Goal: Transaction & Acquisition: Obtain resource

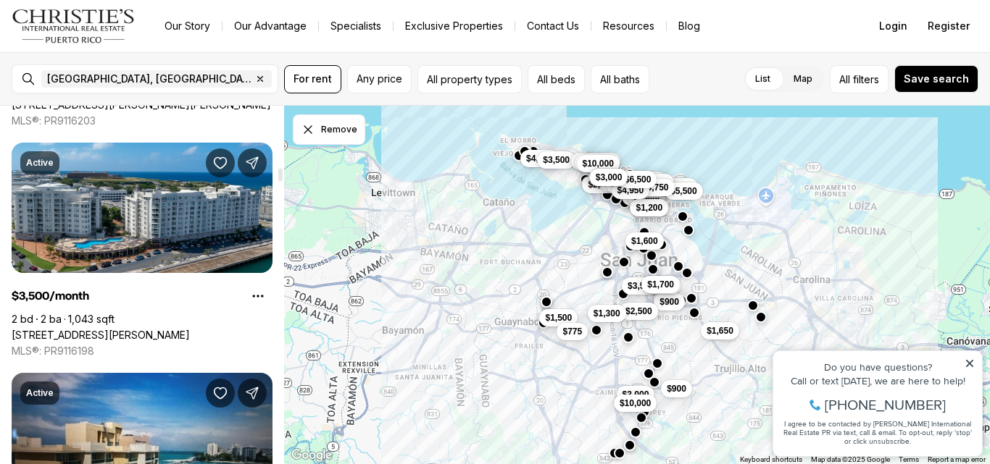
scroll to position [2110, 0]
click at [145, 330] on link "[STREET_ADDRESS][PERSON_NAME]" at bounding box center [101, 336] width 178 height 13
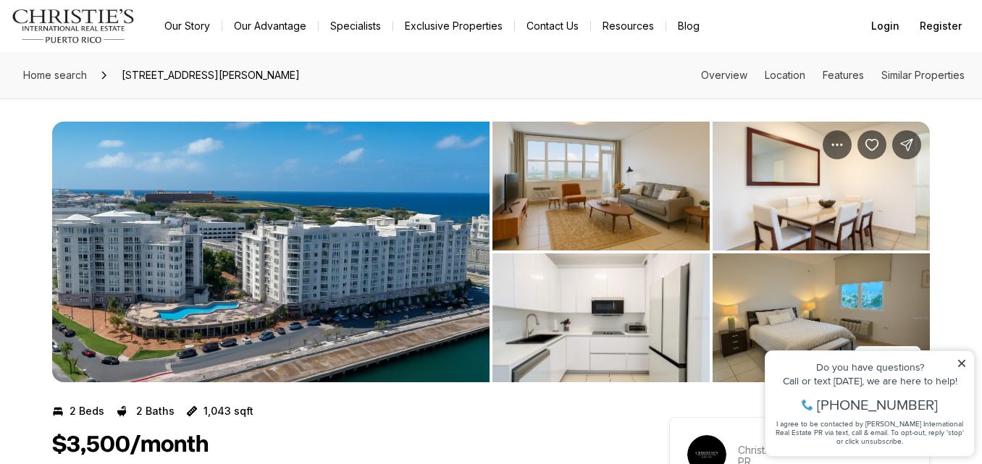
click at [631, 198] on img "View image gallery" at bounding box center [601, 186] width 217 height 129
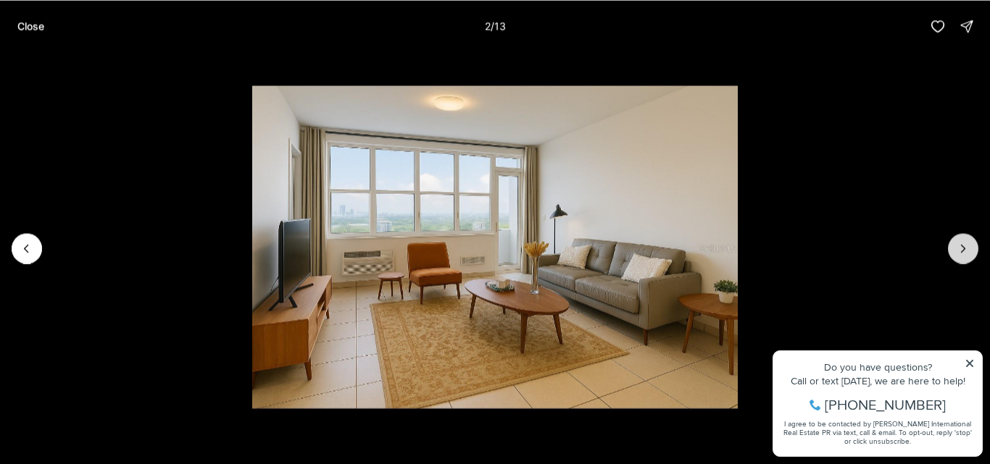
click at [961, 249] on icon "Next slide" at bounding box center [963, 248] width 14 height 14
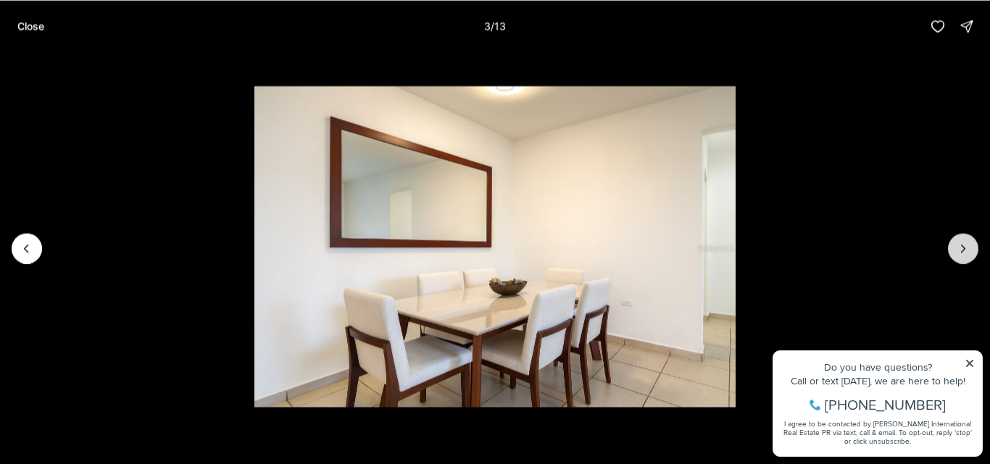
click at [961, 249] on icon "Next slide" at bounding box center [963, 248] width 14 height 14
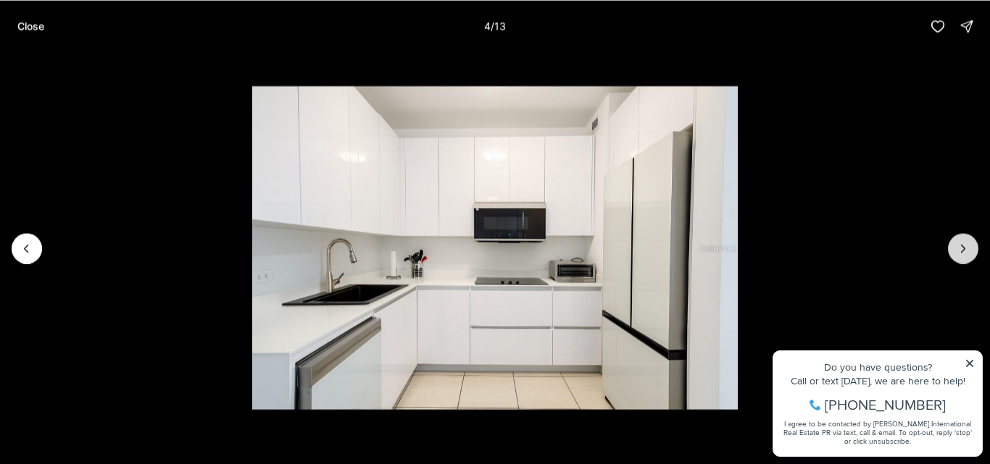
click at [961, 249] on icon "Next slide" at bounding box center [963, 248] width 14 height 14
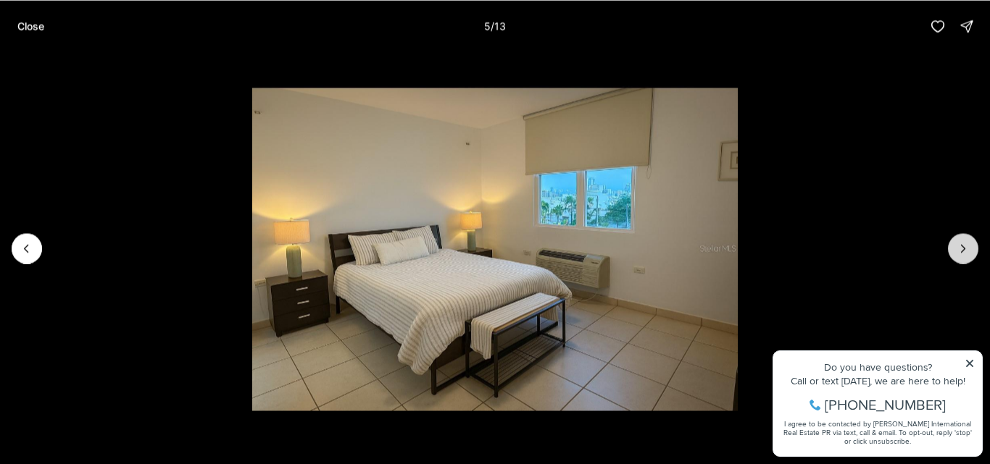
click at [961, 249] on icon "Next slide" at bounding box center [963, 248] width 14 height 14
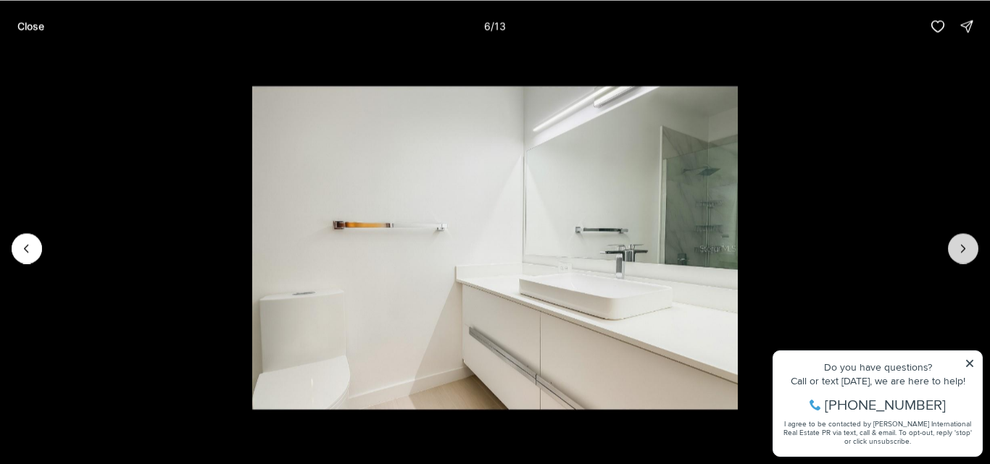
click at [961, 249] on icon "Next slide" at bounding box center [963, 248] width 14 height 14
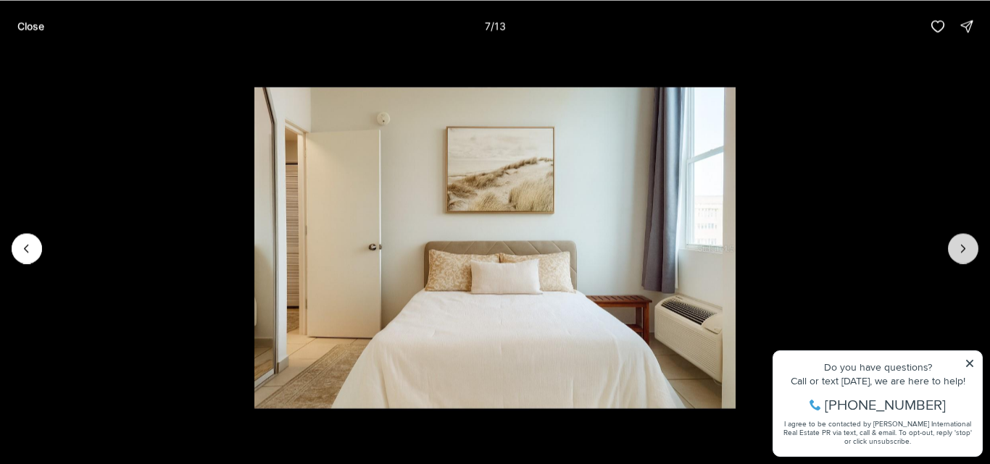
click at [961, 249] on icon "Next slide" at bounding box center [963, 248] width 14 height 14
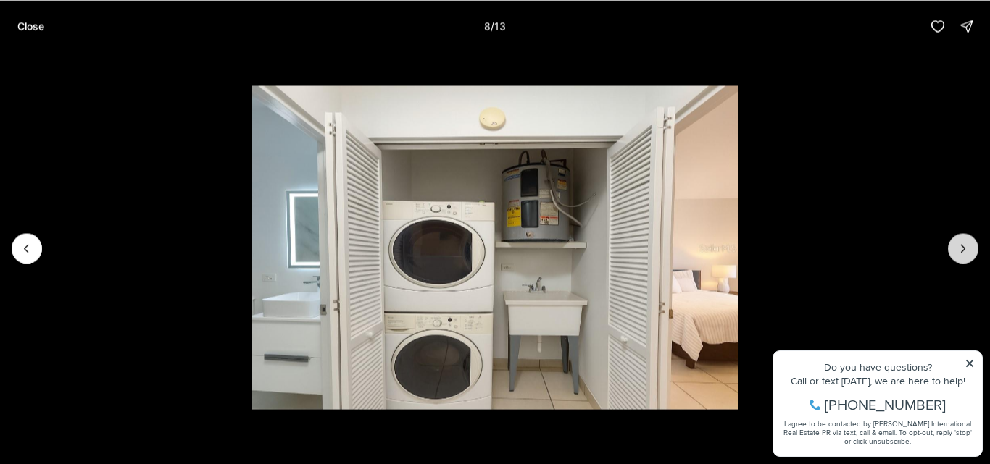
click at [961, 249] on icon "Next slide" at bounding box center [963, 248] width 14 height 14
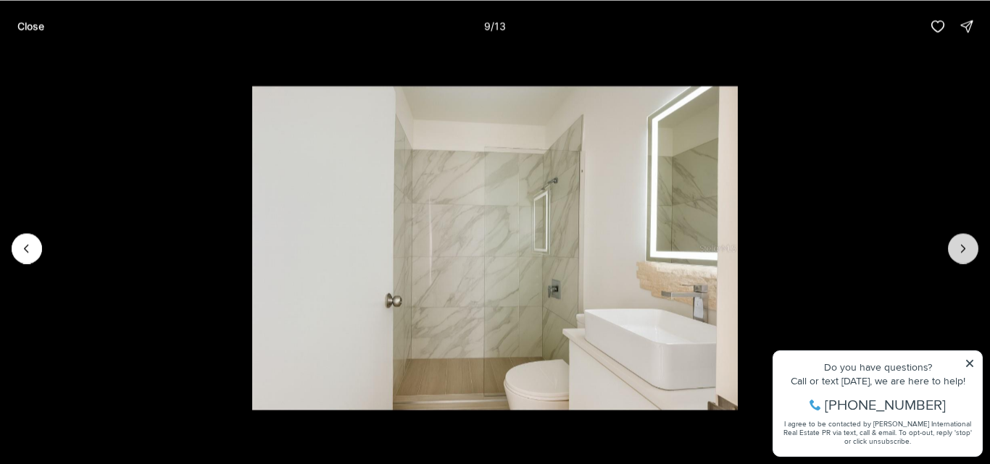
click at [961, 249] on icon "Next slide" at bounding box center [963, 248] width 14 height 14
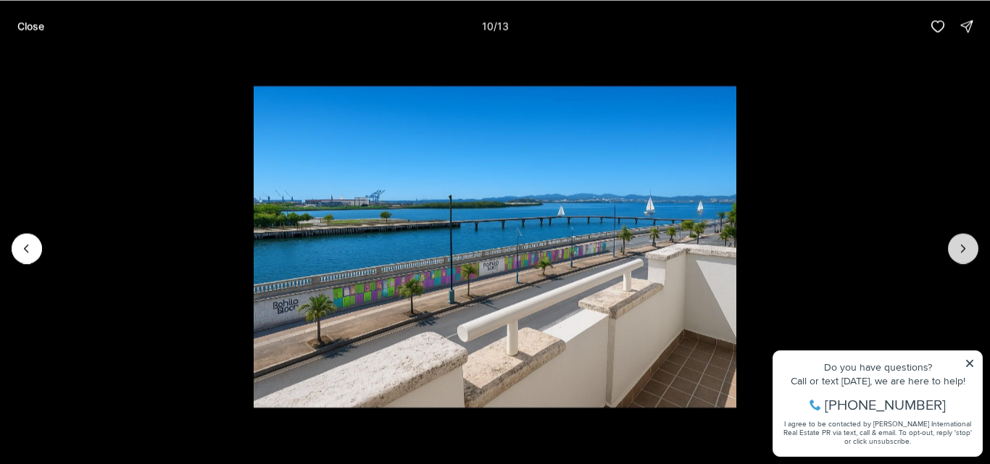
click at [961, 249] on icon "Next slide" at bounding box center [963, 248] width 14 height 14
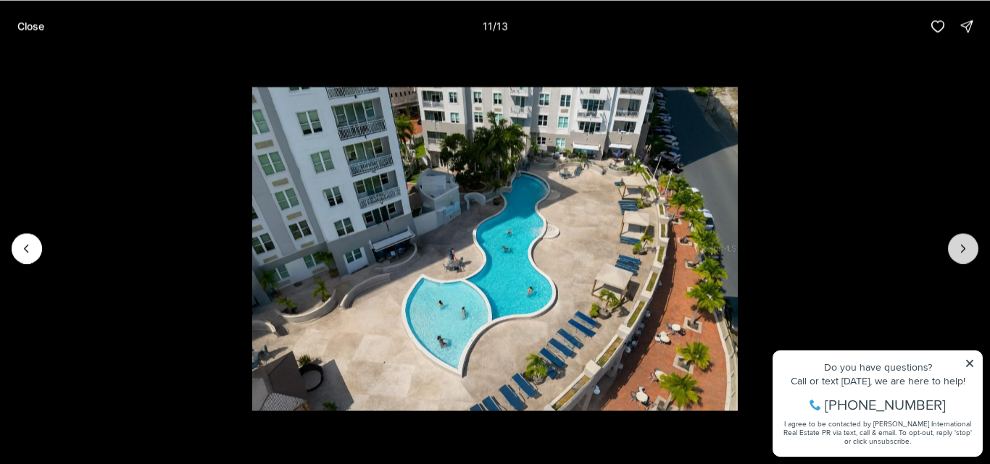
click at [961, 249] on icon "Next slide" at bounding box center [963, 248] width 14 height 14
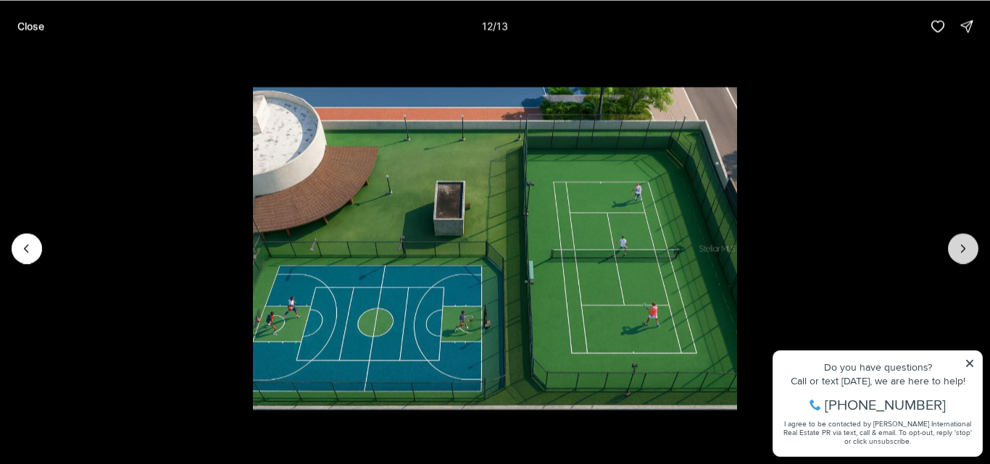
click at [961, 249] on icon "Next slide" at bounding box center [963, 248] width 14 height 14
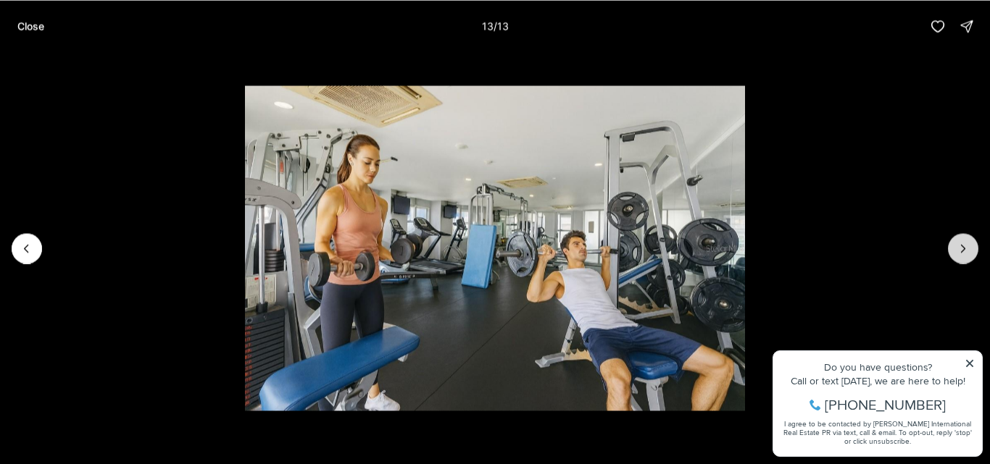
click at [961, 249] on div at bounding box center [963, 248] width 30 height 30
click at [40, 27] on p "Close" at bounding box center [30, 26] width 27 height 12
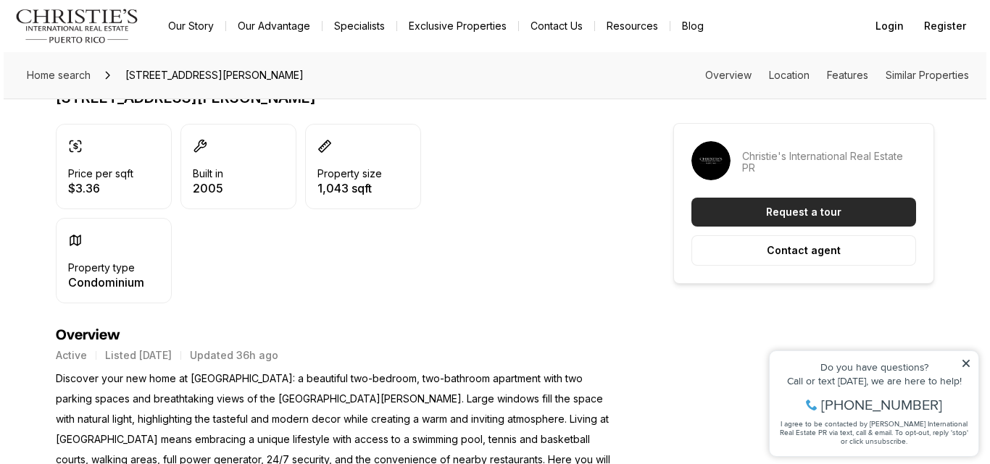
scroll to position [377, 0]
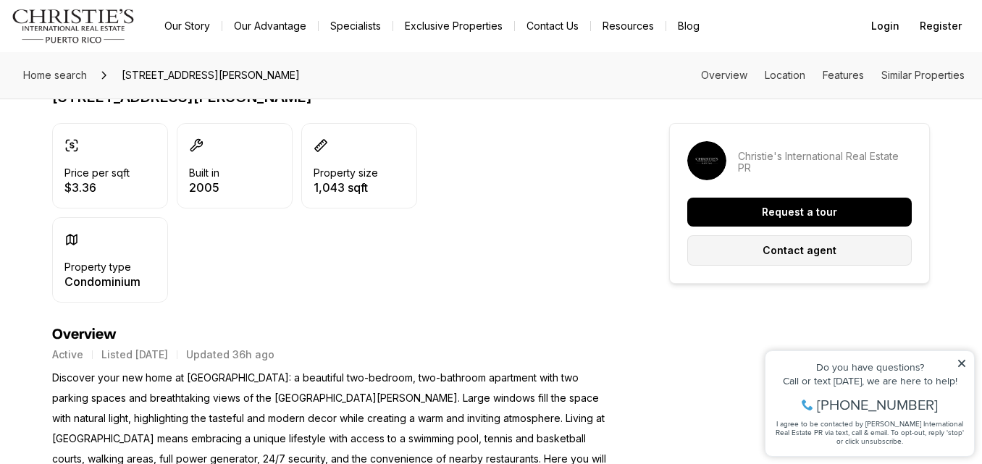
click at [776, 253] on p "Contact agent" at bounding box center [800, 251] width 74 height 12
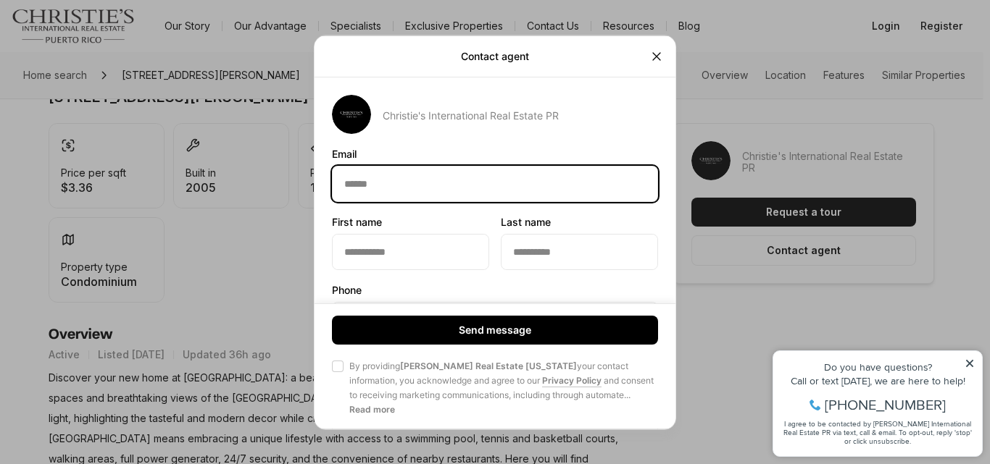
click at [445, 183] on input "Email Email" at bounding box center [495, 183] width 325 height 35
type input "**********"
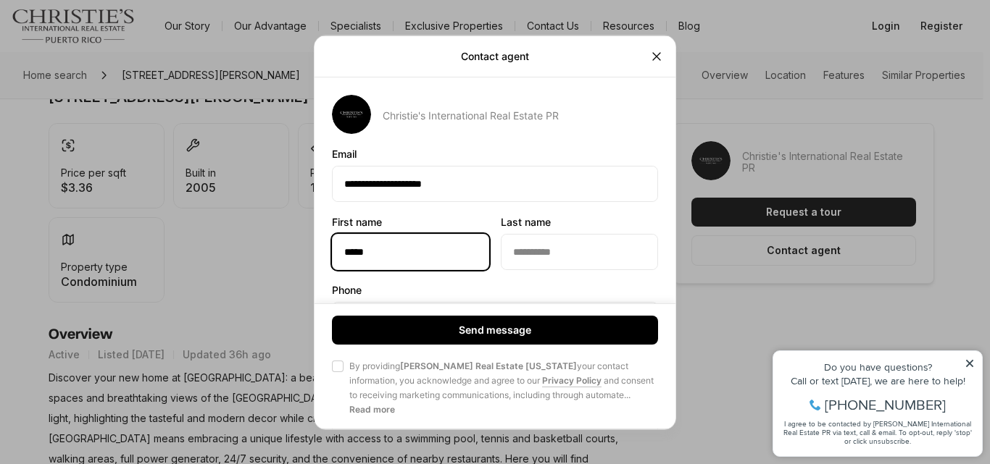
type input "*****"
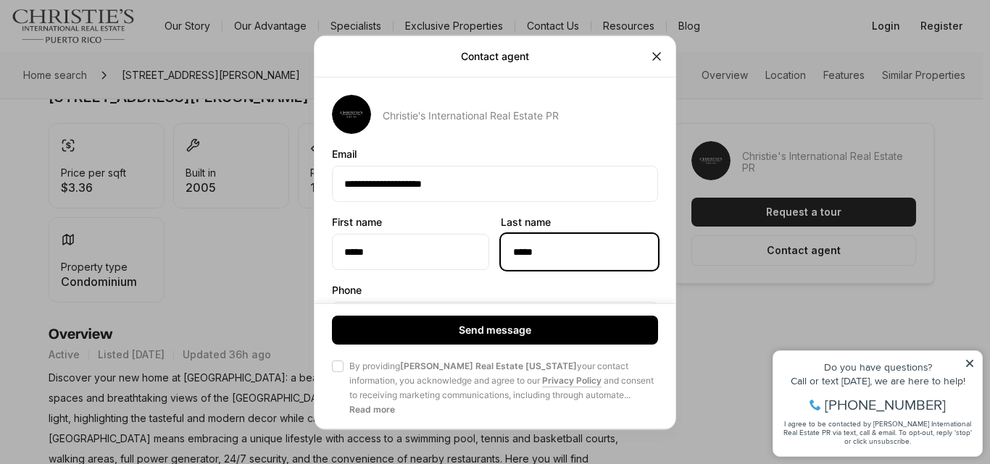
type input "*****"
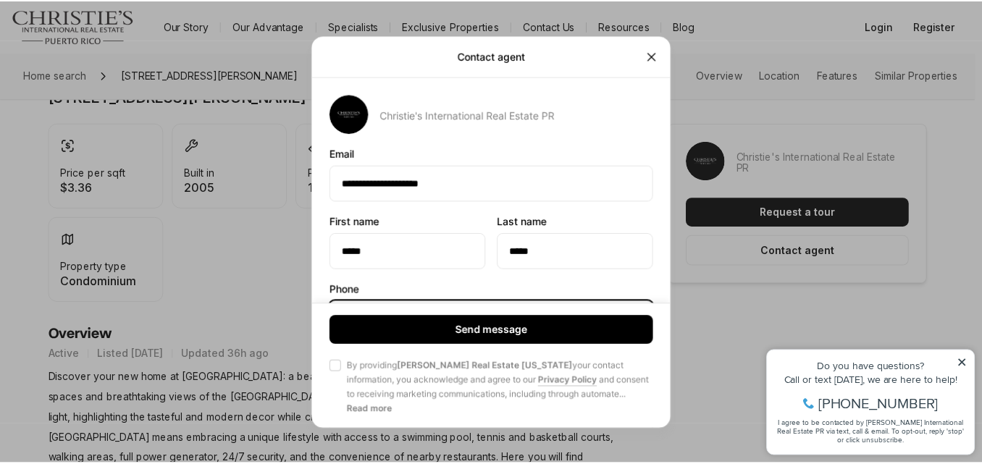
scroll to position [178, 0]
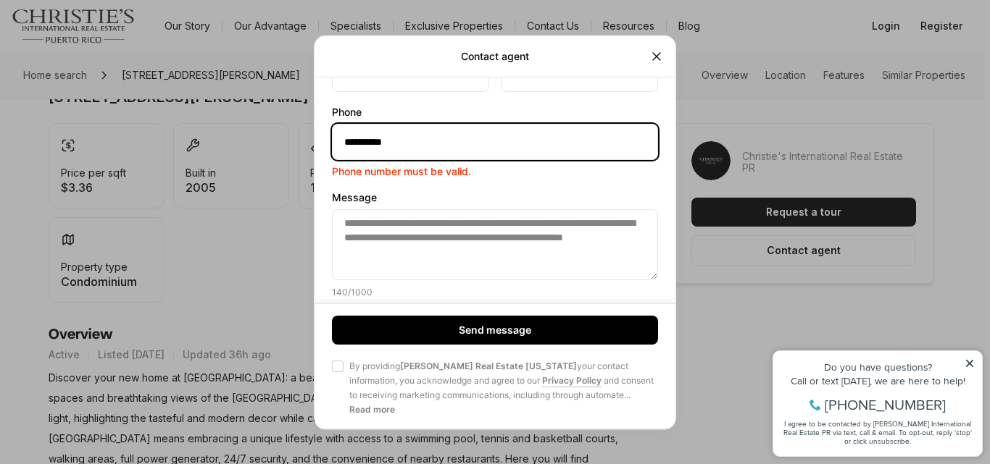
click at [420, 139] on input "**********" at bounding box center [495, 141] width 325 height 35
type input "**********"
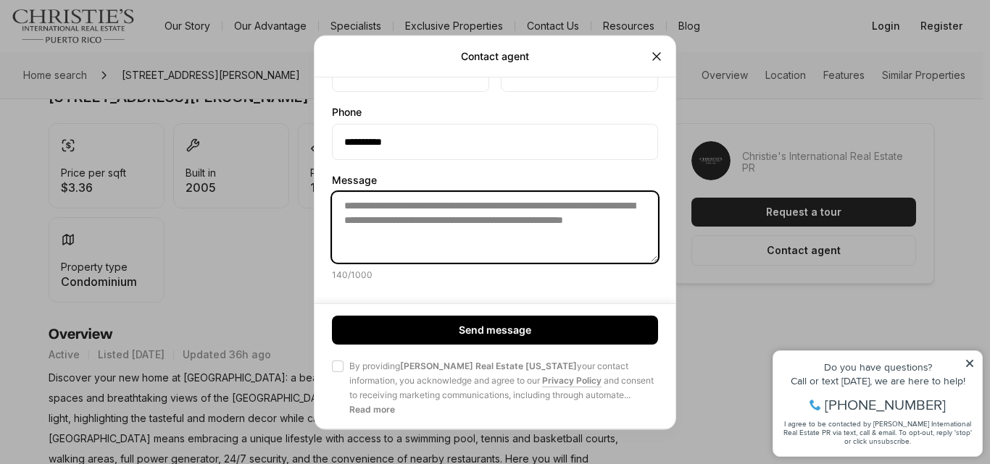
click at [496, 197] on textarea "**********" at bounding box center [495, 226] width 326 height 71
click at [499, 231] on textarea "**********" at bounding box center [495, 226] width 326 height 71
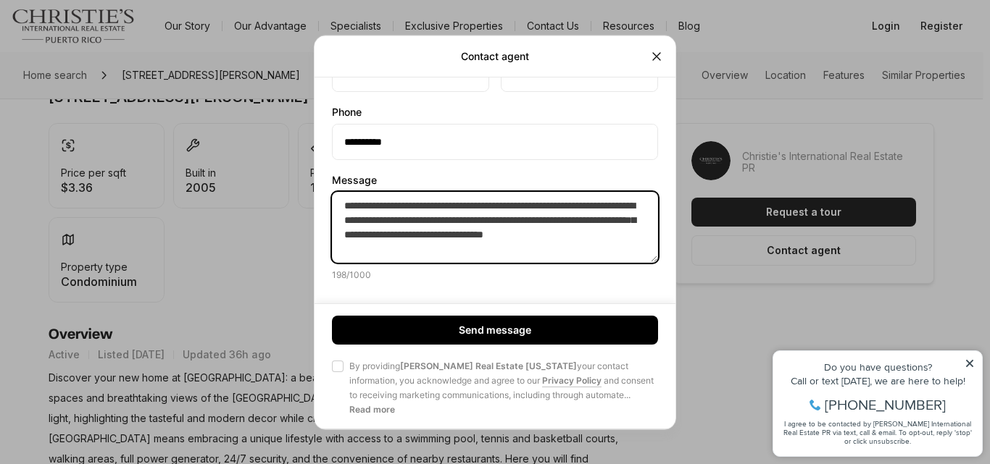
drag, startPoint x: 487, startPoint y: 246, endPoint x: 491, endPoint y: 238, distance: 8.8
click at [491, 238] on textarea "**********" at bounding box center [495, 226] width 326 height 71
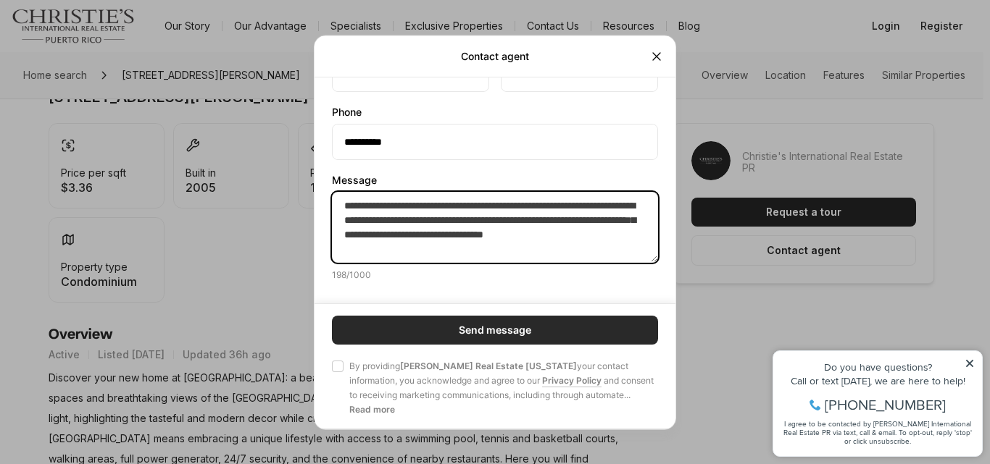
type textarea "**********"
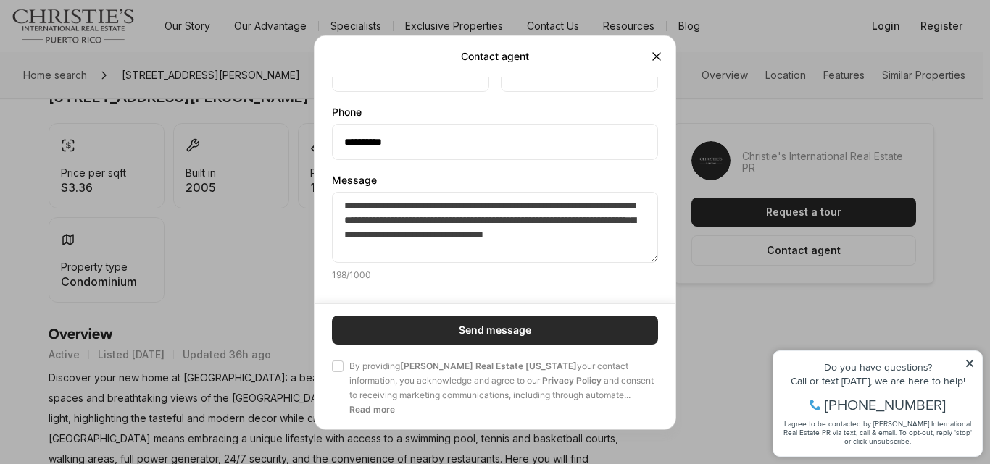
click at [453, 317] on button "Send message" at bounding box center [495, 330] width 326 height 29
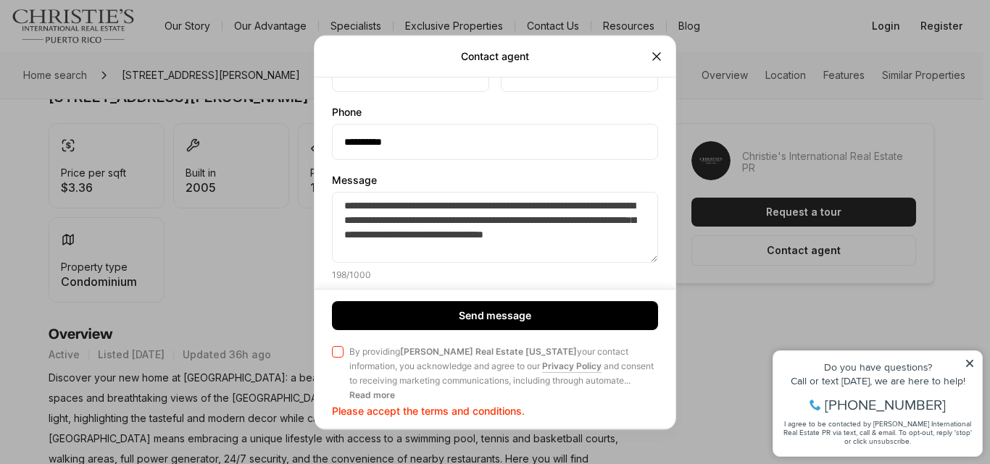
click at [338, 354] on button "Agree to Privacy Policy By providing Christie's Real Estate Puerto Rico your co…" at bounding box center [338, 352] width 12 height 12
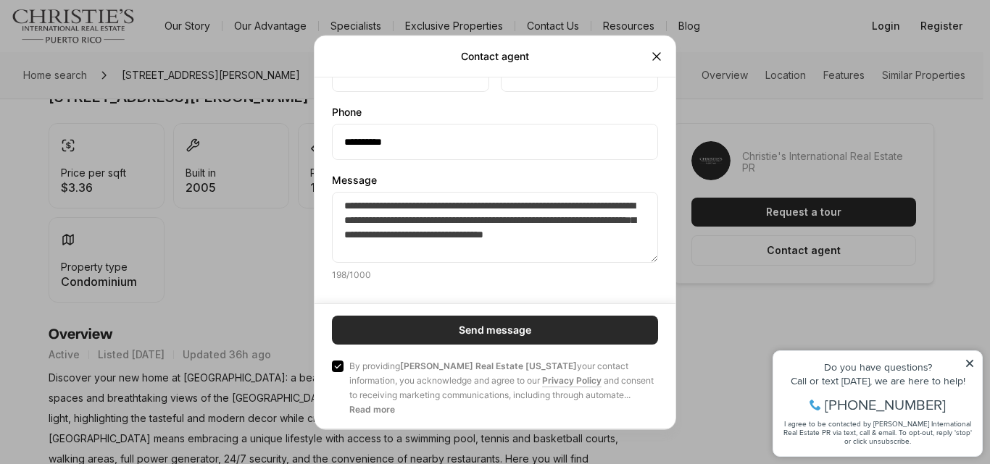
click at [418, 330] on button "Send message" at bounding box center [495, 330] width 326 height 29
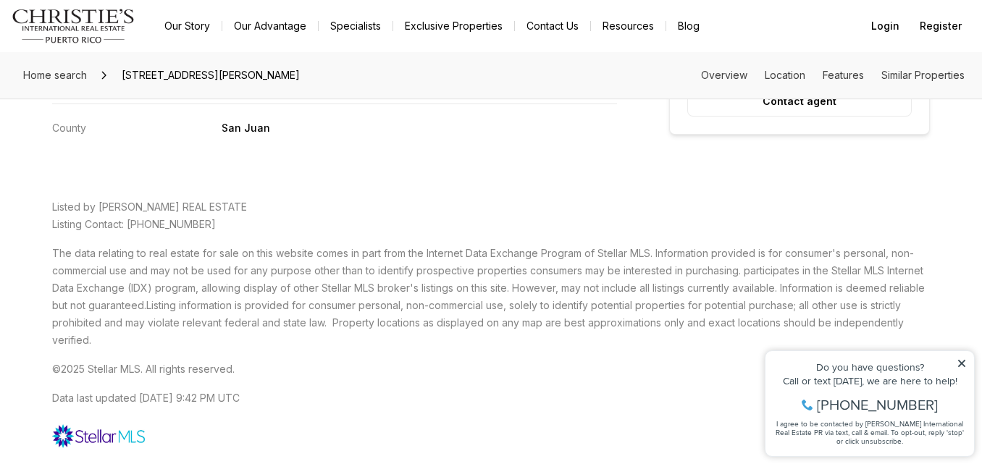
scroll to position [2692, 0]
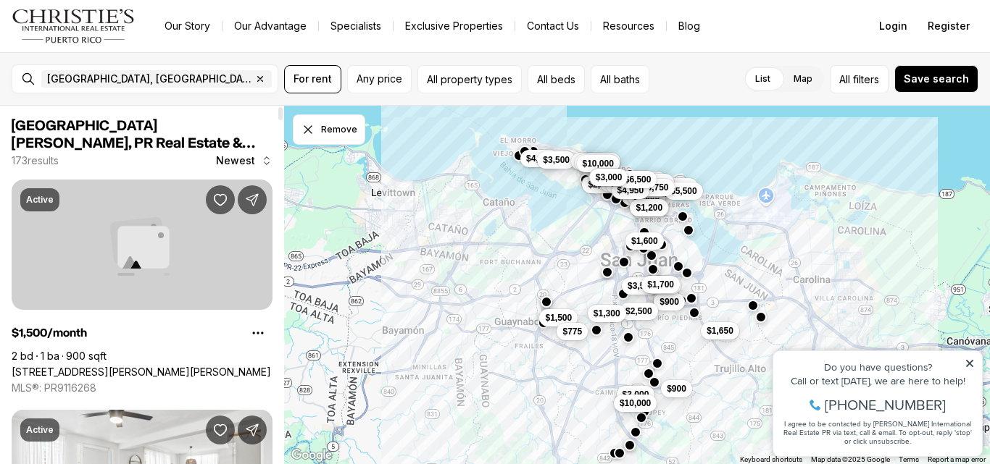
click at [167, 366] on link "[STREET_ADDRESS][PERSON_NAME][PERSON_NAME]" at bounding box center [141, 372] width 259 height 13
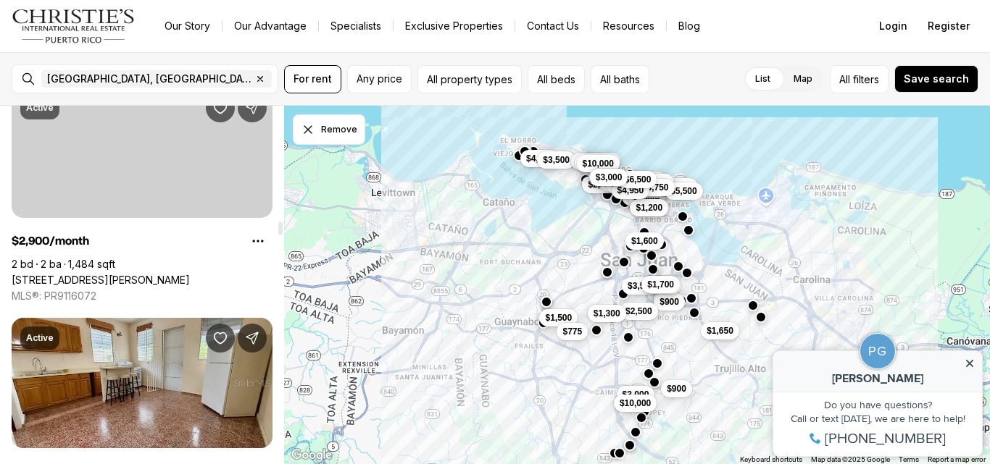
scroll to position [3958, 0]
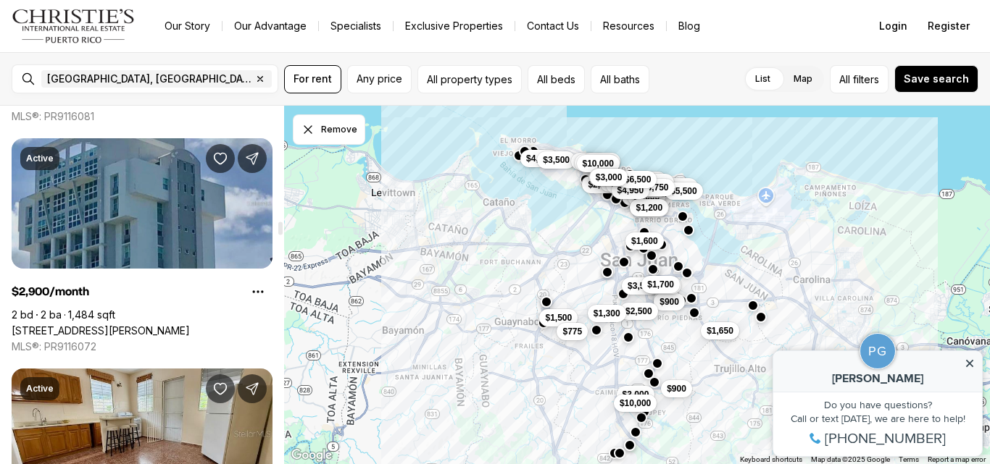
click at [63, 325] on link "[STREET_ADDRESS][PERSON_NAME]" at bounding box center [101, 331] width 178 height 13
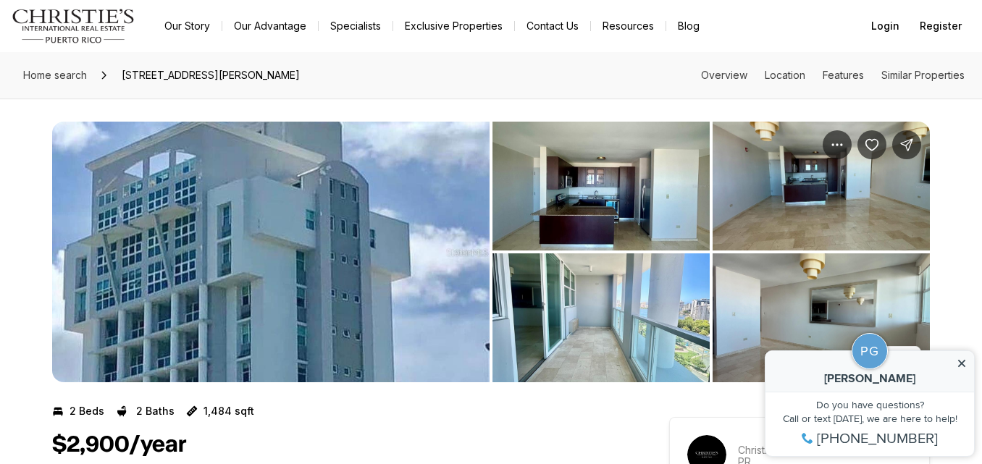
click at [635, 204] on img "View image gallery" at bounding box center [601, 186] width 217 height 129
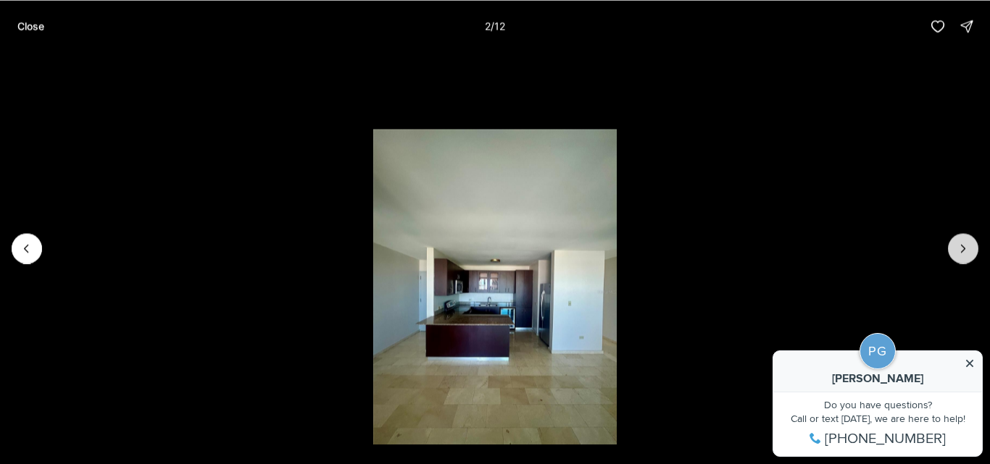
click at [964, 246] on icon "Next slide" at bounding box center [963, 248] width 14 height 14
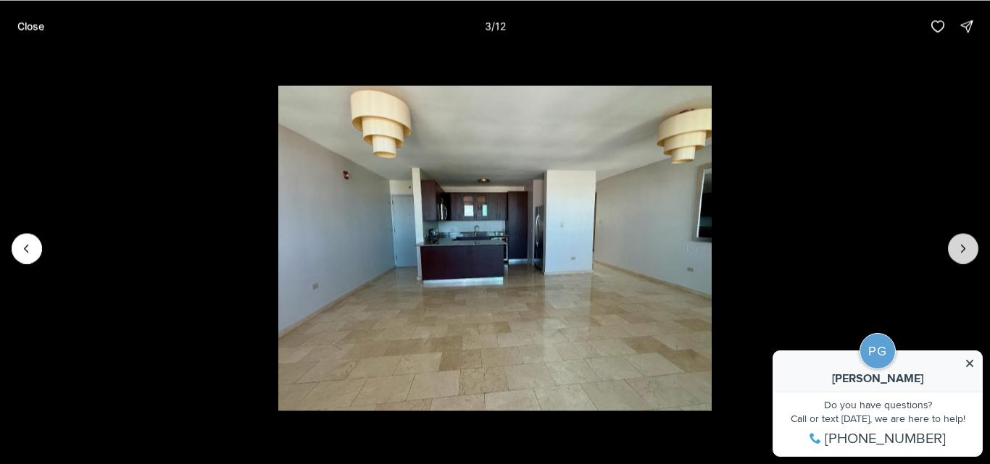
click at [964, 246] on icon "Next slide" at bounding box center [963, 248] width 14 height 14
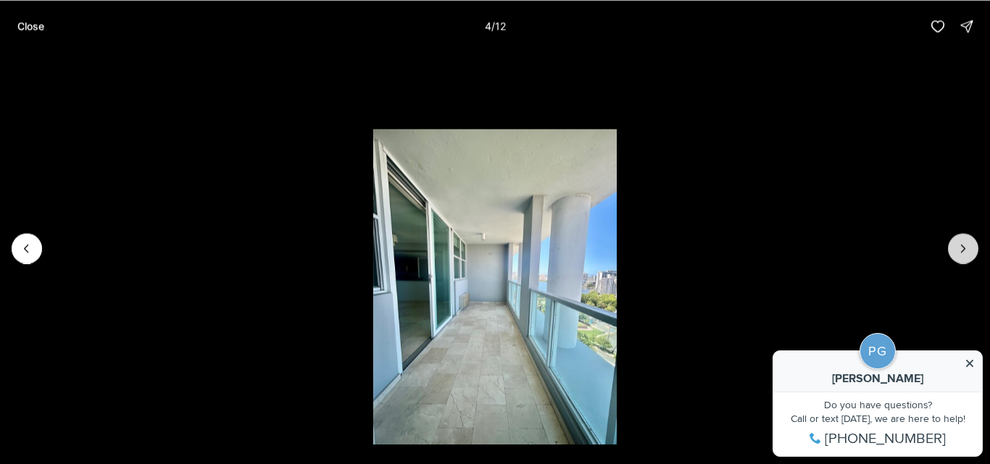
click at [964, 246] on icon "Next slide" at bounding box center [963, 248] width 14 height 14
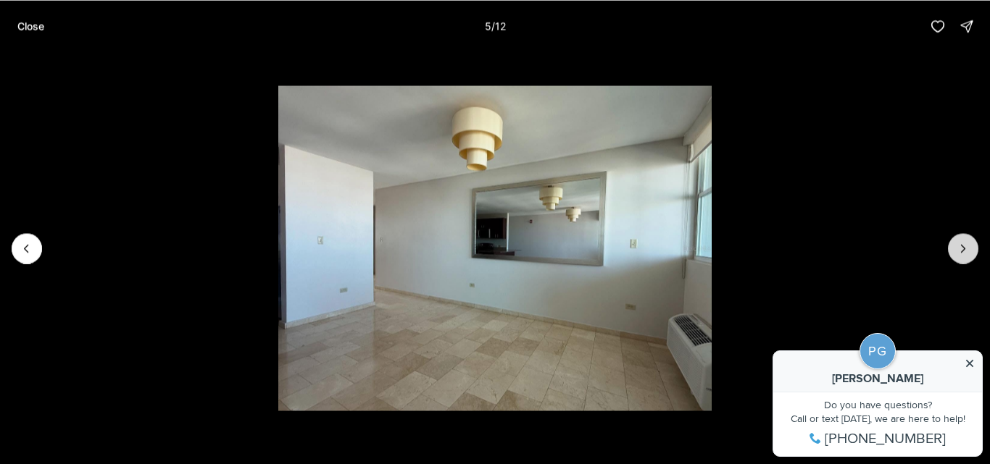
click at [964, 246] on icon "Next slide" at bounding box center [963, 248] width 14 height 14
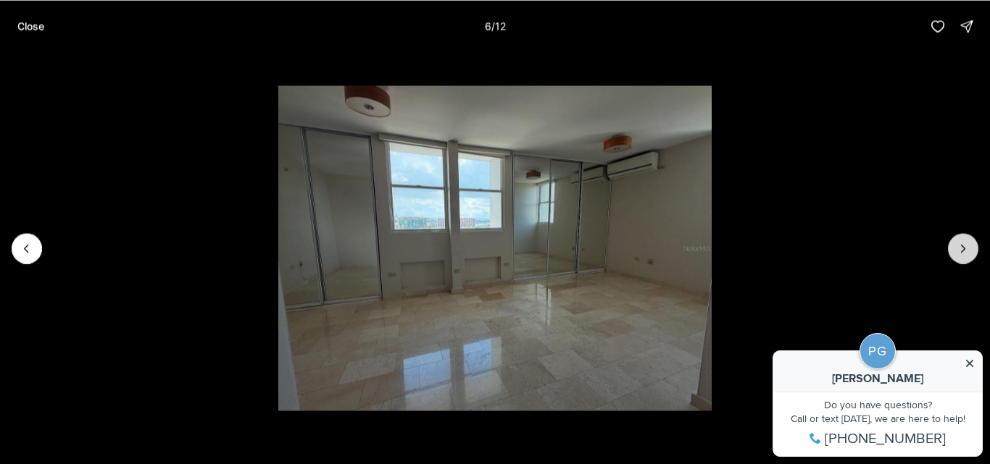
click at [964, 246] on icon "Next slide" at bounding box center [963, 248] width 14 height 14
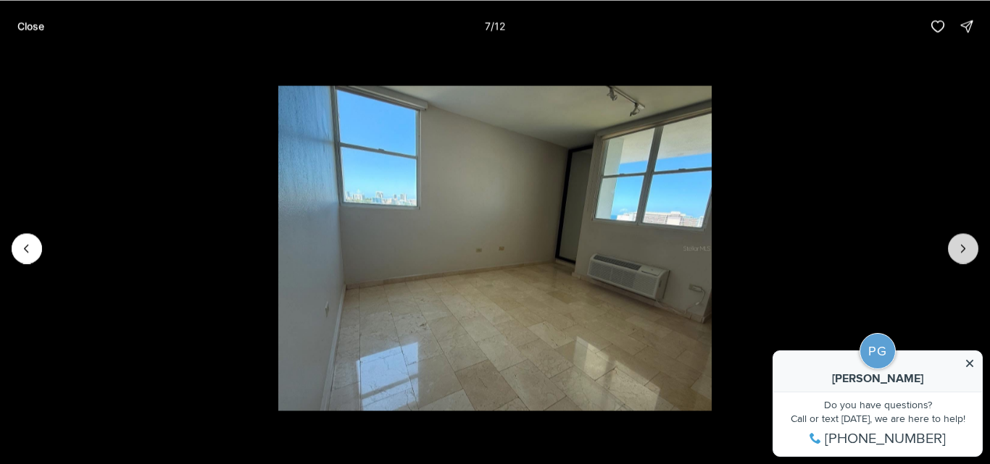
click at [964, 246] on icon "Next slide" at bounding box center [963, 248] width 14 height 14
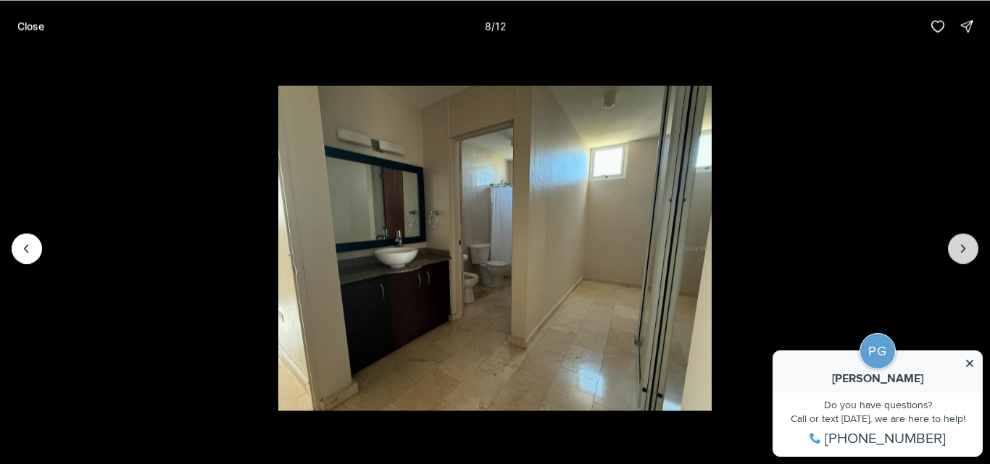
click at [964, 246] on icon "Next slide" at bounding box center [963, 248] width 14 height 14
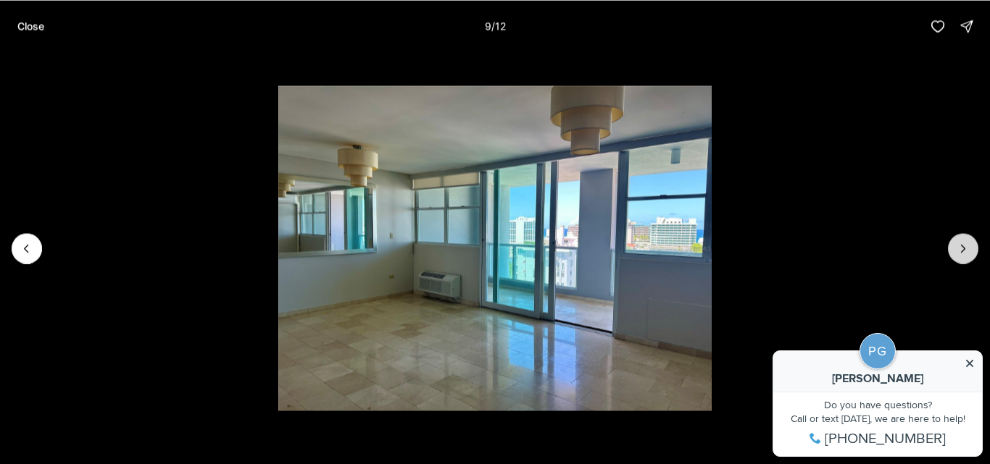
click at [964, 246] on icon "Next slide" at bounding box center [963, 248] width 14 height 14
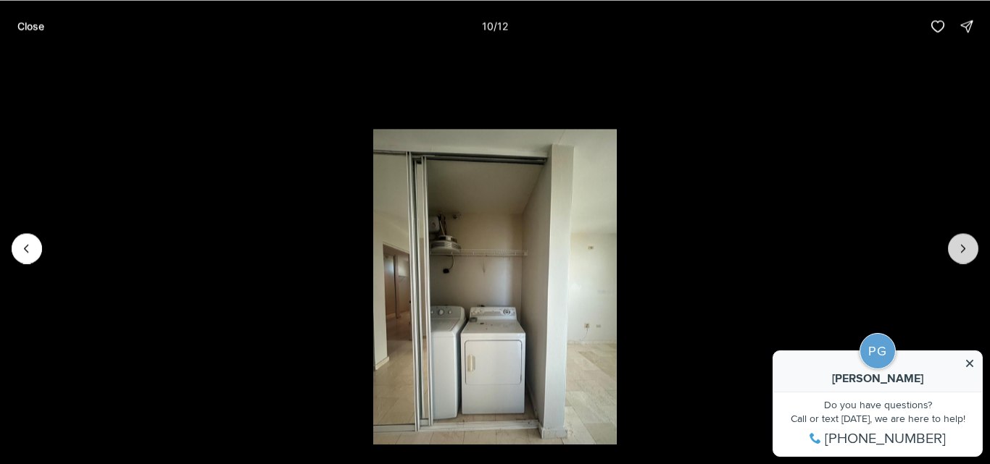
click at [964, 246] on icon "Next slide" at bounding box center [963, 248] width 14 height 14
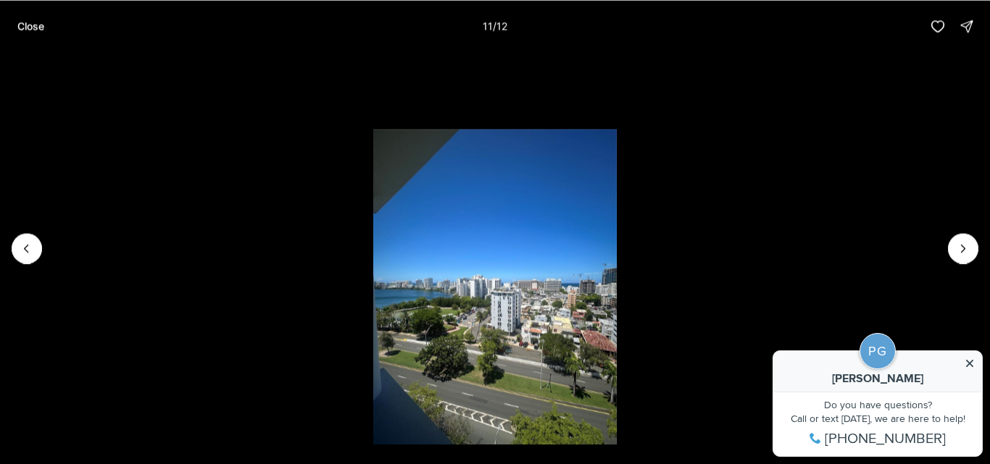
click at [8, 33] on div "Close 11 / 12" at bounding box center [495, 26] width 990 height 52
click at [25, 25] on p "Close" at bounding box center [30, 26] width 27 height 12
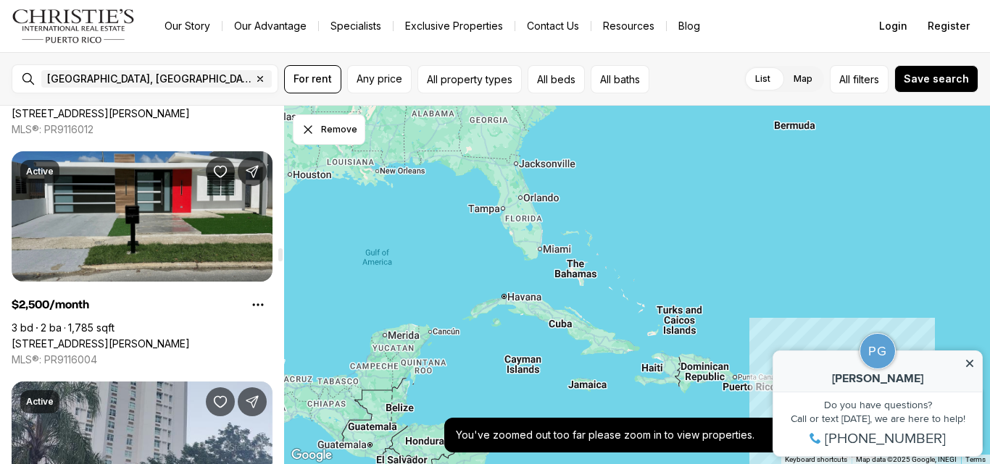
scroll to position [4866, 0]
click at [138, 338] on link "16 ST., SAN JUAN PR, 00927" at bounding box center [101, 344] width 178 height 13
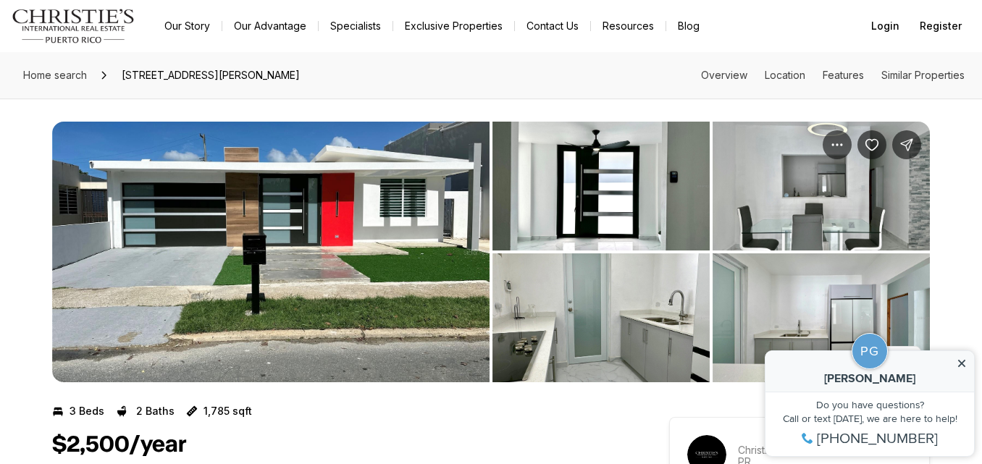
click at [388, 243] on img "View image gallery" at bounding box center [271, 252] width 438 height 261
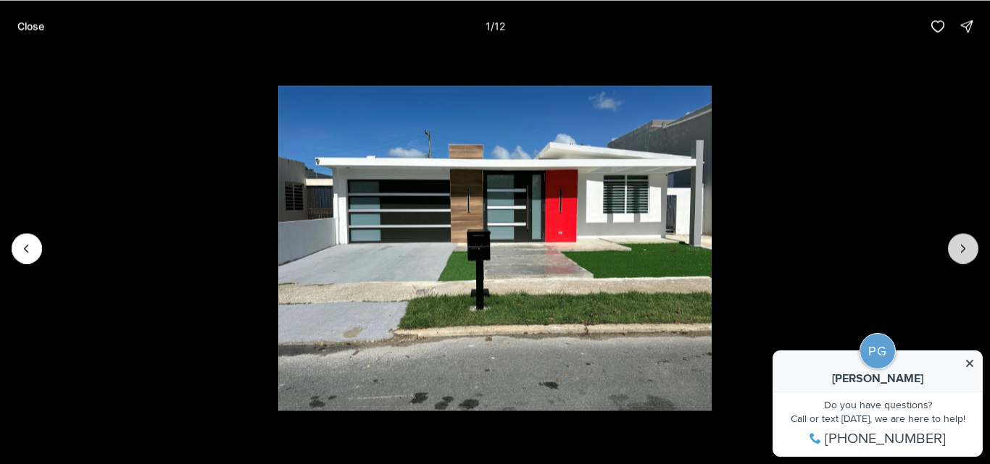
click at [962, 245] on icon "Next slide" at bounding box center [963, 248] width 14 height 14
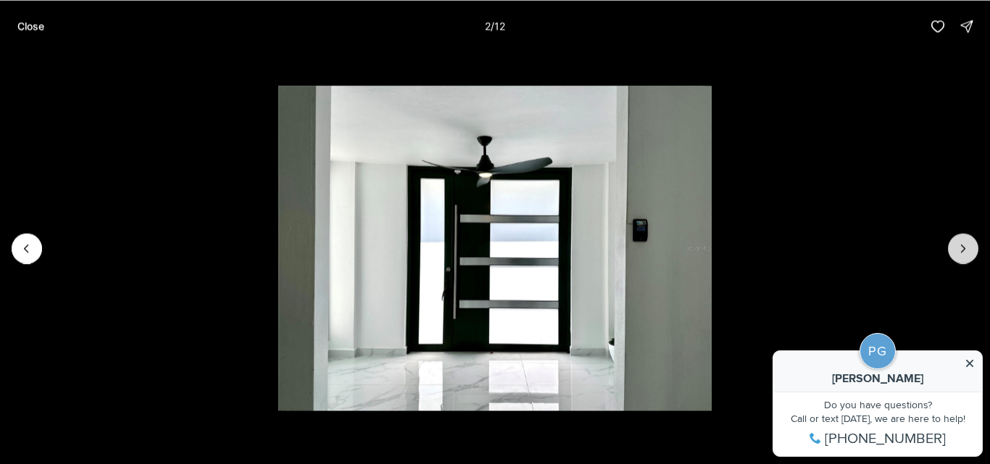
click at [962, 245] on icon "Next slide" at bounding box center [963, 248] width 14 height 14
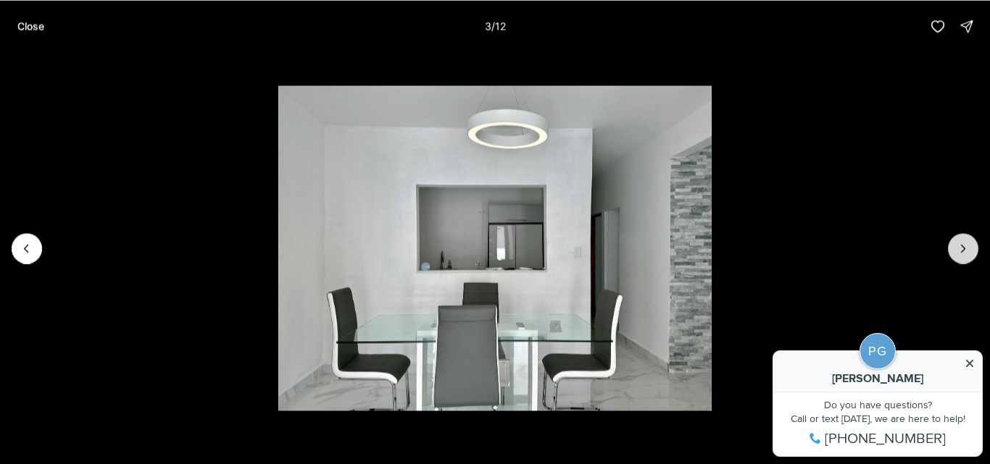
click at [962, 245] on icon "Next slide" at bounding box center [963, 248] width 14 height 14
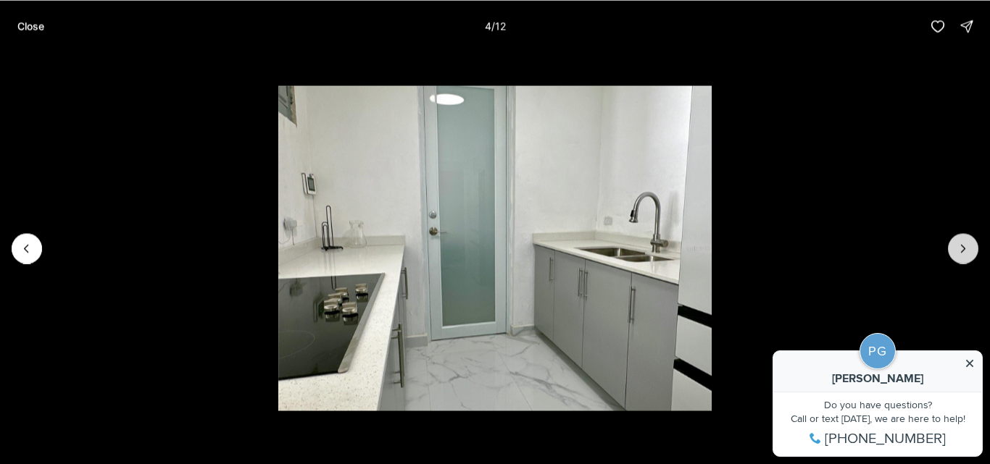
click at [962, 245] on icon "Next slide" at bounding box center [963, 248] width 14 height 14
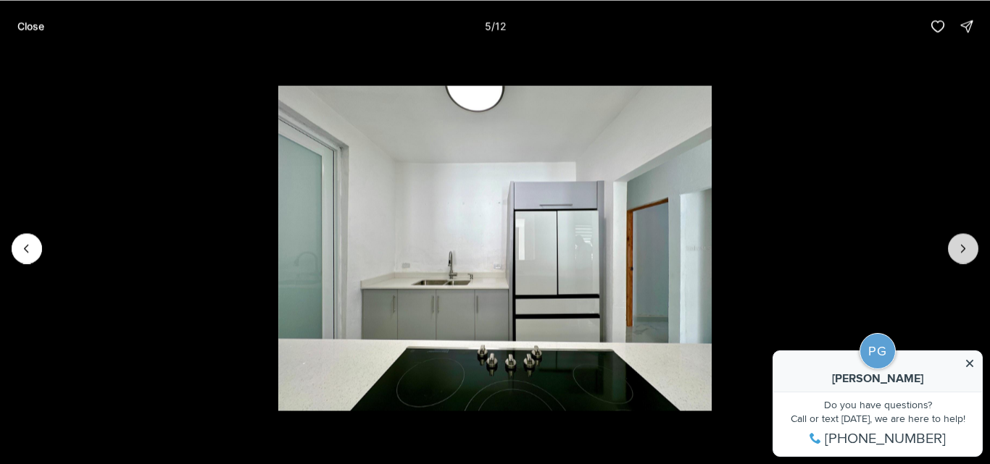
click at [962, 245] on icon "Next slide" at bounding box center [963, 248] width 14 height 14
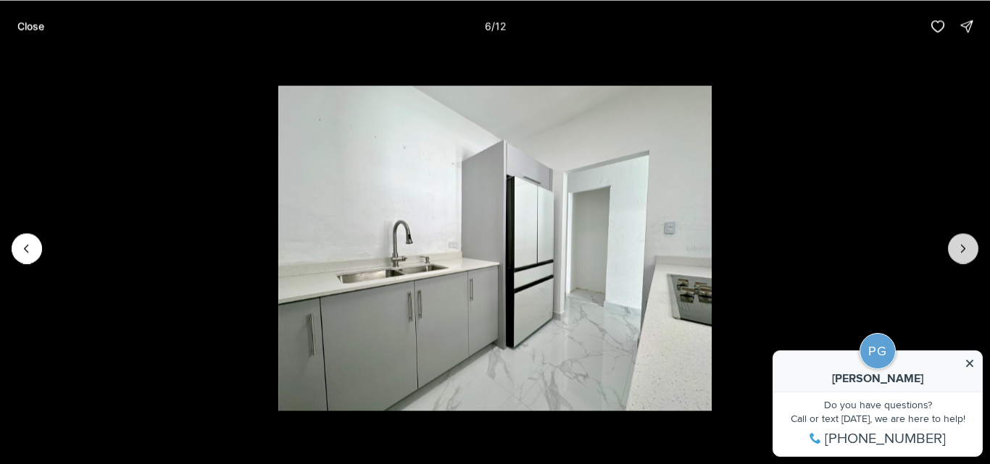
click at [962, 245] on icon "Next slide" at bounding box center [963, 248] width 14 height 14
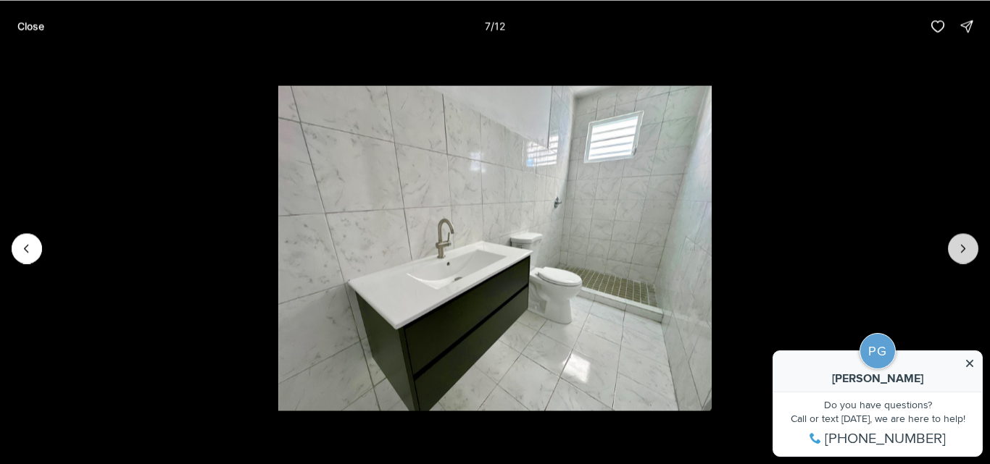
click at [962, 245] on icon "Next slide" at bounding box center [963, 248] width 14 height 14
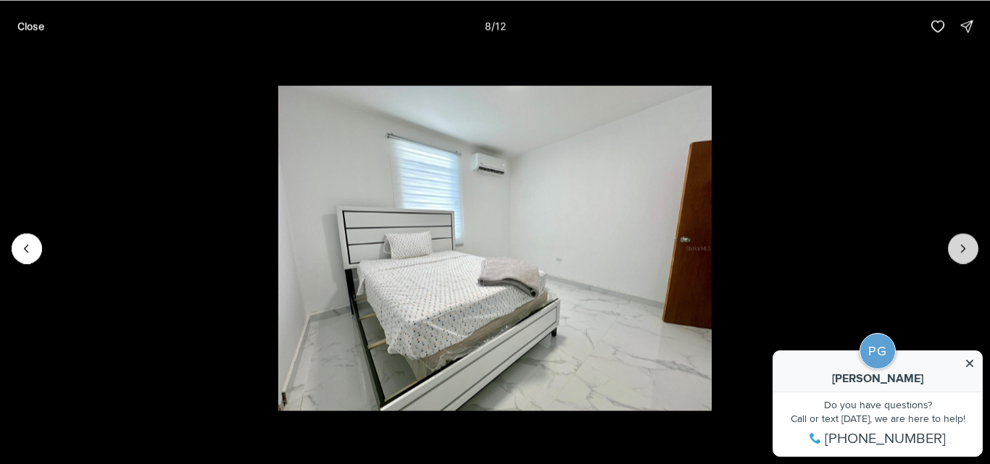
click at [962, 245] on icon "Next slide" at bounding box center [963, 248] width 14 height 14
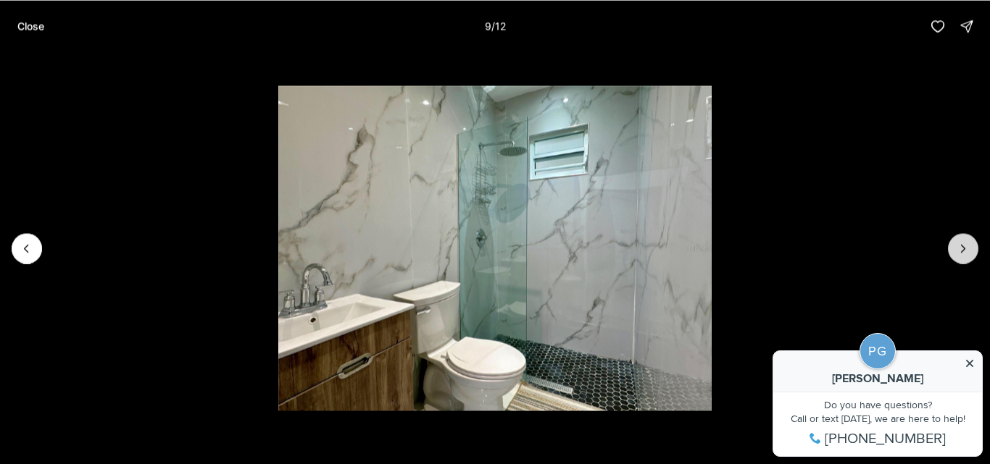
click at [962, 245] on icon "Next slide" at bounding box center [963, 248] width 14 height 14
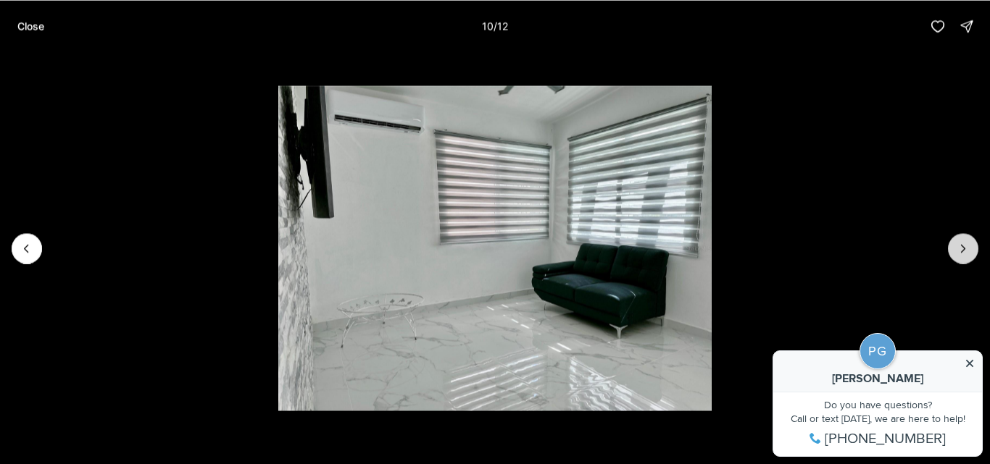
click at [962, 245] on icon "Next slide" at bounding box center [963, 248] width 14 height 14
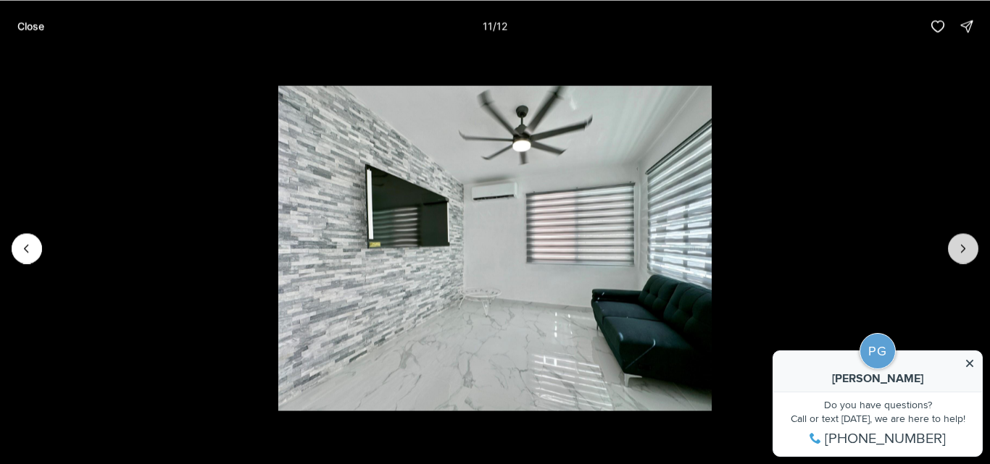
click at [962, 245] on icon "Next slide" at bounding box center [963, 248] width 14 height 14
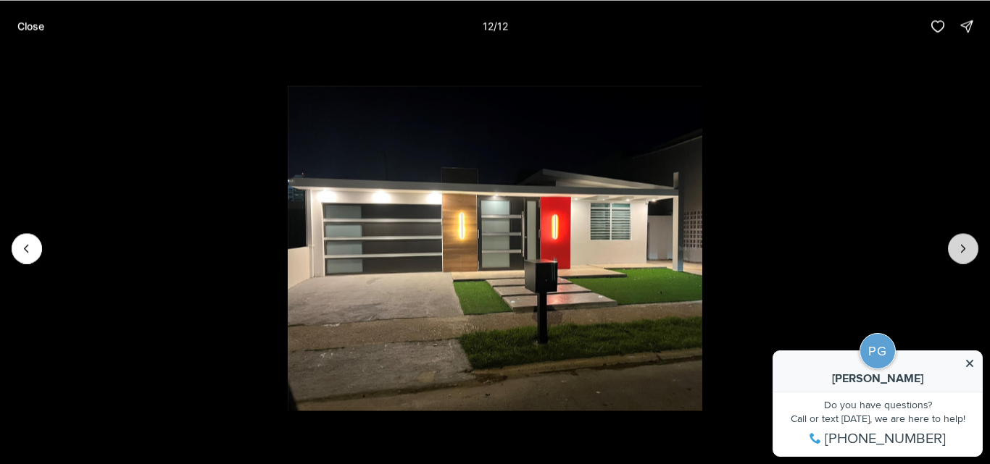
click at [962, 245] on div at bounding box center [963, 248] width 30 height 30
click at [39, 25] on p "Close" at bounding box center [30, 26] width 27 height 12
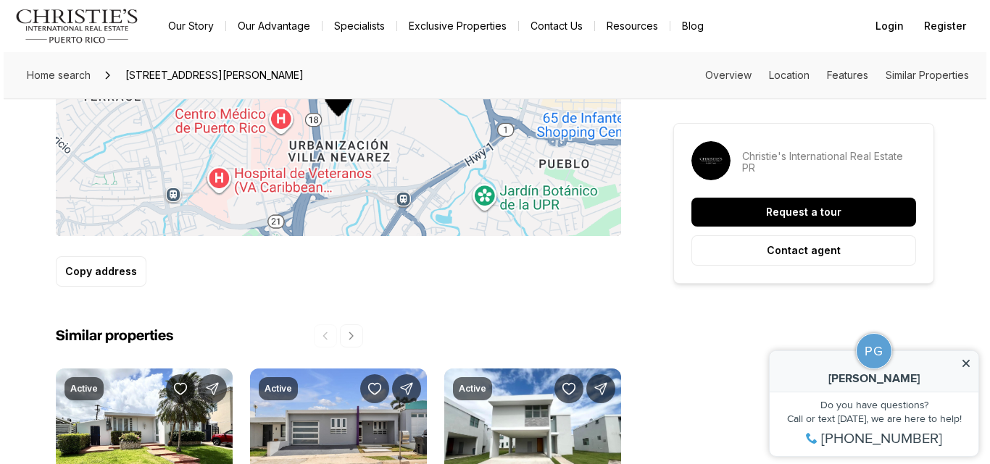
scroll to position [896, 0]
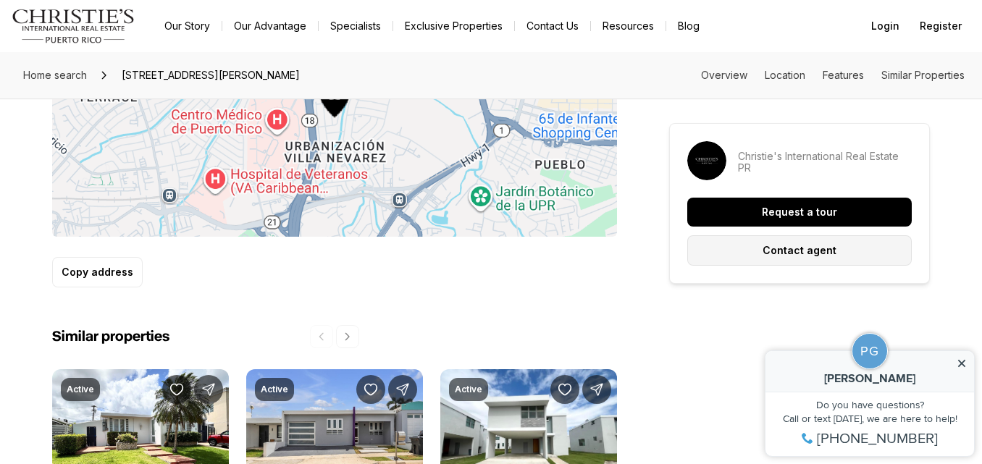
click at [746, 241] on button "Contact agent" at bounding box center [800, 250] width 225 height 30
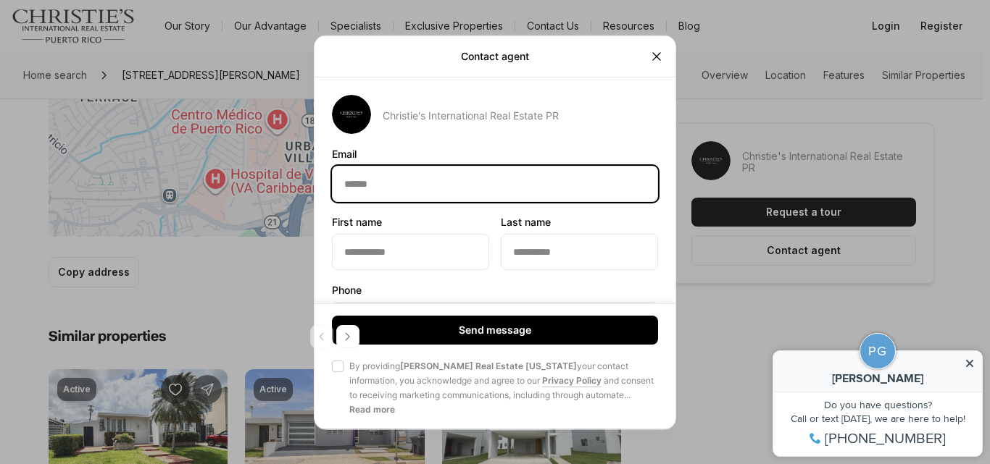
click at [491, 185] on input "Email Email" at bounding box center [495, 183] width 325 height 35
type input "**********"
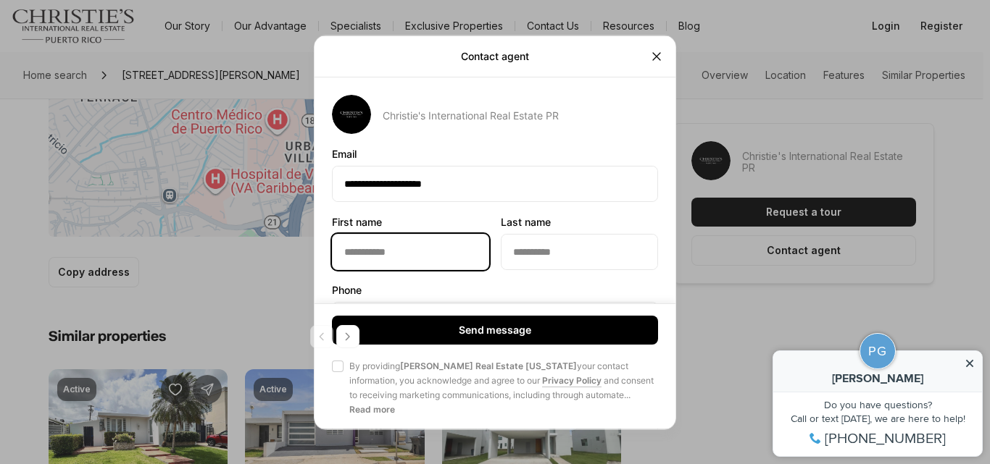
click at [397, 242] on input "First name First name" at bounding box center [411, 251] width 156 height 35
type input "*****"
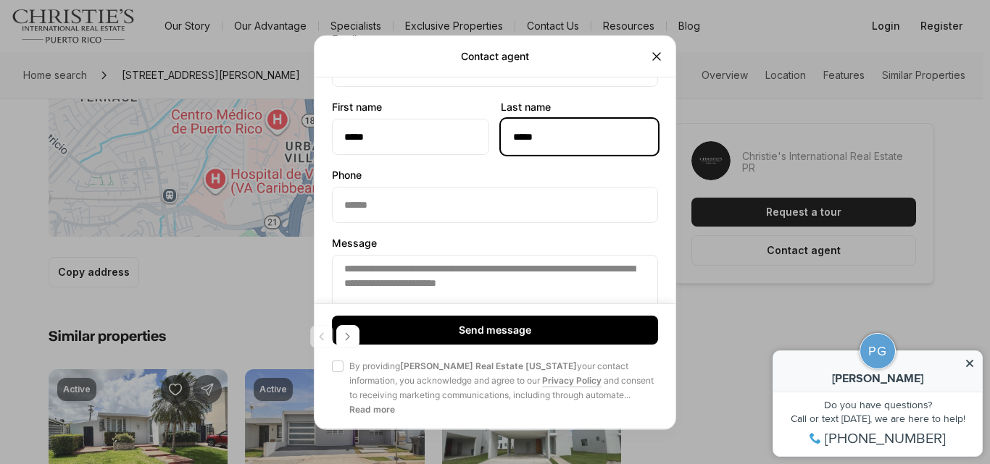
scroll to position [117, 0]
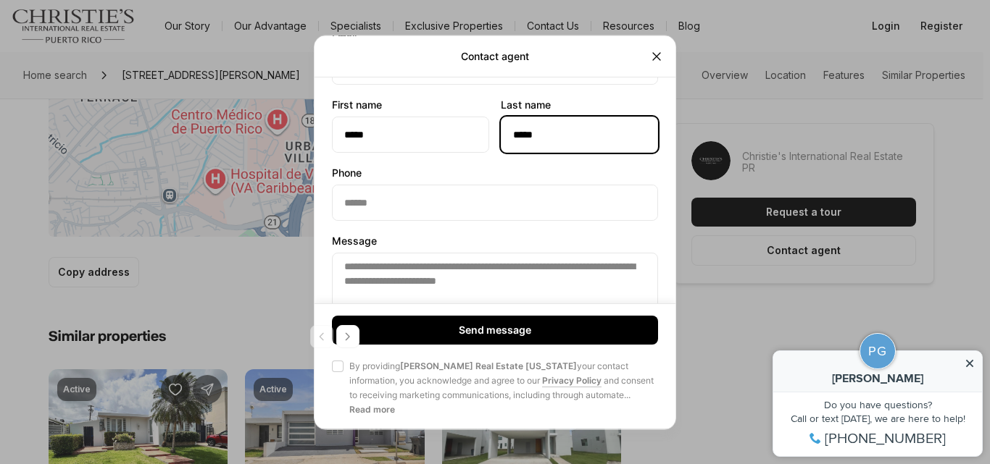
type input "*****"
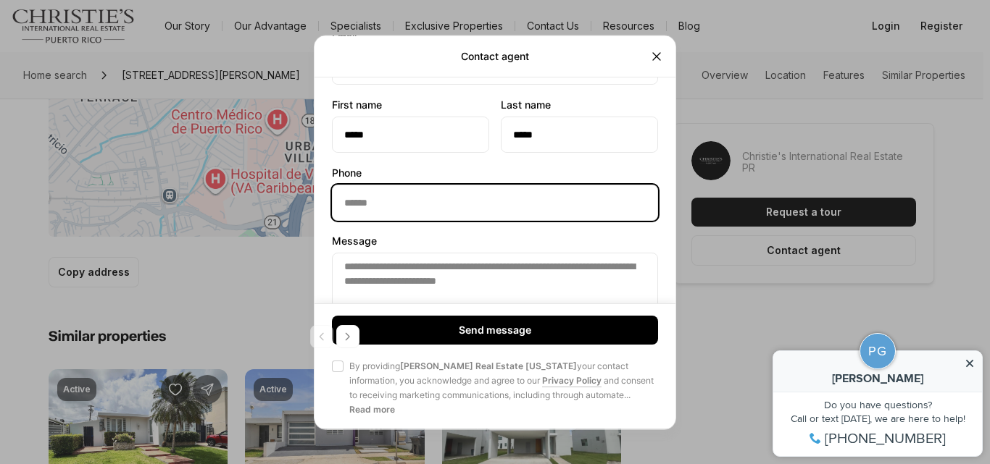
click at [367, 214] on input "Phone Phone" at bounding box center [495, 202] width 325 height 35
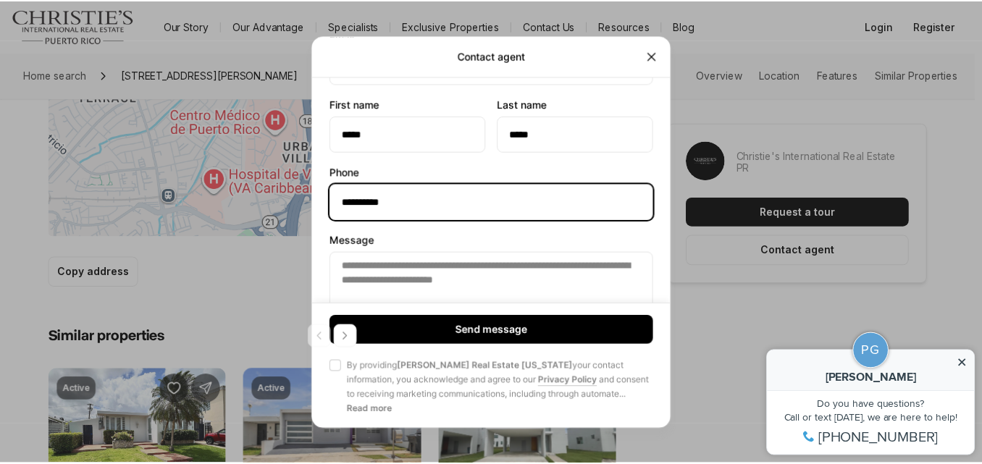
scroll to position [178, 0]
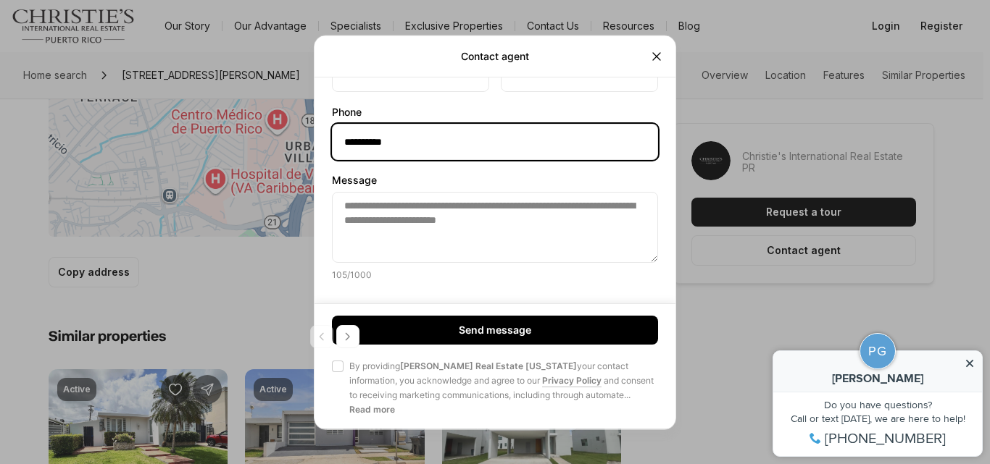
type input "**********"
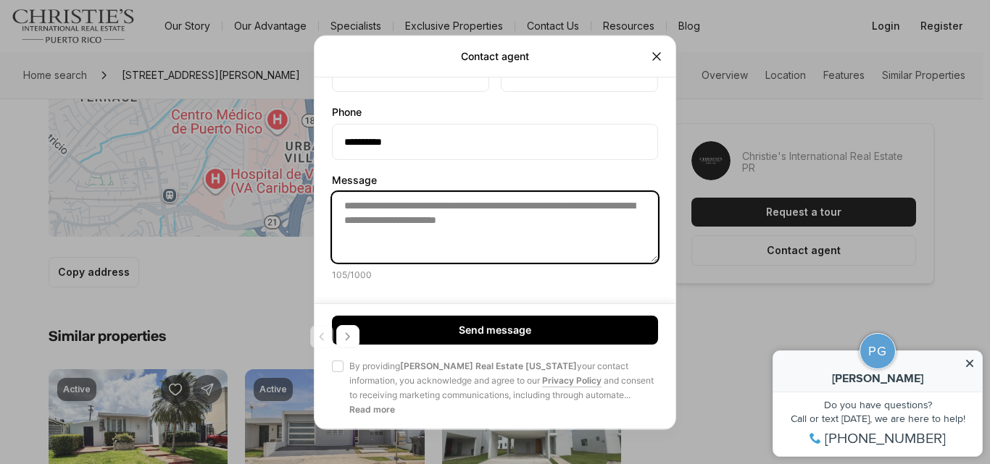
click at [354, 209] on textarea "**********" at bounding box center [495, 226] width 326 height 71
click at [562, 225] on textarea "**********" at bounding box center [495, 226] width 326 height 71
paste textarea "**********"
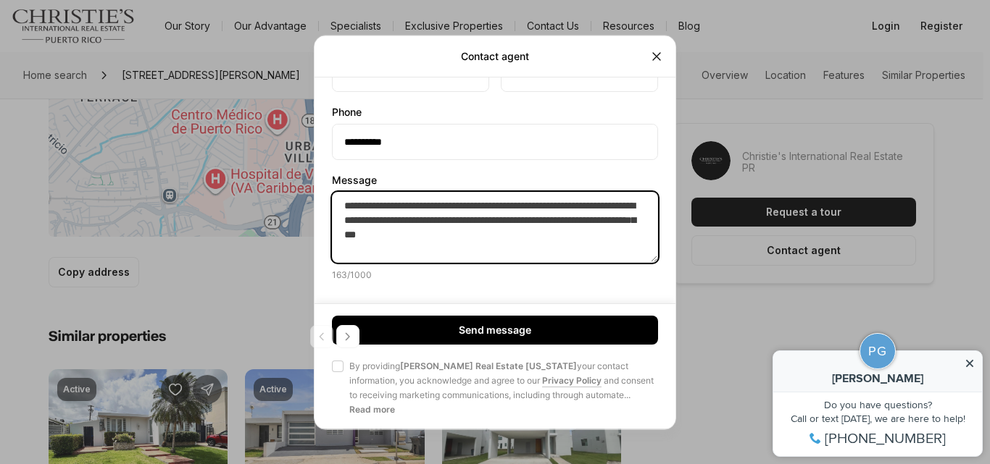
click at [562, 225] on textarea "**********" at bounding box center [495, 226] width 326 height 71
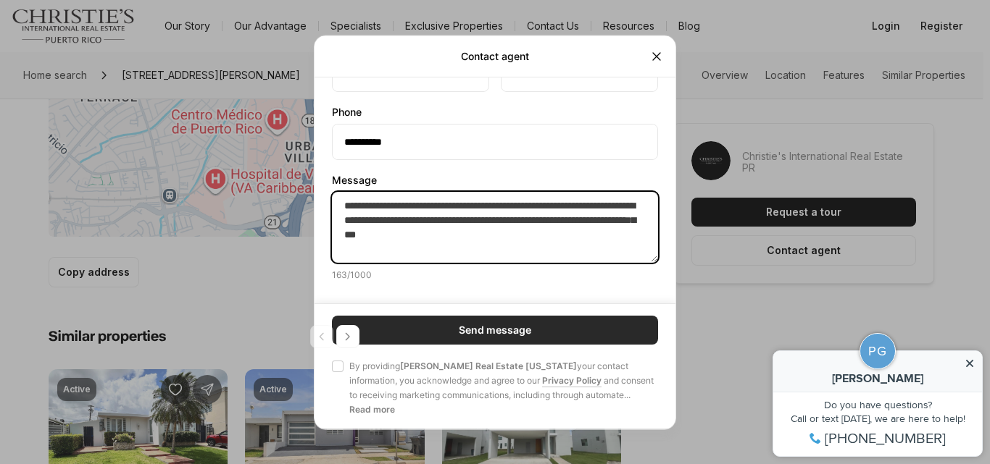
type textarea "**********"
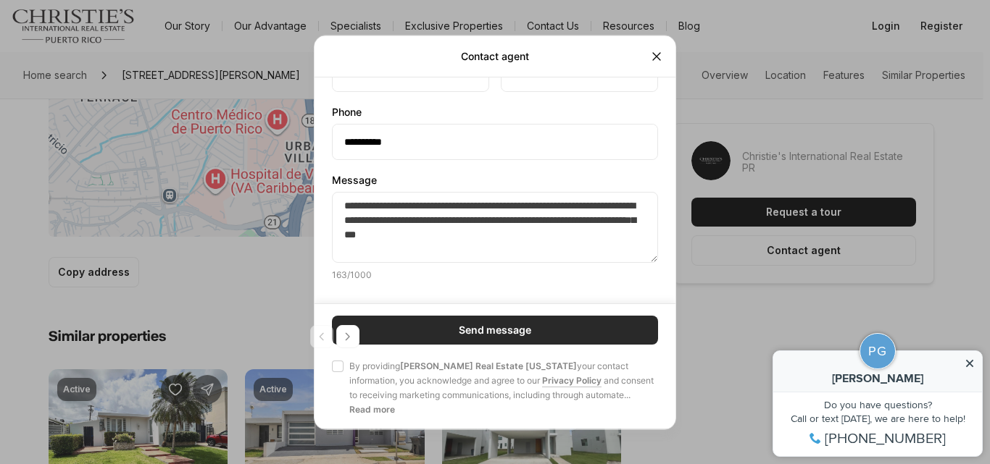
click at [477, 319] on button "Send message" at bounding box center [495, 330] width 326 height 29
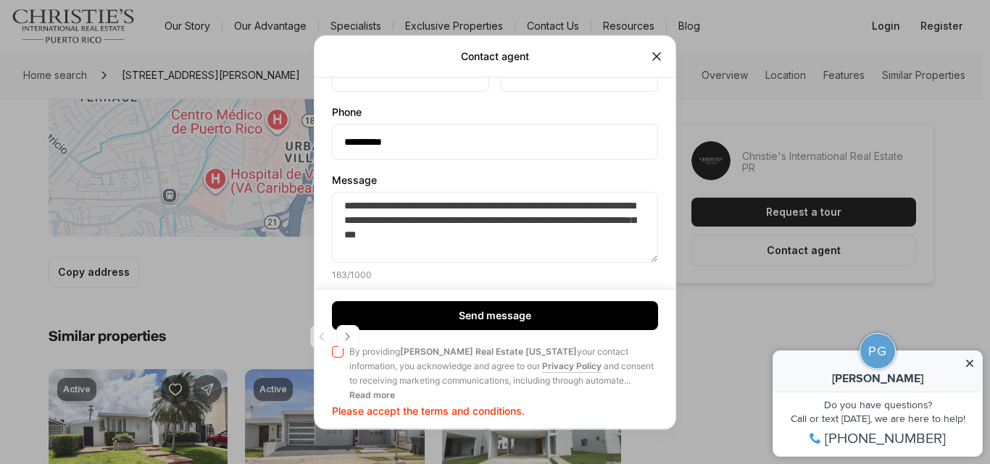
click at [338, 352] on button "Agree to Privacy Policy By providing Christie's Real Estate Puerto Rico your co…" at bounding box center [338, 352] width 12 height 12
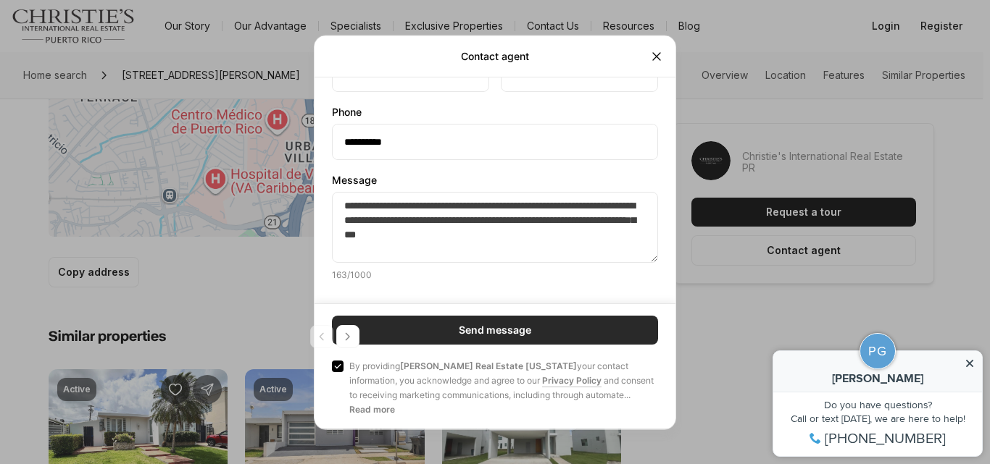
click at [438, 333] on button "Send message" at bounding box center [495, 330] width 326 height 29
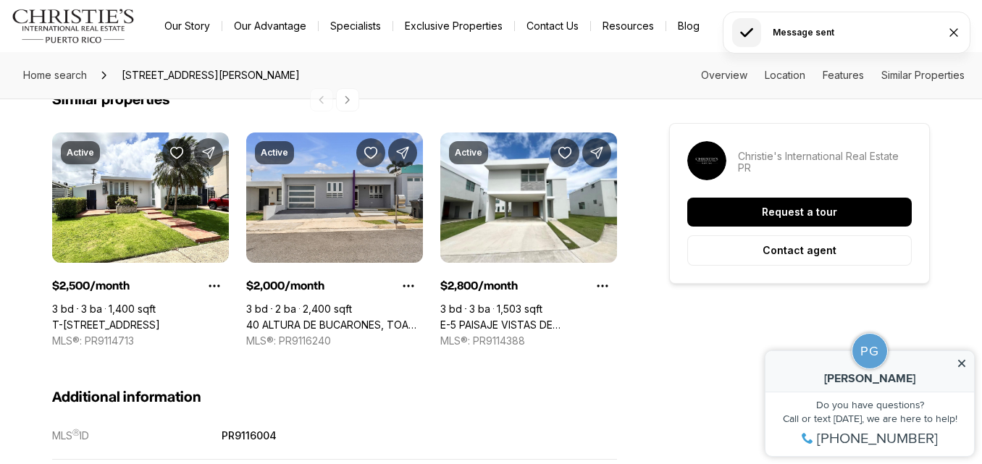
scroll to position [1135, 0]
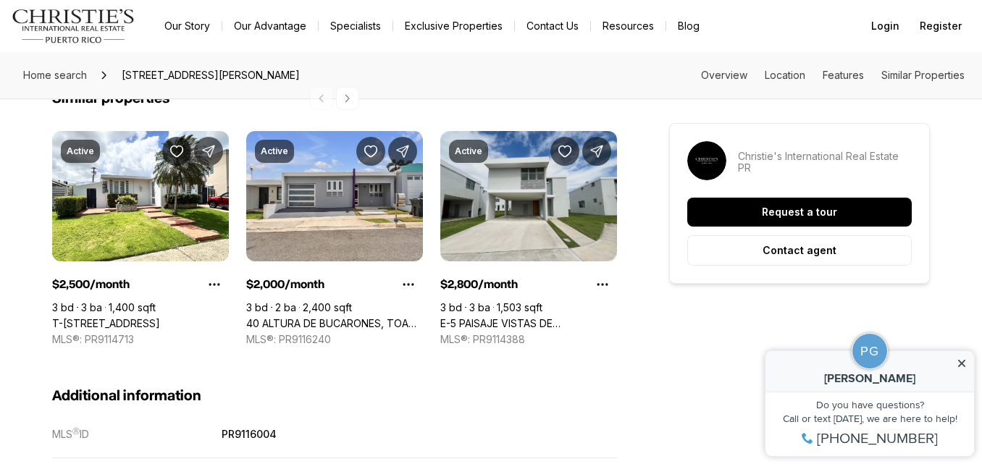
click at [535, 317] on link "E-5 PAISAJE VISTAS DE SAN JOSE DEV, CAGUAS PR, 00725" at bounding box center [529, 323] width 177 height 13
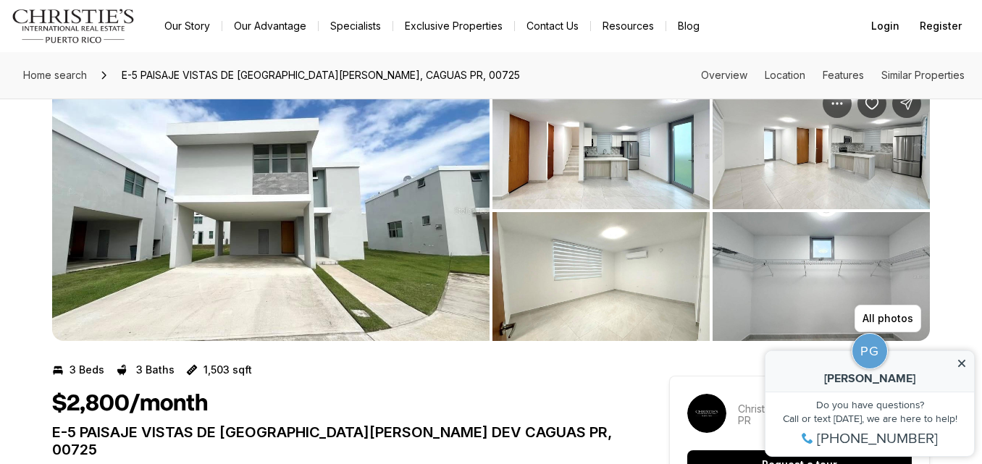
scroll to position [41, 0]
click at [429, 222] on img "View image gallery" at bounding box center [271, 210] width 438 height 261
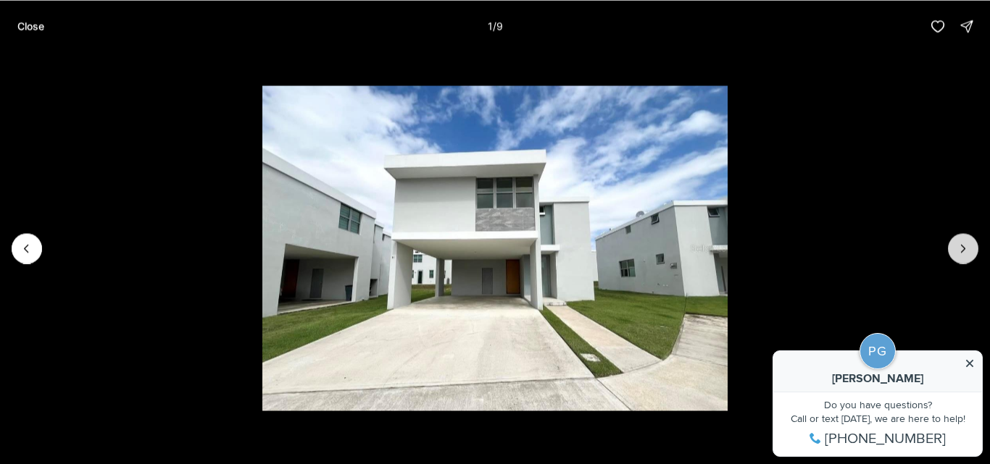
click at [953, 249] on button "Next slide" at bounding box center [963, 248] width 30 height 30
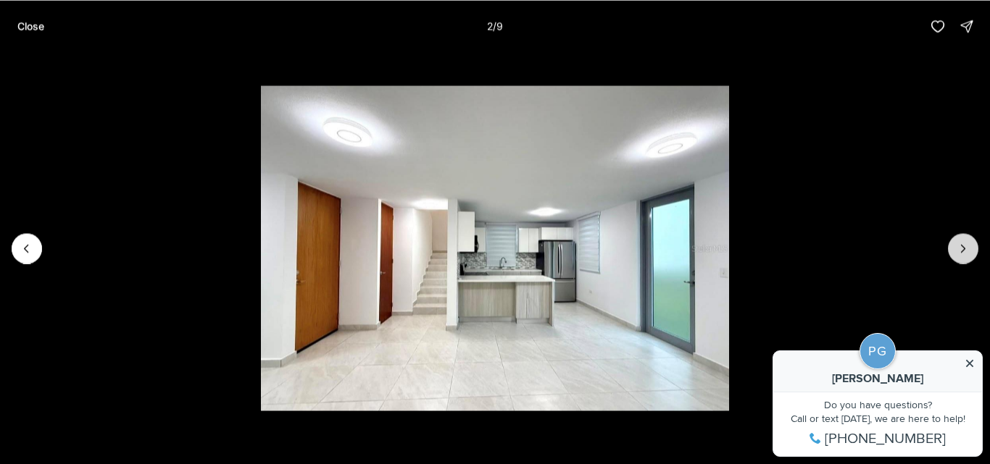
click at [953, 249] on button "Next slide" at bounding box center [963, 248] width 30 height 30
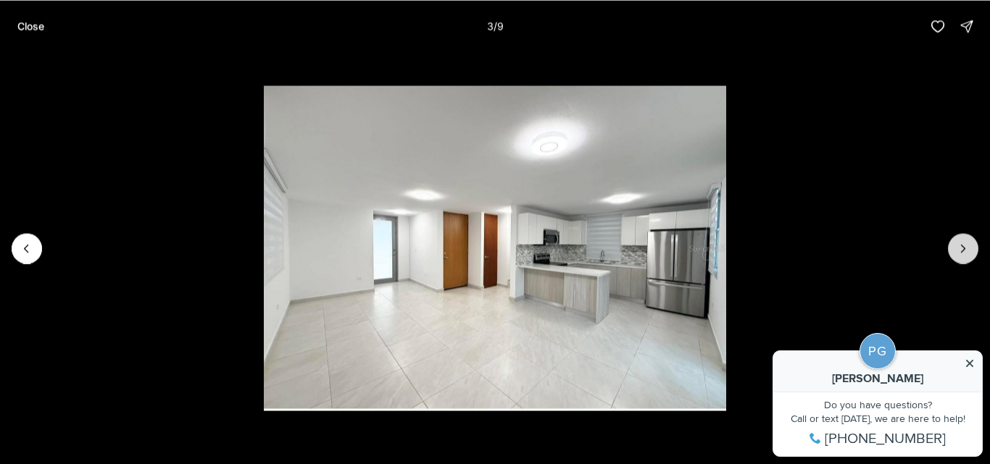
click at [953, 249] on button "Next slide" at bounding box center [963, 248] width 30 height 30
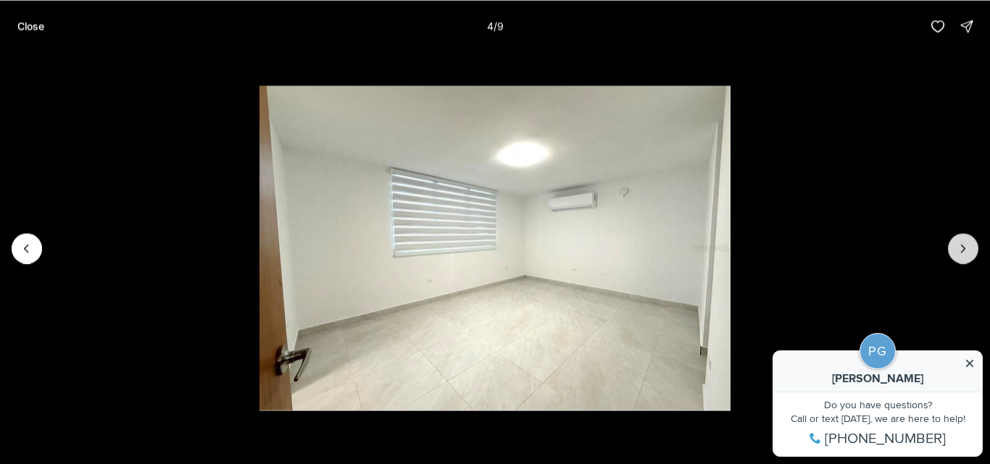
click at [953, 249] on button "Next slide" at bounding box center [963, 248] width 30 height 30
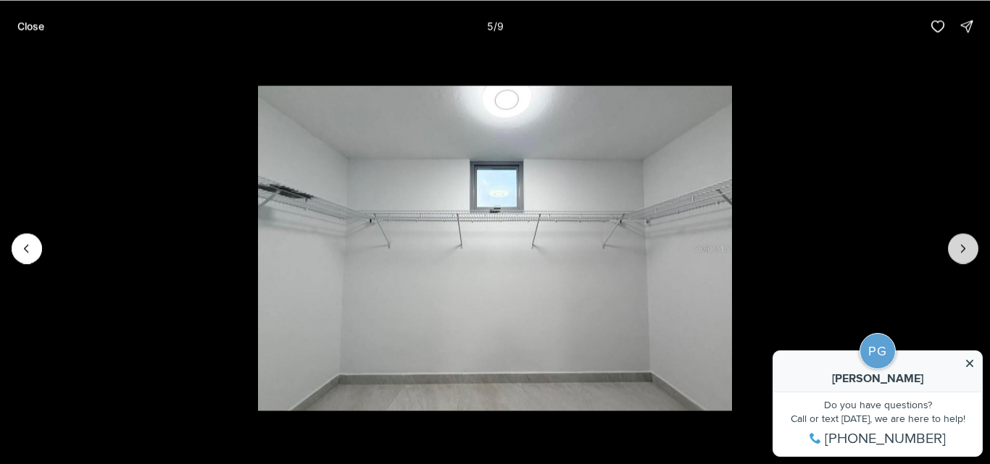
click at [953, 249] on button "Next slide" at bounding box center [963, 248] width 30 height 30
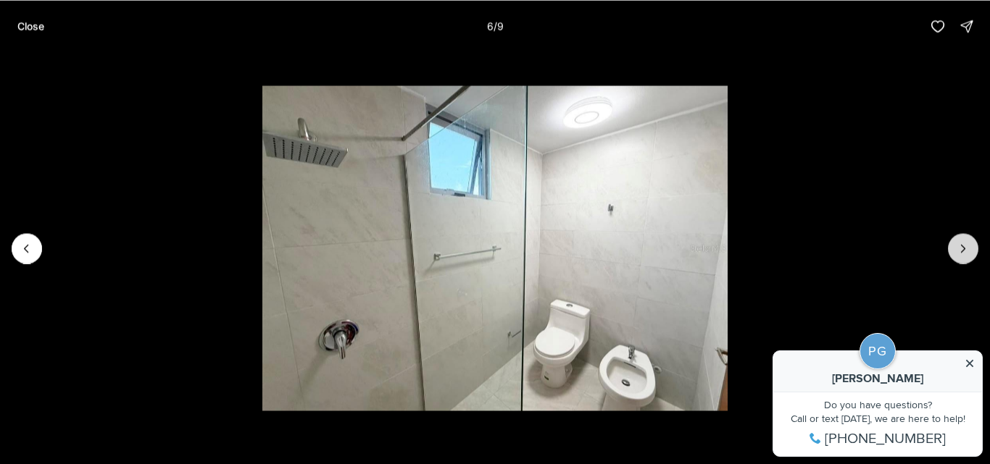
click at [953, 249] on button "Next slide" at bounding box center [963, 248] width 30 height 30
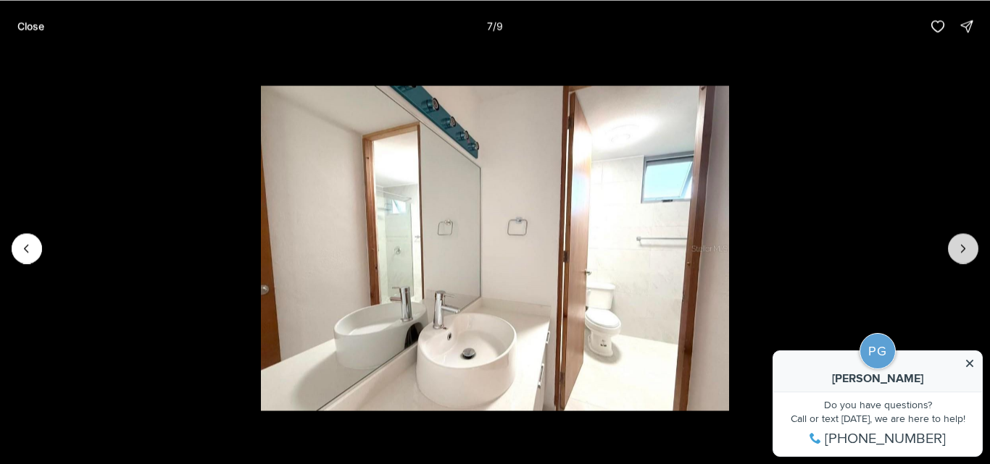
click at [953, 249] on button "Next slide" at bounding box center [963, 248] width 30 height 30
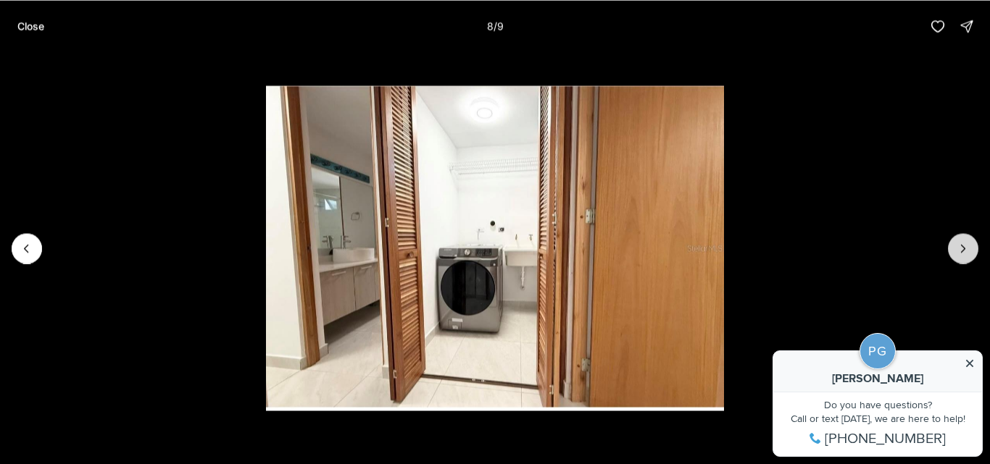
click at [953, 249] on button "Next slide" at bounding box center [963, 248] width 30 height 30
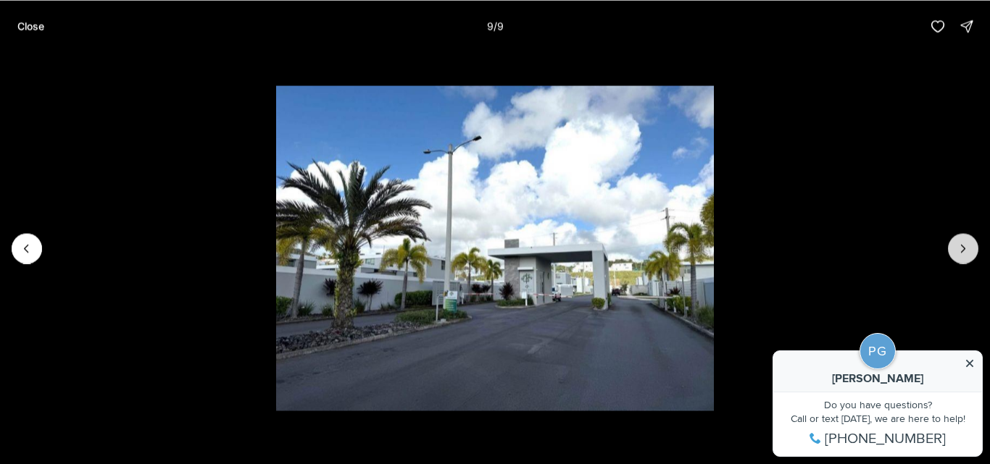
click at [953, 249] on div at bounding box center [963, 248] width 30 height 30
click at [29, 31] on p "Close" at bounding box center [30, 26] width 27 height 12
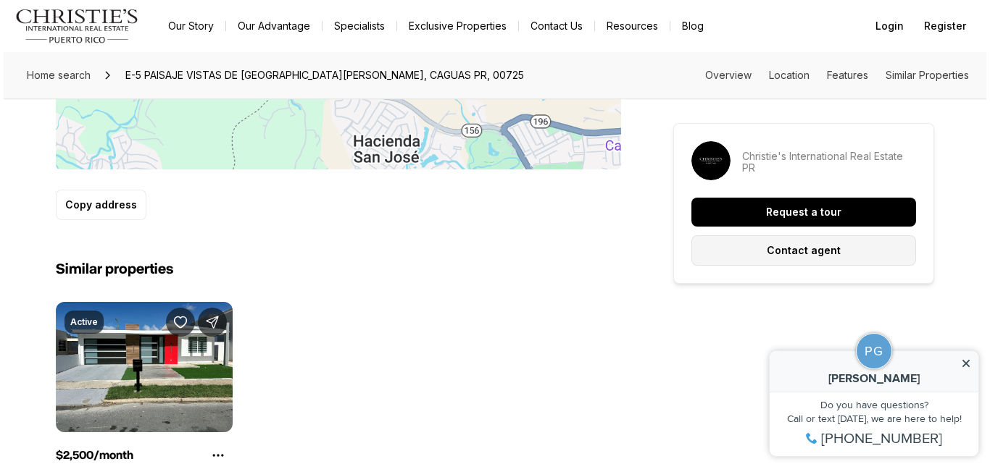
scroll to position [1030, 0]
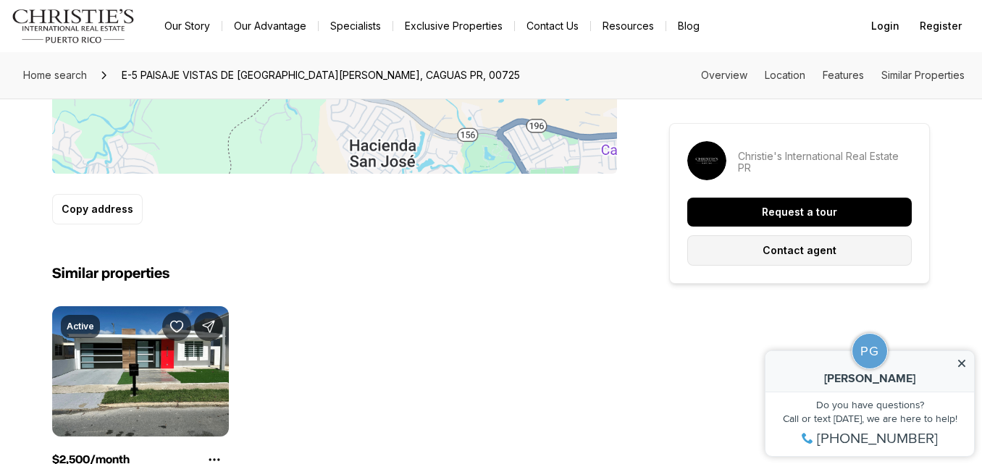
click at [783, 248] on p "Contact agent" at bounding box center [800, 251] width 74 height 12
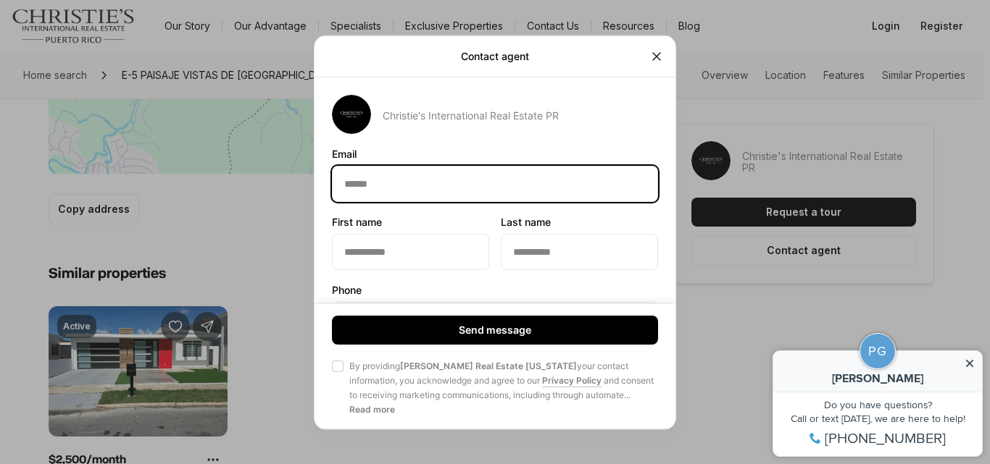
click at [447, 183] on input "Email Email" at bounding box center [495, 183] width 325 height 35
type input "**********"
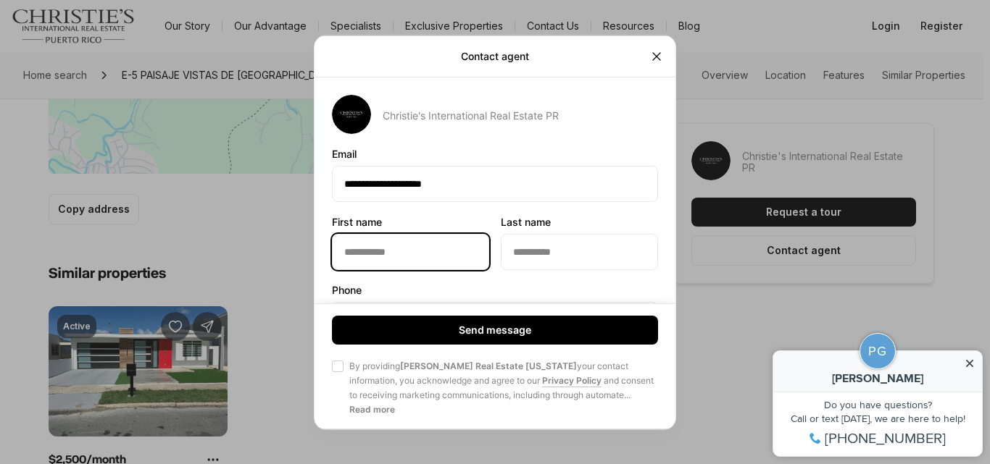
click at [403, 251] on input "First name First name" at bounding box center [411, 251] width 156 height 35
type input "*****"
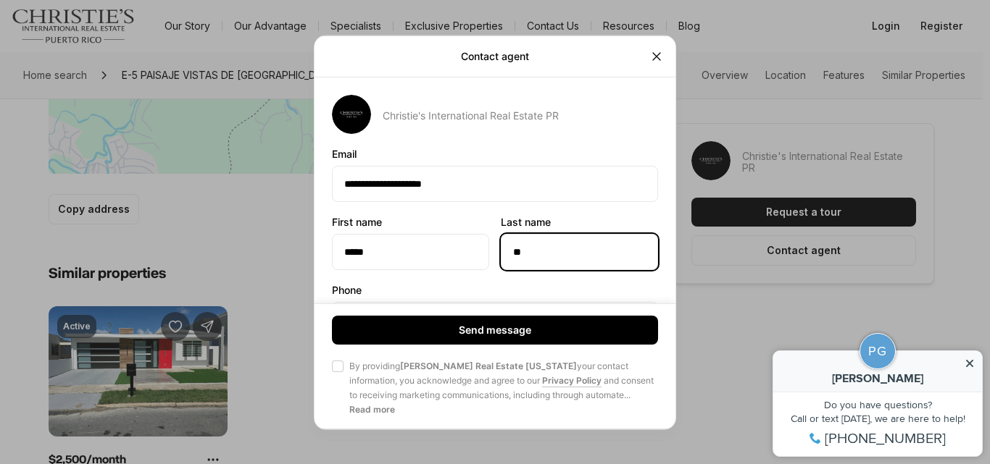
type input "*"
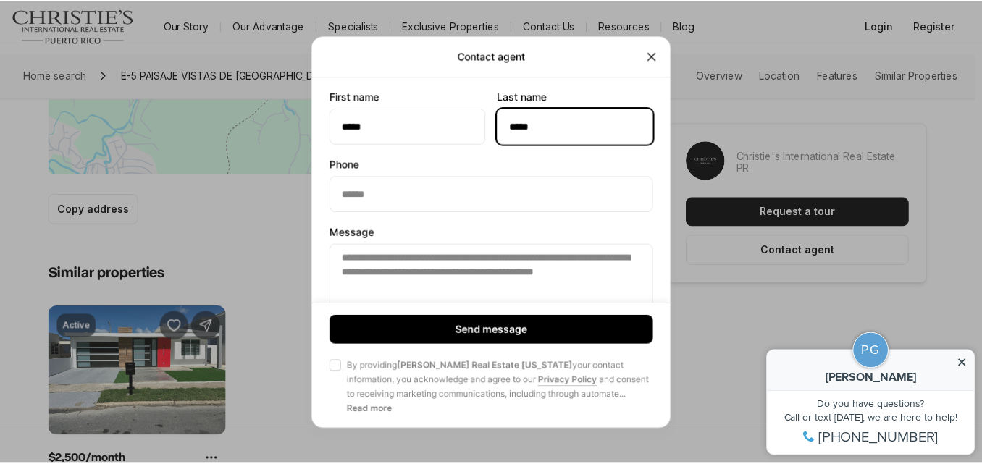
scroll to position [126, 0]
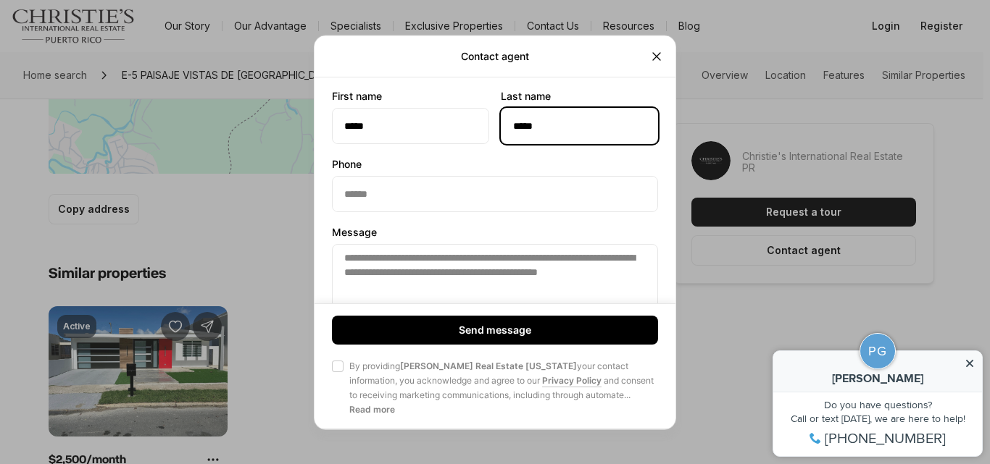
type input "*****"
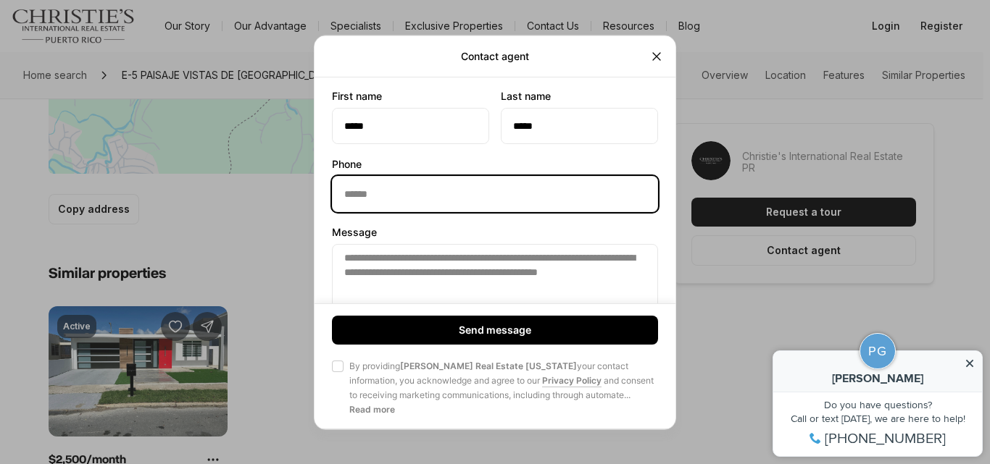
click at [354, 205] on input "Phone Phone" at bounding box center [495, 193] width 325 height 35
type input "*"
type input "**********"
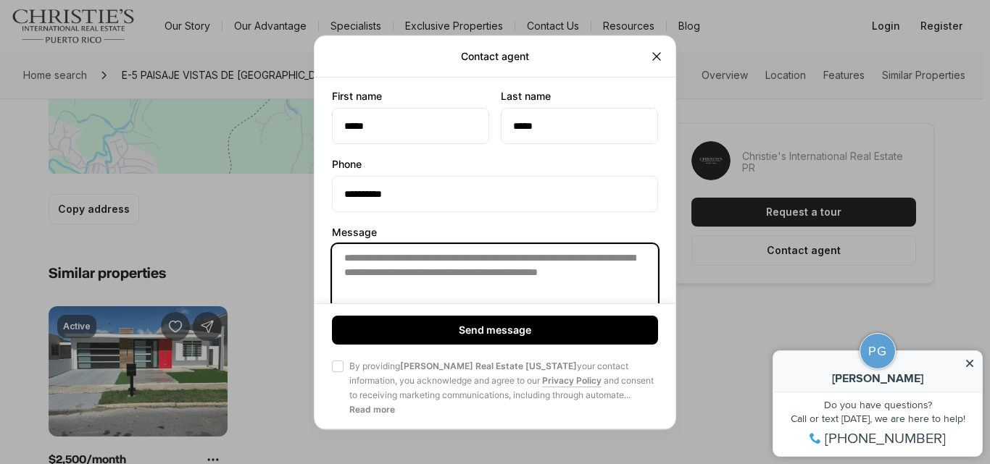
click at [467, 291] on textarea "**********" at bounding box center [495, 278] width 326 height 71
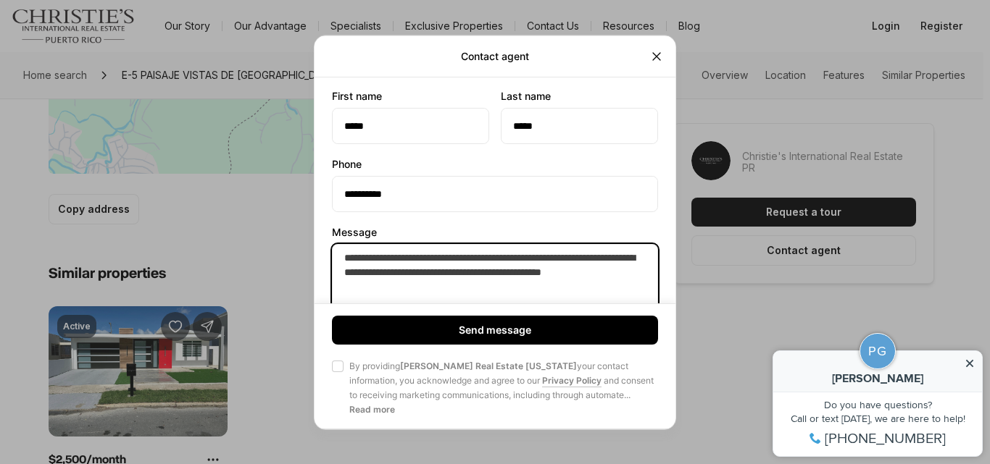
paste textarea "**********"
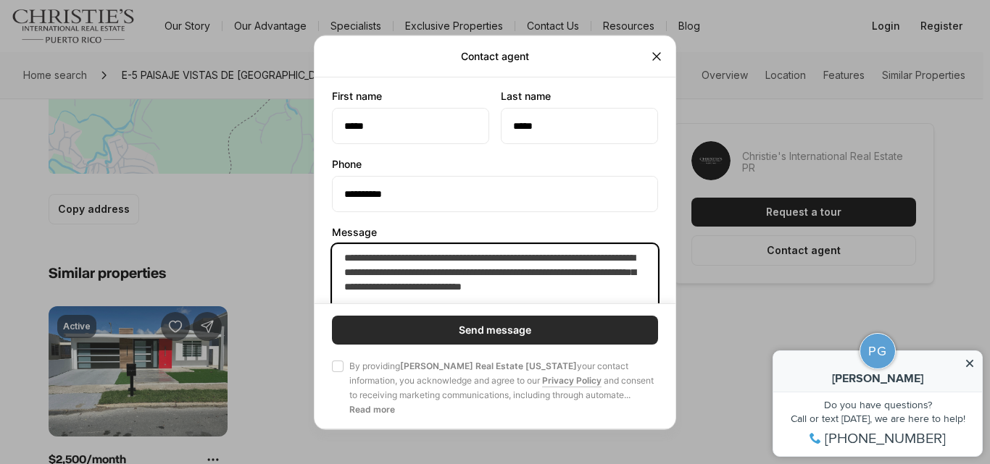
type textarea "**********"
click at [614, 344] on button "Send message" at bounding box center [495, 330] width 326 height 29
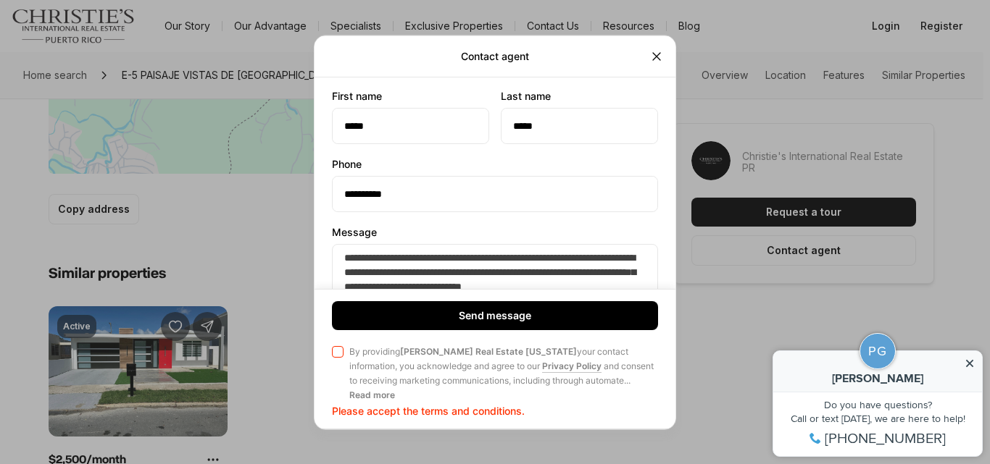
click at [341, 355] on button "Agree to Privacy Policy By providing Christie's Real Estate Puerto Rico your co…" at bounding box center [338, 352] width 12 height 12
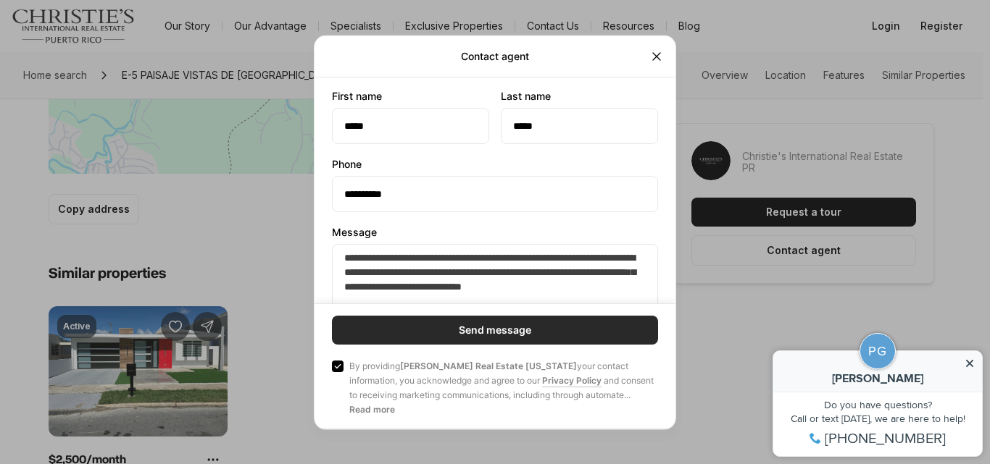
click at [406, 331] on button "Send message" at bounding box center [495, 330] width 326 height 29
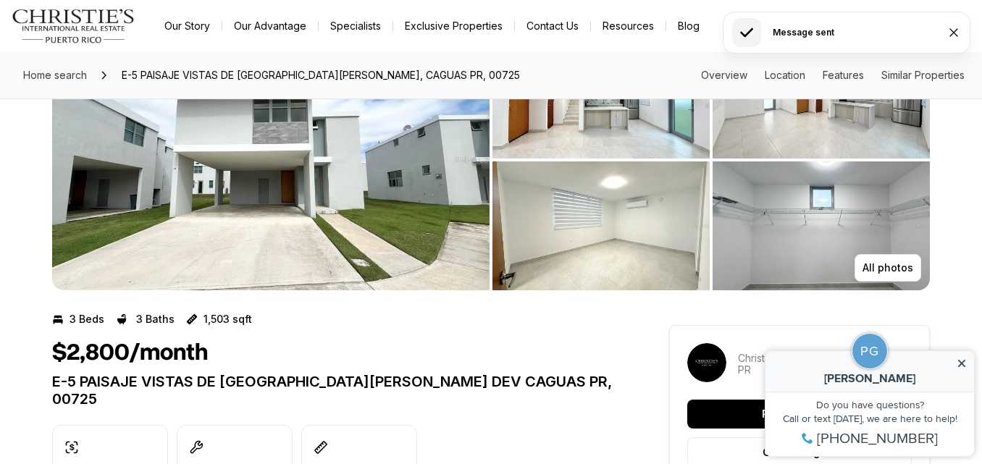
scroll to position [0, 0]
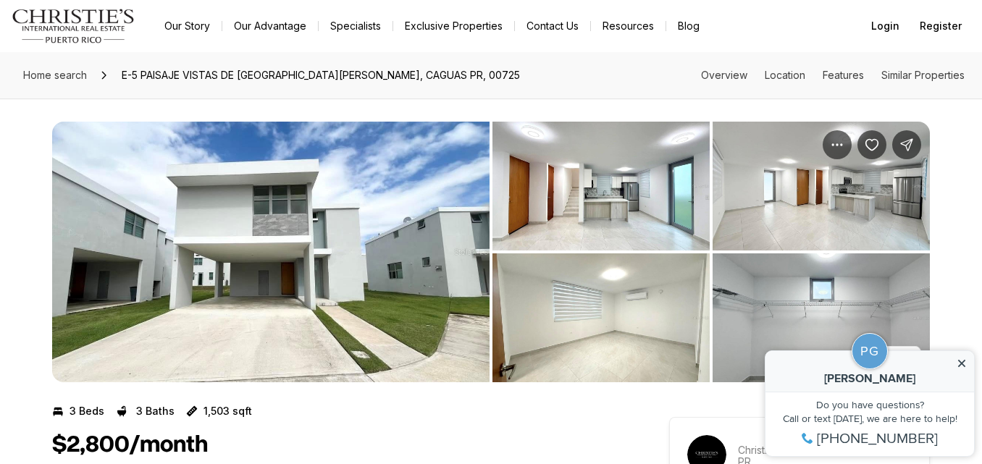
click at [388, 244] on img "View image gallery" at bounding box center [271, 252] width 438 height 261
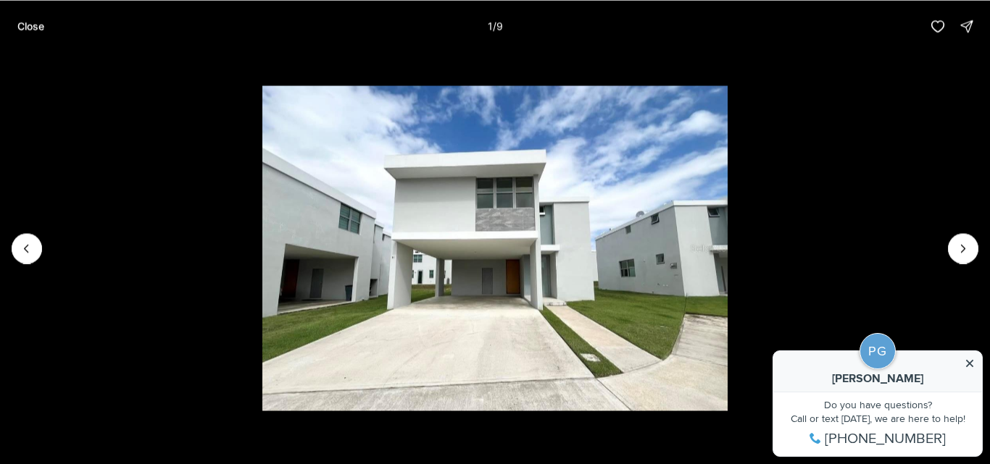
click at [949, 238] on li "1 of 9" at bounding box center [495, 248] width 990 height 392
click at [960, 244] on icon "Next slide" at bounding box center [963, 248] width 14 height 14
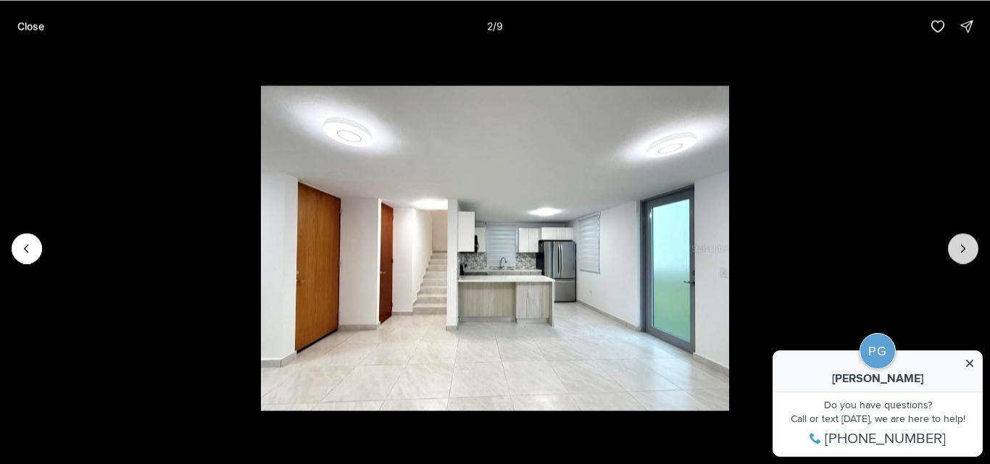
click at [960, 244] on icon "Next slide" at bounding box center [963, 248] width 14 height 14
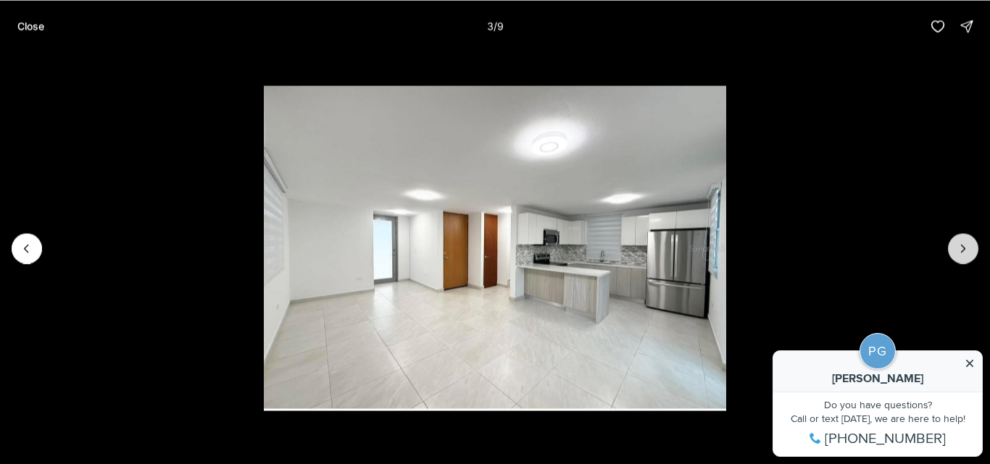
click at [960, 244] on icon "Next slide" at bounding box center [963, 248] width 14 height 14
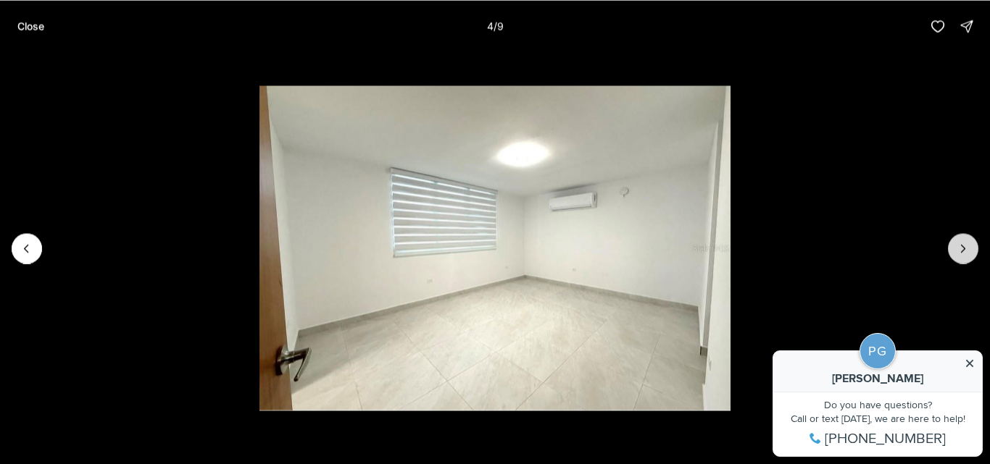
click at [960, 244] on icon "Next slide" at bounding box center [963, 248] width 14 height 14
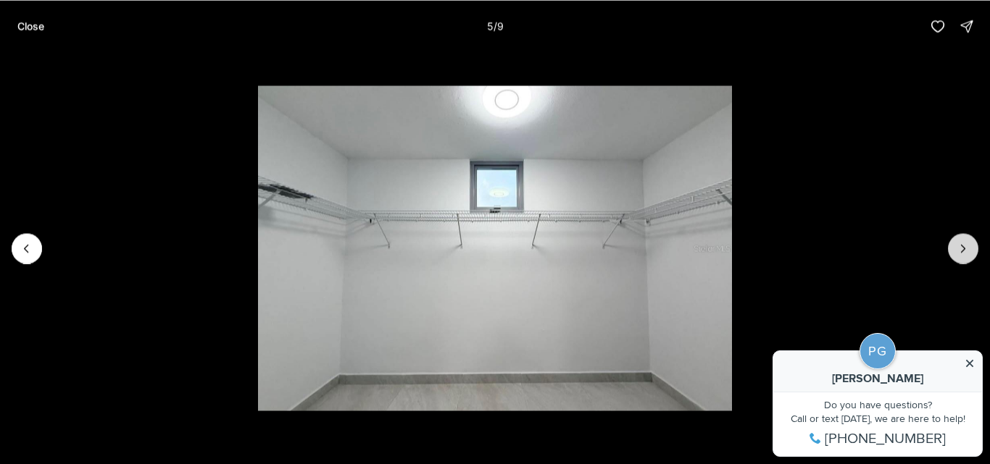
click at [960, 244] on icon "Next slide" at bounding box center [963, 248] width 14 height 14
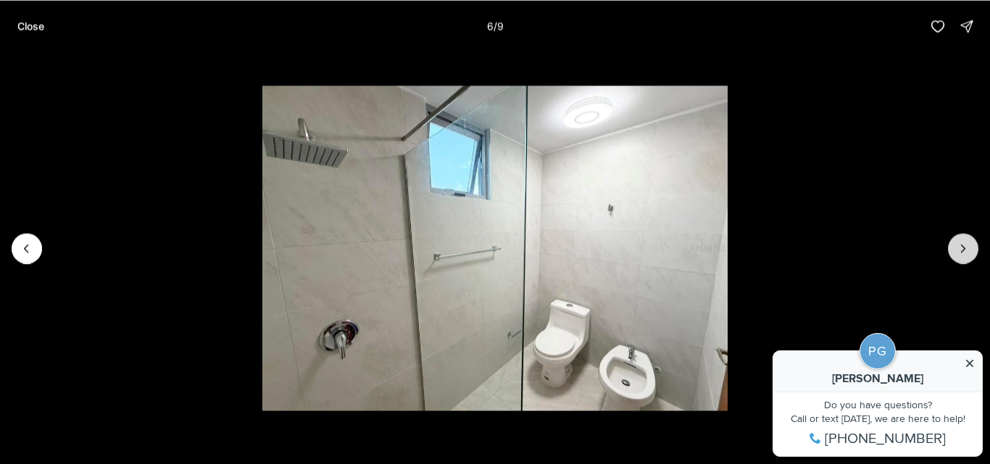
click at [960, 244] on icon "Next slide" at bounding box center [963, 248] width 14 height 14
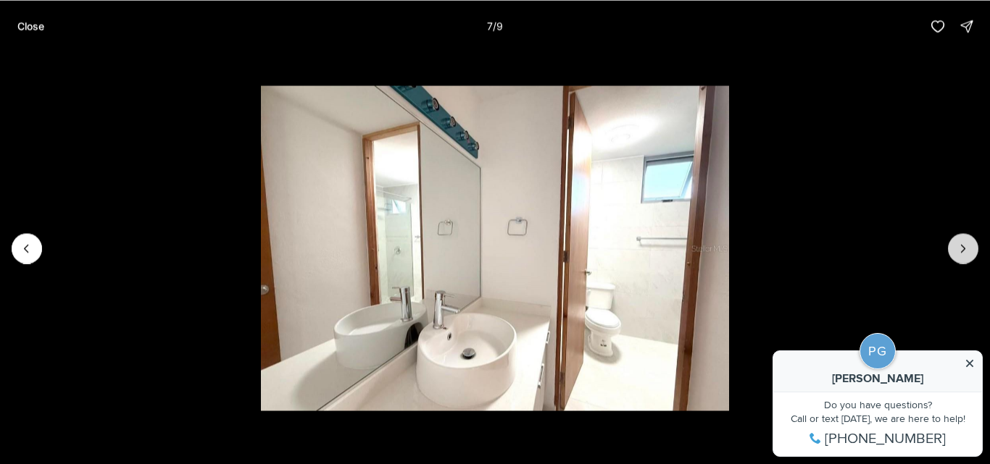
click at [960, 244] on icon "Next slide" at bounding box center [963, 248] width 14 height 14
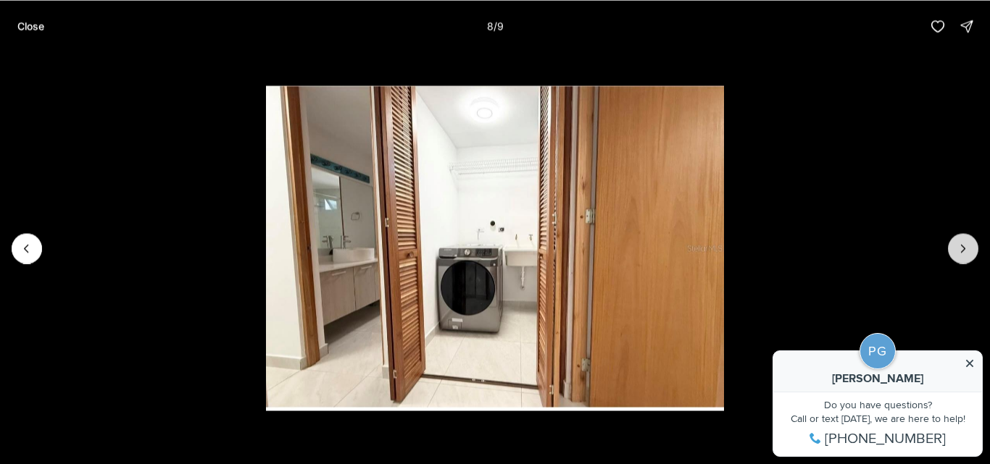
click at [960, 244] on icon "Next slide" at bounding box center [963, 248] width 14 height 14
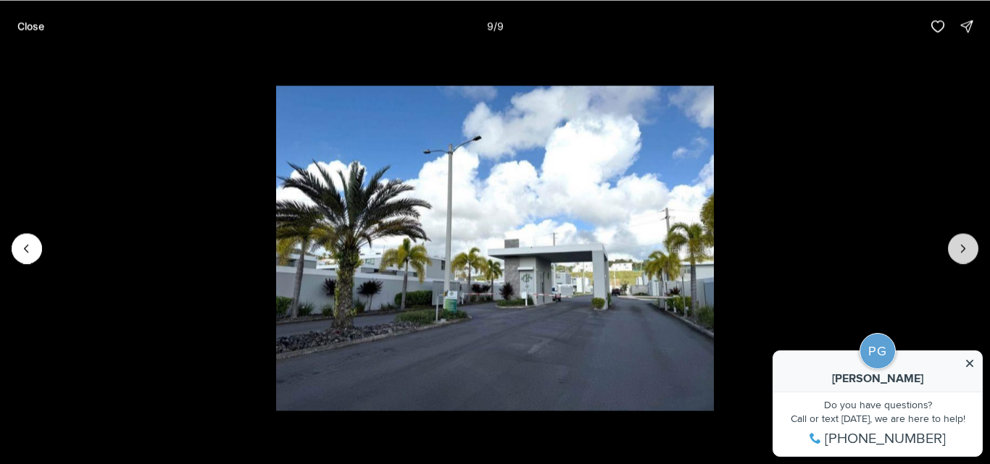
click at [960, 244] on div at bounding box center [963, 248] width 30 height 30
click at [25, 27] on p "Close" at bounding box center [30, 26] width 27 height 12
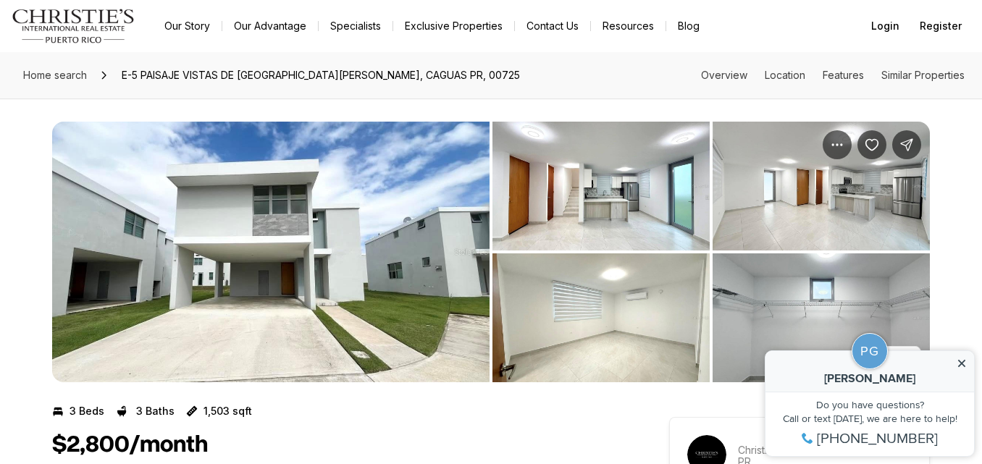
click at [341, 302] on img "View image gallery" at bounding box center [271, 252] width 438 height 261
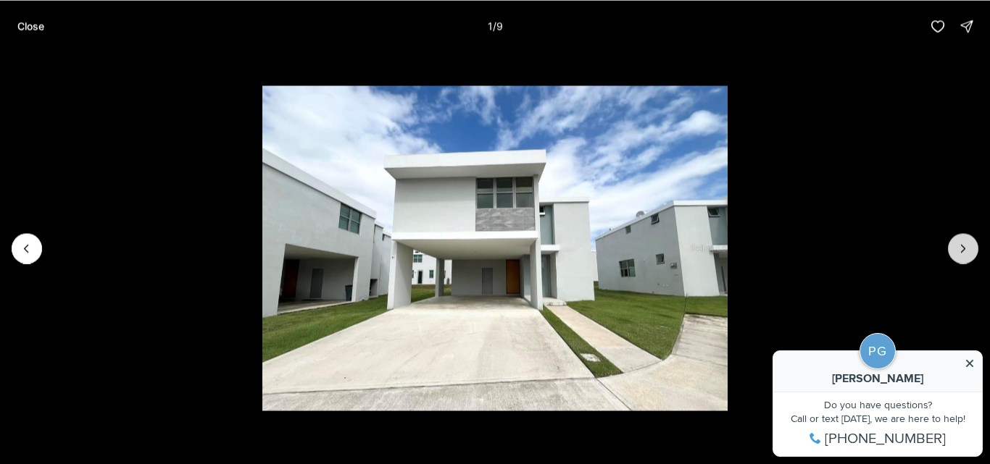
click at [964, 242] on icon "Next slide" at bounding box center [963, 248] width 14 height 14
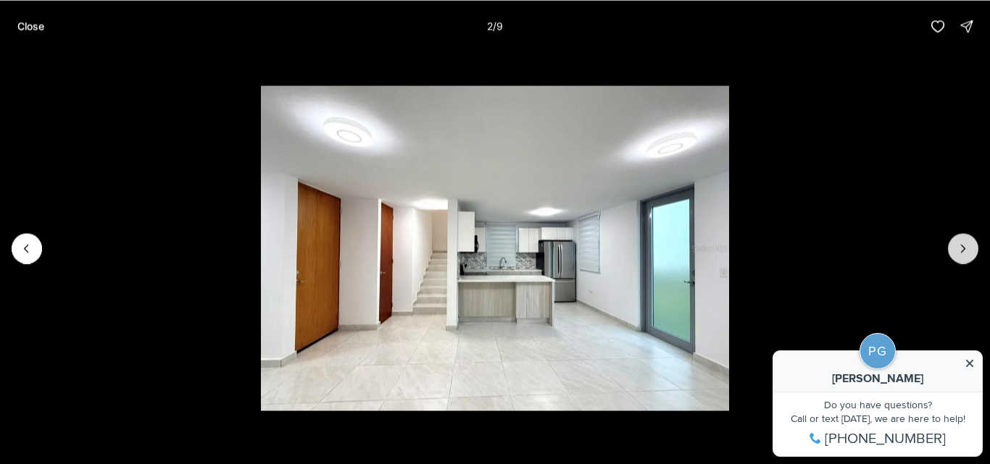
click at [964, 242] on icon "Next slide" at bounding box center [963, 248] width 14 height 14
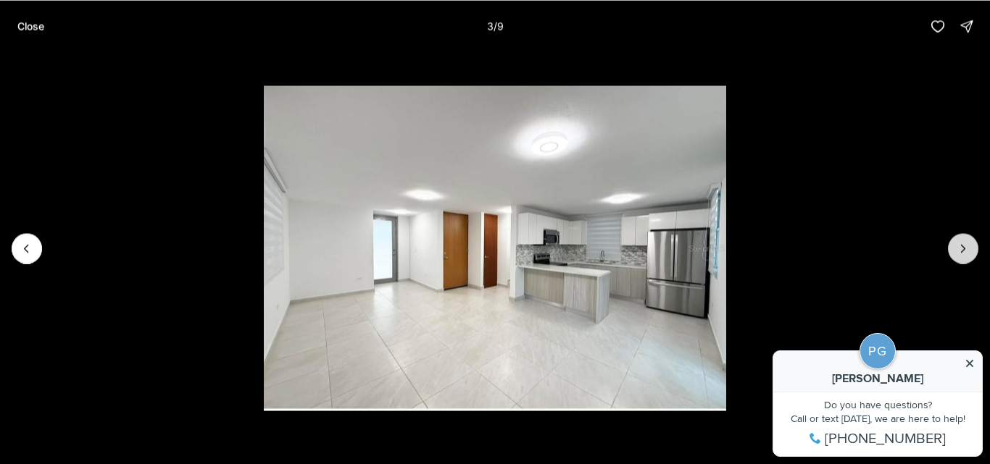
click at [964, 242] on icon "Next slide" at bounding box center [963, 248] width 14 height 14
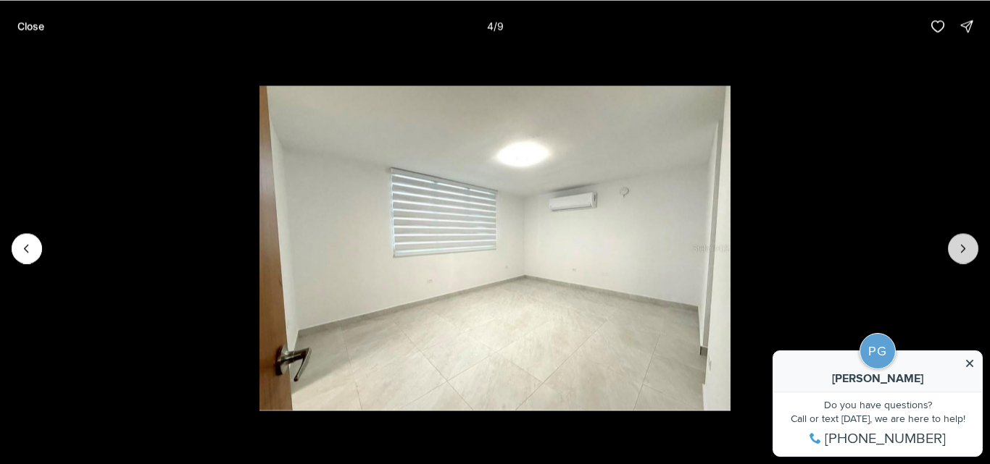
click at [964, 242] on icon "Next slide" at bounding box center [963, 248] width 14 height 14
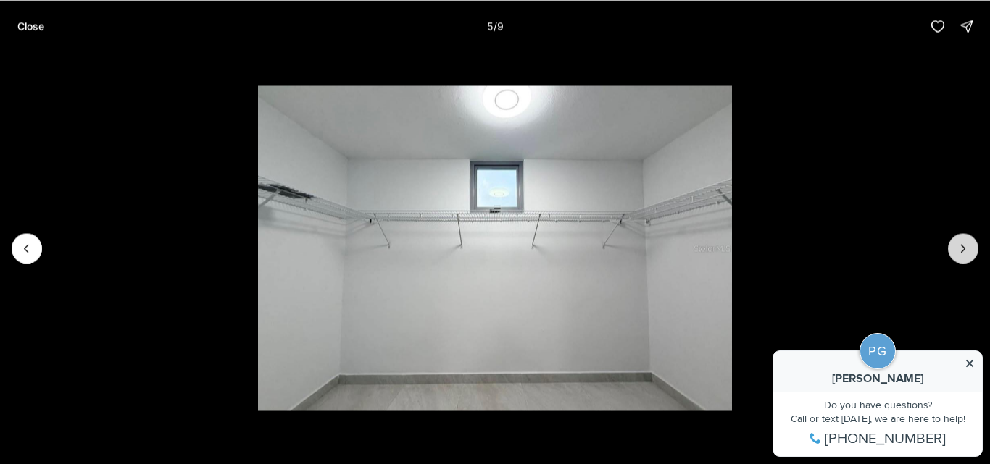
click at [964, 242] on icon "Next slide" at bounding box center [963, 248] width 14 height 14
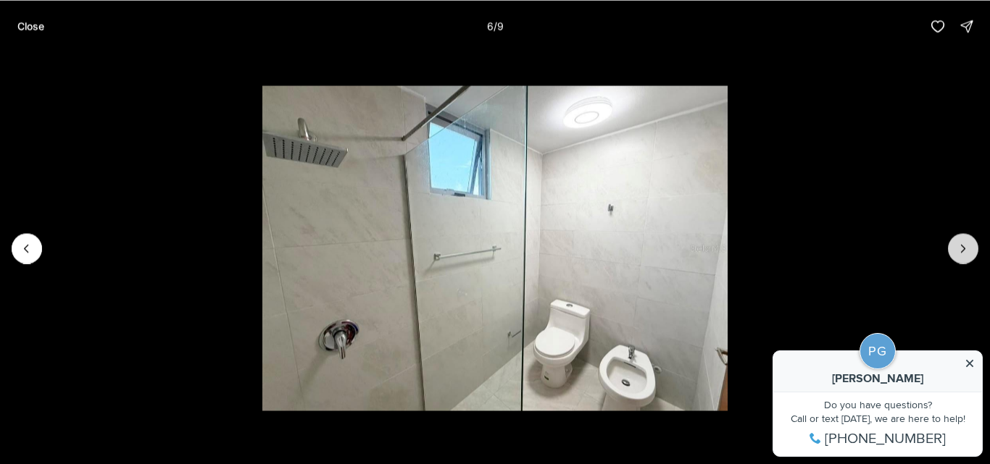
click at [964, 242] on icon "Next slide" at bounding box center [963, 248] width 14 height 14
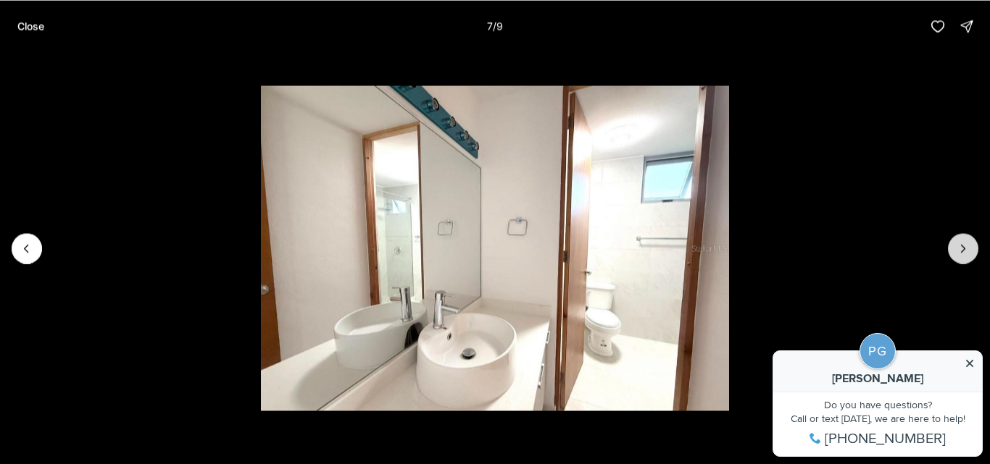
click at [964, 242] on icon "Next slide" at bounding box center [963, 248] width 14 height 14
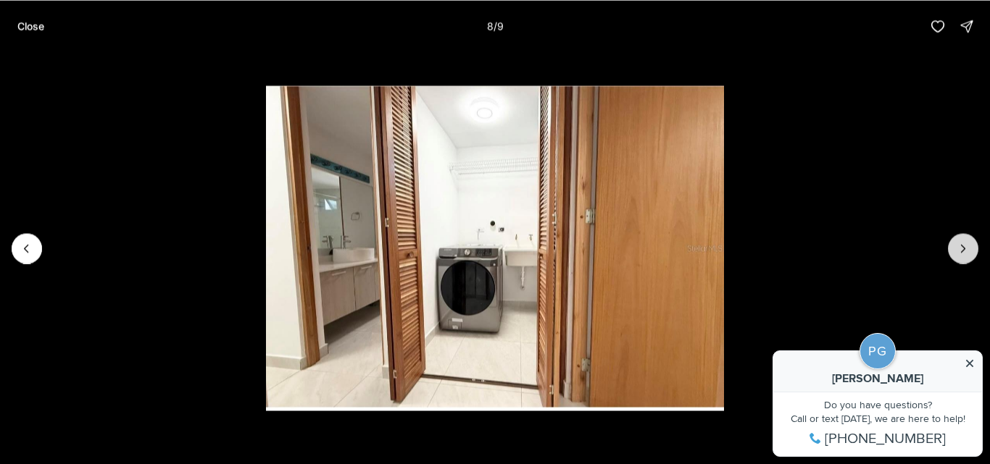
click at [964, 242] on icon "Next slide" at bounding box center [963, 248] width 14 height 14
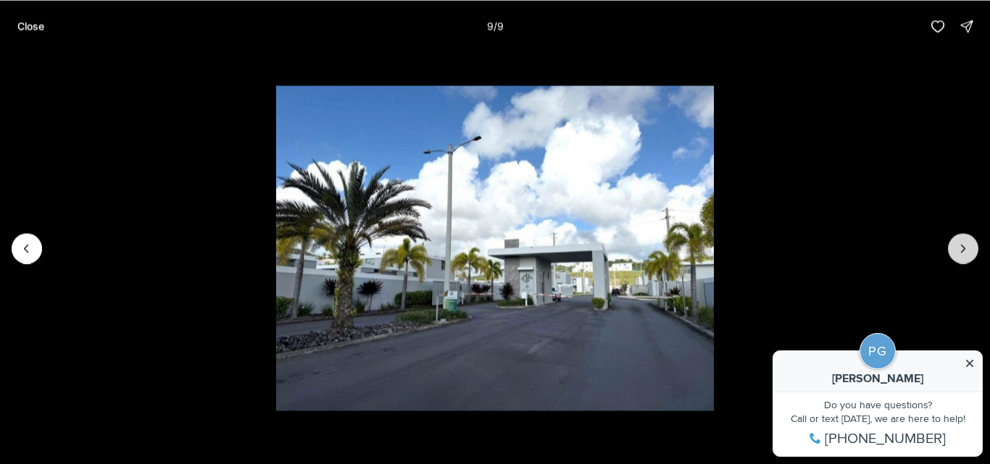
click at [964, 242] on div at bounding box center [963, 248] width 30 height 30
click at [41, 15] on button "Close" at bounding box center [31, 26] width 44 height 29
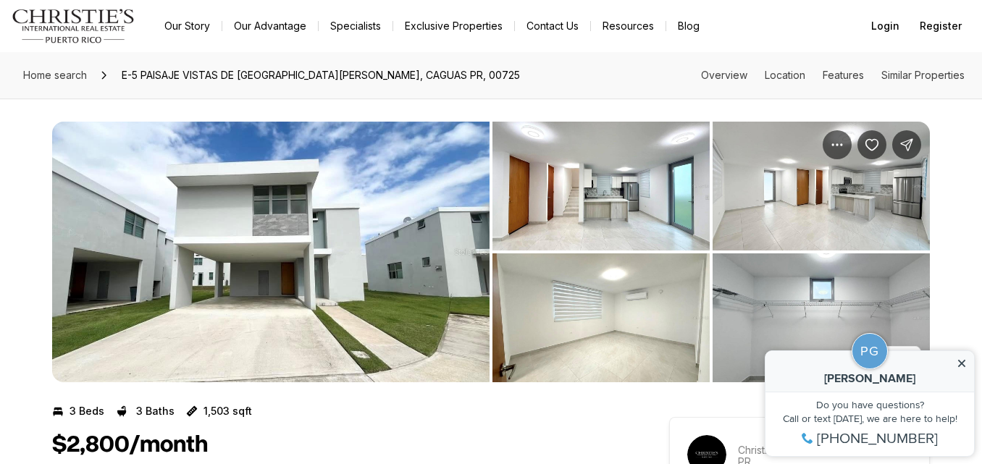
click at [338, 275] on img "View image gallery" at bounding box center [271, 252] width 438 height 261
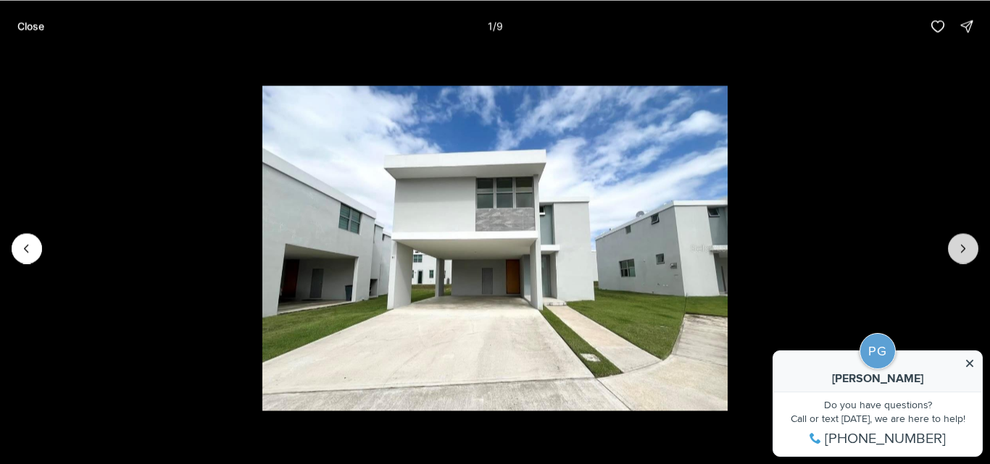
click at [959, 262] on button "Next slide" at bounding box center [963, 248] width 30 height 30
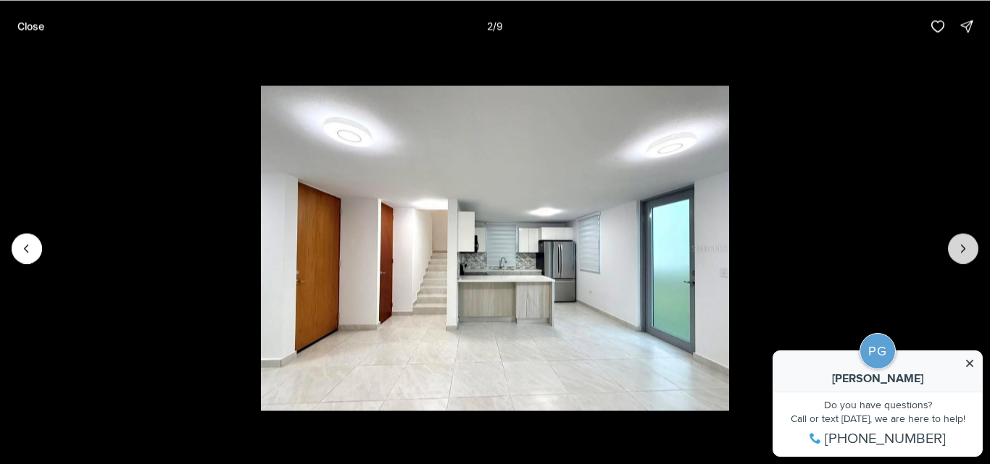
click at [959, 262] on button "Next slide" at bounding box center [963, 248] width 30 height 30
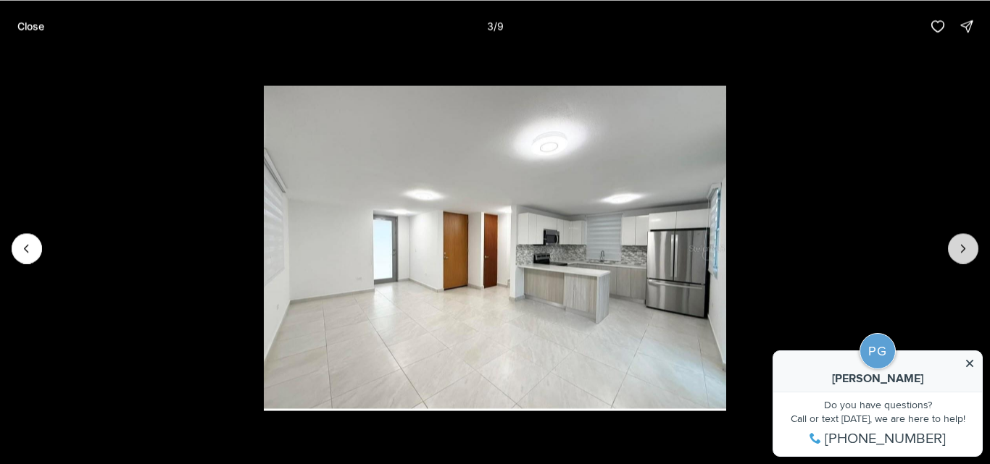
click at [959, 262] on button "Next slide" at bounding box center [963, 248] width 30 height 30
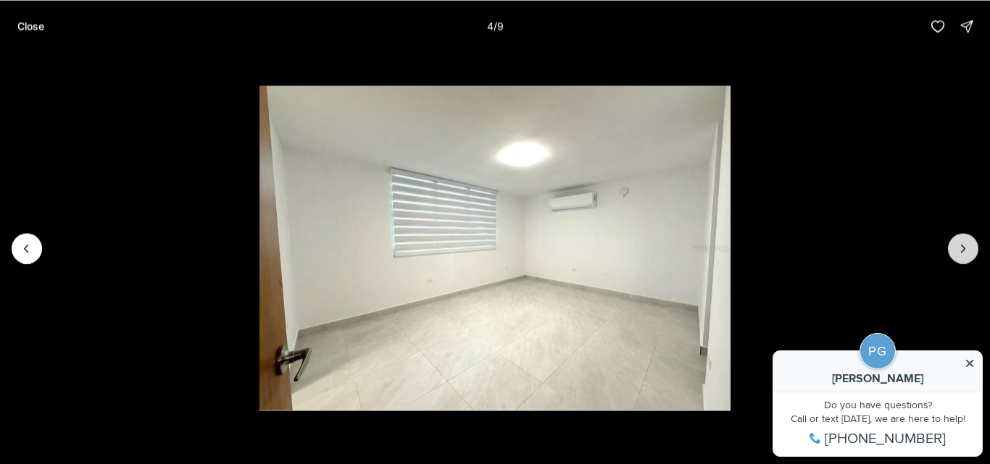
click at [959, 262] on button "Next slide" at bounding box center [963, 248] width 30 height 30
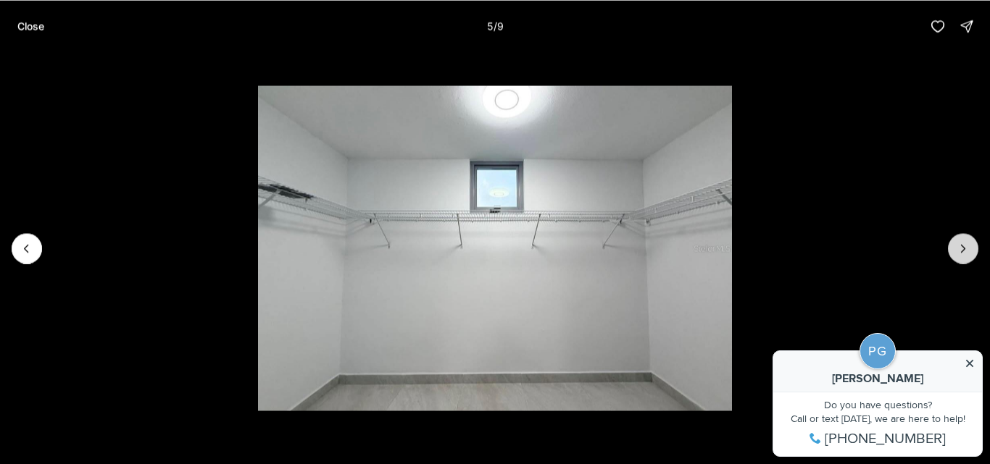
click at [959, 262] on button "Next slide" at bounding box center [963, 248] width 30 height 30
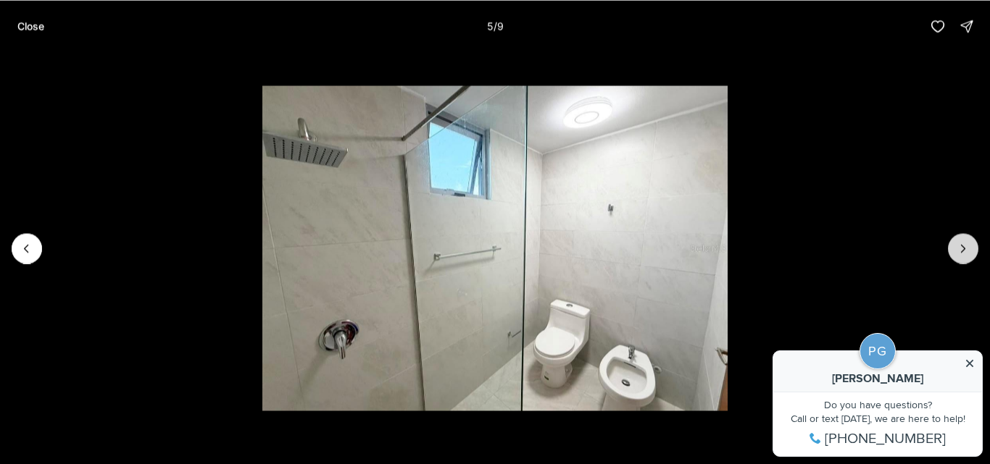
click at [959, 262] on button "Next slide" at bounding box center [963, 248] width 30 height 30
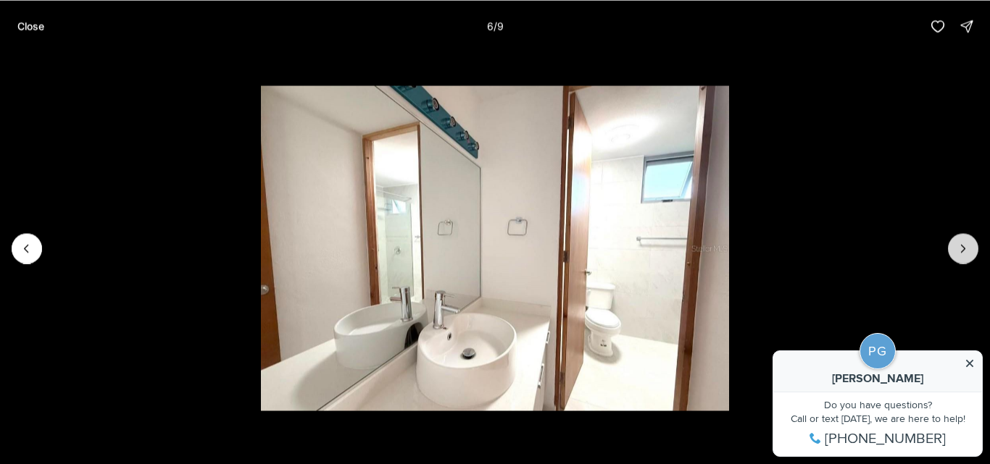
click at [959, 262] on button "Next slide" at bounding box center [963, 248] width 30 height 30
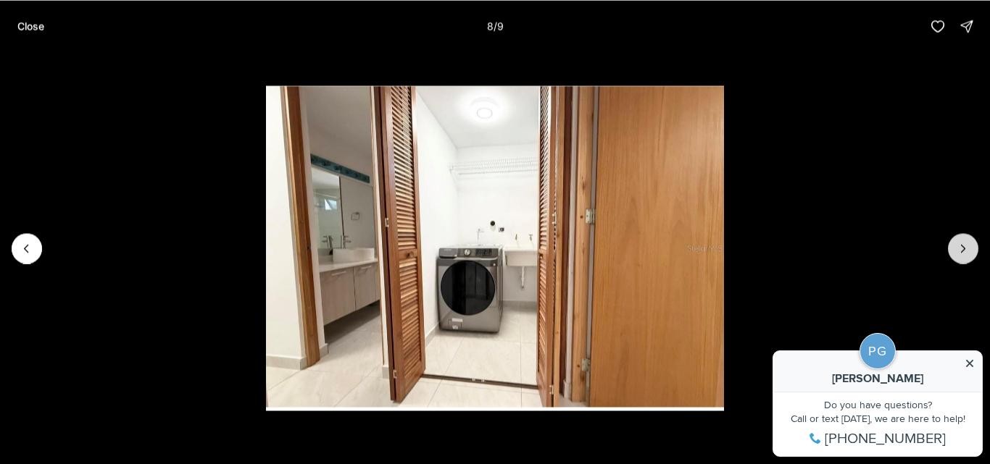
click at [959, 262] on button "Next slide" at bounding box center [963, 248] width 30 height 30
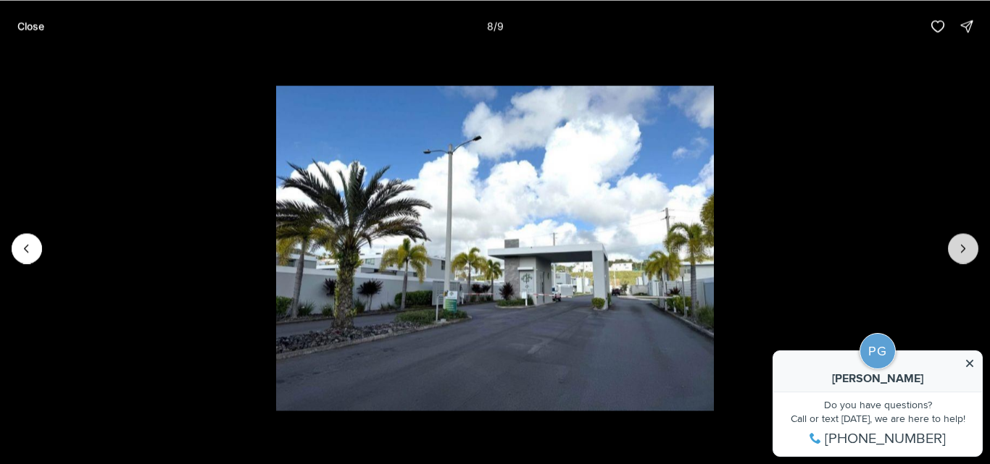
click at [959, 262] on div at bounding box center [963, 248] width 30 height 30
click at [37, 25] on p "Close" at bounding box center [30, 26] width 27 height 12
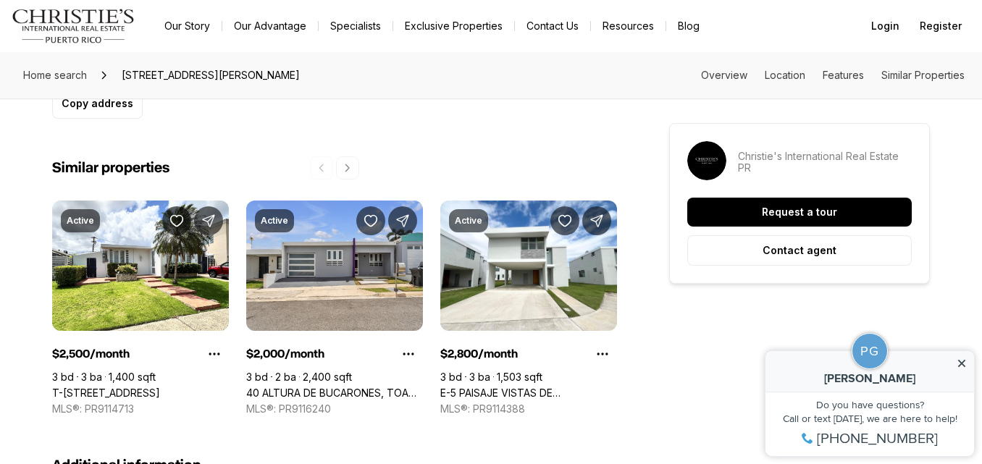
scroll to position [1066, 0]
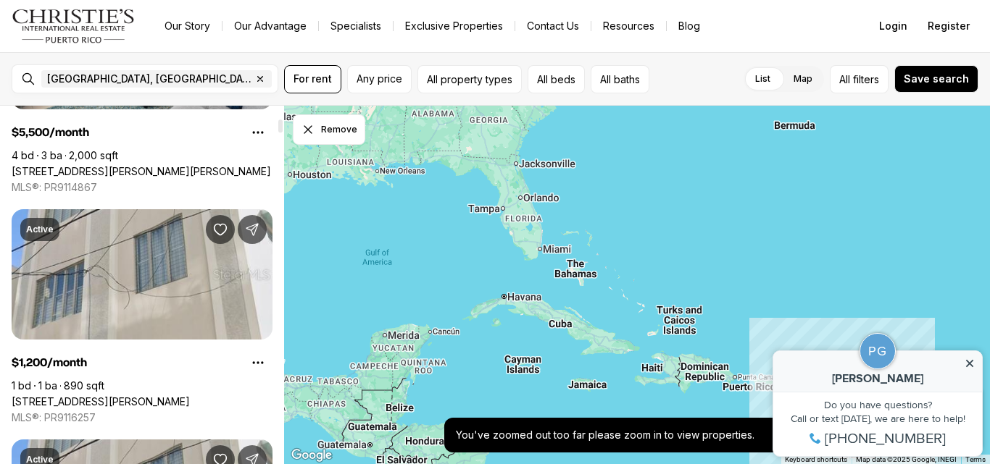
scroll to position [430, 0]
click at [467, 93] on div "San Juan, PR, US Remove San Juan, PR, US For rent Any price All property types …" at bounding box center [495, 79] width 990 height 54
click at [451, 84] on button "All property types" at bounding box center [469, 79] width 104 height 28
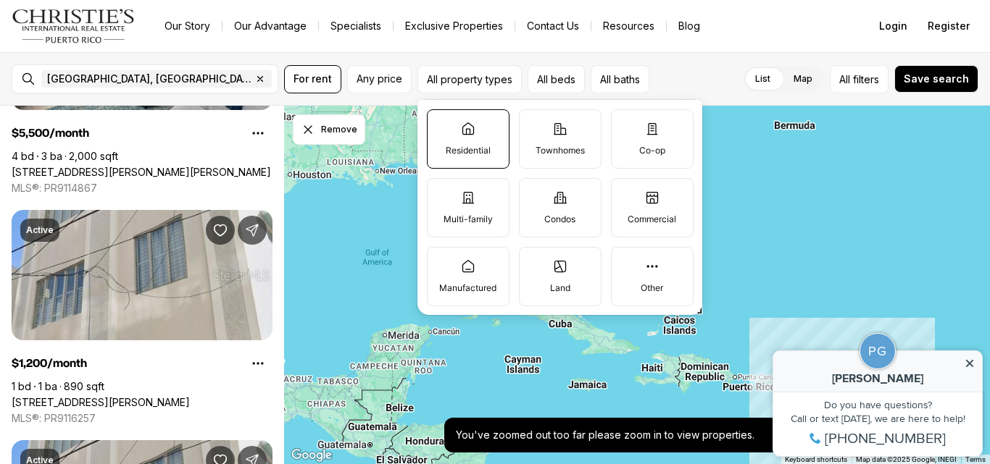
click at [469, 147] on p "Residential" at bounding box center [468, 151] width 45 height 12
click at [442, 125] on button "Residential" at bounding box center [434, 117] width 14 height 14
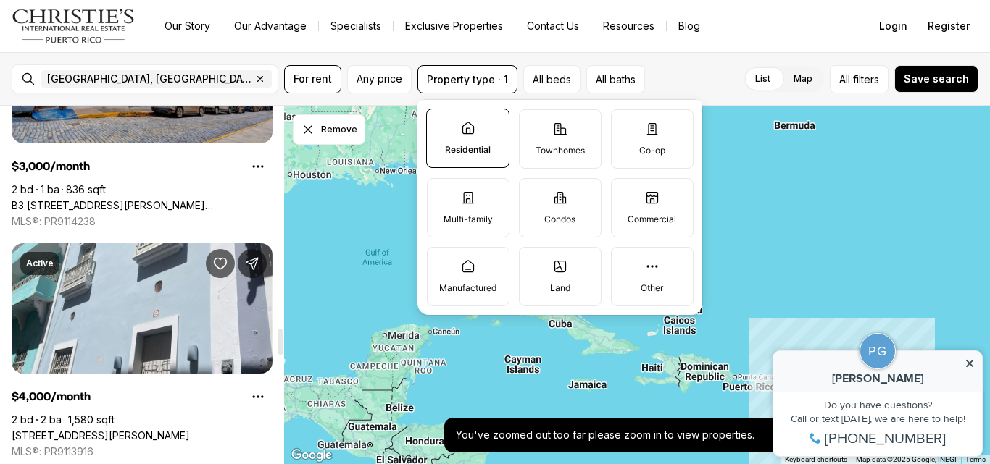
scroll to position [3047, 0]
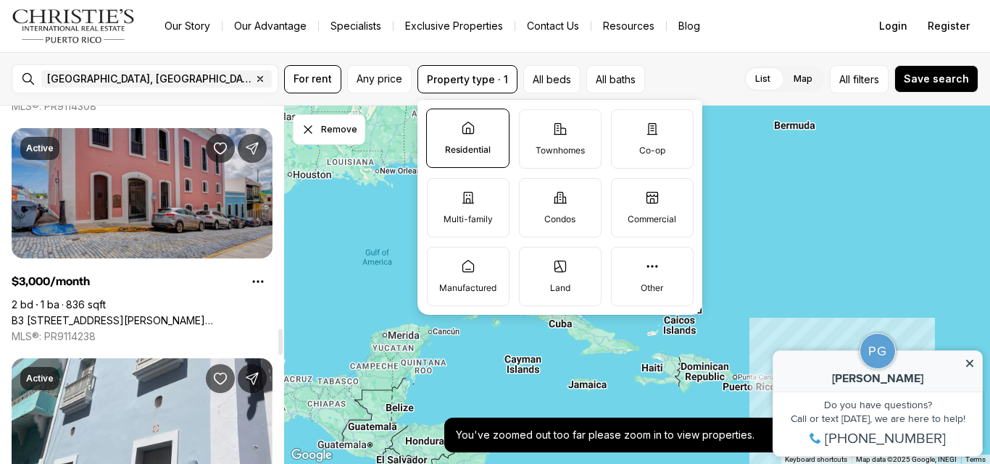
click at [161, 314] on link "B3 [STREET_ADDRESS][PERSON_NAME][PERSON_NAME]" at bounding box center [142, 320] width 261 height 13
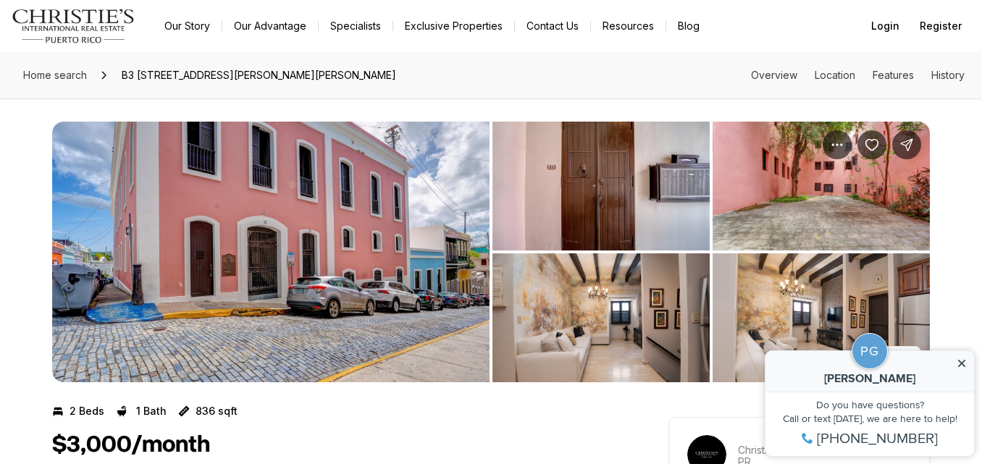
click at [400, 267] on img "View image gallery" at bounding box center [271, 252] width 438 height 261
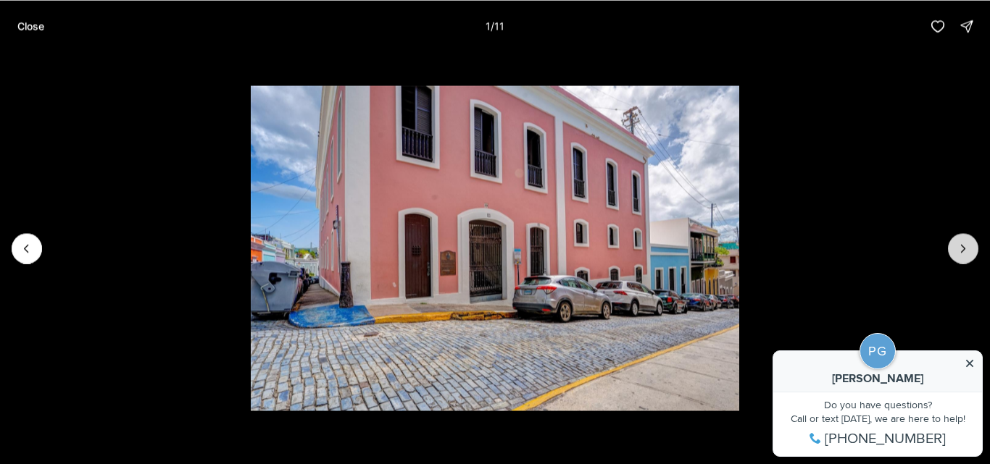
click at [961, 250] on icon "Next slide" at bounding box center [963, 248] width 14 height 14
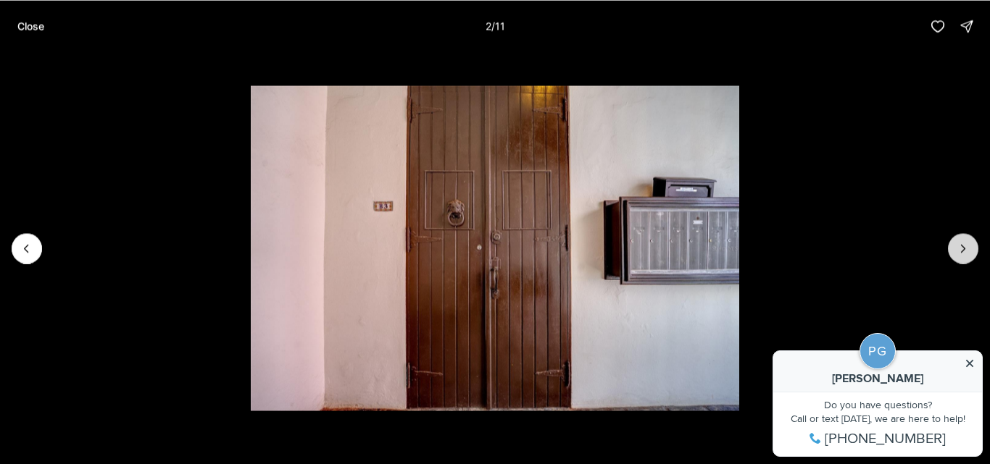
click at [961, 250] on icon "Next slide" at bounding box center [963, 248] width 14 height 14
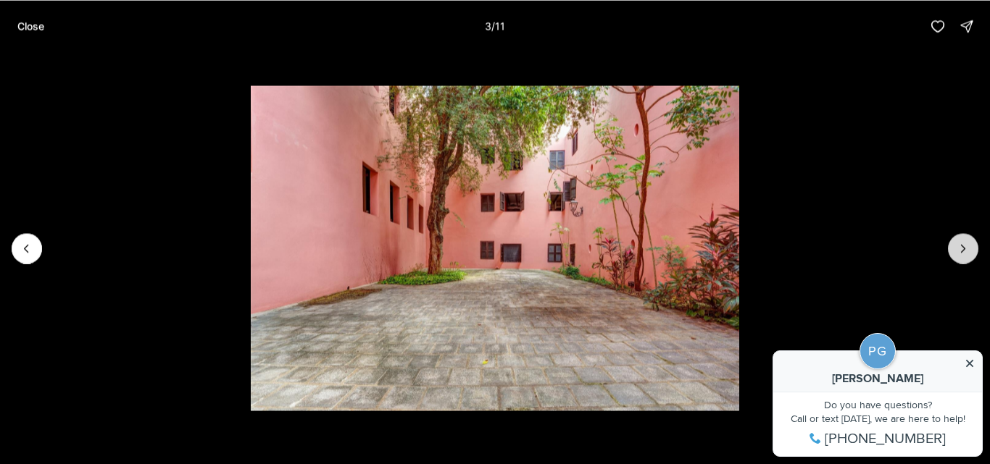
click at [961, 250] on icon "Next slide" at bounding box center [963, 248] width 14 height 14
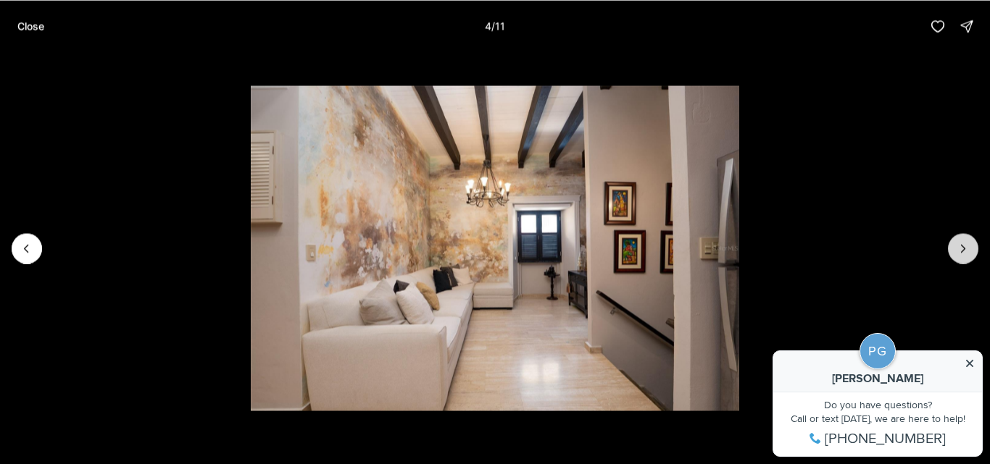
click at [961, 250] on icon "Next slide" at bounding box center [963, 248] width 14 height 14
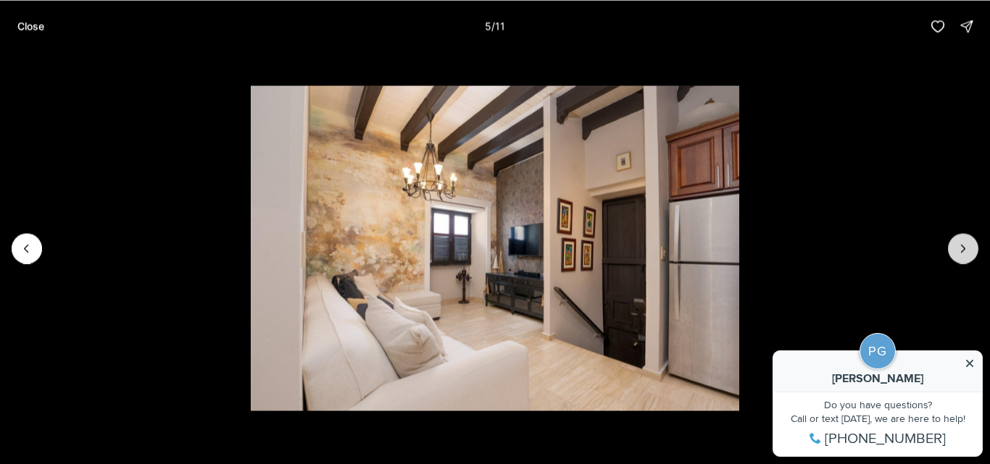
click at [961, 250] on icon "Next slide" at bounding box center [963, 248] width 14 height 14
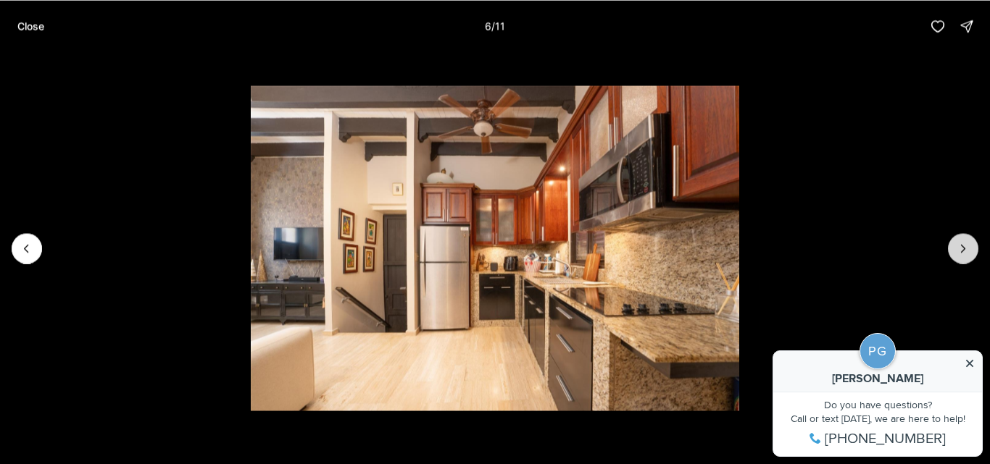
click at [961, 250] on icon "Next slide" at bounding box center [963, 248] width 14 height 14
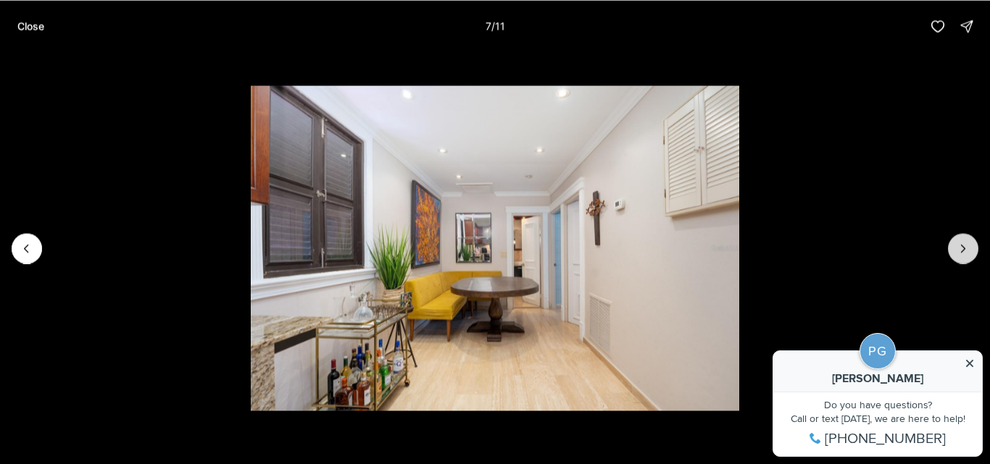
click at [961, 250] on icon "Next slide" at bounding box center [963, 248] width 14 height 14
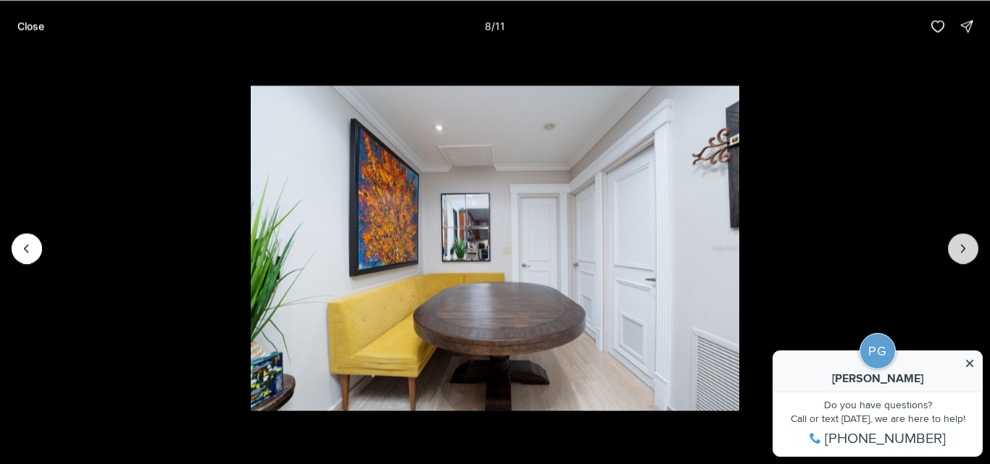
click at [961, 250] on icon "Next slide" at bounding box center [963, 248] width 14 height 14
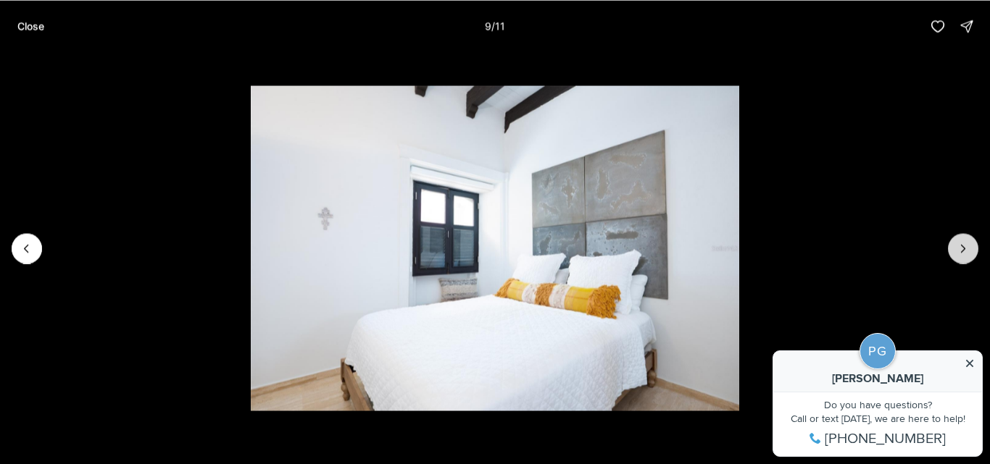
click at [961, 250] on icon "Next slide" at bounding box center [963, 248] width 14 height 14
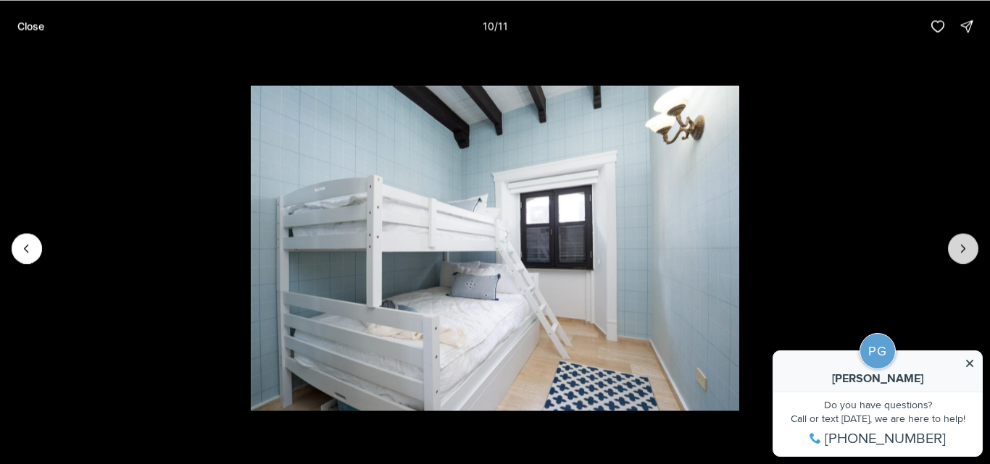
click at [961, 250] on icon "Next slide" at bounding box center [963, 248] width 14 height 14
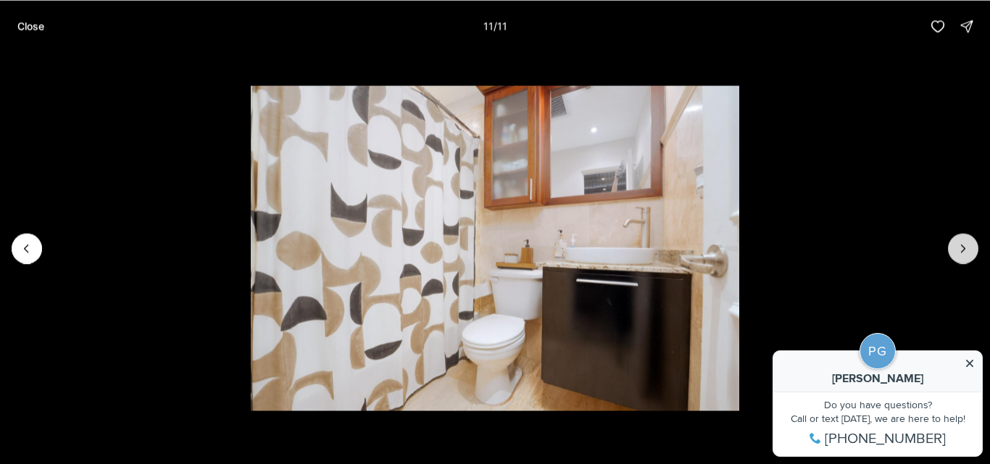
click at [961, 250] on div at bounding box center [963, 248] width 30 height 30
click at [17, 18] on button "Close" at bounding box center [31, 26] width 44 height 29
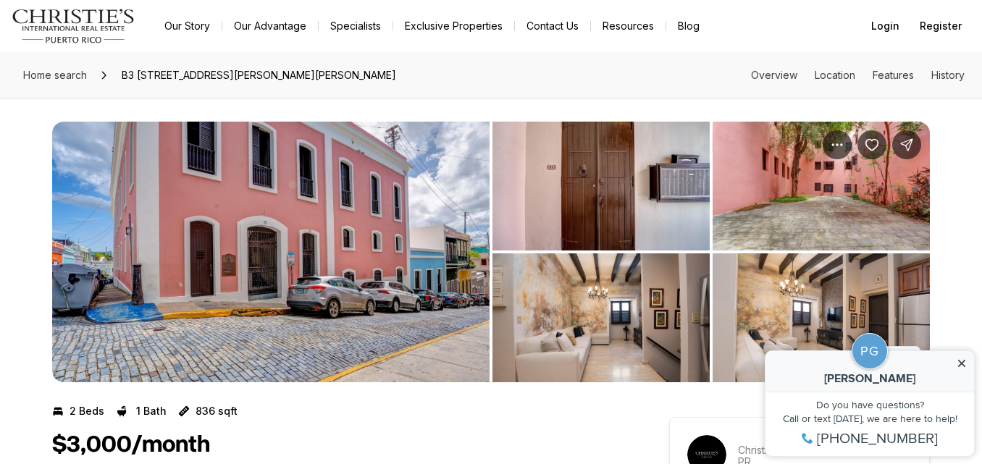
click at [562, 204] on img "View image gallery" at bounding box center [601, 186] width 217 height 129
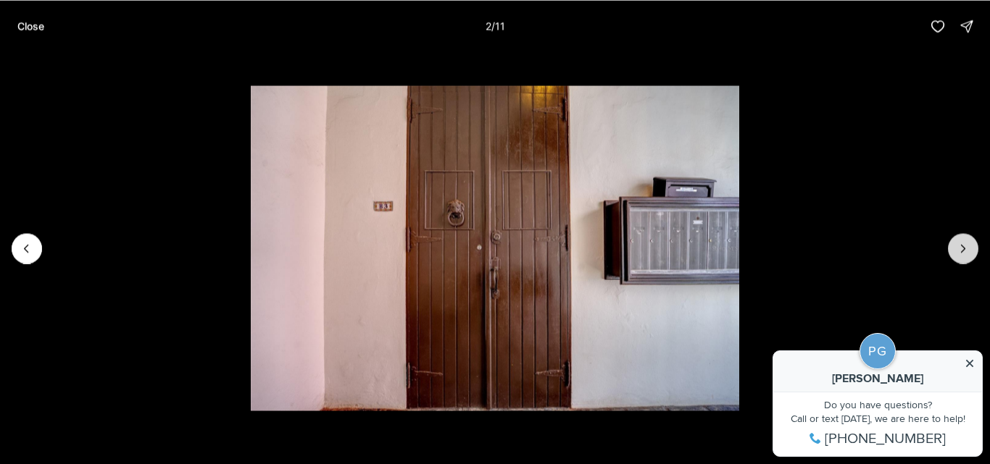
click at [954, 258] on button "Next slide" at bounding box center [963, 248] width 30 height 30
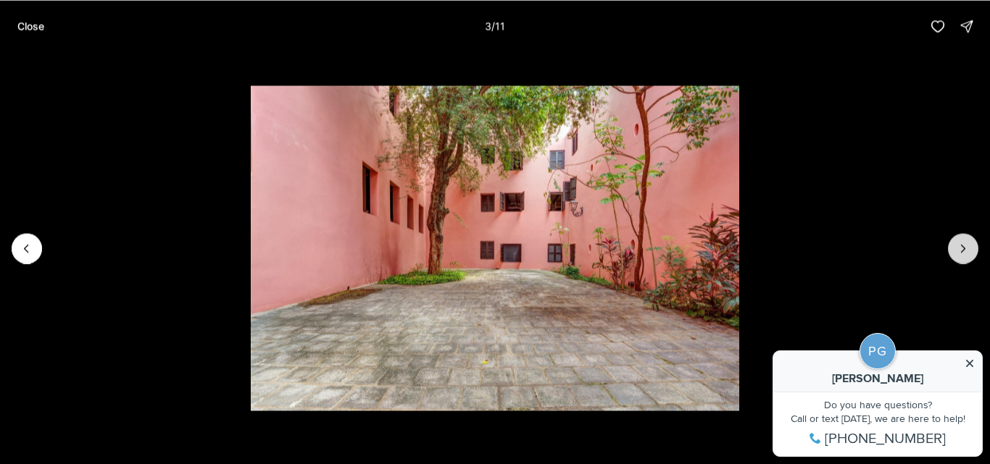
click at [954, 258] on button "Next slide" at bounding box center [963, 248] width 30 height 30
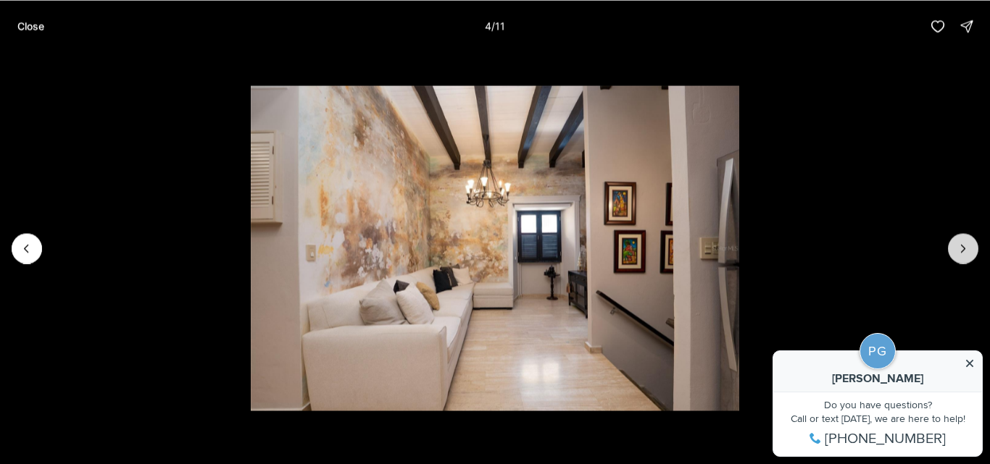
click at [954, 258] on button "Next slide" at bounding box center [963, 248] width 30 height 30
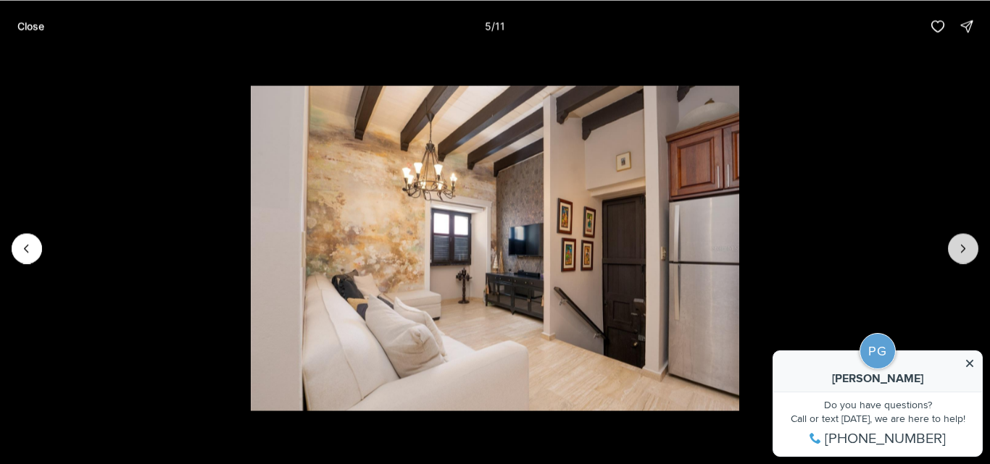
click at [954, 258] on button "Next slide" at bounding box center [963, 248] width 30 height 30
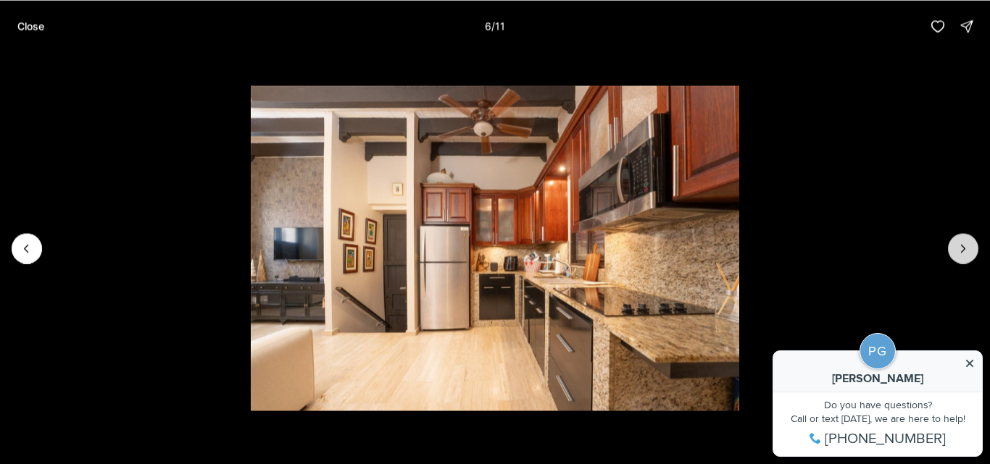
click at [954, 258] on button "Next slide" at bounding box center [963, 248] width 30 height 30
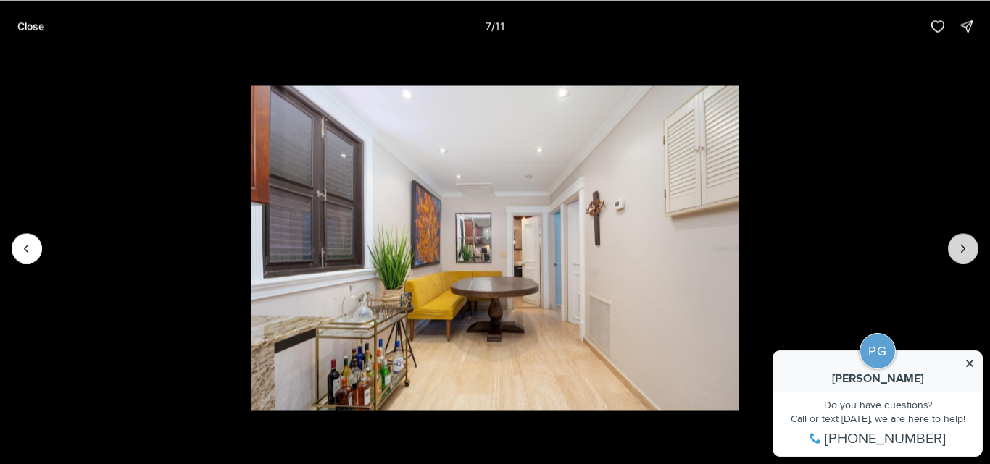
click at [954, 258] on button "Next slide" at bounding box center [963, 248] width 30 height 30
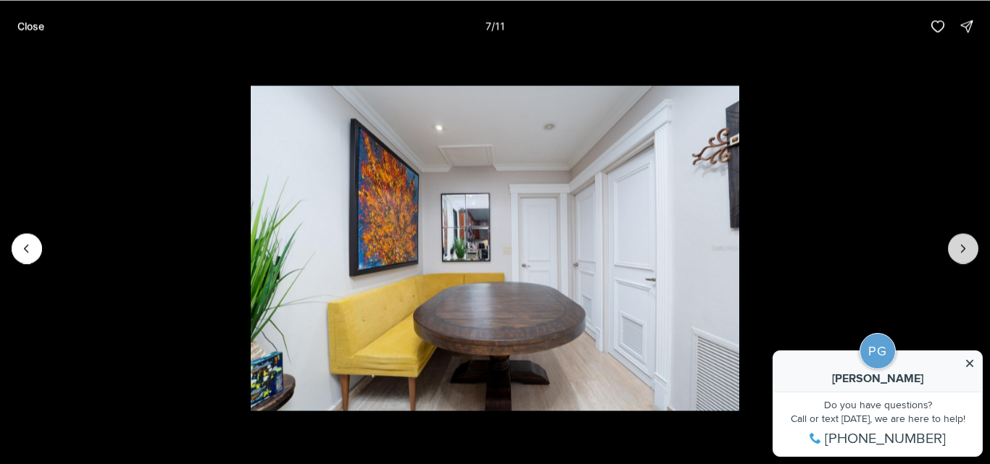
click at [954, 258] on button "Next slide" at bounding box center [963, 248] width 30 height 30
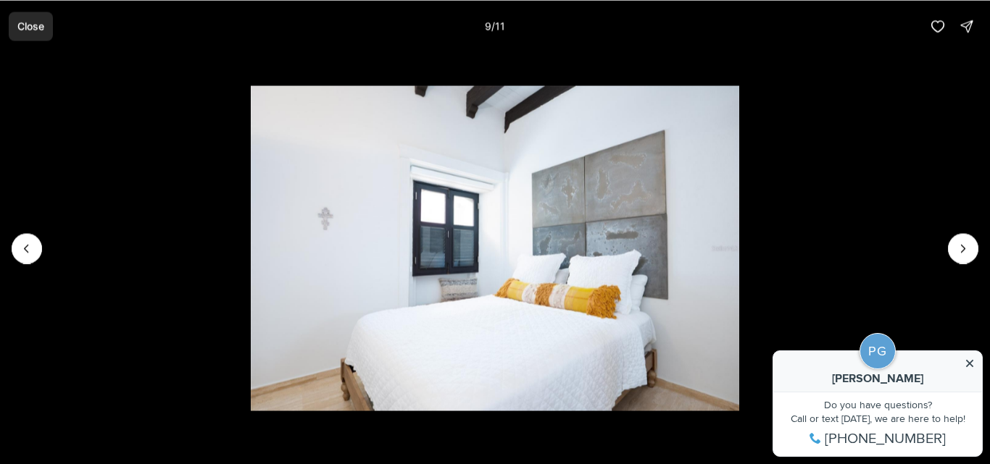
click at [36, 37] on button "Close" at bounding box center [31, 26] width 44 height 29
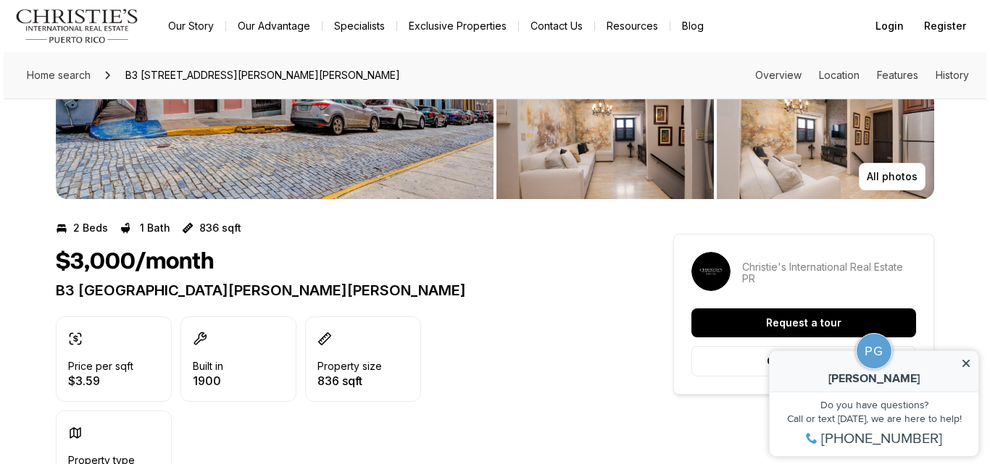
scroll to position [214, 0]
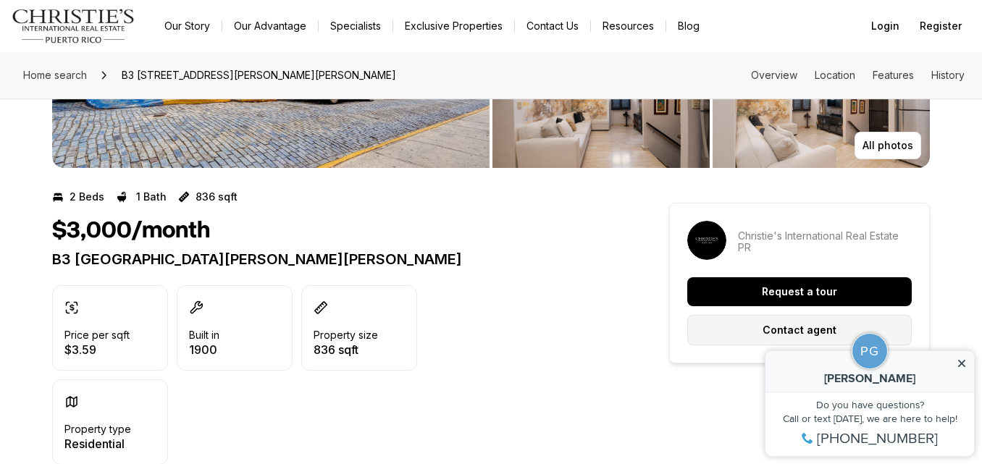
click at [770, 327] on p "Contact agent" at bounding box center [800, 331] width 74 height 12
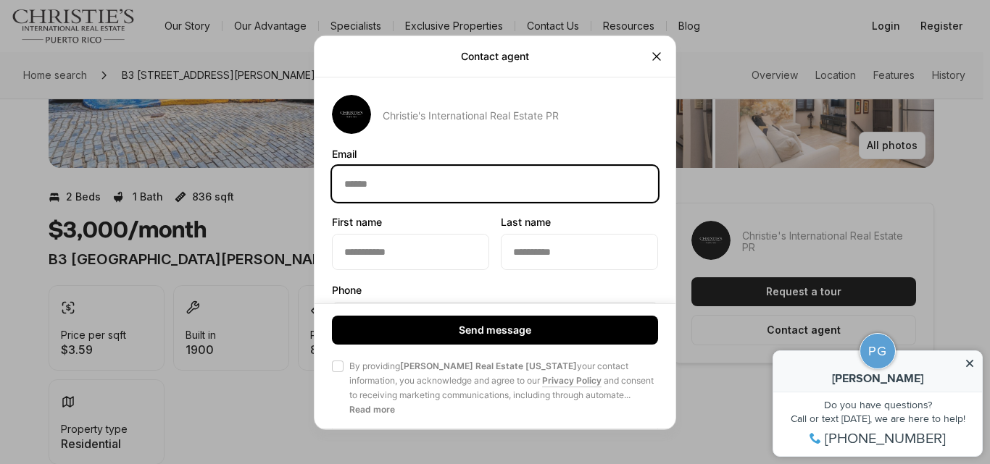
click at [451, 182] on input "Email Email" at bounding box center [495, 183] width 325 height 35
type input "**********"
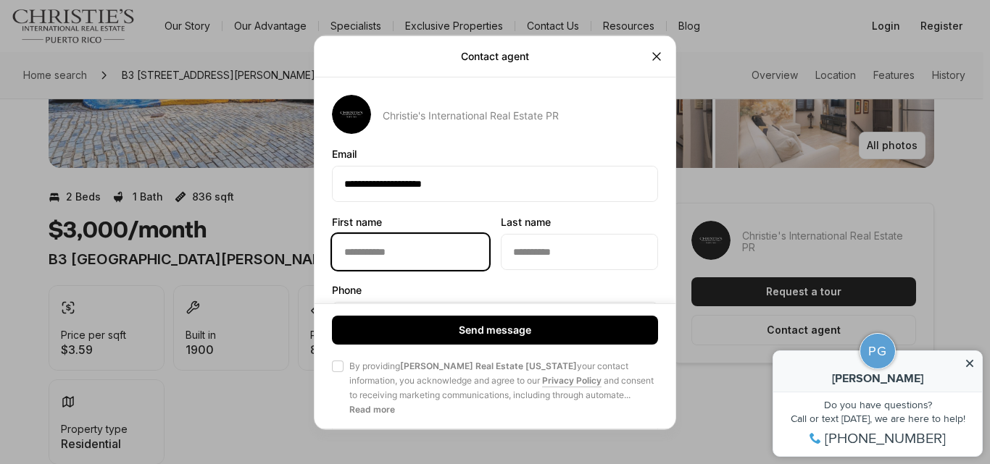
click at [390, 248] on input "First name First name" at bounding box center [411, 251] width 156 height 35
type input "*****"
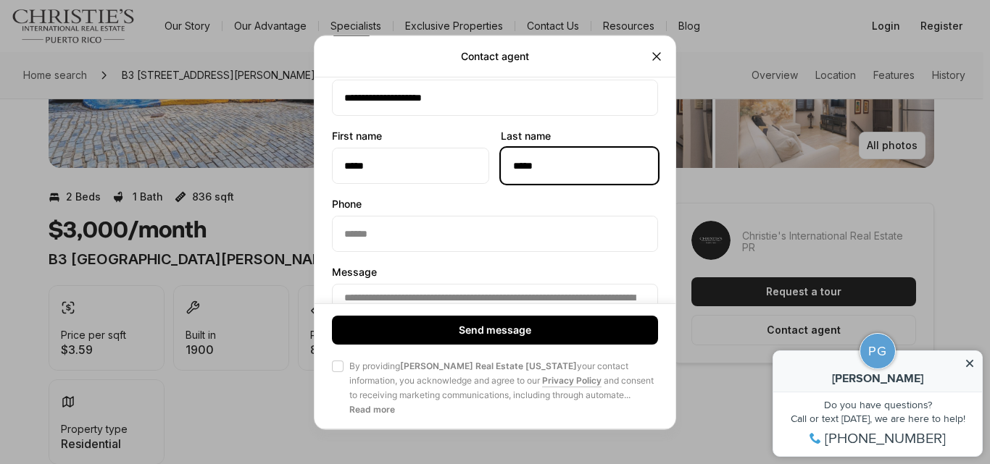
scroll to position [136, 0]
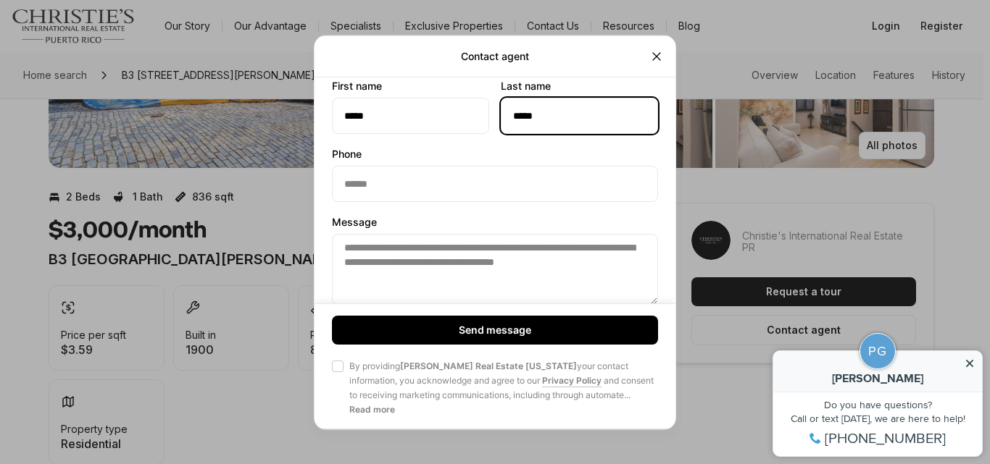
type input "*****"
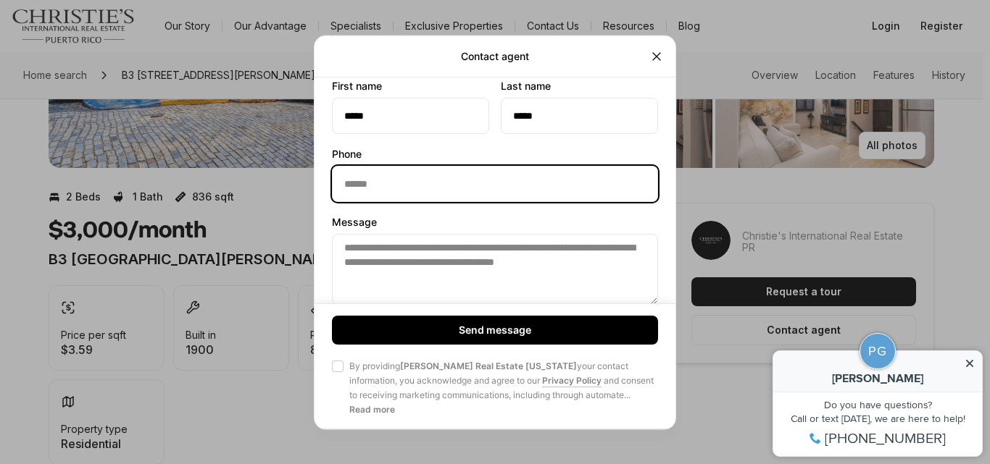
click at [382, 185] on input "Phone Phone" at bounding box center [495, 183] width 325 height 35
type input "**********"
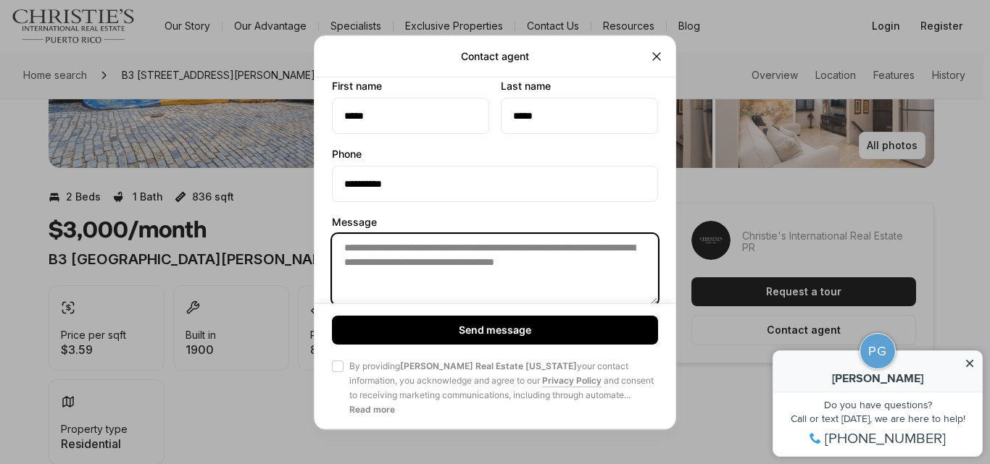
click at [433, 251] on textarea "**********" at bounding box center [495, 268] width 326 height 71
click at [643, 262] on textarea "**********" at bounding box center [495, 268] width 326 height 71
paste textarea "**********"
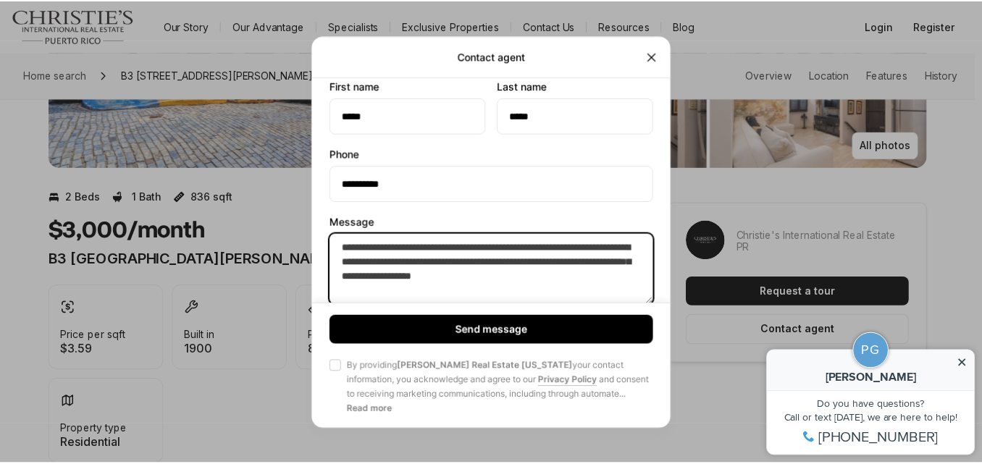
scroll to position [178, 0]
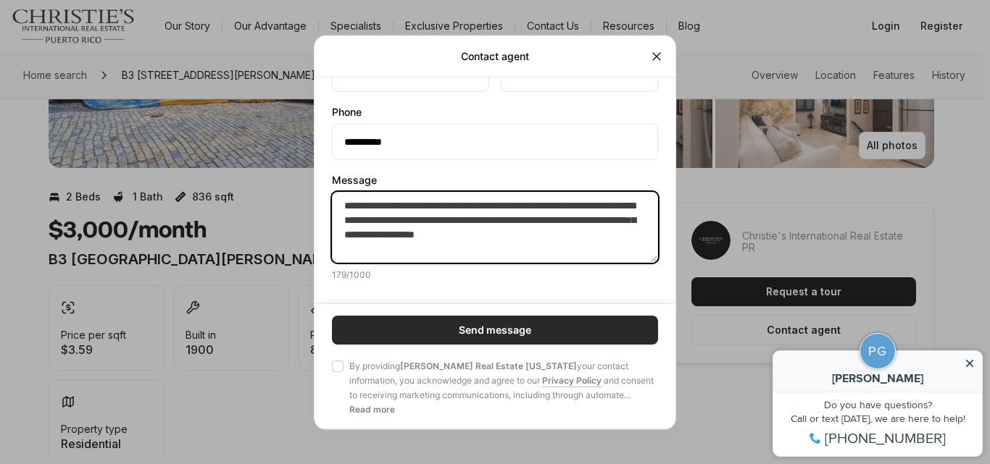
type textarea "**********"
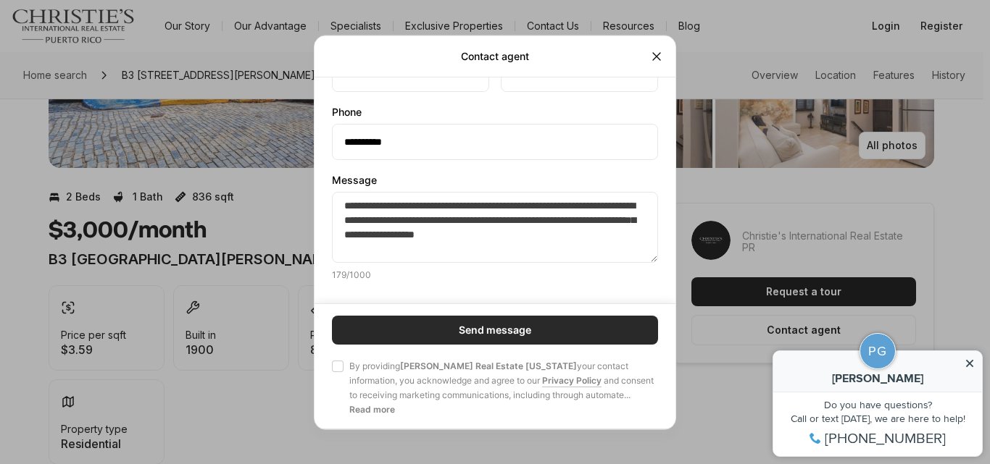
click at [530, 325] on p "Send message" at bounding box center [495, 331] width 72 height 12
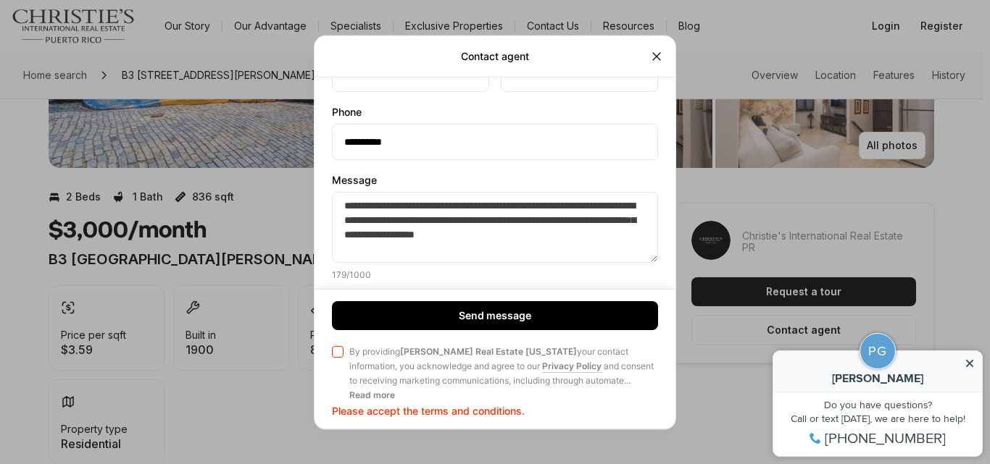
click at [341, 349] on button "Agree to Privacy Policy By providing Christie's Real Estate Puerto Rico your co…" at bounding box center [338, 352] width 12 height 12
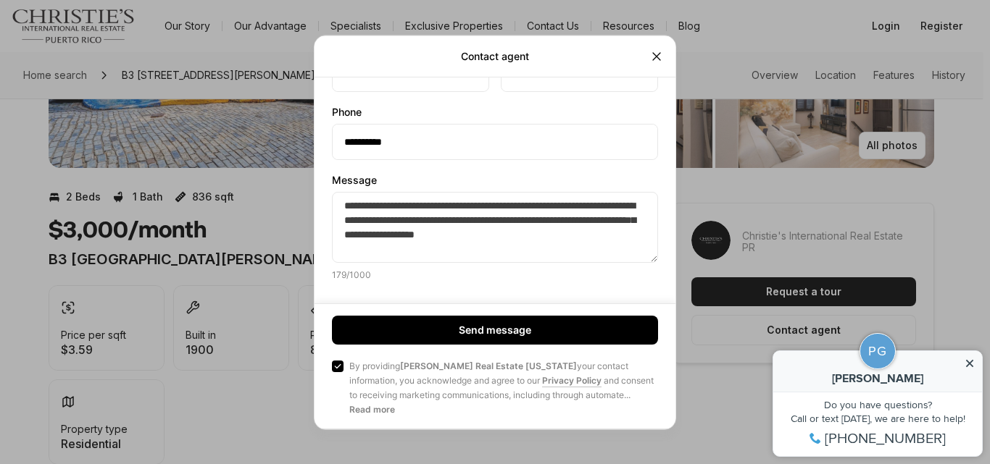
click at [376, 314] on div "Send message Agree to Privacy Policy By providing Christie's Real Estate Puerto…" at bounding box center [494, 366] width 361 height 125
click at [405, 315] on div "Send message Agree to Privacy Policy By providing Christie's Real Estate Puerto…" at bounding box center [494, 366] width 361 height 125
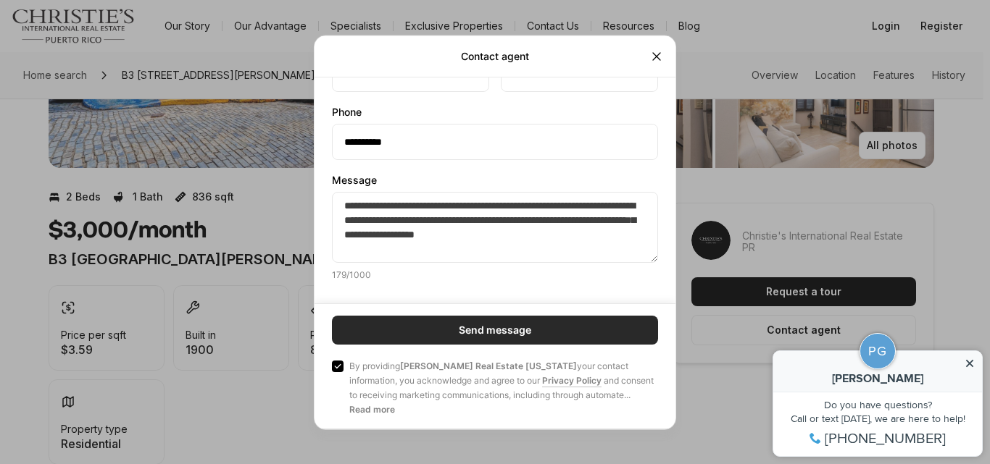
click at [430, 334] on button "Send message" at bounding box center [495, 330] width 326 height 29
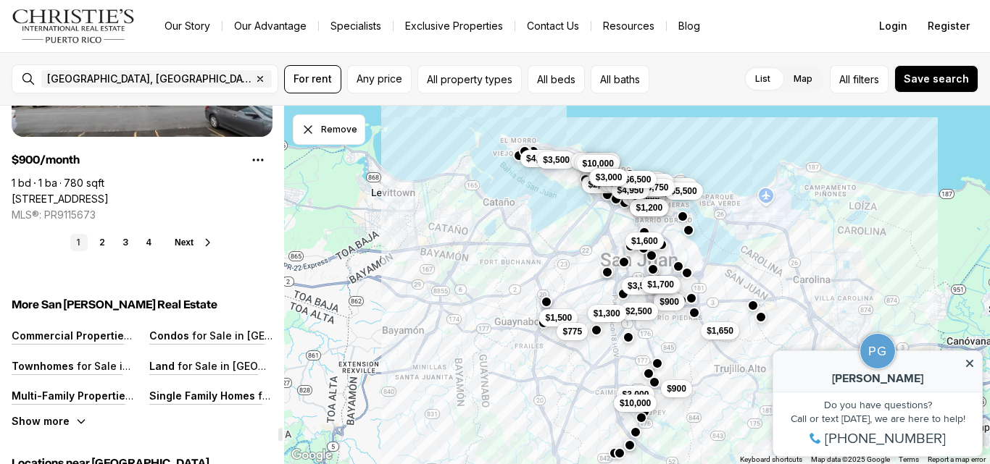
scroll to position [11067, 0]
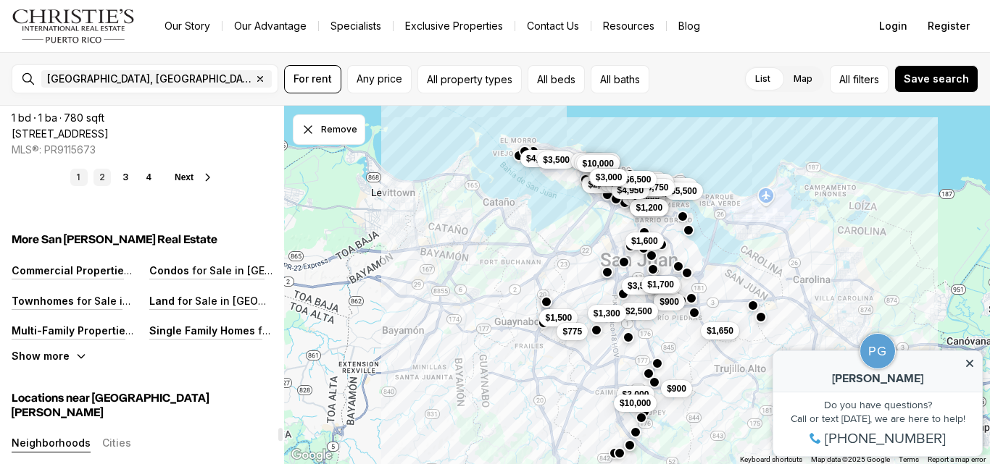
click at [104, 184] on link "2" at bounding box center [101, 177] width 17 height 17
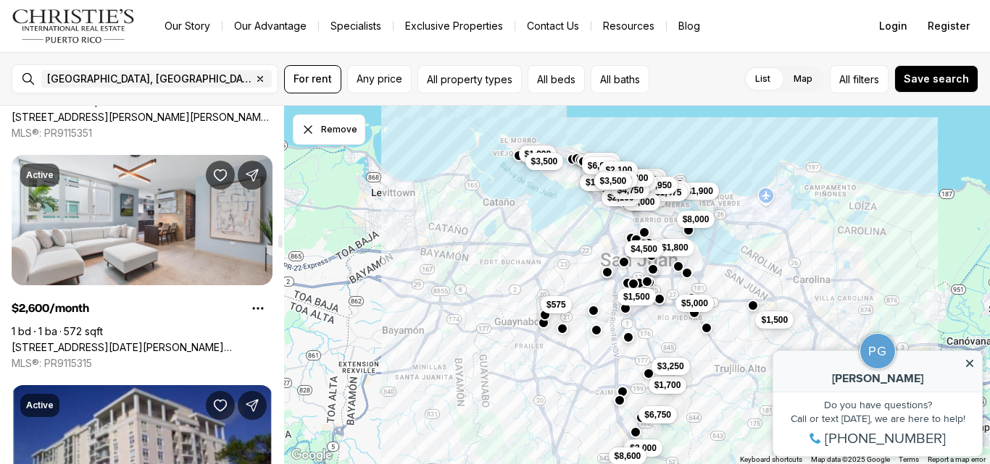
scroll to position [4403, 0]
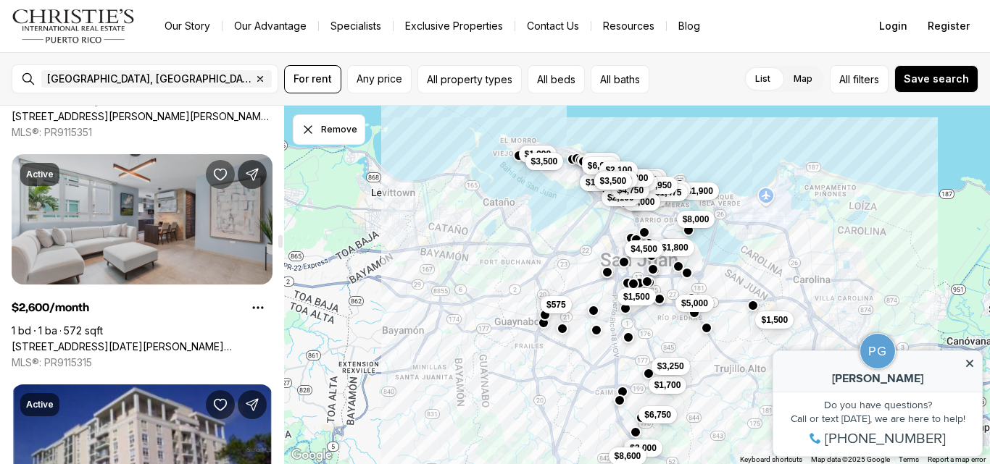
click at [224, 163] on button "Save Property: 59 CALLE SAN MIGUEL #307" at bounding box center [220, 174] width 29 height 29
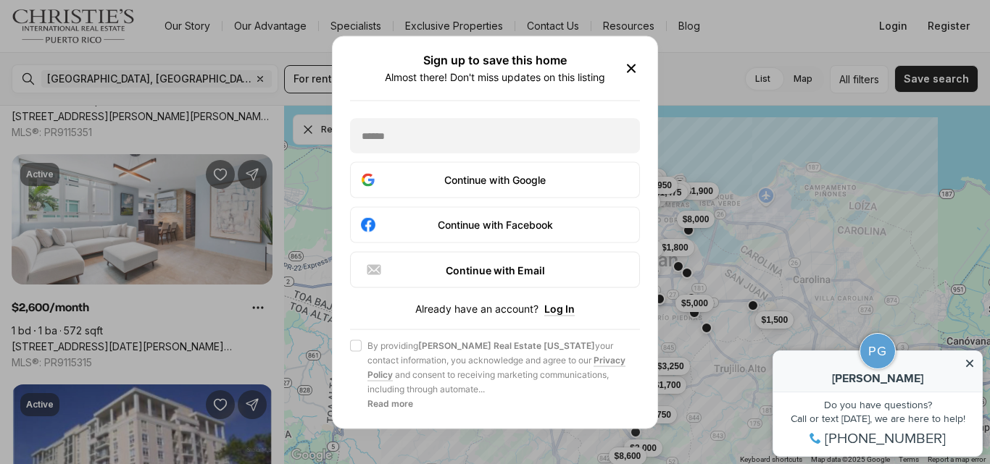
click at [625, 83] on div "Sign up to save this home Almost there! Don't miss updates on this listing" at bounding box center [495, 68] width 290 height 29
click at [625, 77] on icon "button" at bounding box center [630, 67] width 17 height 17
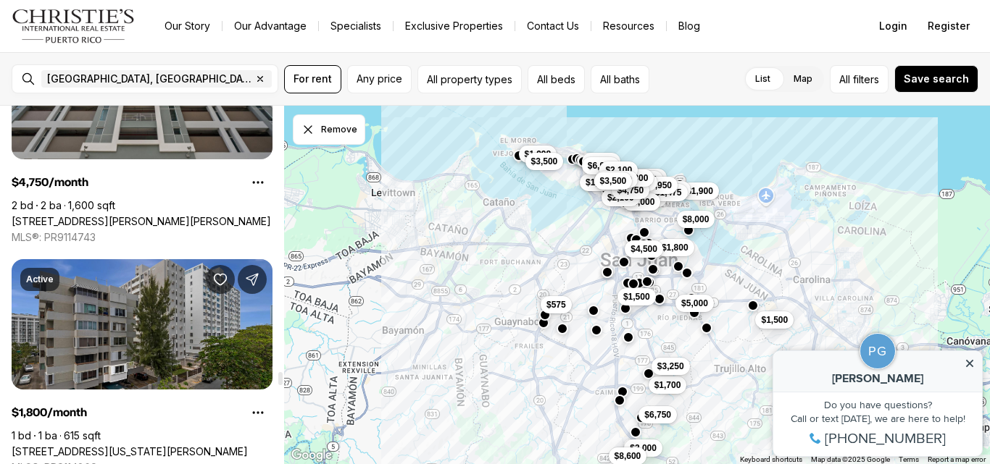
scroll to position [9137, 0]
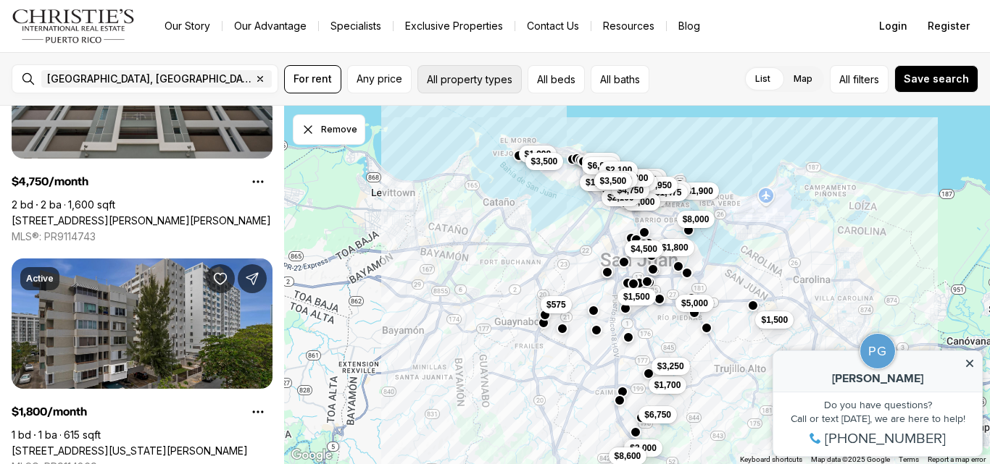
click at [427, 83] on button "All property types" at bounding box center [469, 79] width 104 height 28
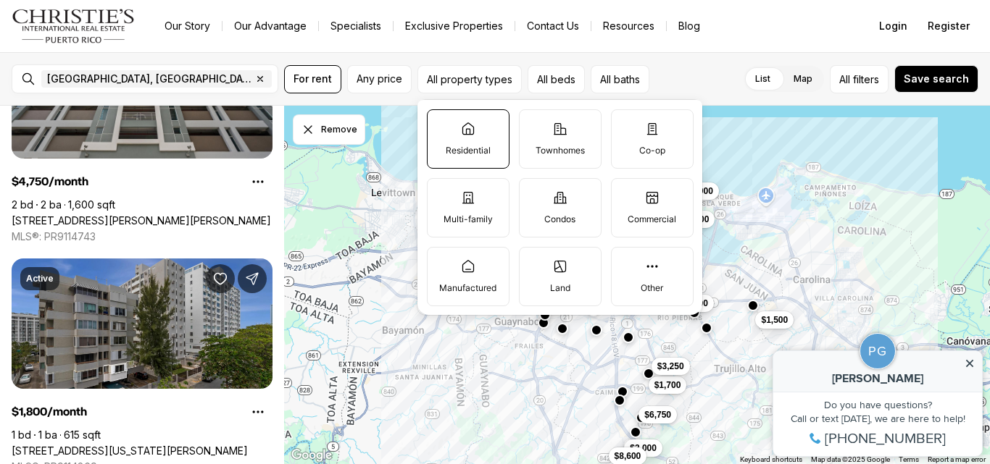
click at [459, 143] on label "Residential" at bounding box center [468, 138] width 83 height 59
click at [442, 125] on button "Residential" at bounding box center [434, 117] width 14 height 14
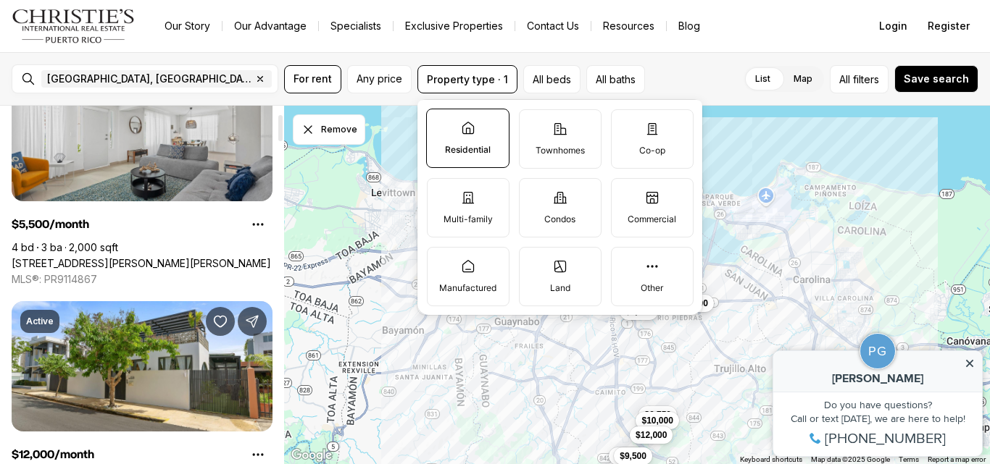
scroll to position [0, 0]
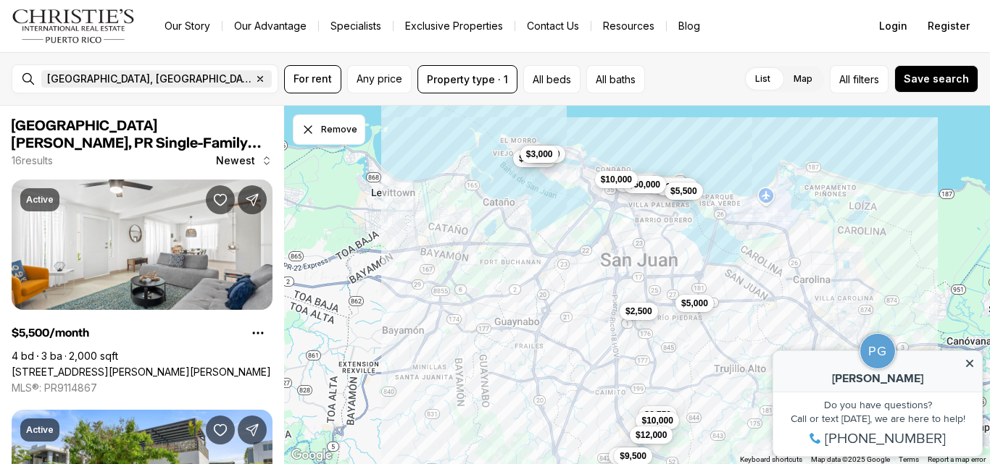
click at [254, 75] on icon "button" at bounding box center [260, 79] width 12 height 12
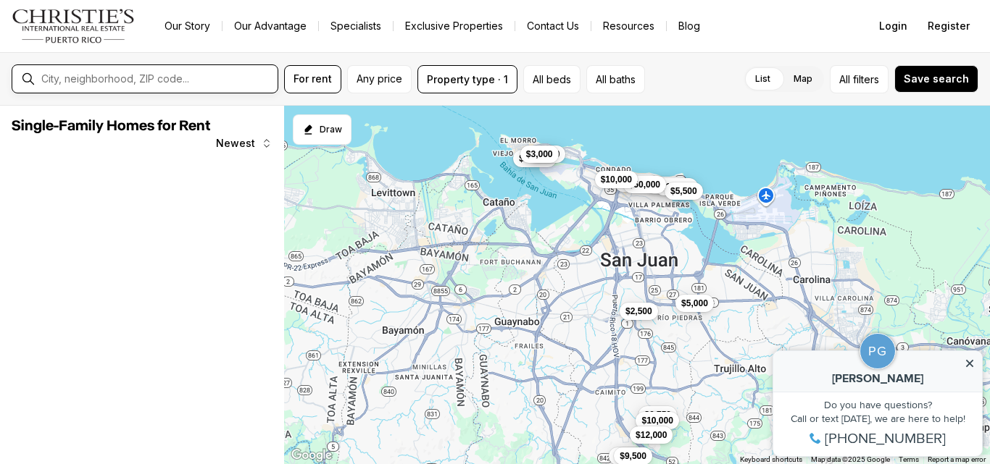
click at [113, 76] on input "text" at bounding box center [156, 79] width 230 height 12
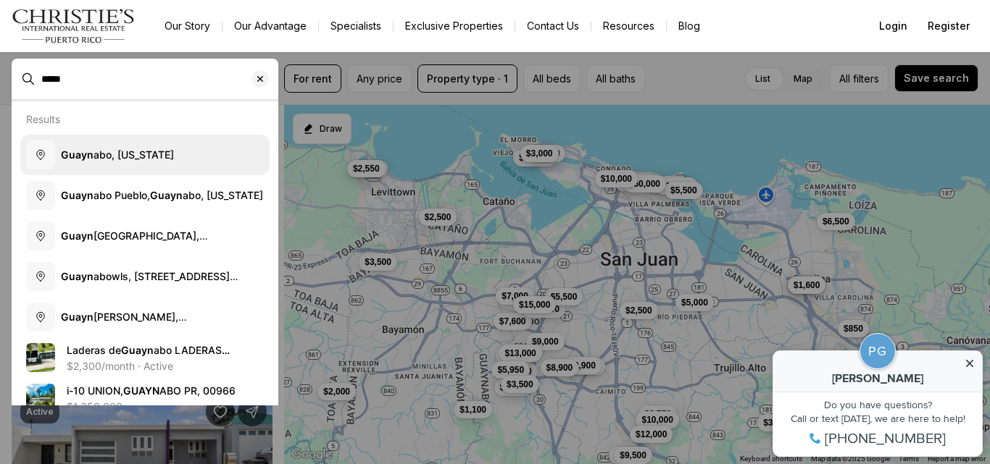
type input "*****"
click at [105, 144] on button "Guayn abo, Puerto Rico" at bounding box center [144, 155] width 249 height 41
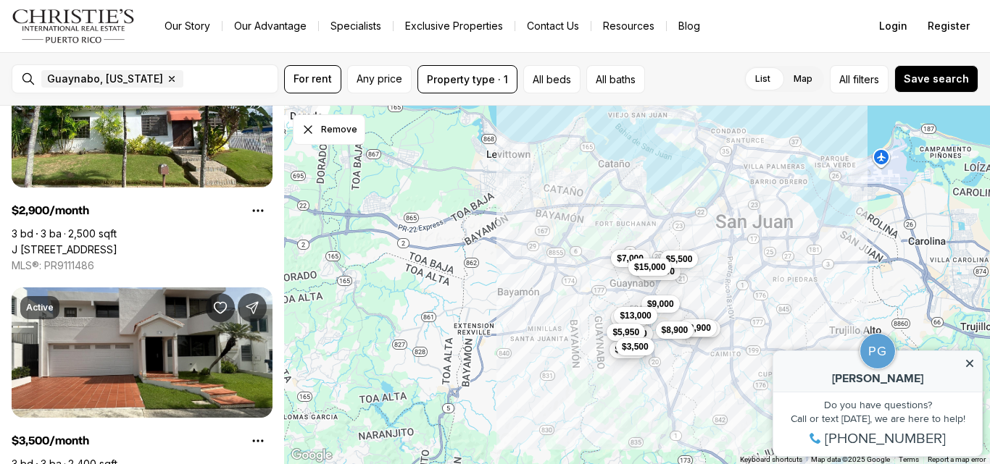
scroll to position [2887, 0]
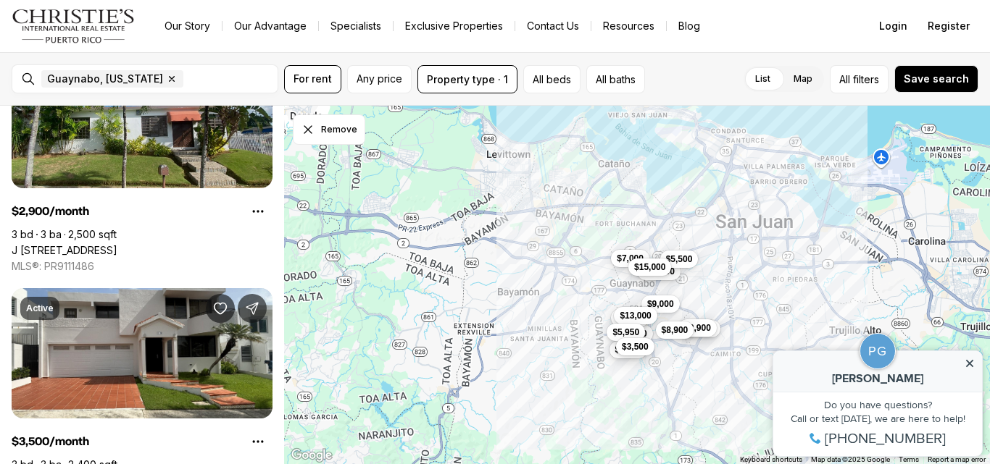
drag, startPoint x: 698, startPoint y: 88, endPoint x: 84, endPoint y: 158, distance: 618.3
click at [84, 244] on link "J 19 Jefferson PARKVILLE, GUAYNABO PR, 00971" at bounding box center [65, 250] width 106 height 13
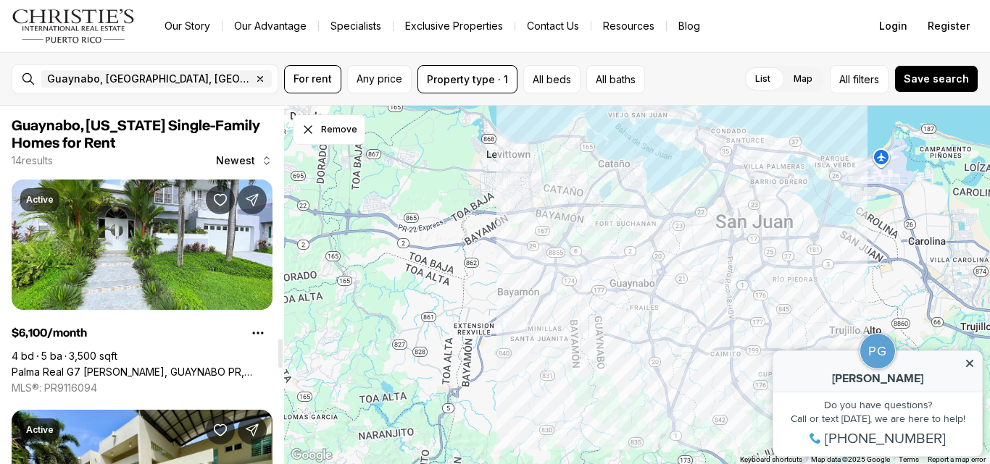
scroll to position [2887, 0]
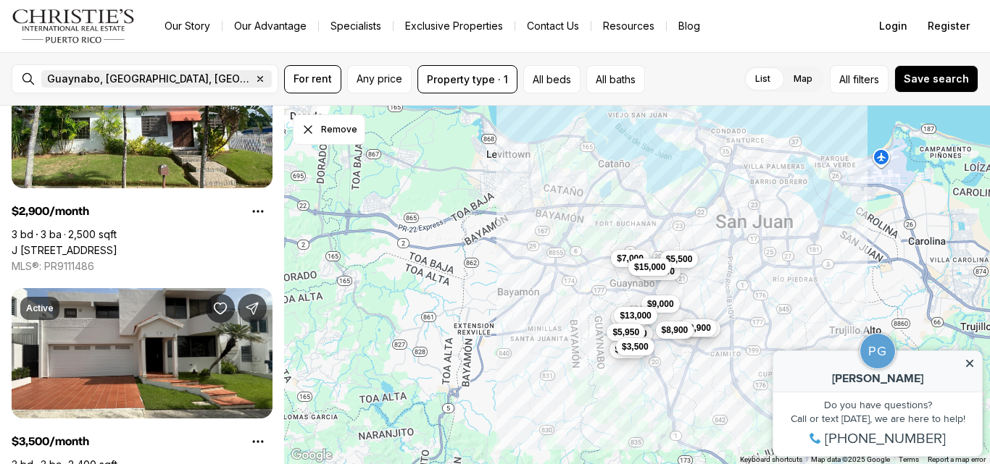
click at [254, 75] on icon "button" at bounding box center [260, 79] width 12 height 12
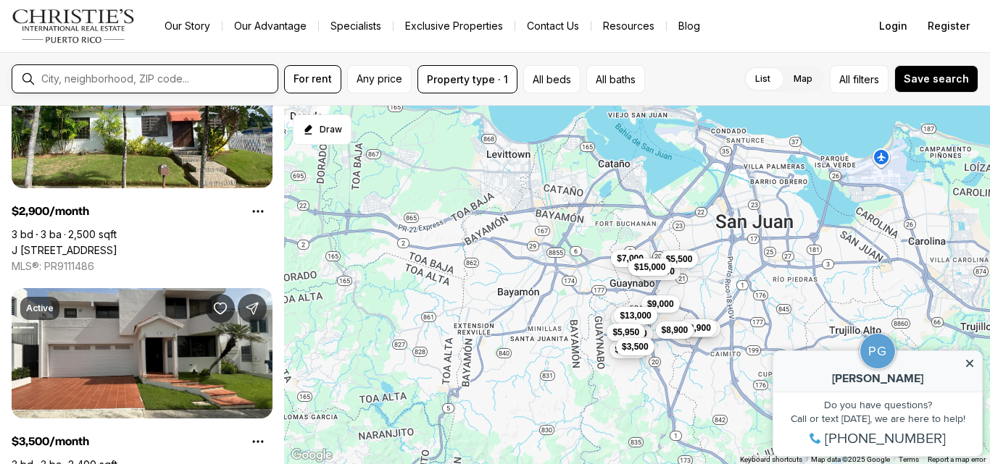
click at [104, 76] on input "text" at bounding box center [156, 79] width 230 height 12
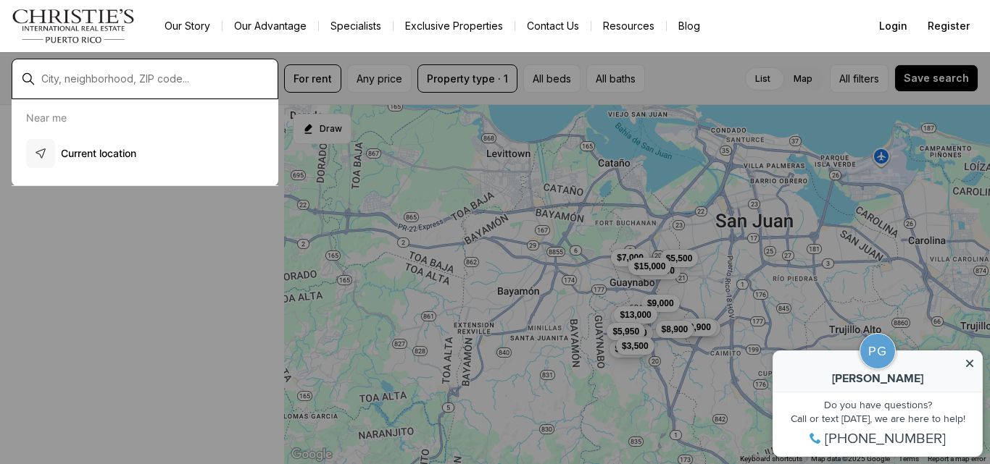
scroll to position [2003, 0]
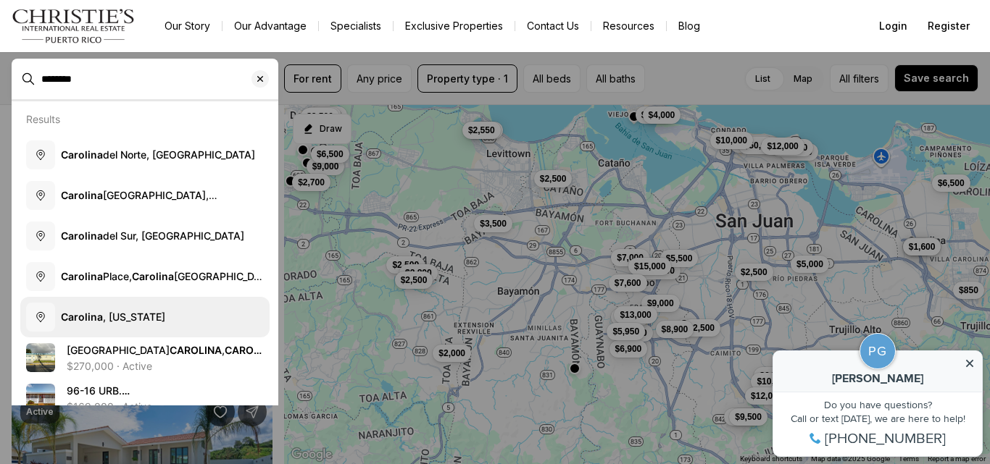
type input "********"
click at [125, 309] on button "Carolina , Puerto Rico" at bounding box center [144, 317] width 249 height 41
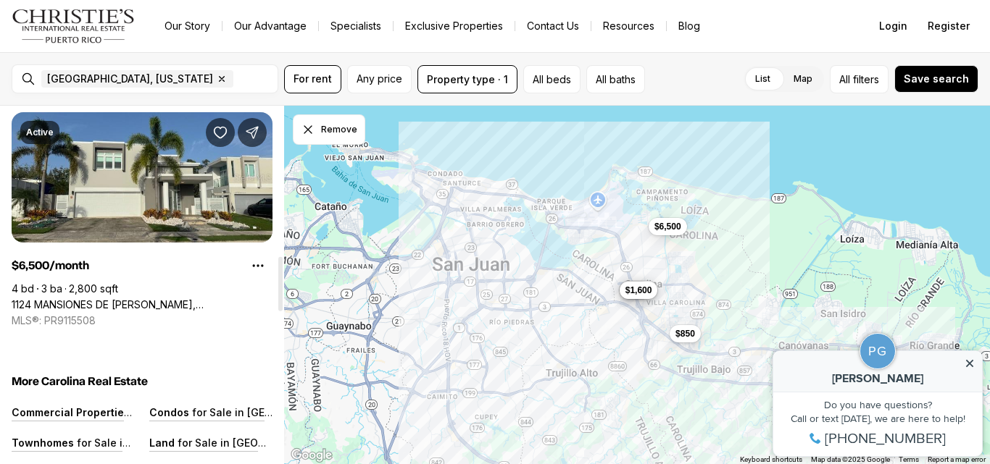
scroll to position [990, 0]
click at [472, 95] on div "Carolina, Puerto Rico Remove Carolina, Puerto Rico For rent Any price Property …" at bounding box center [495, 79] width 990 height 54
click at [462, 93] on div "Carolina, Puerto Rico Remove Carolina, Puerto Rico For rent Any price Property …" at bounding box center [495, 79] width 990 height 54
click at [443, 85] on button "Property type · 1" at bounding box center [467, 79] width 100 height 28
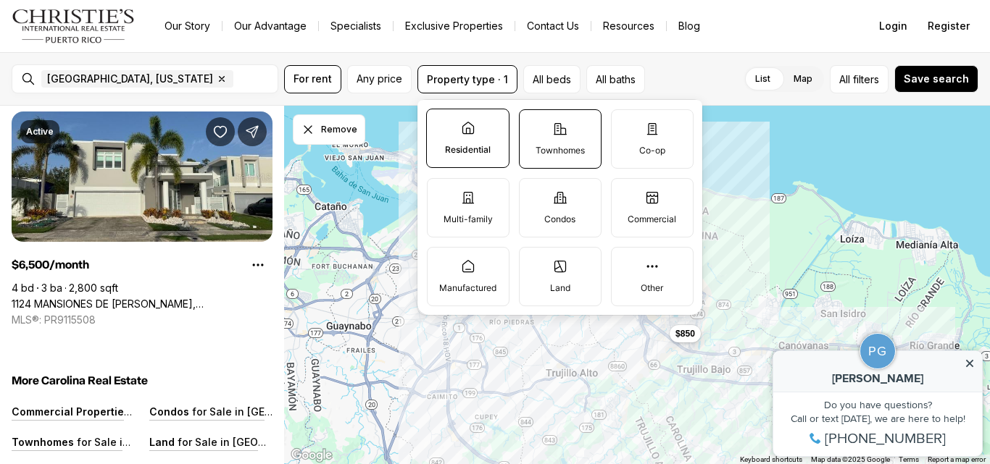
click at [557, 153] on p "Townhomes" at bounding box center [559, 151] width 49 height 12
click at [534, 125] on button "Townhomes" at bounding box center [526, 117] width 14 height 14
click at [559, 214] on p "Condos" at bounding box center [559, 220] width 31 height 12
click at [534, 193] on button "Condos" at bounding box center [526, 186] width 14 height 14
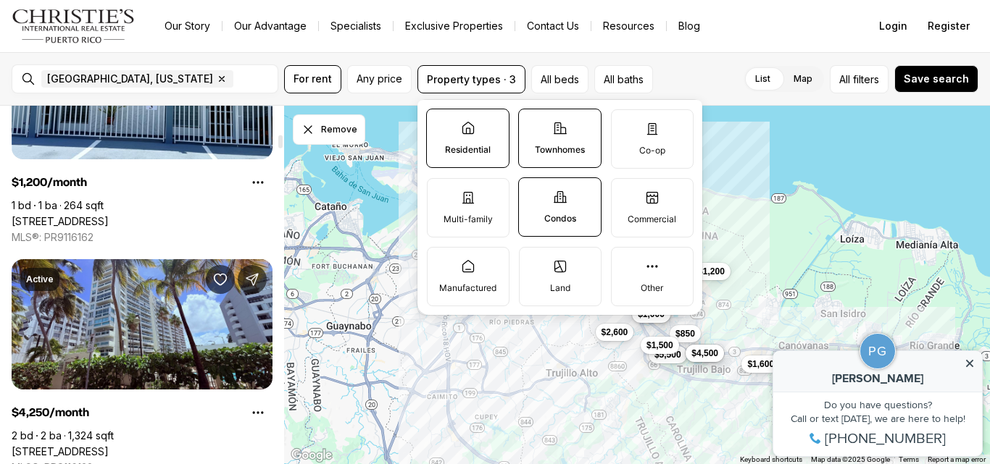
scroll to position [843, 0]
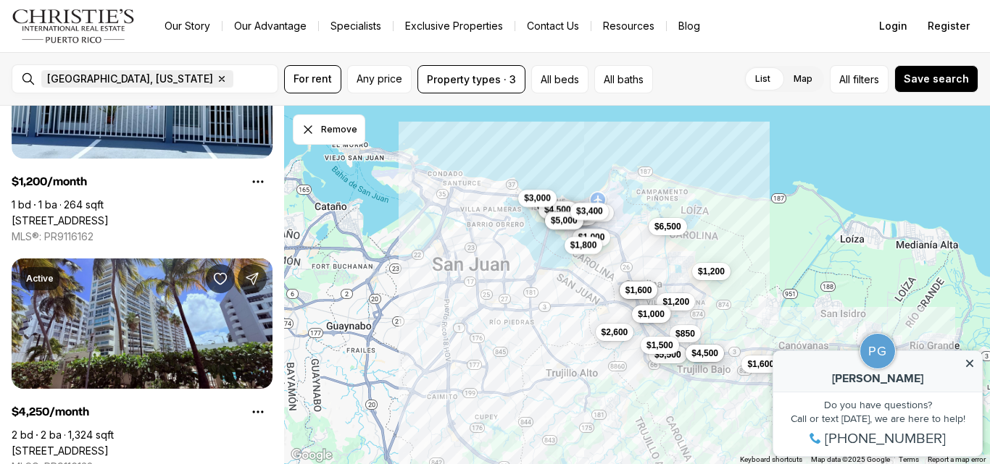
click at [220, 78] on icon "button" at bounding box center [222, 79] width 5 height 5
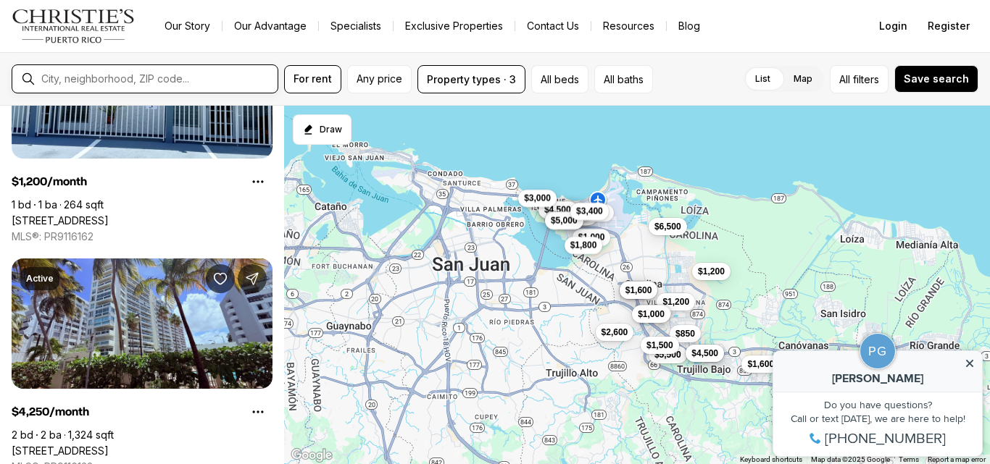
click at [143, 76] on input "text" at bounding box center [156, 79] width 230 height 12
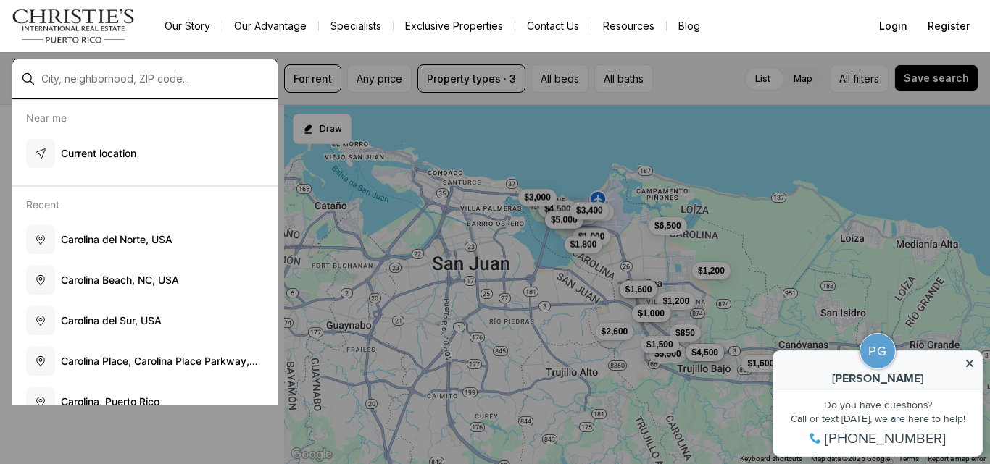
scroll to position [209, 0]
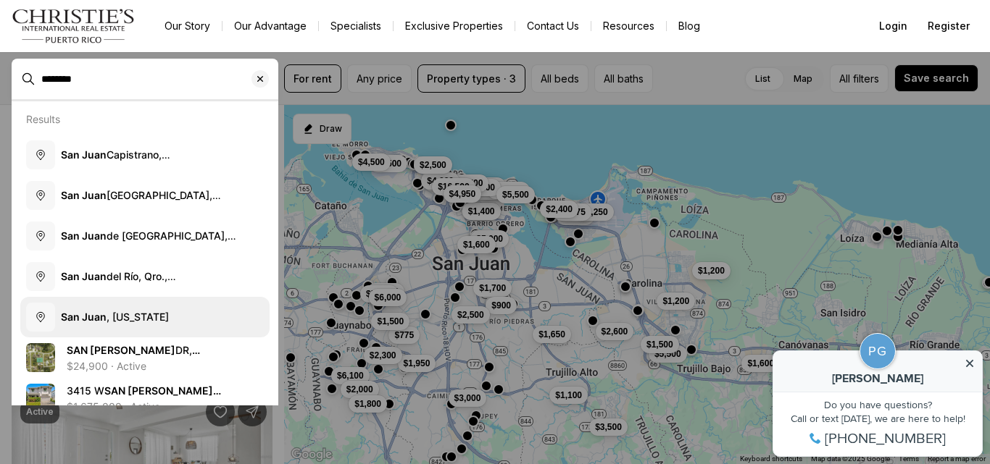
type input "********"
click at [143, 313] on span "San Juan , Puerto Rico" at bounding box center [115, 317] width 108 height 12
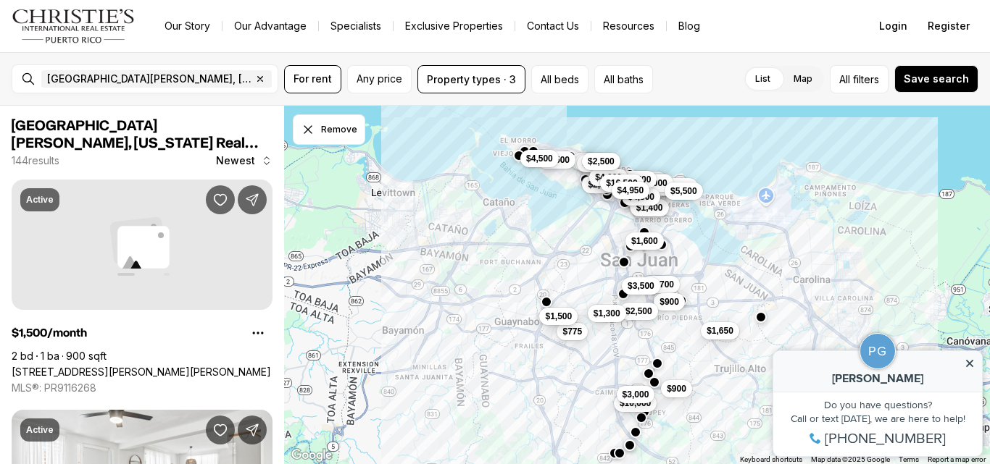
click at [557, 317] on span "$1,500" at bounding box center [558, 317] width 27 height 12
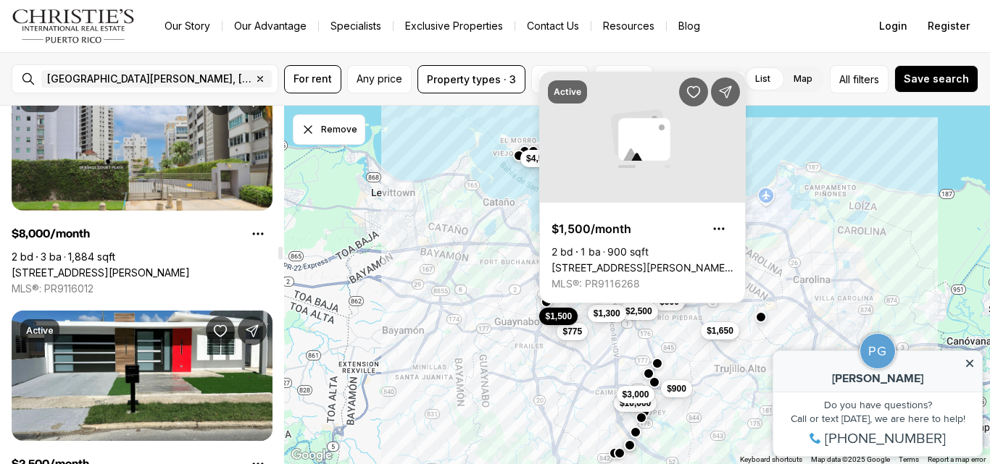
scroll to position [4833, 0]
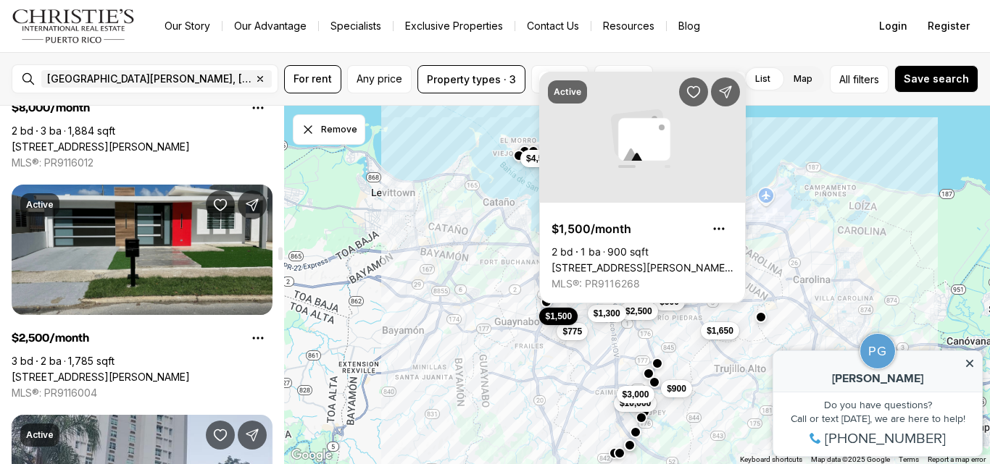
click at [190, 371] on link "[STREET_ADDRESS][PERSON_NAME]" at bounding box center [101, 377] width 178 height 13
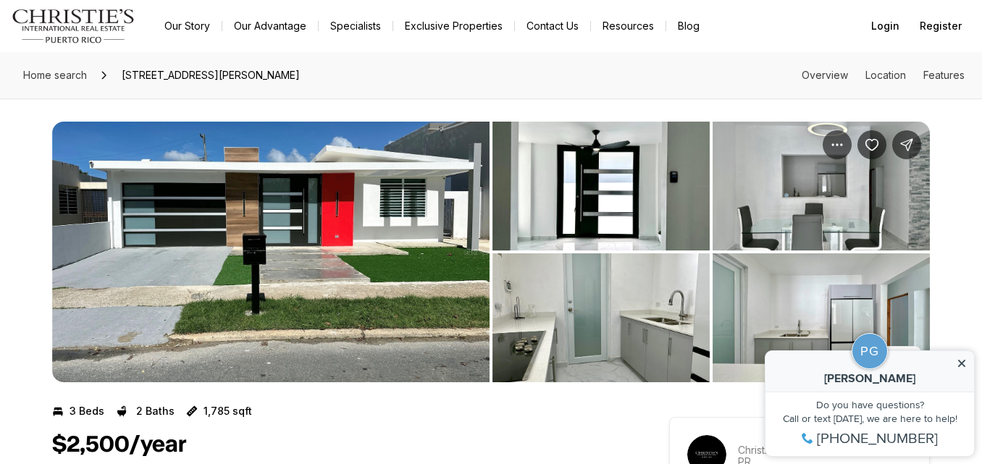
click at [387, 236] on img "View image gallery" at bounding box center [271, 252] width 438 height 261
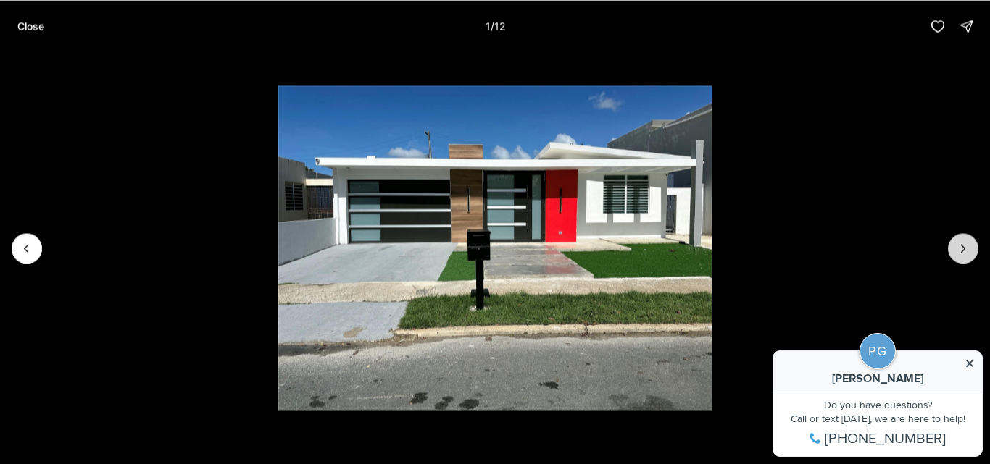
click at [970, 252] on button "Next slide" at bounding box center [963, 248] width 30 height 30
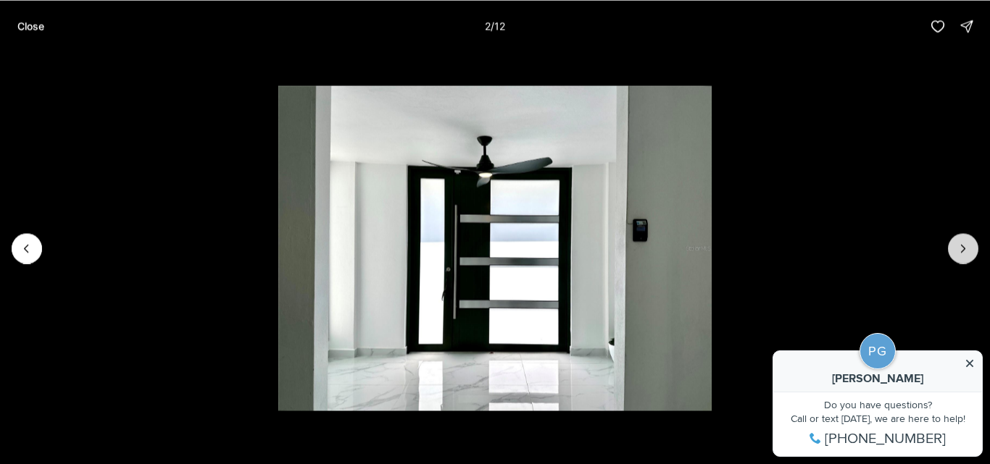
click at [970, 252] on button "Next slide" at bounding box center [963, 248] width 30 height 30
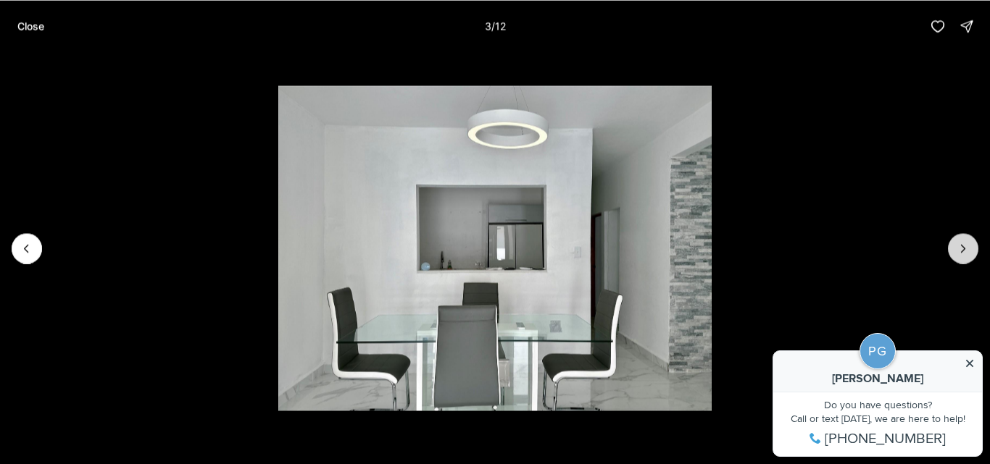
click at [970, 252] on button "Next slide" at bounding box center [963, 248] width 30 height 30
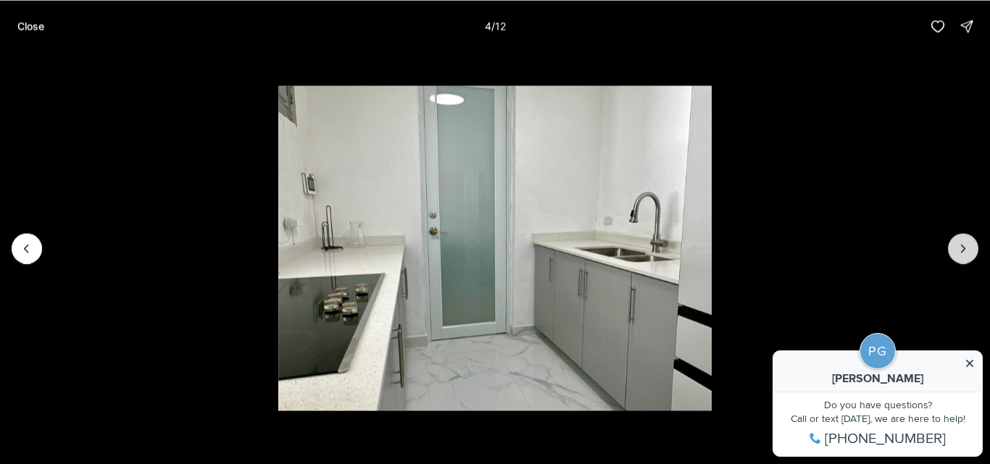
click at [970, 252] on button "Next slide" at bounding box center [963, 248] width 30 height 30
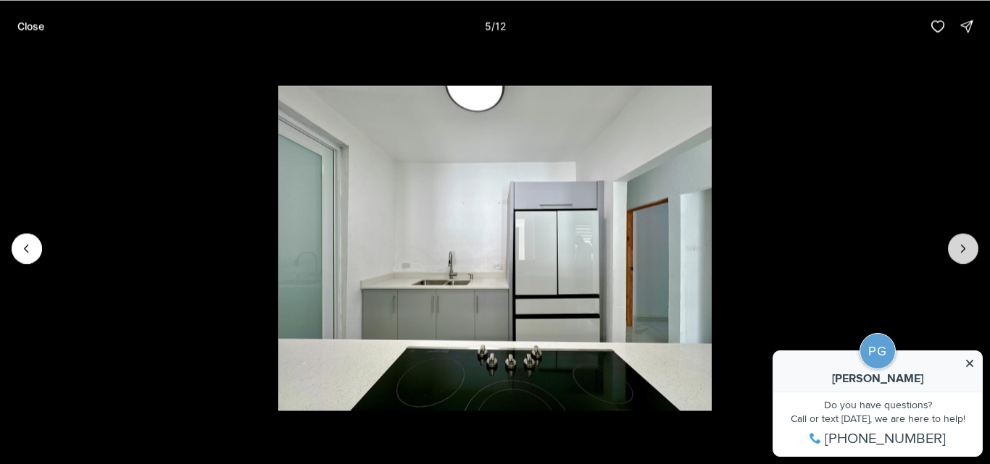
click at [970, 252] on button "Next slide" at bounding box center [963, 248] width 30 height 30
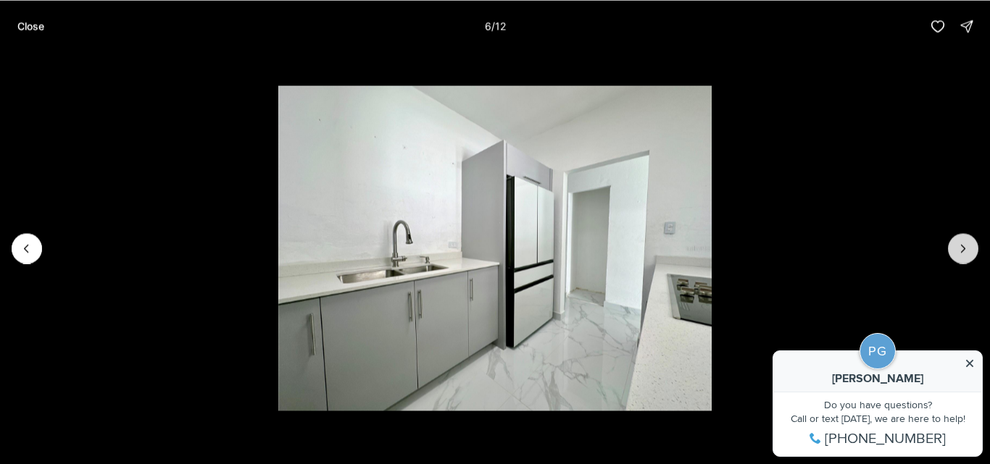
click at [970, 252] on button "Next slide" at bounding box center [963, 248] width 30 height 30
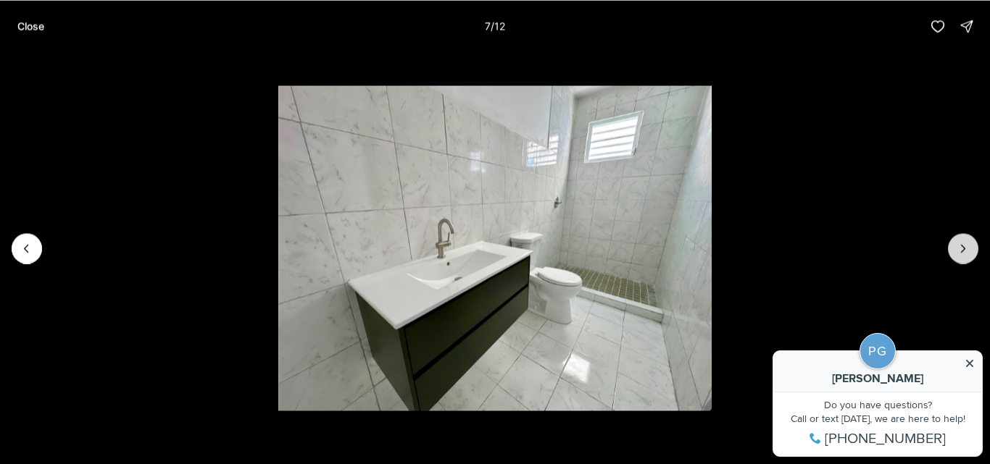
click at [970, 252] on button "Next slide" at bounding box center [963, 248] width 30 height 30
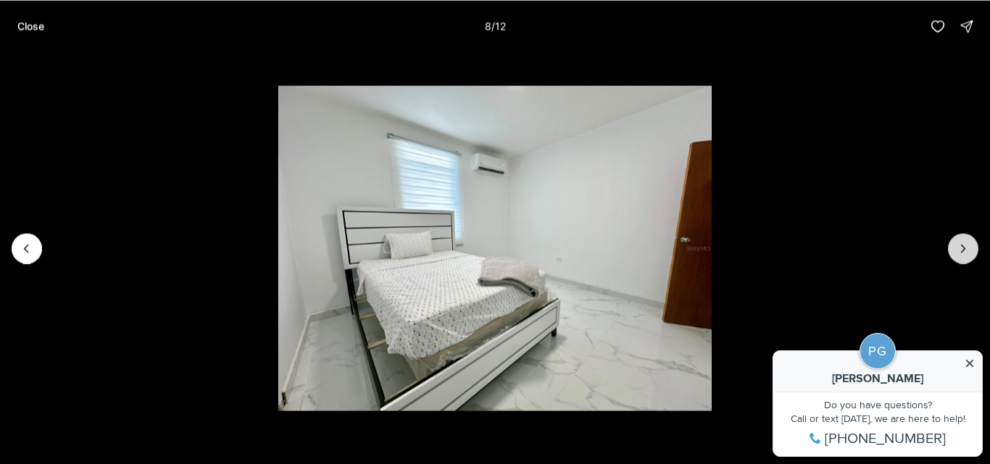
click at [970, 252] on button "Next slide" at bounding box center [963, 248] width 30 height 30
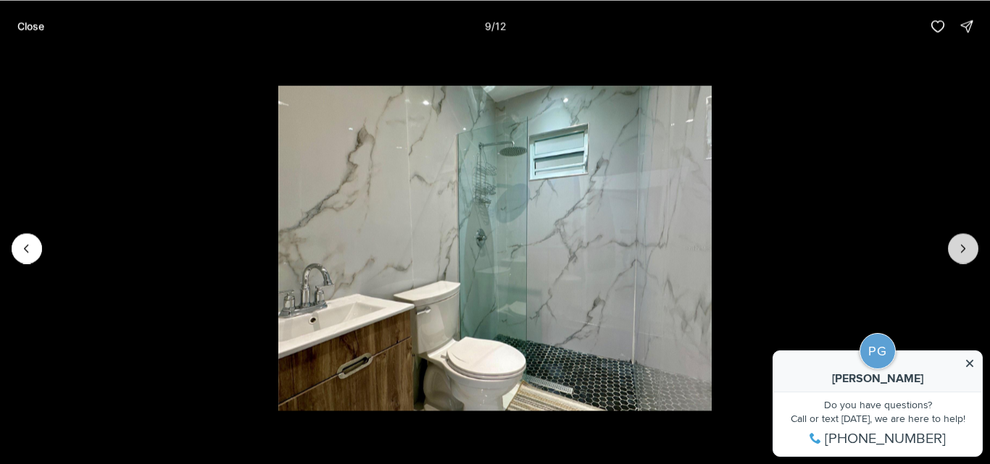
click at [970, 252] on button "Next slide" at bounding box center [963, 248] width 30 height 30
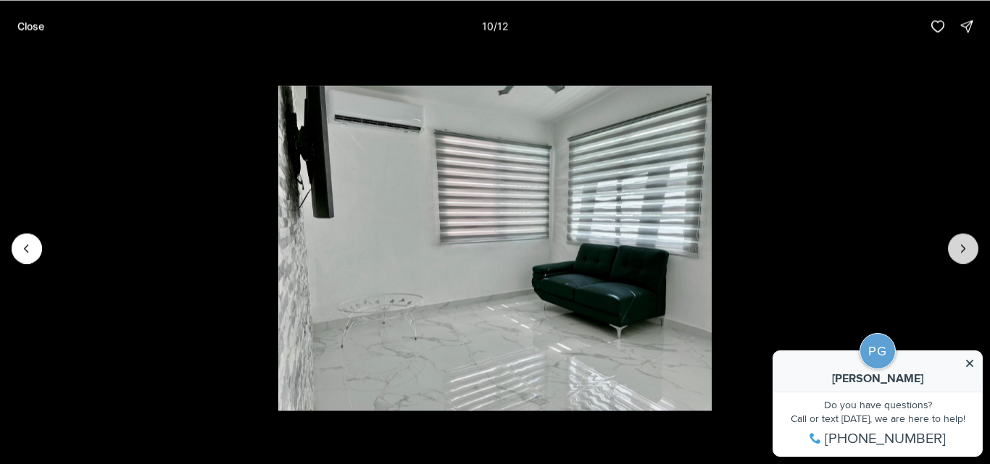
click at [970, 252] on button "Next slide" at bounding box center [963, 248] width 30 height 30
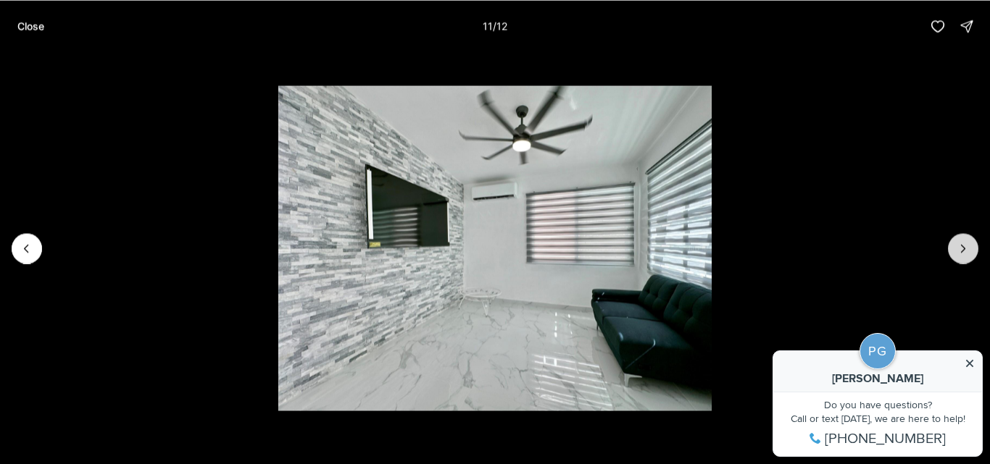
click at [970, 252] on button "Next slide" at bounding box center [963, 248] width 30 height 30
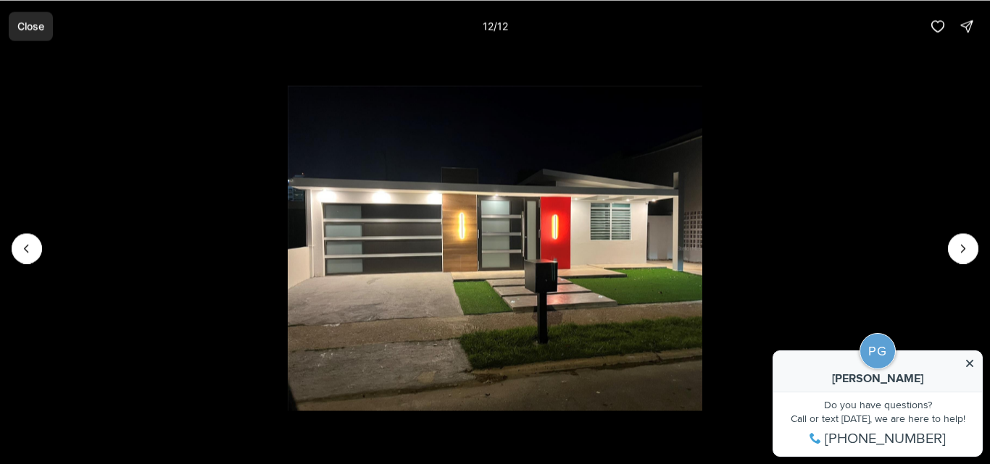
click at [33, 25] on p "Close" at bounding box center [30, 26] width 27 height 12
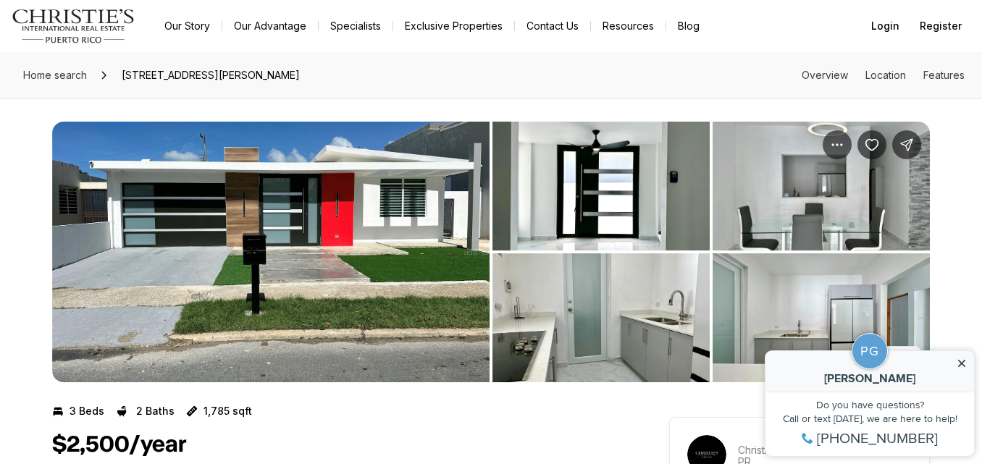
click at [385, 230] on img "View image gallery" at bounding box center [271, 252] width 438 height 261
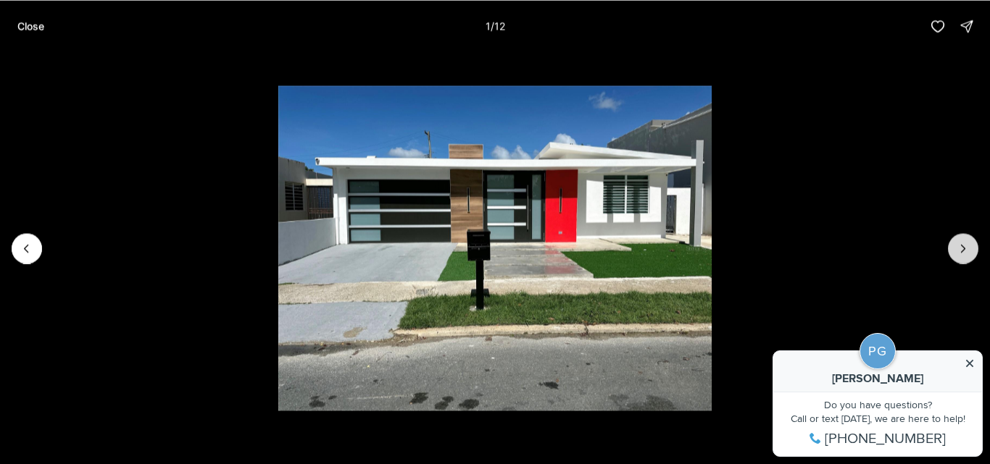
click at [967, 241] on button "Next slide" at bounding box center [963, 248] width 30 height 30
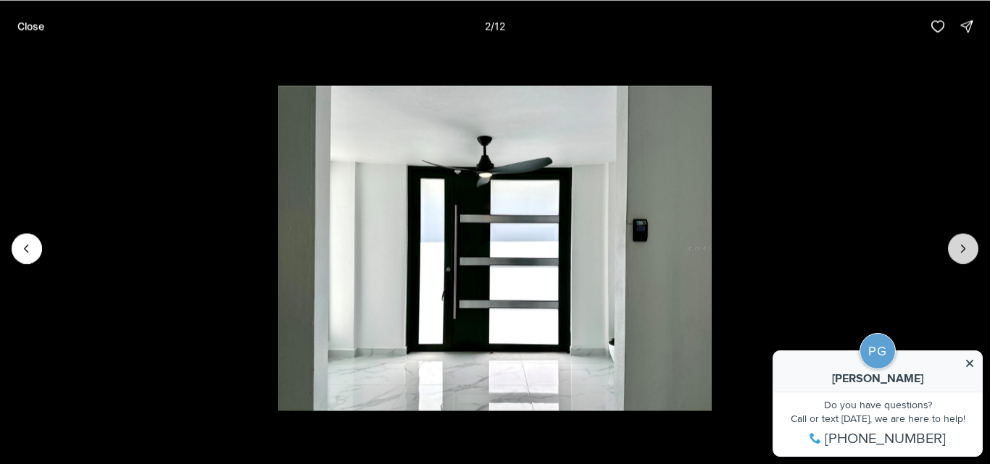
click at [967, 241] on button "Next slide" at bounding box center [963, 248] width 30 height 30
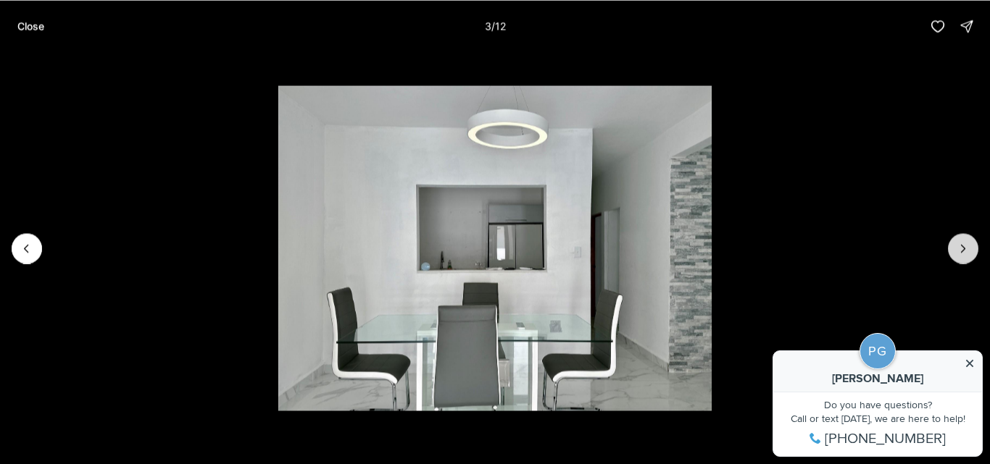
click at [967, 241] on button "Next slide" at bounding box center [963, 248] width 30 height 30
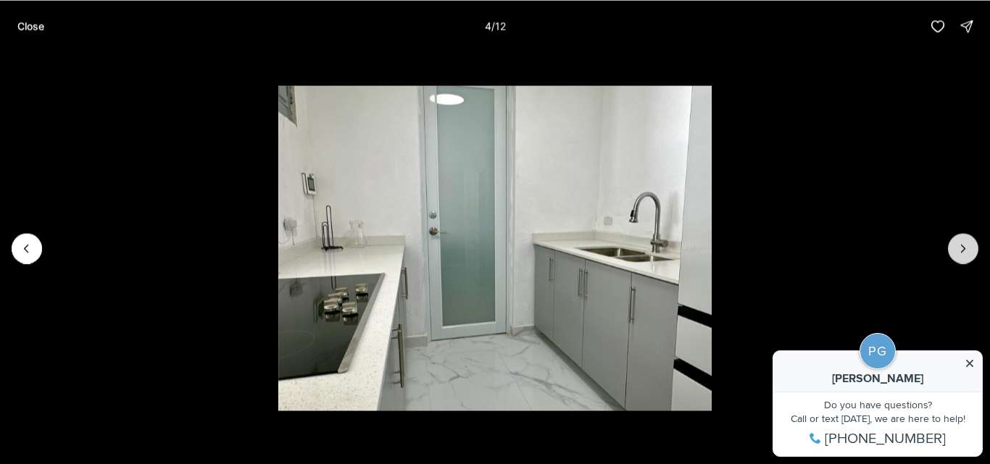
click at [967, 241] on button "Next slide" at bounding box center [963, 248] width 30 height 30
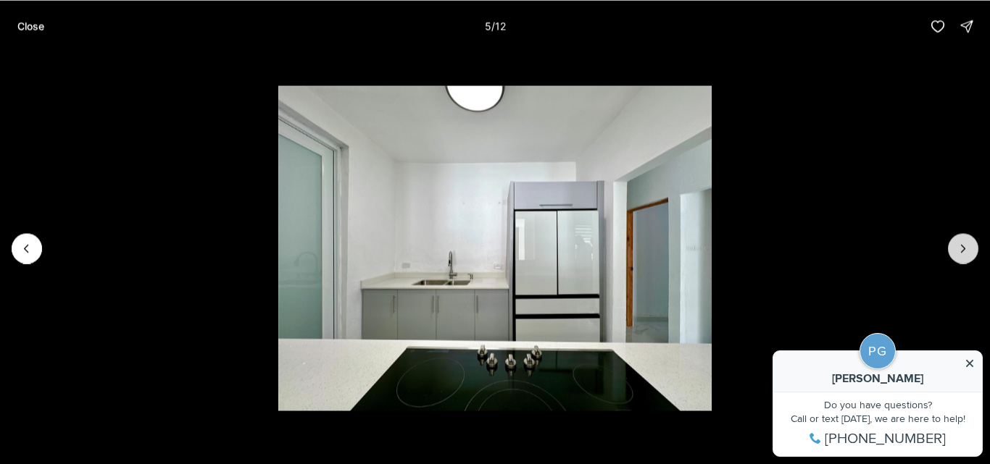
click at [967, 241] on button "Next slide" at bounding box center [963, 248] width 30 height 30
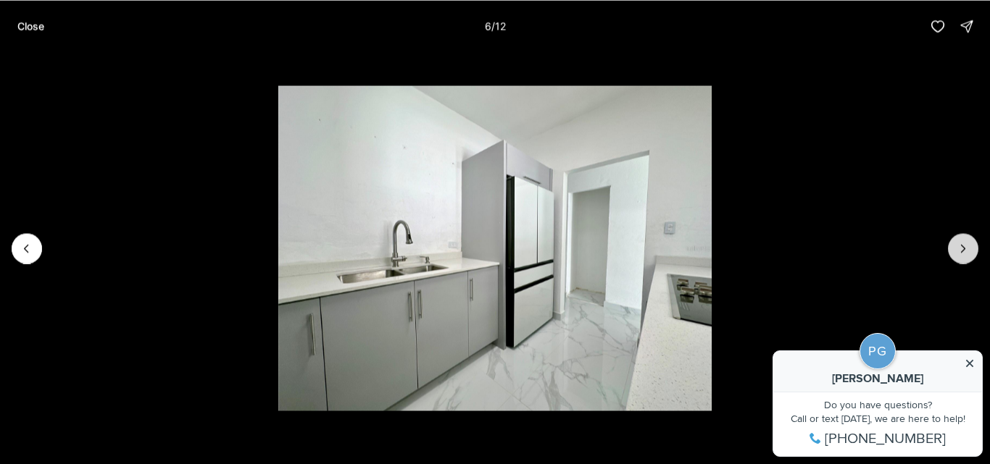
click at [967, 241] on button "Next slide" at bounding box center [963, 248] width 30 height 30
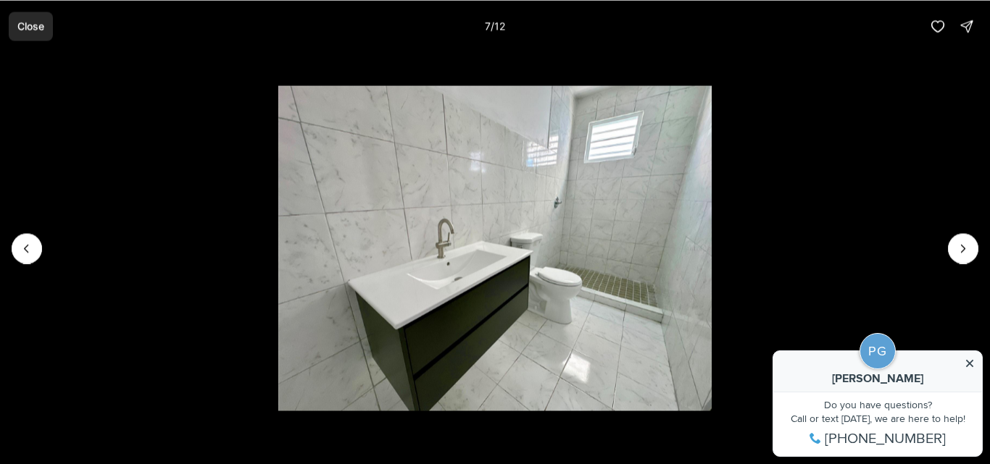
click at [22, 12] on button "Close" at bounding box center [31, 26] width 44 height 29
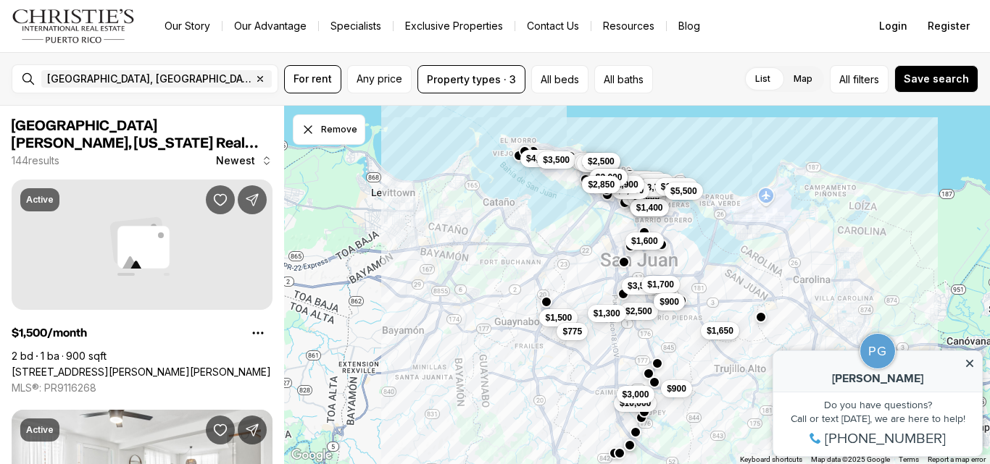
scroll to position [4833, 0]
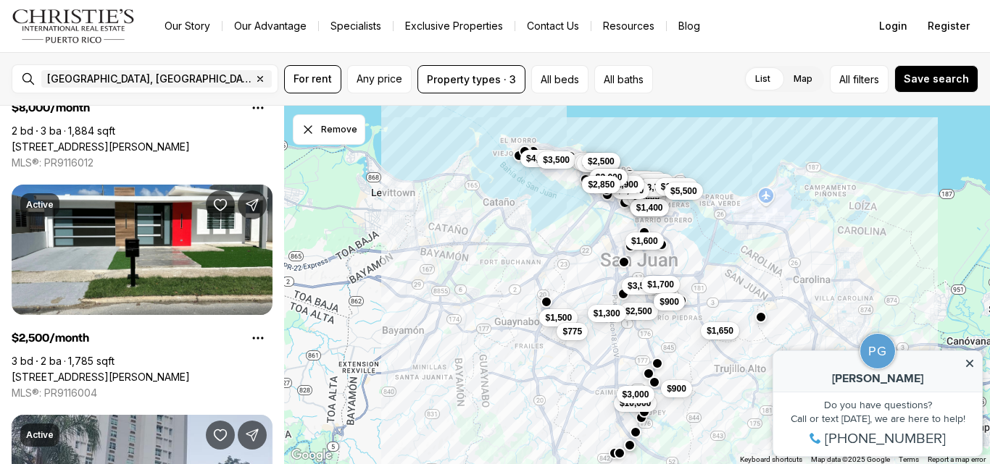
click at [654, 217] on div "$6,500 $2,500 $3,500 $4,800 $5,000 $1,200 $7,000 $2,900 $8,000 $1,600 $6,500 $1…" at bounding box center [637, 285] width 706 height 359
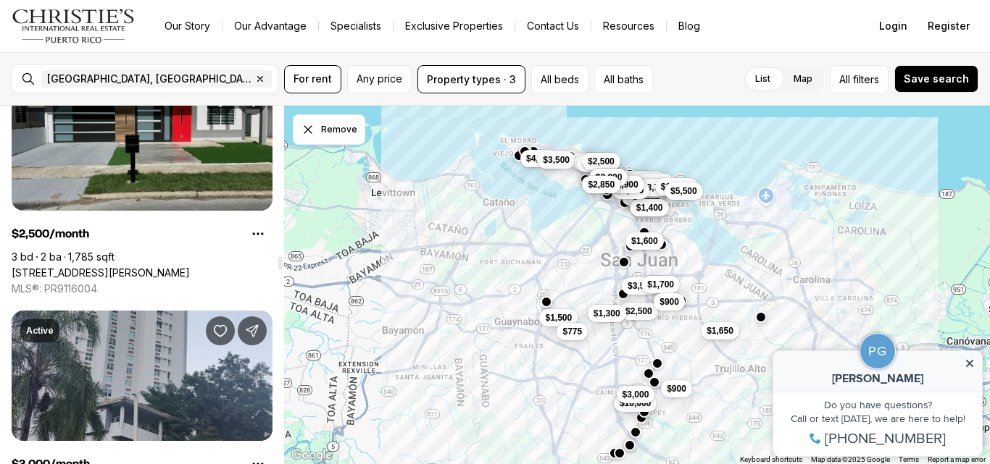
scroll to position [5151, 0]
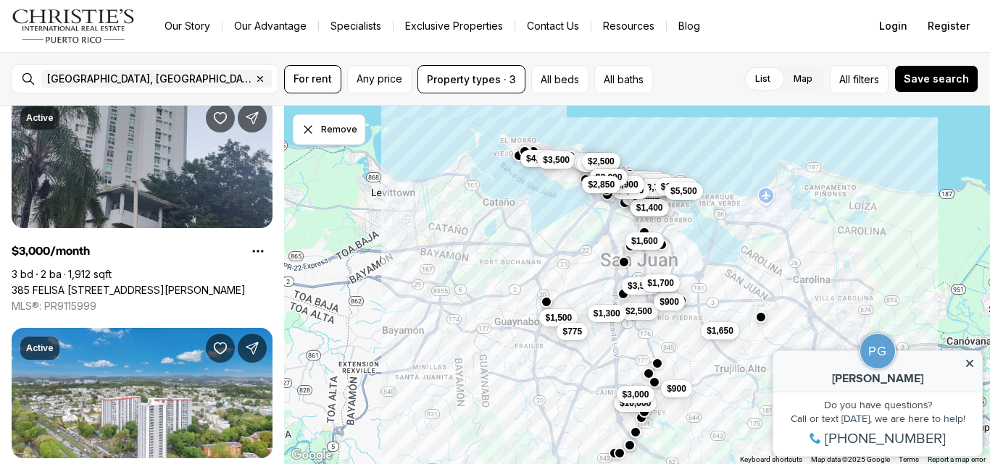
click at [661, 284] on span "$1,700" at bounding box center [660, 283] width 27 height 12
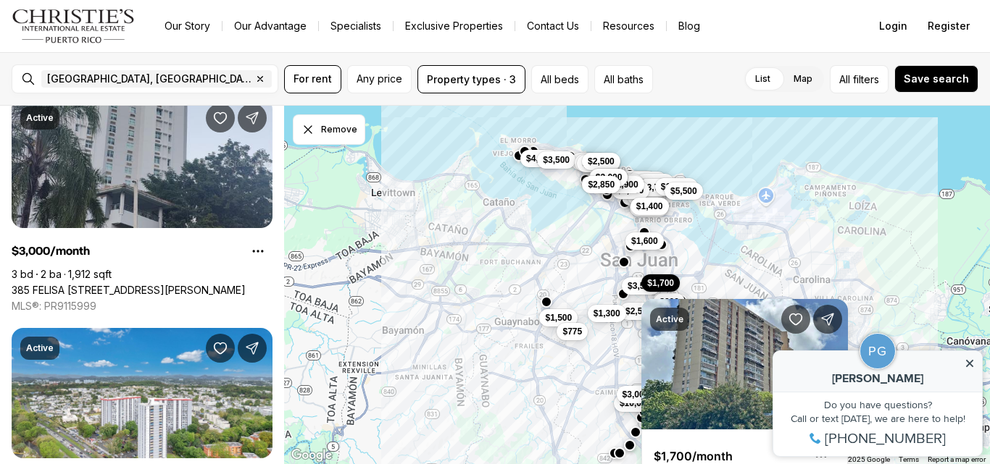
click at [647, 208] on span "$1,400" at bounding box center [649, 207] width 27 height 12
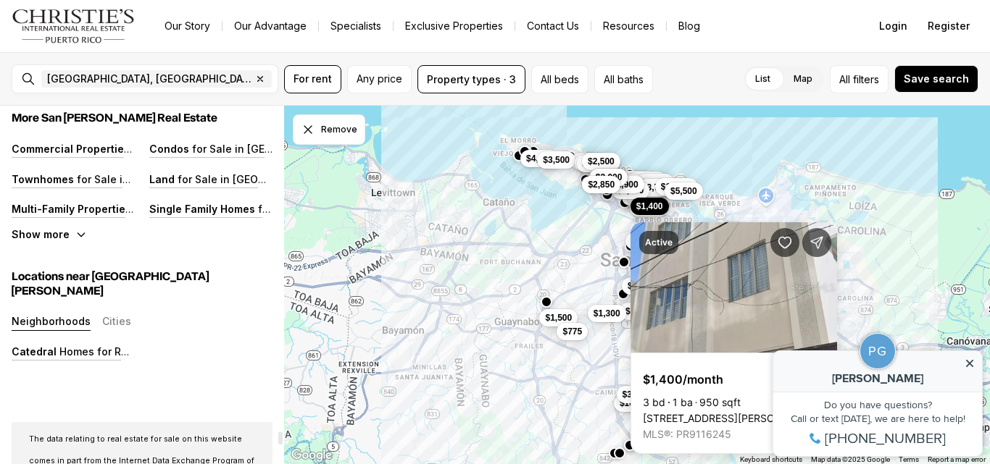
scroll to position [11190, 0]
click at [551, 166] on button "$3,500" at bounding box center [556, 158] width 38 height 17
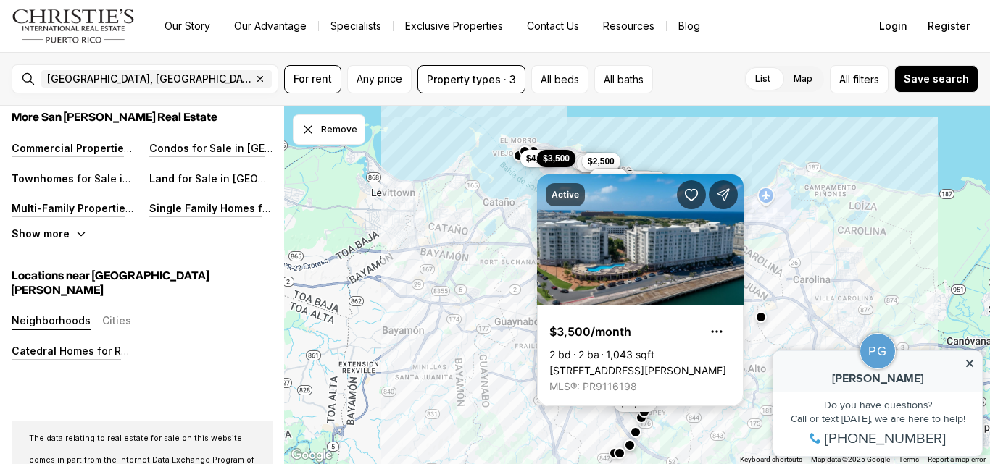
click at [633, 364] on link "[STREET_ADDRESS][PERSON_NAME]" at bounding box center [637, 370] width 177 height 13
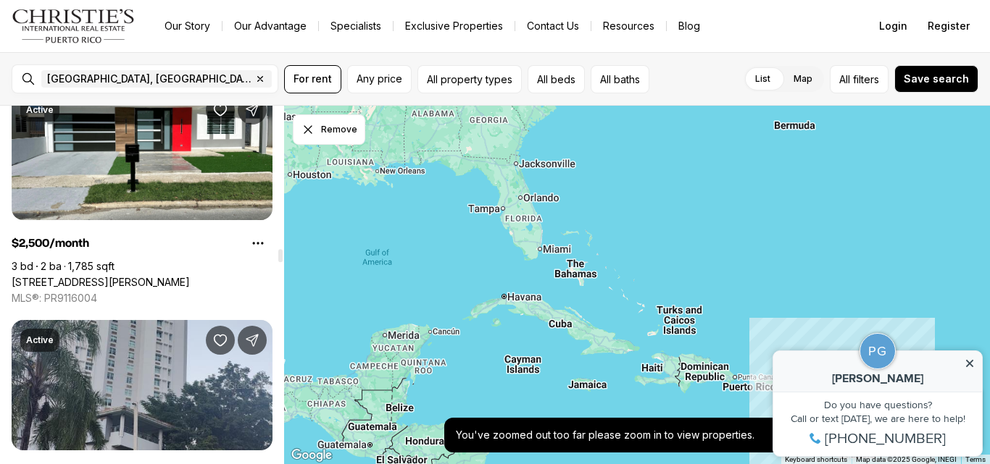
scroll to position [4896, 0]
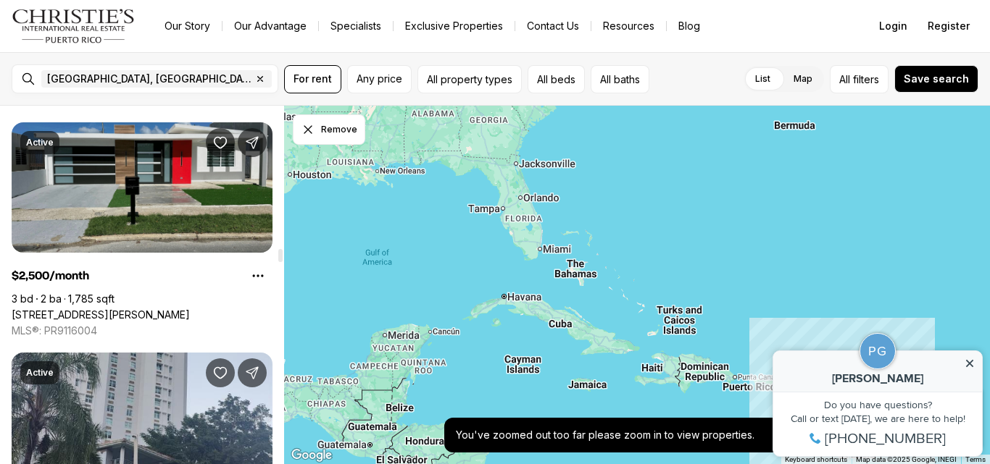
click at [190, 309] on link "[STREET_ADDRESS][PERSON_NAME]" at bounding box center [101, 315] width 178 height 13
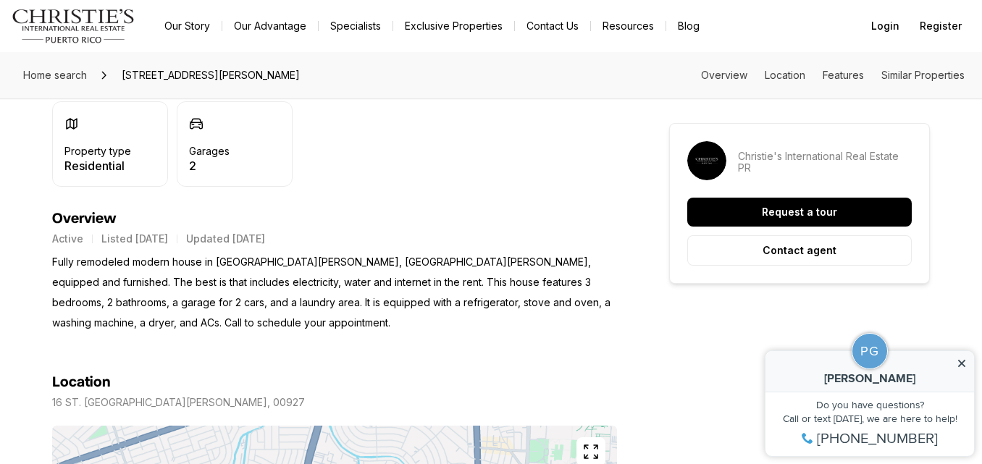
scroll to position [748, 0]
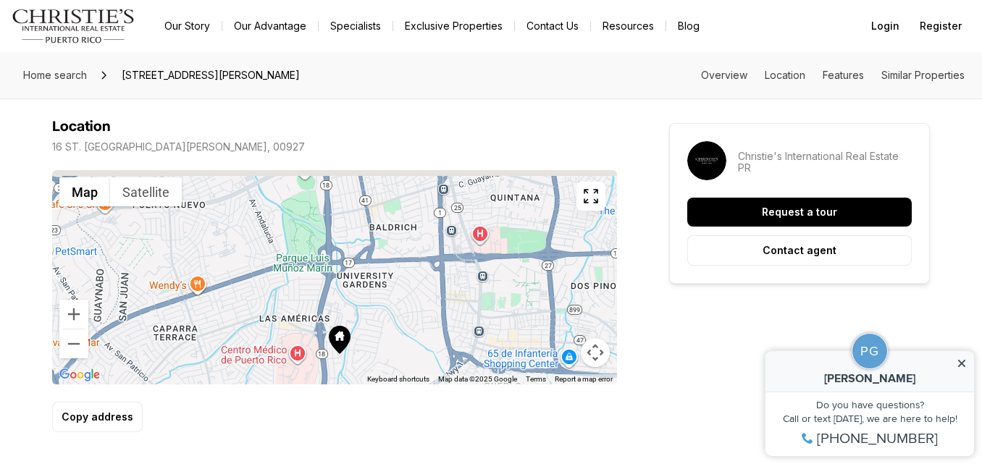
drag, startPoint x: 397, startPoint y: 198, endPoint x: 411, endPoint y: 322, distance: 124.7
click at [411, 322] on div at bounding box center [334, 277] width 565 height 214
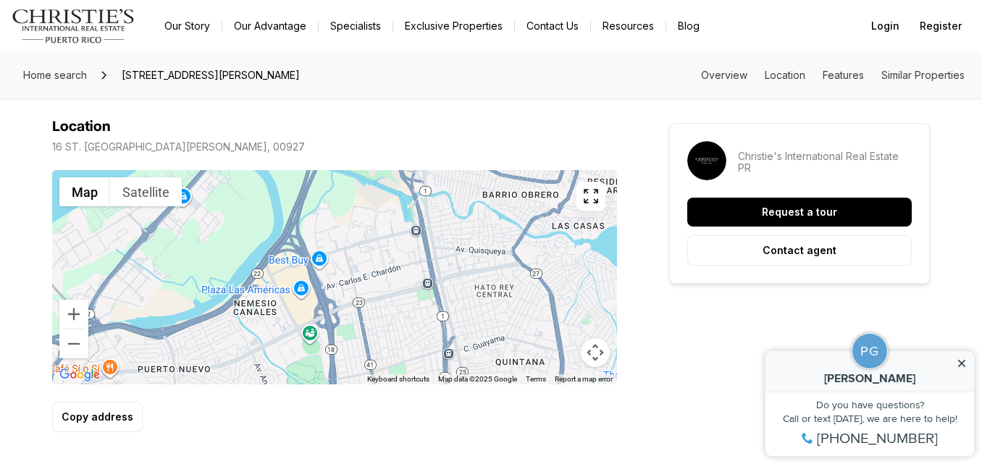
drag, startPoint x: 411, startPoint y: 322, endPoint x: 417, endPoint y: 470, distance: 147.9
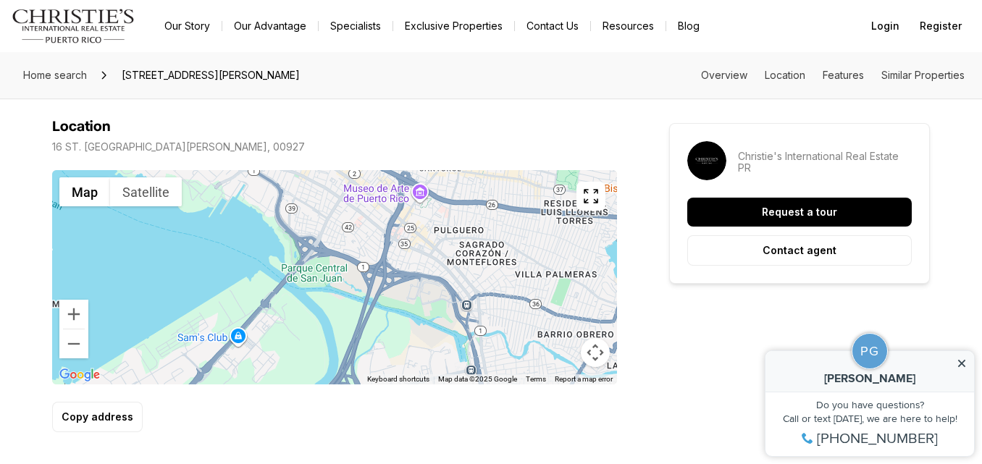
drag, startPoint x: 397, startPoint y: 348, endPoint x: 451, endPoint y: 493, distance: 154.5
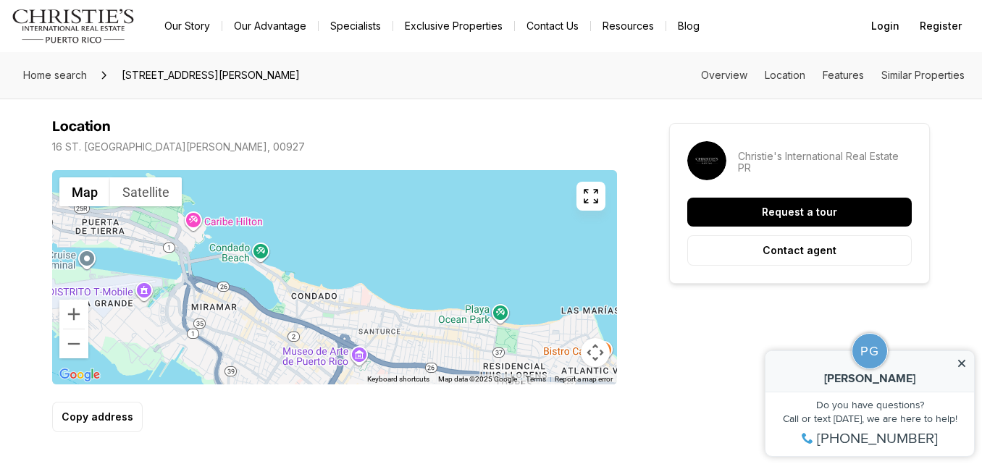
drag, startPoint x: 448, startPoint y: 320, endPoint x: 382, endPoint y: 493, distance: 185.6
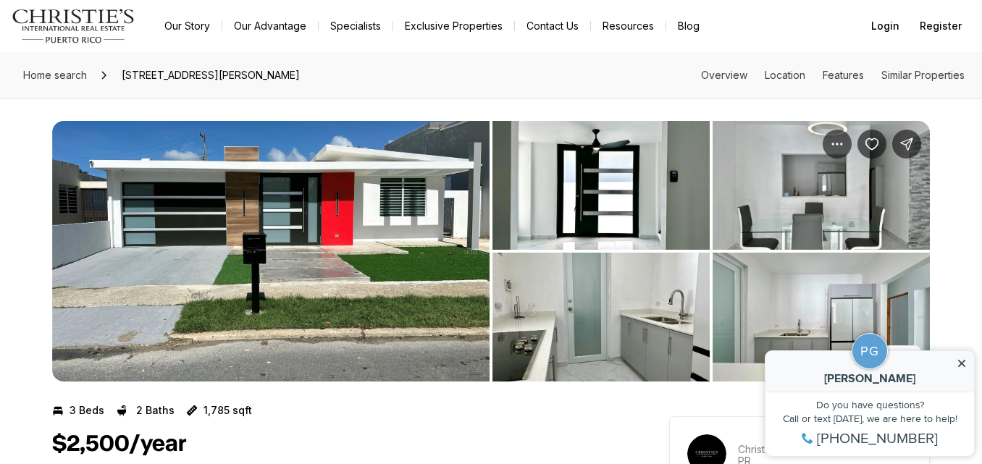
scroll to position [1, 0]
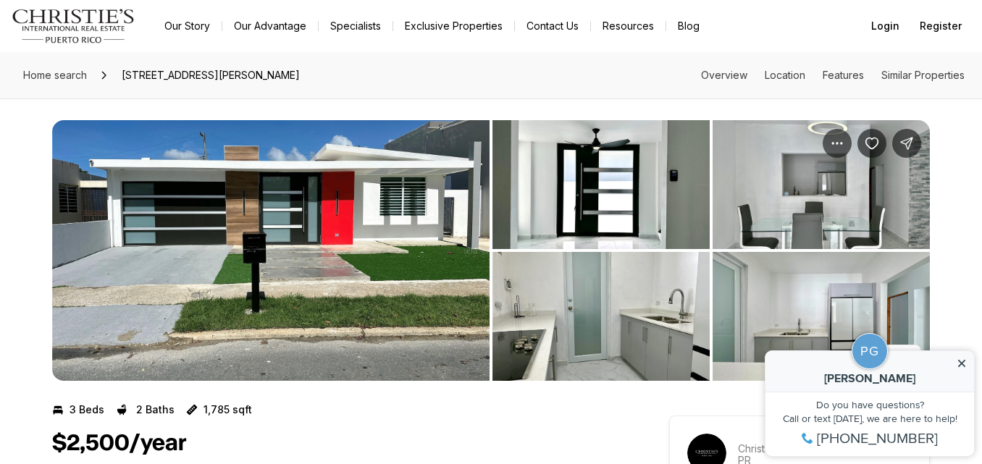
click at [645, 141] on img "View image gallery" at bounding box center [601, 184] width 217 height 129
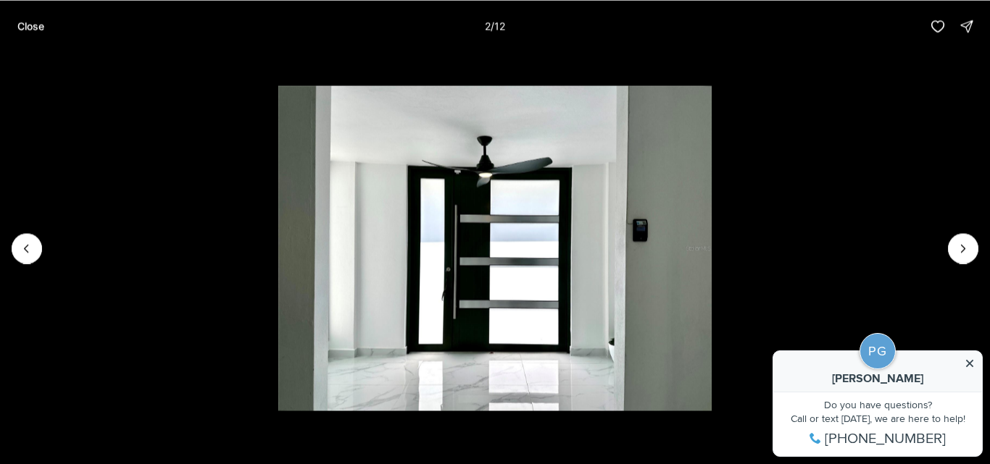
click at [952, 262] on li "2 of 12" at bounding box center [495, 248] width 990 height 392
click at [978, 244] on li "2 of 12" at bounding box center [495, 248] width 990 height 392
click at [968, 243] on icon "Next slide" at bounding box center [963, 248] width 14 height 14
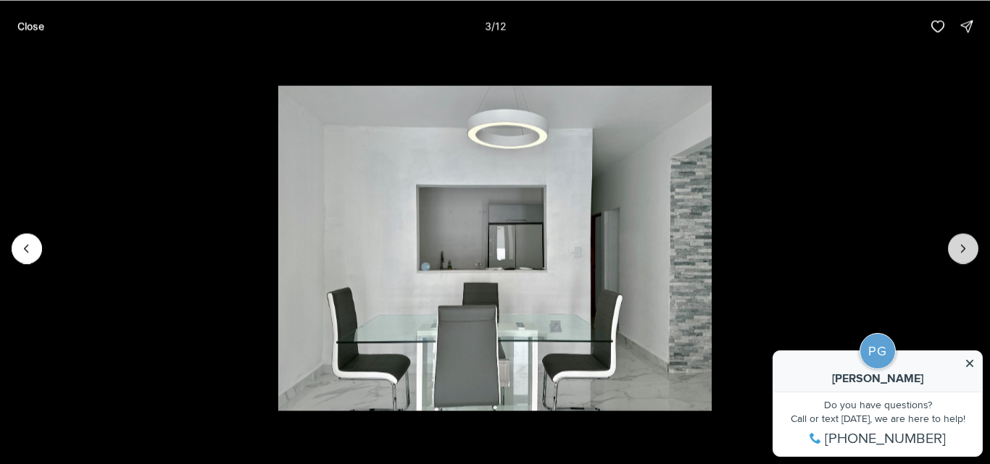
click at [968, 243] on icon "Next slide" at bounding box center [963, 248] width 14 height 14
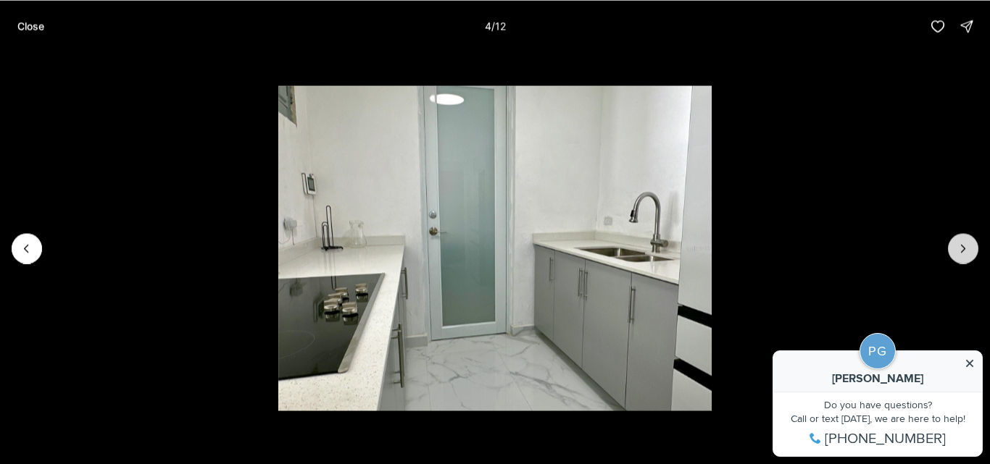
click at [968, 243] on icon "Next slide" at bounding box center [963, 248] width 14 height 14
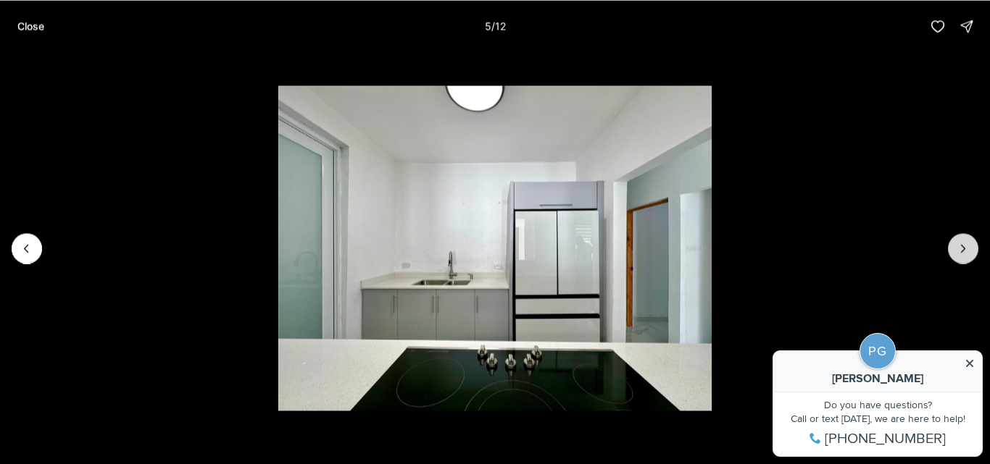
click at [968, 243] on icon "Next slide" at bounding box center [963, 248] width 14 height 14
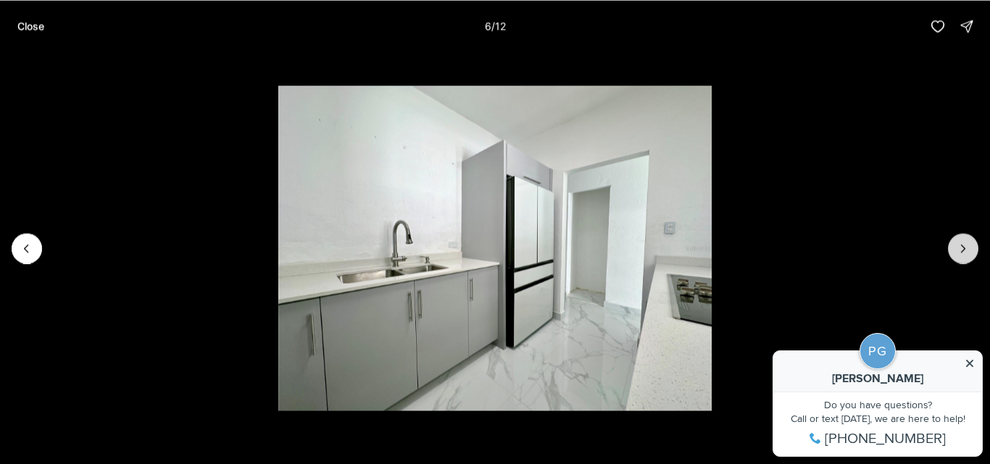
click at [968, 243] on icon "Next slide" at bounding box center [963, 248] width 14 height 14
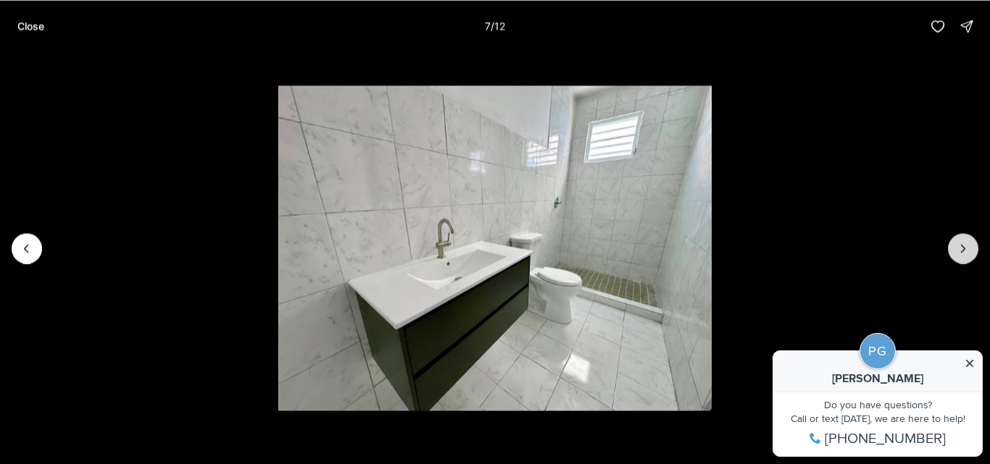
click at [968, 243] on icon "Next slide" at bounding box center [963, 248] width 14 height 14
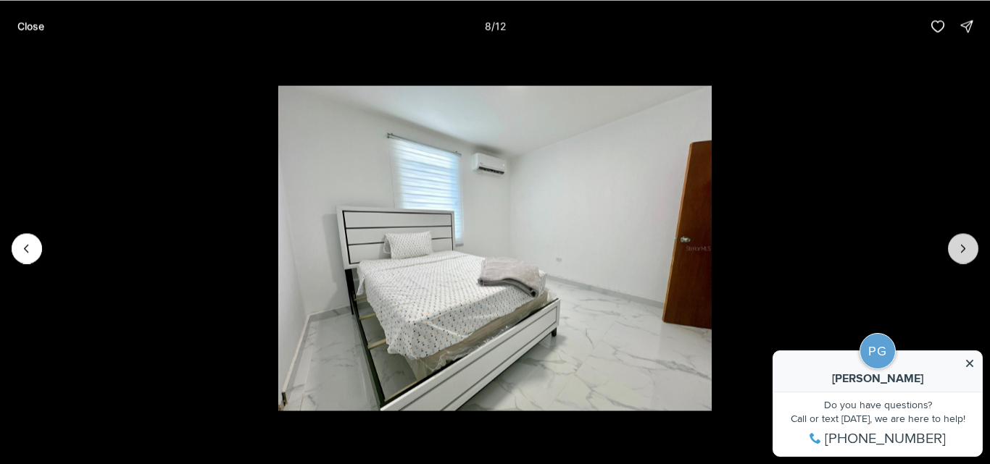
click at [968, 243] on icon "Next slide" at bounding box center [963, 248] width 14 height 14
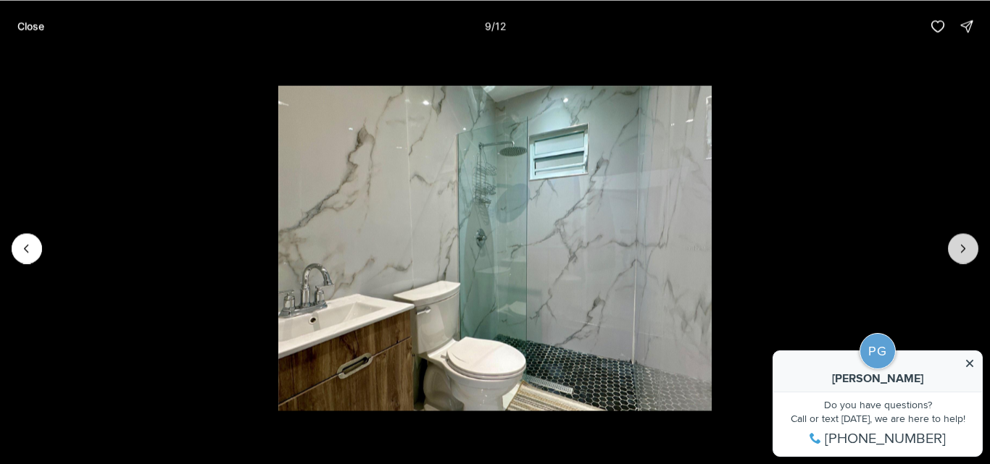
click at [968, 243] on icon "Next slide" at bounding box center [963, 248] width 14 height 14
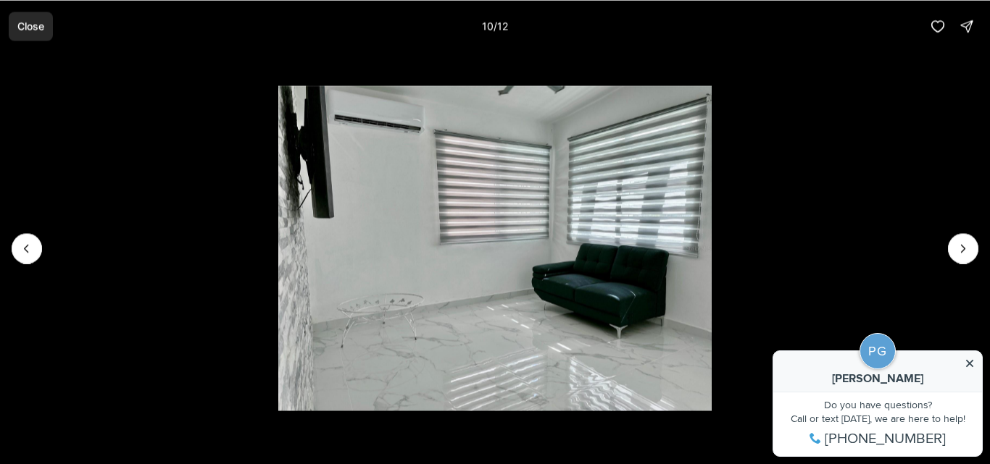
click at [51, 25] on button "Close" at bounding box center [31, 26] width 44 height 29
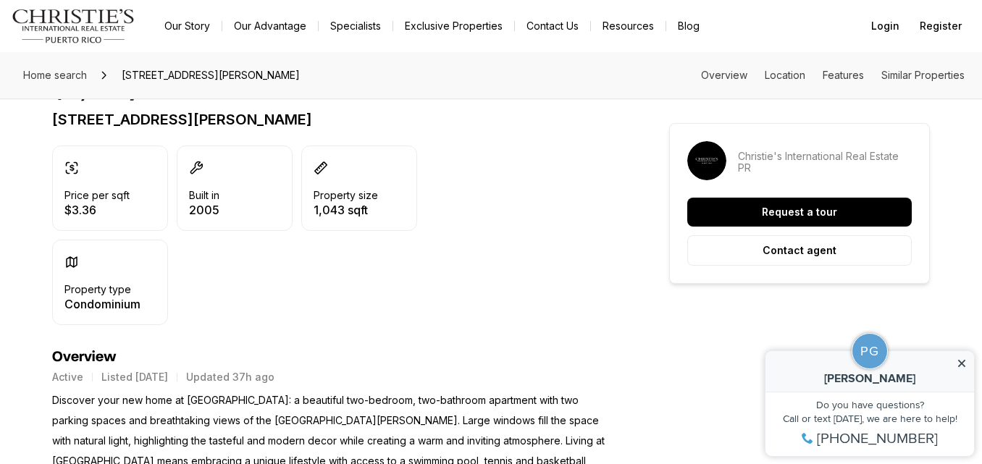
scroll to position [359, 0]
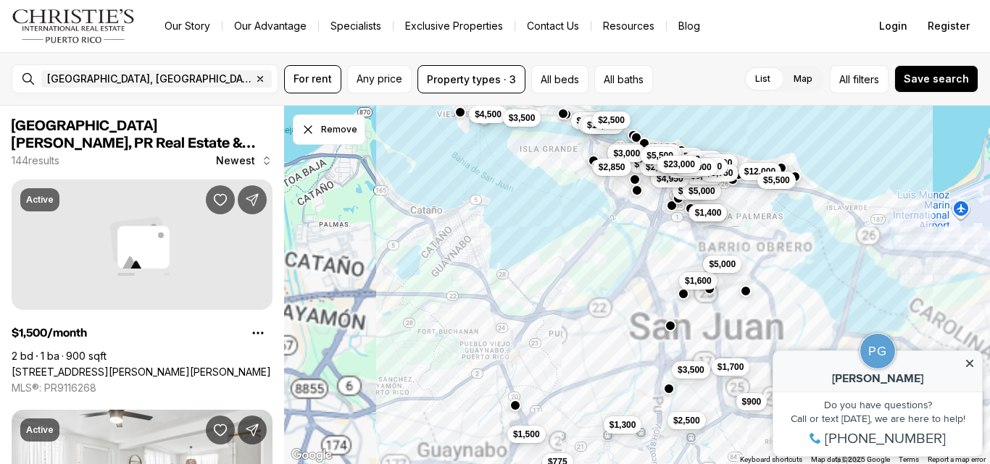
drag, startPoint x: 533, startPoint y: 178, endPoint x: 561, endPoint y: 304, distance: 129.0
click at [561, 304] on div "$6,500 $2,500 $3,500 $4,800 $5,000 $1,200 $7,000 $2,900 $8,000 $1,600 $6,500 $1…" at bounding box center [637, 285] width 706 height 359
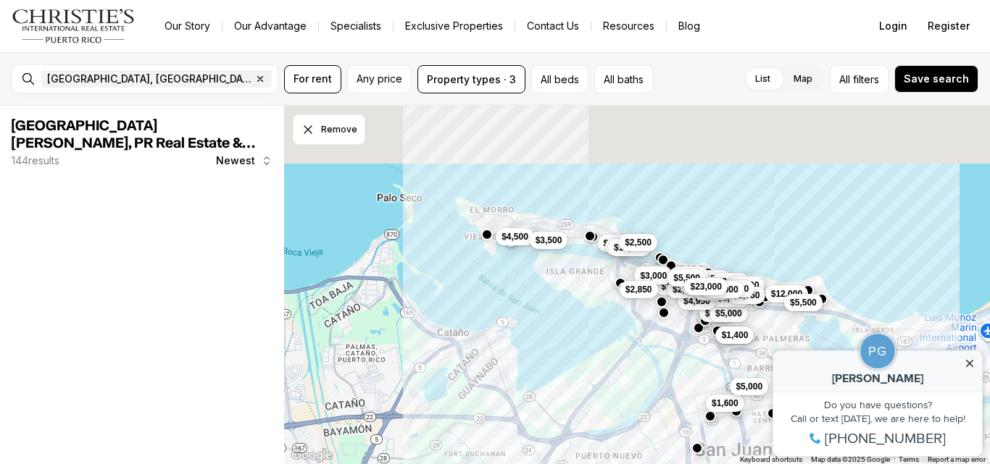
drag, startPoint x: 561, startPoint y: 304, endPoint x: 502, endPoint y: 254, distance: 76.6
click at [577, 355] on div "$6,500 $4,800 $5,000 $1,200 $7,000 $2,900 $8,000 $1,600 $6,500 $1,400 $3,750 $1…" at bounding box center [637, 285] width 706 height 359
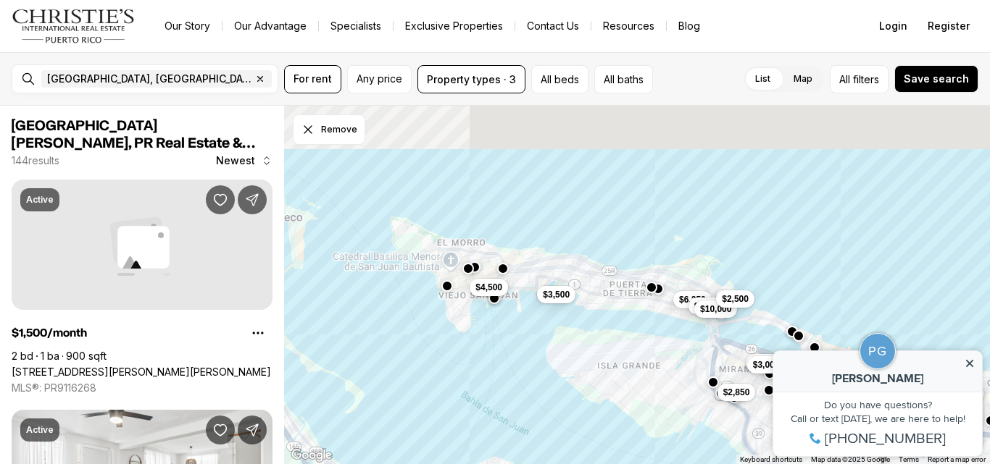
drag, startPoint x: 496, startPoint y: 283, endPoint x: 522, endPoint y: 346, distance: 68.2
click at [522, 346] on div "$6,500 $4,800 $5,000 $1,200 $7,000 $2,900 $8,000 $6,500 $1,400 $3,750 $12,000 $…" at bounding box center [637, 285] width 706 height 359
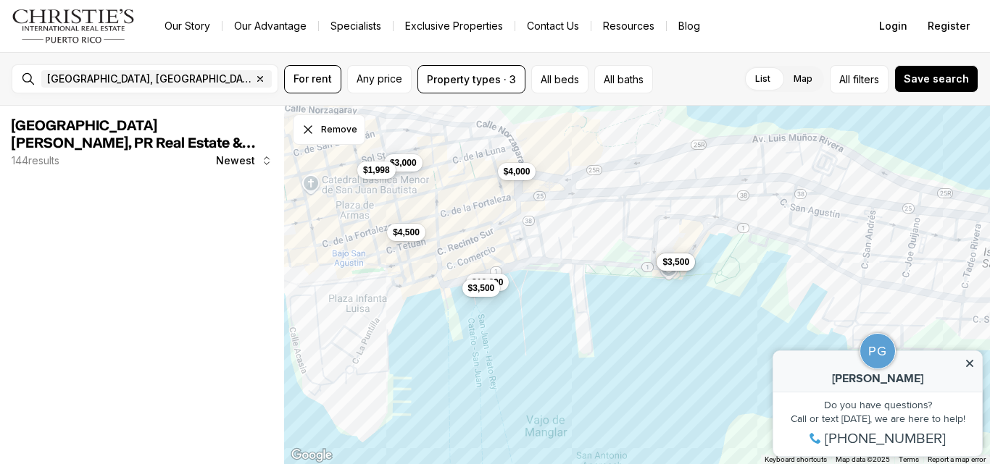
drag, startPoint x: 464, startPoint y: 239, endPoint x: 472, endPoint y: 259, distance: 21.4
click at [472, 259] on div "$4,995 $12,000 $3,500 $4,500 $3,500 $4,000 $3,000 $1,998" at bounding box center [637, 285] width 706 height 359
click at [401, 170] on button "$3,000" at bounding box center [403, 162] width 38 height 17
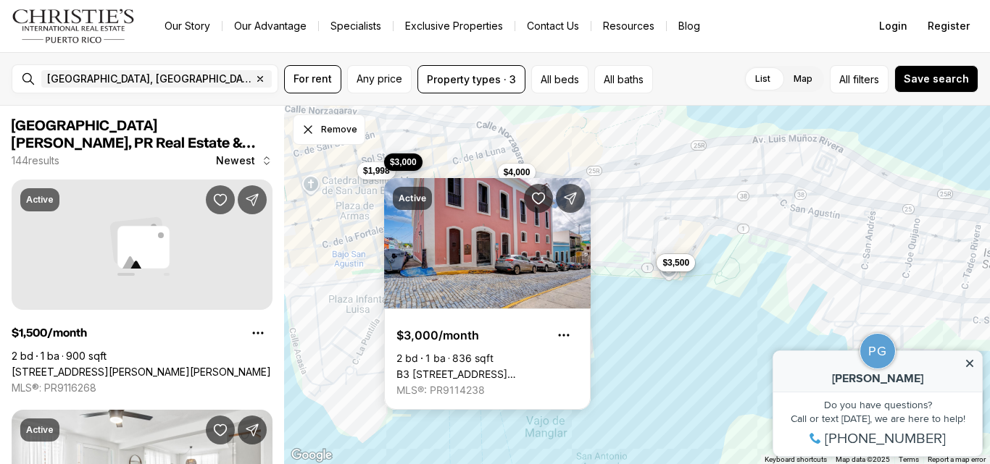
click at [401, 170] on div "Active $3,000/month 2 bd 1 ba 836 sqft [GEOGRAPHIC_DATA][STREET_ADDRESS][PERSON…" at bounding box center [487, 285] width 206 height 249
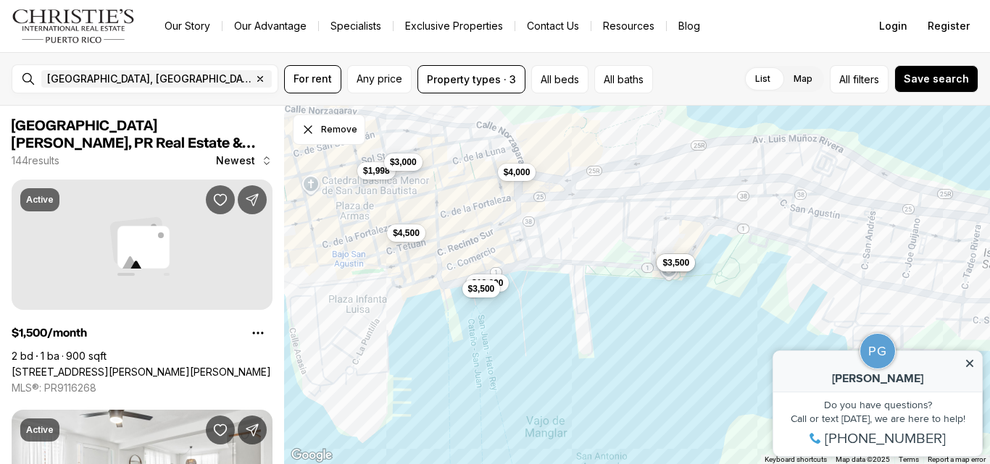
click at [411, 164] on span "$3,000" at bounding box center [403, 163] width 27 height 12
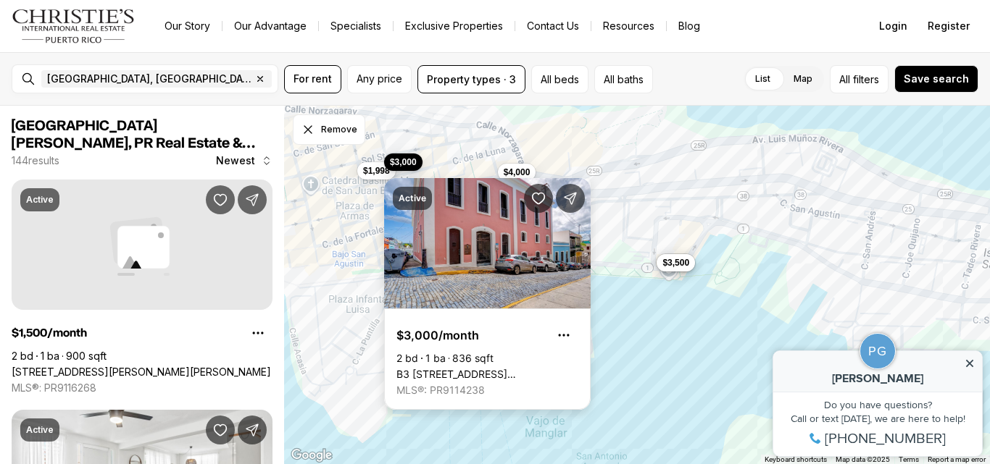
click at [454, 368] on link "B3 [STREET_ADDRESS][PERSON_NAME][PERSON_NAME]" at bounding box center [487, 374] width 182 height 13
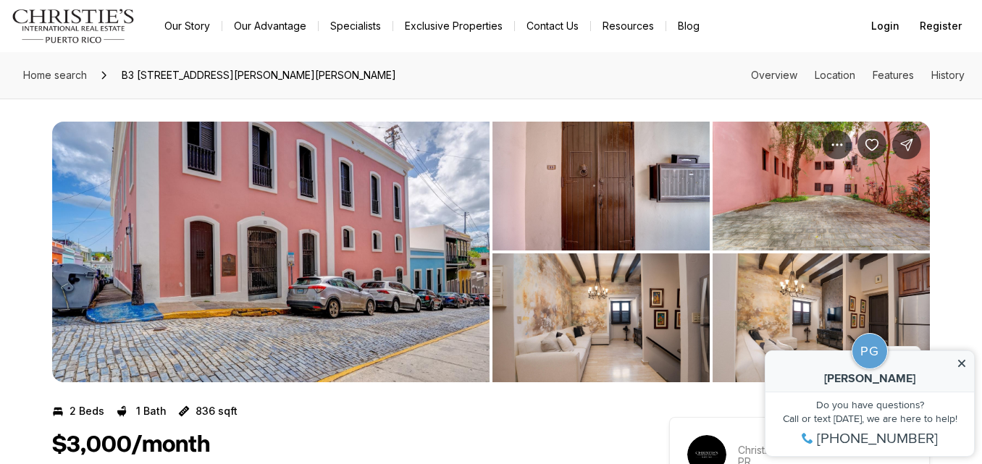
click at [333, 212] on img "View image gallery" at bounding box center [271, 252] width 438 height 261
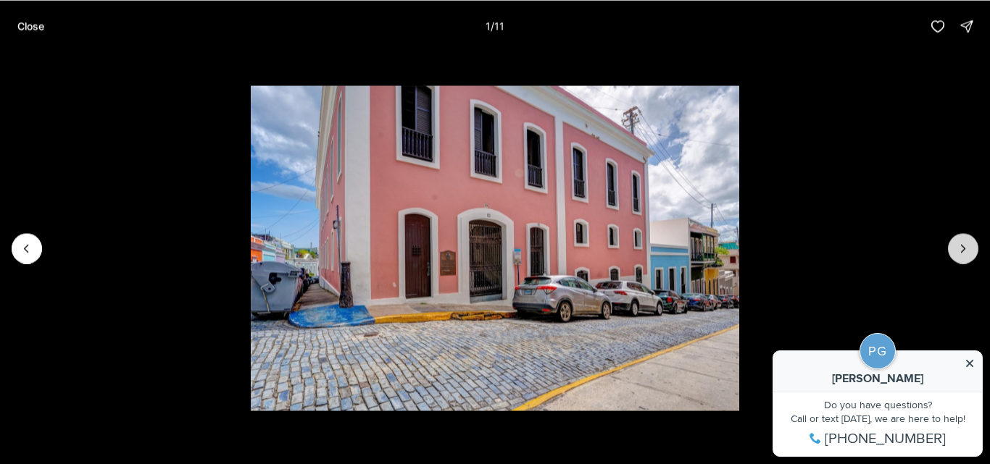
click at [955, 244] on button "Next slide" at bounding box center [963, 248] width 30 height 30
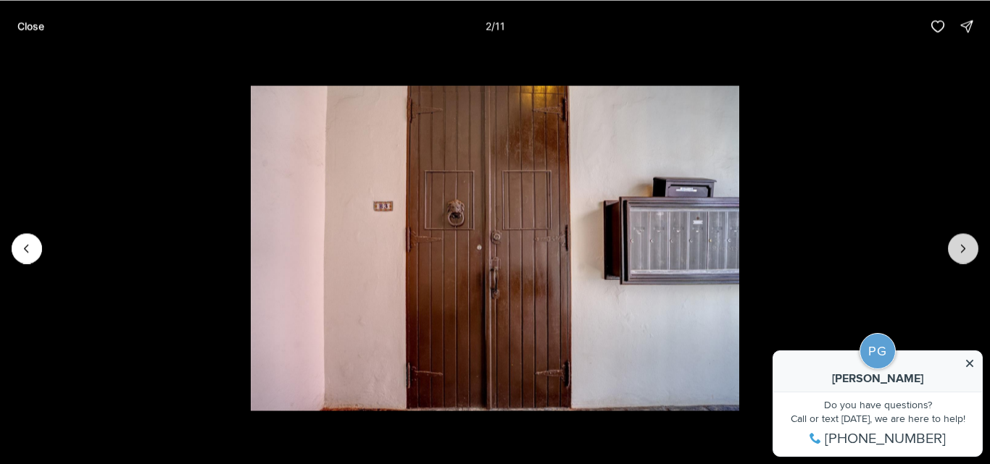
click at [955, 244] on button "Next slide" at bounding box center [963, 248] width 30 height 30
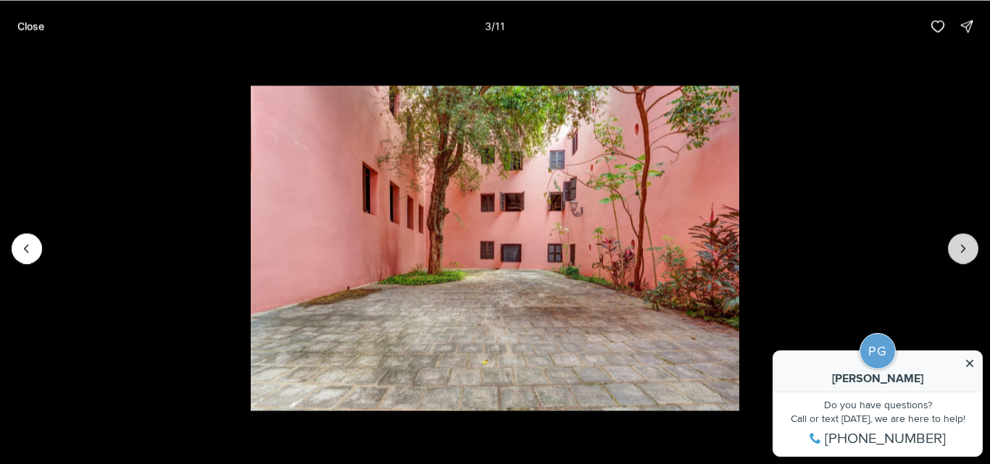
click at [955, 244] on button "Next slide" at bounding box center [963, 248] width 30 height 30
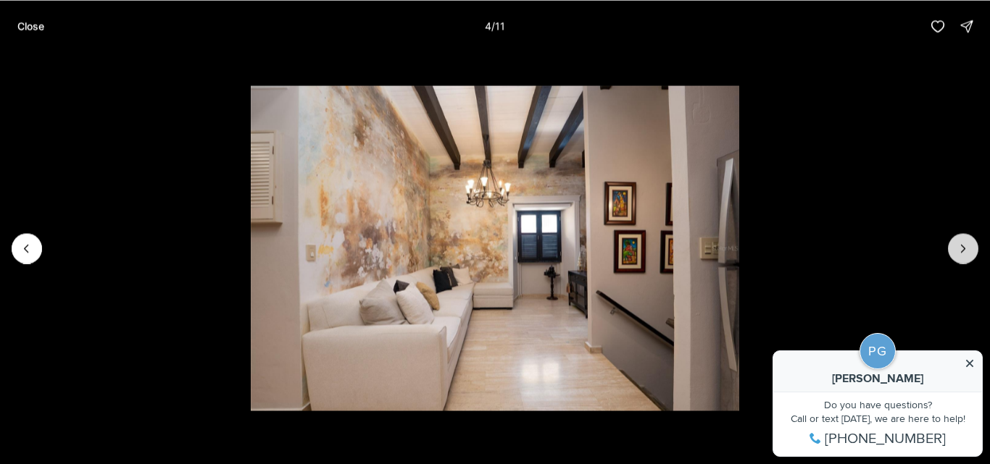
click at [955, 244] on button "Next slide" at bounding box center [963, 248] width 30 height 30
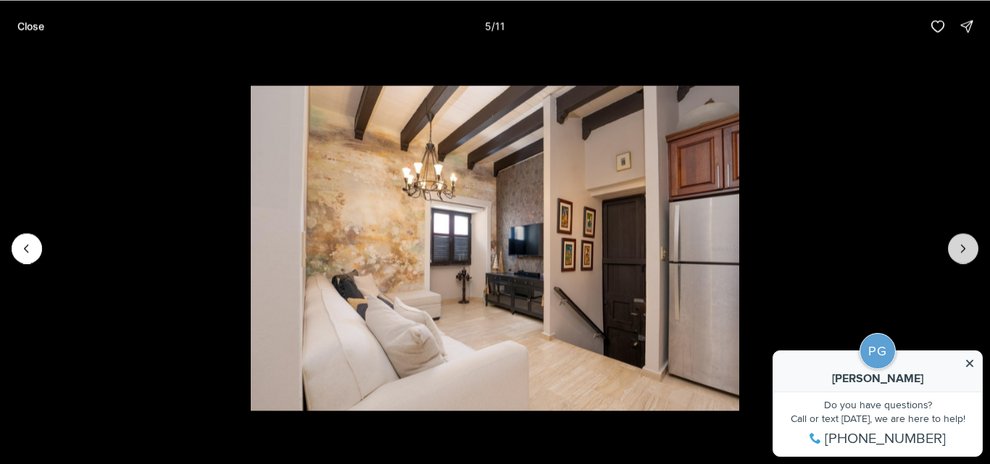
click at [955, 244] on button "Next slide" at bounding box center [963, 248] width 30 height 30
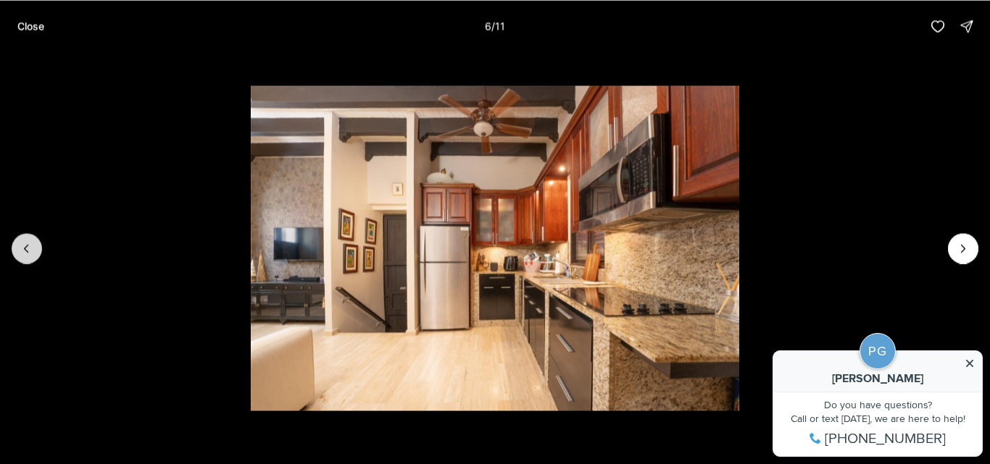
click at [41, 246] on button "Previous slide" at bounding box center [27, 248] width 30 height 30
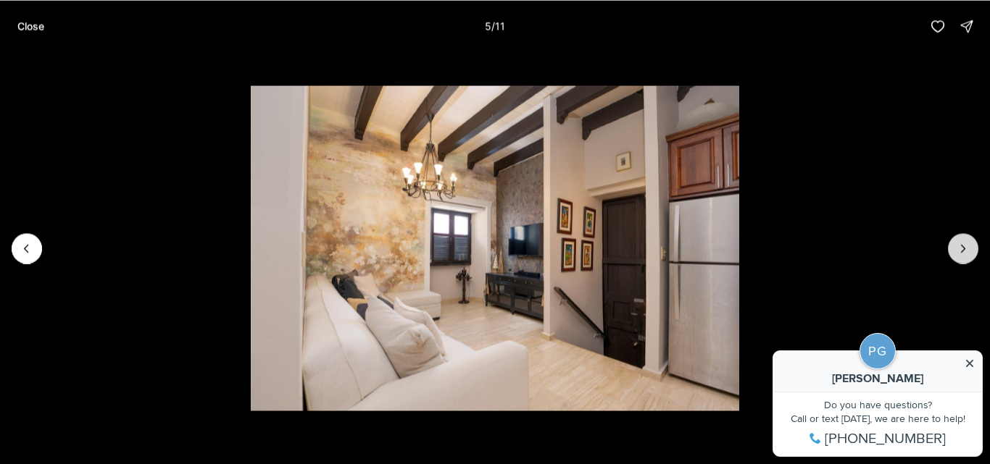
click at [956, 246] on icon "Next slide" at bounding box center [963, 248] width 14 height 14
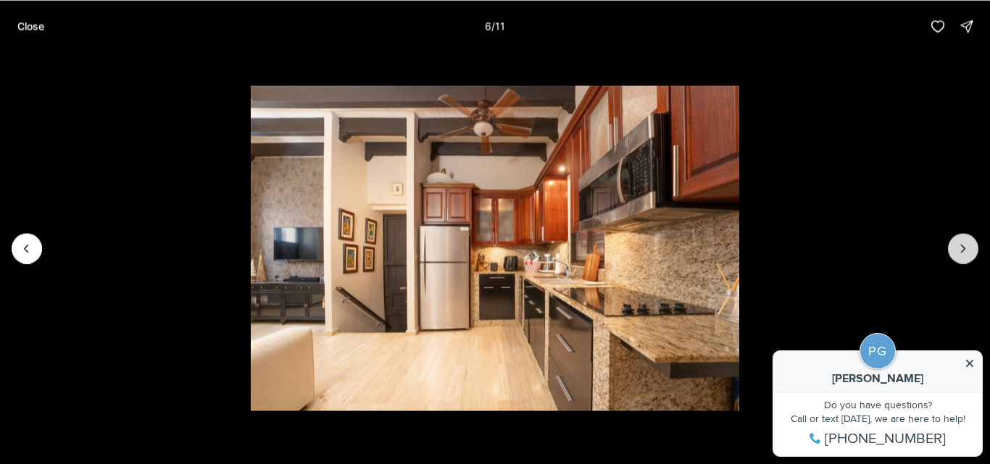
click at [956, 246] on icon "Next slide" at bounding box center [963, 248] width 14 height 14
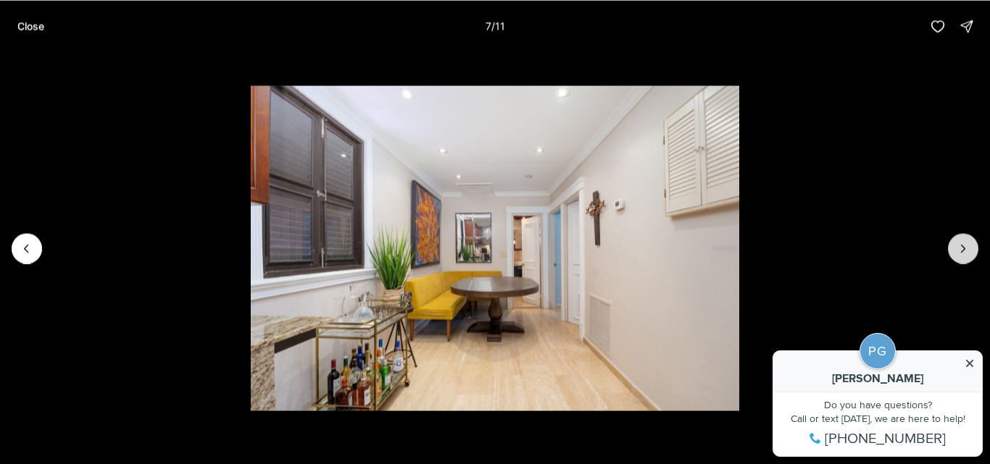
click at [956, 246] on icon "Next slide" at bounding box center [963, 248] width 14 height 14
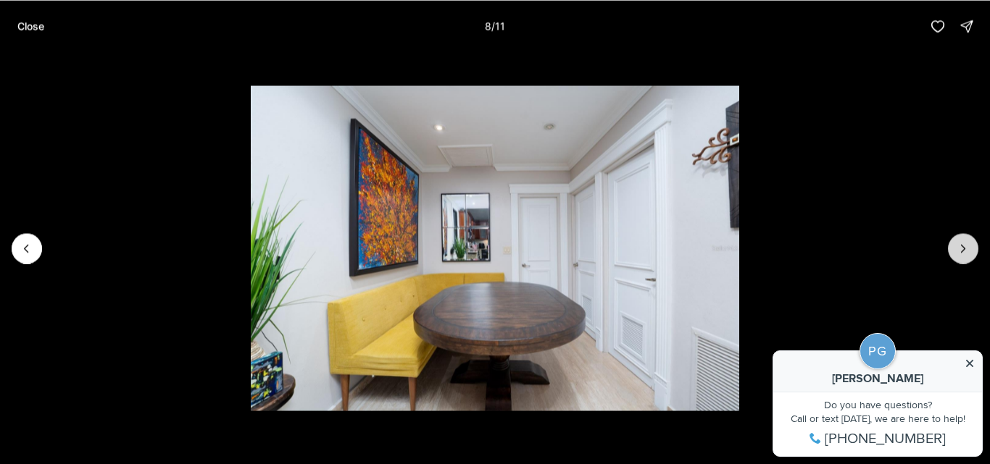
click at [956, 246] on icon "Next slide" at bounding box center [963, 248] width 14 height 14
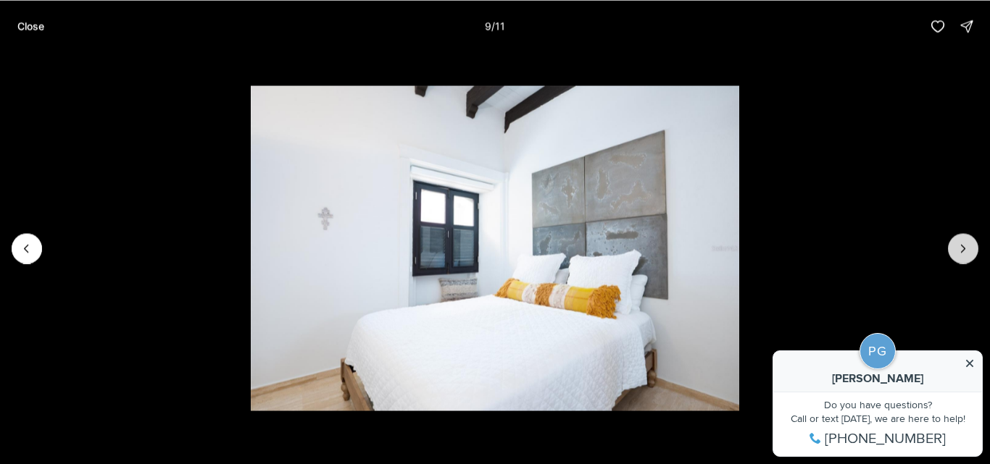
click at [956, 246] on icon "Next slide" at bounding box center [963, 248] width 14 height 14
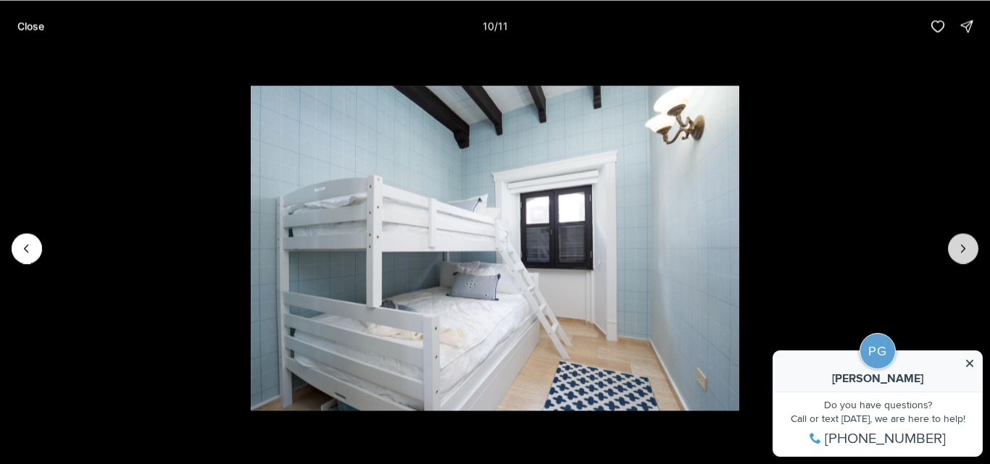
click at [956, 246] on icon "Next slide" at bounding box center [963, 248] width 14 height 14
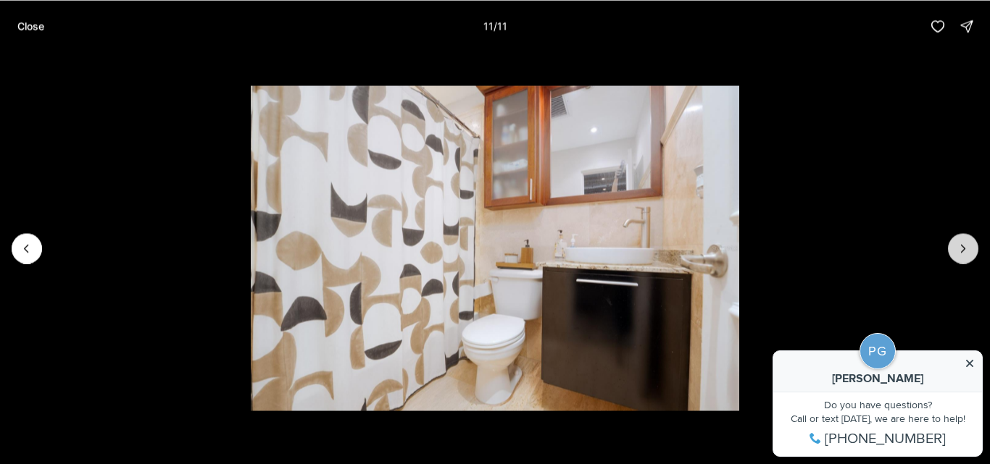
click at [956, 246] on div at bounding box center [963, 248] width 30 height 30
click at [30, 28] on p "Close" at bounding box center [30, 26] width 27 height 12
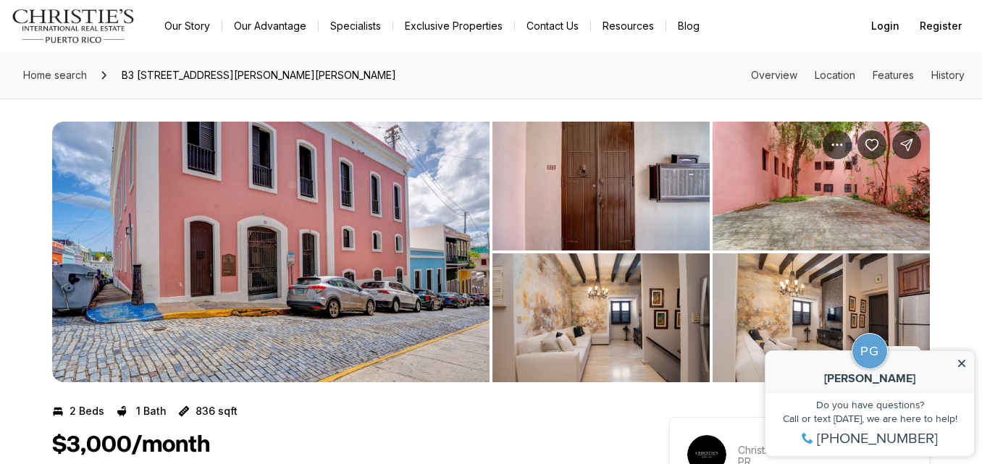
click at [314, 204] on img "View image gallery" at bounding box center [271, 252] width 438 height 261
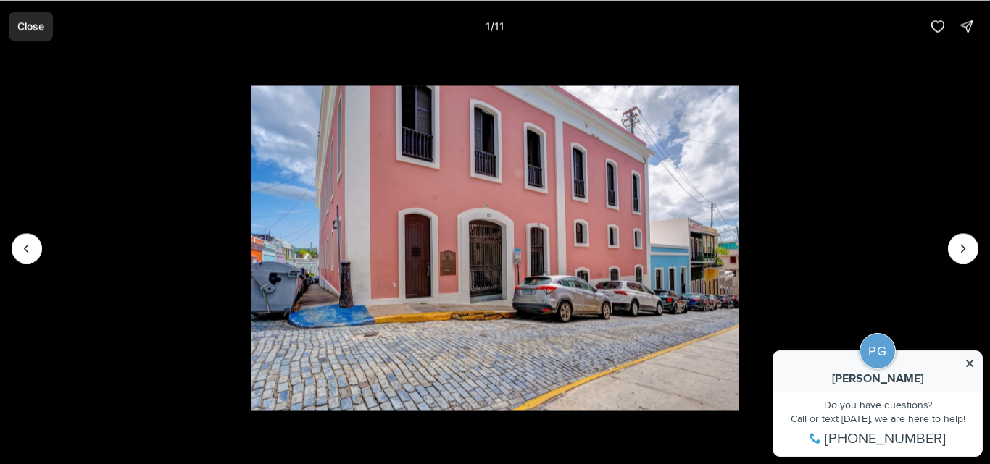
click at [37, 17] on button "Close" at bounding box center [31, 26] width 44 height 29
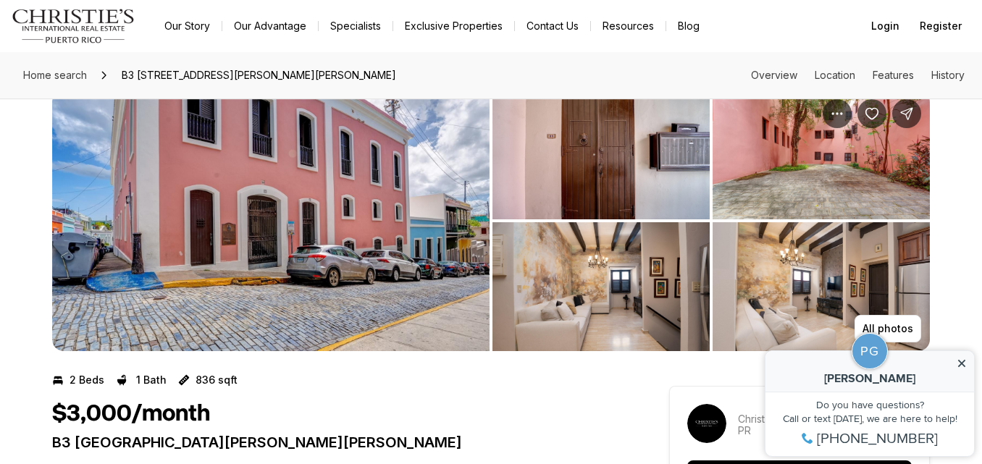
scroll to position [27, 0]
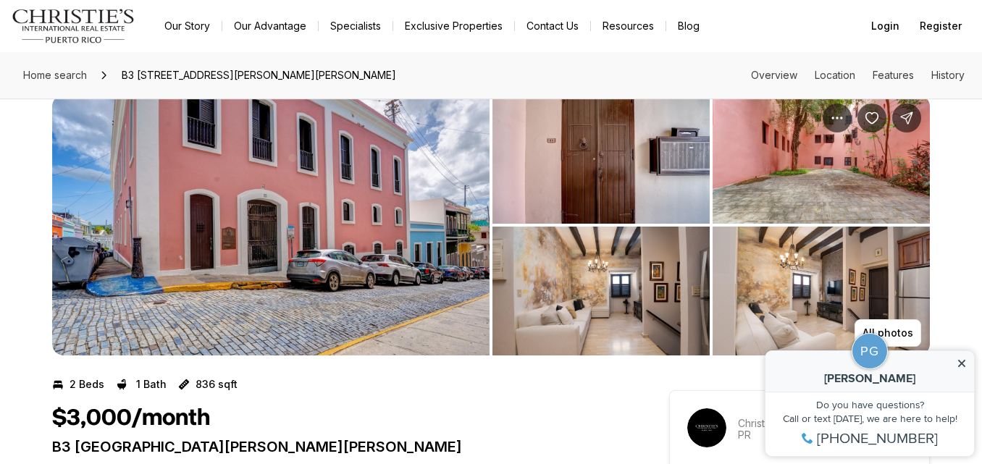
click at [346, 239] on img "View image gallery" at bounding box center [271, 225] width 438 height 261
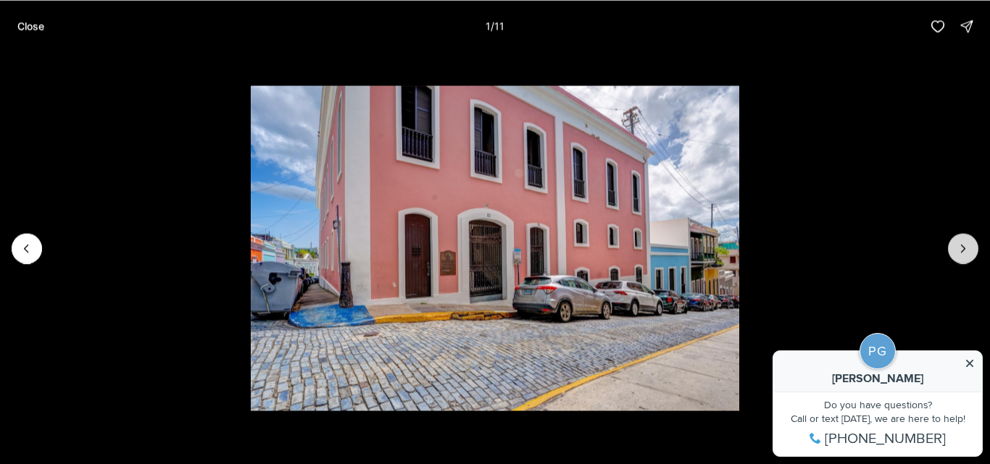
click at [967, 242] on icon "Next slide" at bounding box center [963, 248] width 14 height 14
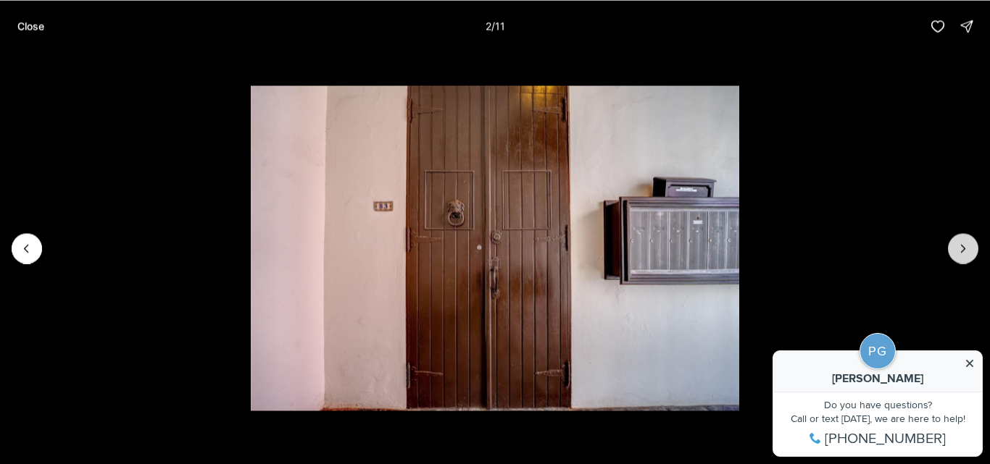
click at [967, 242] on icon "Next slide" at bounding box center [963, 248] width 14 height 14
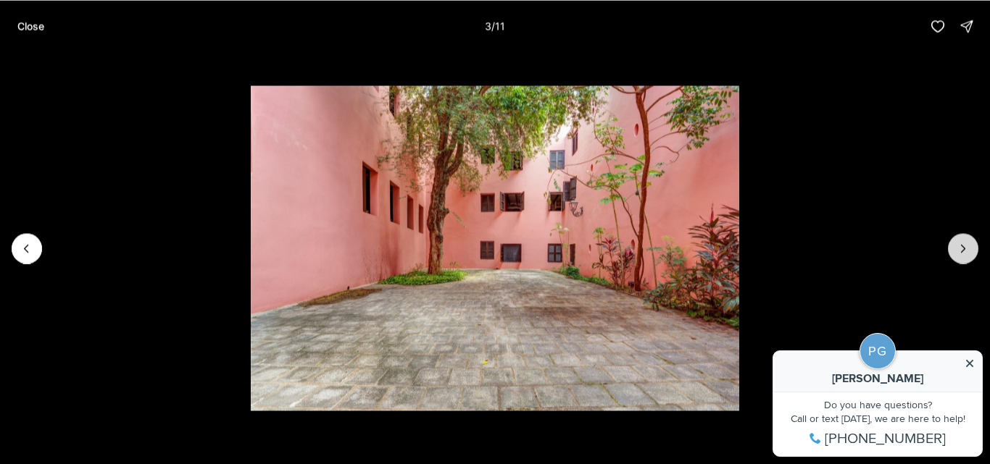
click at [967, 242] on icon "Next slide" at bounding box center [963, 248] width 14 height 14
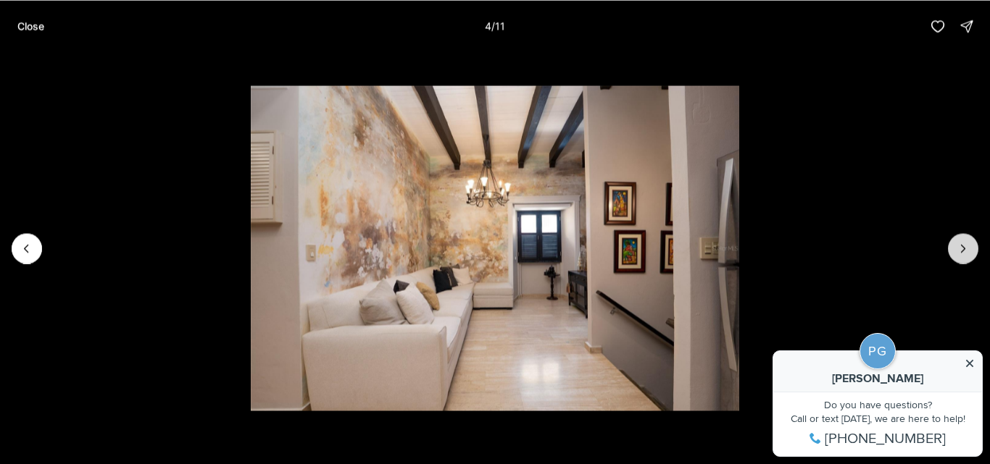
click at [967, 242] on icon "Next slide" at bounding box center [963, 248] width 14 height 14
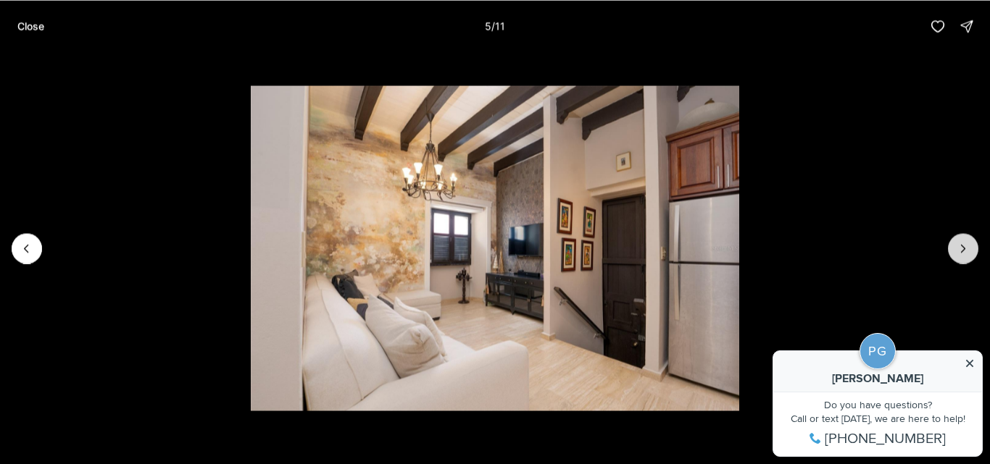
click at [967, 242] on icon "Next slide" at bounding box center [963, 248] width 14 height 14
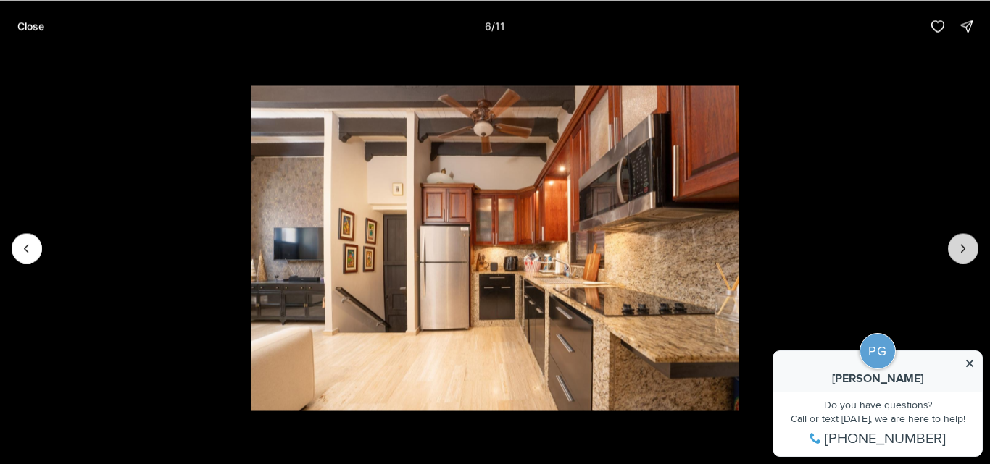
click at [967, 242] on icon "Next slide" at bounding box center [963, 248] width 14 height 14
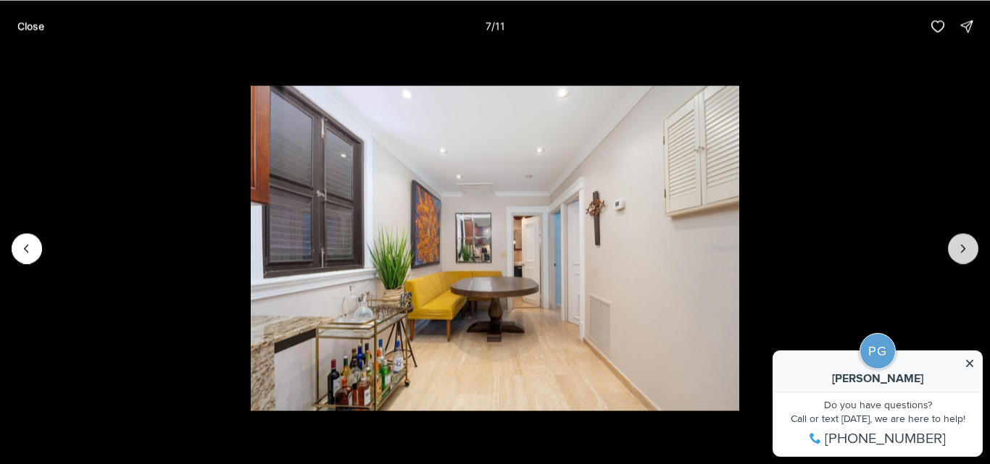
click at [967, 242] on icon "Next slide" at bounding box center [963, 248] width 14 height 14
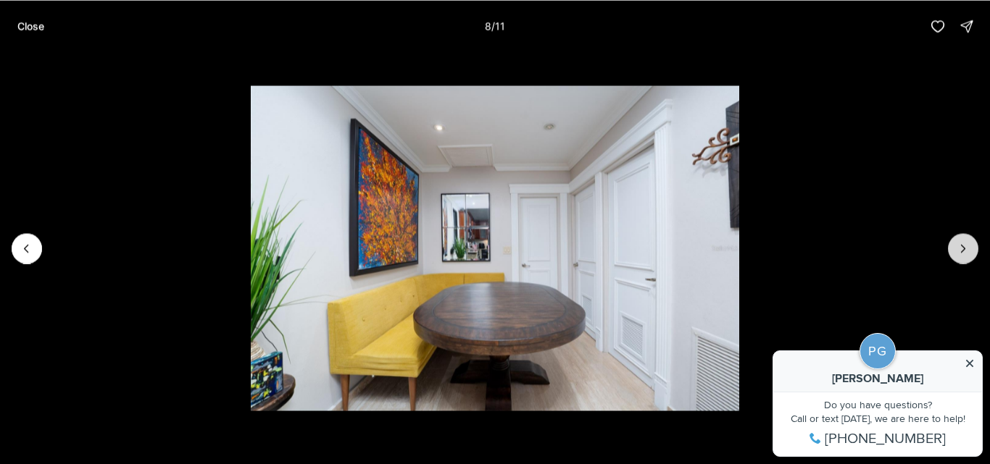
click at [967, 242] on icon "Next slide" at bounding box center [963, 248] width 14 height 14
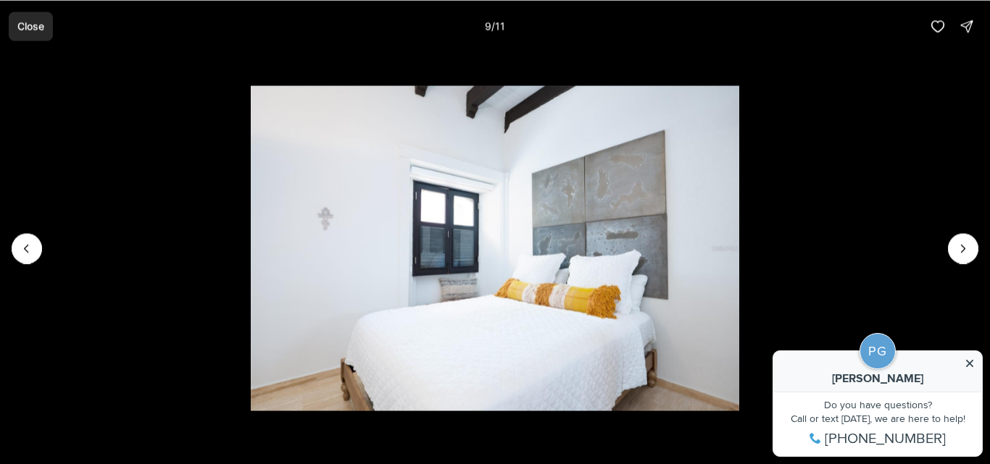
click at [28, 24] on p "Close" at bounding box center [30, 26] width 27 height 12
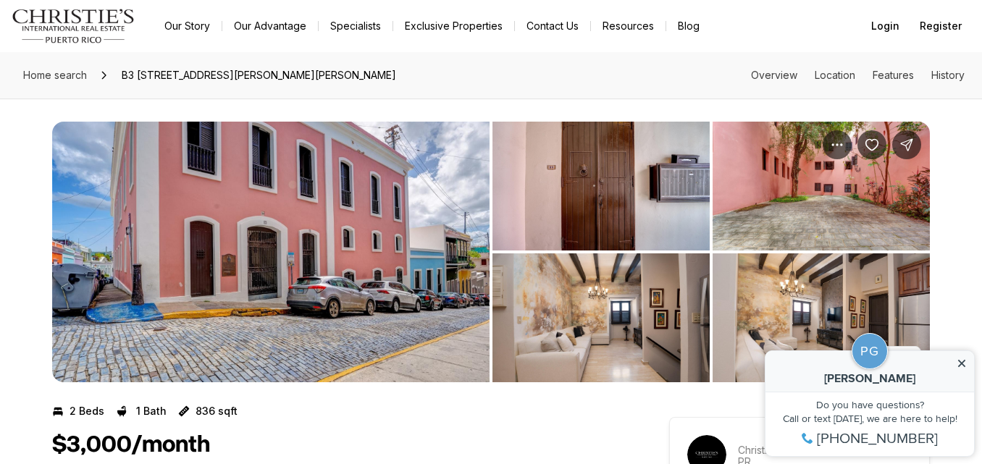
scroll to position [1, 0]
click at [294, 197] on img "View image gallery" at bounding box center [271, 251] width 438 height 261
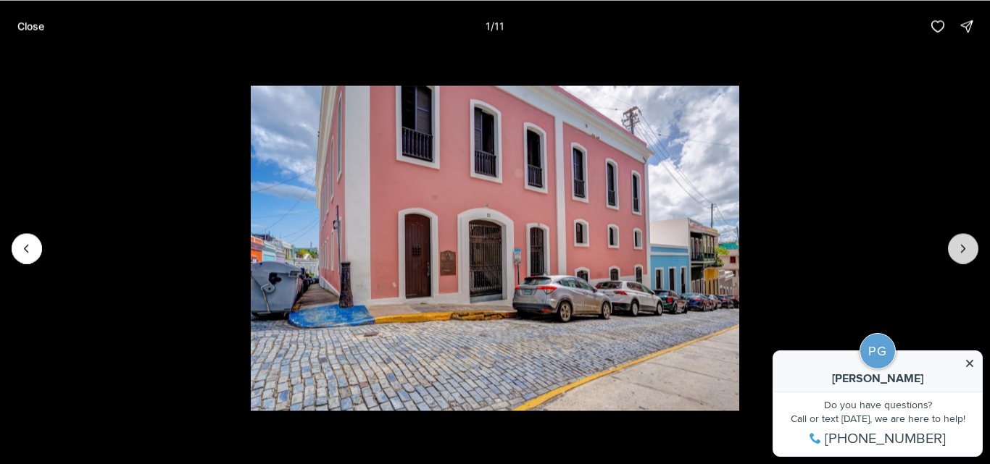
click at [960, 249] on icon "Next slide" at bounding box center [963, 248] width 14 height 14
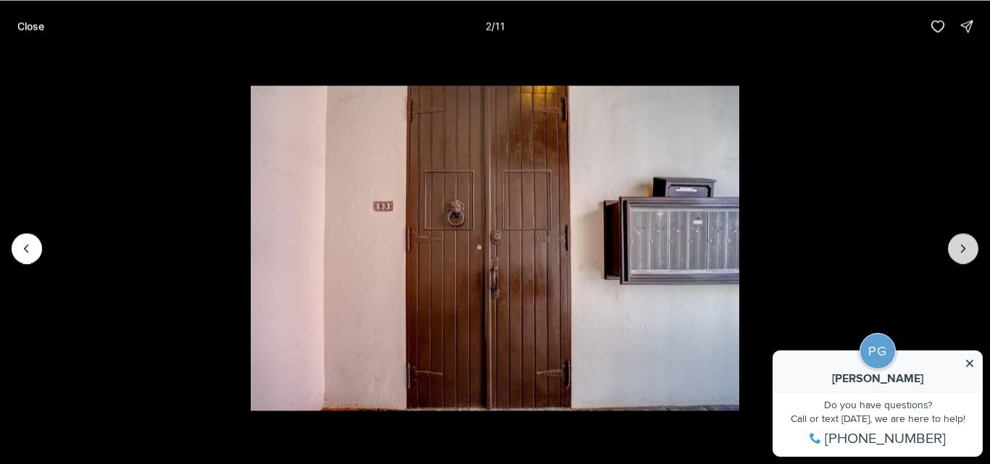
click at [960, 249] on icon "Next slide" at bounding box center [963, 248] width 14 height 14
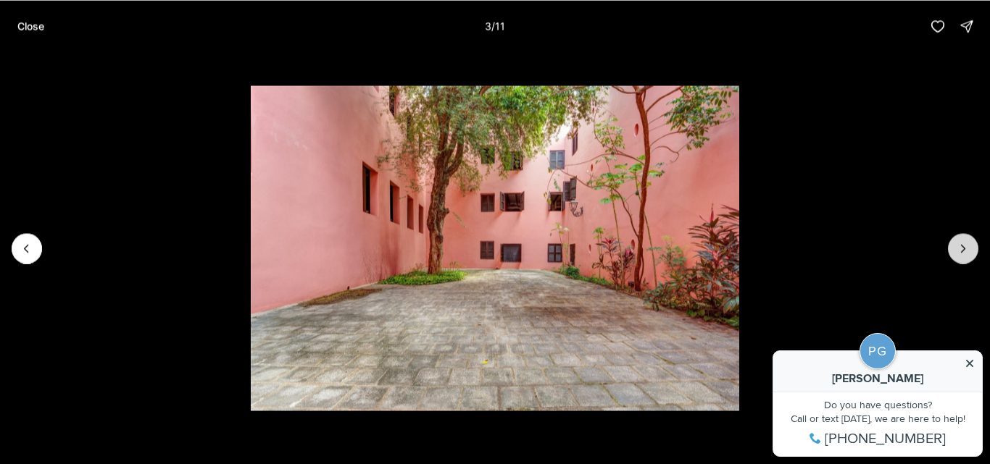
click at [960, 249] on icon "Next slide" at bounding box center [963, 248] width 14 height 14
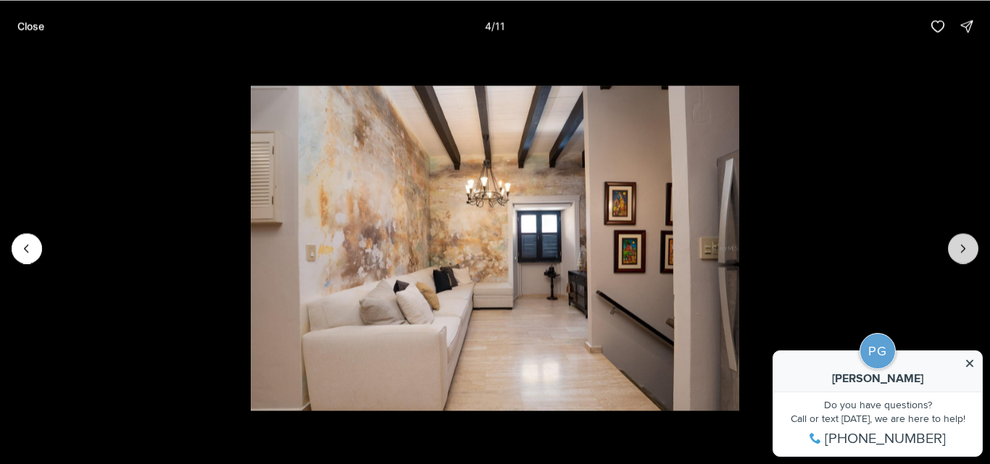
click at [960, 249] on icon "Next slide" at bounding box center [963, 248] width 14 height 14
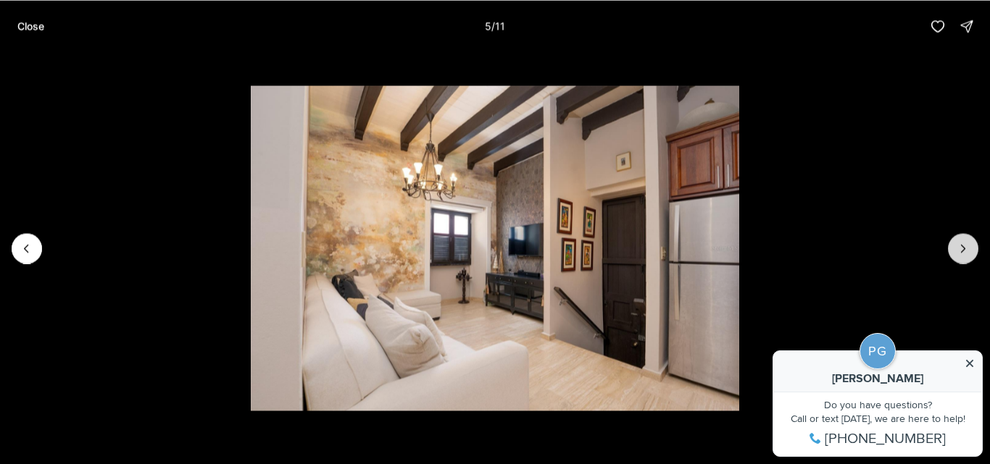
click at [960, 249] on icon "Next slide" at bounding box center [963, 248] width 14 height 14
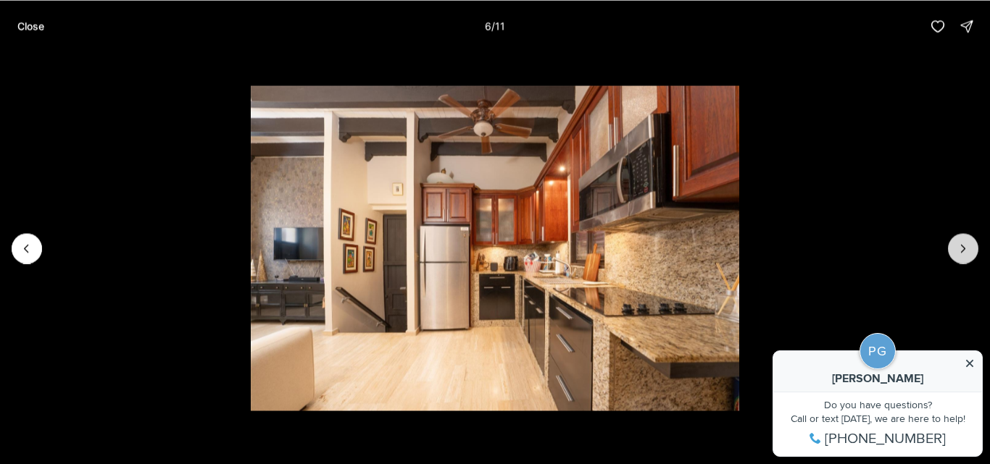
click at [960, 249] on icon "Next slide" at bounding box center [963, 248] width 14 height 14
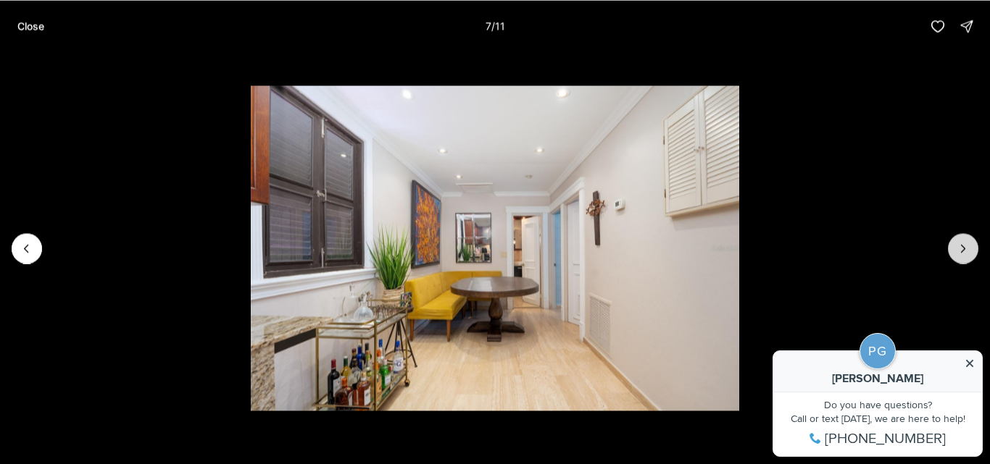
click at [960, 249] on icon "Next slide" at bounding box center [963, 248] width 14 height 14
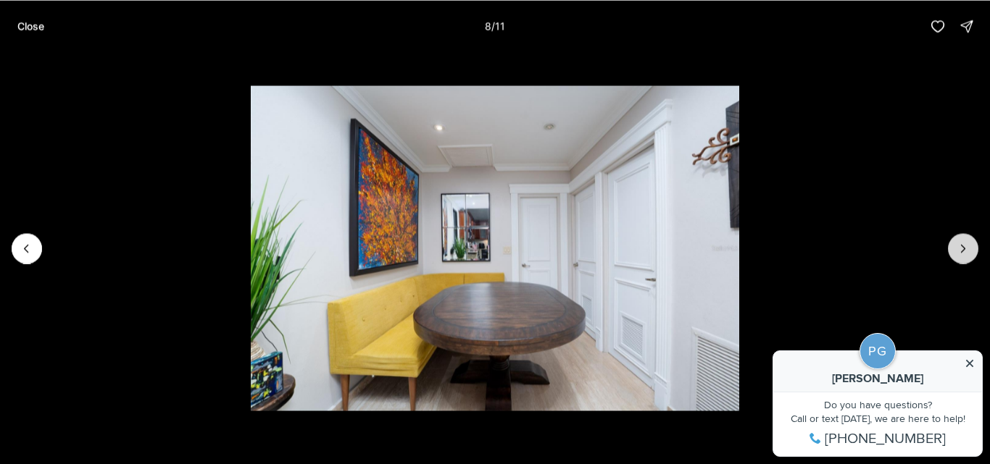
click at [960, 249] on icon "Next slide" at bounding box center [963, 248] width 14 height 14
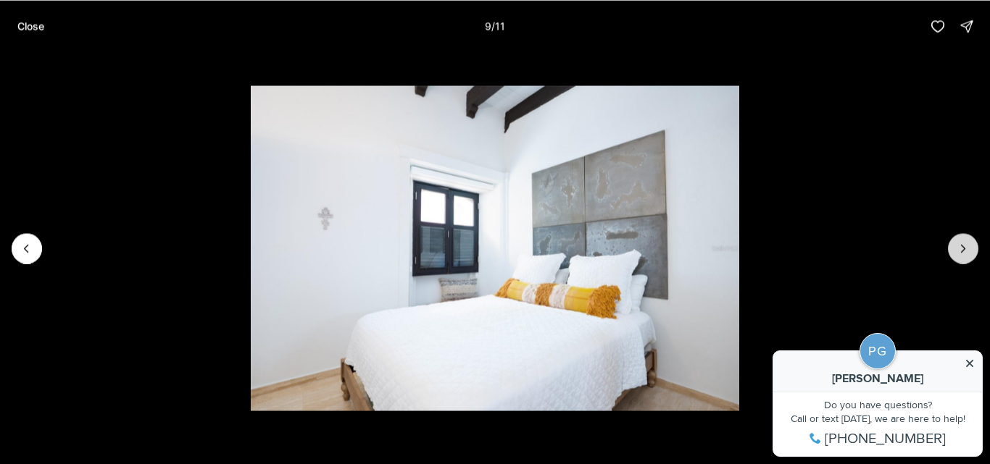
click at [960, 249] on icon "Next slide" at bounding box center [963, 248] width 14 height 14
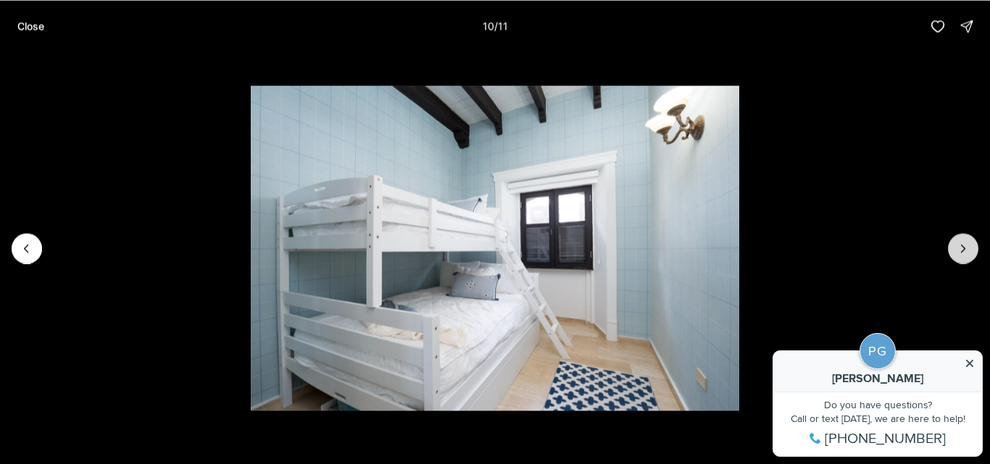
click at [960, 249] on icon "Next slide" at bounding box center [963, 248] width 14 height 14
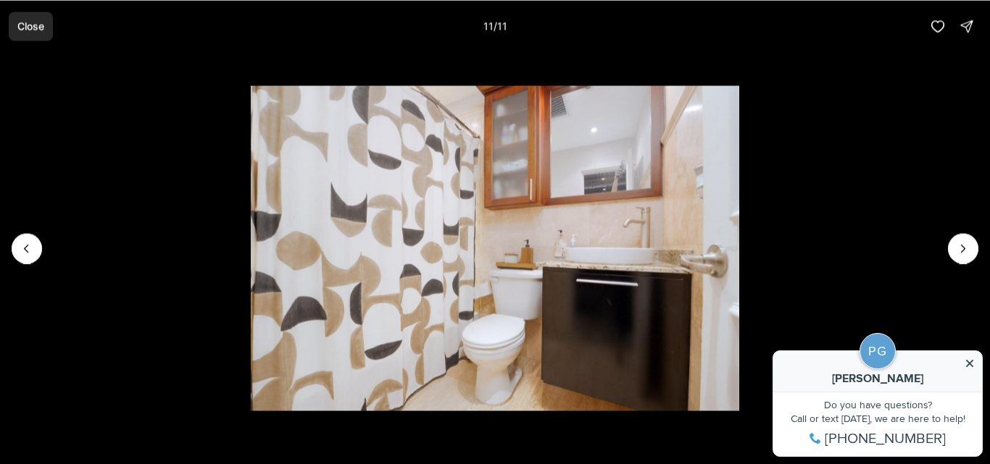
drag, startPoint x: 6, startPoint y: 21, endPoint x: 26, endPoint y: 23, distance: 20.4
click at [26, 23] on div "Close 11 / 11" at bounding box center [495, 26] width 990 height 52
click at [26, 23] on p "Close" at bounding box center [30, 26] width 27 height 12
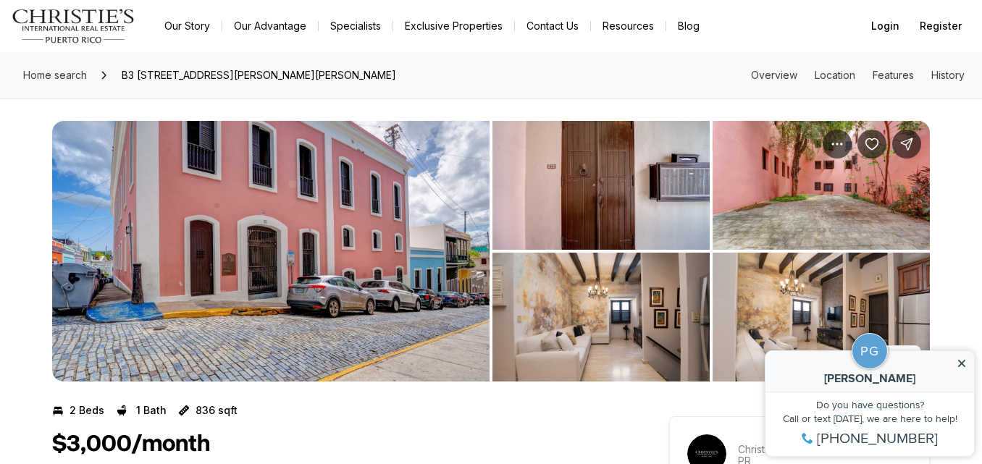
click at [251, 249] on img "View image gallery" at bounding box center [271, 251] width 438 height 261
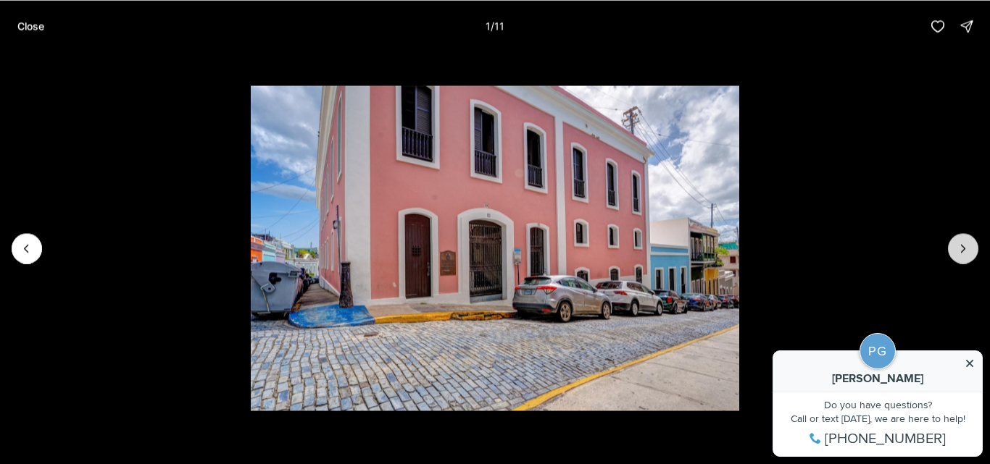
click at [958, 258] on button "Next slide" at bounding box center [963, 248] width 30 height 30
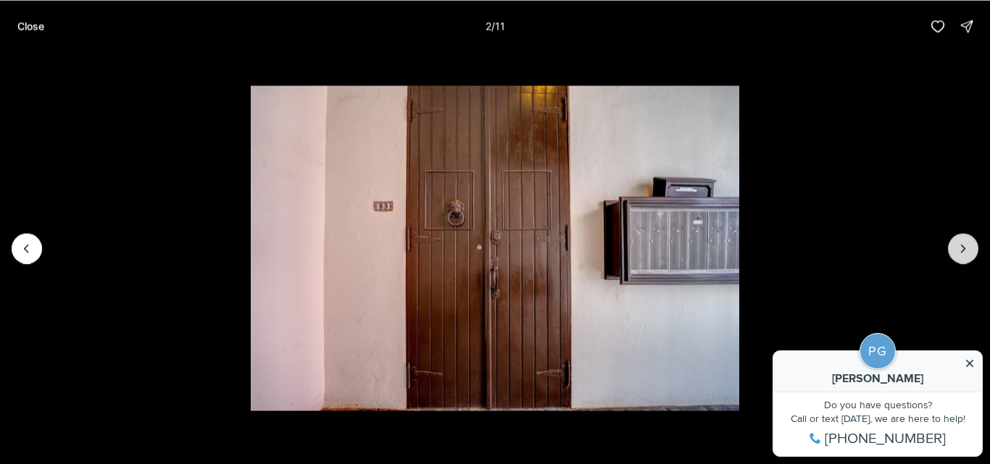
click at [958, 258] on button "Next slide" at bounding box center [963, 248] width 30 height 30
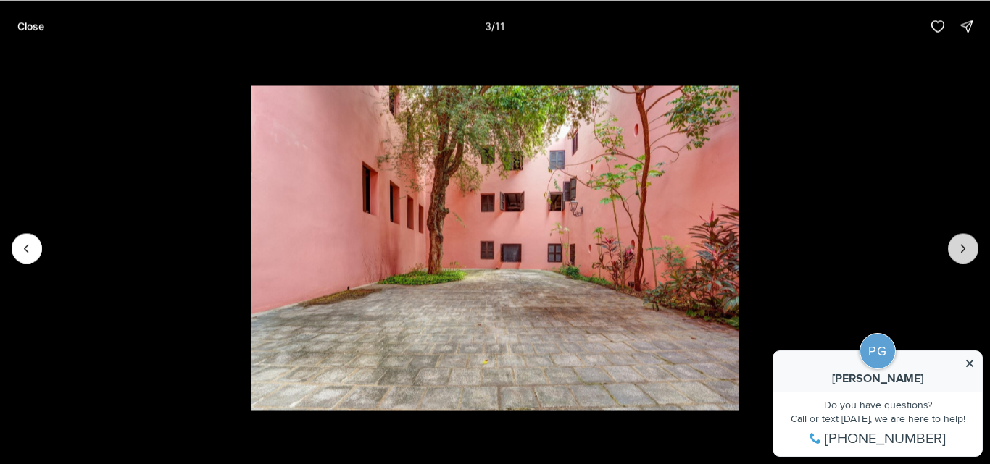
click at [958, 258] on button "Next slide" at bounding box center [963, 248] width 30 height 30
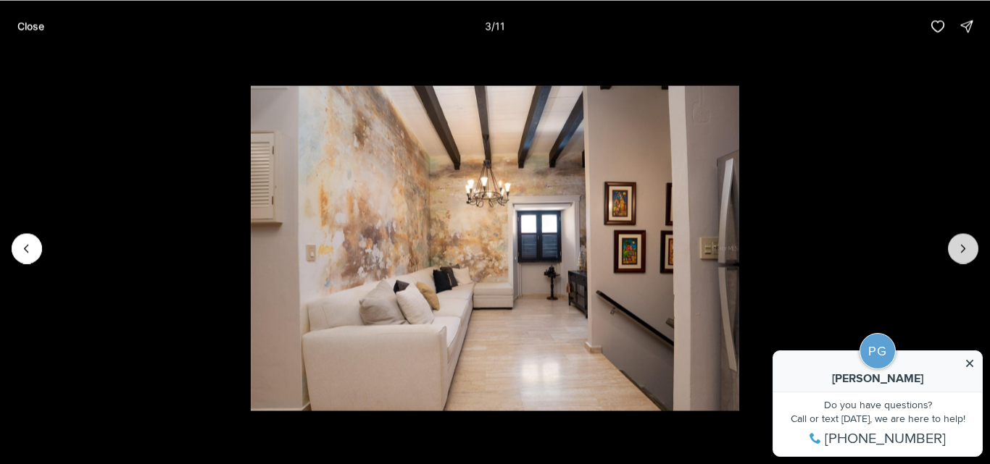
click at [958, 258] on button "Next slide" at bounding box center [963, 248] width 30 height 30
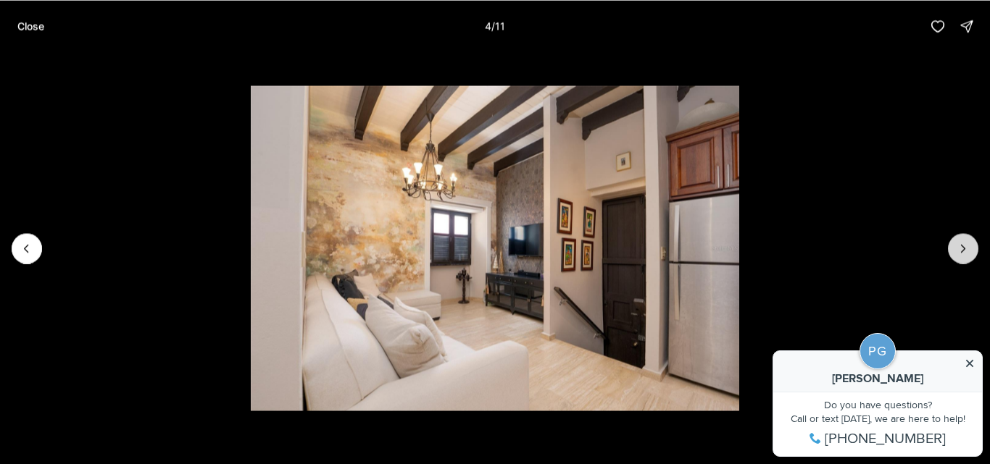
click at [958, 258] on button "Next slide" at bounding box center [963, 248] width 30 height 30
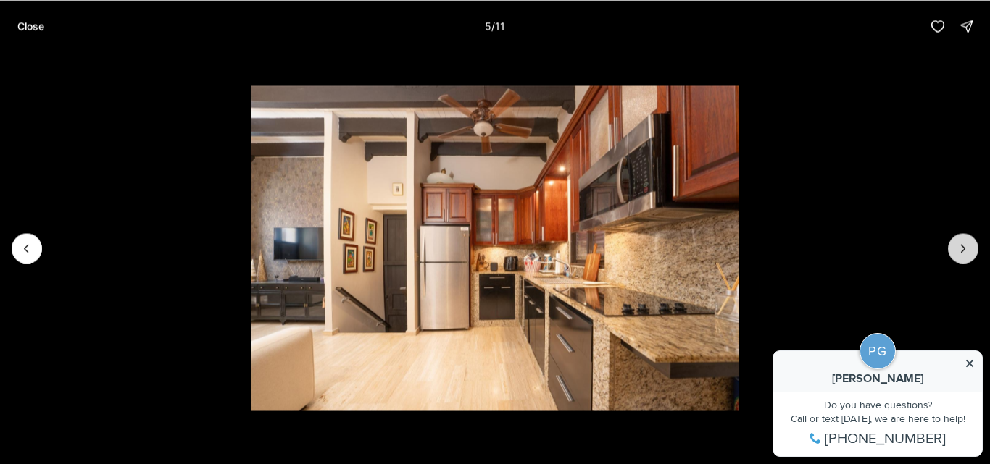
click at [958, 258] on button "Next slide" at bounding box center [963, 248] width 30 height 30
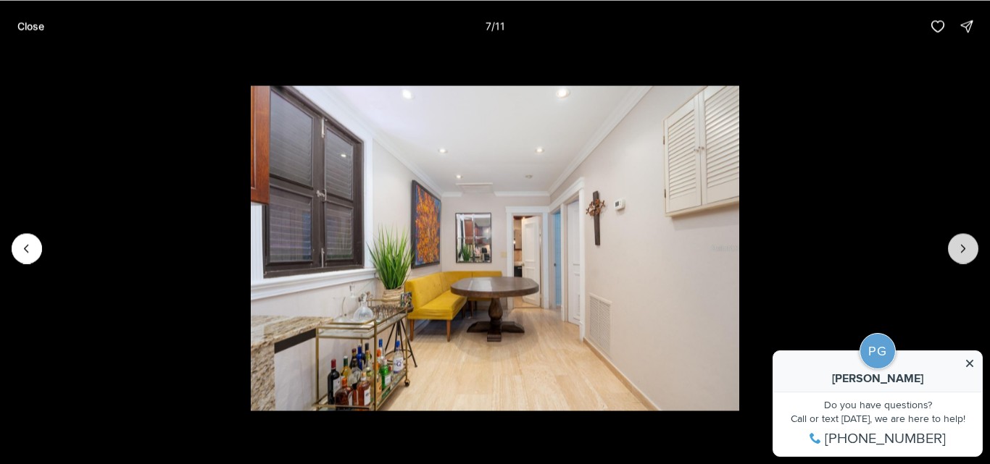
click at [958, 258] on button "Next slide" at bounding box center [963, 248] width 30 height 30
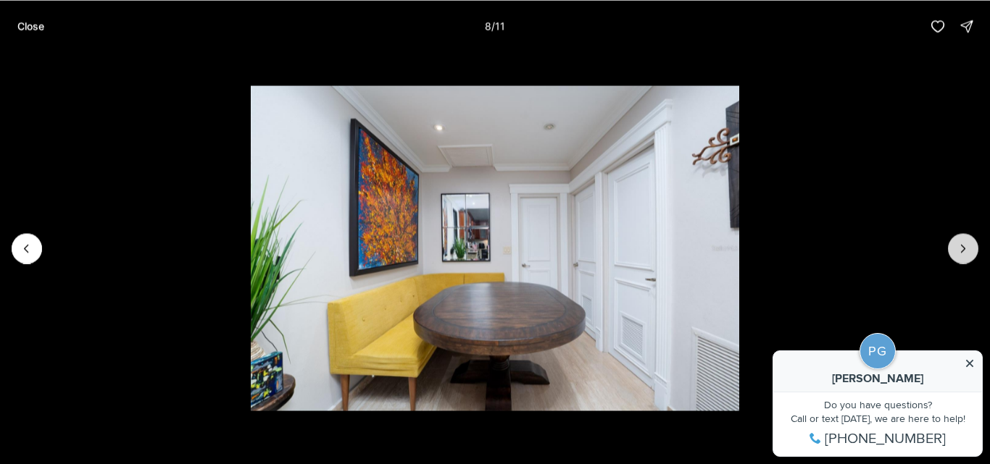
click at [958, 258] on button "Next slide" at bounding box center [963, 248] width 30 height 30
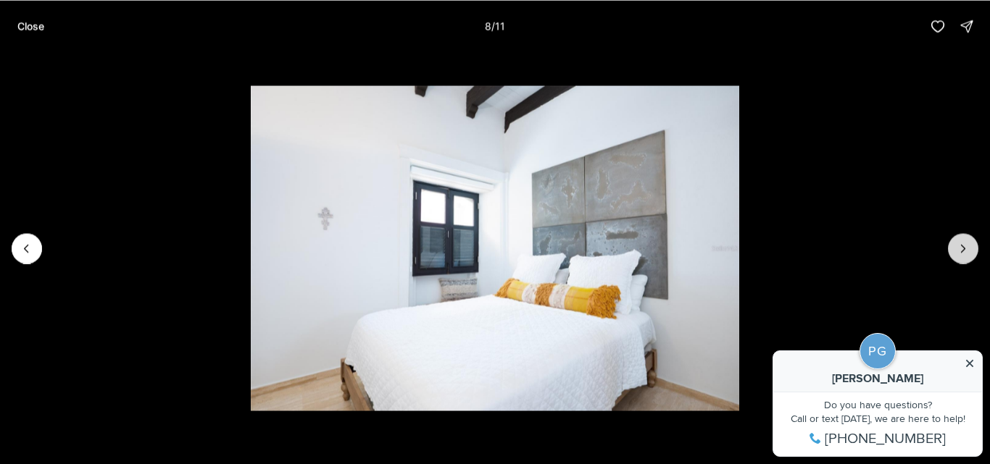
click at [958, 258] on button "Next slide" at bounding box center [963, 248] width 30 height 30
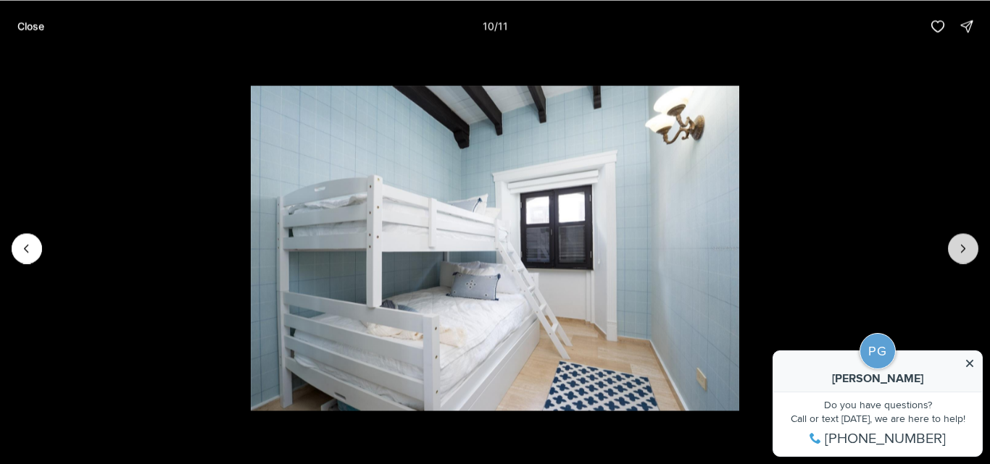
click at [958, 258] on button "Next slide" at bounding box center [963, 248] width 30 height 30
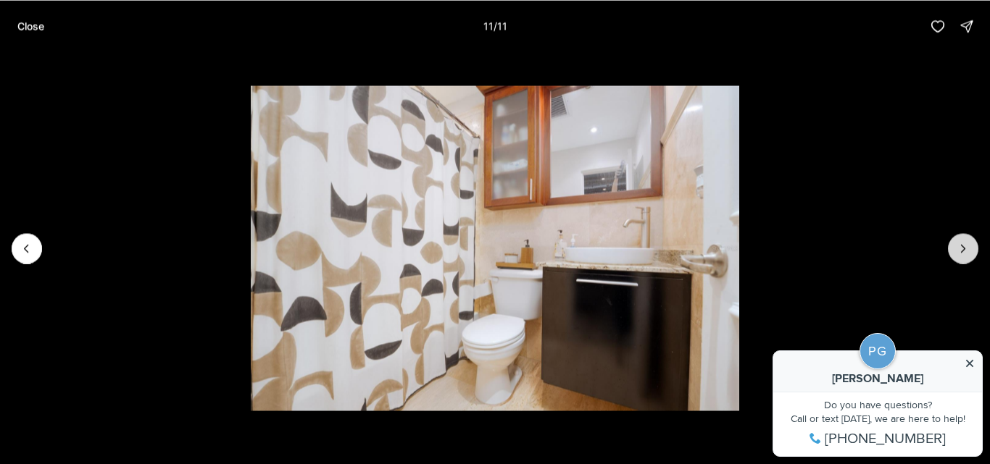
click at [958, 258] on div at bounding box center [963, 248] width 30 height 30
click at [36, 30] on p "Close" at bounding box center [30, 26] width 27 height 12
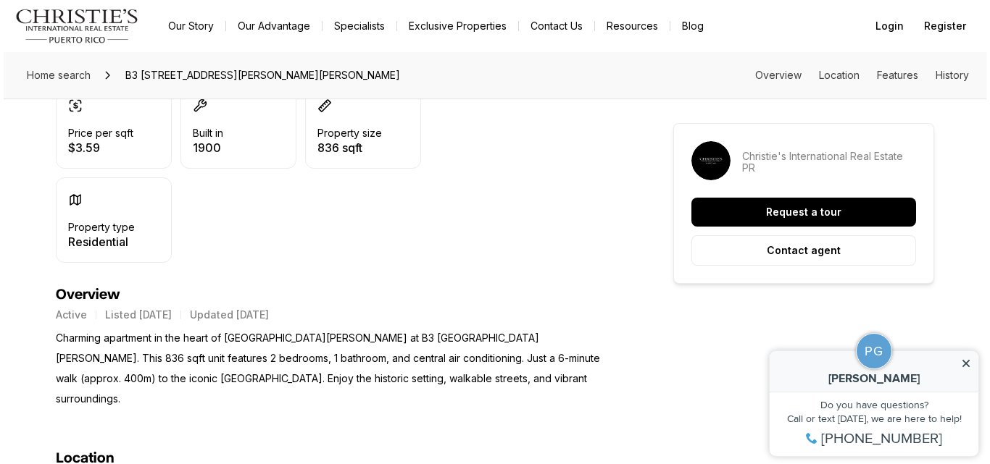
scroll to position [0, 0]
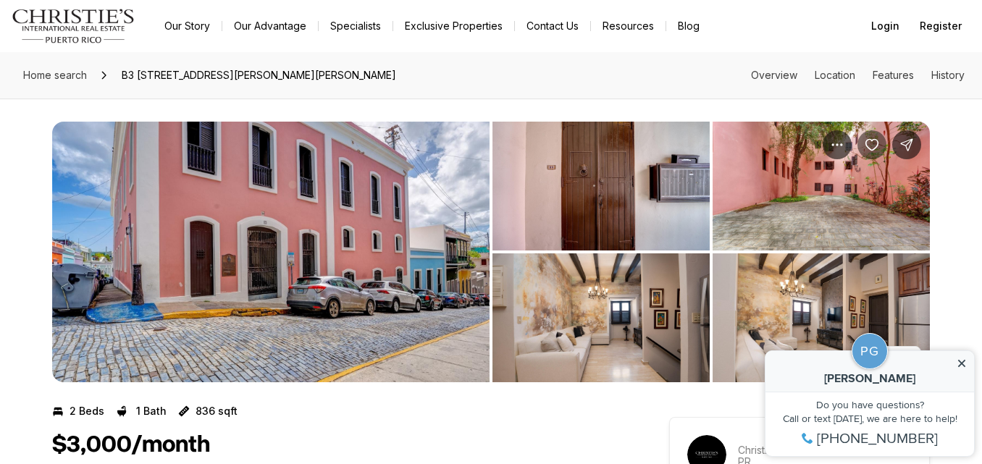
click at [879, 137] on button "Save Property: B3 CALLE SAN JUSTO #B3" at bounding box center [872, 144] width 29 height 29
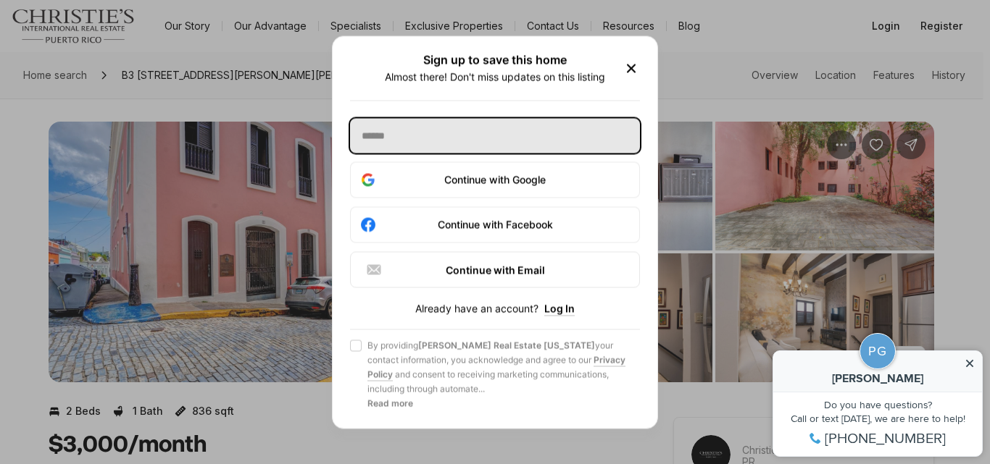
click at [396, 144] on input "text" at bounding box center [495, 135] width 290 height 35
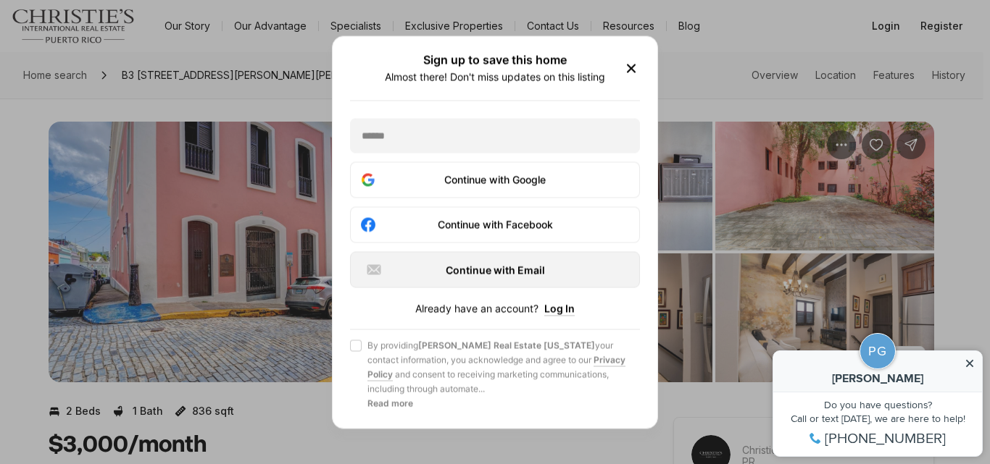
click at [512, 278] on div "Continue with Email" at bounding box center [494, 269] width 259 height 17
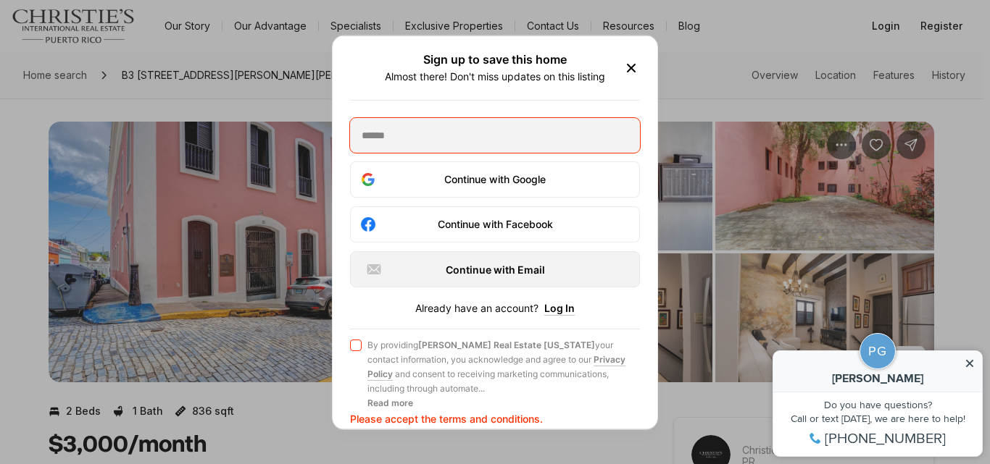
click at [454, 277] on div "Continue with Email" at bounding box center [494, 268] width 259 height 17
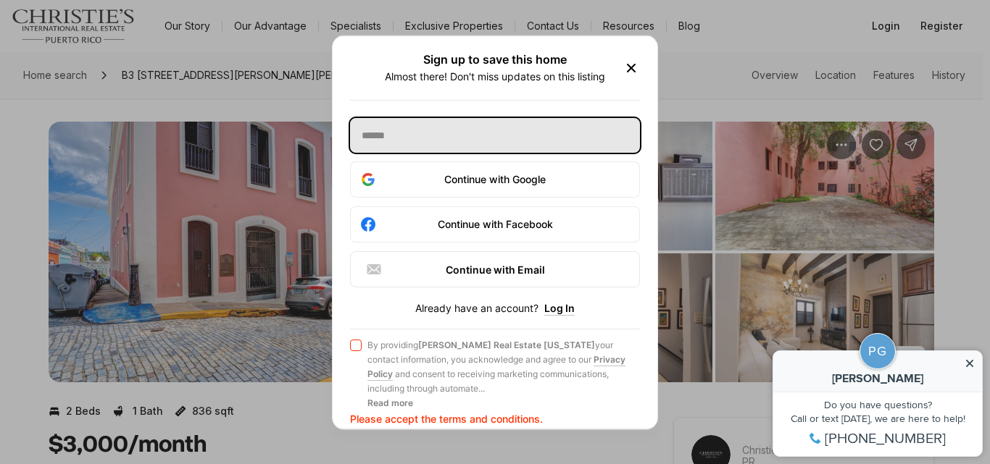
click at [440, 150] on input "text" at bounding box center [495, 134] width 290 height 35
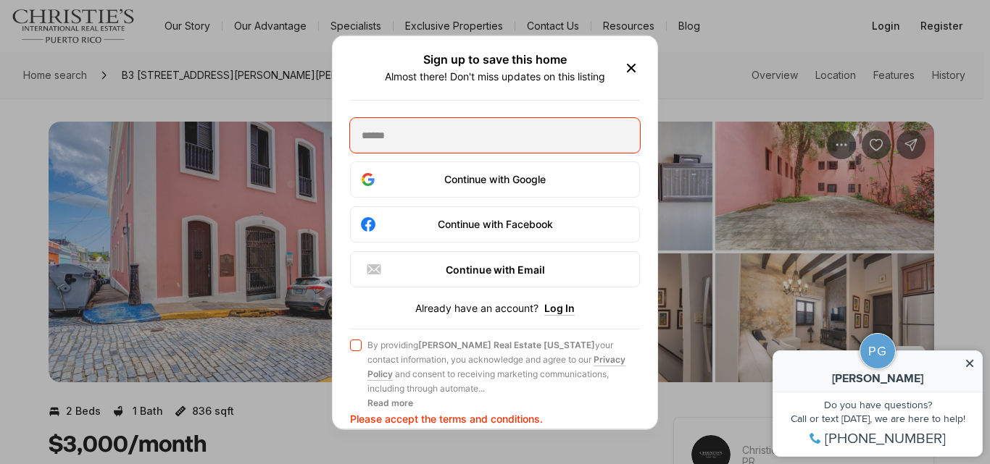
click at [480, 301] on div "Continue with Google Continue with Facebook Continue with Email Already have an…" at bounding box center [495, 270] width 290 height 307
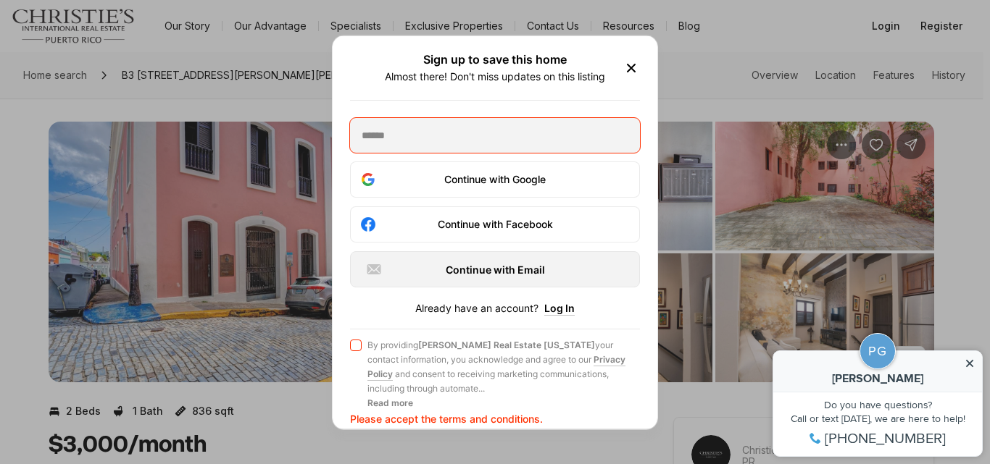
click at [451, 277] on div "Continue with Email" at bounding box center [494, 268] width 259 height 17
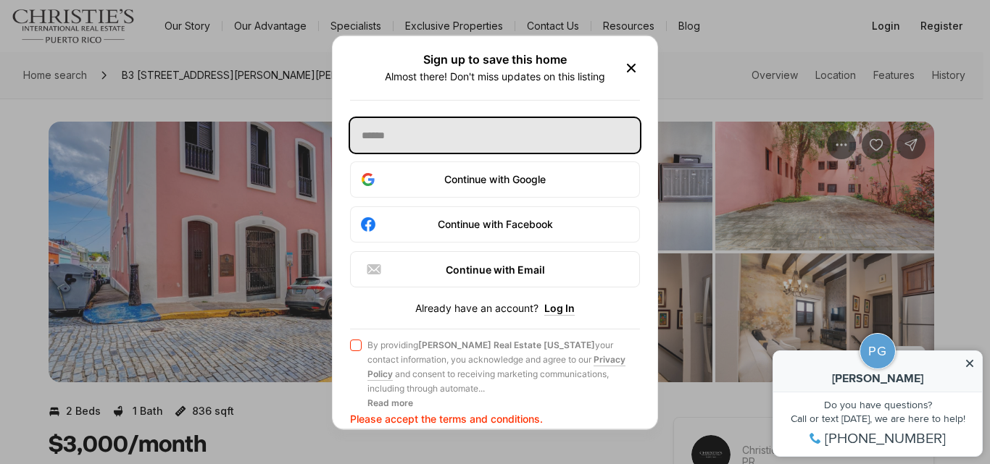
click at [418, 146] on input "text" at bounding box center [495, 134] width 290 height 35
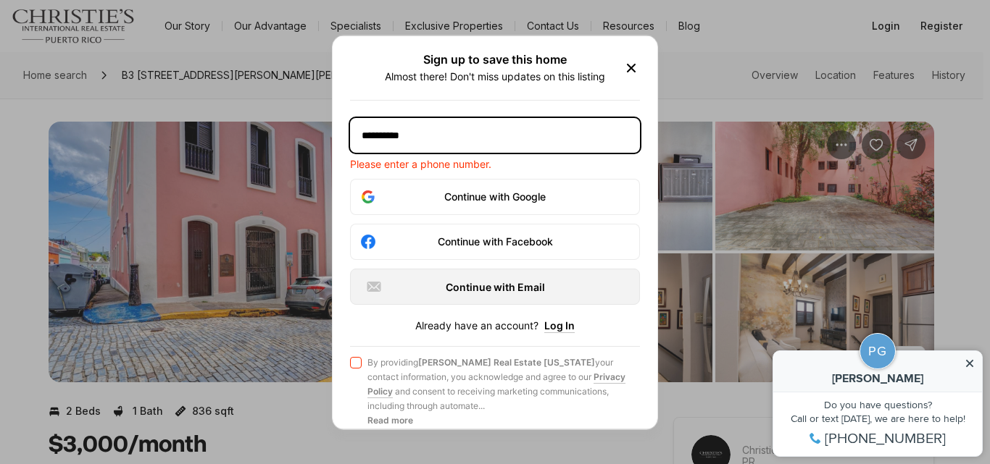
type input "**********"
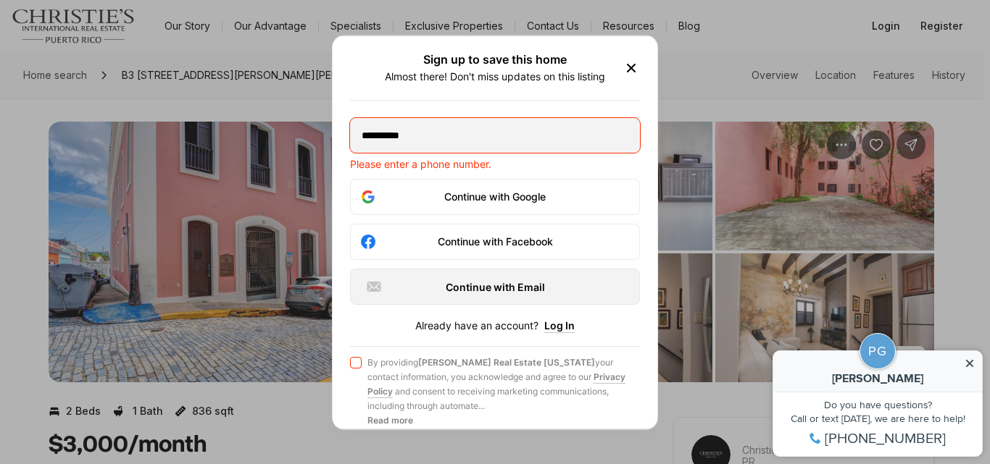
click at [490, 295] on div "Continue with Email" at bounding box center [494, 285] width 259 height 17
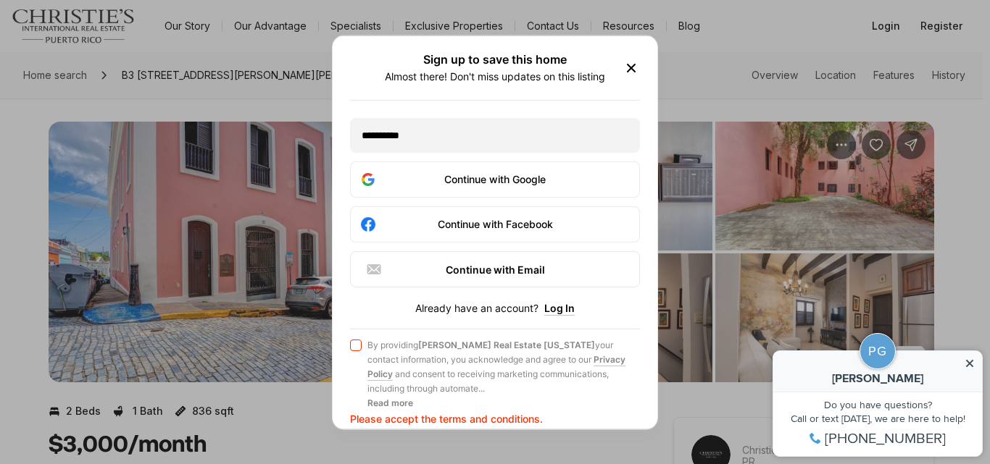
click at [355, 351] on button "Agree to Privacy Policy By providing Christie's Real Estate Puerto Rico your co…" at bounding box center [356, 345] width 12 height 12
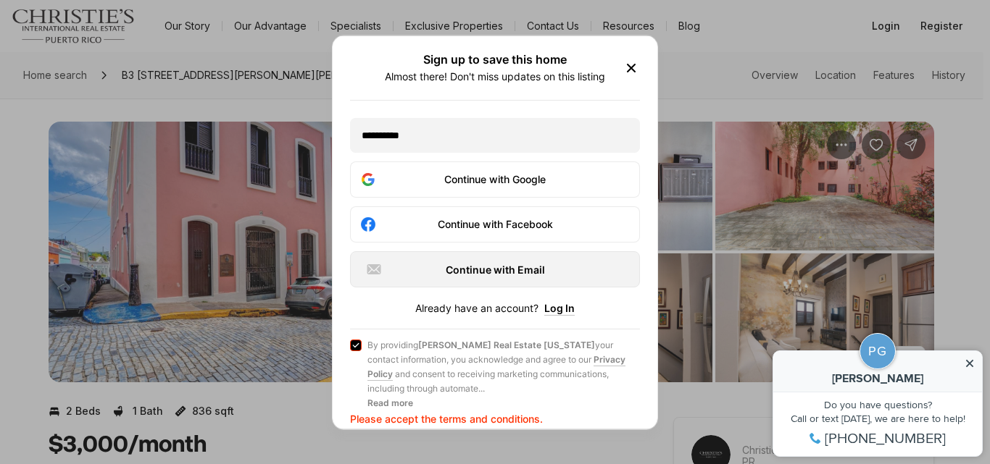
click at [528, 287] on button "Continue with Email" at bounding box center [495, 269] width 290 height 36
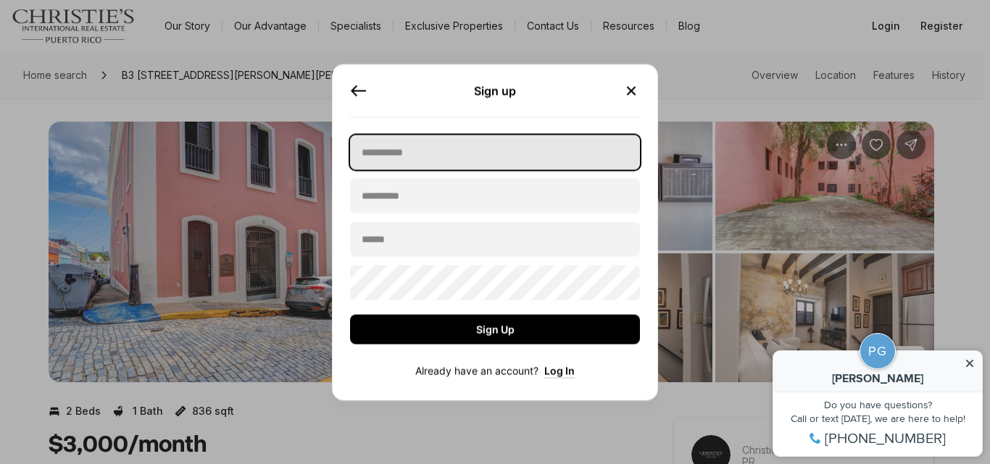
click at [455, 137] on input "text" at bounding box center [495, 152] width 290 height 35
type input "*****"
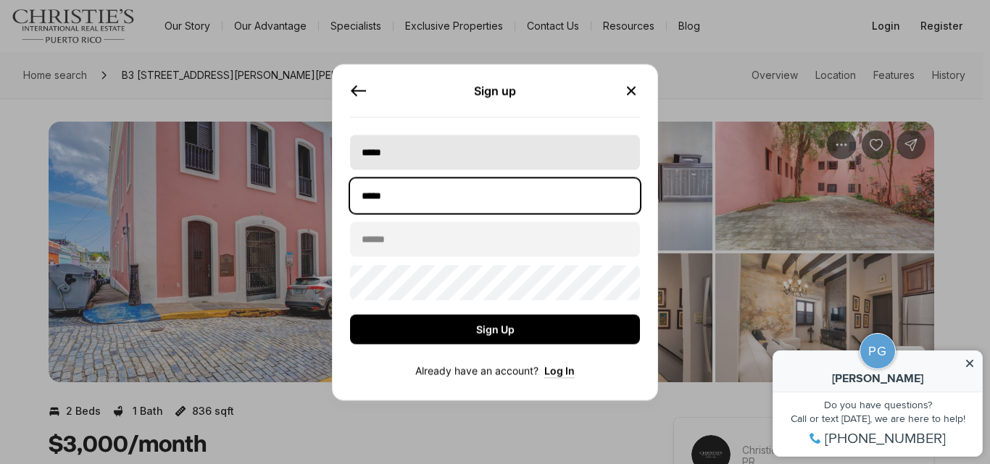
type input "*****"
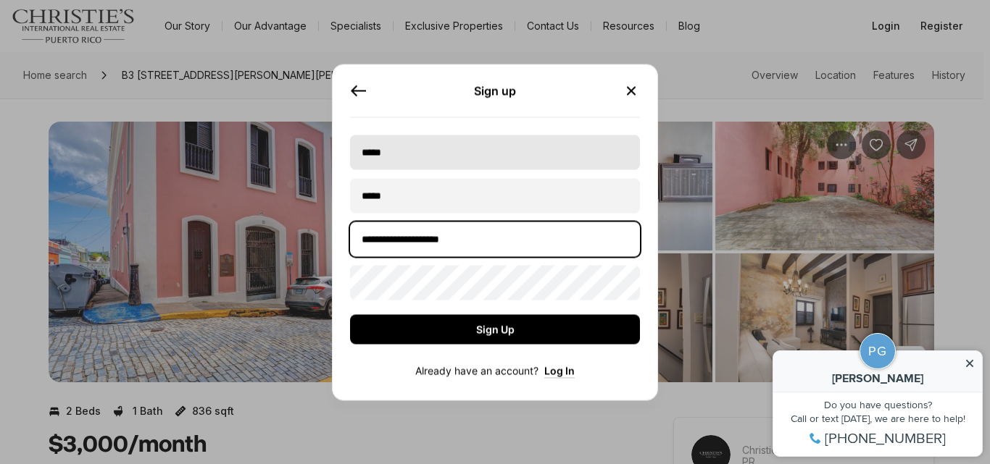
type input "**********"
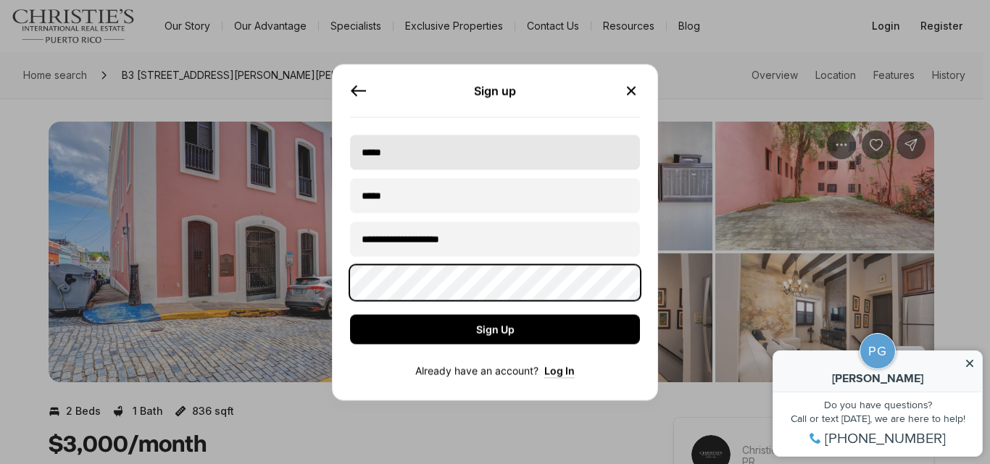
click at [350, 314] on button "Sign Up" at bounding box center [495, 329] width 290 height 30
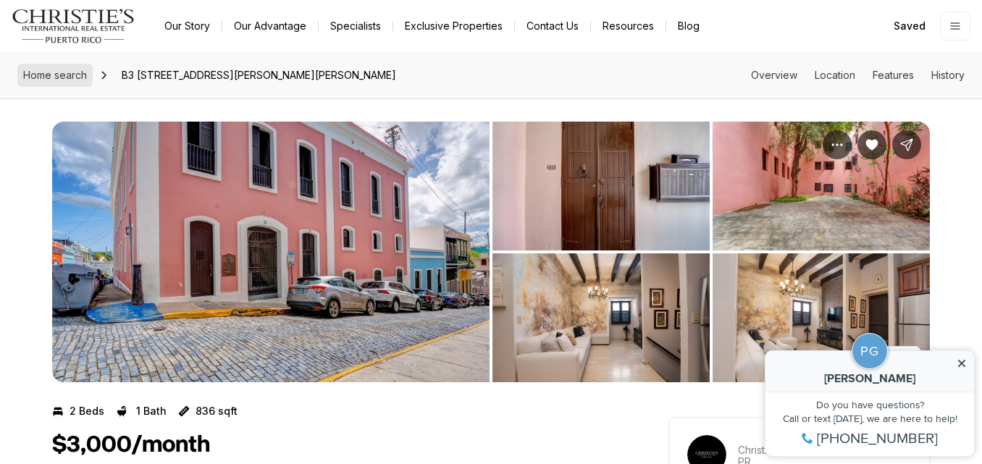
click at [77, 67] on link "Home search" at bounding box center [54, 75] width 75 height 23
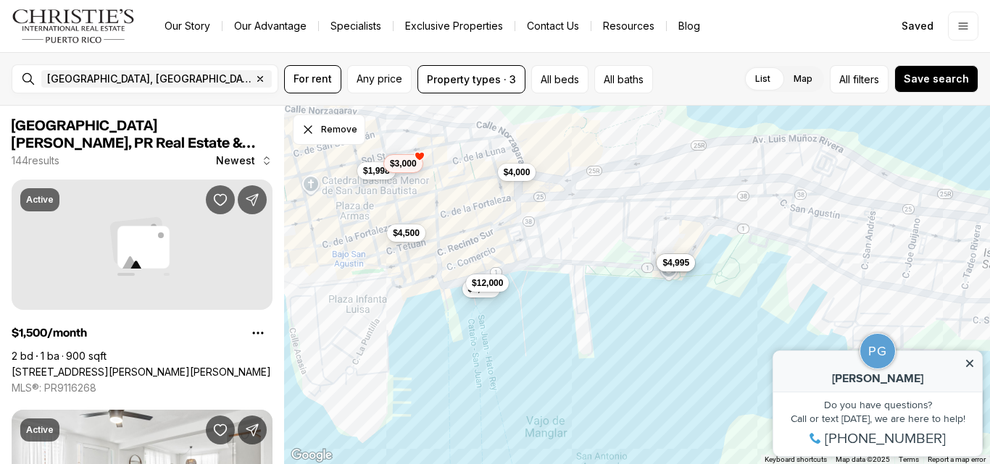
click at [370, 183] on div "$3,500 $4,500 $3,500 $1,998 $3,000 $4,000 $4,995 $12,000" at bounding box center [637, 285] width 706 height 359
click at [375, 175] on button "$1,998" at bounding box center [376, 169] width 38 height 17
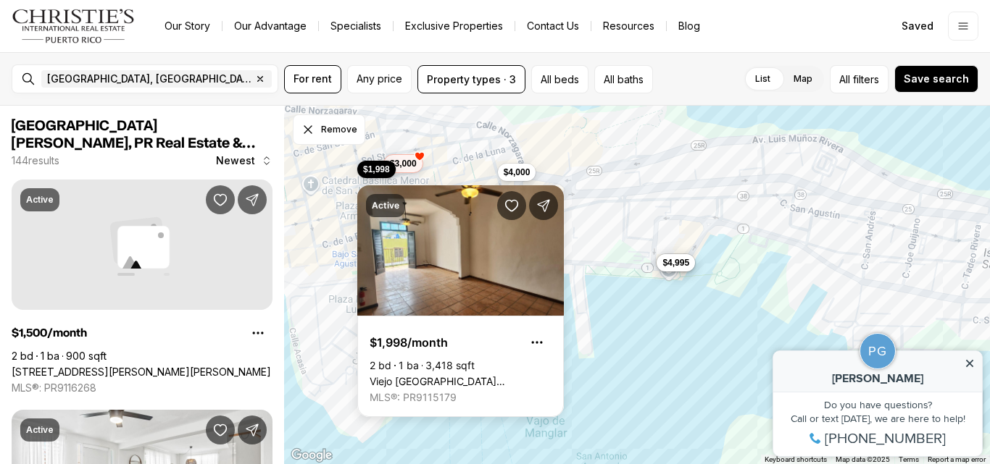
click at [604, 385] on div "$3,500 $4,500 $3,500 $1,998 $3,000 $4,000 $4,995 $12,000" at bounding box center [637, 285] width 706 height 359
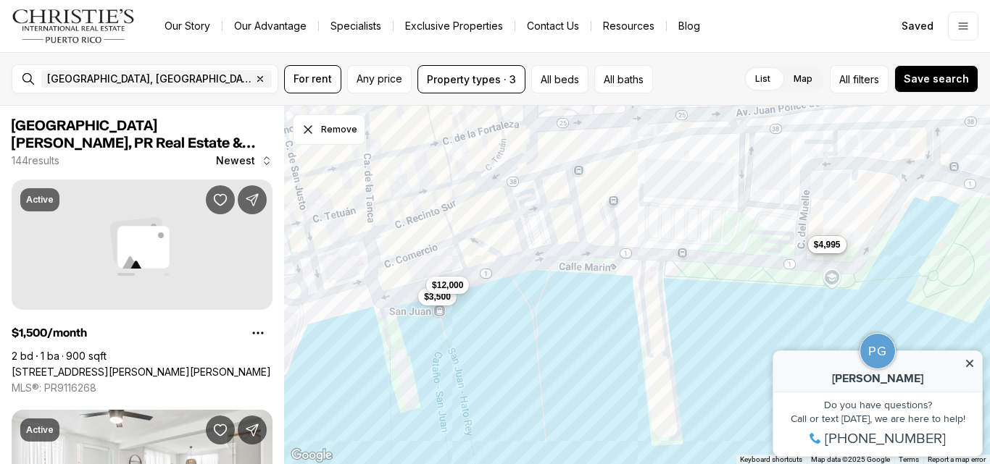
click at [432, 293] on button "$12,000" at bounding box center [447, 285] width 43 height 17
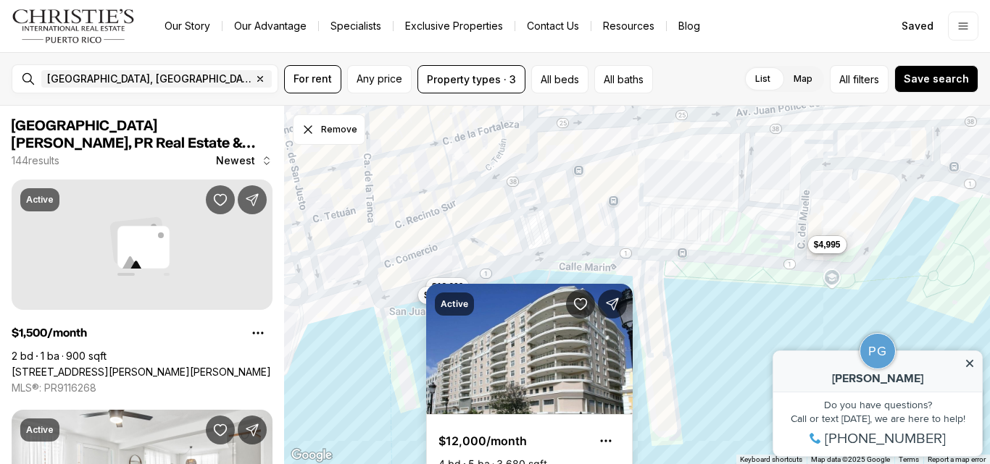
click at [420, 298] on button "$3,500" at bounding box center [437, 295] width 38 height 17
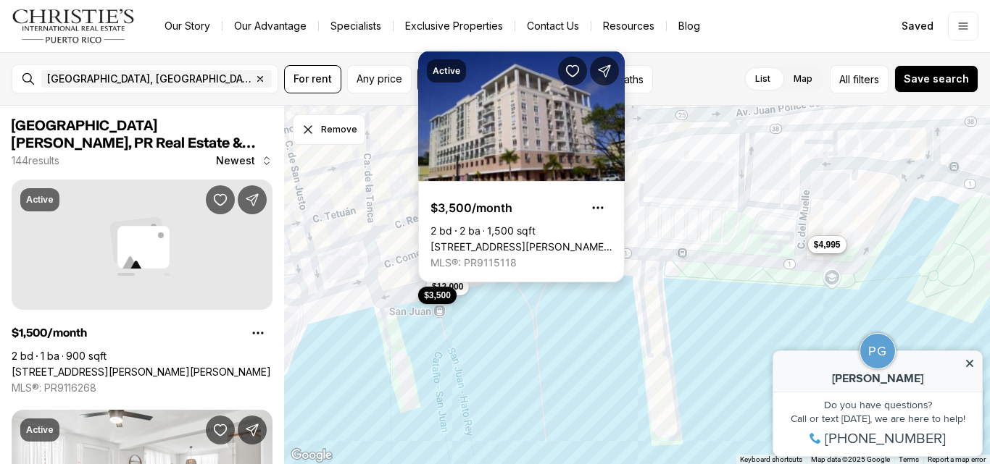
click at [462, 241] on link "100 GILBERTO CONCEPCIÓN DE GRACIA #404, SAN JUAN PR, 00923" at bounding box center [521, 247] width 182 height 13
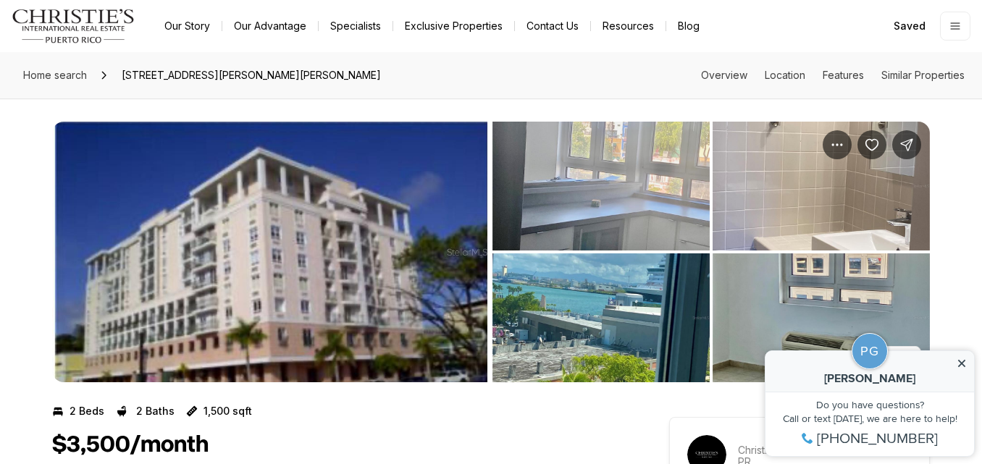
click at [611, 229] on img "View image gallery" at bounding box center [601, 186] width 217 height 129
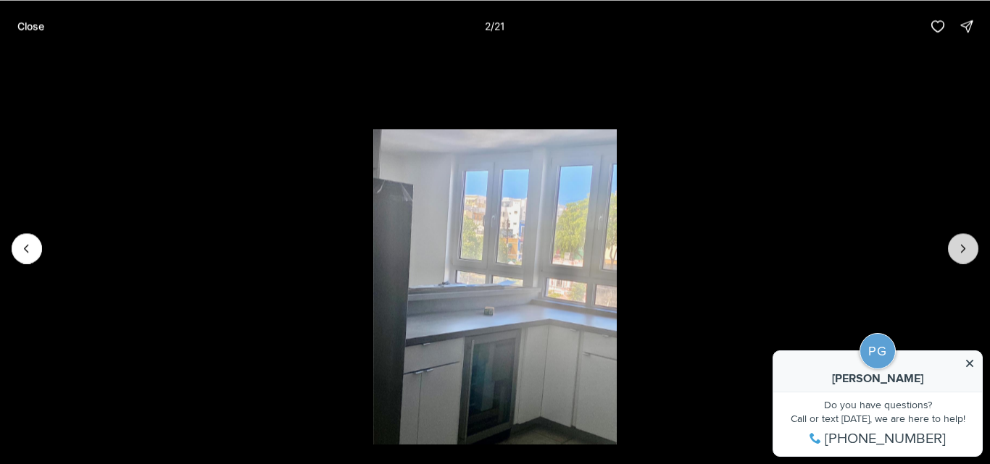
click at [969, 242] on icon "Next slide" at bounding box center [963, 248] width 14 height 14
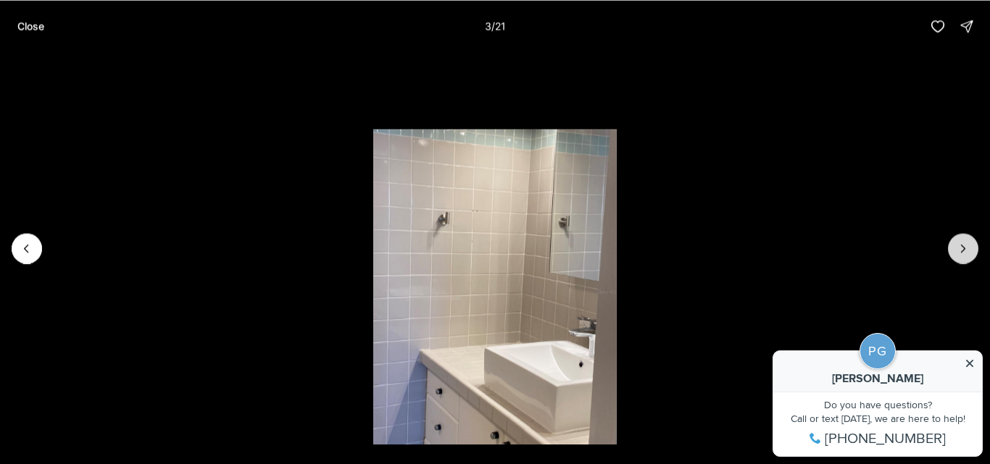
click at [969, 242] on icon "Next slide" at bounding box center [963, 248] width 14 height 14
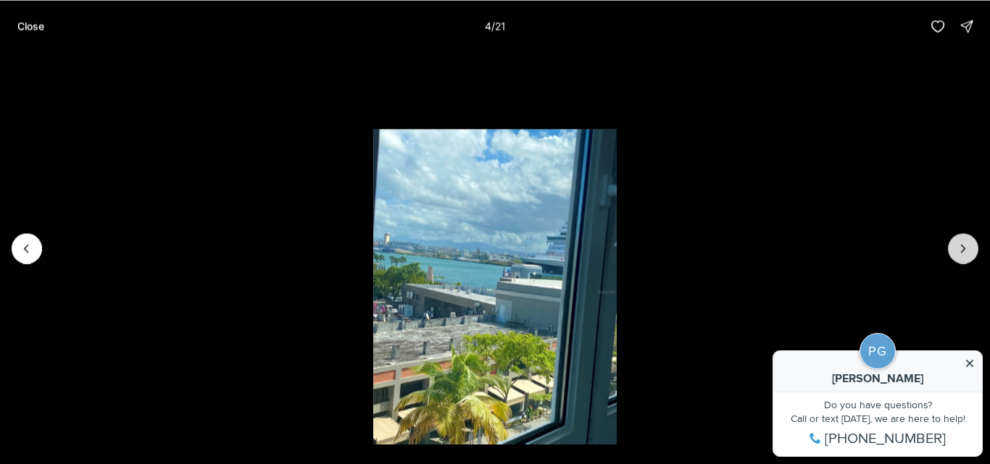
click at [969, 242] on icon "Next slide" at bounding box center [963, 248] width 14 height 14
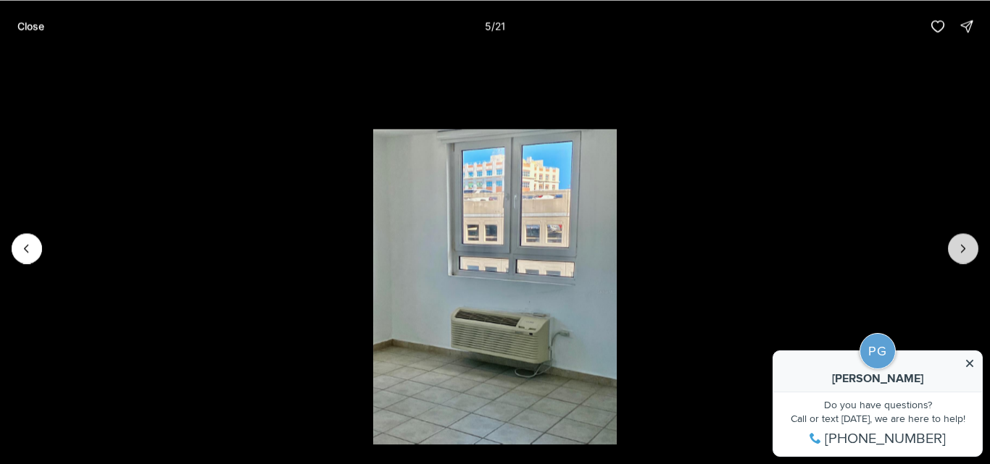
click at [969, 242] on icon "Next slide" at bounding box center [963, 248] width 14 height 14
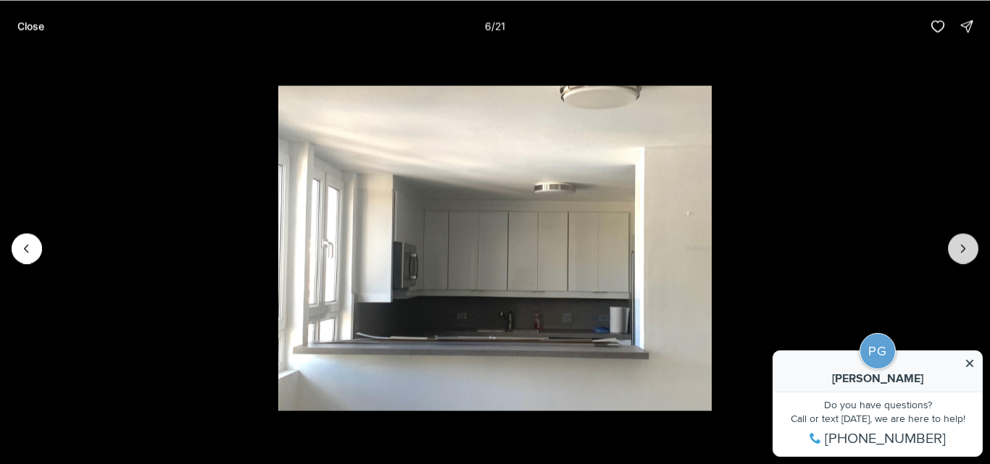
click at [969, 242] on icon "Next slide" at bounding box center [963, 248] width 14 height 14
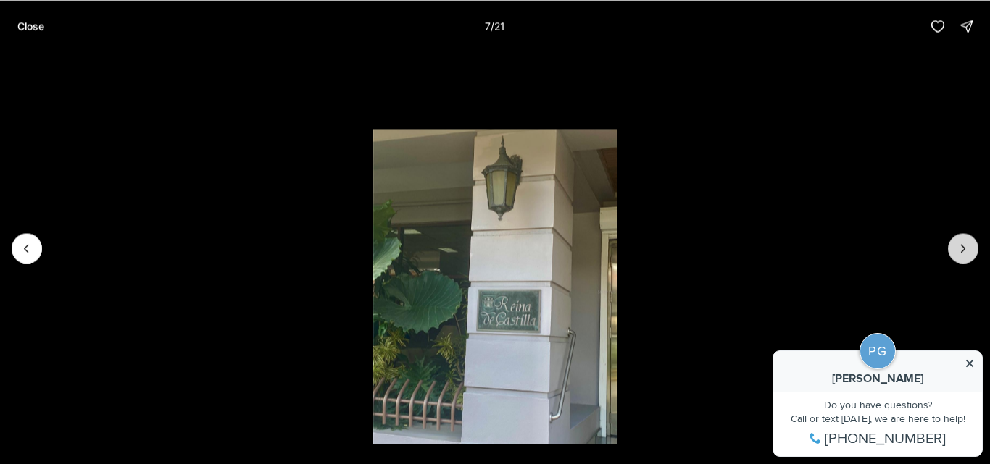
click at [969, 242] on icon "Next slide" at bounding box center [963, 248] width 14 height 14
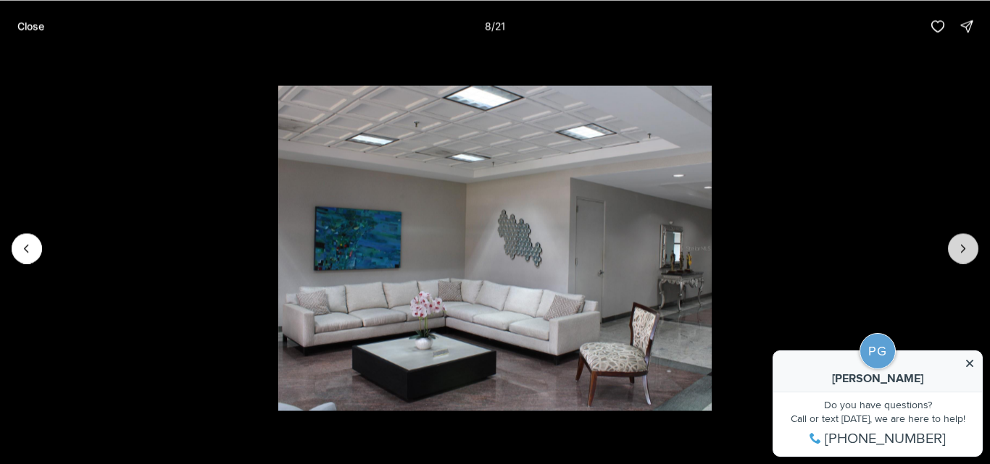
click at [969, 242] on icon "Next slide" at bounding box center [963, 248] width 14 height 14
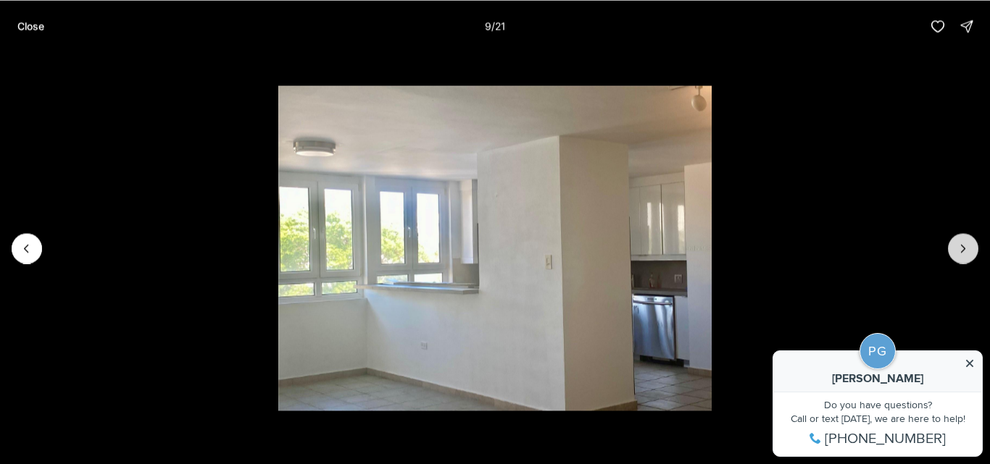
click at [969, 242] on icon "Next slide" at bounding box center [963, 248] width 14 height 14
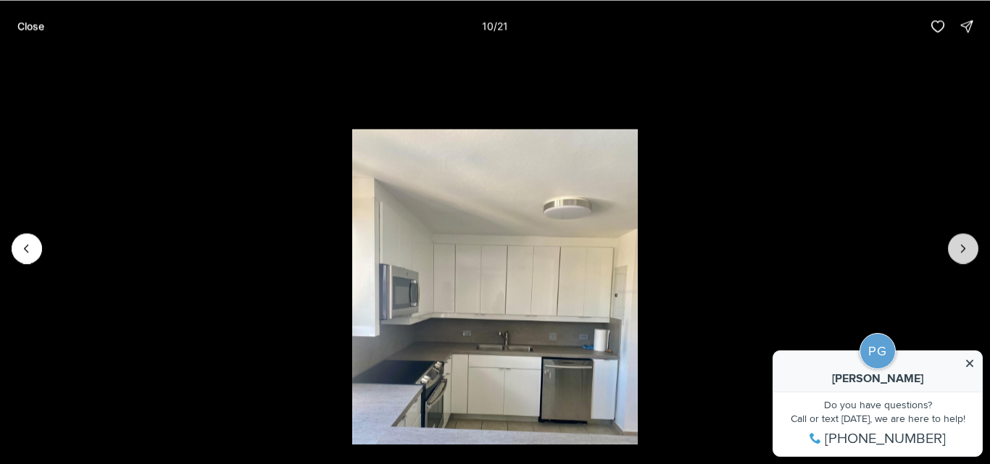
click at [969, 242] on icon "Next slide" at bounding box center [963, 248] width 14 height 14
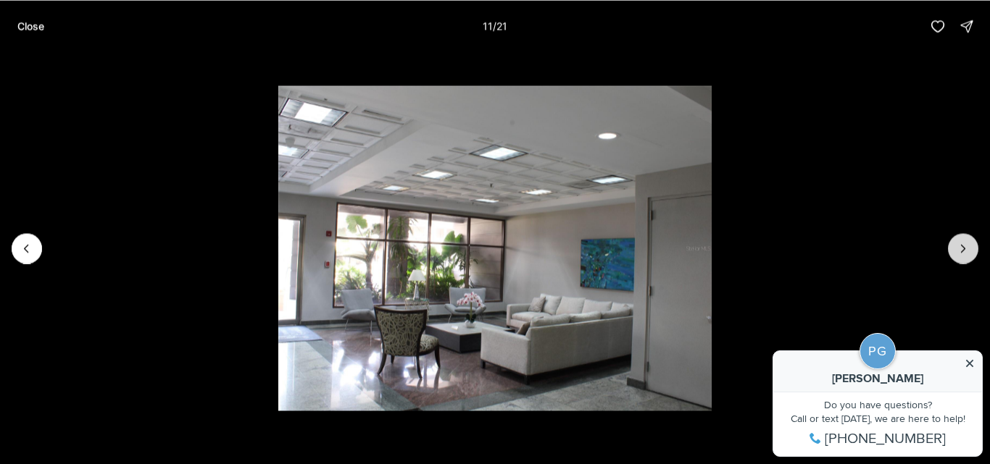
click at [969, 242] on icon "Next slide" at bounding box center [963, 248] width 14 height 14
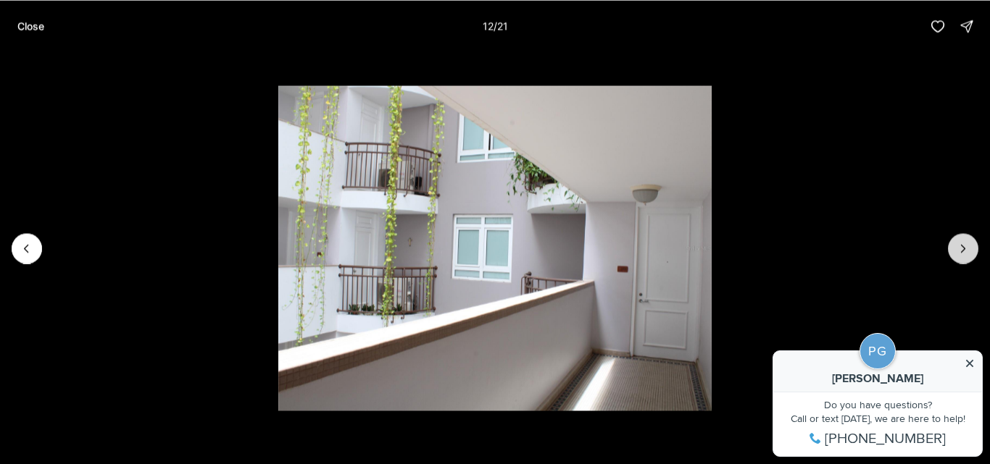
click at [969, 242] on icon "Next slide" at bounding box center [963, 248] width 14 height 14
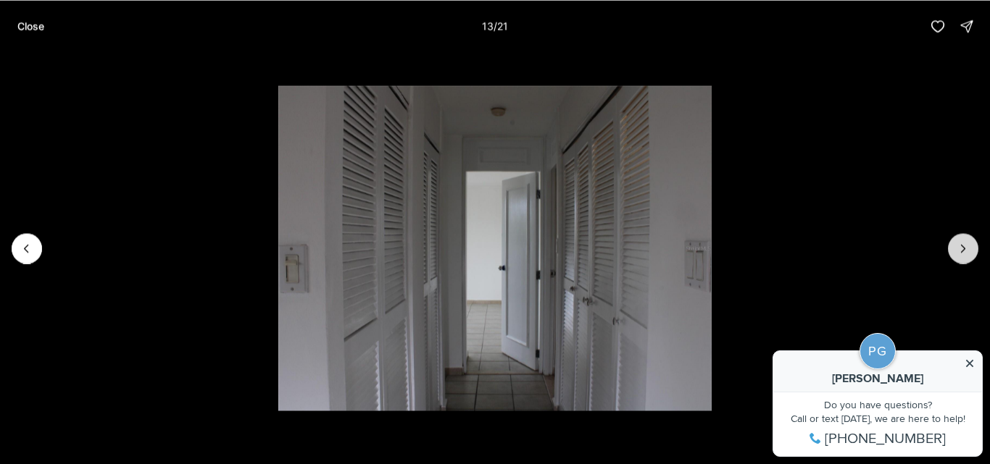
click at [969, 242] on icon "Next slide" at bounding box center [963, 248] width 14 height 14
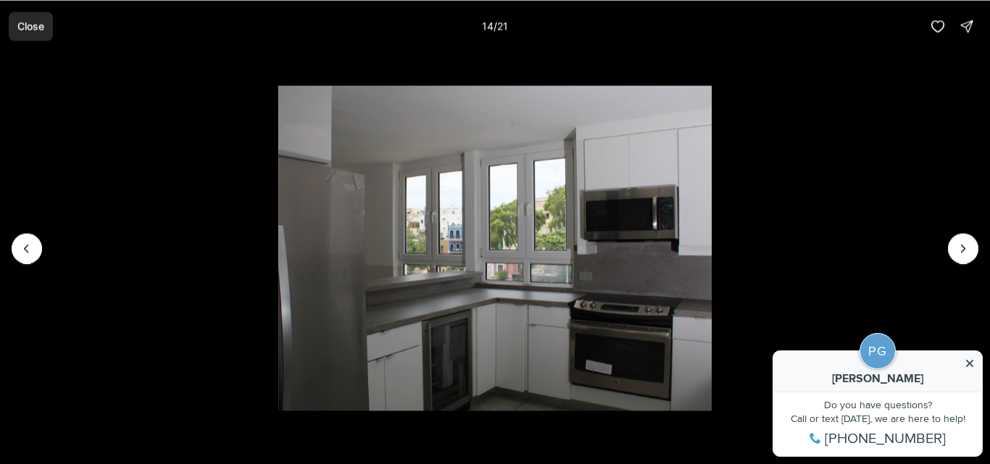
click at [33, 32] on p "Close" at bounding box center [30, 26] width 27 height 12
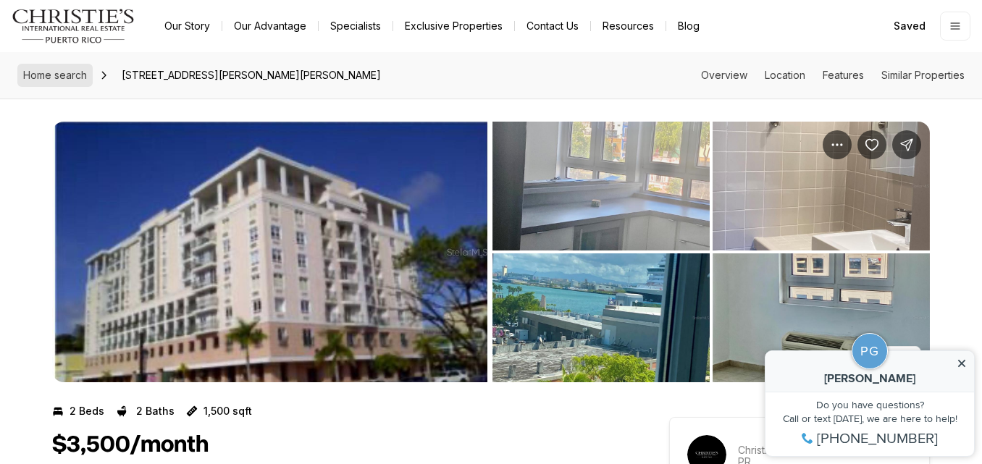
click at [73, 74] on span "Home search" at bounding box center [55, 75] width 64 height 12
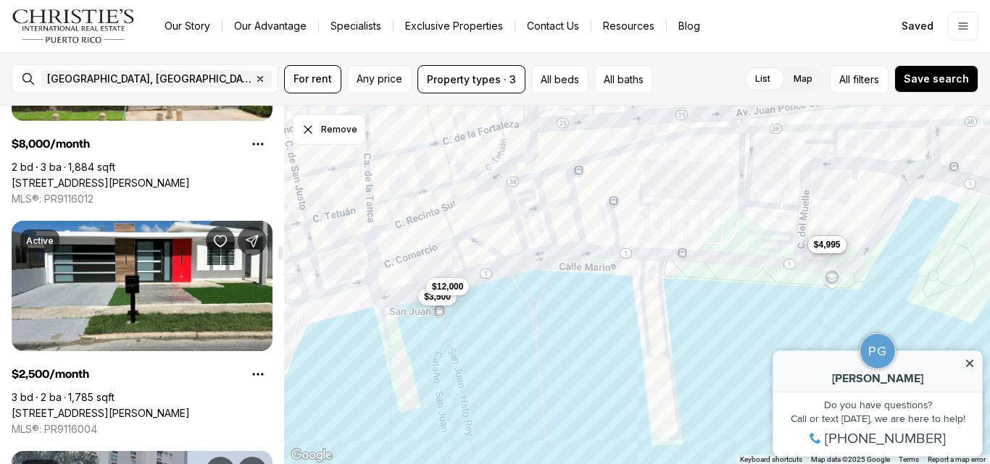
scroll to position [4796, 0]
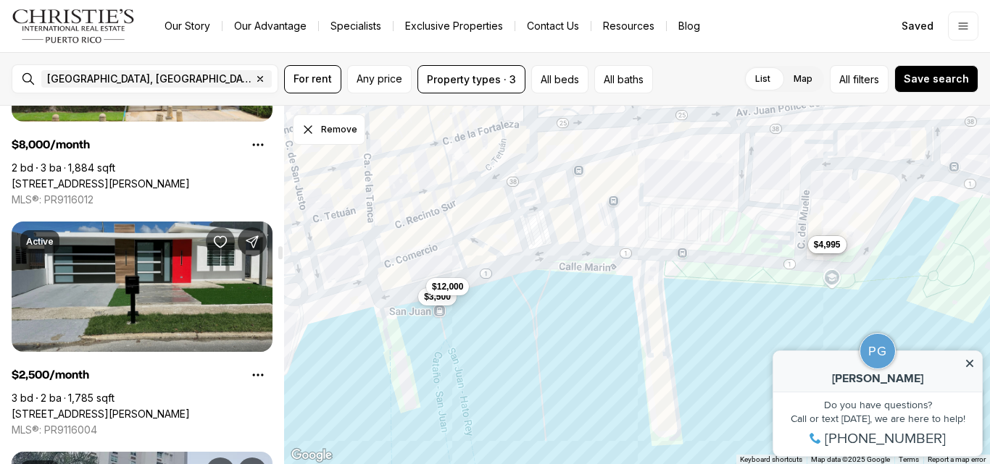
click at [224, 246] on icon "Save Property: 16 ST." at bounding box center [220, 242] width 14 height 14
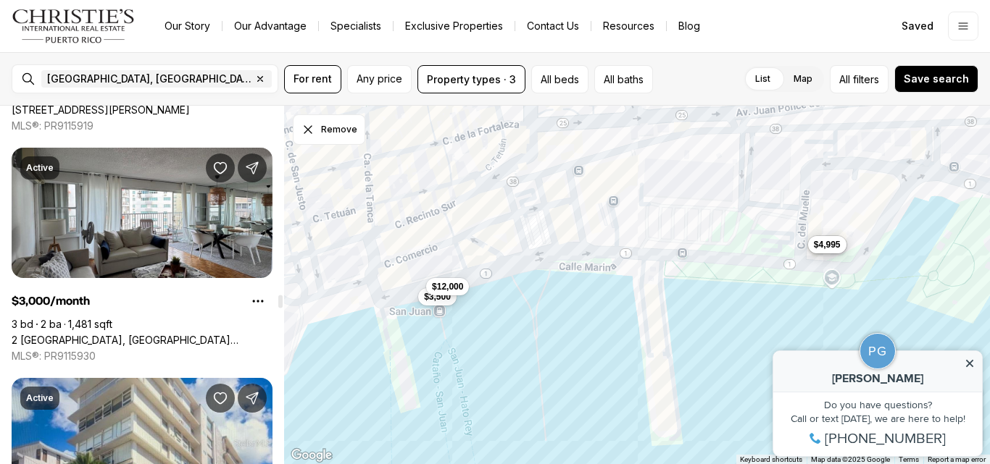
scroll to position [6479, 0]
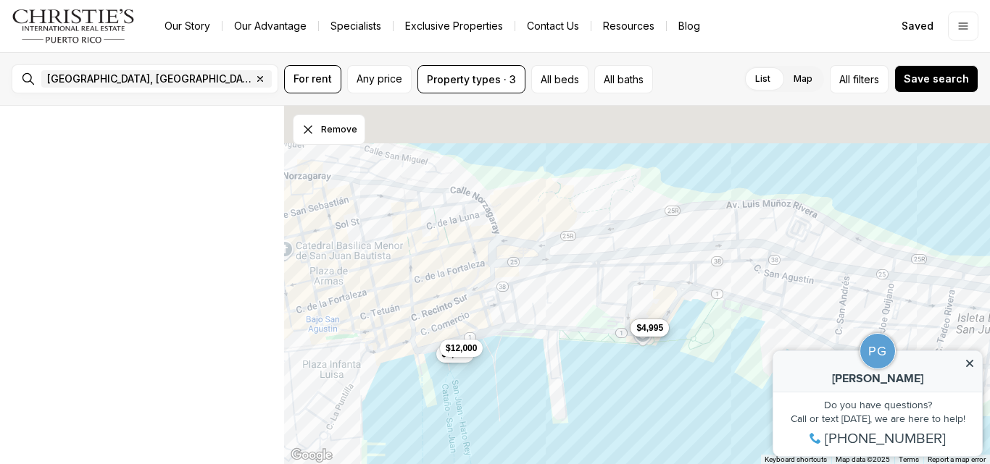
scroll to position [2200, 0]
drag, startPoint x: 563, startPoint y: 277, endPoint x: 559, endPoint y: 344, distance: 67.5
click at [559, 344] on div "$3,500 $3,500 $4,995 $12,000" at bounding box center [637, 285] width 706 height 359
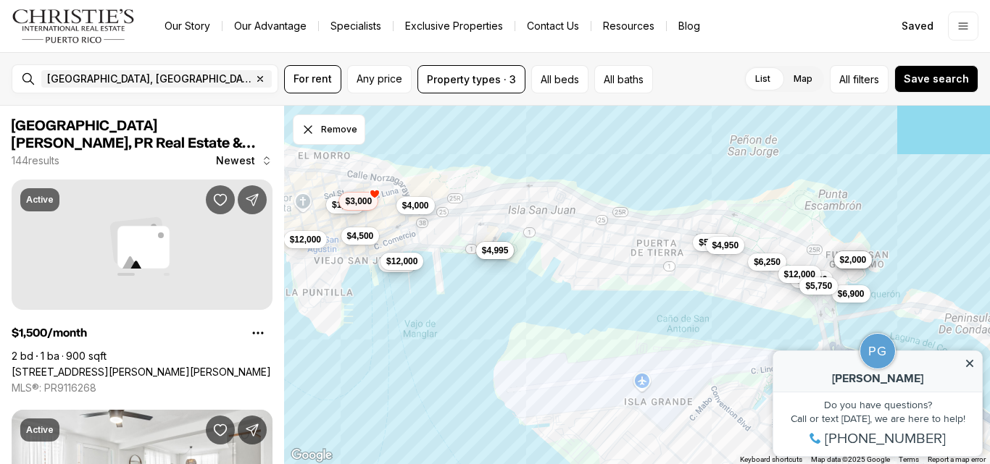
drag, startPoint x: 513, startPoint y: 324, endPoint x: 391, endPoint y: 231, distance: 153.0
click at [391, 231] on div "$3,500 $3,500 $4,995 $12,000 $4,500 $1,998 $3,000 $4,000 $2,500 $2,500 $2,000 $…" at bounding box center [637, 285] width 706 height 359
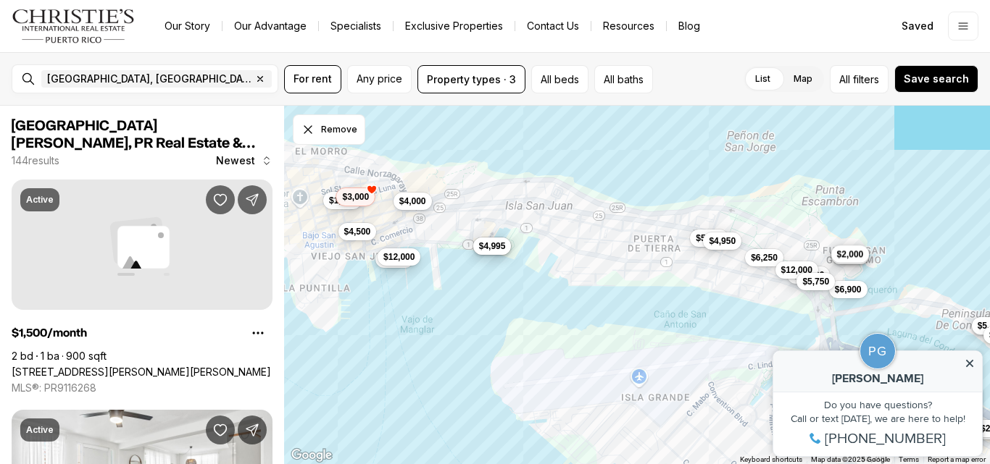
click at [850, 261] on button "$2,000" at bounding box center [850, 254] width 38 height 17
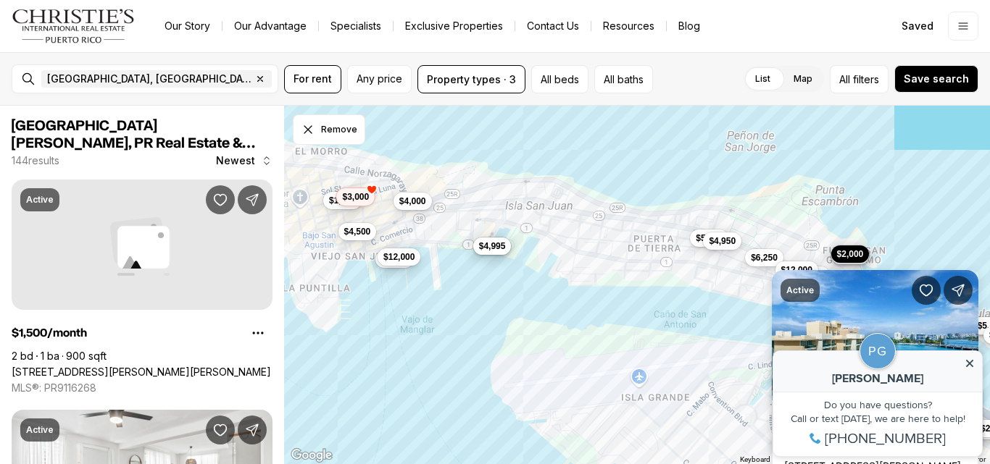
click at [971, 361] on icon at bounding box center [969, 364] width 10 height 10
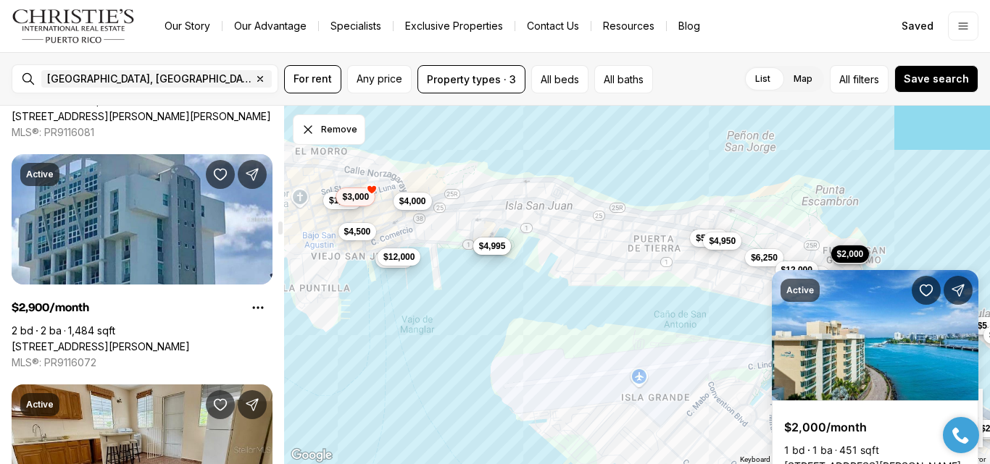
scroll to position [3941, 0]
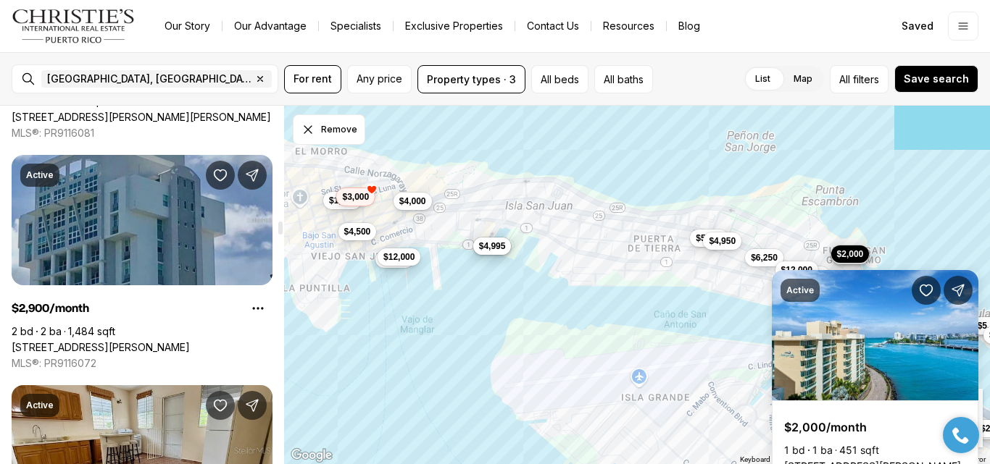
click at [149, 341] on link "[STREET_ADDRESS][PERSON_NAME]" at bounding box center [101, 347] width 178 height 13
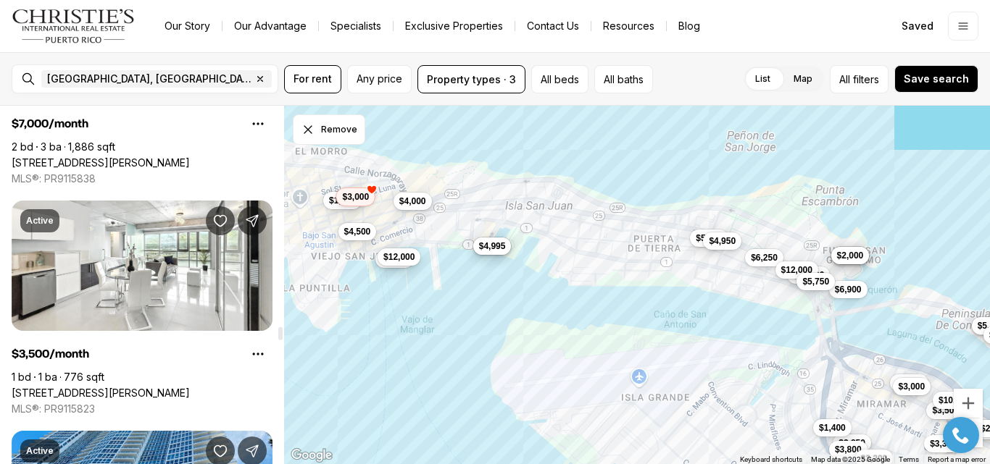
scroll to position [7582, 0]
click at [190, 388] on link "[STREET_ADDRESS][PERSON_NAME]" at bounding box center [101, 394] width 178 height 13
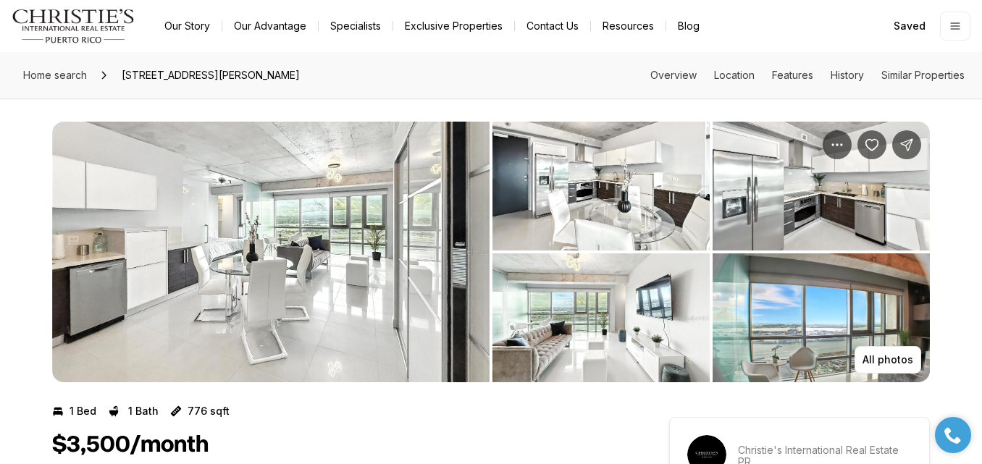
click at [348, 255] on img "View image gallery" at bounding box center [271, 252] width 438 height 261
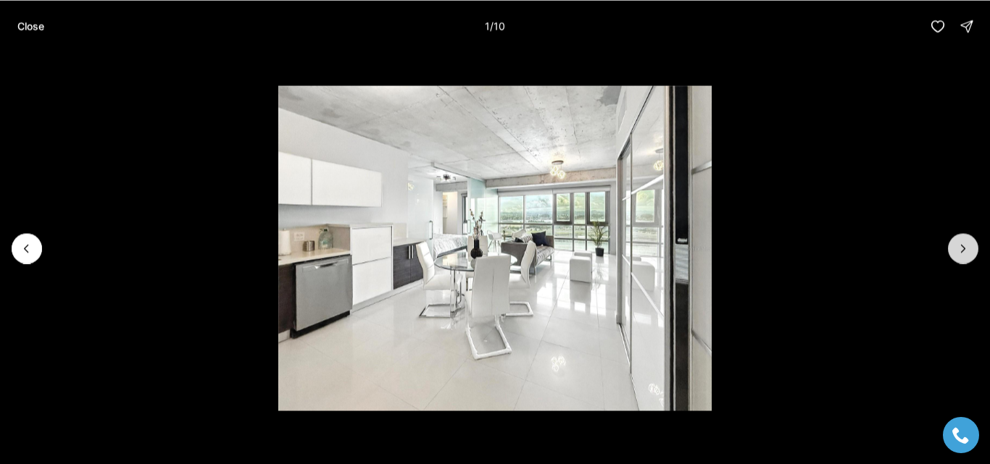
click at [958, 242] on icon "Next slide" at bounding box center [963, 248] width 14 height 14
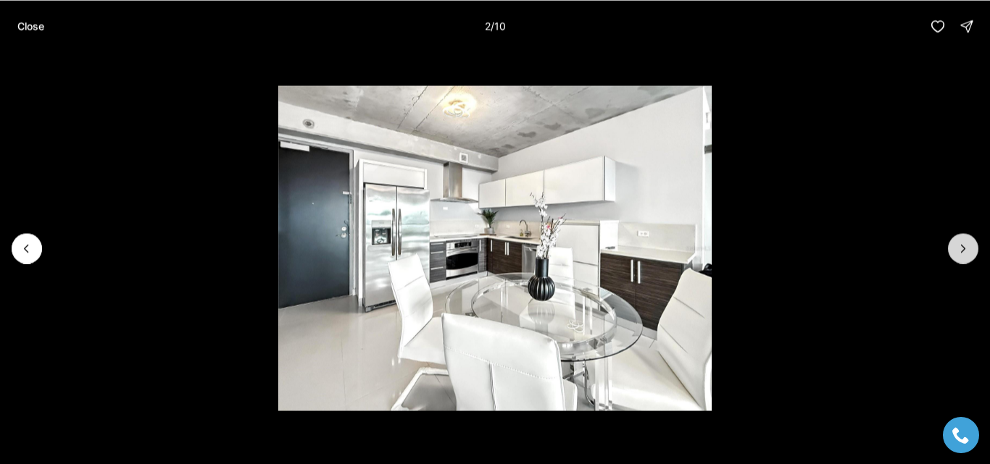
click at [958, 242] on icon "Next slide" at bounding box center [963, 248] width 14 height 14
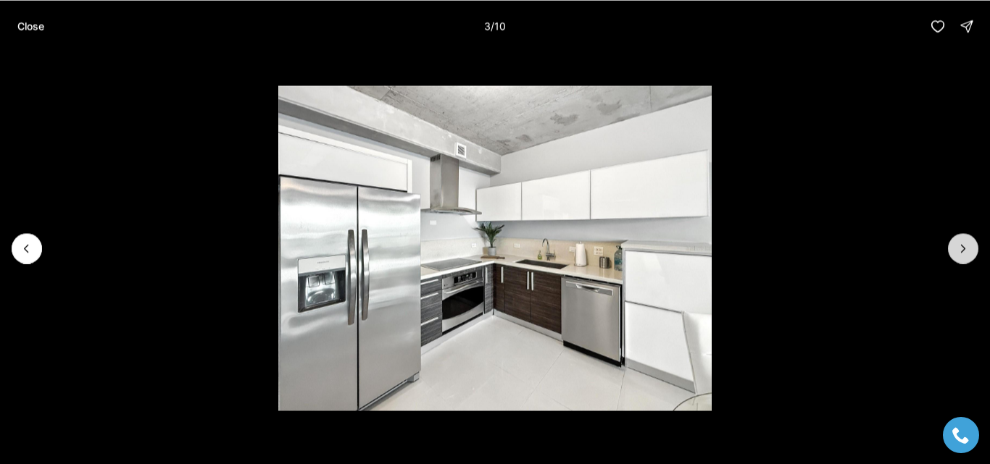
click at [958, 242] on icon "Next slide" at bounding box center [963, 248] width 14 height 14
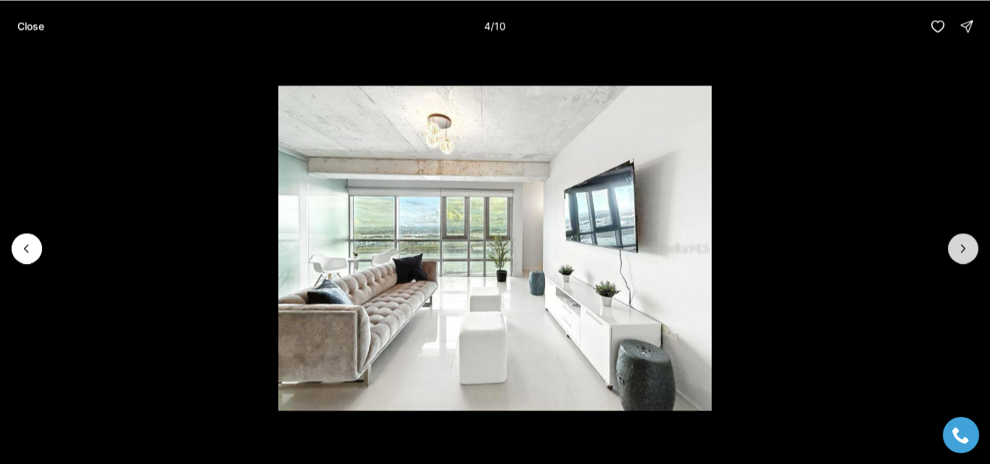
click at [958, 242] on icon "Next slide" at bounding box center [963, 248] width 14 height 14
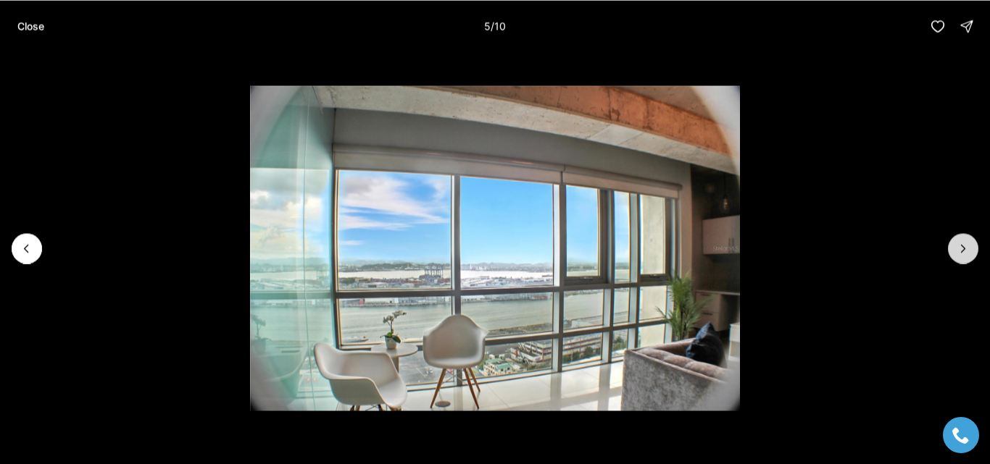
click at [958, 242] on icon "Next slide" at bounding box center [963, 248] width 14 height 14
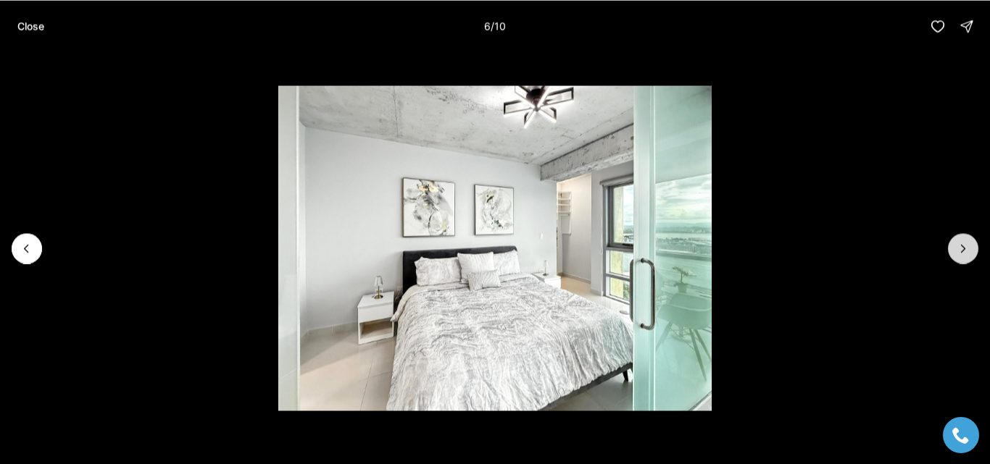
click at [958, 242] on icon "Next slide" at bounding box center [963, 248] width 14 height 14
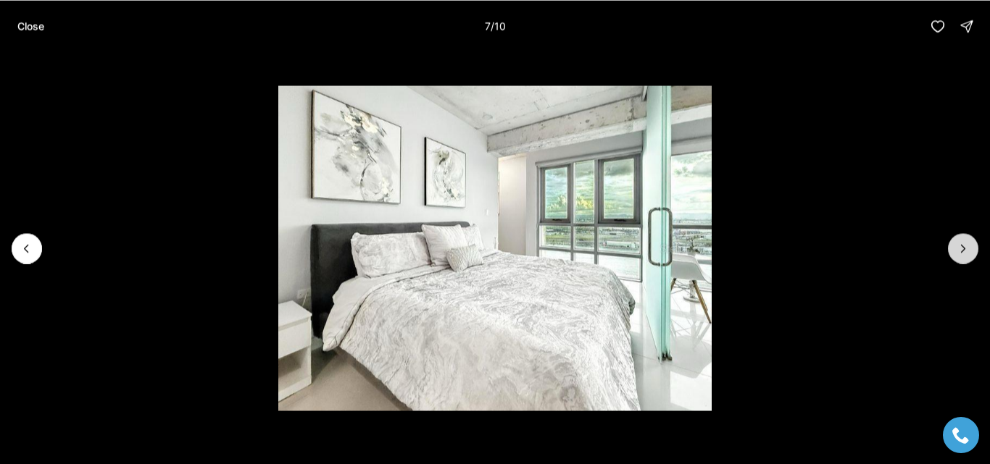
click at [958, 242] on icon "Next slide" at bounding box center [963, 248] width 14 height 14
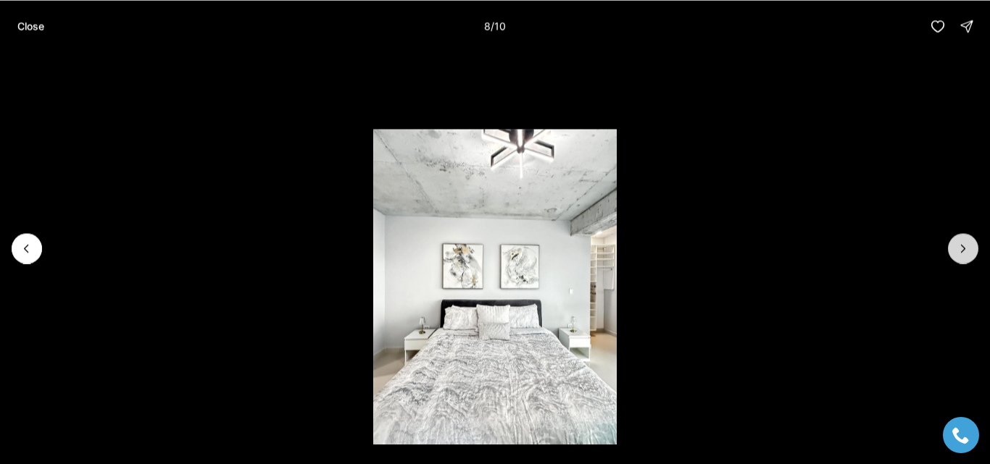
click at [958, 242] on icon "Next slide" at bounding box center [963, 248] width 14 height 14
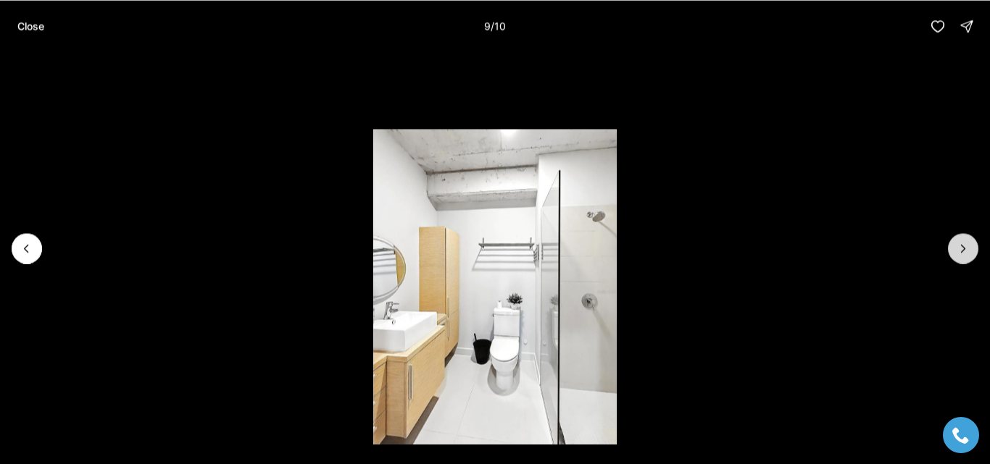
click at [958, 242] on icon "Next slide" at bounding box center [963, 248] width 14 height 14
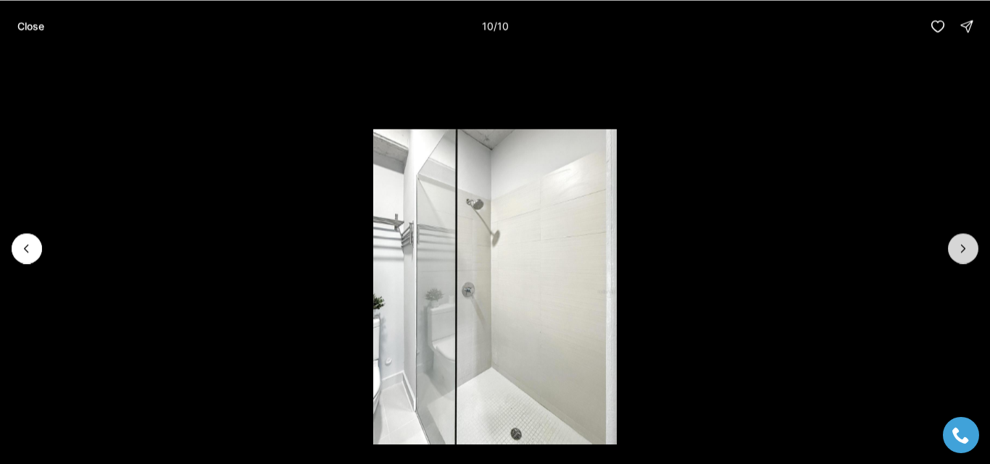
click at [958, 242] on div at bounding box center [963, 248] width 30 height 30
click at [20, 30] on p "Close" at bounding box center [30, 26] width 27 height 12
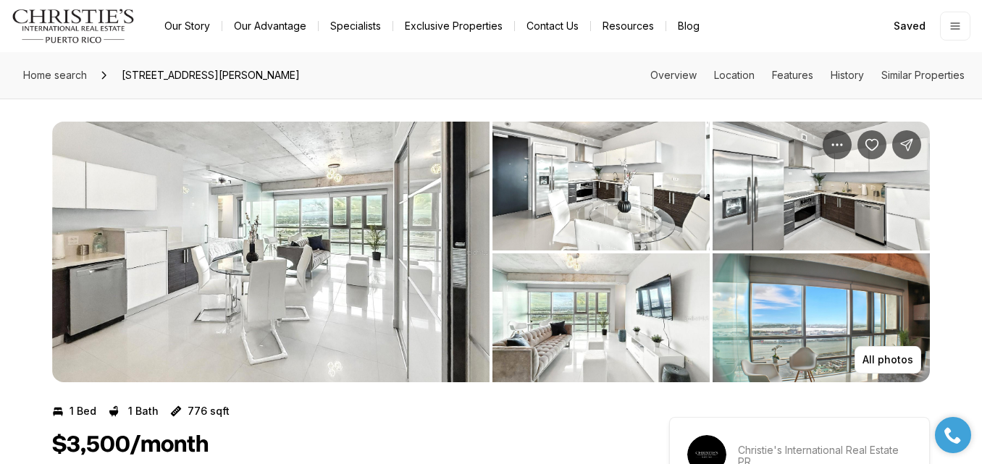
scroll to position [1, 0]
click at [877, 141] on icon "Save Property: 404 CONSTITUCION AVE #2106" at bounding box center [872, 144] width 14 height 14
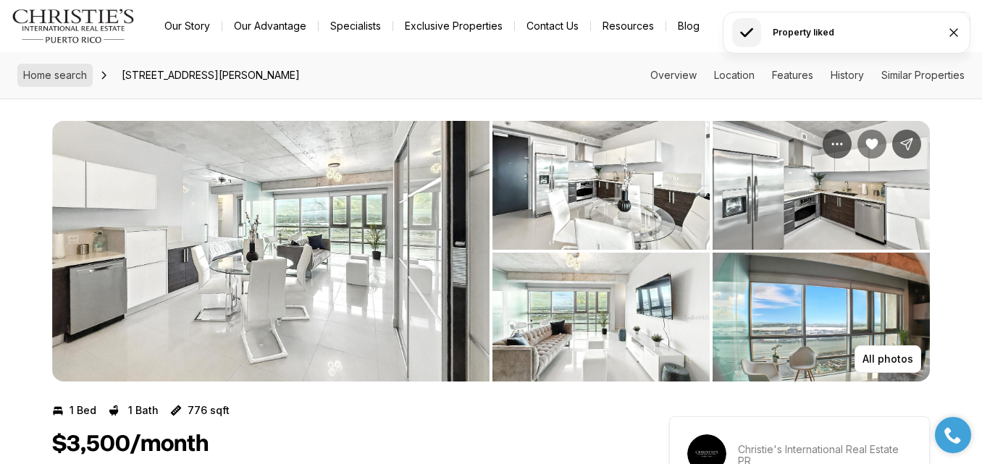
click at [78, 79] on span "Home search" at bounding box center [55, 75] width 64 height 12
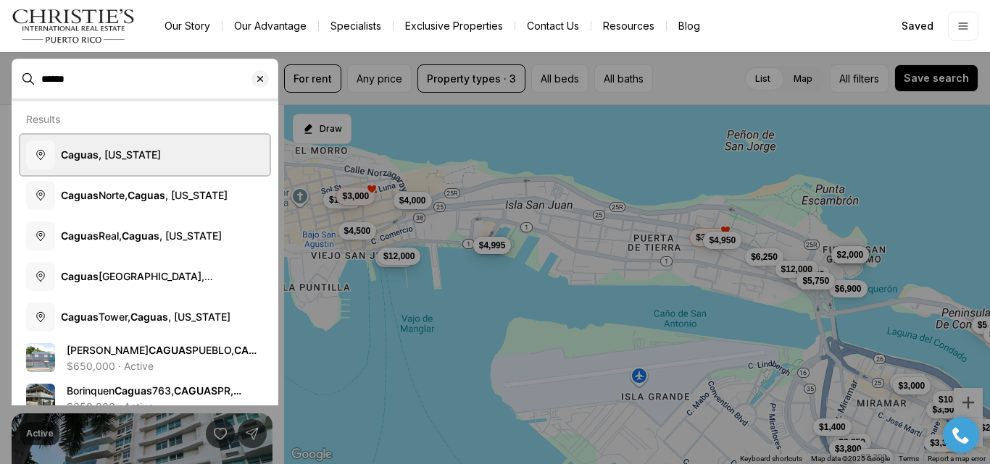
click at [107, 149] on span "[GEOGRAPHIC_DATA] , [US_STATE]" at bounding box center [111, 155] width 100 height 12
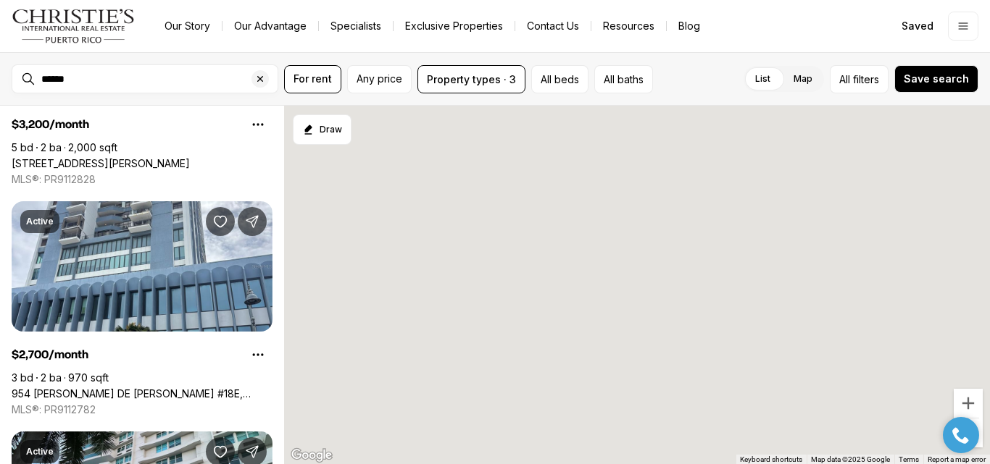
type input "**********"
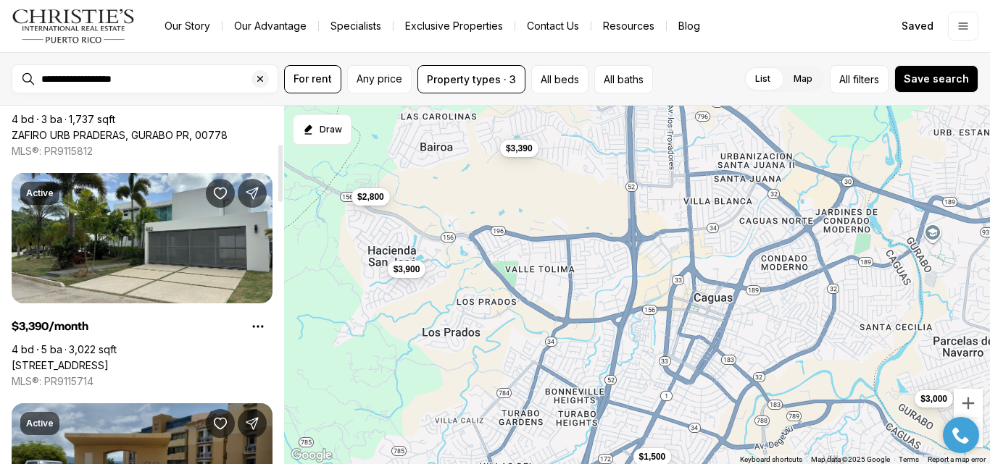
scroll to position [236, 0]
click at [109, 360] on link "[STREET_ADDRESS]" at bounding box center [60, 366] width 97 height 13
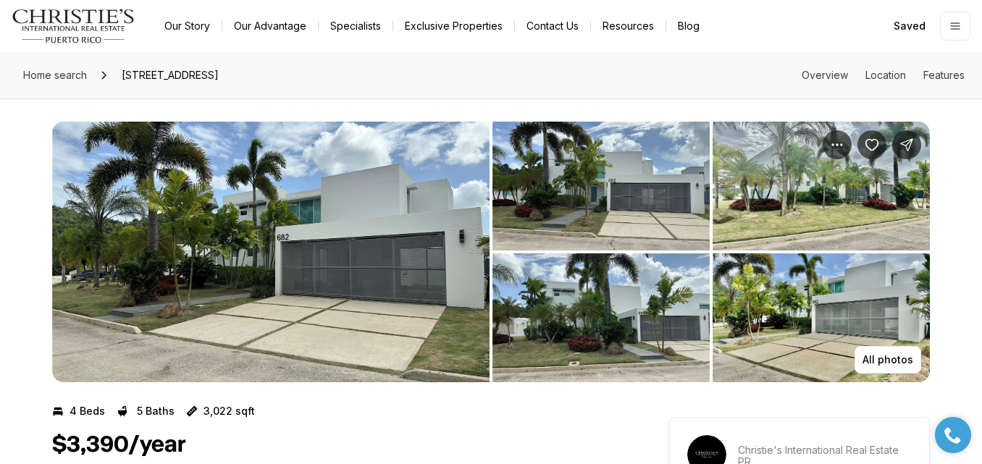
click at [218, 260] on img "View image gallery" at bounding box center [271, 252] width 438 height 261
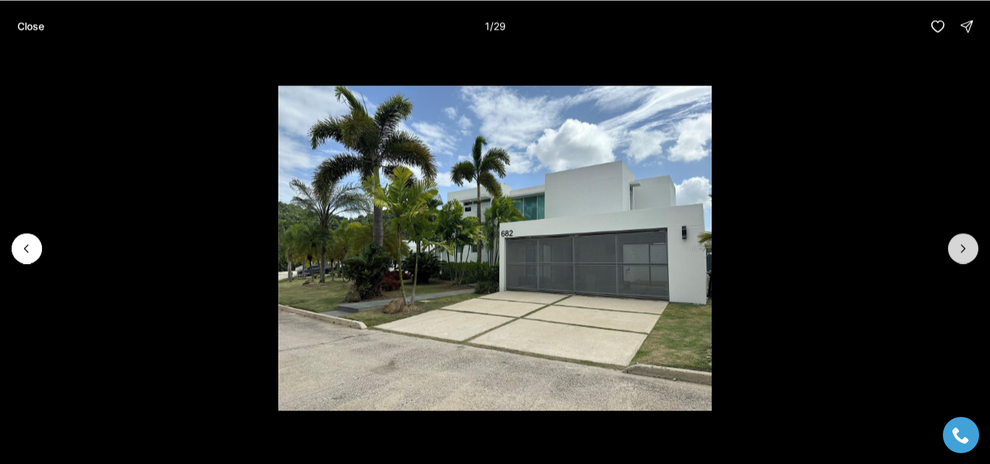
click at [955, 251] on button "Next slide" at bounding box center [963, 248] width 30 height 30
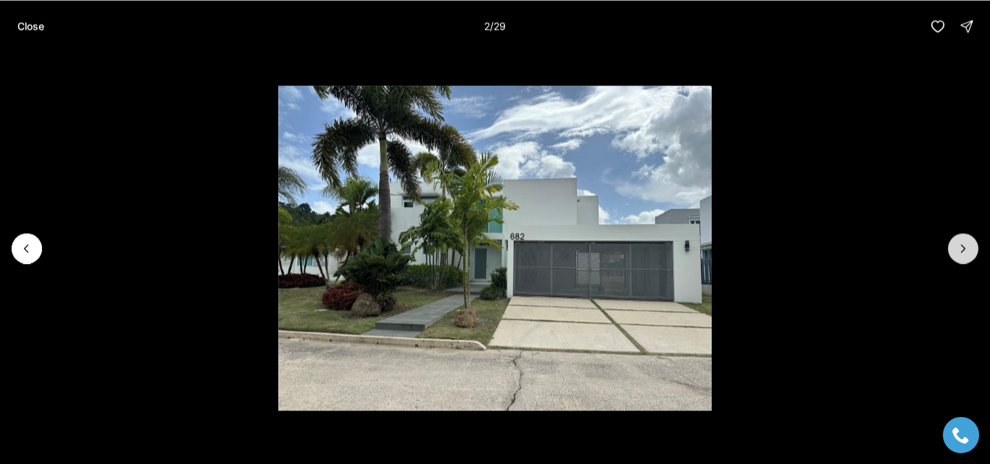
click at [955, 251] on button "Next slide" at bounding box center [963, 248] width 30 height 30
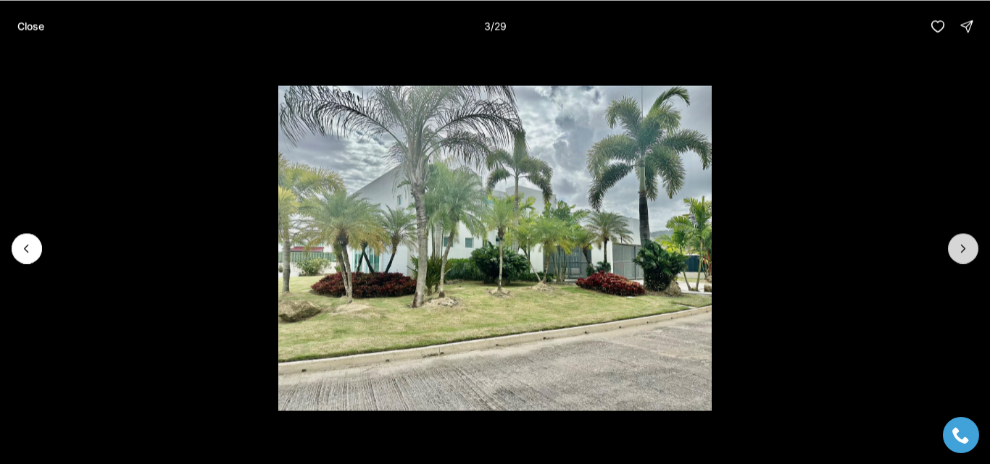
click at [955, 251] on button "Next slide" at bounding box center [963, 248] width 30 height 30
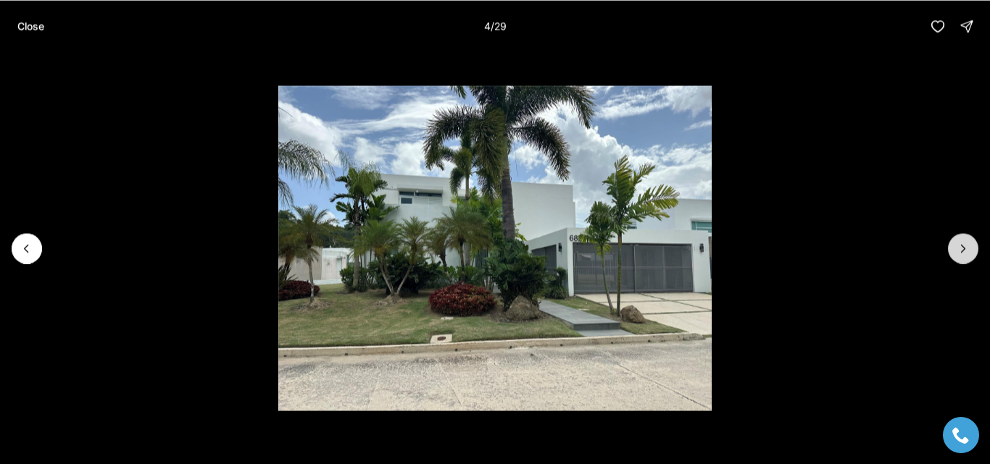
click at [955, 251] on button "Next slide" at bounding box center [963, 248] width 30 height 30
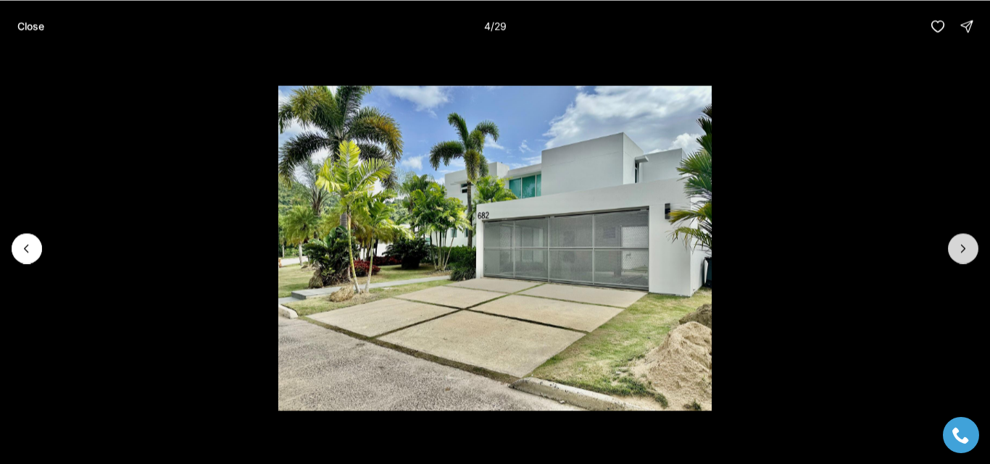
click at [955, 251] on button "Next slide" at bounding box center [963, 248] width 30 height 30
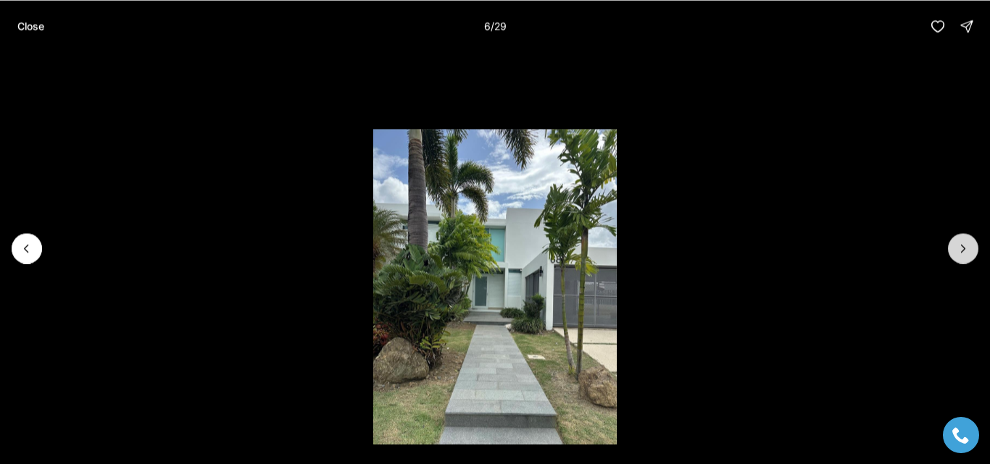
click at [955, 251] on button "Next slide" at bounding box center [963, 248] width 30 height 30
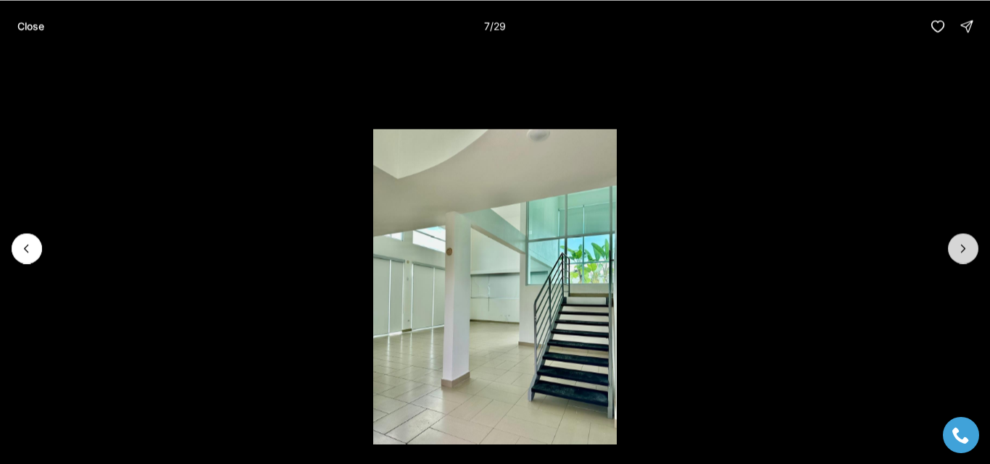
click at [955, 251] on button "Next slide" at bounding box center [963, 248] width 30 height 30
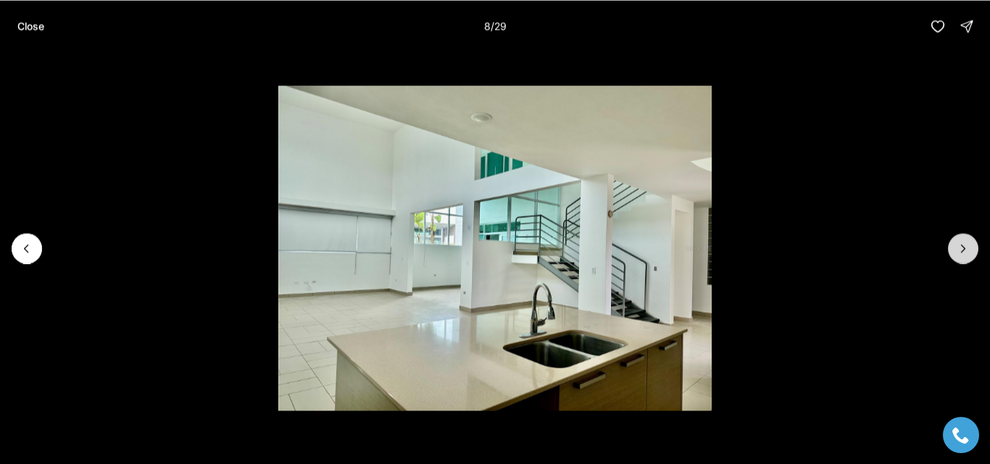
click at [955, 251] on button "Next slide" at bounding box center [963, 248] width 30 height 30
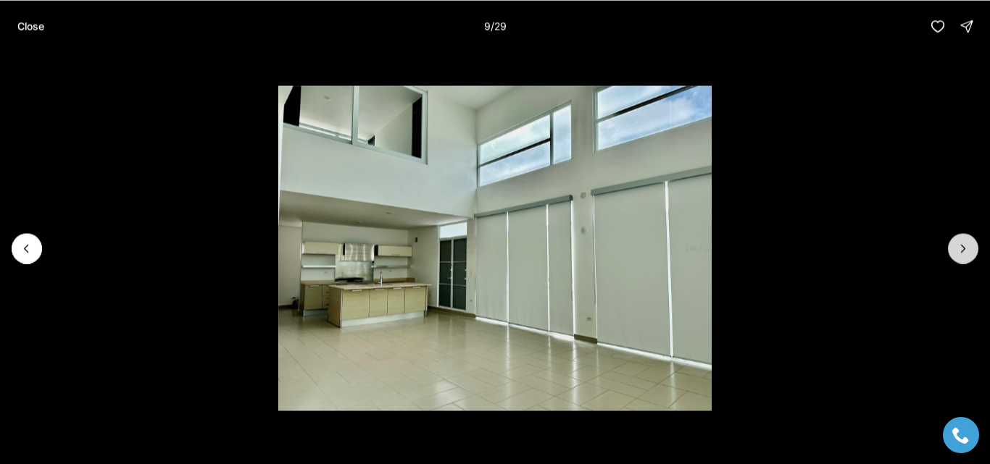
click at [955, 251] on button "Next slide" at bounding box center [963, 248] width 30 height 30
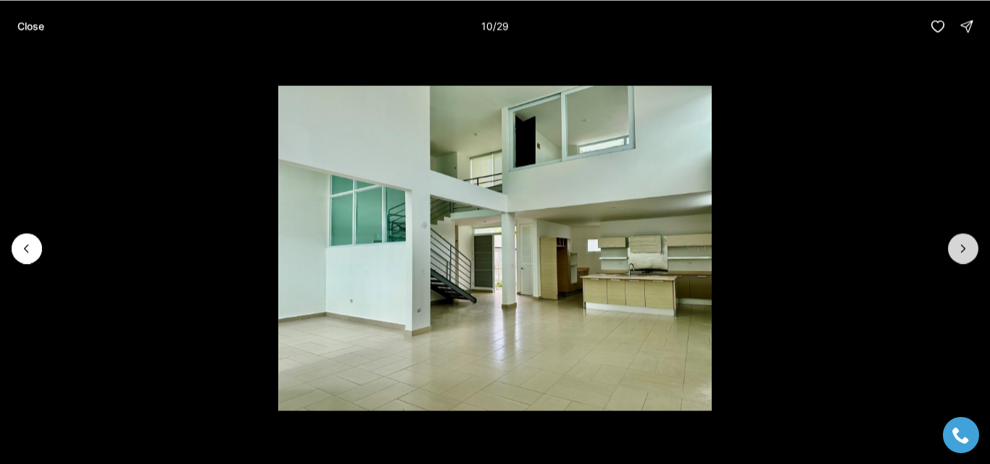
click at [955, 251] on button "Next slide" at bounding box center [963, 248] width 30 height 30
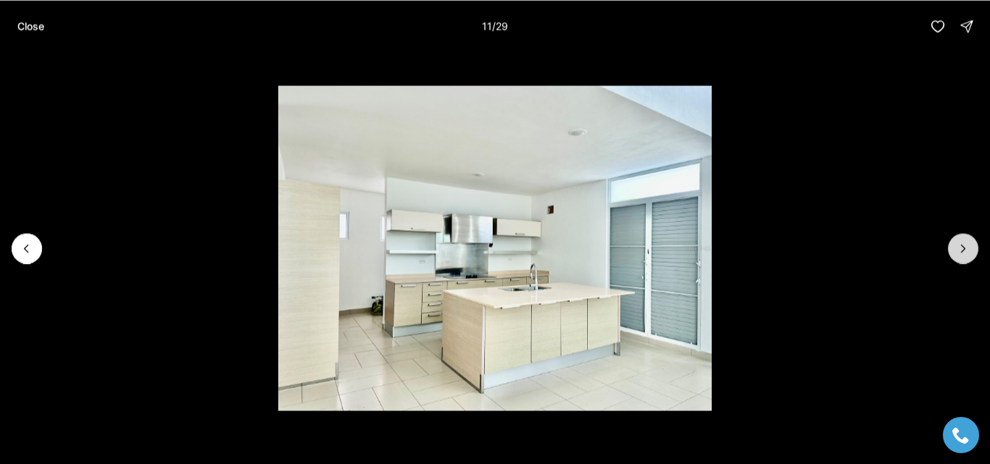
click at [955, 251] on button "Next slide" at bounding box center [963, 248] width 30 height 30
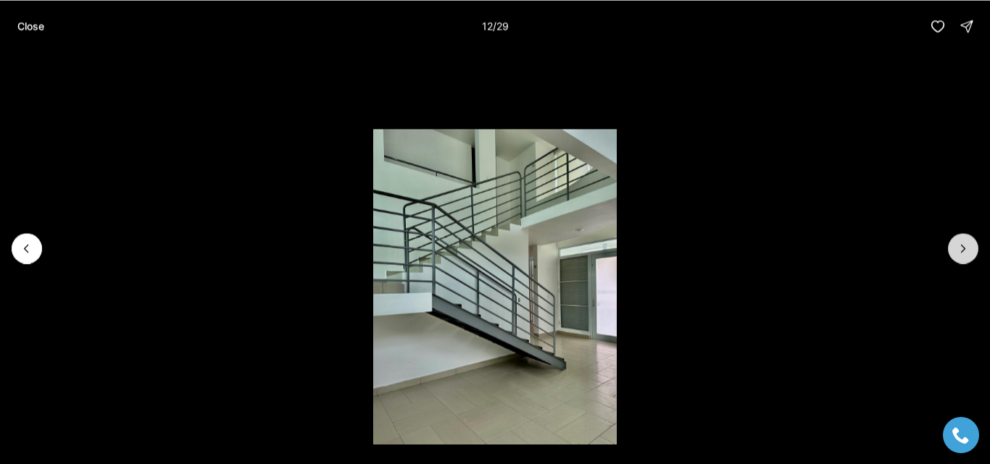
click at [955, 251] on button "Next slide" at bounding box center [963, 248] width 30 height 30
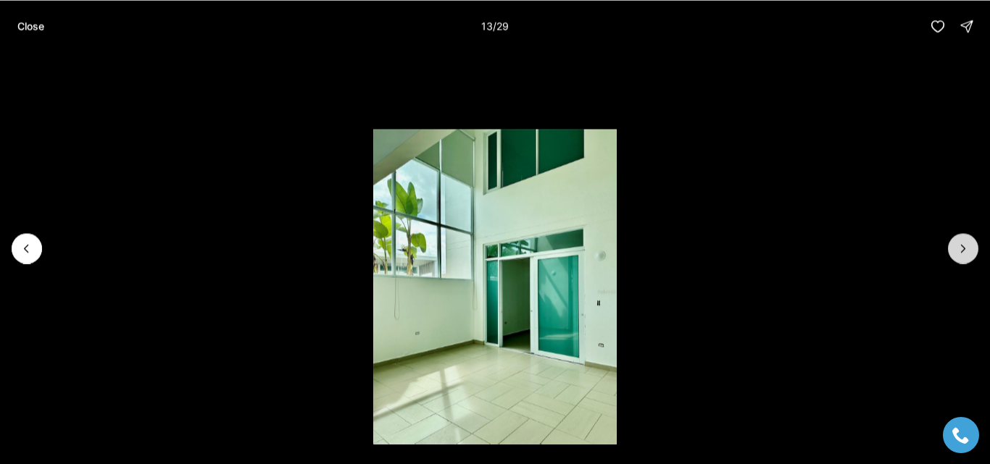
click at [955, 251] on button "Next slide" at bounding box center [963, 248] width 30 height 30
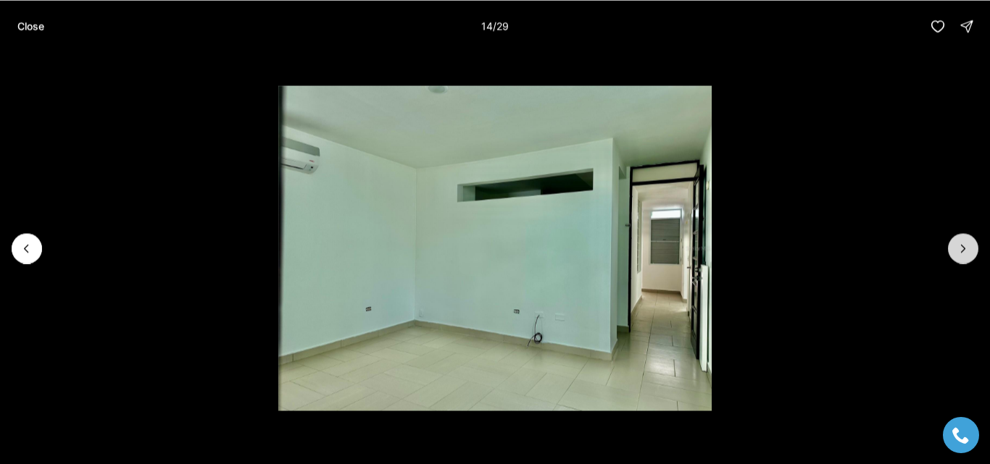
click at [955, 251] on button "Next slide" at bounding box center [963, 248] width 30 height 30
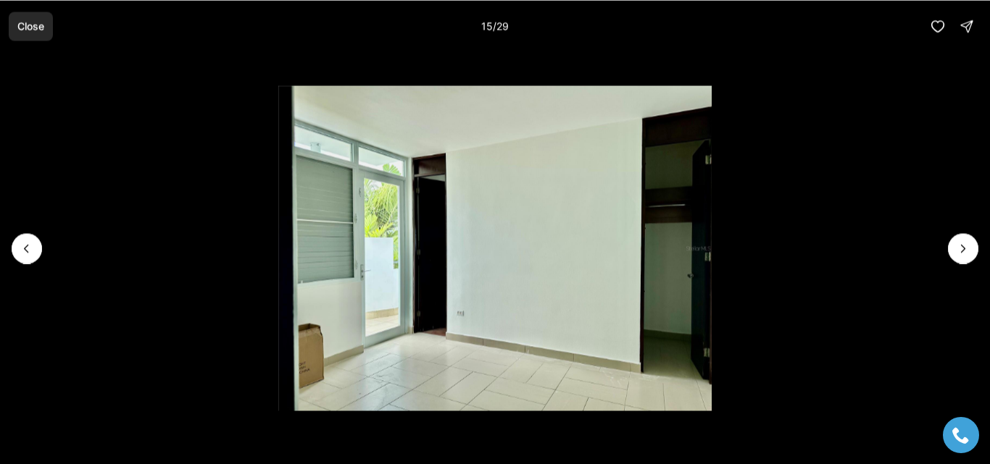
click at [31, 17] on button "Close" at bounding box center [31, 26] width 44 height 29
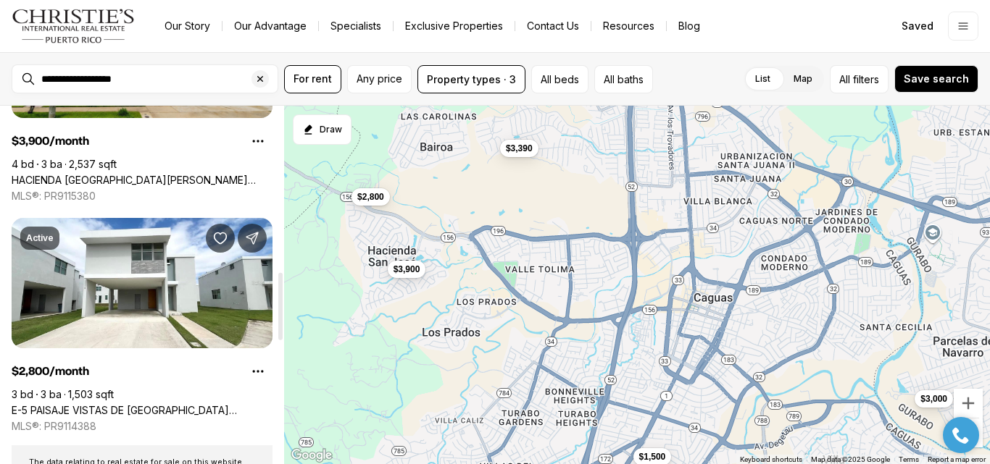
scroll to position [884, 0]
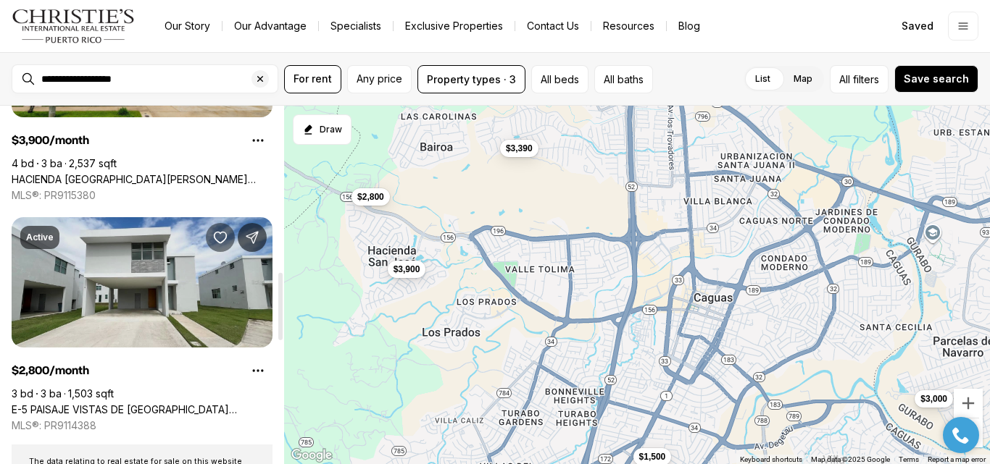
click at [222, 235] on icon "Save Property: E-5 PAISAJE VISTAS DE SAN JOSE DEV" at bounding box center [220, 237] width 14 height 14
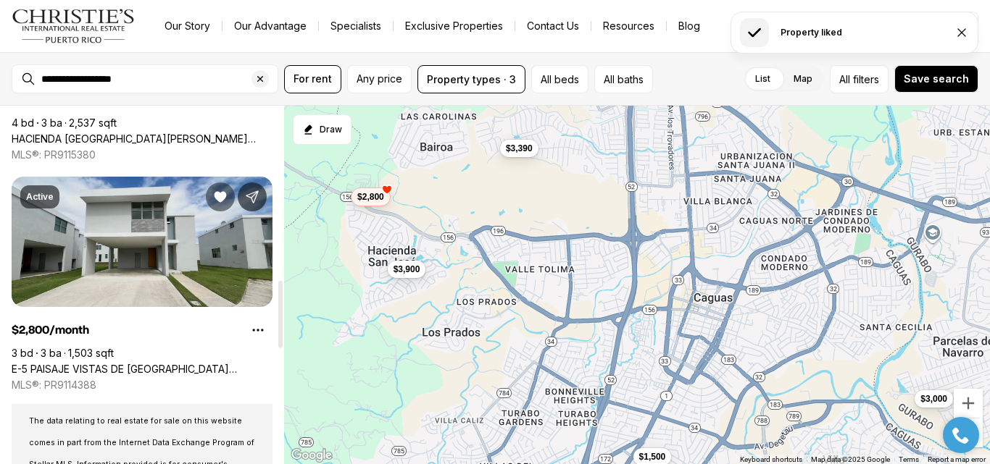
scroll to position [924, 0]
click at [150, 364] on link "E-5 PAISAJE VISTAS DE [GEOGRAPHIC_DATA][PERSON_NAME], CAGUAS PR, 00725" at bounding box center [142, 370] width 261 height 13
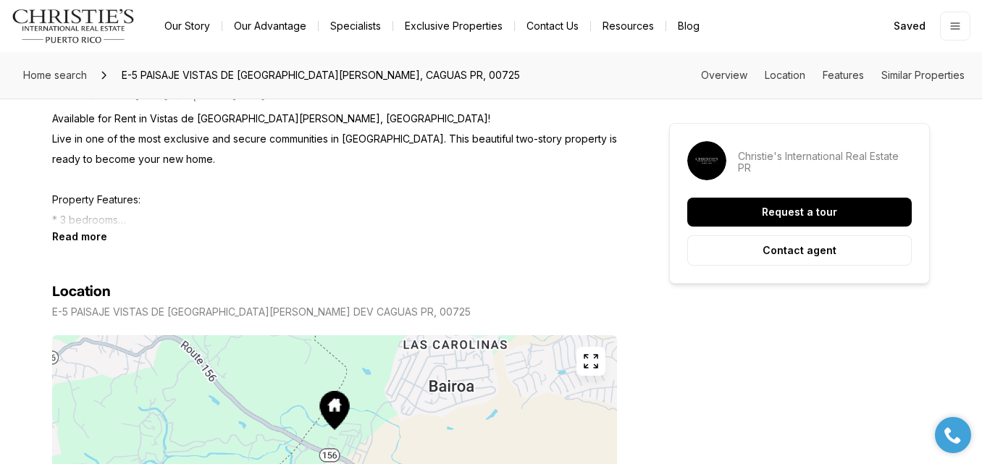
scroll to position [648, 0]
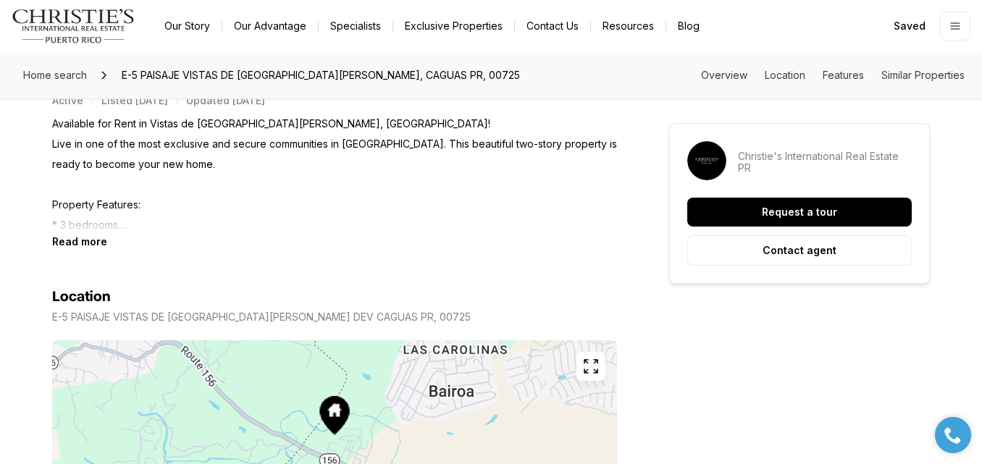
click at [73, 215] on p "Available for Rent in Vistas de [GEOGRAPHIC_DATA][PERSON_NAME], [GEOGRAPHIC_DAT…" at bounding box center [334, 175] width 565 height 122
click at [86, 248] on section "Location E-5 PAISAJE VISTAS DE [GEOGRAPHIC_DATA][PERSON_NAME] Copy address" at bounding box center [334, 427] width 565 height 358
click at [64, 235] on b "Read more" at bounding box center [79, 241] width 55 height 12
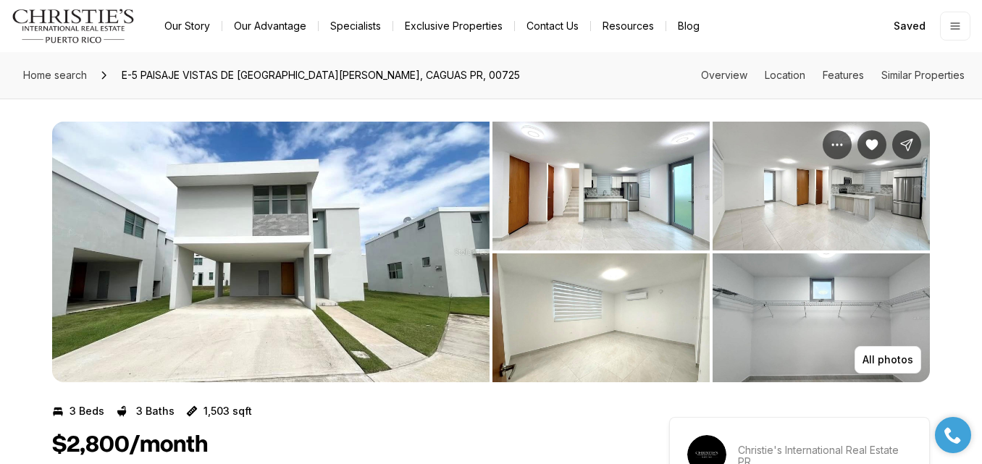
scroll to position [27, 0]
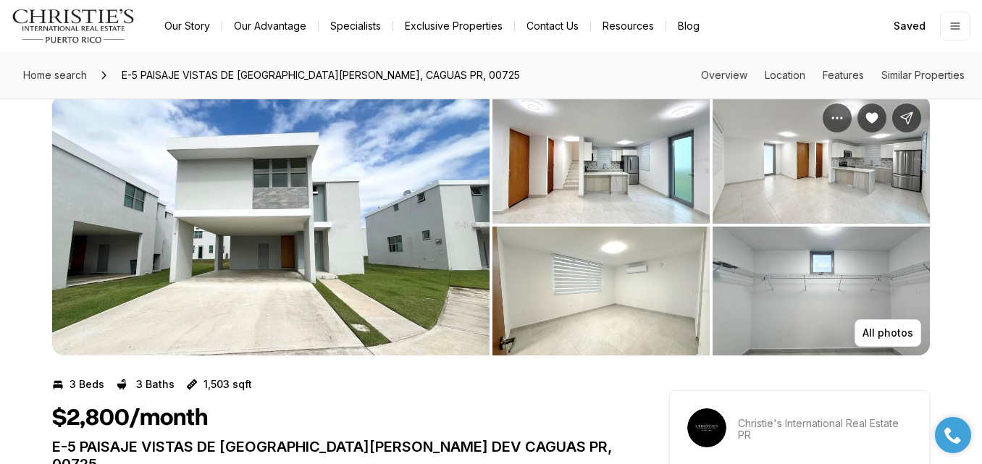
click at [290, 282] on img "View image gallery" at bounding box center [271, 225] width 438 height 261
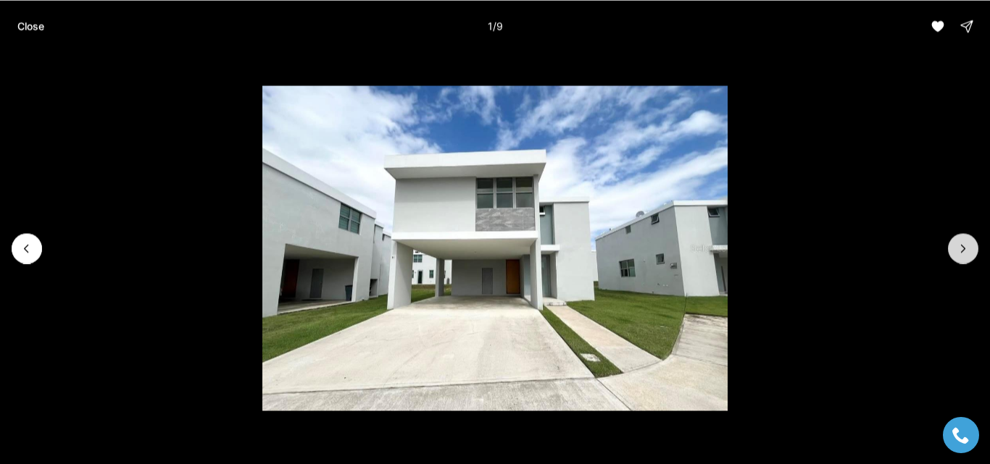
click at [968, 246] on icon "Next slide" at bounding box center [963, 248] width 14 height 14
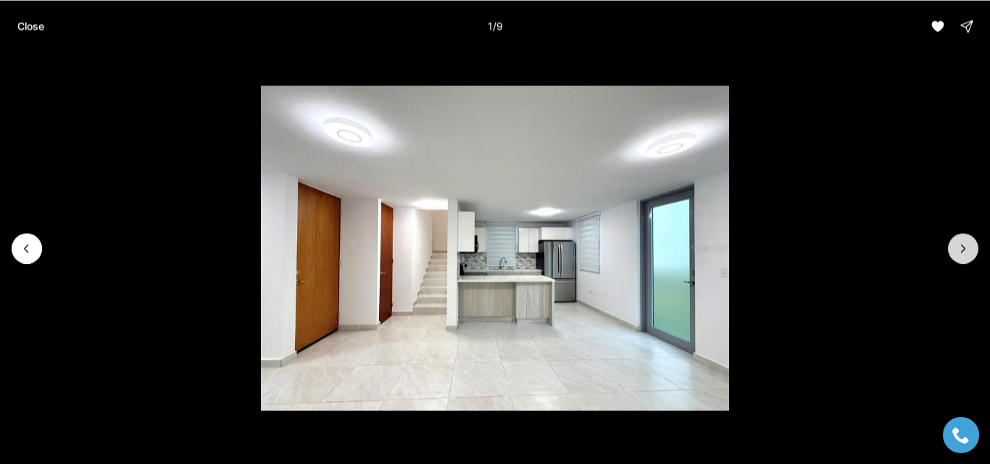
click at [968, 246] on icon "Next slide" at bounding box center [963, 248] width 14 height 14
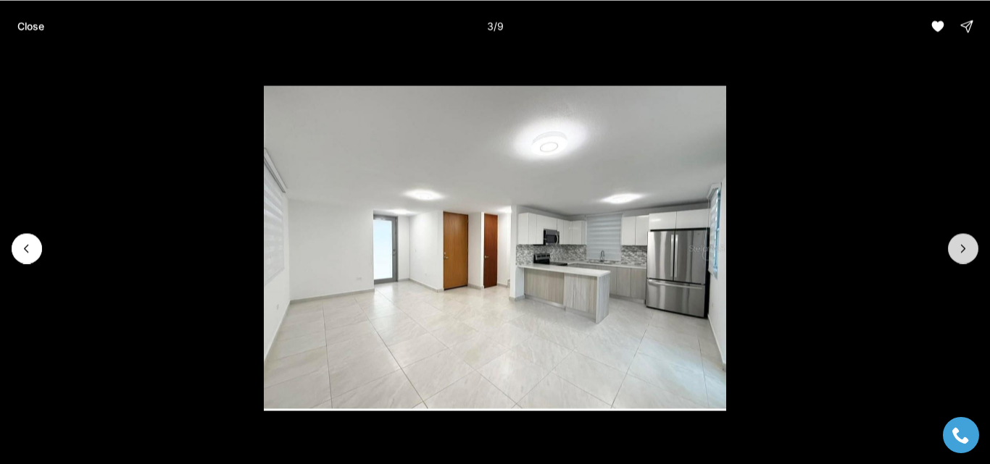
click at [968, 246] on icon "Next slide" at bounding box center [963, 248] width 14 height 14
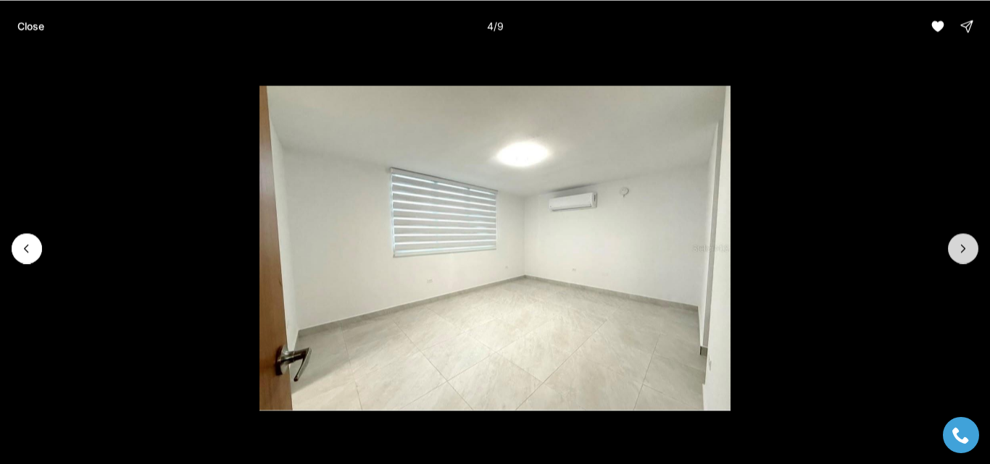
click at [968, 246] on icon "Next slide" at bounding box center [963, 248] width 14 height 14
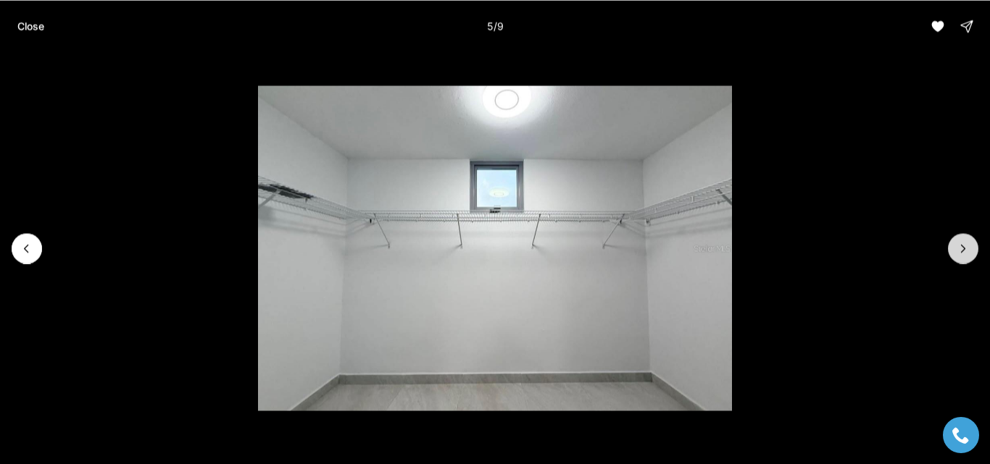
click at [968, 246] on icon "Next slide" at bounding box center [963, 248] width 14 height 14
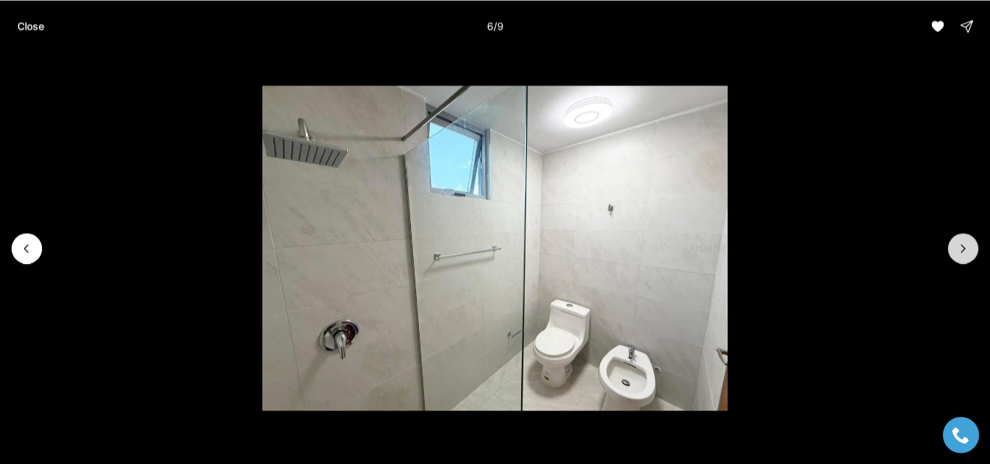
click at [968, 246] on icon "Next slide" at bounding box center [963, 248] width 14 height 14
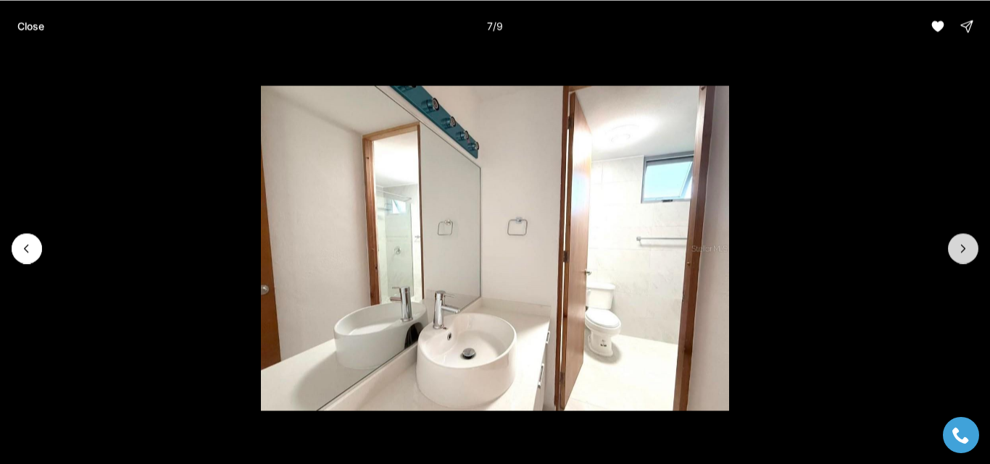
click at [968, 246] on icon "Next slide" at bounding box center [963, 248] width 14 height 14
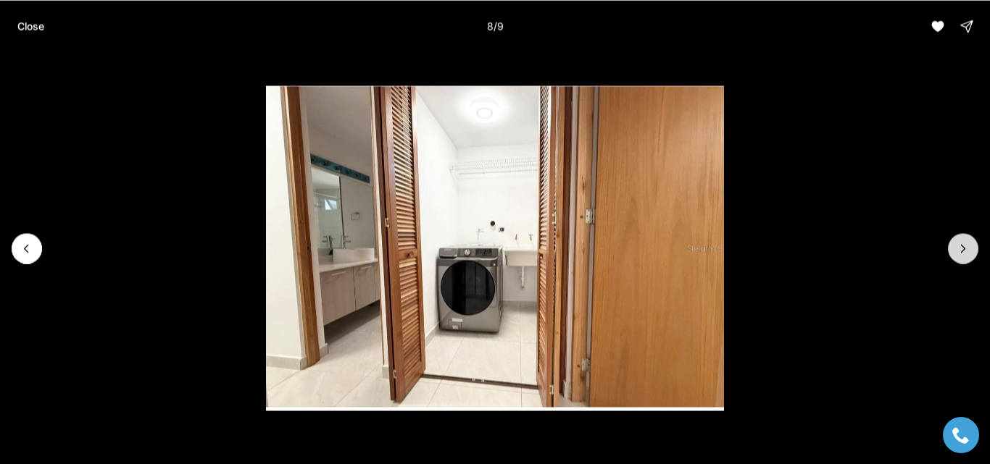
click at [968, 246] on icon "Next slide" at bounding box center [963, 248] width 14 height 14
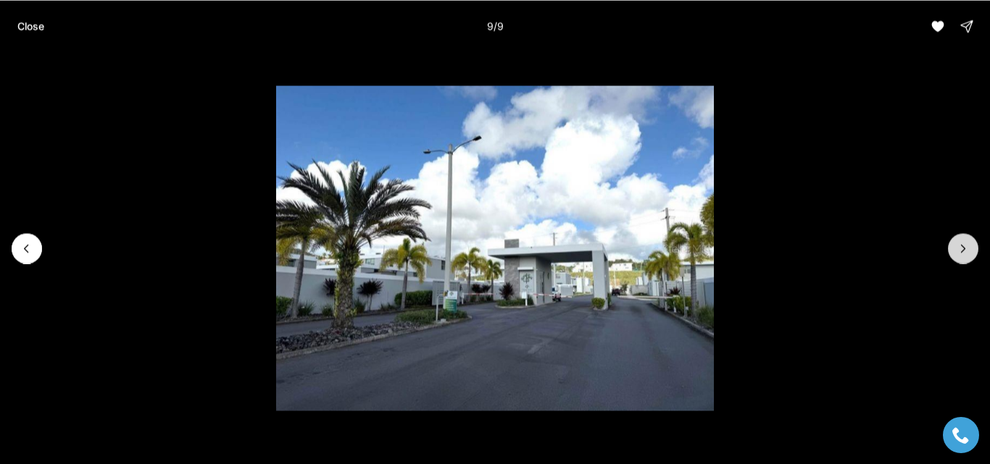
click at [968, 246] on div at bounding box center [963, 248] width 30 height 30
click at [44, 25] on p "Close" at bounding box center [30, 26] width 27 height 12
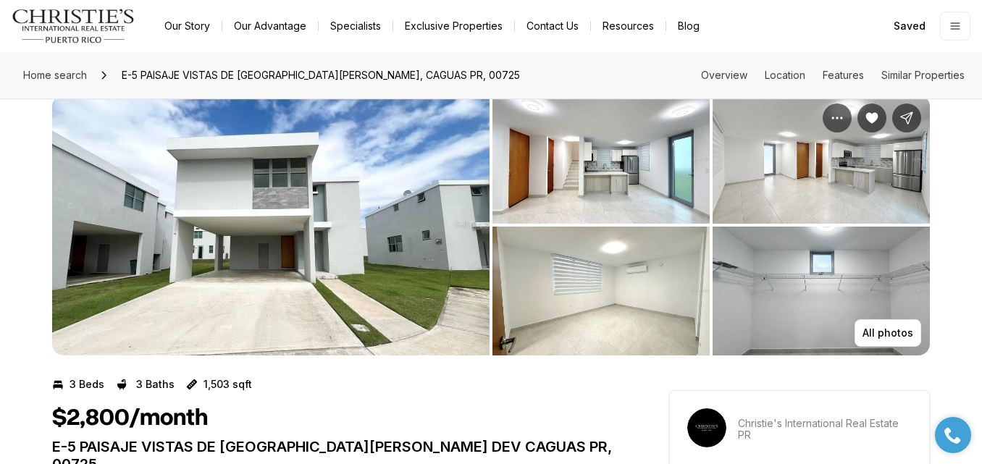
click at [357, 300] on img "View image gallery" at bounding box center [271, 225] width 438 height 261
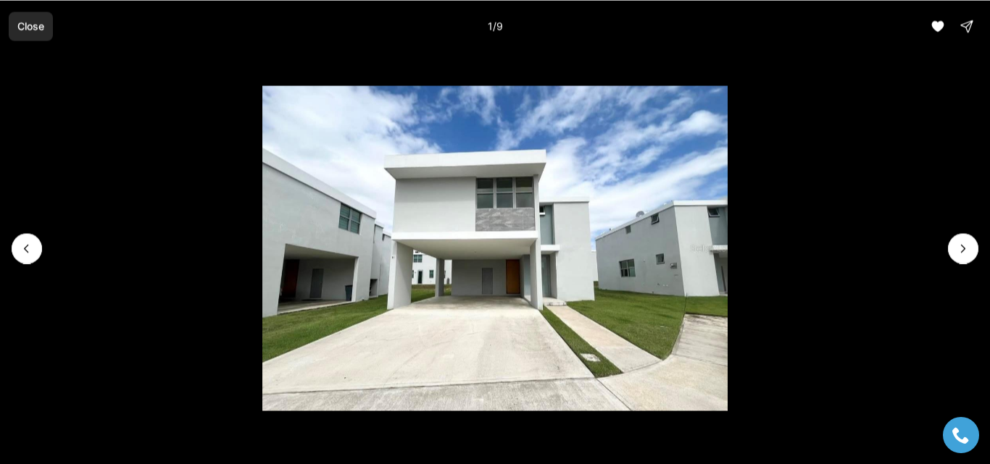
click at [18, 29] on p "Close" at bounding box center [30, 26] width 27 height 12
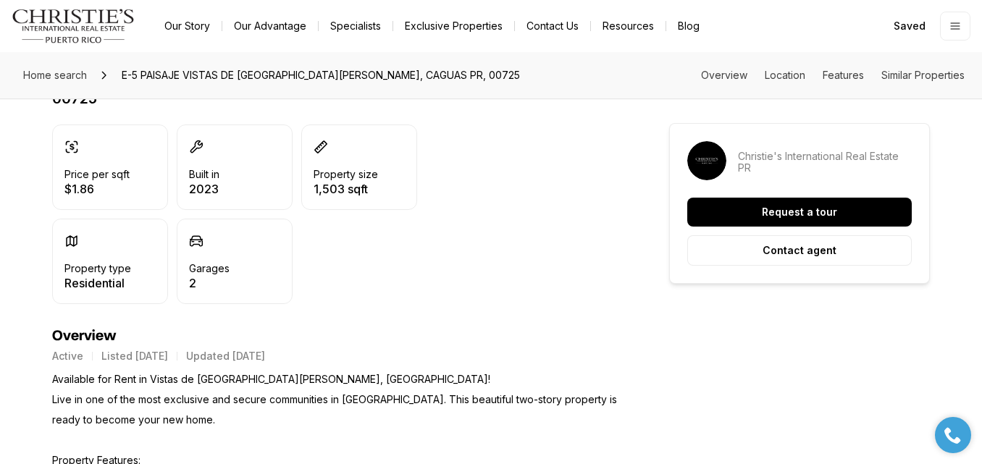
scroll to position [0, 0]
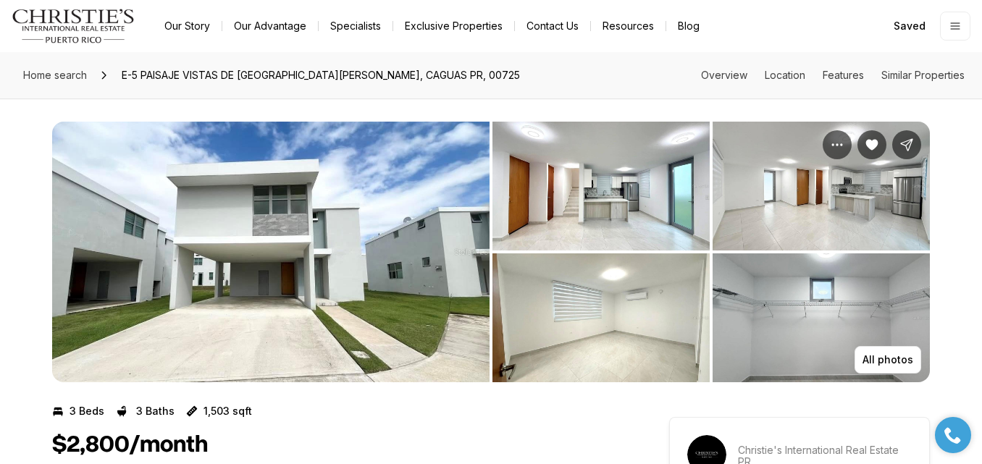
click at [370, 268] on img "View image gallery" at bounding box center [271, 252] width 438 height 261
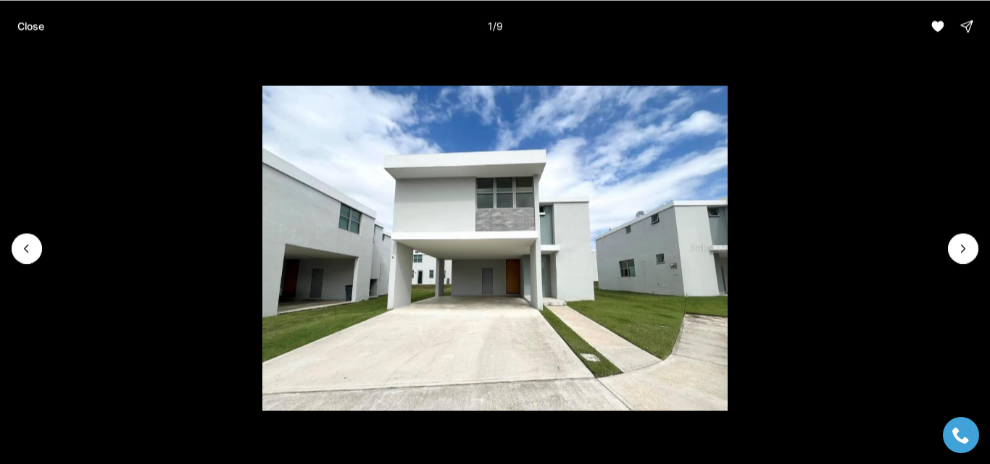
click at [980, 248] on li "1 of 9" at bounding box center [495, 248] width 990 height 392
click at [968, 248] on icon "Next slide" at bounding box center [963, 248] width 14 height 14
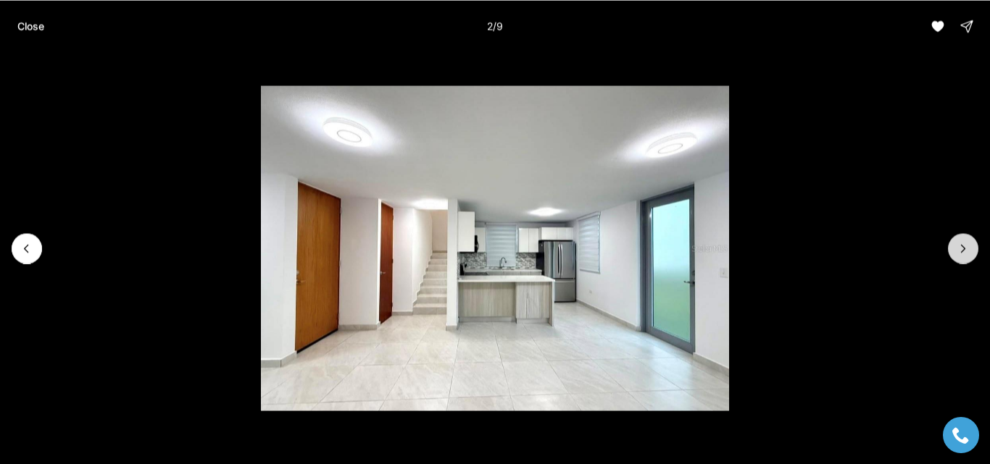
click at [968, 248] on icon "Next slide" at bounding box center [963, 248] width 14 height 14
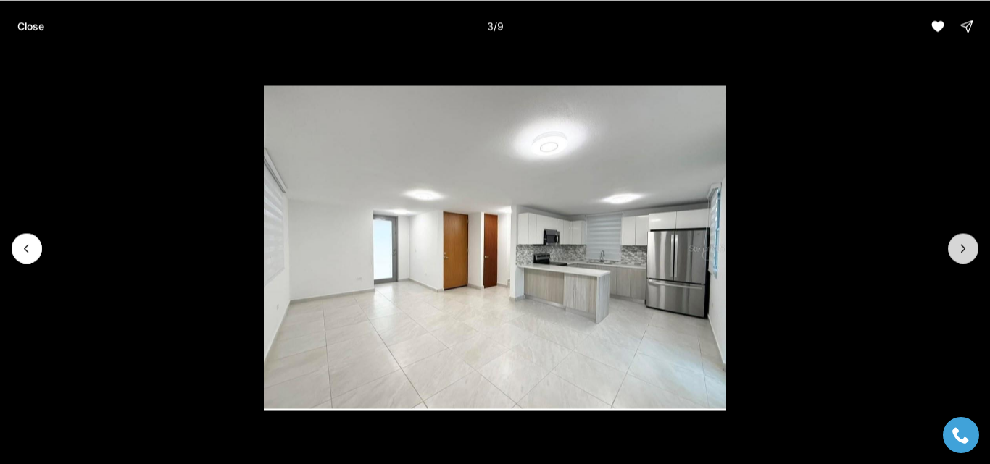
click at [968, 248] on icon "Next slide" at bounding box center [963, 248] width 14 height 14
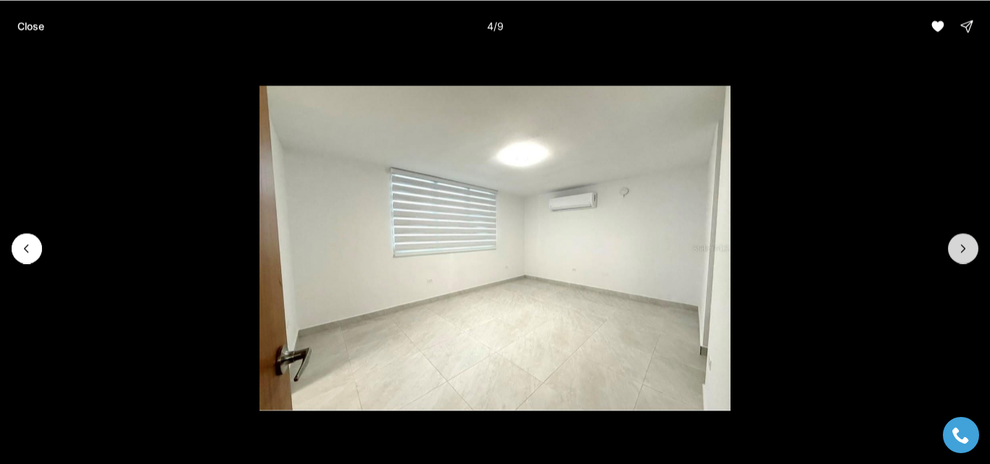
click at [968, 248] on icon "Next slide" at bounding box center [963, 248] width 14 height 14
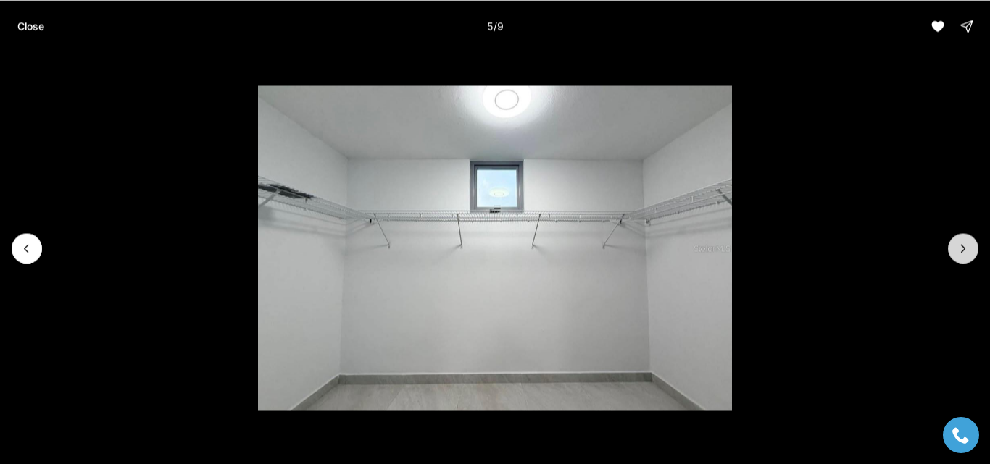
click at [968, 248] on icon "Next slide" at bounding box center [963, 248] width 14 height 14
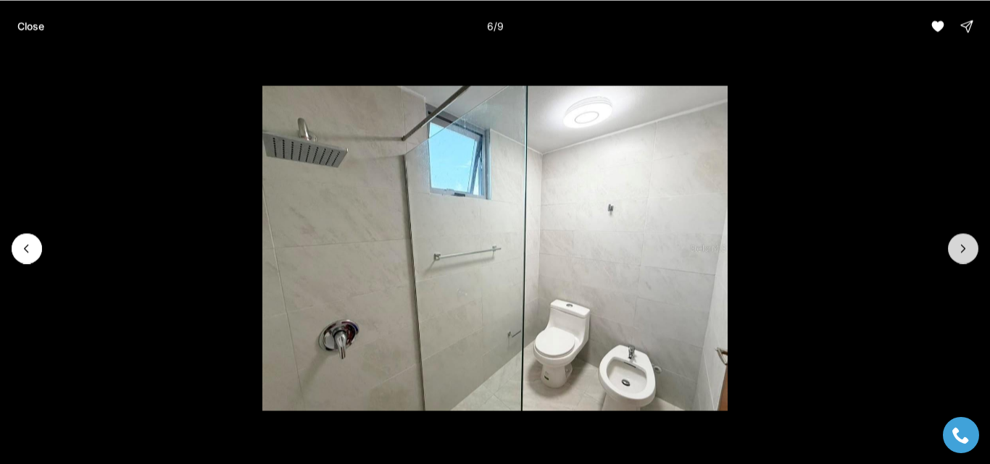
click at [968, 248] on icon "Next slide" at bounding box center [963, 248] width 14 height 14
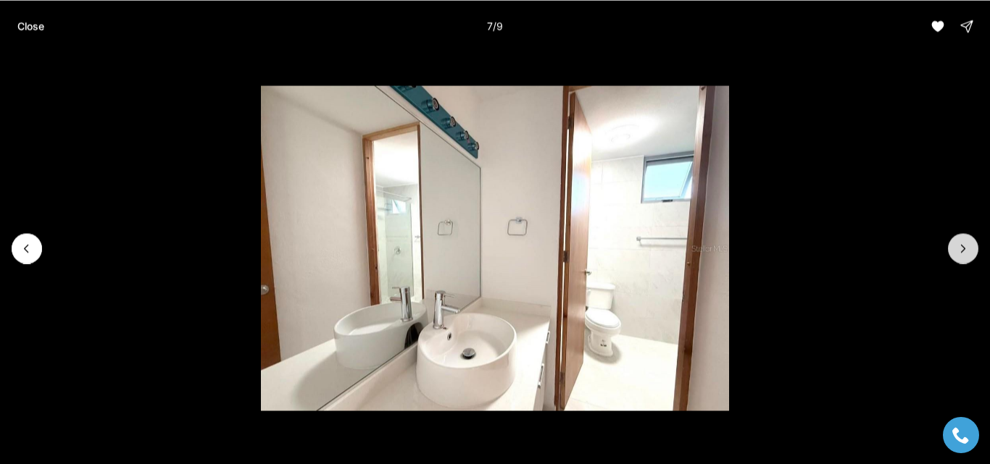
click at [968, 248] on icon "Next slide" at bounding box center [963, 248] width 14 height 14
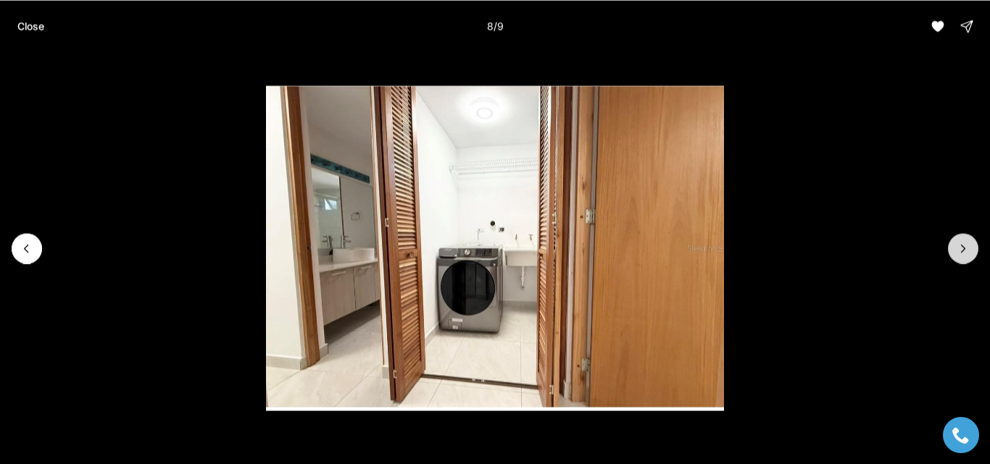
click at [968, 248] on icon "Next slide" at bounding box center [963, 248] width 14 height 14
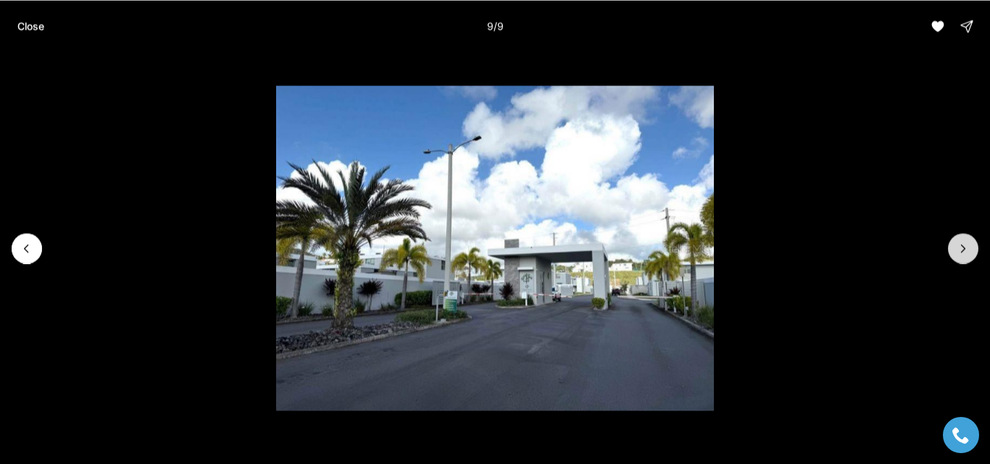
click at [968, 248] on div at bounding box center [963, 248] width 30 height 30
click at [33, 25] on p "Close" at bounding box center [30, 26] width 27 height 12
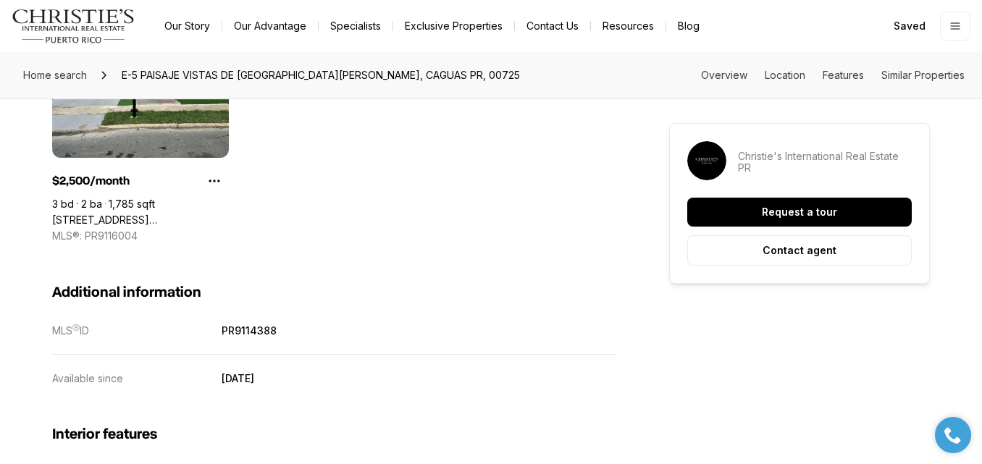
scroll to position [1764, 0]
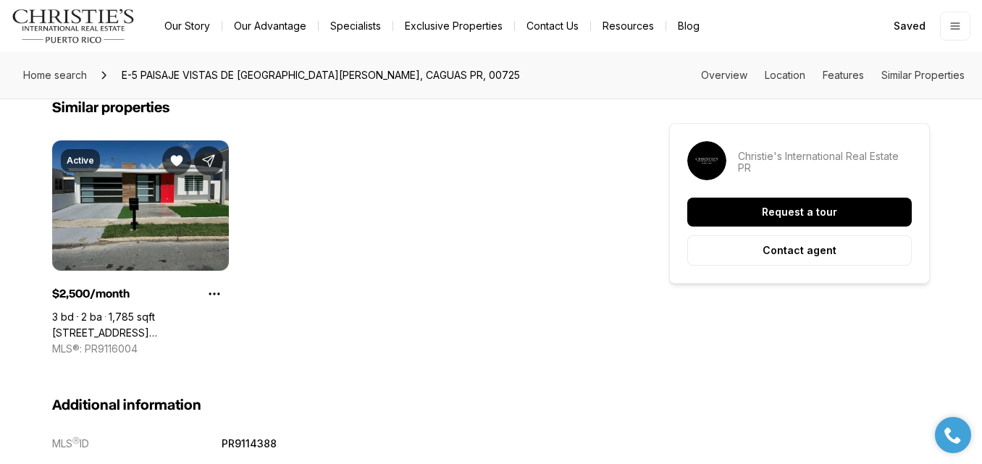
click at [126, 327] on link "[STREET_ADDRESS][PERSON_NAME]" at bounding box center [140, 333] width 177 height 13
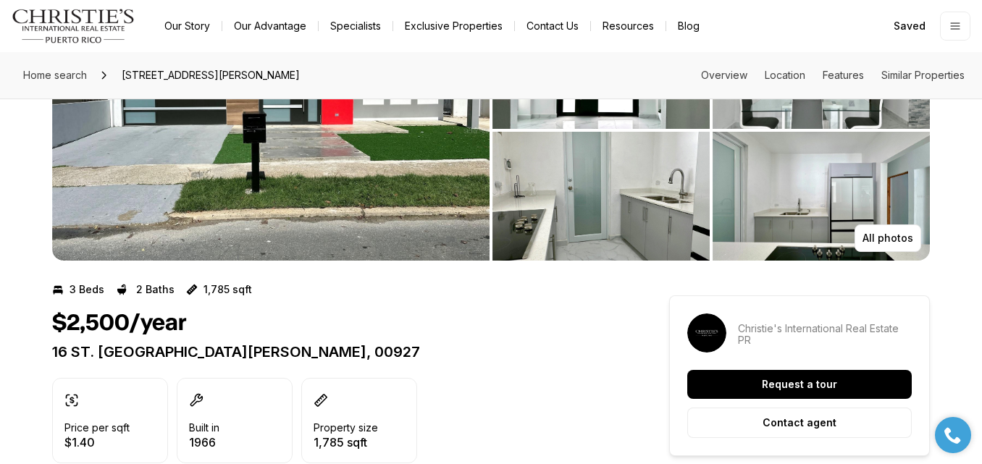
scroll to position [115, 0]
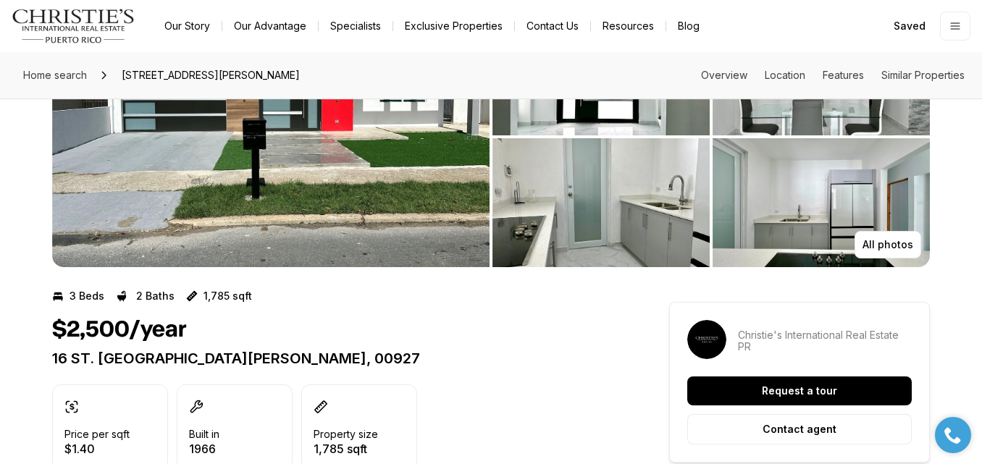
click at [351, 162] on img "View image gallery" at bounding box center [271, 137] width 438 height 261
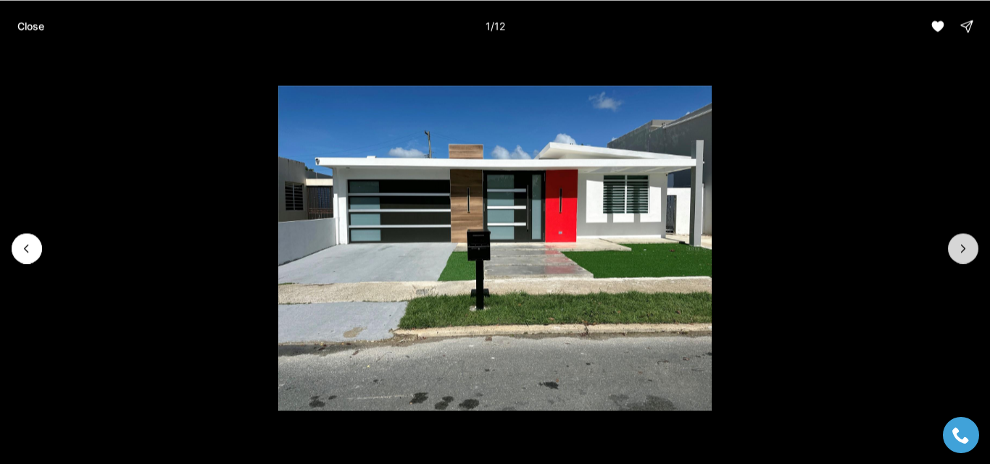
click at [965, 251] on icon "Next slide" at bounding box center [963, 248] width 14 height 14
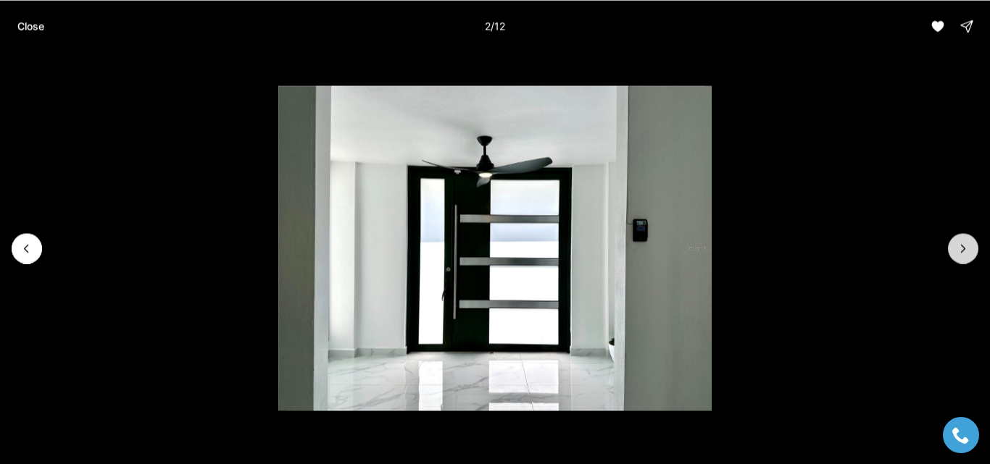
click at [965, 251] on icon "Next slide" at bounding box center [963, 248] width 14 height 14
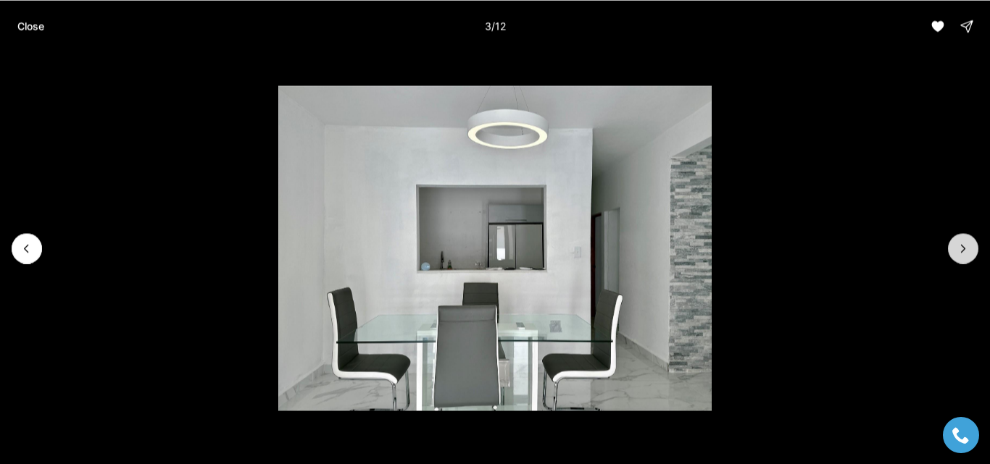
click at [965, 251] on icon "Next slide" at bounding box center [963, 248] width 14 height 14
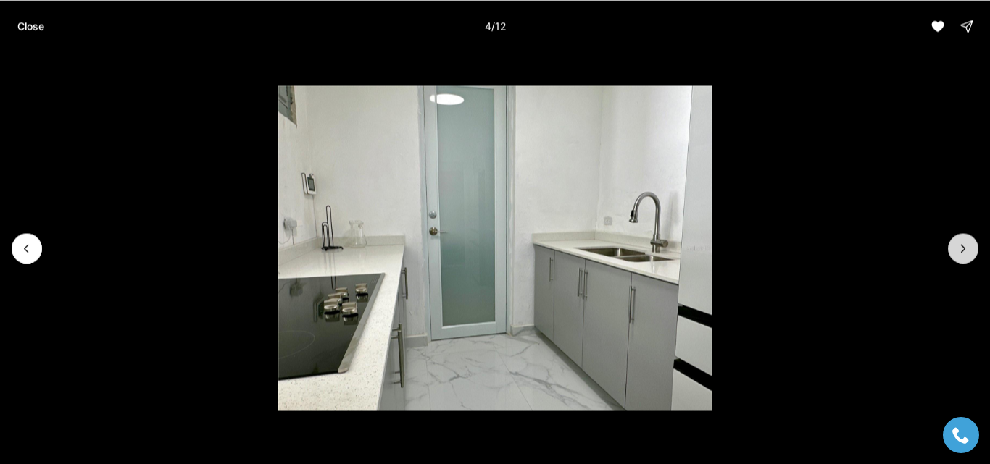
click at [965, 251] on icon "Next slide" at bounding box center [963, 248] width 14 height 14
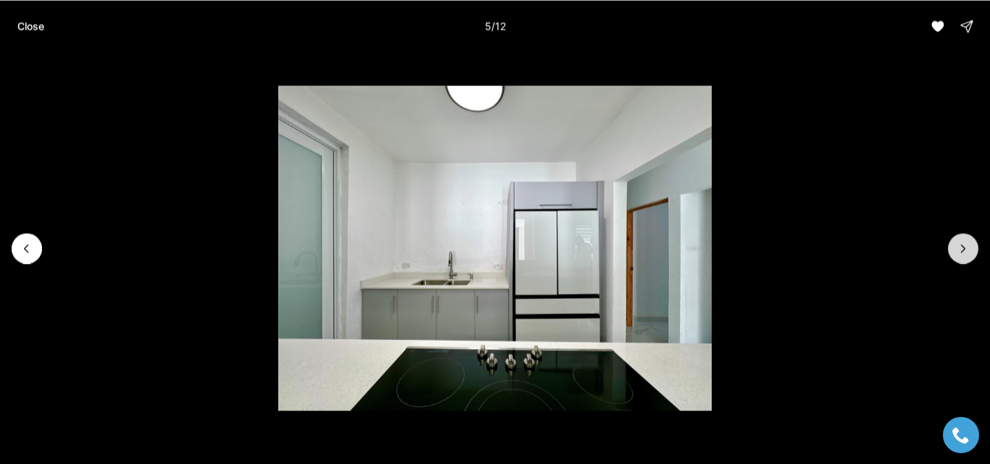
click at [965, 251] on icon "Next slide" at bounding box center [963, 248] width 14 height 14
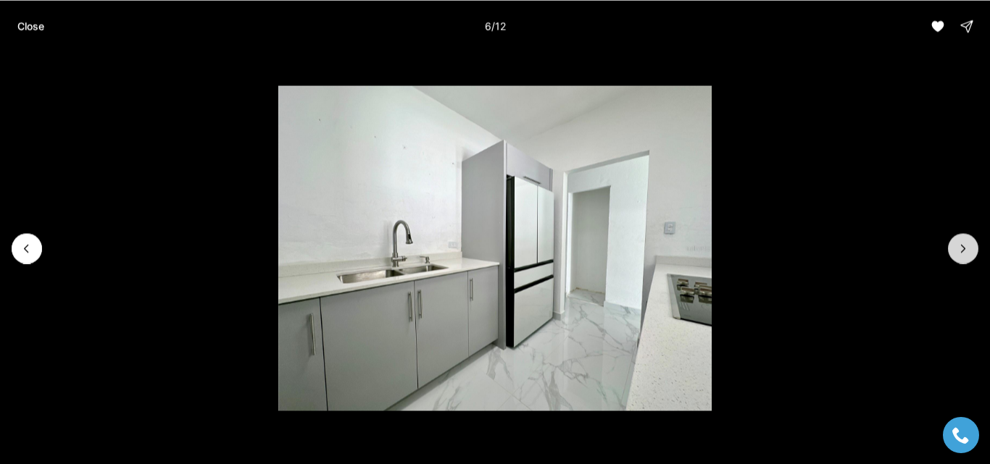
click at [965, 251] on icon "Next slide" at bounding box center [963, 248] width 14 height 14
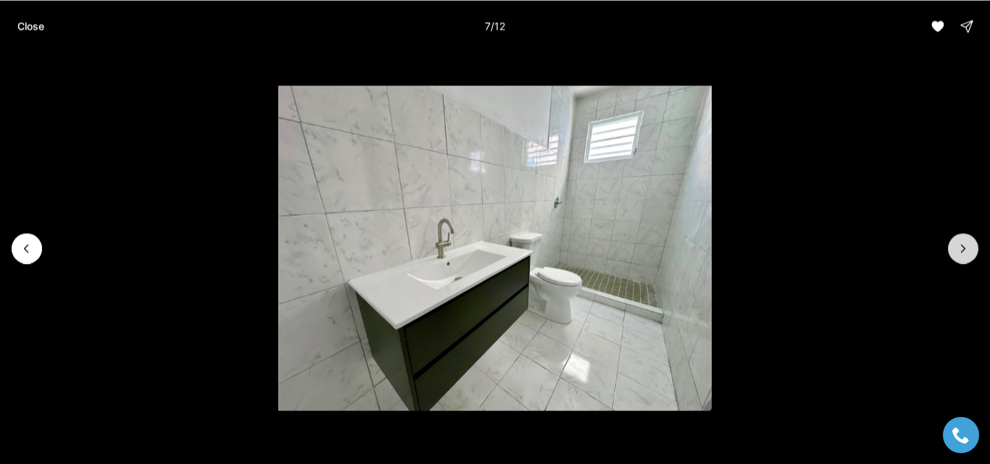
click at [965, 251] on icon "Next slide" at bounding box center [963, 248] width 14 height 14
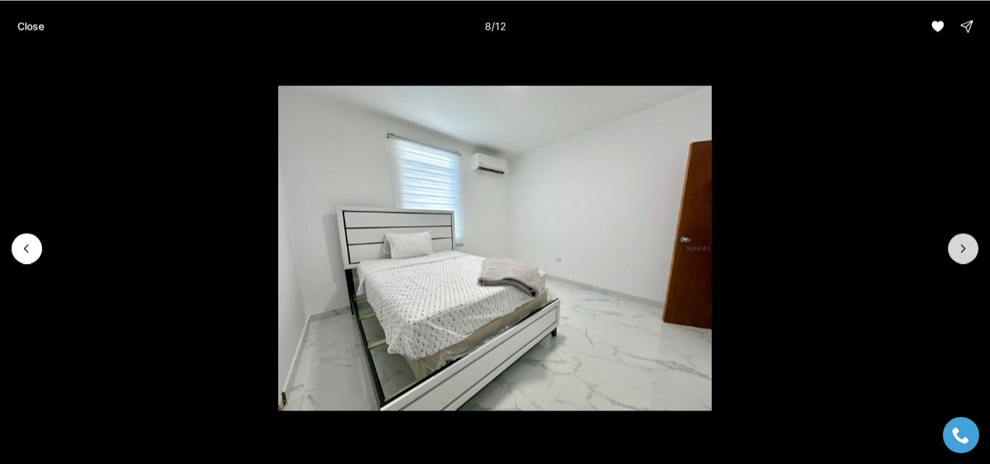
click at [965, 251] on icon "Next slide" at bounding box center [963, 248] width 14 height 14
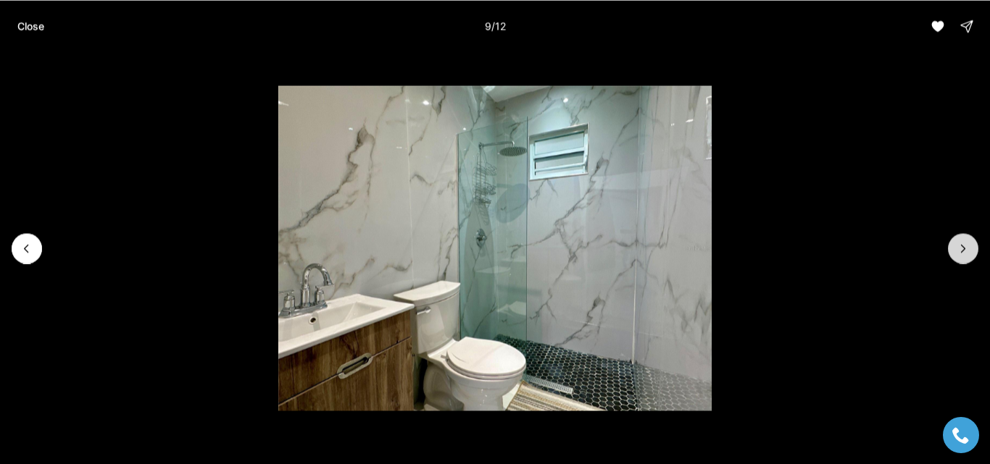
click at [965, 251] on icon "Next slide" at bounding box center [963, 248] width 14 height 14
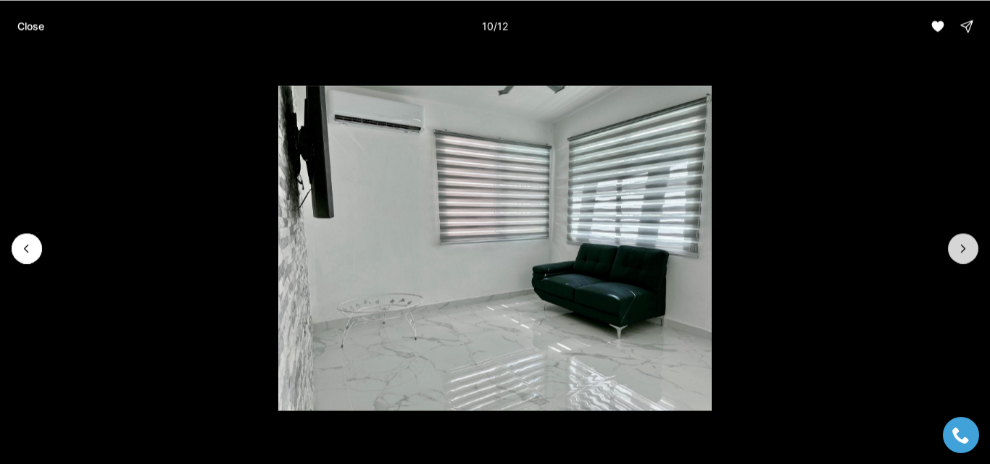
click at [972, 247] on button "Next slide" at bounding box center [963, 248] width 30 height 30
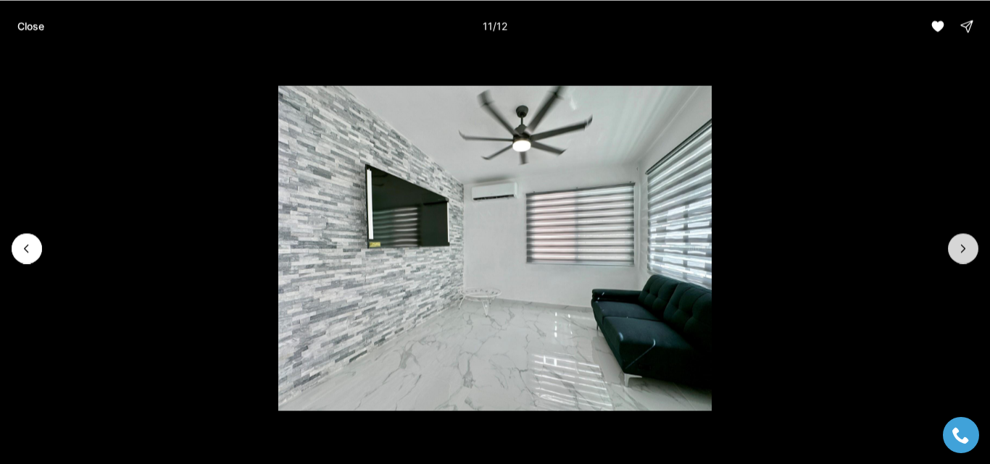
click at [972, 247] on button "Next slide" at bounding box center [963, 248] width 30 height 30
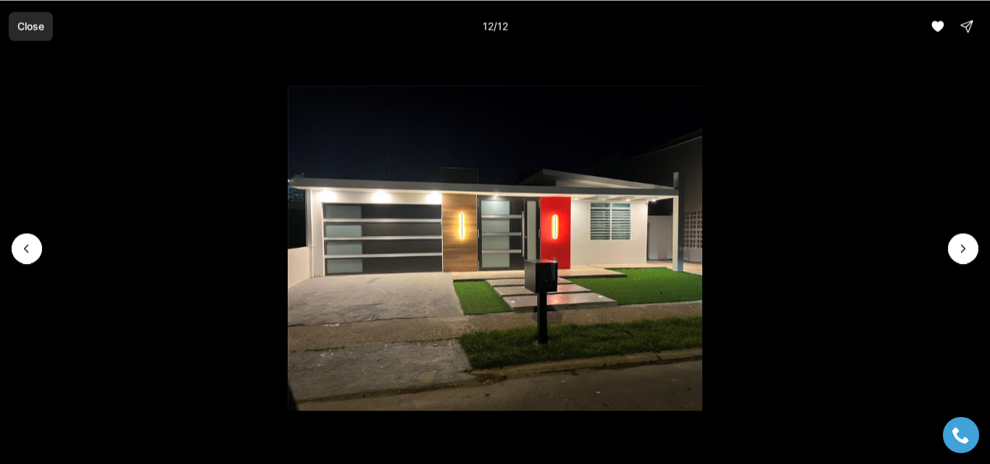
click at [36, 32] on p "Close" at bounding box center [30, 26] width 27 height 12
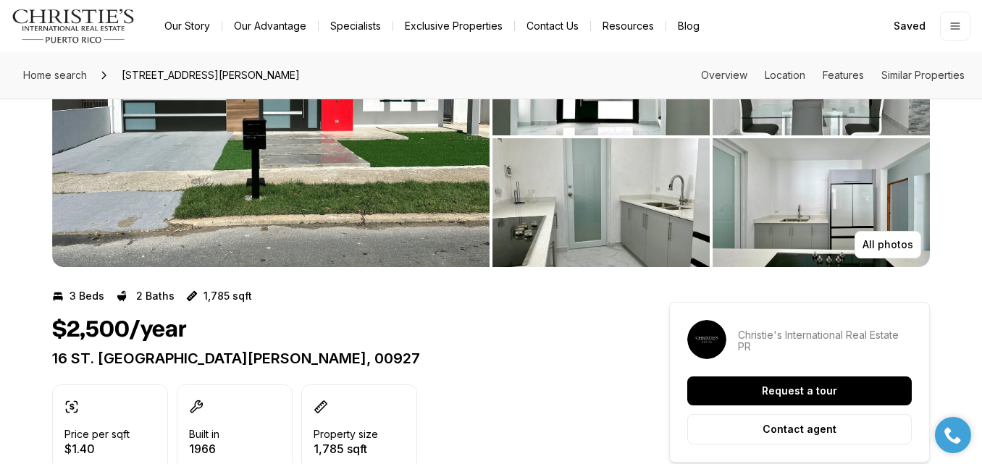
scroll to position [0, 0]
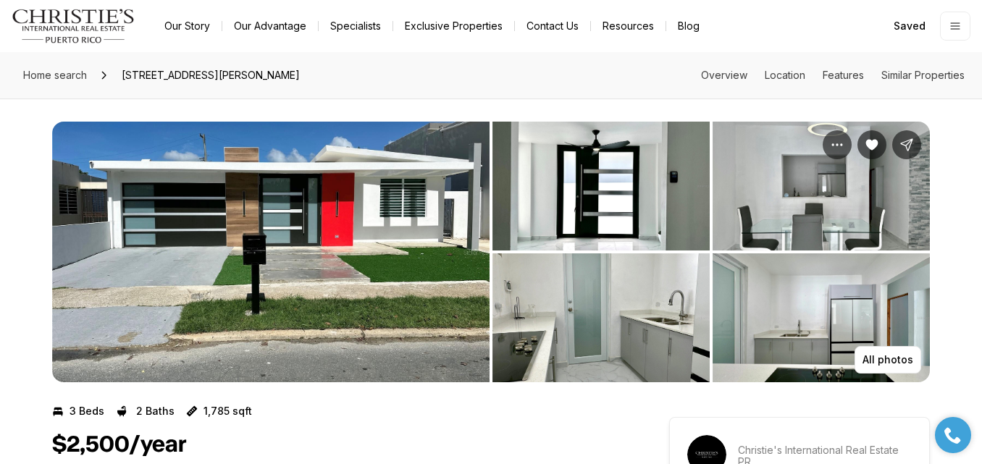
click at [373, 168] on img "View image gallery" at bounding box center [271, 252] width 438 height 261
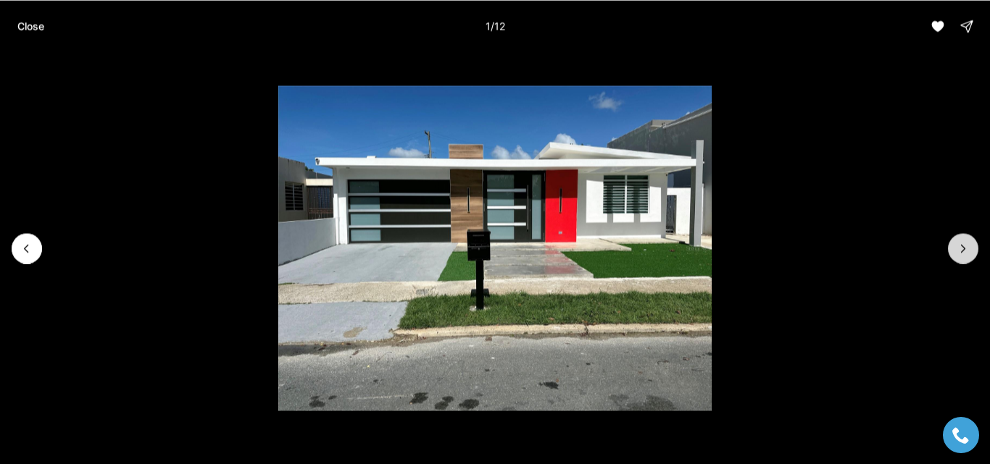
click at [964, 238] on button "Next slide" at bounding box center [963, 248] width 30 height 30
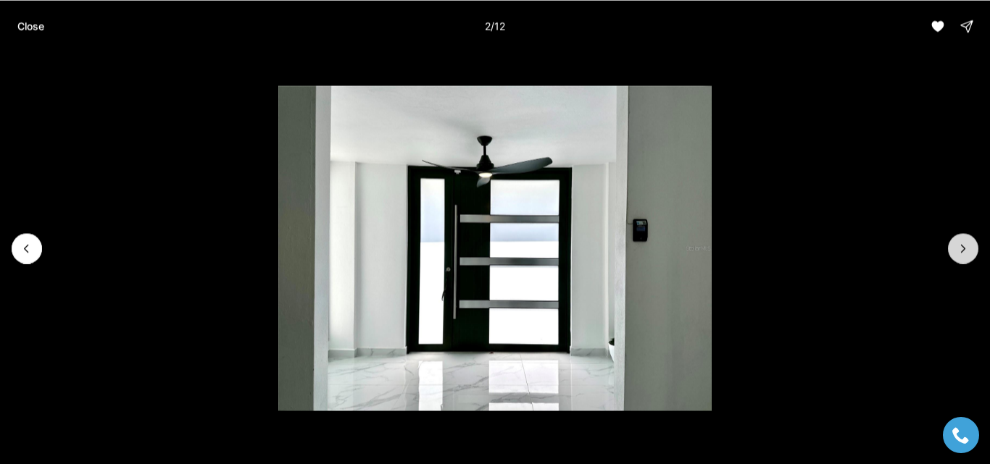
click at [964, 238] on button "Next slide" at bounding box center [963, 248] width 30 height 30
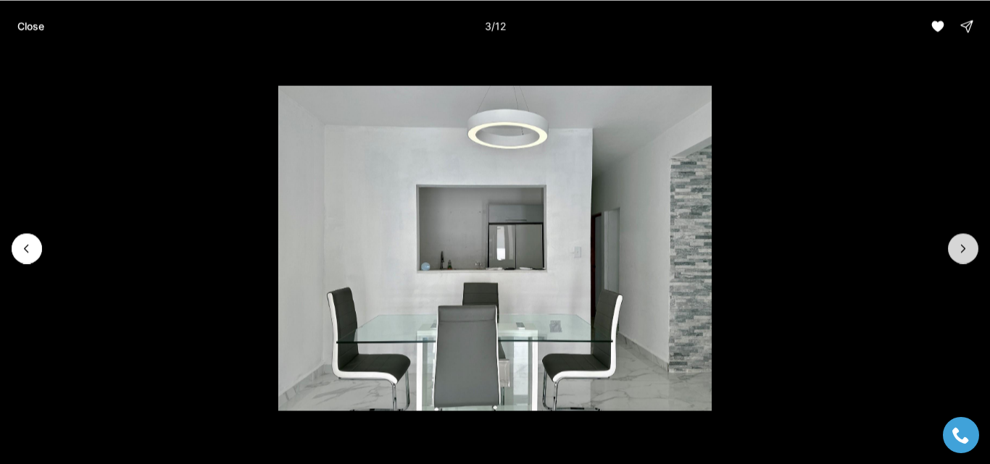
click at [964, 238] on button "Next slide" at bounding box center [963, 248] width 30 height 30
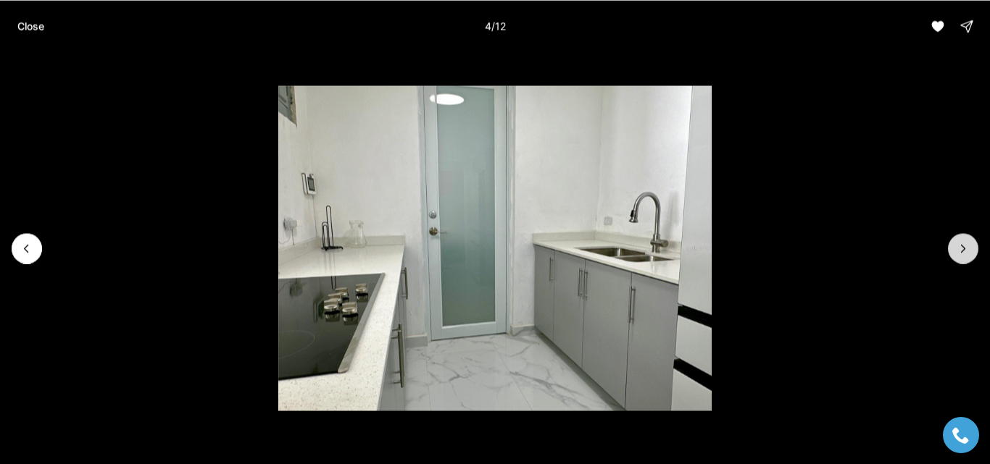
click at [964, 238] on button "Next slide" at bounding box center [963, 248] width 30 height 30
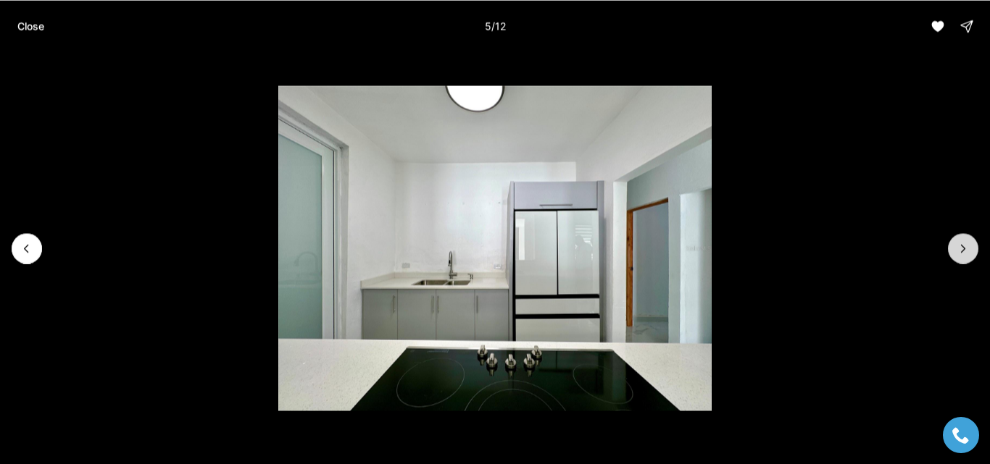
click at [964, 238] on button "Next slide" at bounding box center [963, 248] width 30 height 30
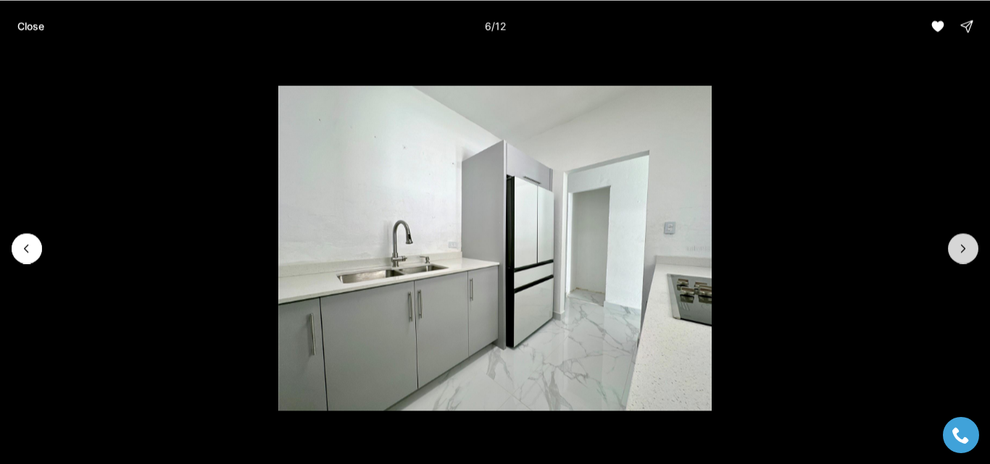
click at [964, 238] on button "Next slide" at bounding box center [963, 248] width 30 height 30
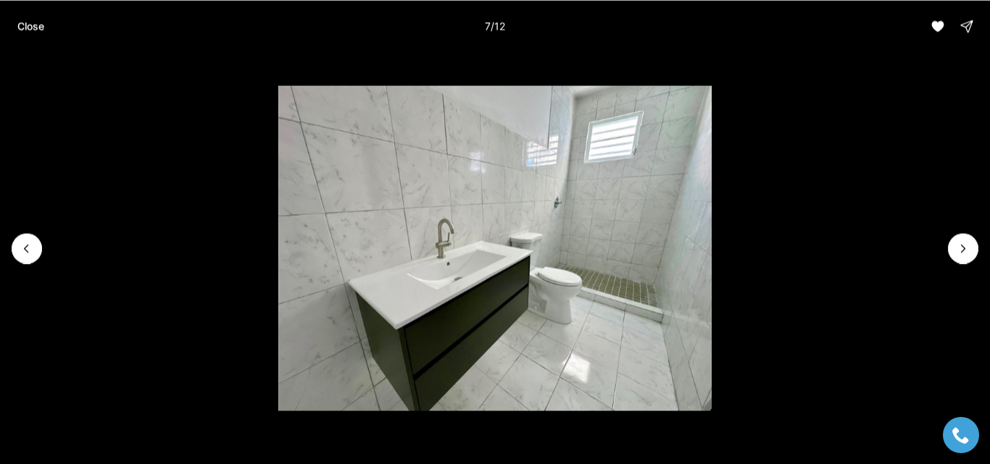
click at [26, 43] on div "Close 7 / 12" at bounding box center [495, 26] width 990 height 52
click at [27, 28] on p "Close" at bounding box center [30, 26] width 27 height 12
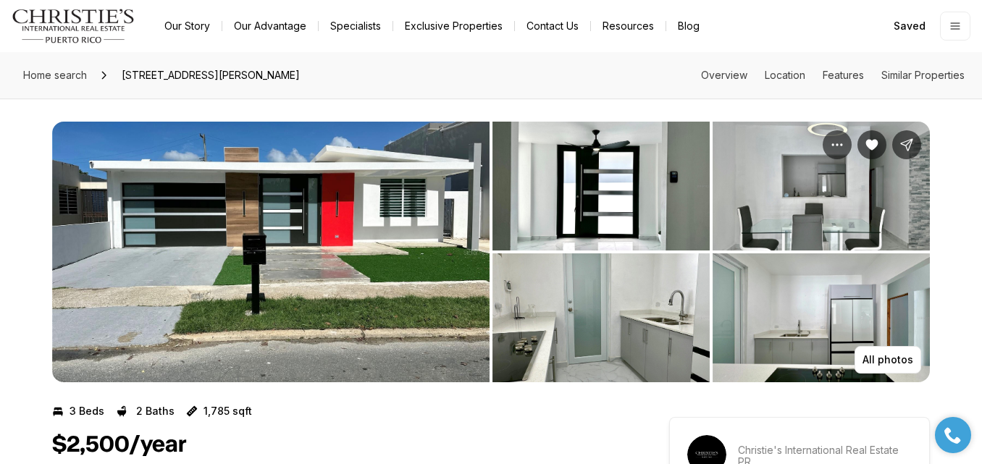
click at [411, 228] on img "View image gallery" at bounding box center [271, 252] width 438 height 261
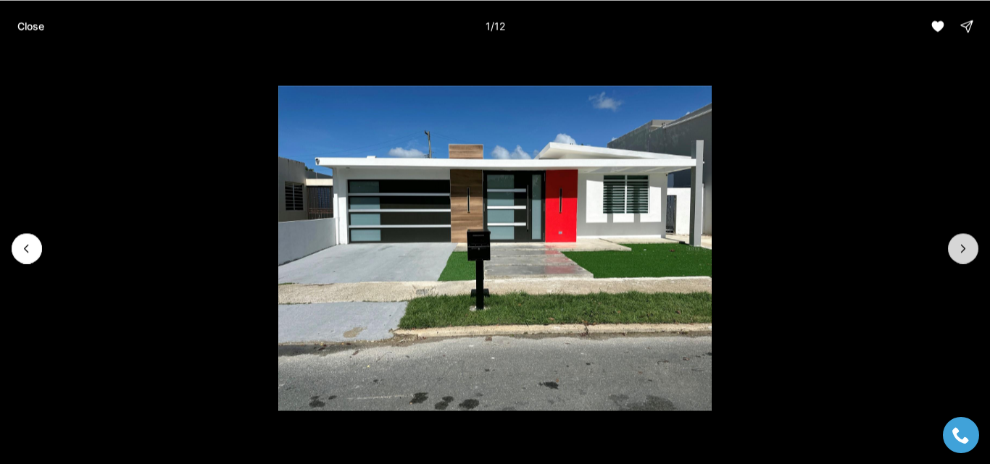
click at [959, 246] on icon "Next slide" at bounding box center [963, 248] width 14 height 14
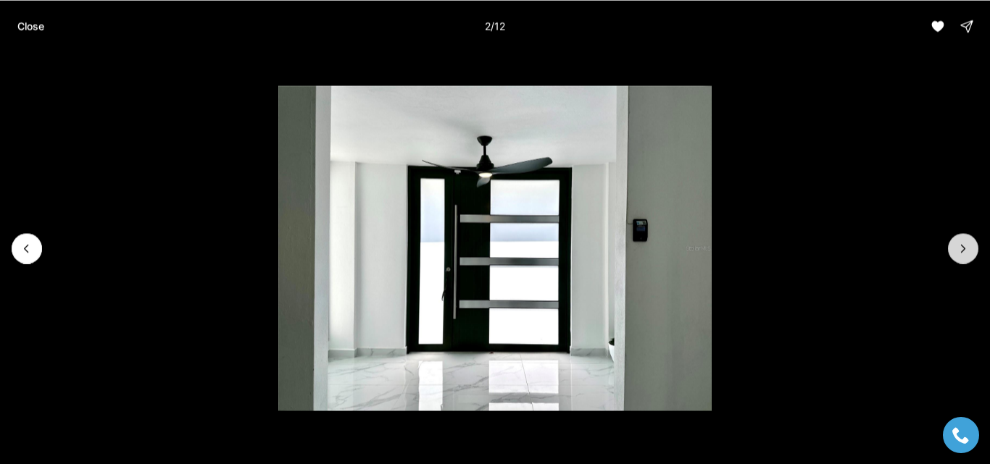
click at [959, 246] on icon "Next slide" at bounding box center [963, 248] width 14 height 14
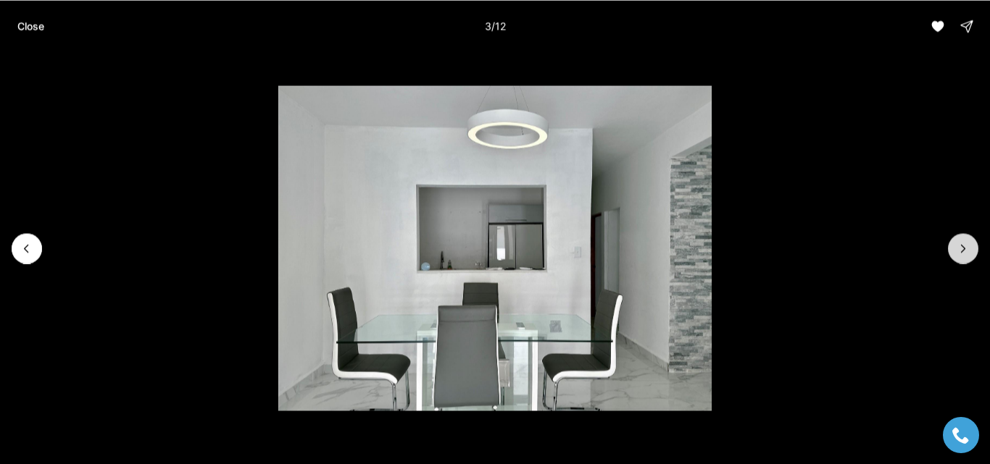
click at [959, 246] on icon "Next slide" at bounding box center [963, 248] width 14 height 14
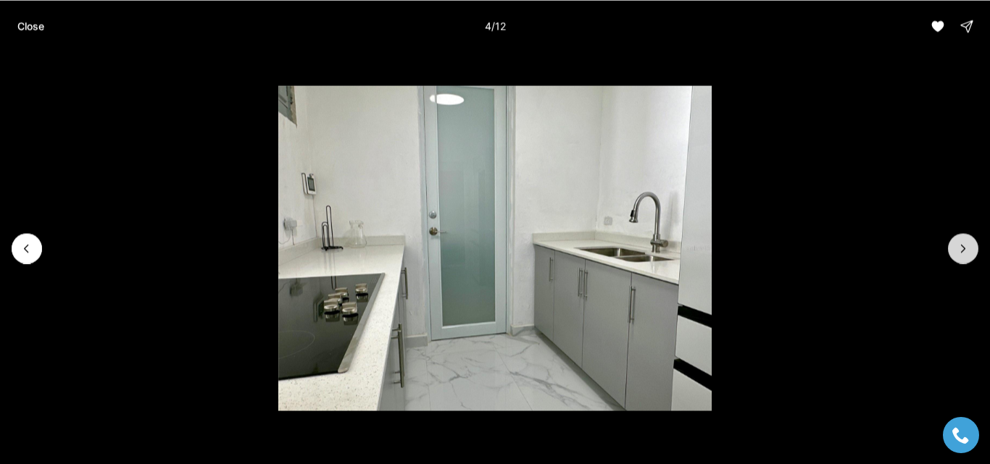
click at [959, 246] on icon "Next slide" at bounding box center [963, 248] width 14 height 14
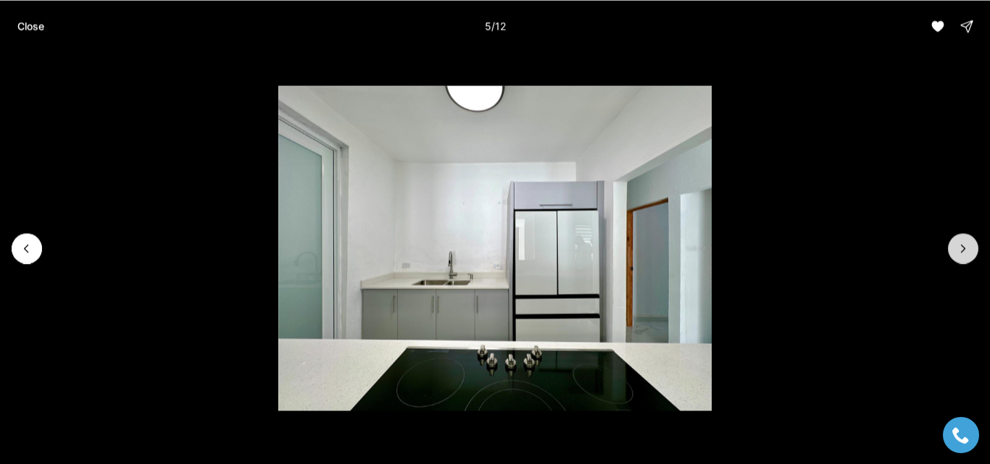
click at [959, 246] on icon "Next slide" at bounding box center [963, 248] width 14 height 14
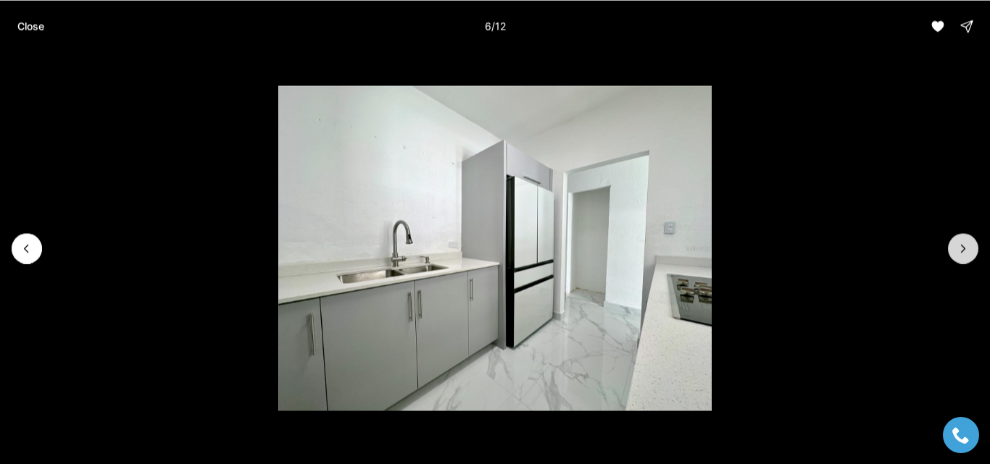
click at [959, 246] on icon "Next slide" at bounding box center [963, 248] width 14 height 14
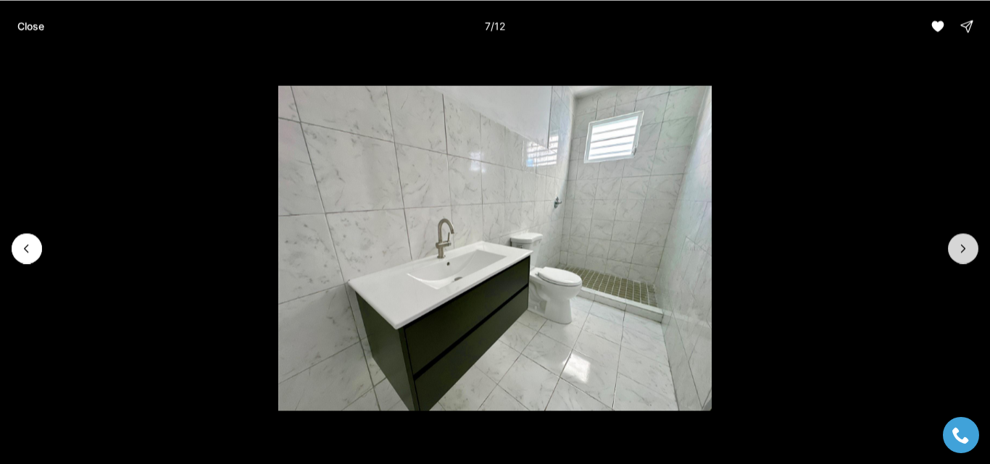
click at [959, 246] on icon "Next slide" at bounding box center [963, 248] width 14 height 14
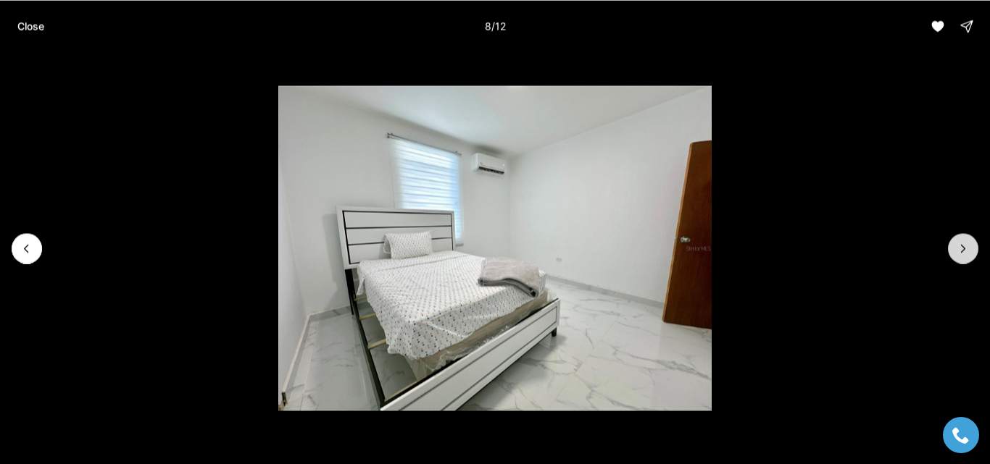
click at [959, 246] on icon "Next slide" at bounding box center [963, 248] width 14 height 14
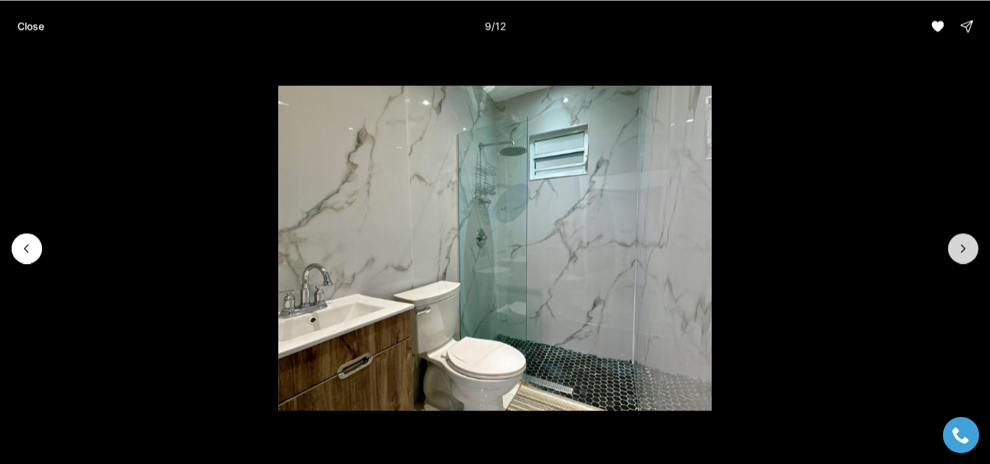
click at [959, 246] on icon "Next slide" at bounding box center [963, 248] width 14 height 14
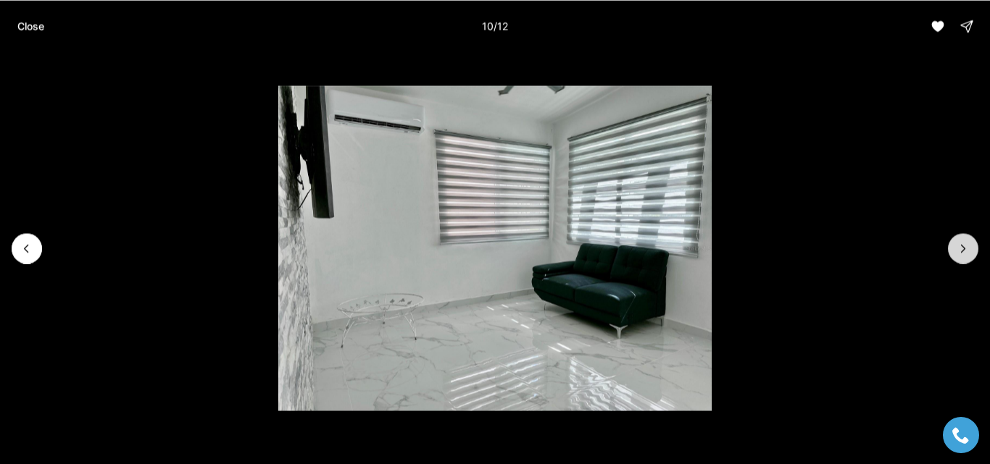
click at [959, 246] on icon "Next slide" at bounding box center [963, 248] width 14 height 14
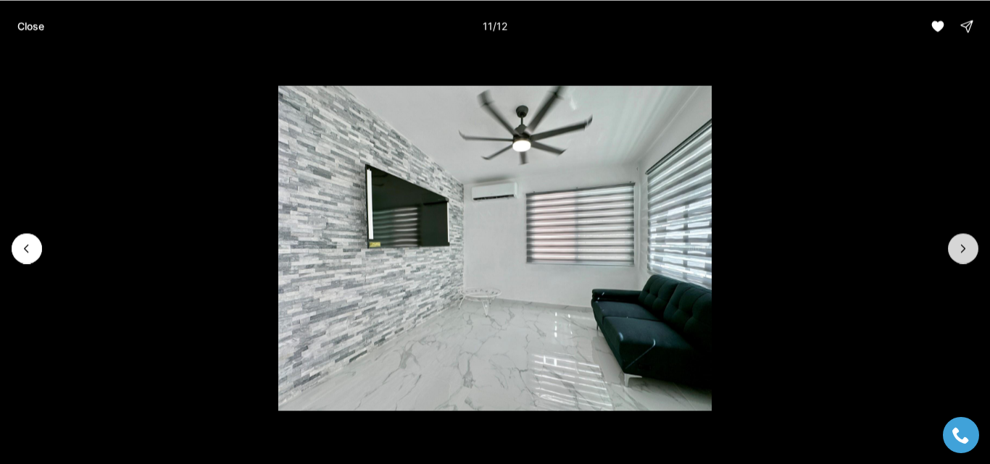
click at [959, 246] on icon "Next slide" at bounding box center [963, 248] width 14 height 14
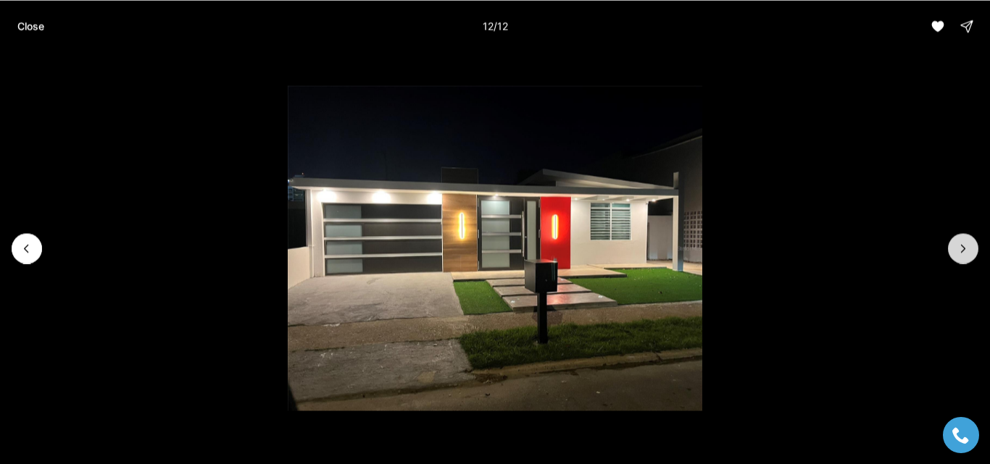
click at [959, 246] on div at bounding box center [963, 248] width 30 height 30
click at [42, 15] on button "Close" at bounding box center [31, 26] width 44 height 29
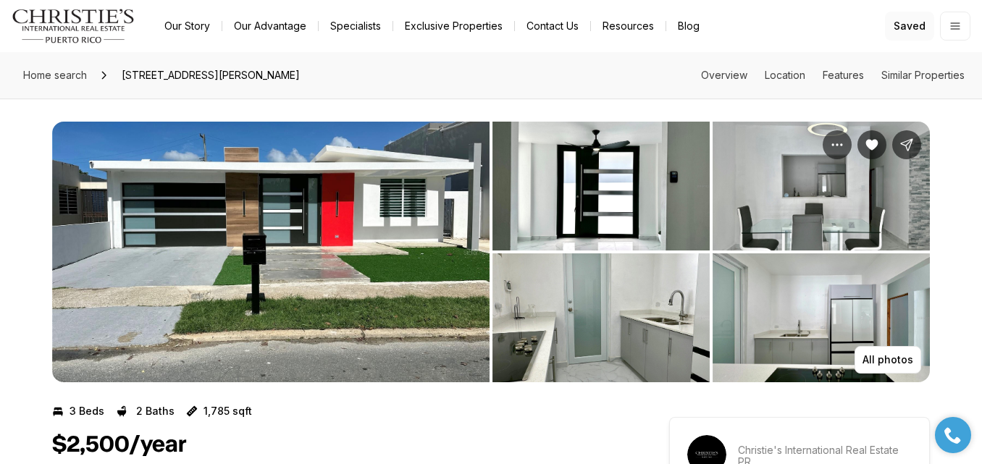
click at [917, 31] on span "Saved" at bounding box center [910, 26] width 32 height 12
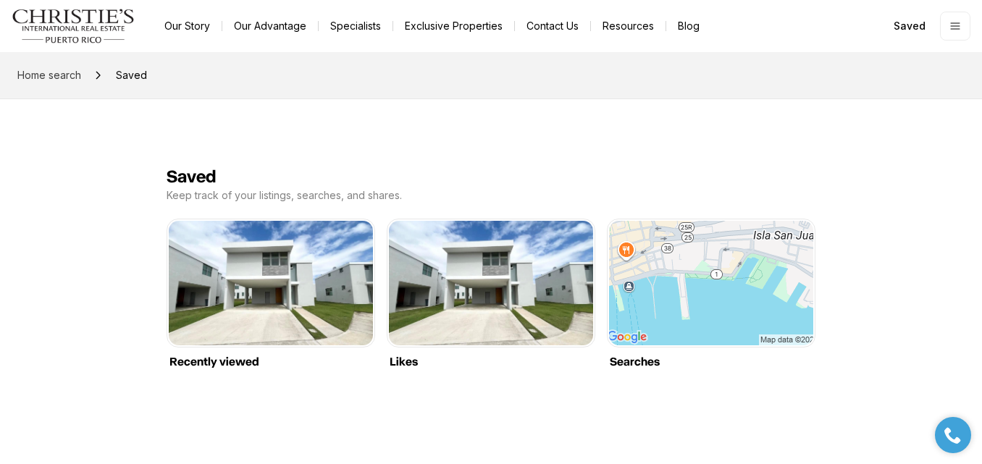
scroll to position [22, 0]
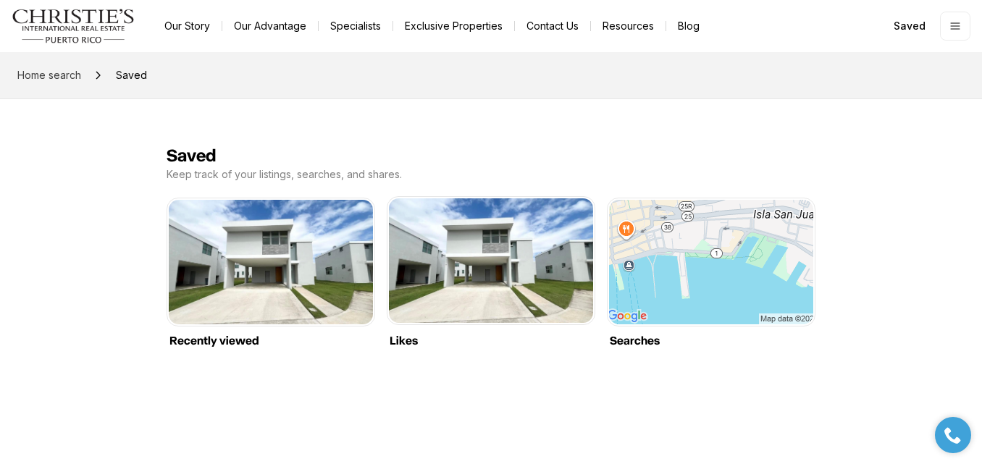
click at [484, 199] on link "Likes" at bounding box center [491, 199] width 204 height 0
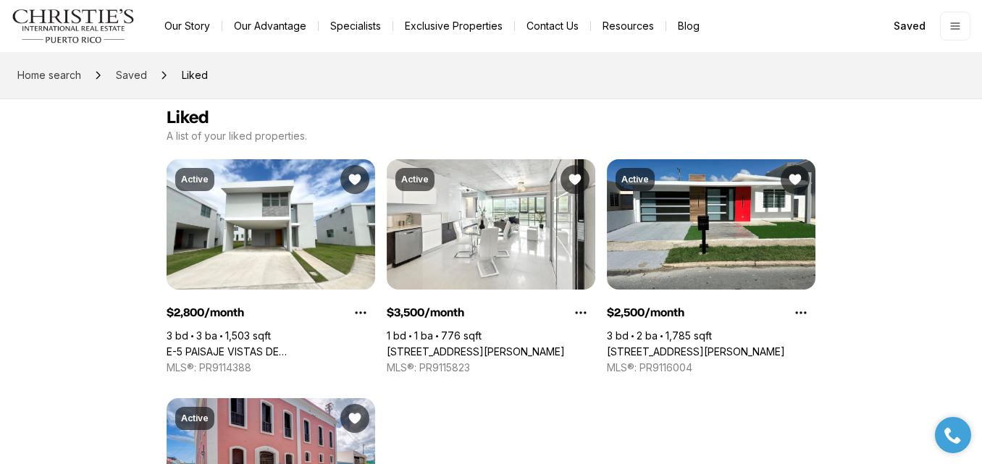
scroll to position [41, 0]
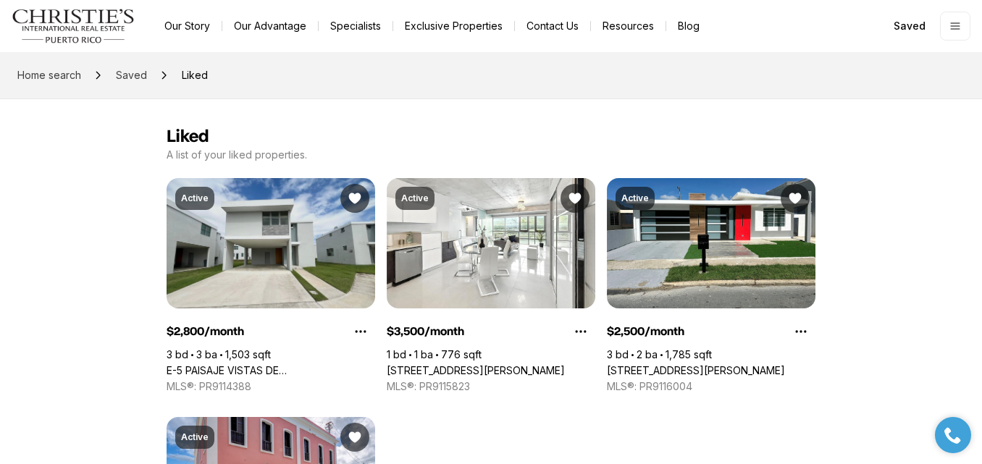
click at [302, 364] on link "E-5 PAISAJE VISTAS DE [GEOGRAPHIC_DATA][PERSON_NAME], CAGUAS PR, 00725" at bounding box center [271, 370] width 209 height 13
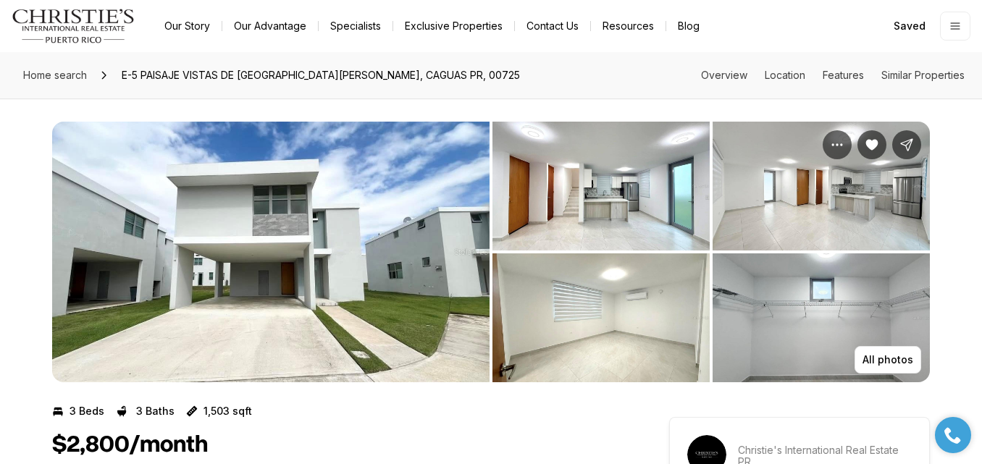
click at [322, 252] on img "View image gallery" at bounding box center [271, 252] width 438 height 261
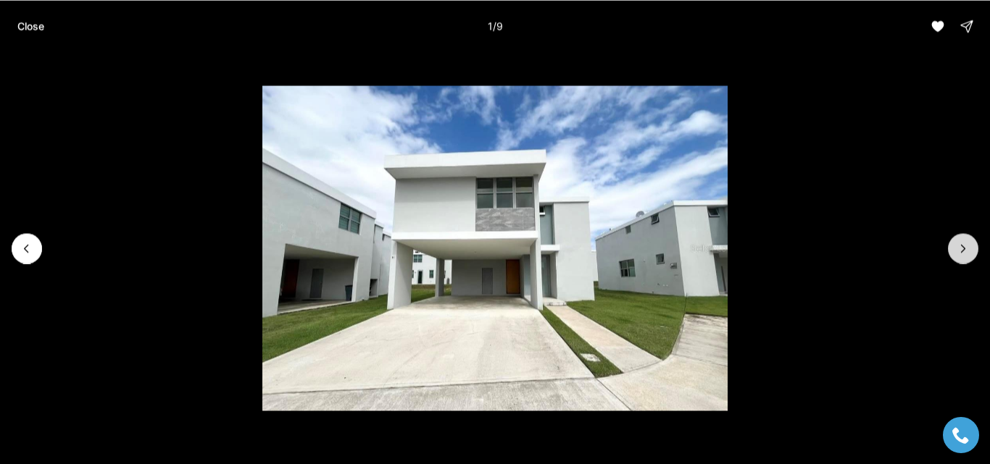
click at [952, 256] on button "Next slide" at bounding box center [963, 248] width 30 height 30
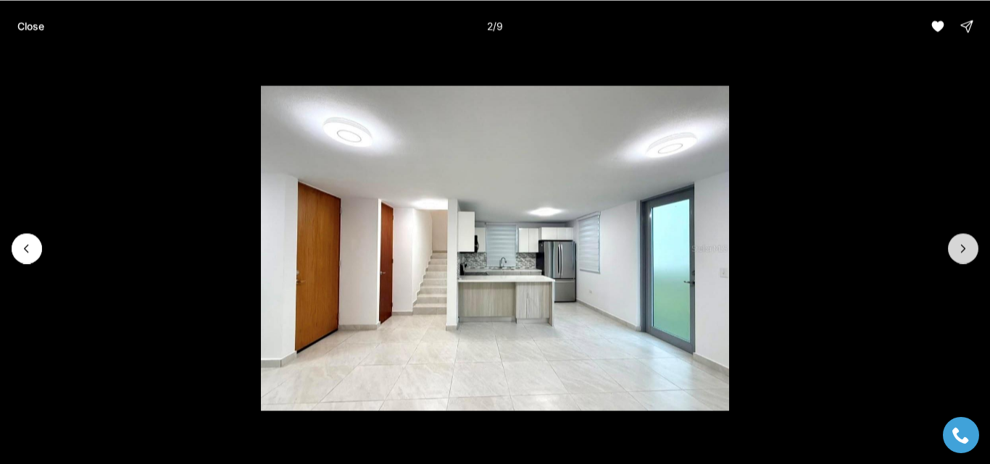
click at [952, 256] on button "Next slide" at bounding box center [963, 248] width 30 height 30
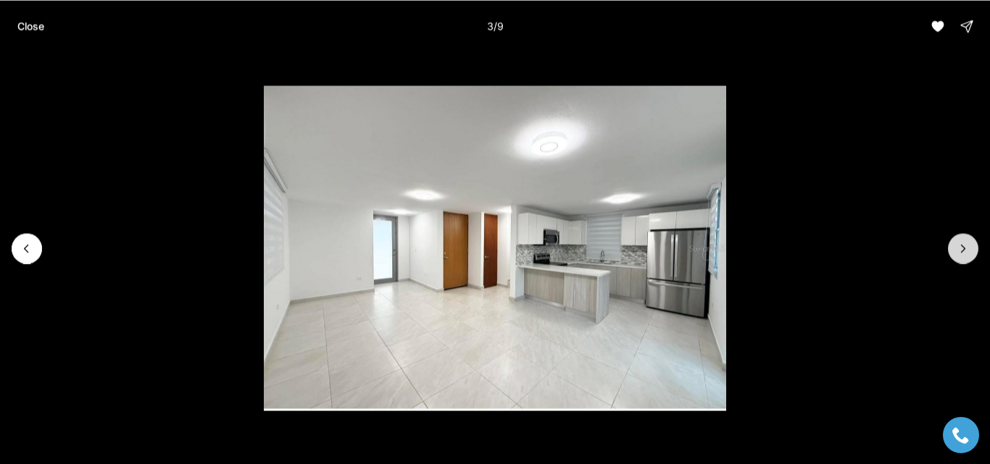
click at [952, 256] on button "Next slide" at bounding box center [963, 248] width 30 height 30
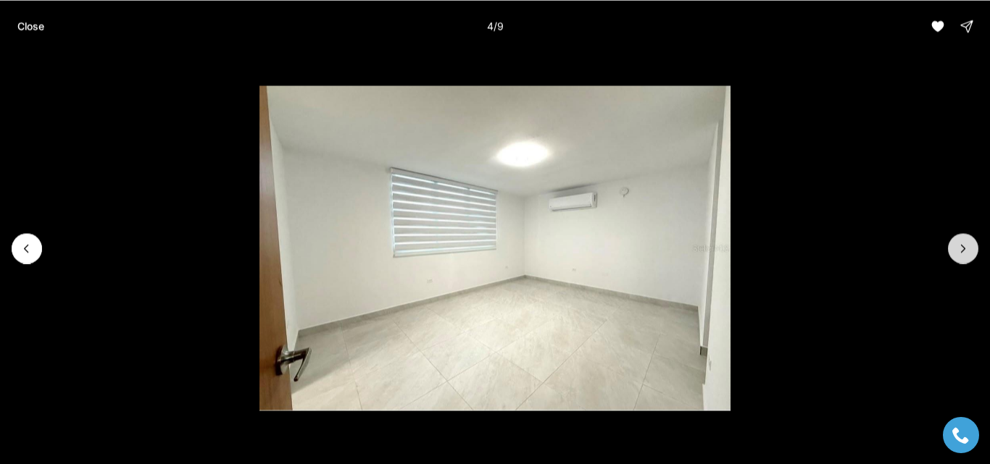
click at [952, 256] on button "Next slide" at bounding box center [963, 248] width 30 height 30
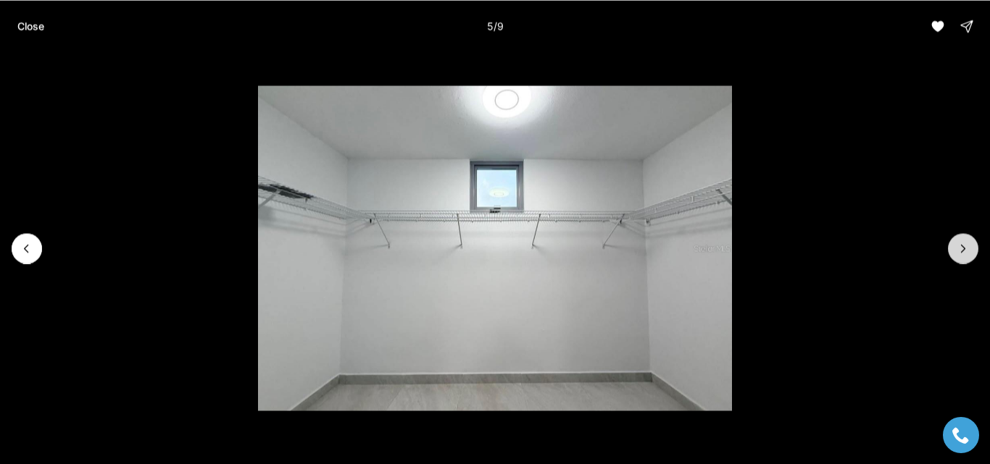
click at [952, 256] on button "Next slide" at bounding box center [963, 248] width 30 height 30
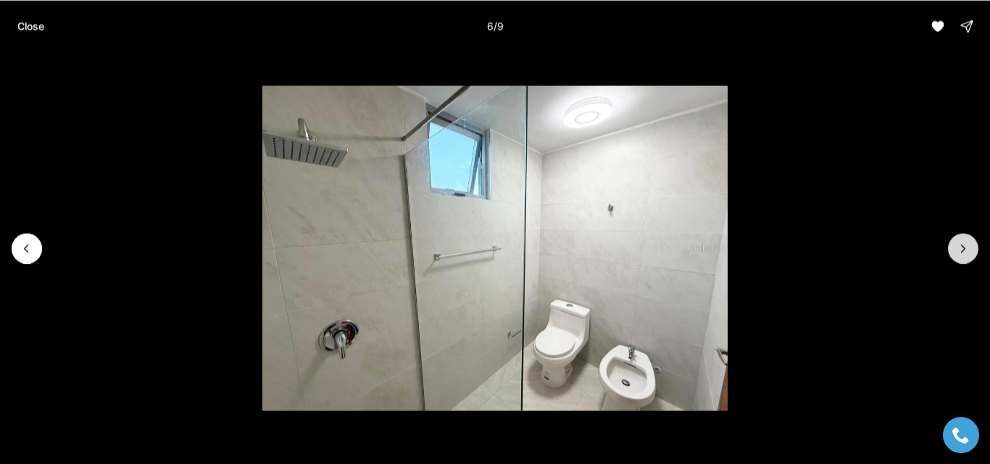
click at [970, 247] on button "Next slide" at bounding box center [963, 248] width 30 height 30
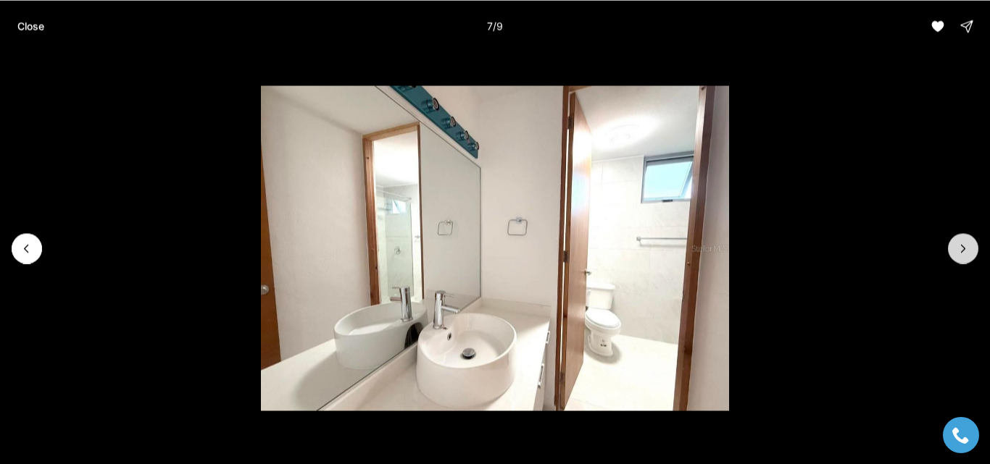
click at [970, 247] on button "Next slide" at bounding box center [963, 248] width 30 height 30
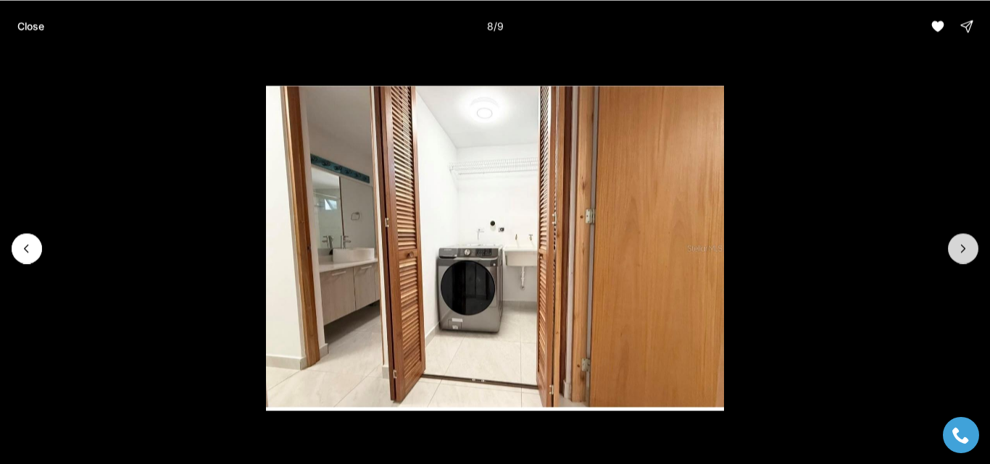
click at [970, 247] on button "Next slide" at bounding box center [963, 248] width 30 height 30
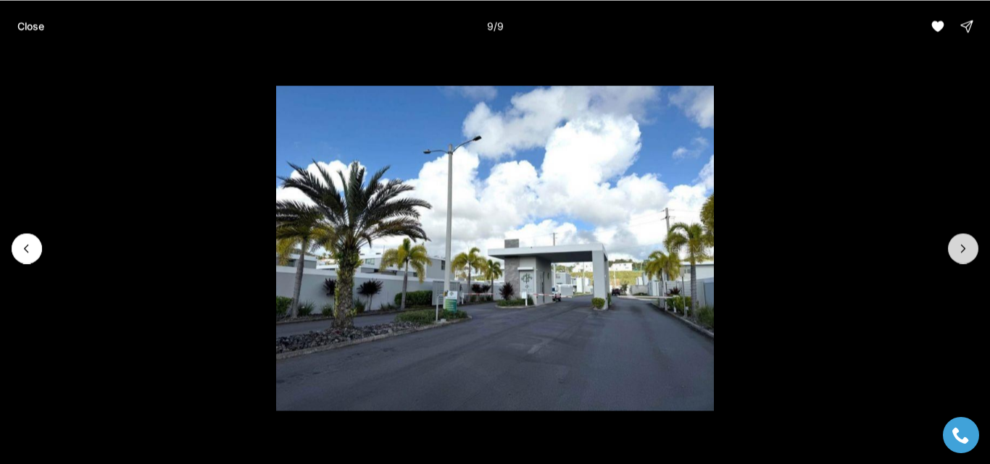
click at [970, 247] on div at bounding box center [963, 248] width 30 height 30
click at [41, 21] on p "Close" at bounding box center [30, 26] width 27 height 12
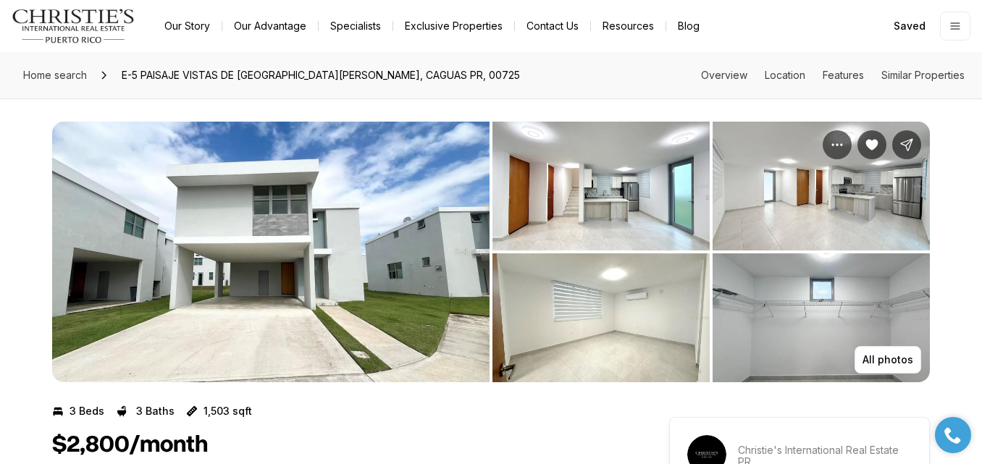
click at [606, 208] on img "View image gallery" at bounding box center [601, 186] width 217 height 129
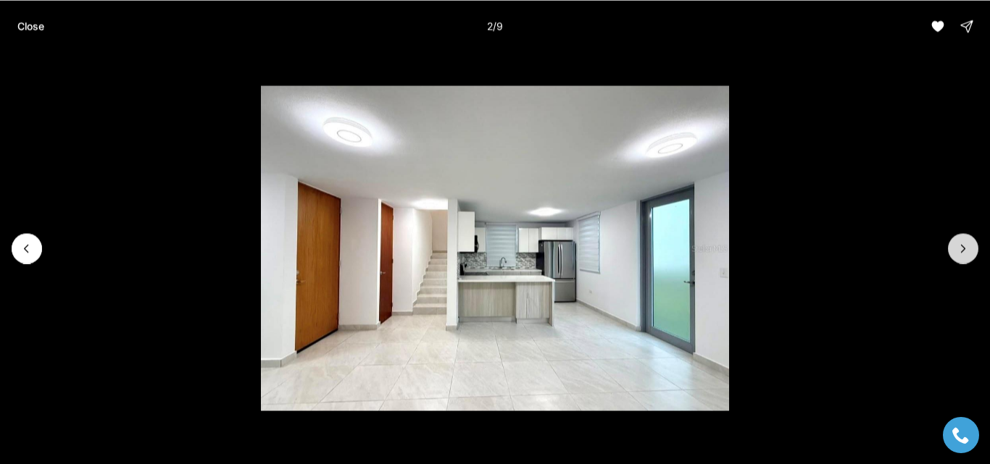
click at [962, 252] on icon "Next slide" at bounding box center [963, 248] width 14 height 14
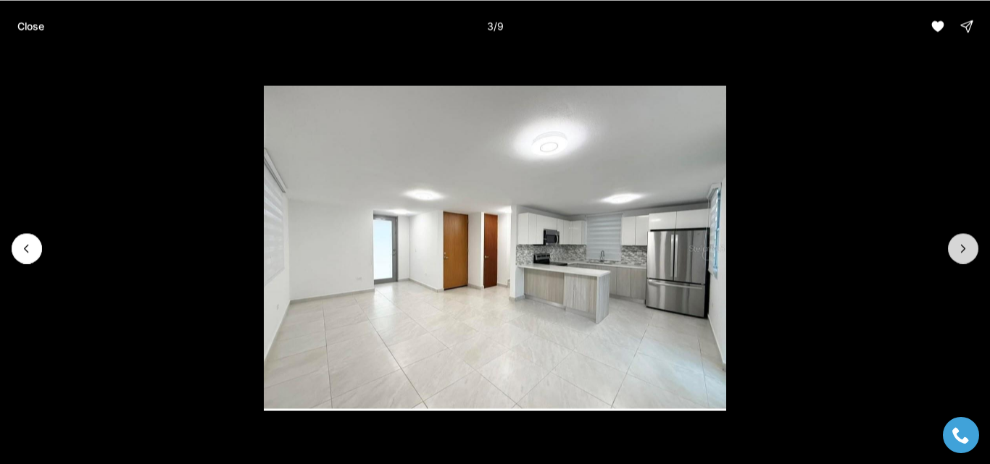
click at [962, 252] on icon "Next slide" at bounding box center [963, 248] width 14 height 14
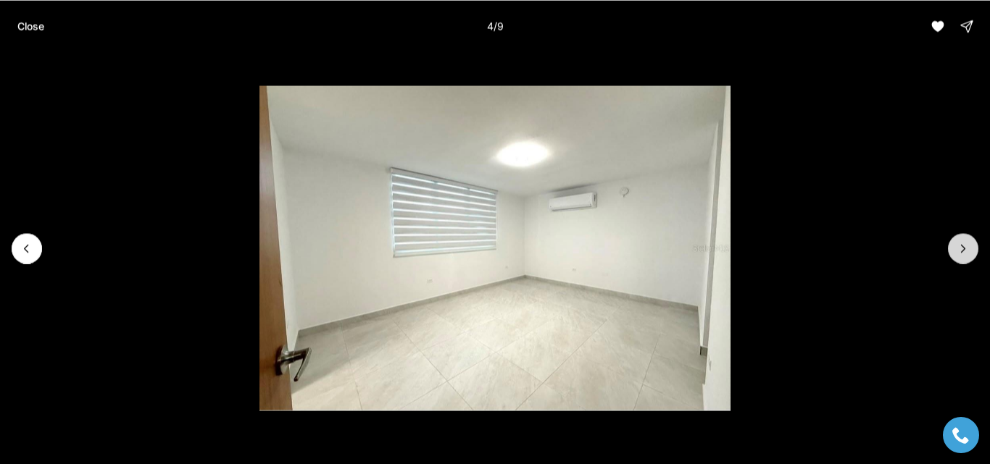
click at [962, 252] on icon "Next slide" at bounding box center [963, 248] width 14 height 14
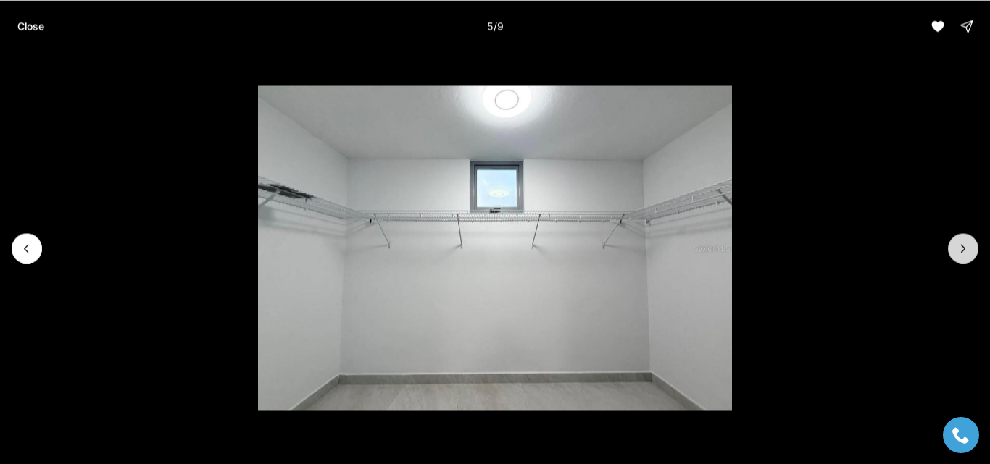
click at [962, 252] on icon "Next slide" at bounding box center [963, 248] width 14 height 14
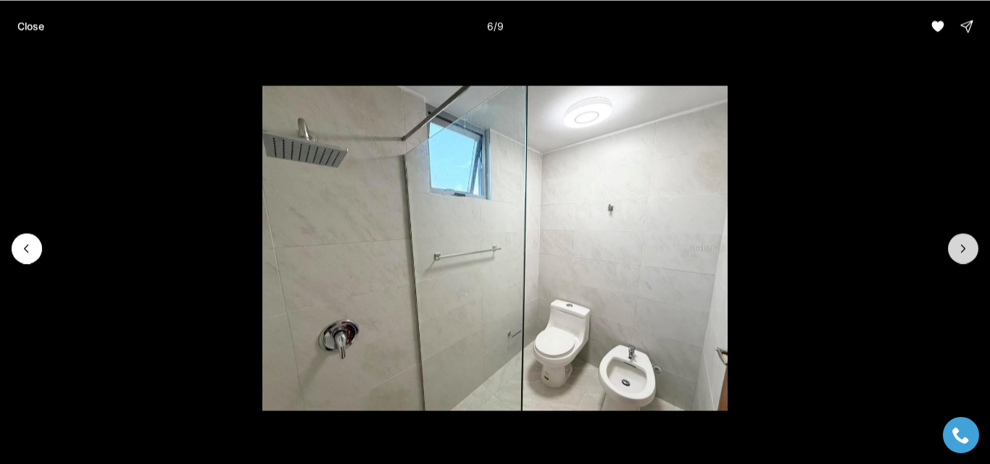
click at [962, 252] on icon "Next slide" at bounding box center [963, 248] width 14 height 14
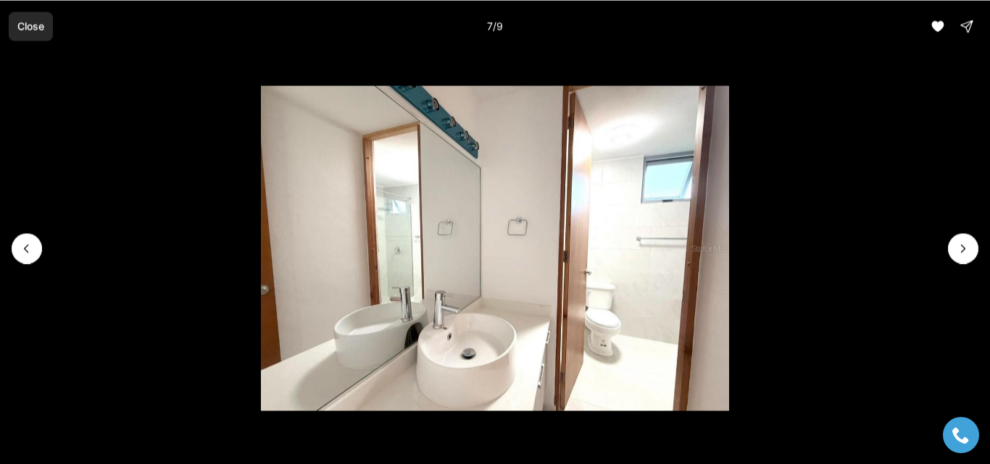
click at [30, 20] on p "Close" at bounding box center [30, 26] width 27 height 12
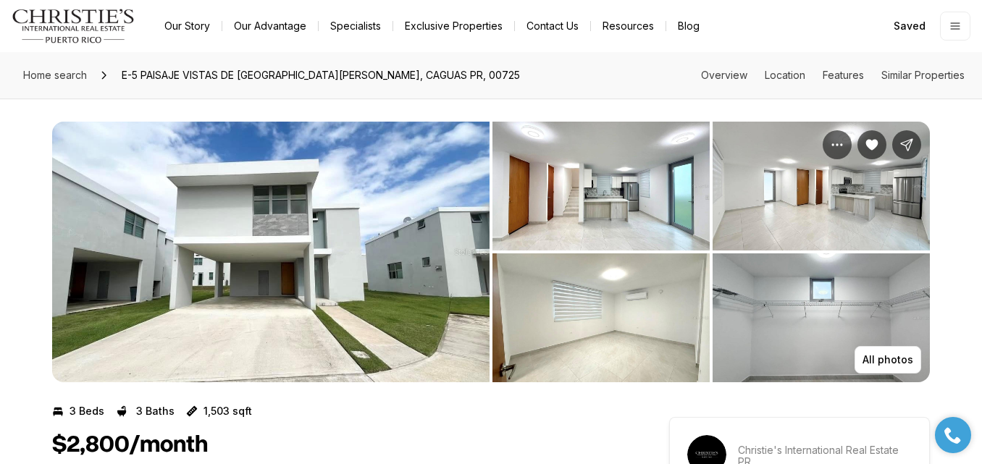
click at [340, 229] on img "View image gallery" at bounding box center [271, 252] width 438 height 261
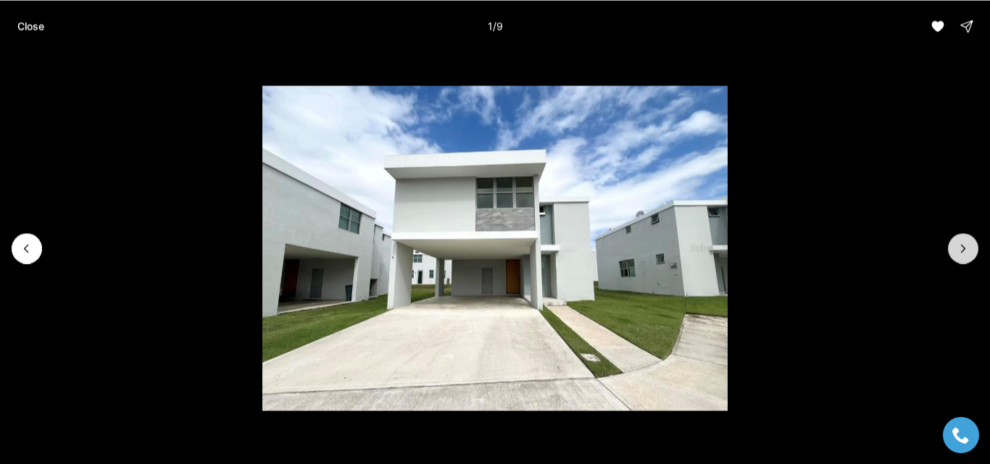
click at [961, 249] on icon "Next slide" at bounding box center [963, 248] width 14 height 14
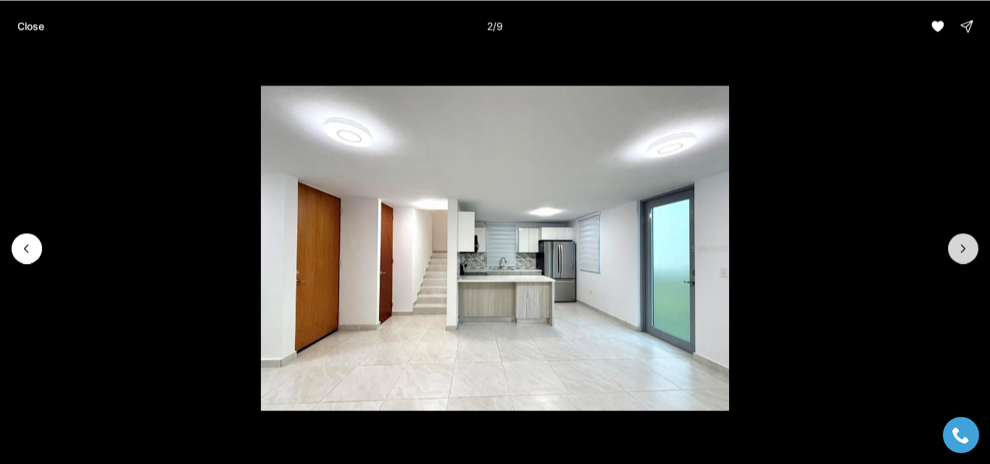
click at [961, 249] on icon "Next slide" at bounding box center [963, 248] width 14 height 14
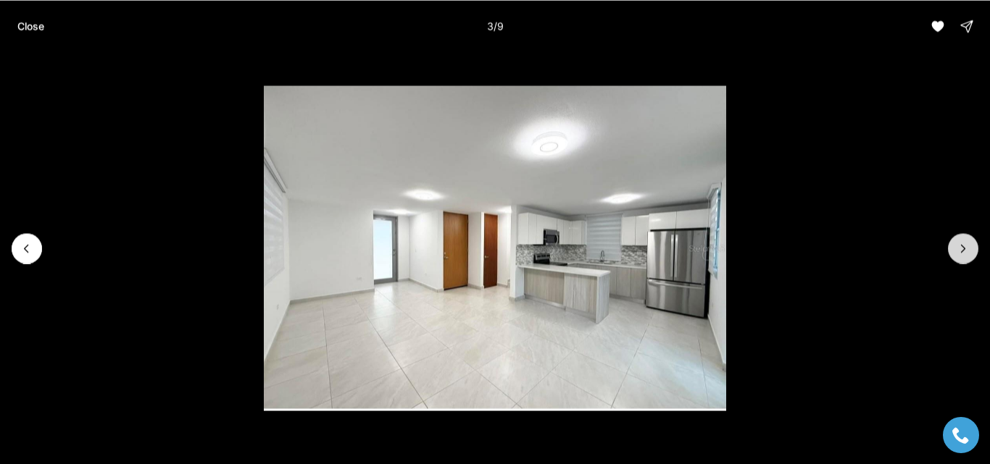
click at [961, 249] on icon "Next slide" at bounding box center [963, 248] width 14 height 14
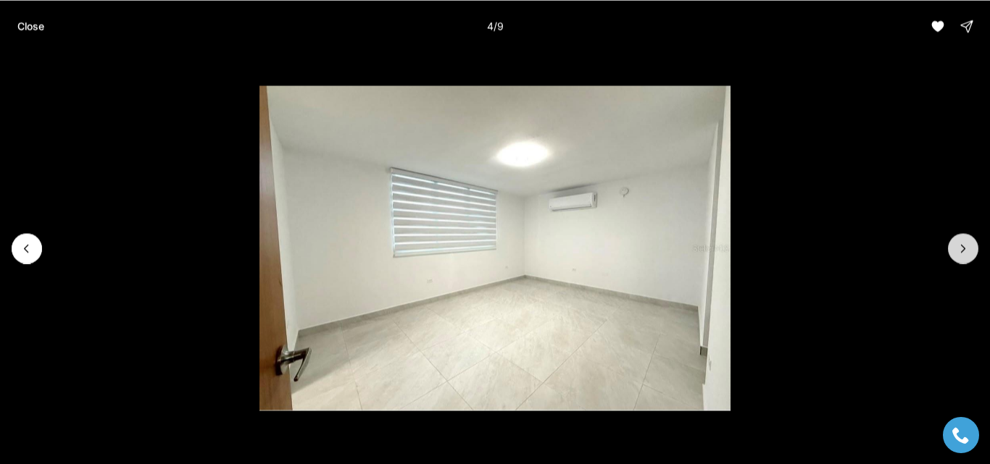
click at [961, 249] on icon "Next slide" at bounding box center [963, 248] width 14 height 14
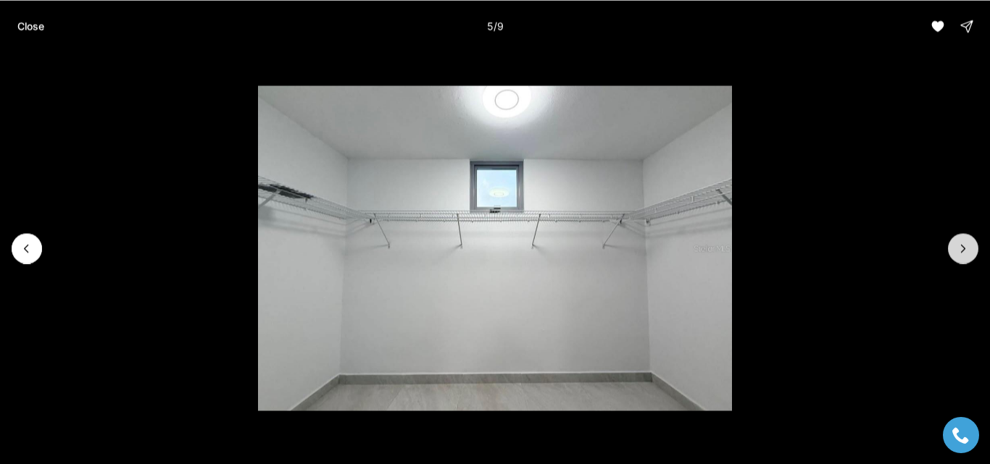
click at [961, 249] on icon "Next slide" at bounding box center [963, 248] width 14 height 14
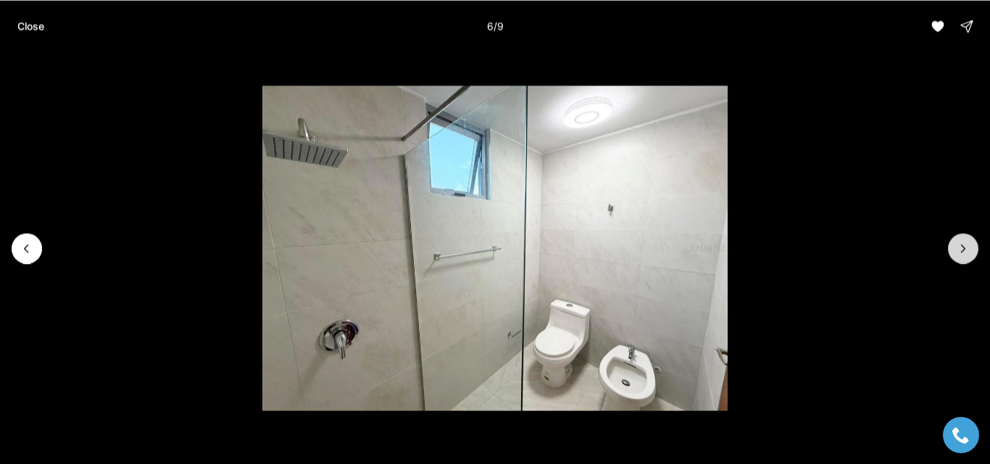
click at [961, 249] on icon "Next slide" at bounding box center [963, 248] width 14 height 14
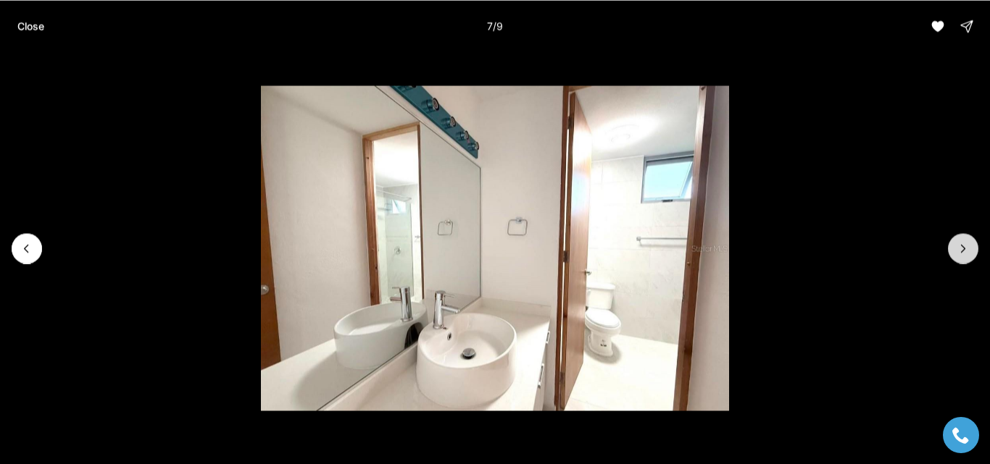
click at [961, 249] on icon "Next slide" at bounding box center [963, 248] width 14 height 14
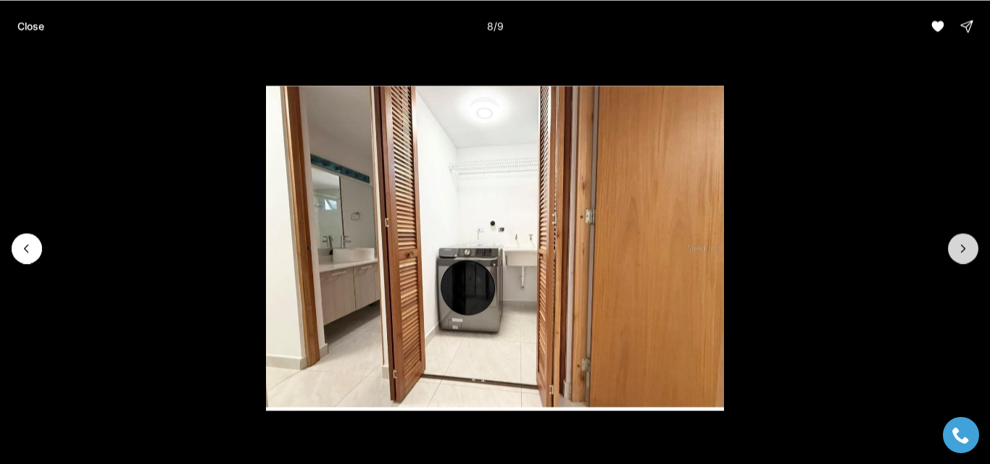
click at [961, 249] on icon "Next slide" at bounding box center [963, 248] width 14 height 14
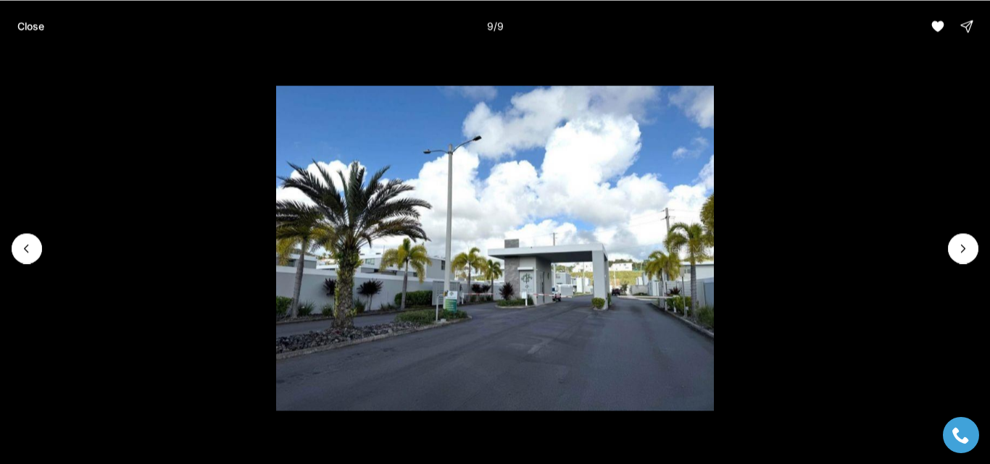
click at [969, 238] on div at bounding box center [963, 248] width 30 height 30
click at [42, 248] on li "9 of 9" at bounding box center [495, 248] width 990 height 392
click at [25, 246] on icon "Previous slide" at bounding box center [27, 248] width 14 height 14
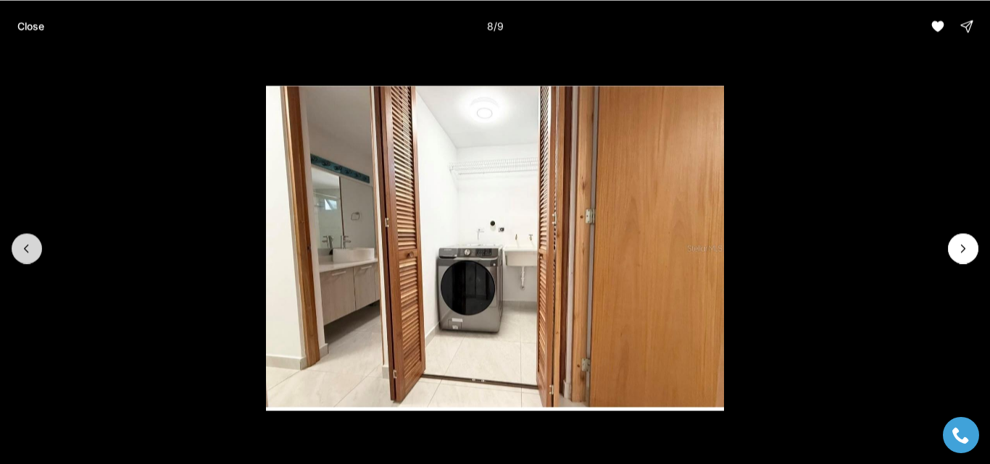
click at [25, 246] on icon "Previous slide" at bounding box center [27, 248] width 14 height 14
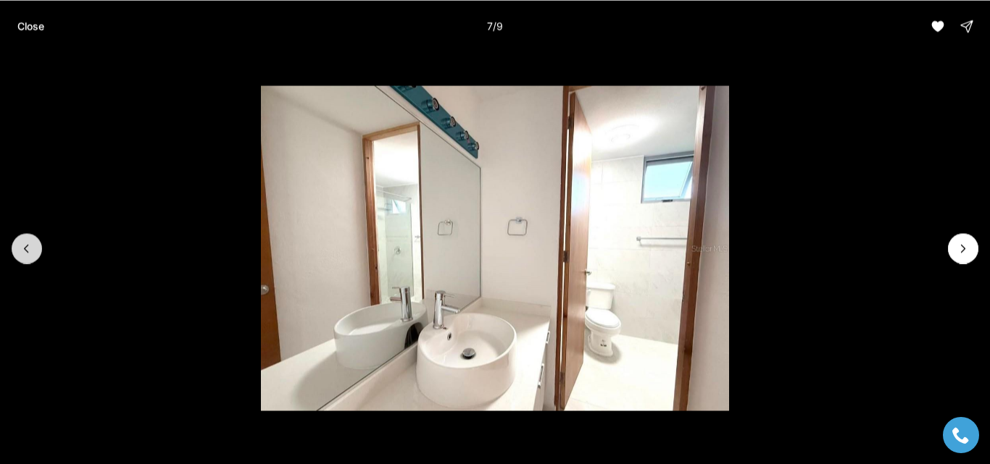
click at [25, 246] on icon "Previous slide" at bounding box center [27, 248] width 14 height 14
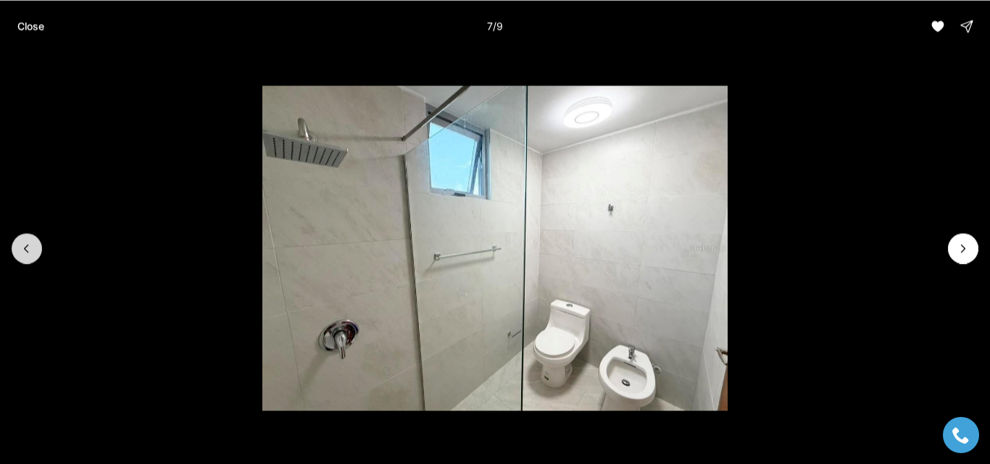
click at [25, 246] on icon "Previous slide" at bounding box center [27, 248] width 14 height 14
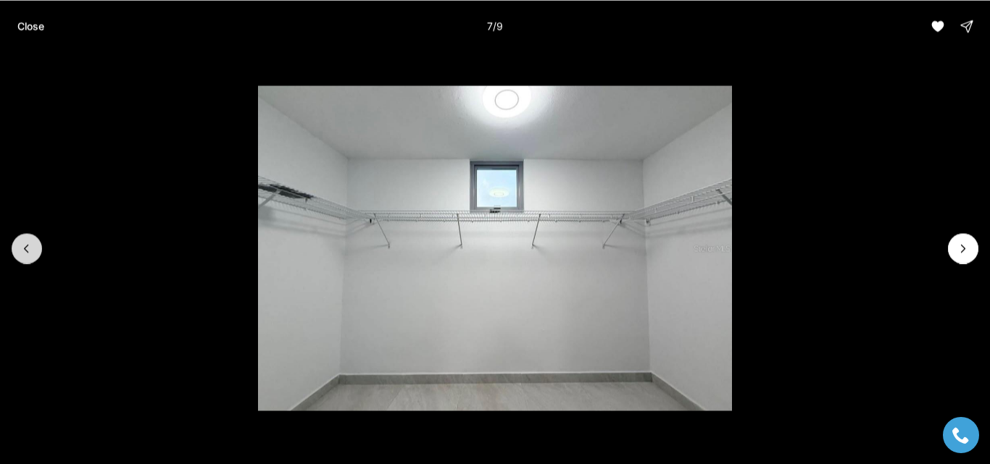
click at [25, 246] on icon "Previous slide" at bounding box center [27, 248] width 14 height 14
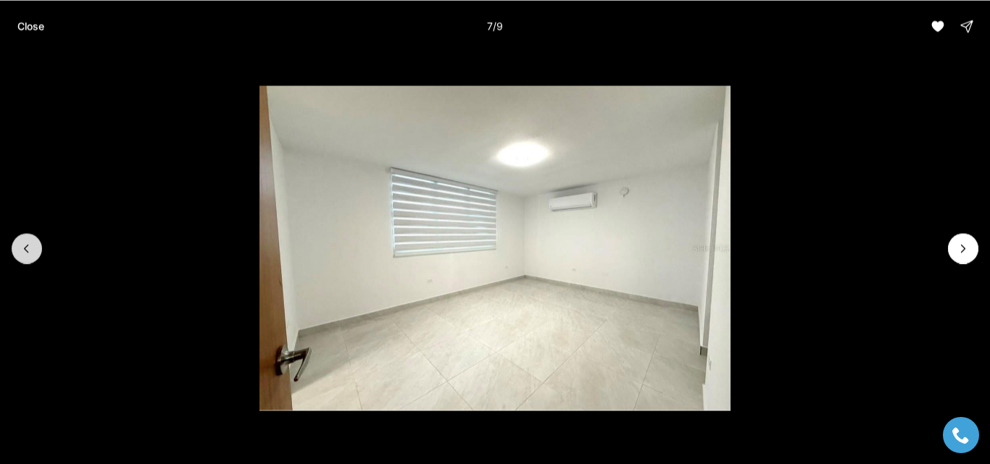
click at [25, 246] on icon "Previous slide" at bounding box center [27, 248] width 14 height 14
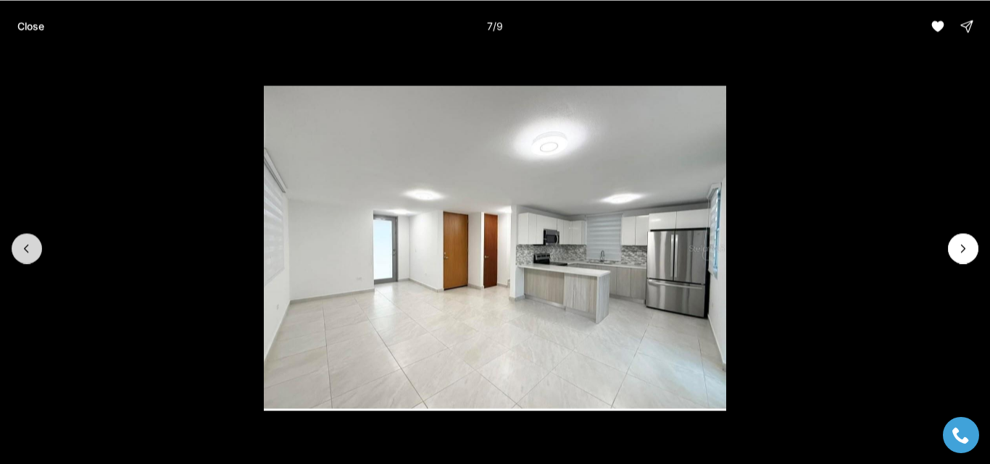
click at [25, 246] on icon "Previous slide" at bounding box center [27, 248] width 14 height 14
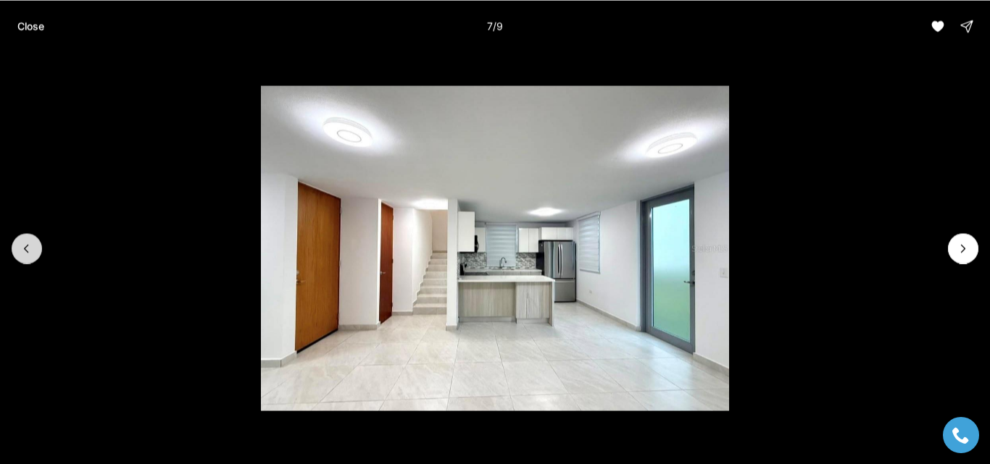
click at [25, 246] on icon "Previous slide" at bounding box center [27, 248] width 14 height 14
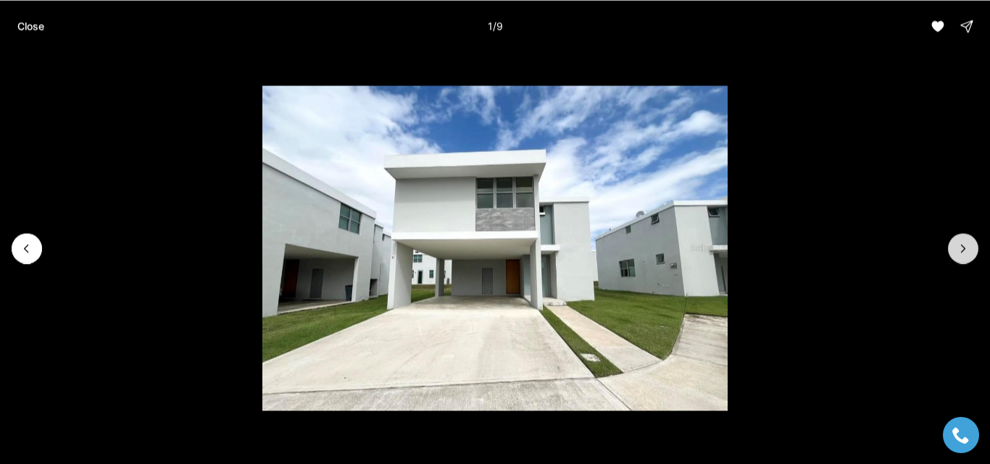
click at [959, 249] on icon "Next slide" at bounding box center [963, 248] width 14 height 14
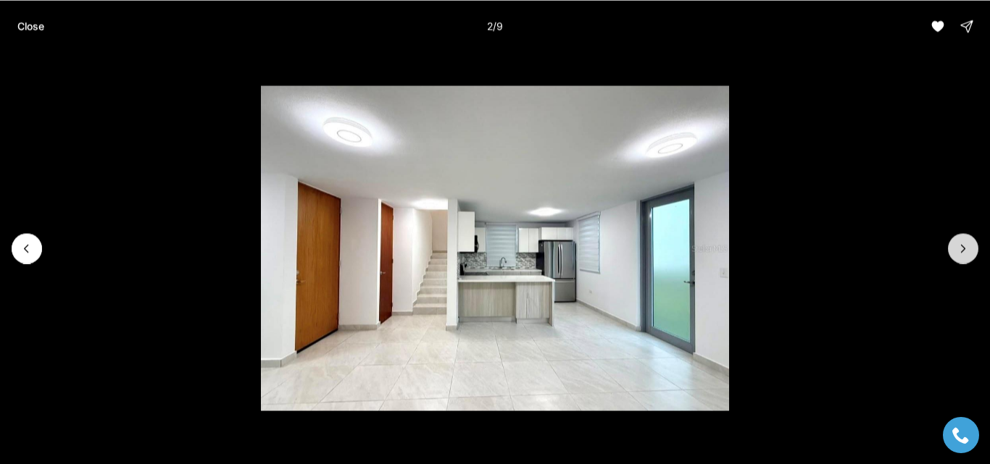
click at [959, 249] on icon "Next slide" at bounding box center [963, 248] width 14 height 14
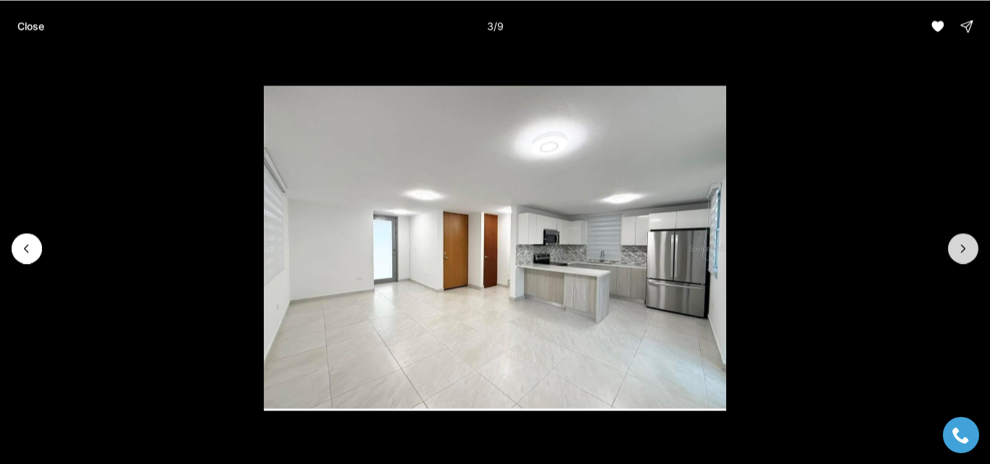
click at [961, 245] on icon "Next slide" at bounding box center [963, 248] width 4 height 7
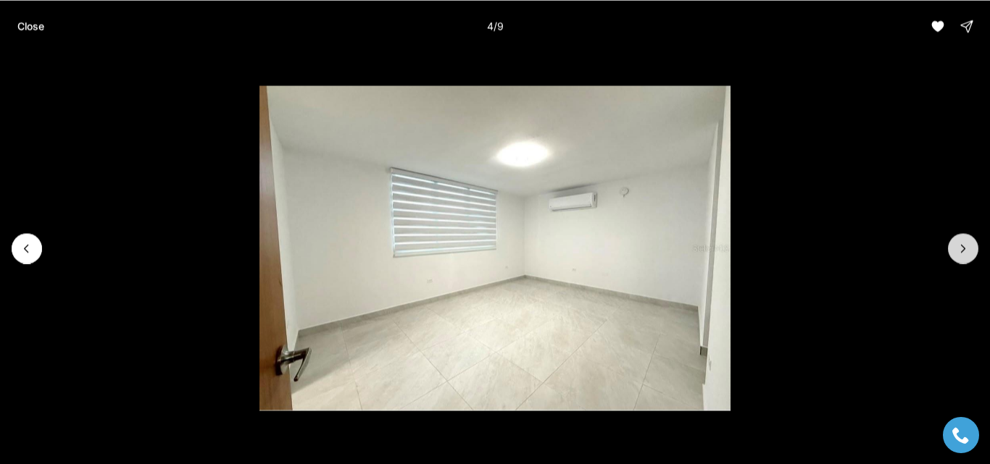
click at [961, 245] on icon "Next slide" at bounding box center [963, 248] width 4 height 7
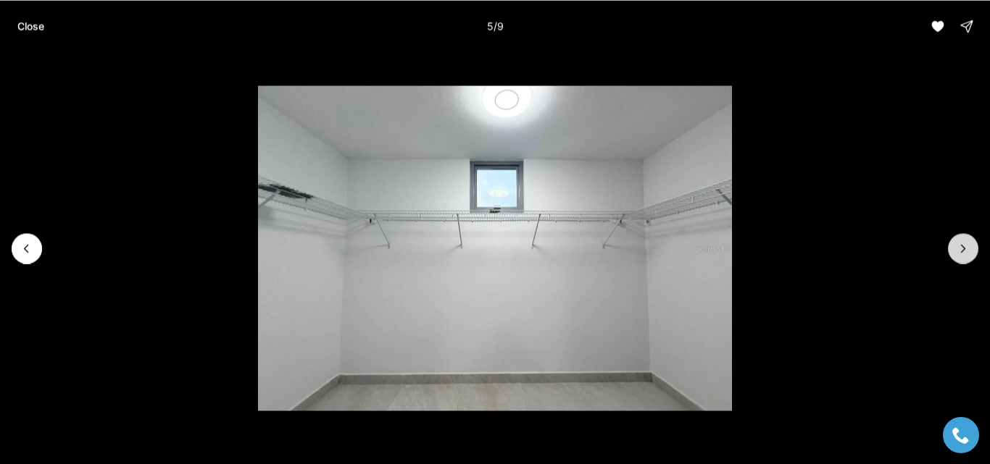
click at [961, 245] on icon "Next slide" at bounding box center [963, 248] width 4 height 7
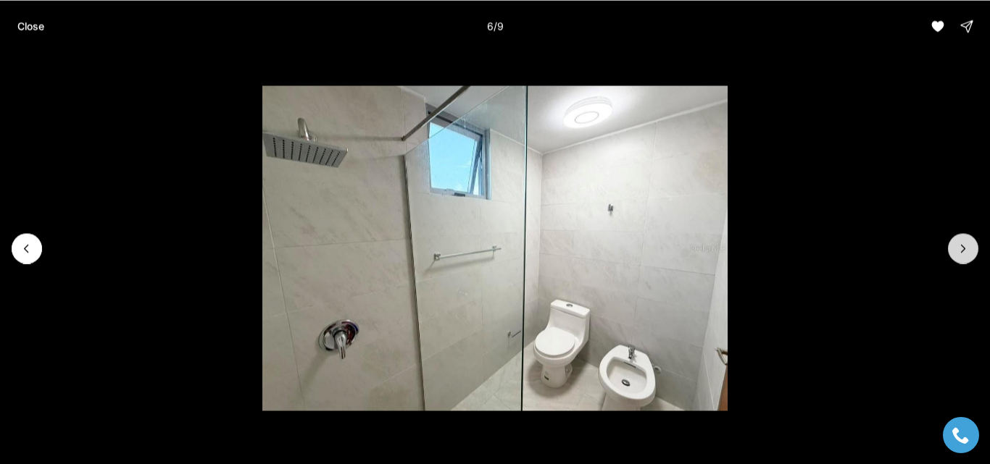
click at [962, 244] on icon "Next slide" at bounding box center [963, 248] width 14 height 14
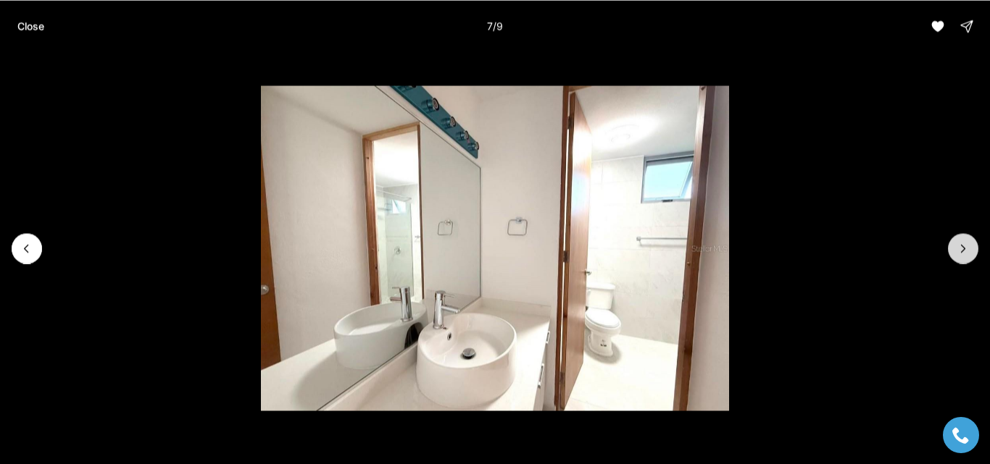
click at [964, 238] on button "Next slide" at bounding box center [963, 248] width 30 height 30
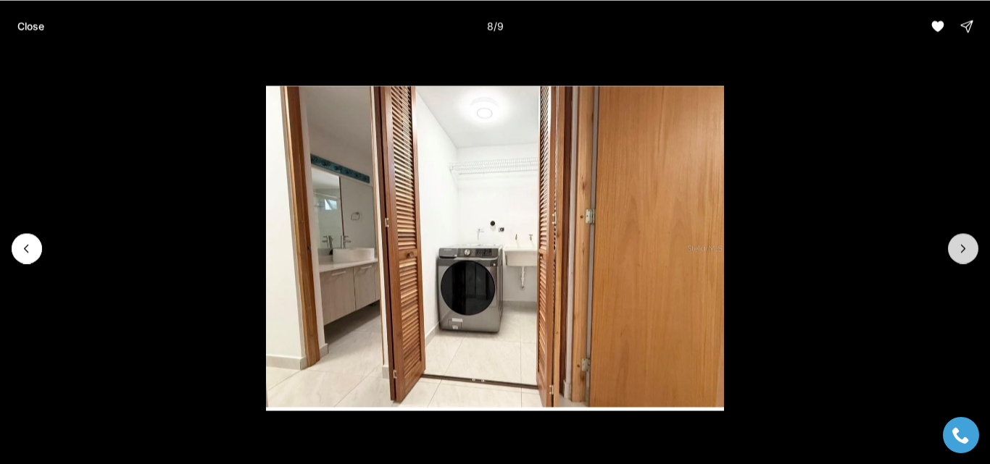
click at [964, 238] on button "Next slide" at bounding box center [963, 248] width 30 height 30
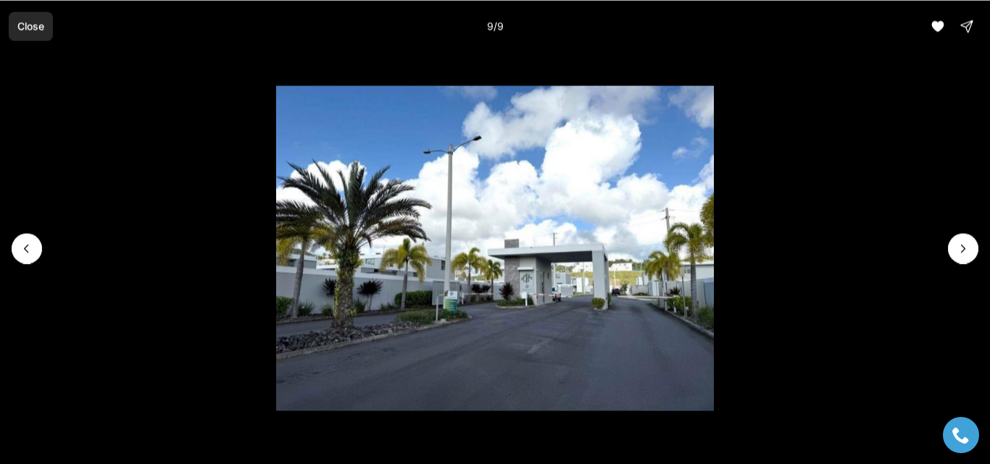
click at [22, 25] on p "Close" at bounding box center [30, 26] width 27 height 12
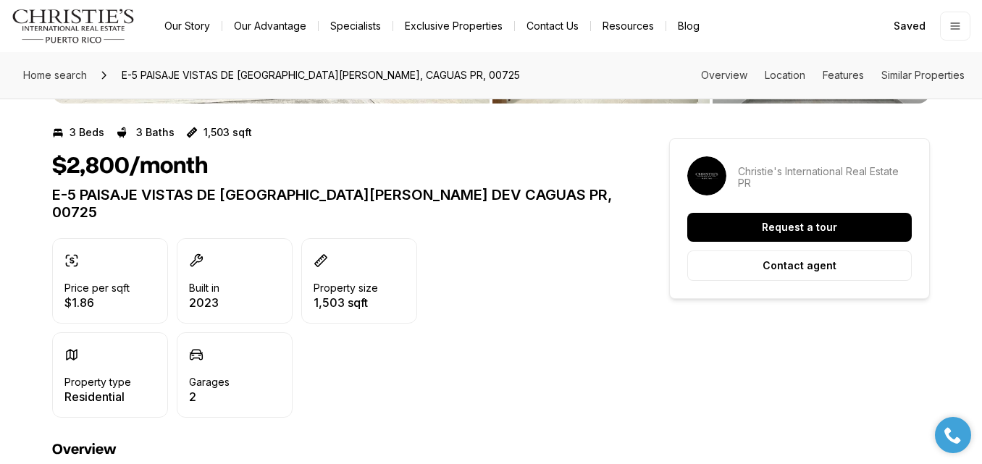
scroll to position [8, 0]
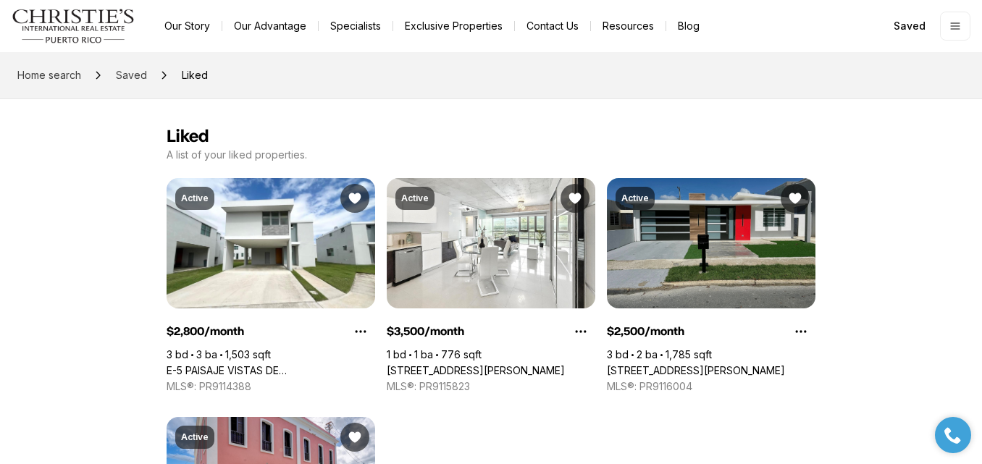
click at [717, 364] on link "[STREET_ADDRESS][PERSON_NAME]" at bounding box center [696, 370] width 178 height 13
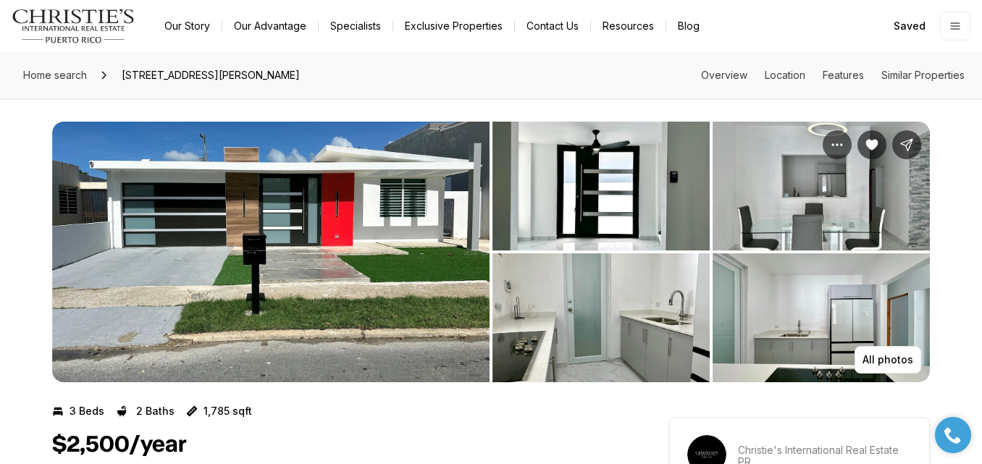
click at [397, 267] on img "View image gallery" at bounding box center [271, 252] width 438 height 261
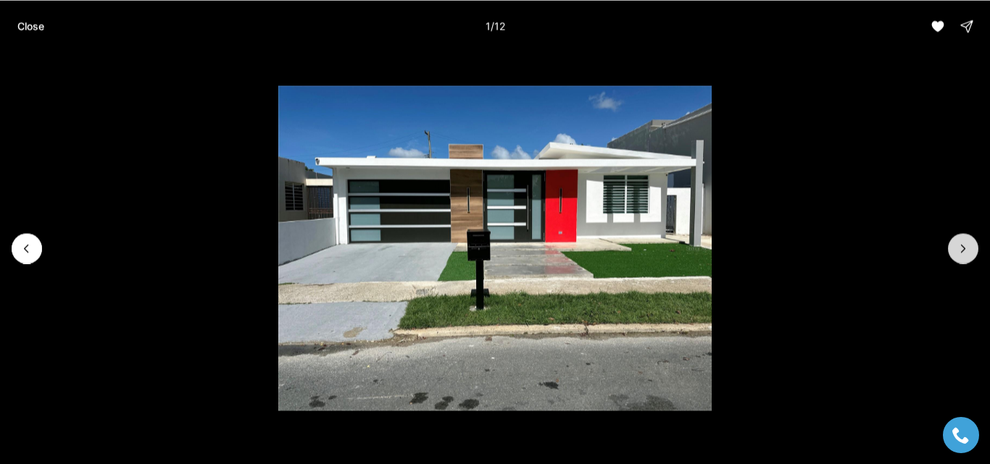
click at [965, 260] on button "Next slide" at bounding box center [963, 248] width 30 height 30
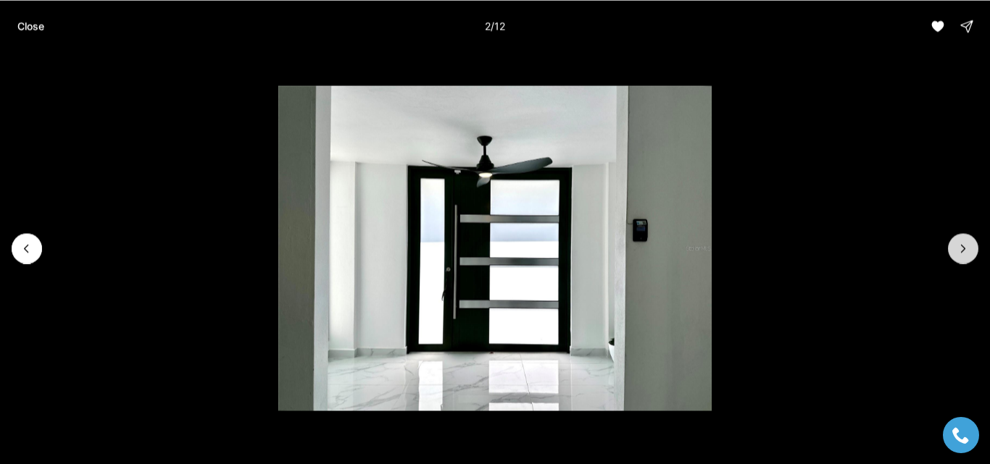
click at [965, 260] on button "Next slide" at bounding box center [963, 248] width 30 height 30
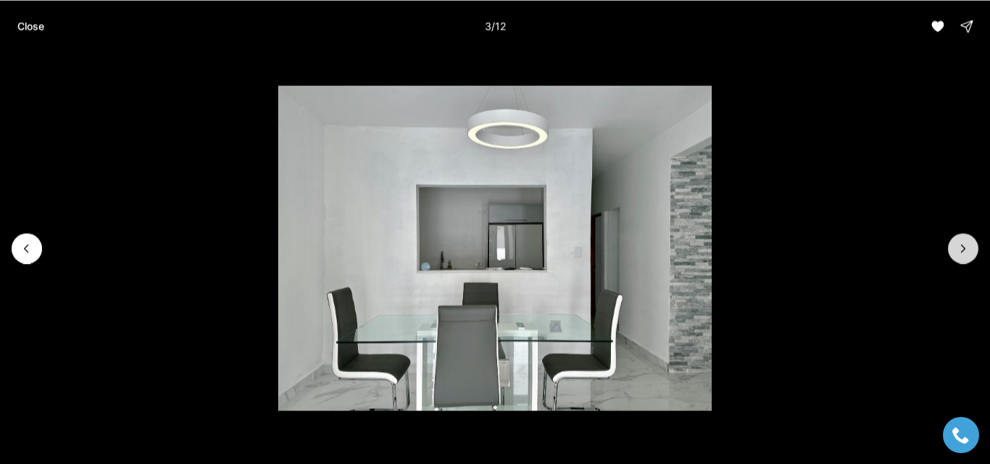
click at [965, 260] on button "Next slide" at bounding box center [963, 248] width 30 height 30
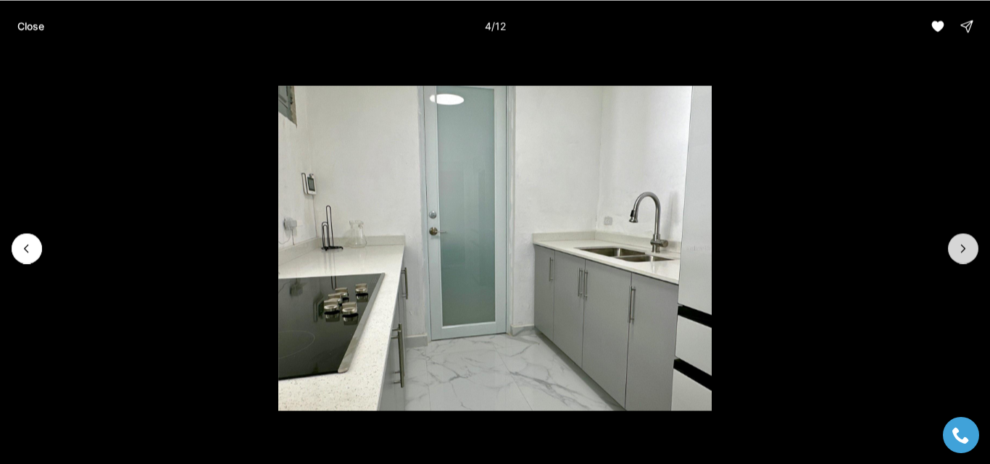
click at [965, 260] on button "Next slide" at bounding box center [963, 248] width 30 height 30
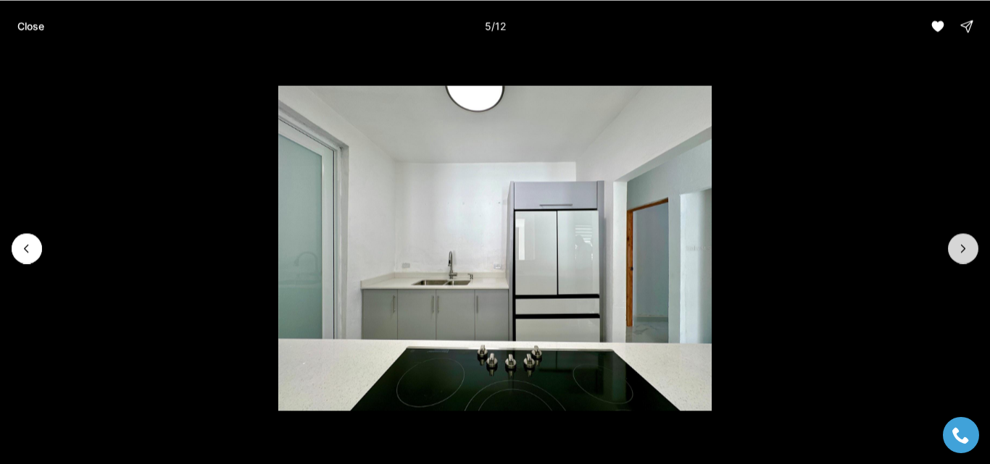
click at [965, 260] on button "Next slide" at bounding box center [963, 248] width 30 height 30
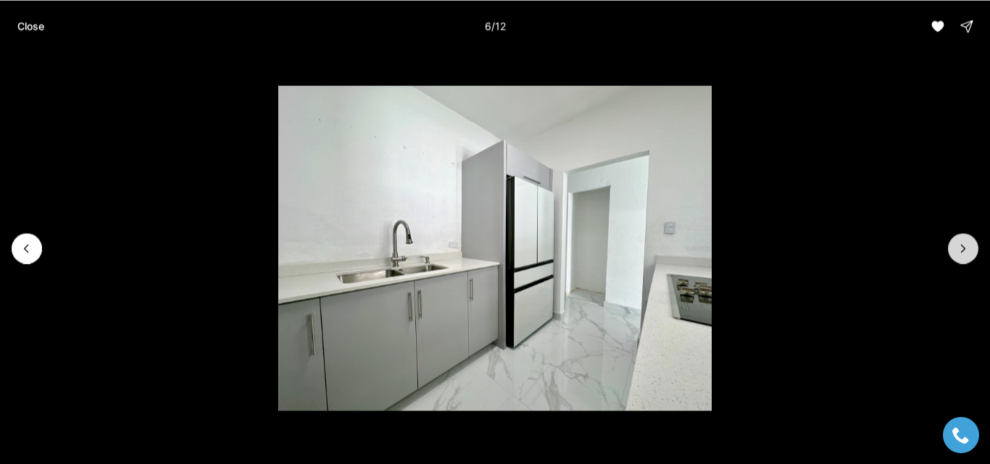
click at [965, 260] on button "Next slide" at bounding box center [963, 248] width 30 height 30
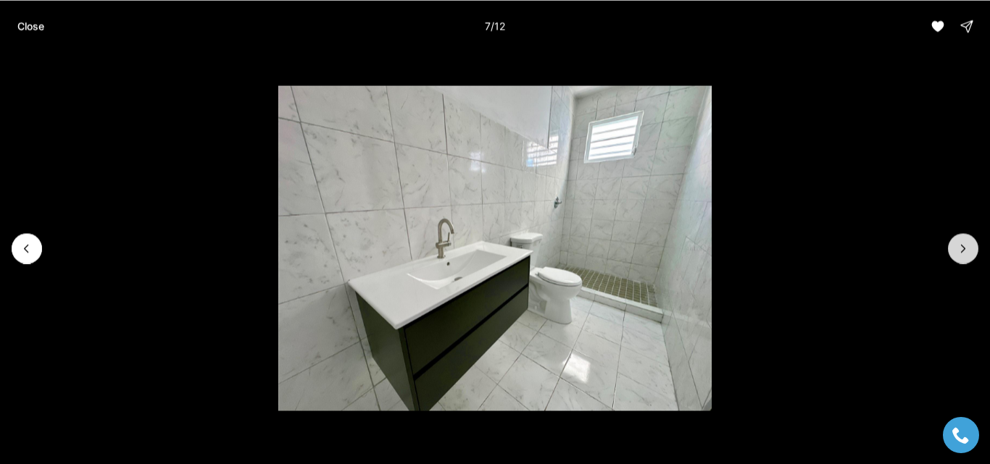
click at [965, 260] on button "Next slide" at bounding box center [963, 248] width 30 height 30
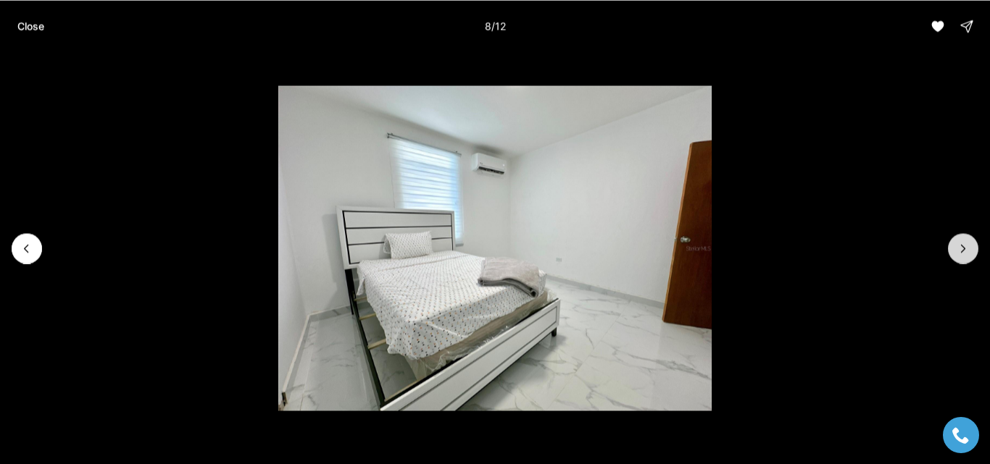
click at [965, 260] on button "Next slide" at bounding box center [963, 248] width 30 height 30
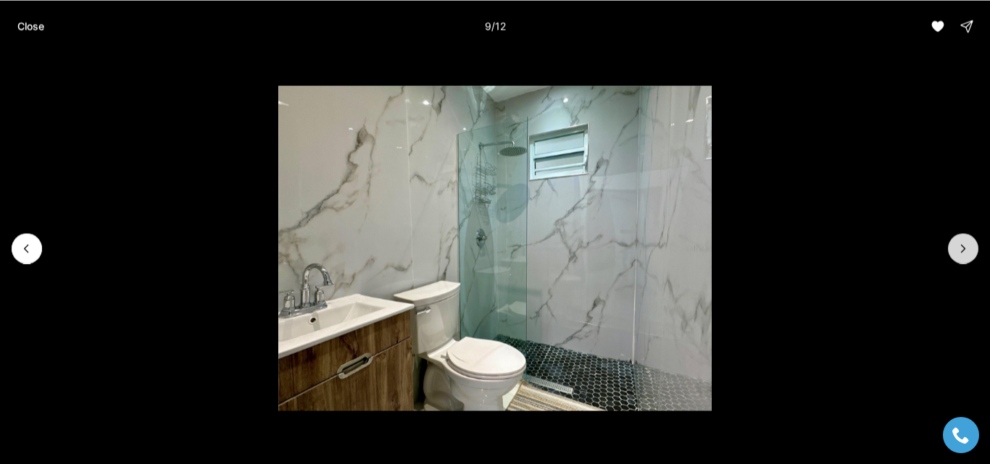
click at [965, 260] on button "Next slide" at bounding box center [963, 248] width 30 height 30
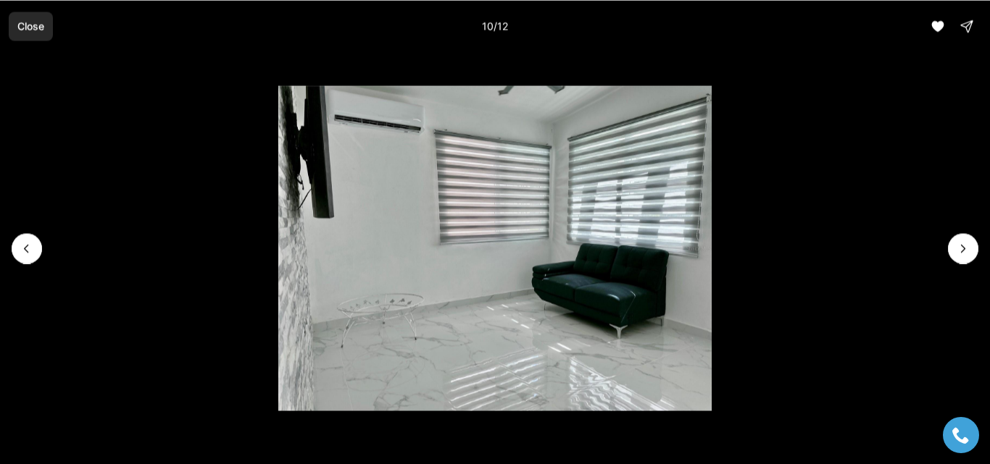
click at [41, 28] on p "Close" at bounding box center [30, 26] width 27 height 12
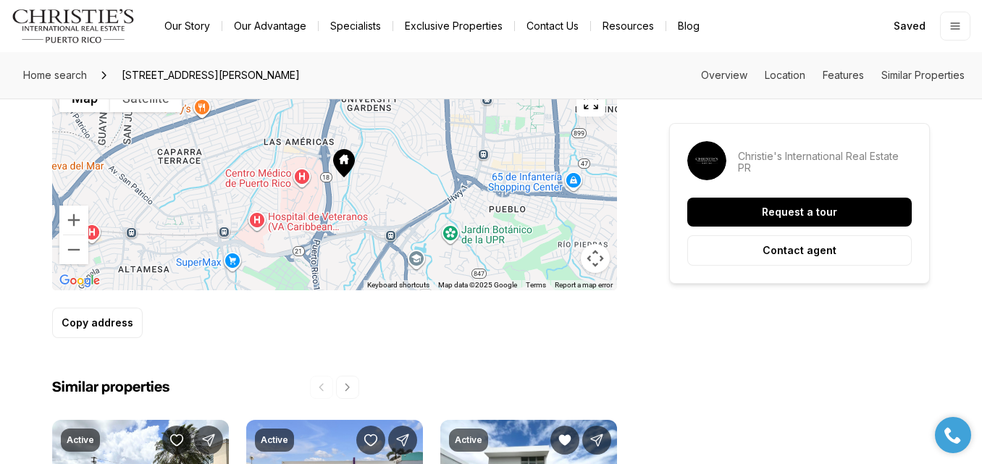
scroll to position [842, 0]
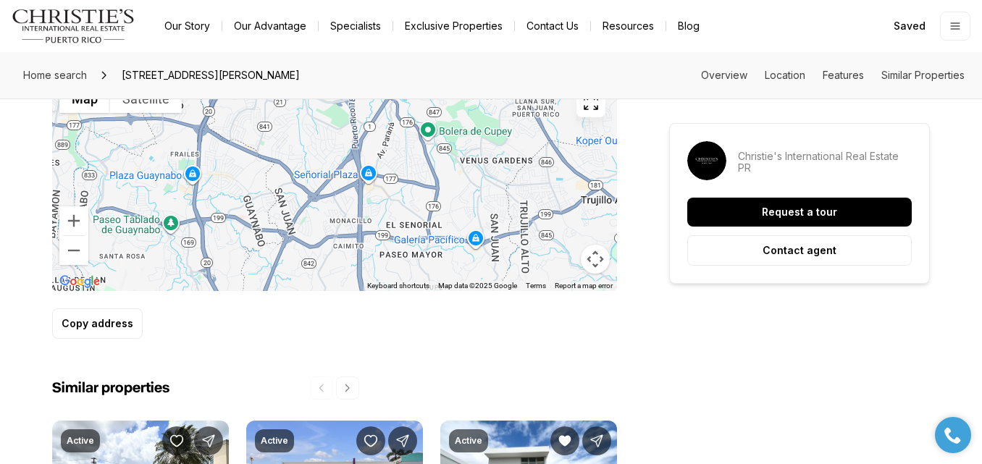
drag, startPoint x: 382, startPoint y: 207, endPoint x: 396, endPoint y: 86, distance: 121.8
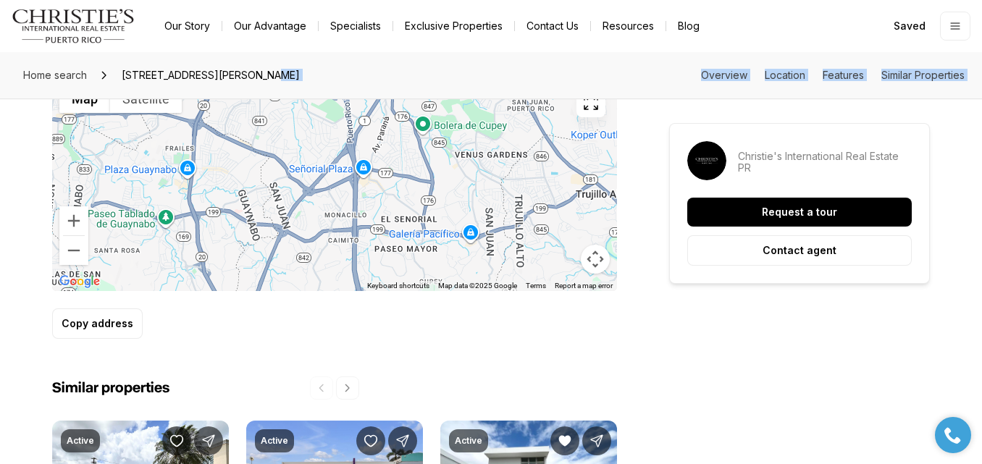
drag, startPoint x: 396, startPoint y: 86, endPoint x: 459, endPoint y: 184, distance: 116.4
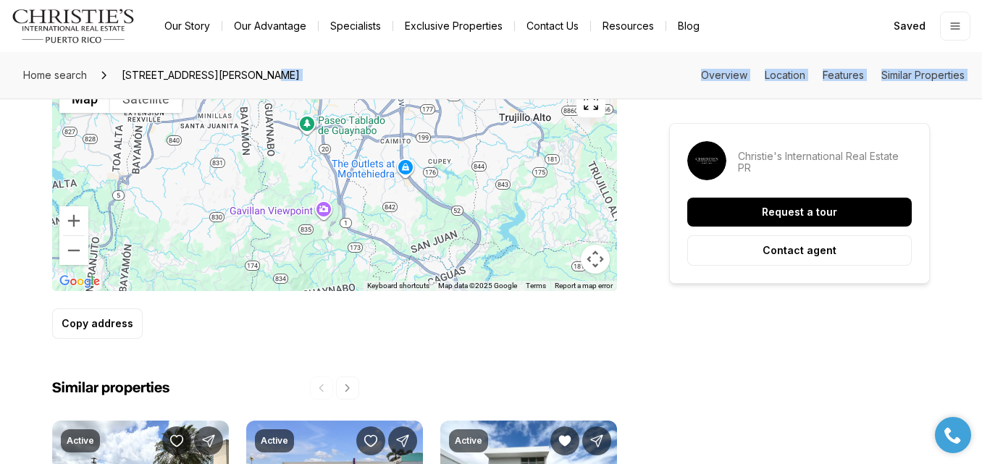
drag, startPoint x: 437, startPoint y: 241, endPoint x: 432, endPoint y: 167, distance: 74.1
click at [432, 167] on div at bounding box center [334, 184] width 565 height 214
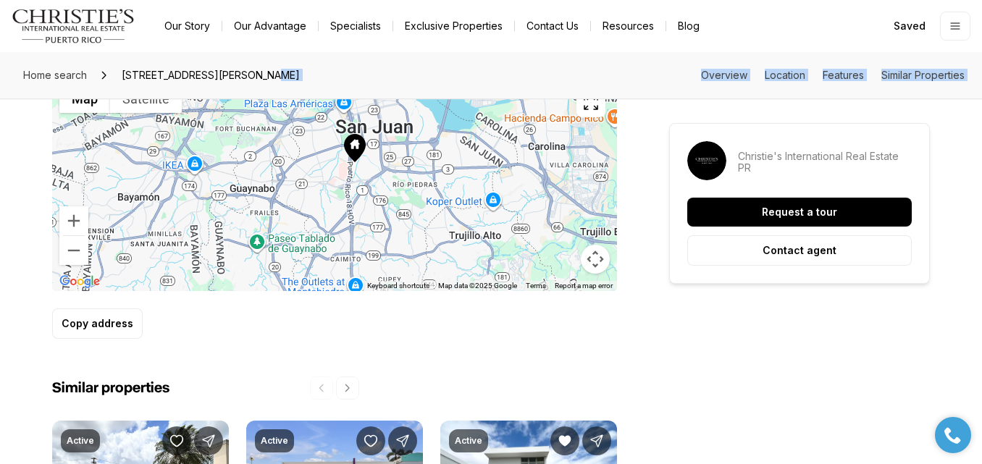
drag, startPoint x: 462, startPoint y: 192, endPoint x: 409, endPoint y: 317, distance: 136.0
click at [409, 317] on div "Location 16 ST. SAN JUAN PR, 00927 ← Move left → Move right ↑ Move up ↓ Move do…" at bounding box center [334, 182] width 565 height 314
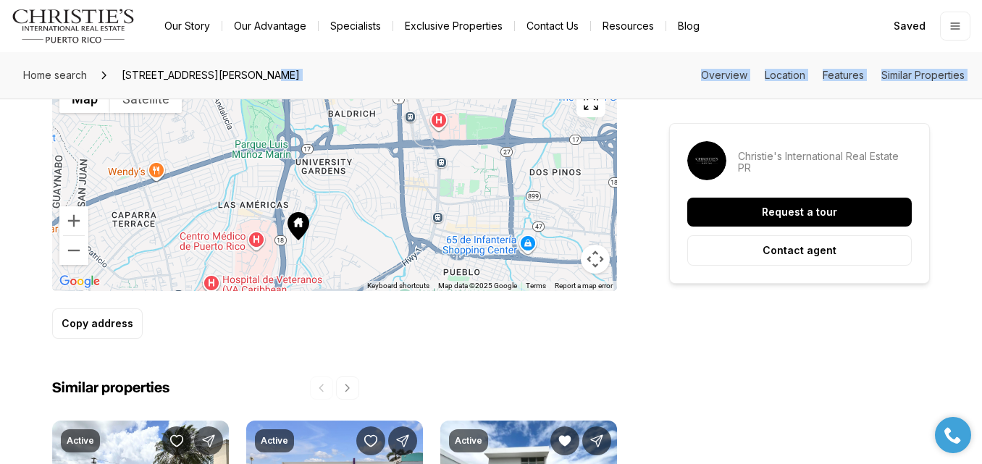
scroll to position [840, 0]
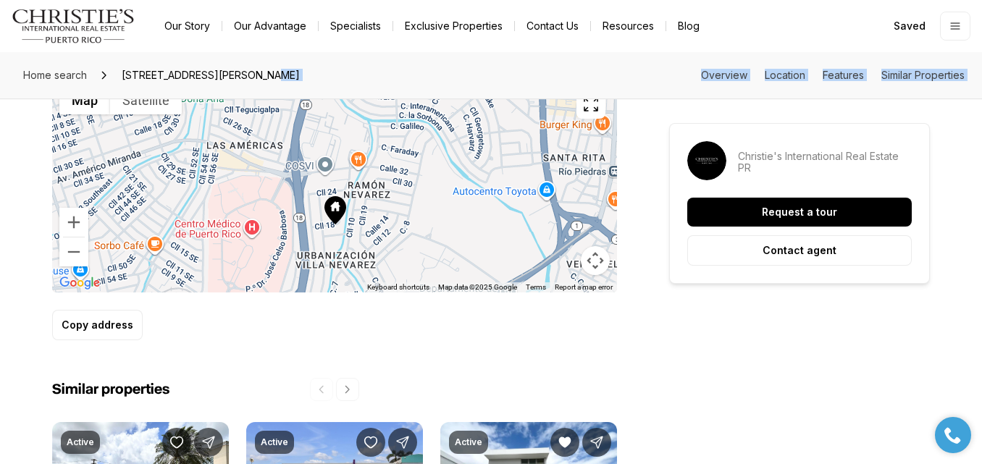
drag, startPoint x: 306, startPoint y: 245, endPoint x: 387, endPoint y: 225, distance: 83.5
click at [387, 225] on div at bounding box center [334, 185] width 565 height 214
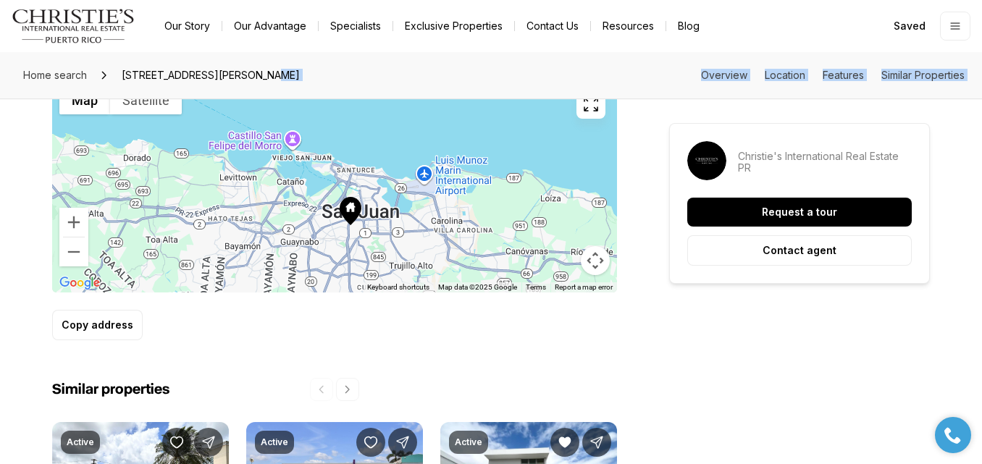
drag, startPoint x: 362, startPoint y: 229, endPoint x: 375, endPoint y: 337, distance: 108.7
click at [375, 337] on div "Location 16 ST. SAN JUAN PR, 00927 ← Move left → Move right ↑ Move up ↓ Move do…" at bounding box center [334, 183] width 565 height 314
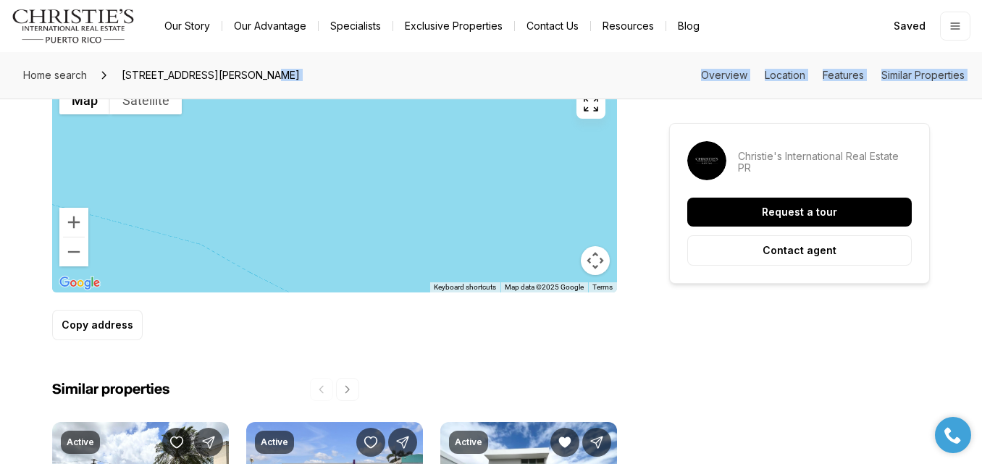
click at [349, 208] on div at bounding box center [334, 185] width 565 height 214
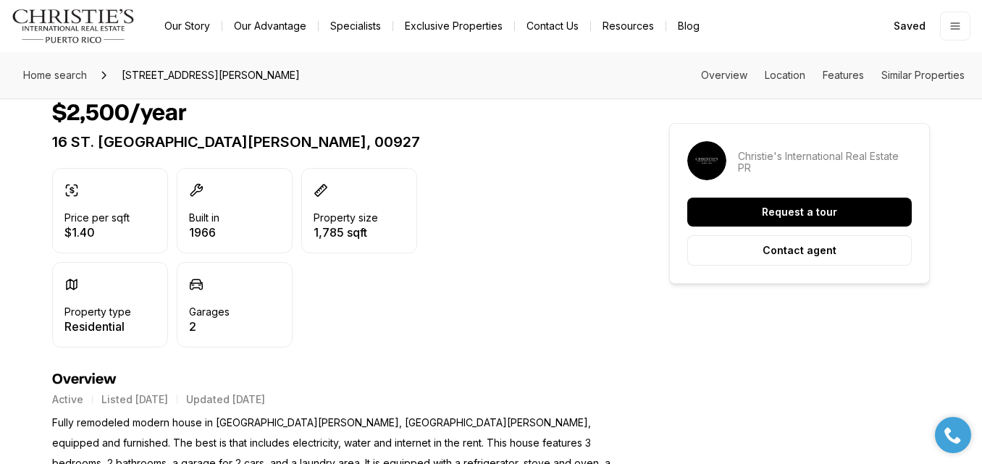
scroll to position [0, 0]
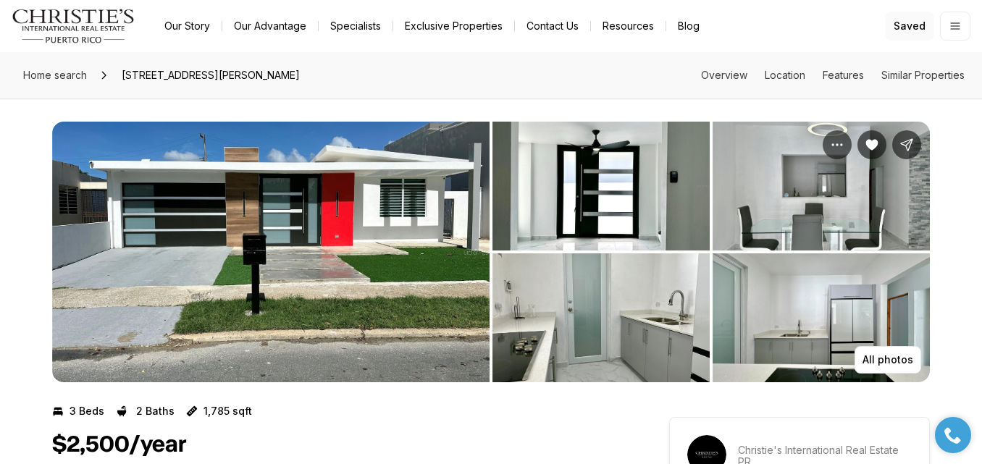
click at [898, 25] on span "Saved" at bounding box center [910, 26] width 32 height 12
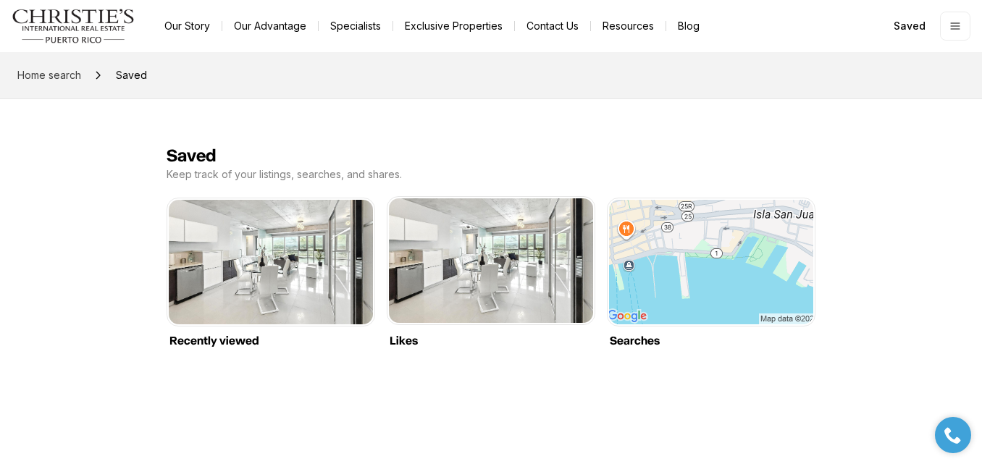
click at [495, 199] on link "Likes" at bounding box center [491, 199] width 204 height 0
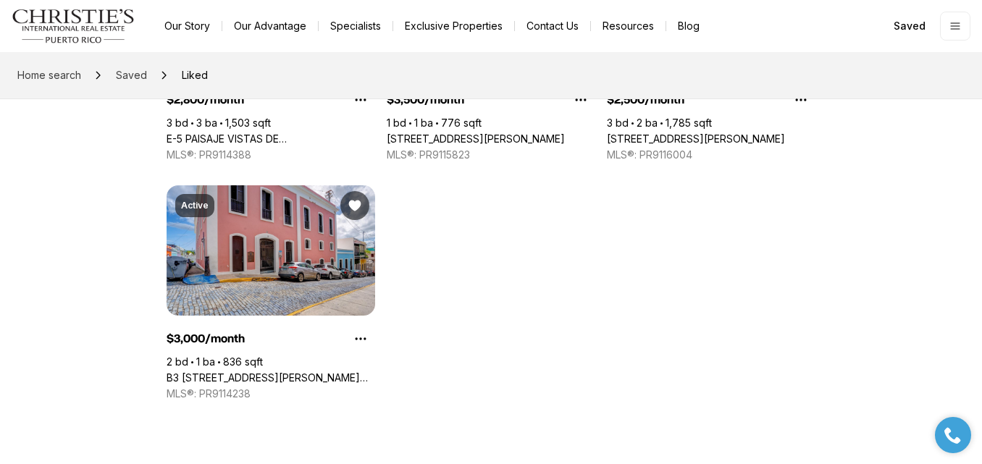
scroll to position [288, 0]
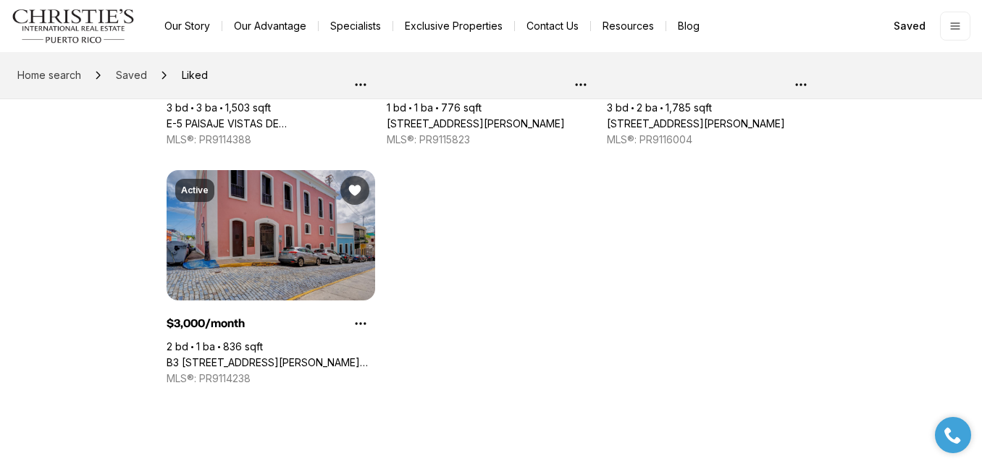
click at [296, 356] on link "B3 [STREET_ADDRESS][PERSON_NAME][PERSON_NAME]" at bounding box center [271, 362] width 209 height 13
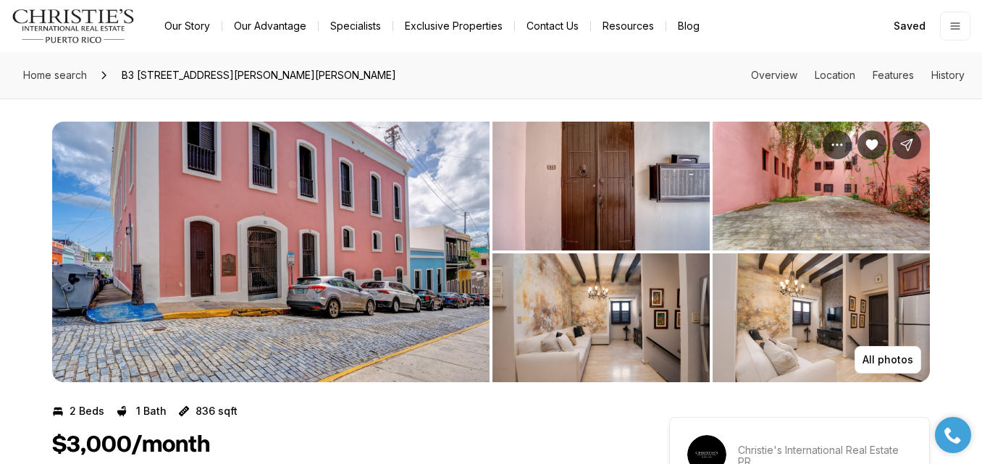
click at [432, 264] on img "View image gallery" at bounding box center [271, 252] width 438 height 261
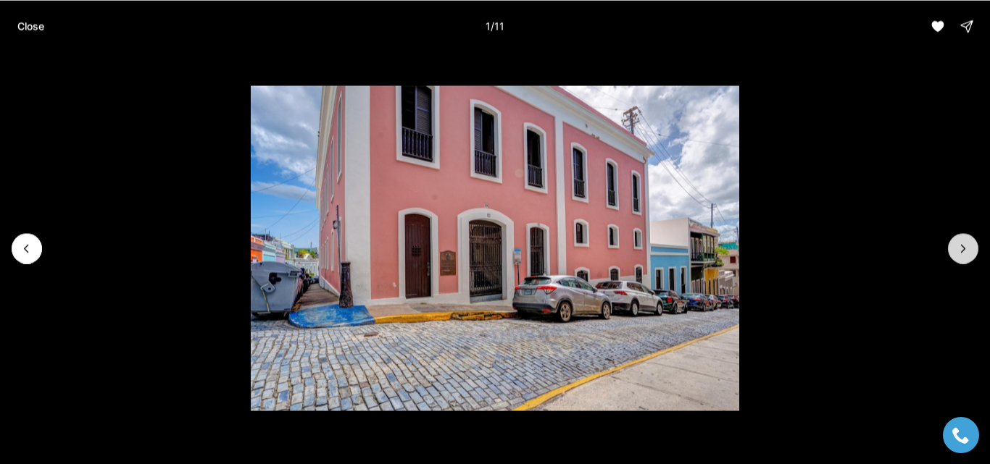
click at [966, 258] on button "Next slide" at bounding box center [963, 248] width 30 height 30
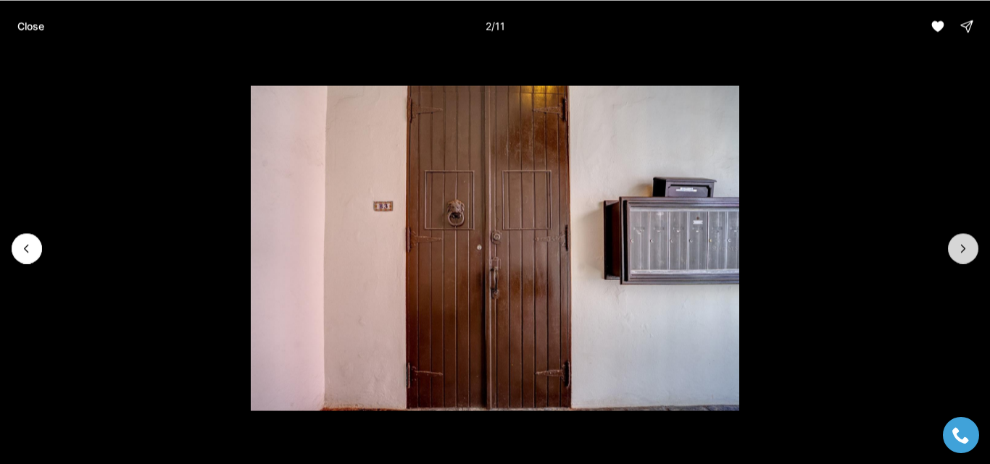
click at [966, 258] on button "Next slide" at bounding box center [963, 248] width 30 height 30
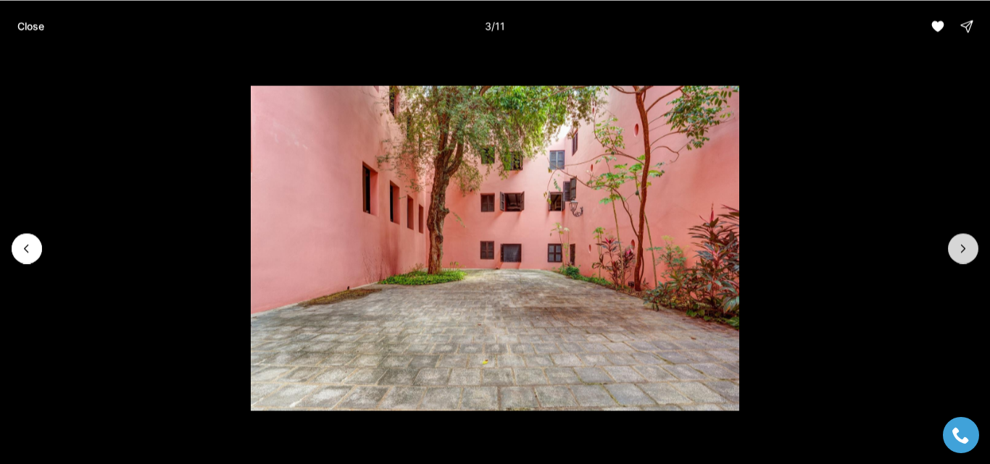
click at [966, 258] on button "Next slide" at bounding box center [963, 248] width 30 height 30
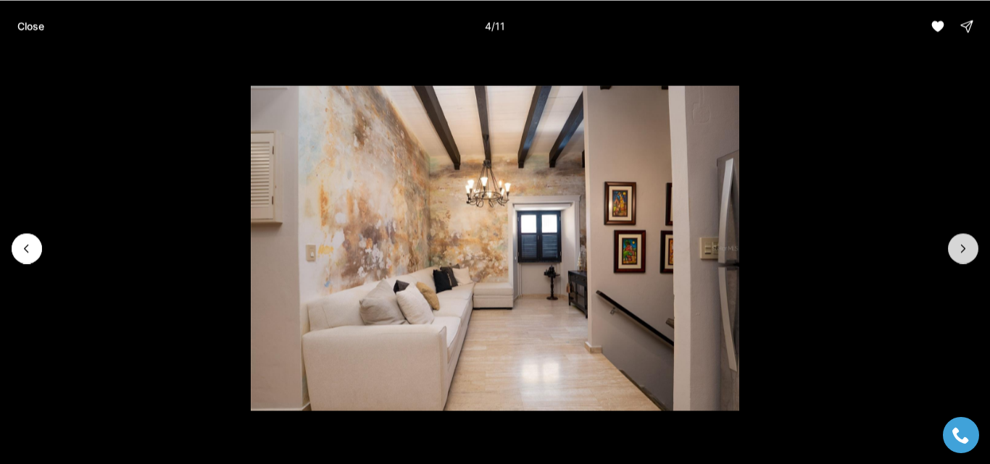
click at [966, 258] on button "Next slide" at bounding box center [963, 248] width 30 height 30
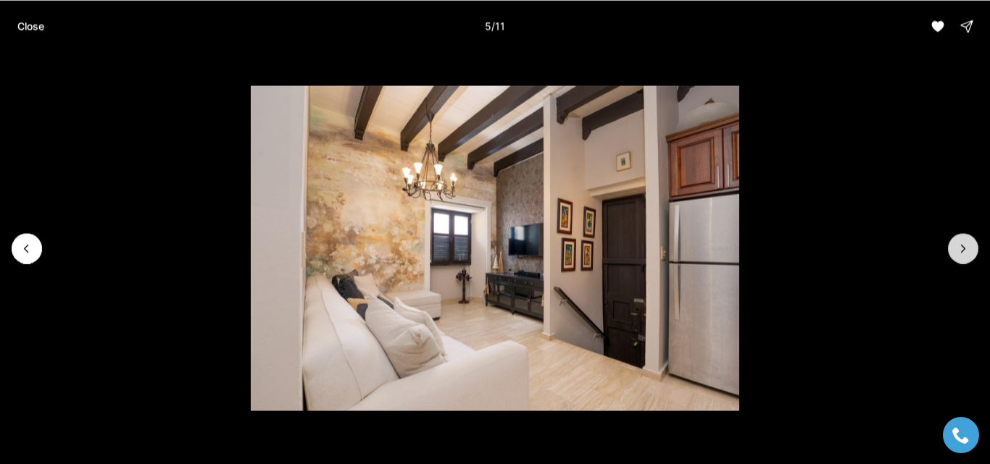
click at [966, 258] on button "Next slide" at bounding box center [963, 248] width 30 height 30
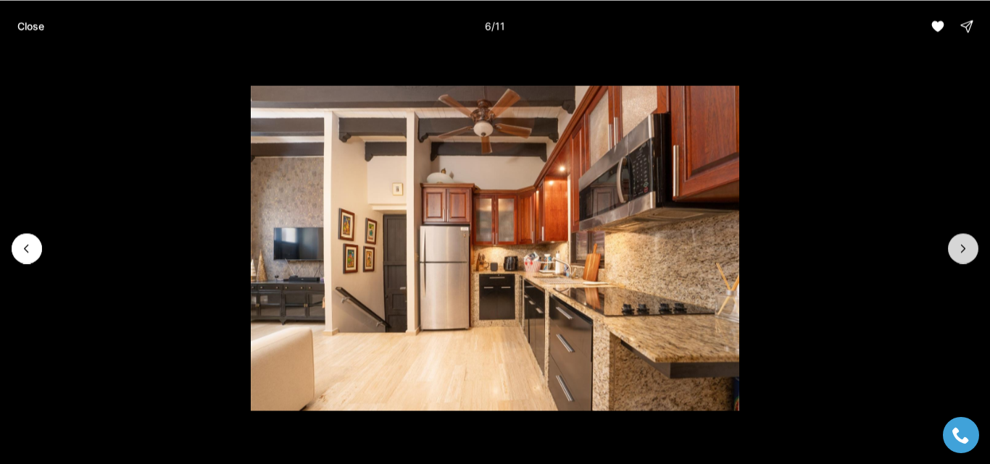
click at [966, 258] on button "Next slide" at bounding box center [963, 248] width 30 height 30
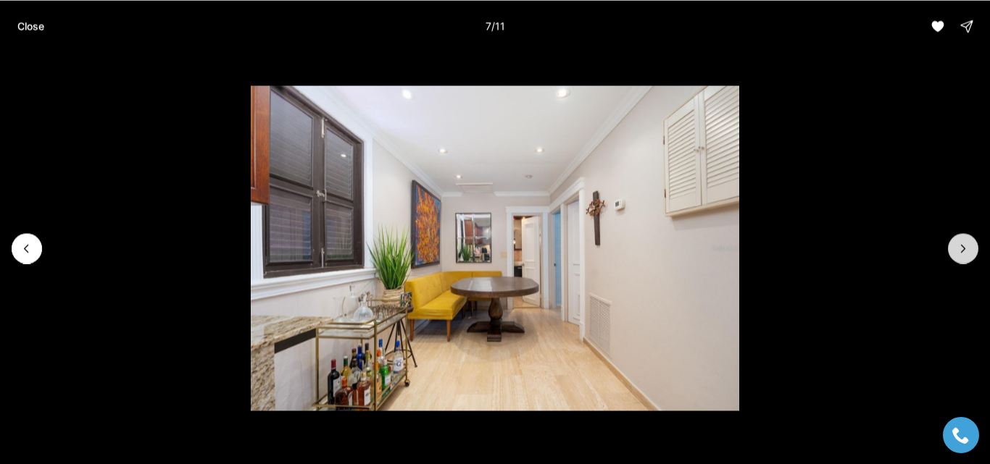
click at [966, 258] on button "Next slide" at bounding box center [963, 248] width 30 height 30
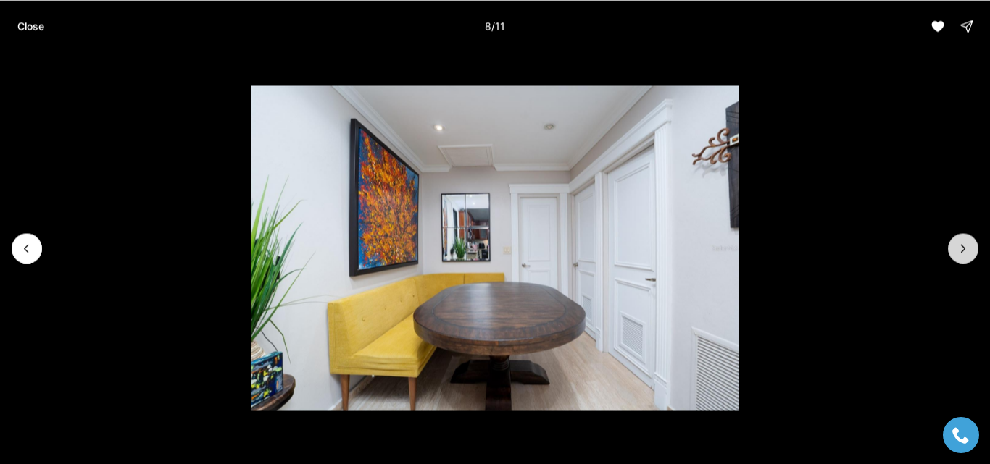
click at [966, 258] on button "Next slide" at bounding box center [963, 248] width 30 height 30
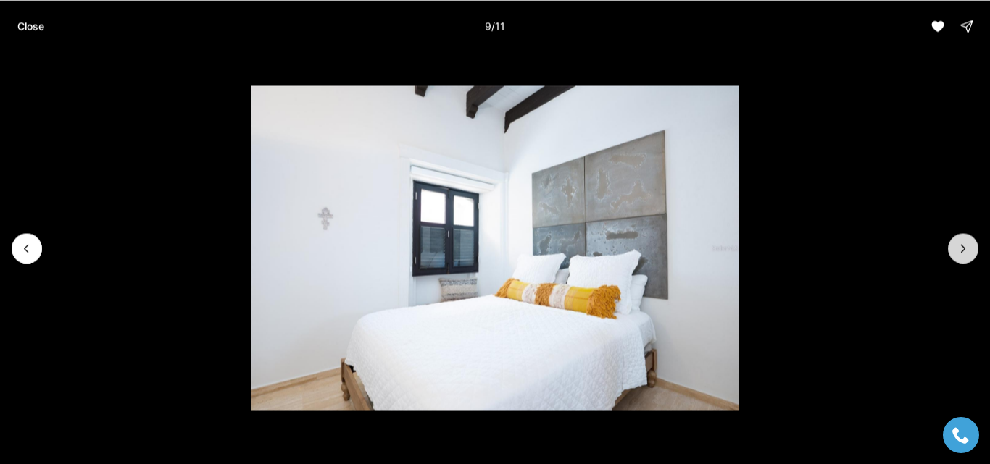
click at [966, 258] on button "Next slide" at bounding box center [963, 248] width 30 height 30
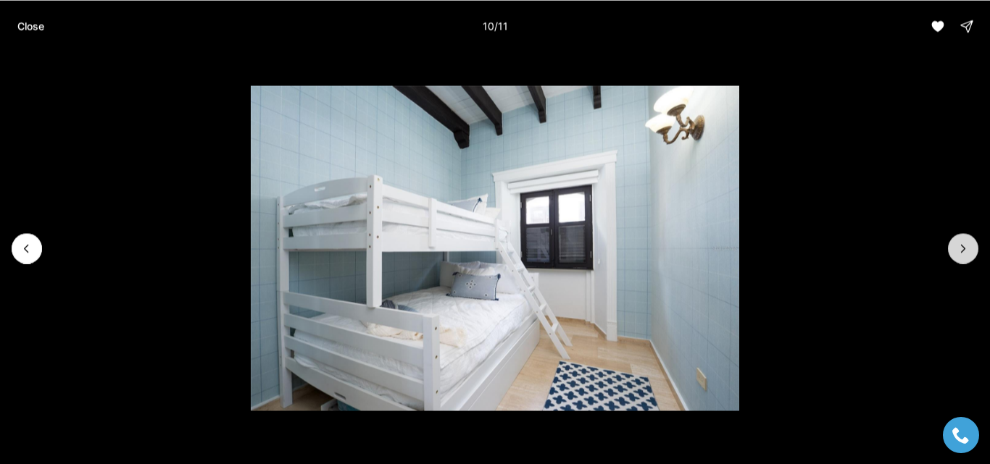
click at [966, 258] on button "Next slide" at bounding box center [963, 248] width 30 height 30
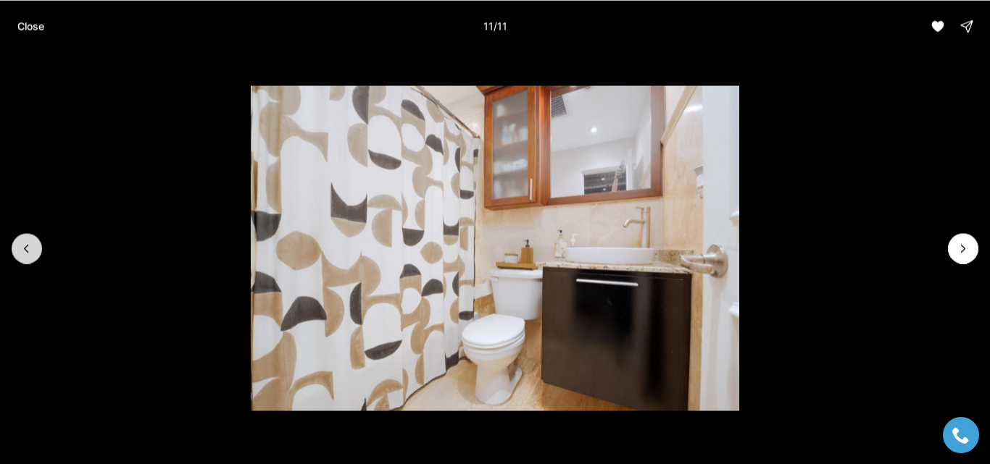
click at [36, 251] on button "Previous slide" at bounding box center [27, 248] width 30 height 30
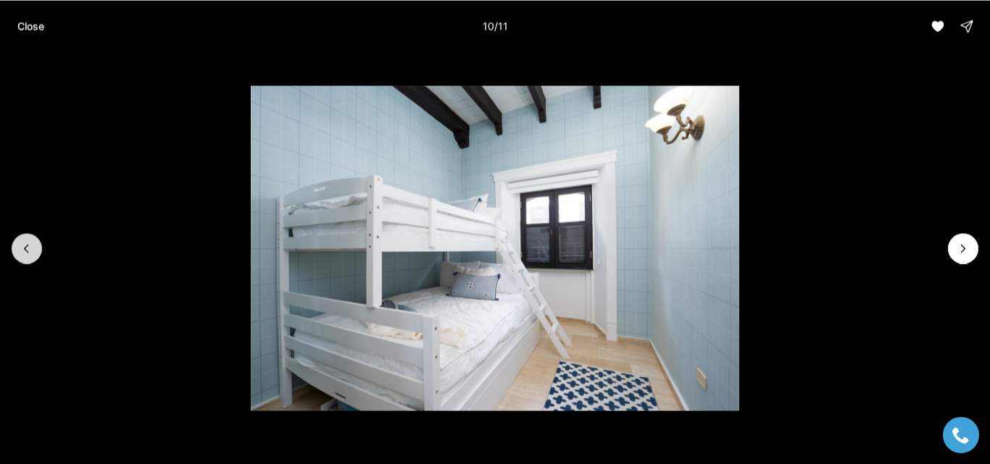
click at [36, 251] on button "Previous slide" at bounding box center [27, 248] width 30 height 30
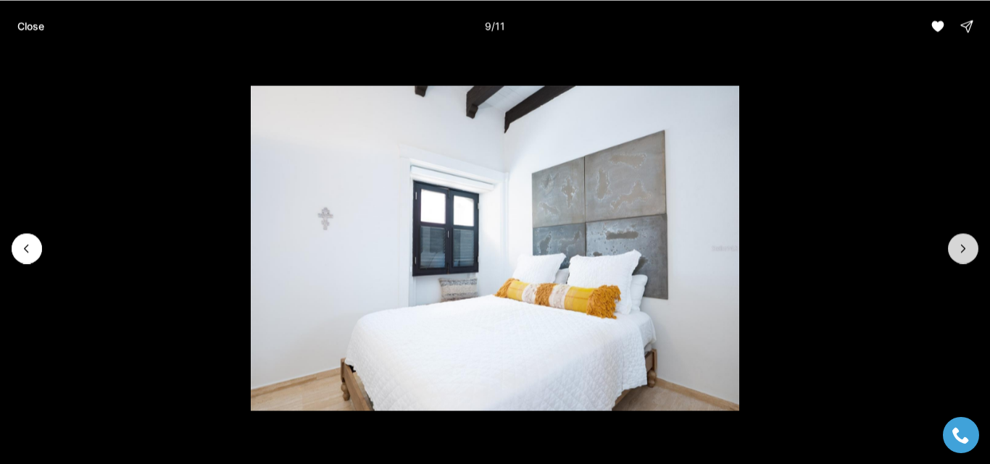
click at [969, 248] on icon "Next slide" at bounding box center [963, 248] width 14 height 14
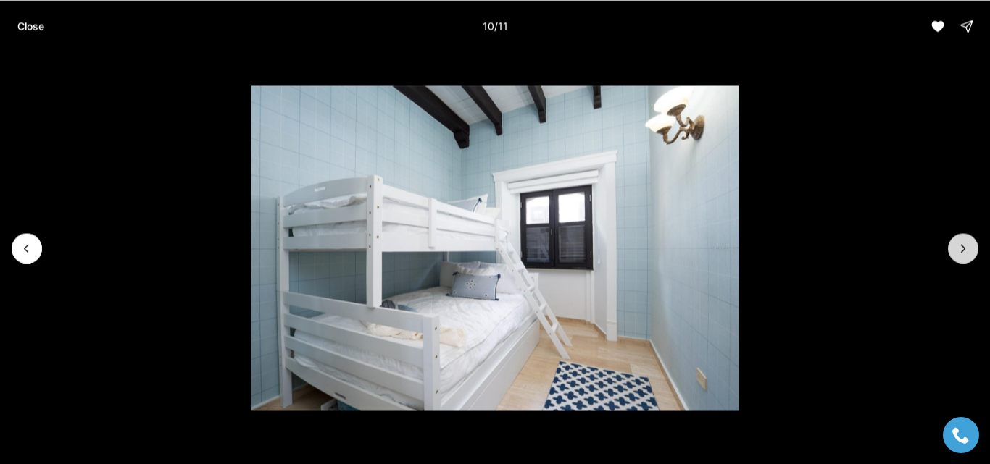
click at [969, 248] on icon "Next slide" at bounding box center [963, 248] width 14 height 14
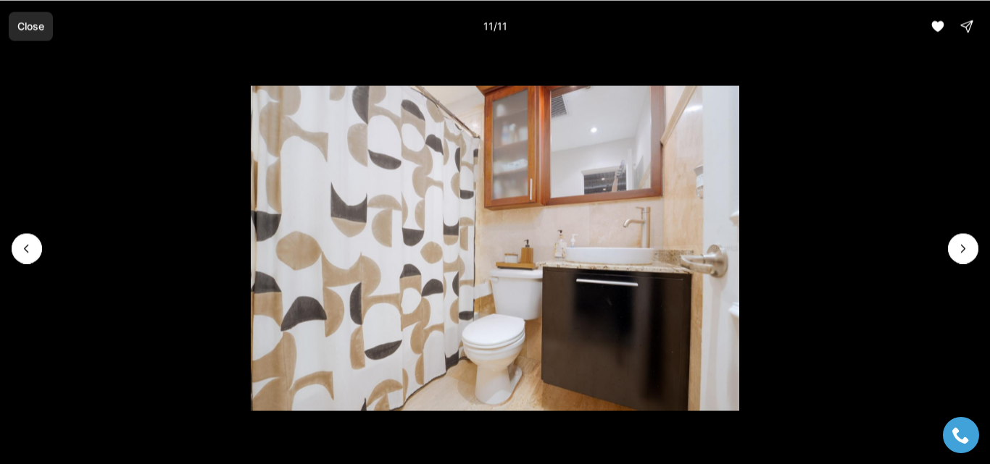
click at [31, 27] on p "Close" at bounding box center [30, 26] width 27 height 12
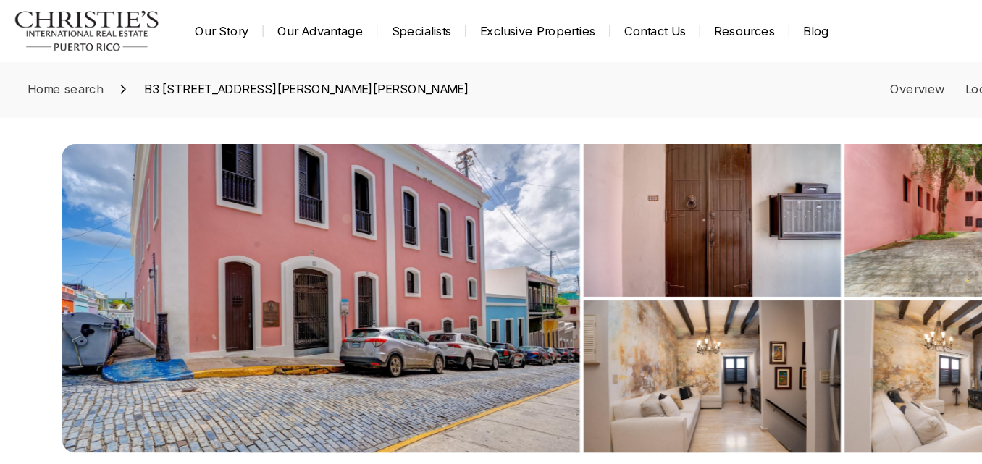
click at [562, 335] on img "View image gallery" at bounding box center [601, 318] width 217 height 129
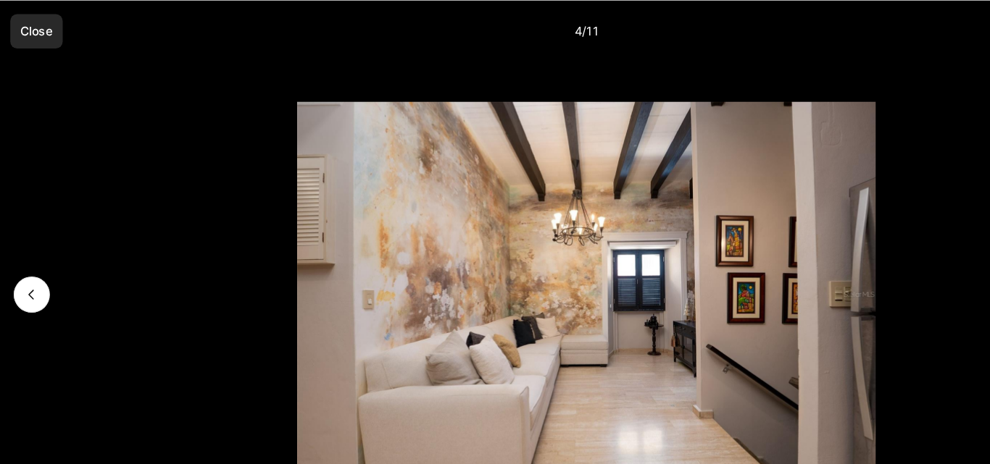
click at [33, 29] on p "Close" at bounding box center [30, 26] width 27 height 12
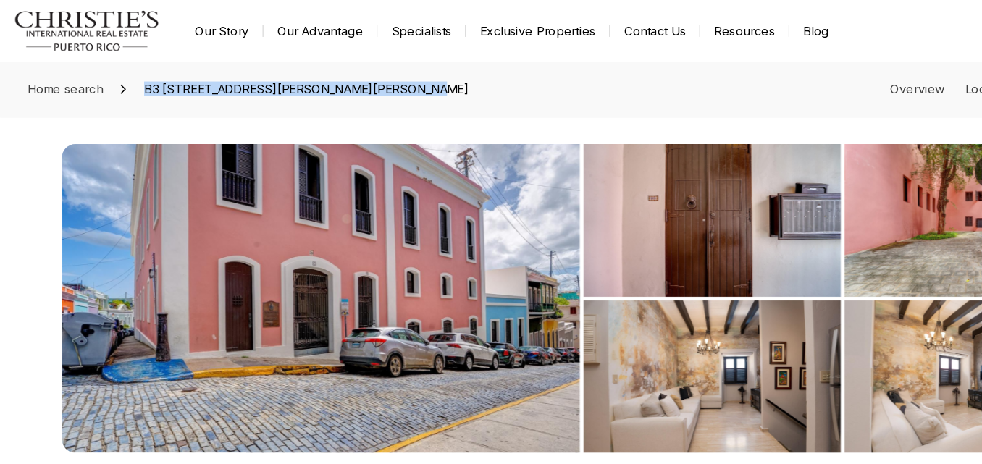
drag, startPoint x: 123, startPoint y: 69, endPoint x: 376, endPoint y: 85, distance: 253.4
click at [376, 85] on div "Home search B3 [STREET_ADDRESS][PERSON_NAME][PERSON_NAME] Overview Location Fea…" at bounding box center [491, 75] width 982 height 46
copy span "B3 [STREET_ADDRESS][PERSON_NAME][PERSON_NAME]"
click at [769, 80] on link "Overview" at bounding box center [774, 75] width 46 height 12
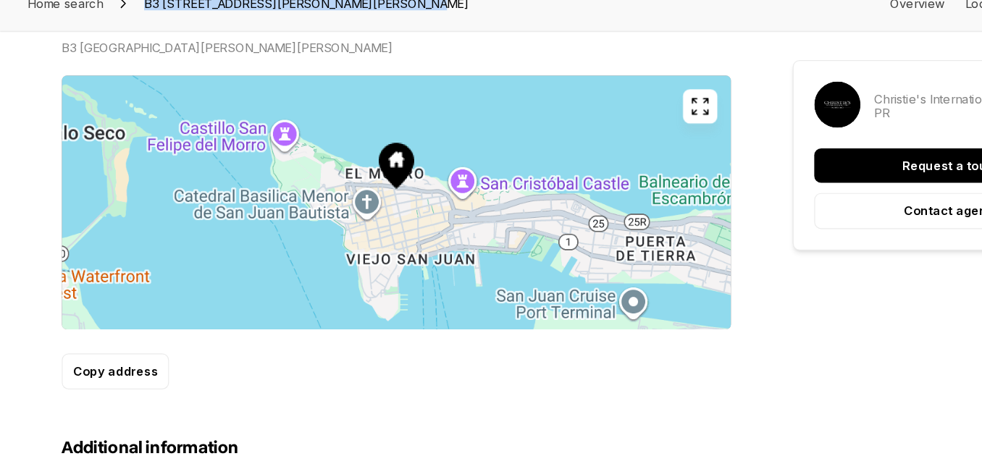
scroll to position [782, 0]
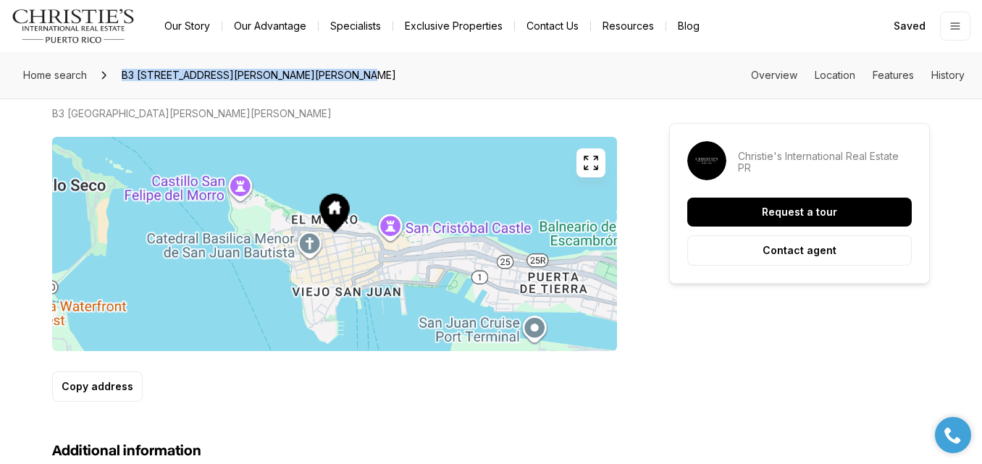
click at [443, 71] on div "Home search B3 [STREET_ADDRESS][PERSON_NAME][PERSON_NAME] Overview Location Fea…" at bounding box center [491, 75] width 982 height 46
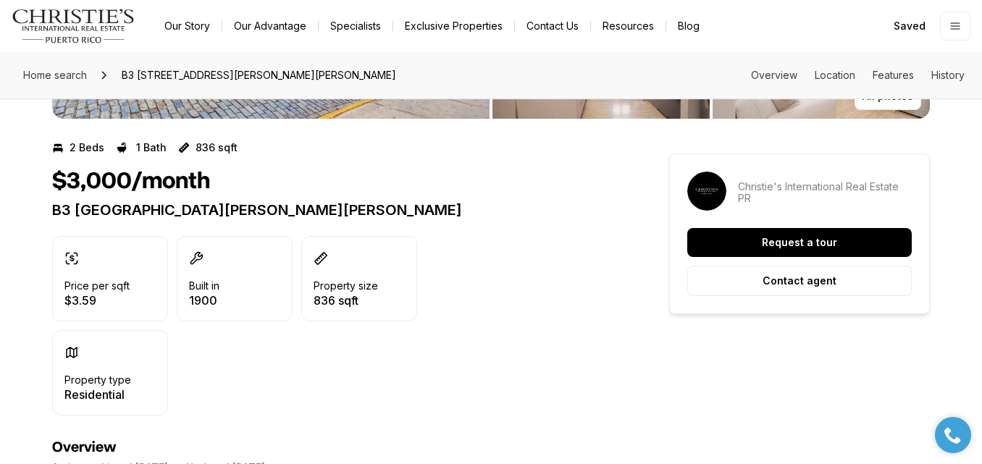
scroll to position [0, 0]
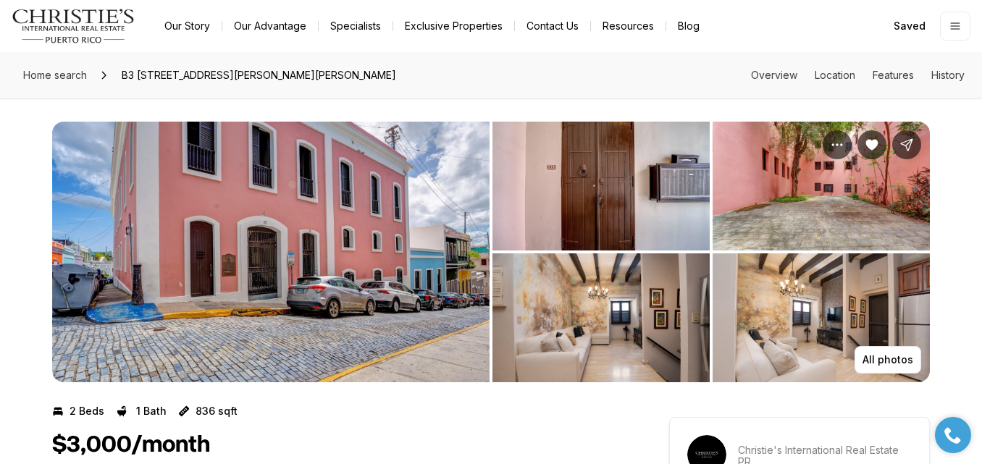
click at [619, 352] on img "View image gallery" at bounding box center [601, 318] width 217 height 129
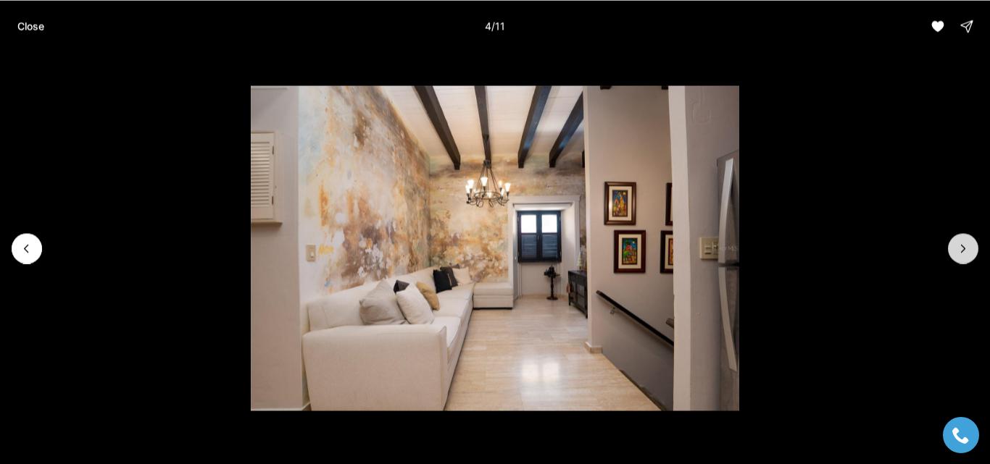
click at [969, 249] on icon "Next slide" at bounding box center [963, 248] width 14 height 14
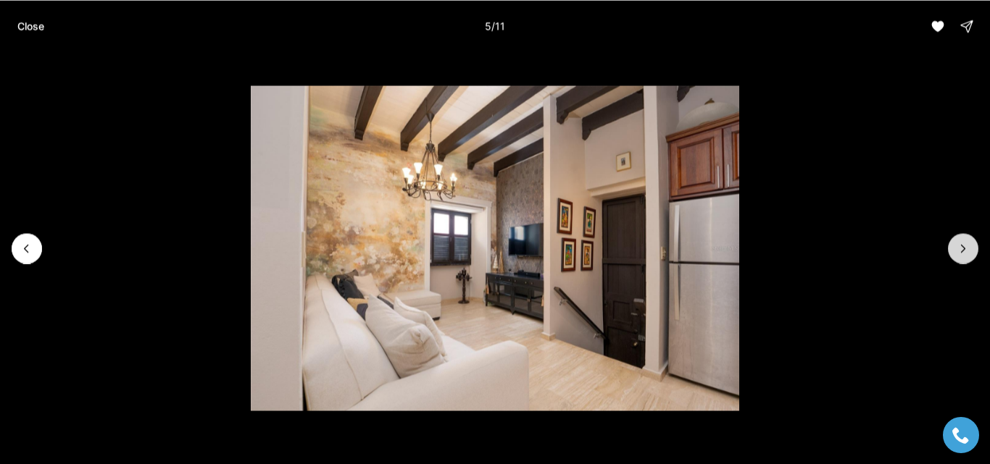
click at [969, 249] on icon "Next slide" at bounding box center [963, 248] width 14 height 14
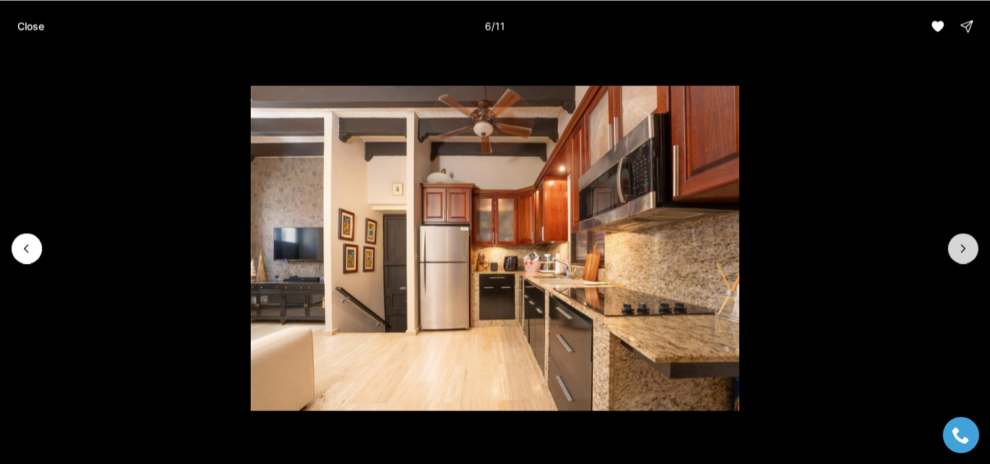
click at [969, 249] on icon "Next slide" at bounding box center [963, 248] width 14 height 14
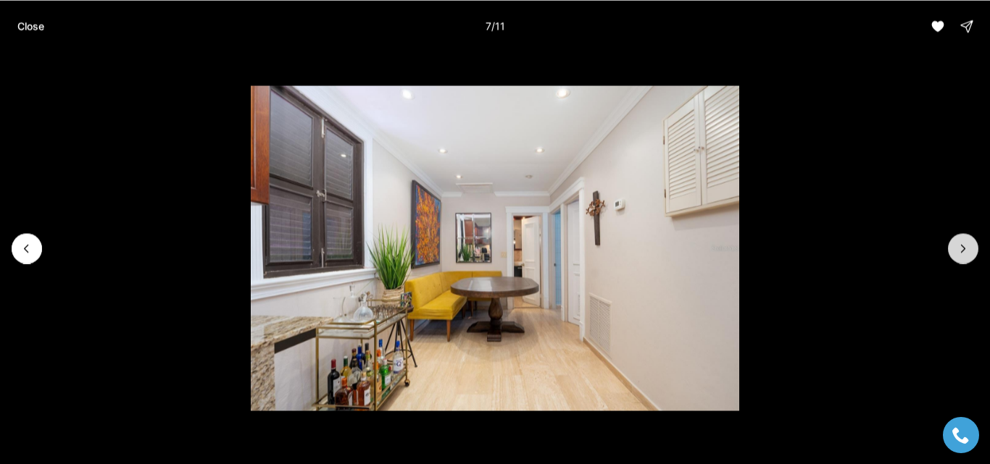
click at [969, 249] on icon "Next slide" at bounding box center [963, 248] width 14 height 14
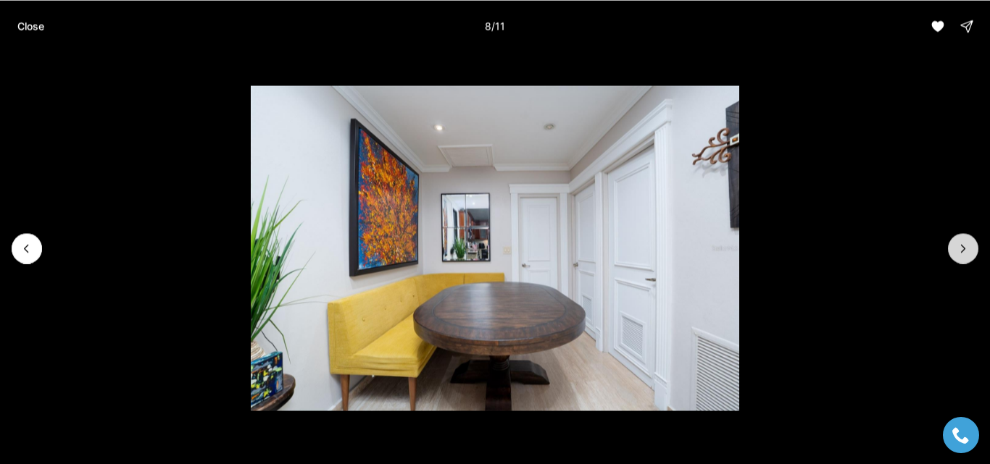
click at [969, 249] on icon "Next slide" at bounding box center [963, 248] width 14 height 14
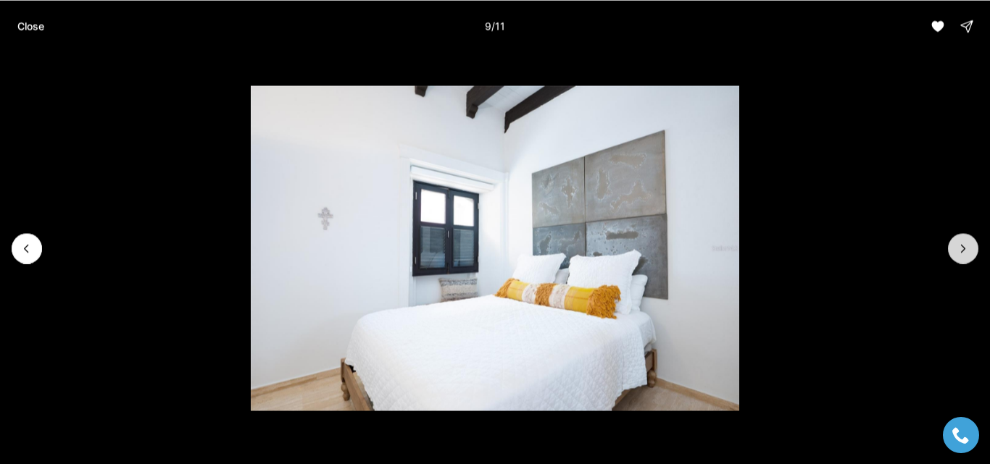
click at [969, 249] on icon "Next slide" at bounding box center [963, 248] width 14 height 14
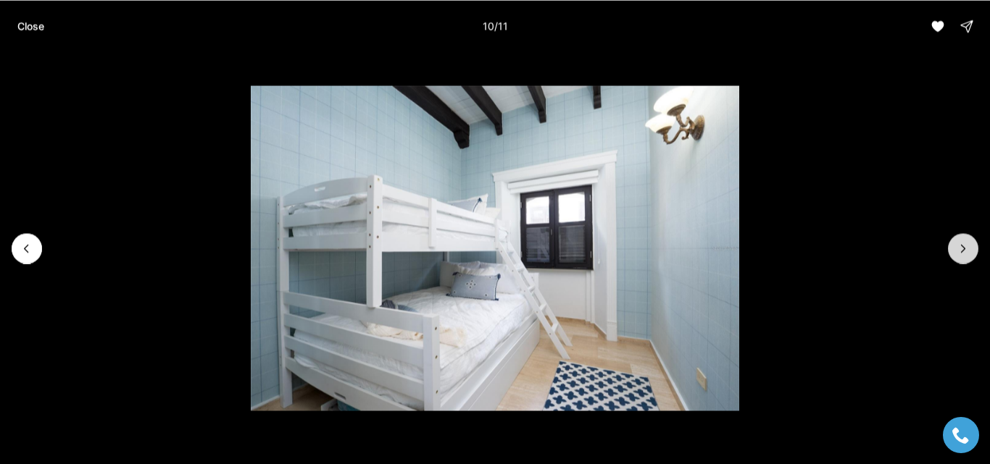
click at [969, 249] on icon "Next slide" at bounding box center [963, 248] width 14 height 14
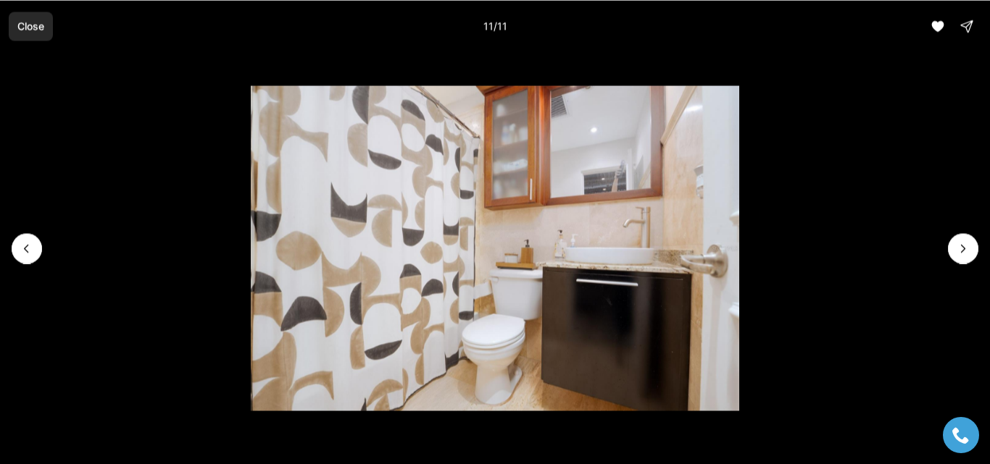
click at [32, 19] on button "Close" at bounding box center [31, 26] width 44 height 29
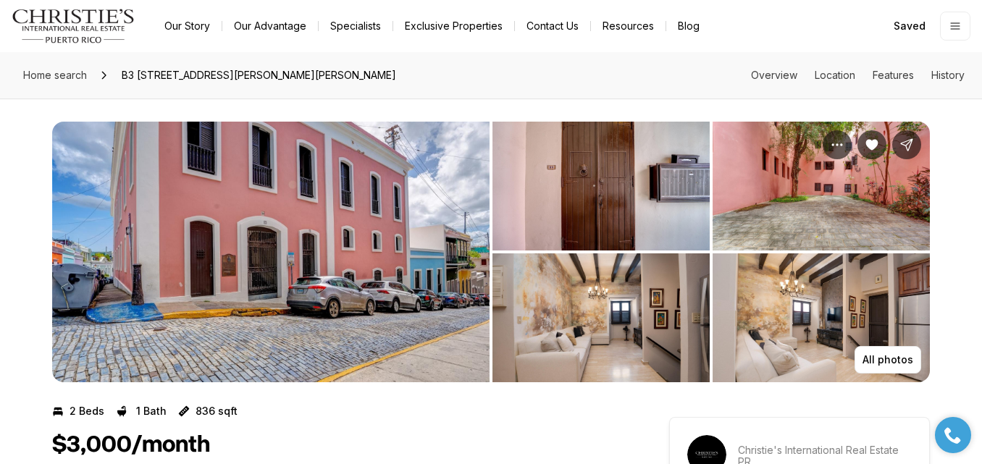
click at [788, 305] on img "View image gallery" at bounding box center [821, 318] width 217 height 129
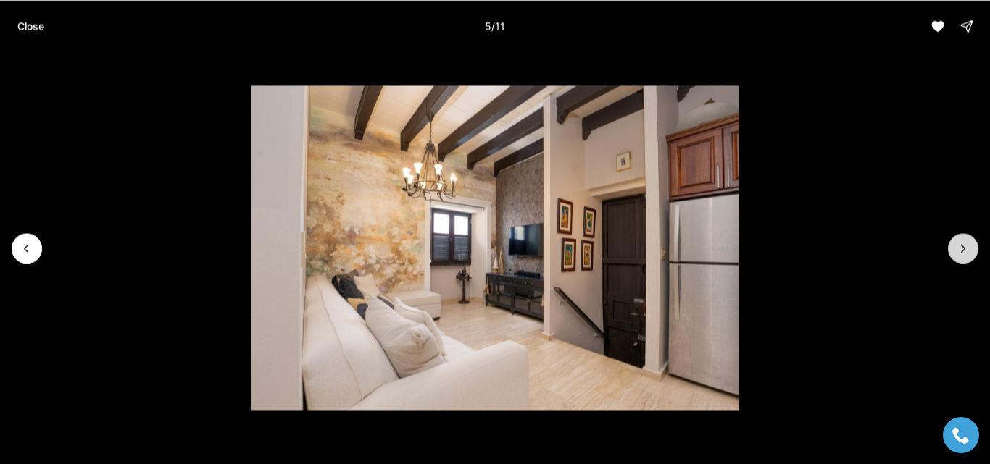
click at [956, 259] on button "Next slide" at bounding box center [963, 248] width 30 height 30
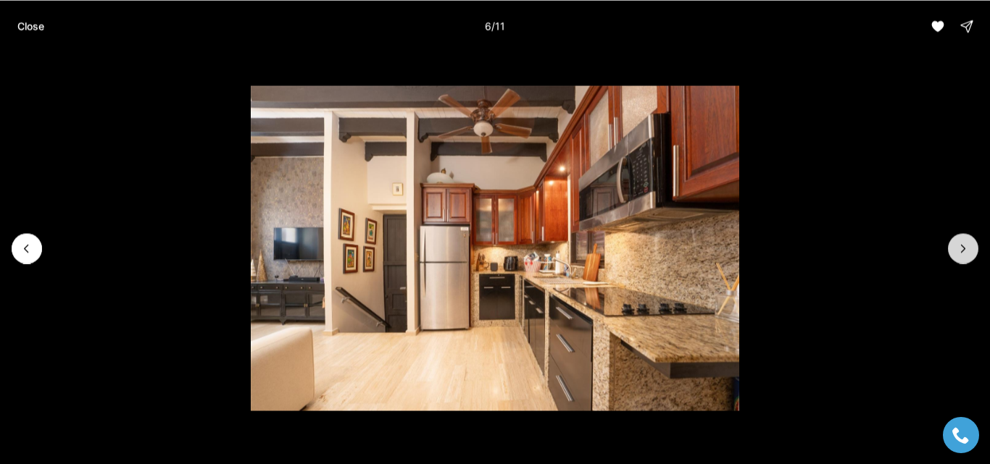
click at [956, 259] on button "Next slide" at bounding box center [963, 248] width 30 height 30
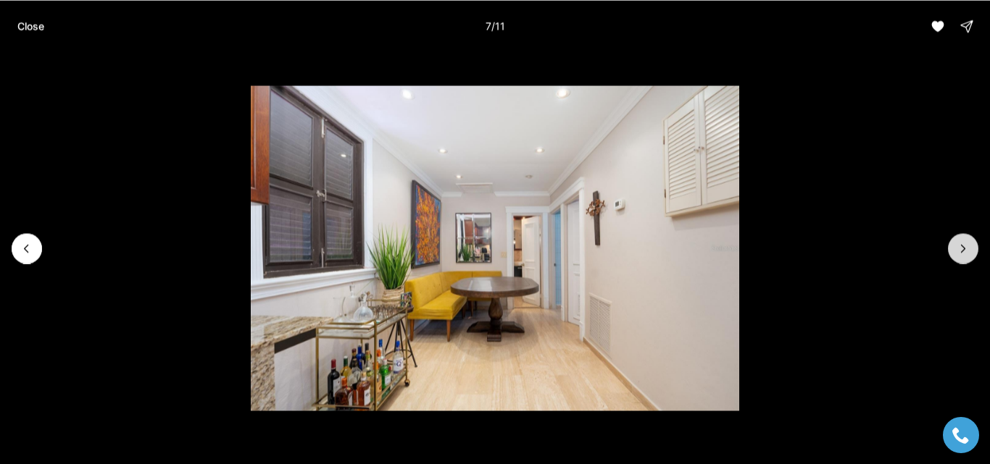
click at [956, 259] on button "Next slide" at bounding box center [963, 248] width 30 height 30
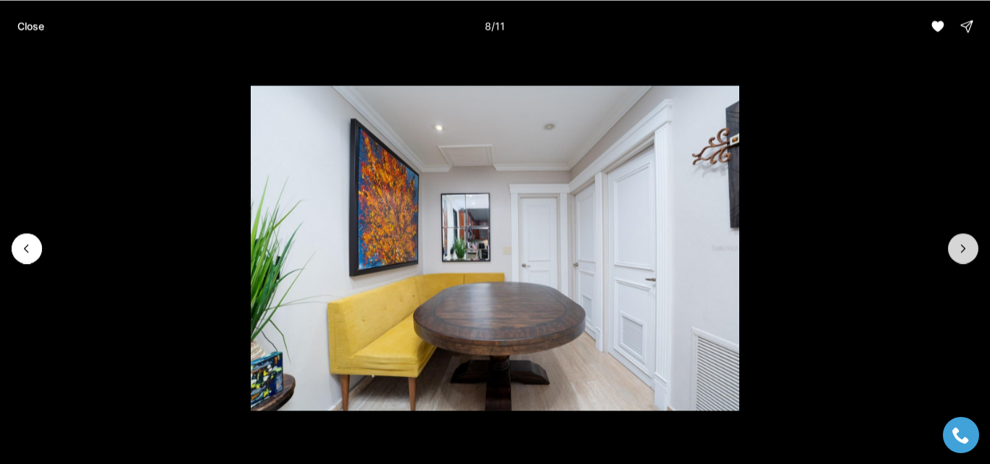
click at [956, 259] on button "Next slide" at bounding box center [963, 248] width 30 height 30
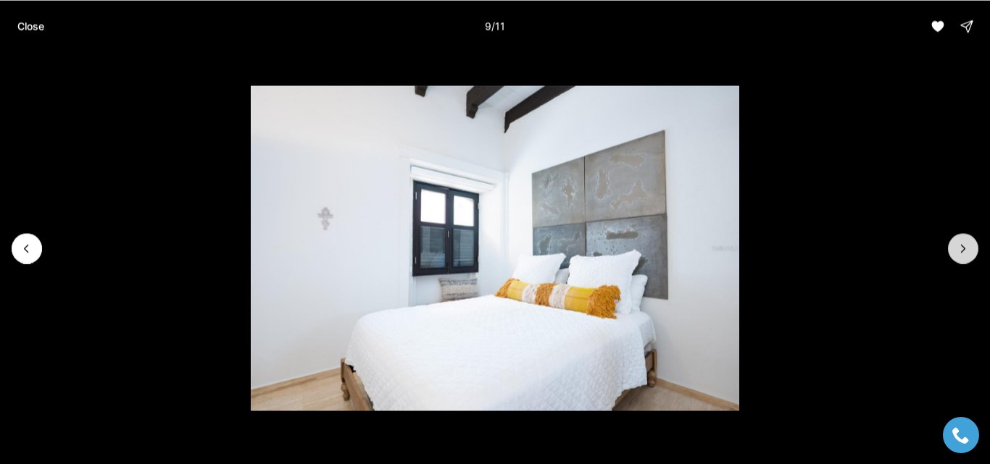
click at [956, 259] on button "Next slide" at bounding box center [963, 248] width 30 height 30
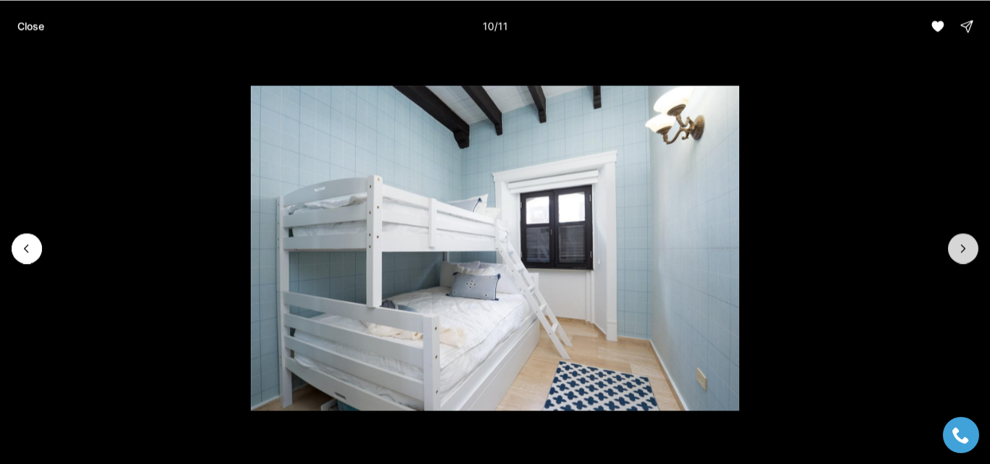
click at [956, 259] on button "Next slide" at bounding box center [963, 248] width 30 height 30
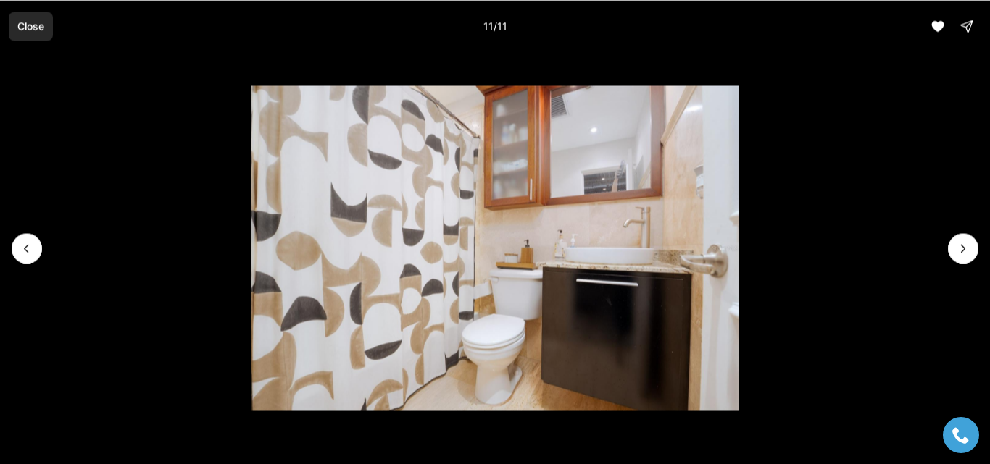
click at [26, 38] on button "Close" at bounding box center [31, 26] width 44 height 29
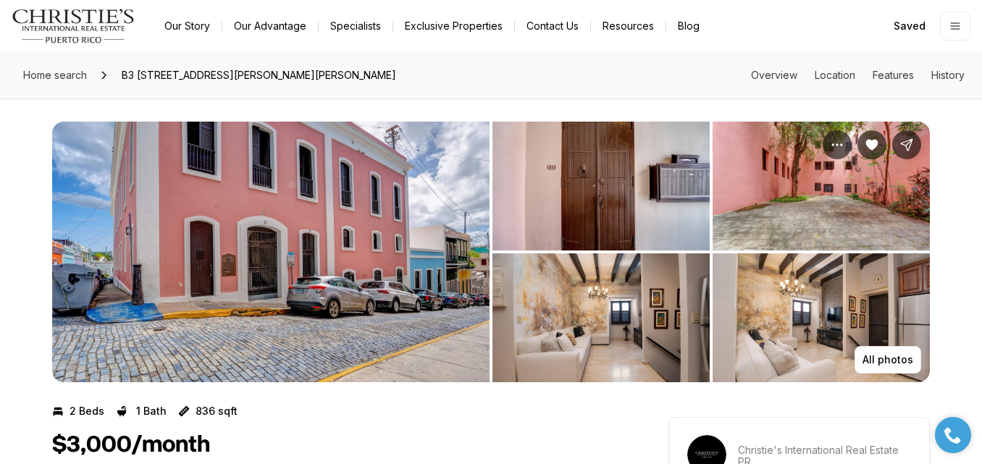
click at [817, 306] on img "View image gallery" at bounding box center [821, 318] width 217 height 129
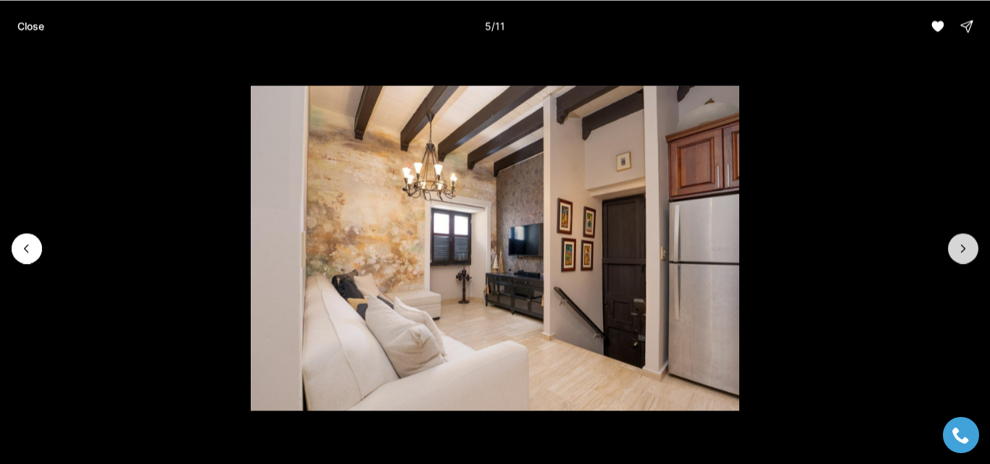
click at [965, 249] on icon "Next slide" at bounding box center [963, 248] width 14 height 14
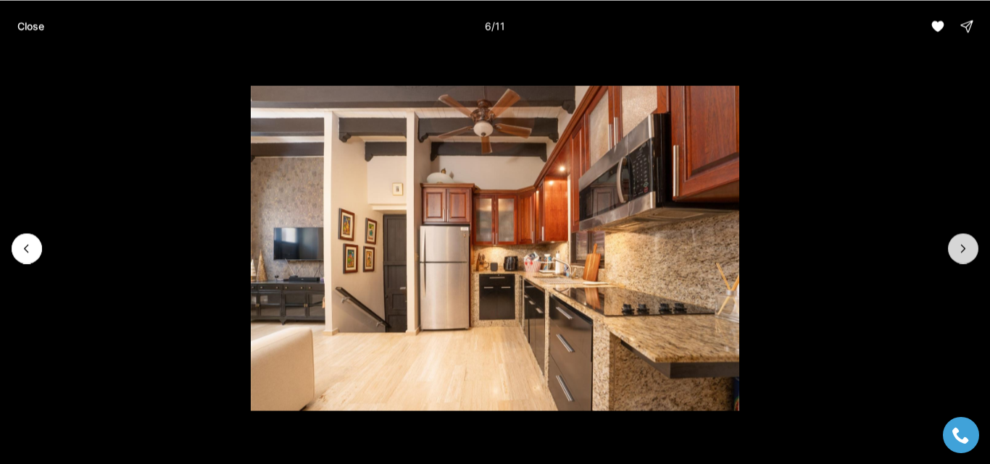
click at [965, 249] on icon "Next slide" at bounding box center [963, 248] width 14 height 14
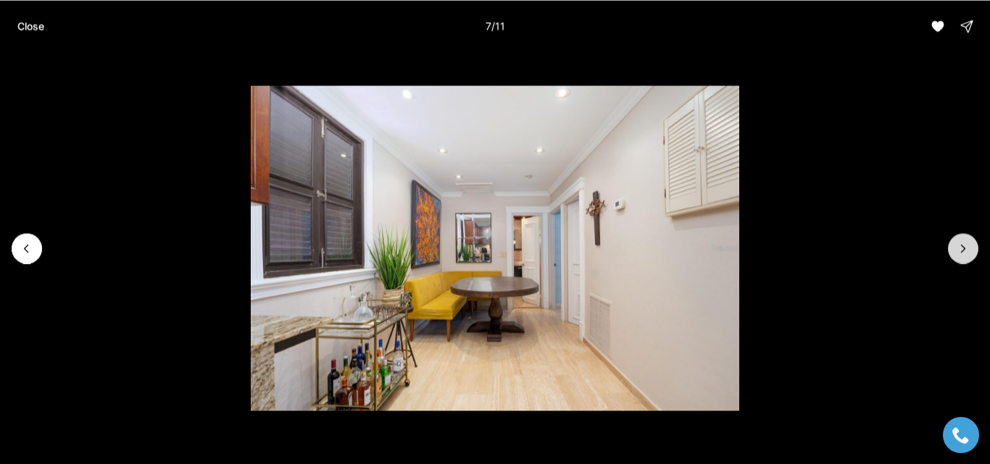
click at [965, 249] on icon "Next slide" at bounding box center [963, 248] width 14 height 14
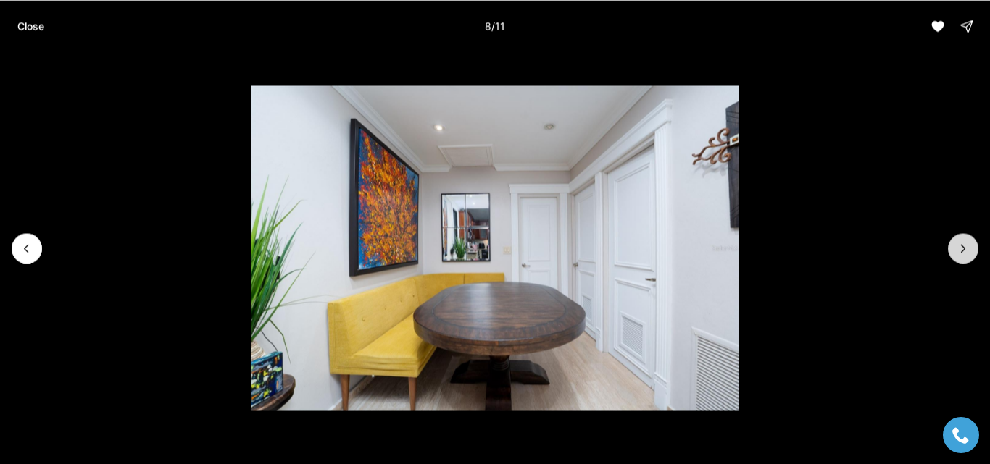
click at [965, 249] on icon "Next slide" at bounding box center [963, 248] width 14 height 14
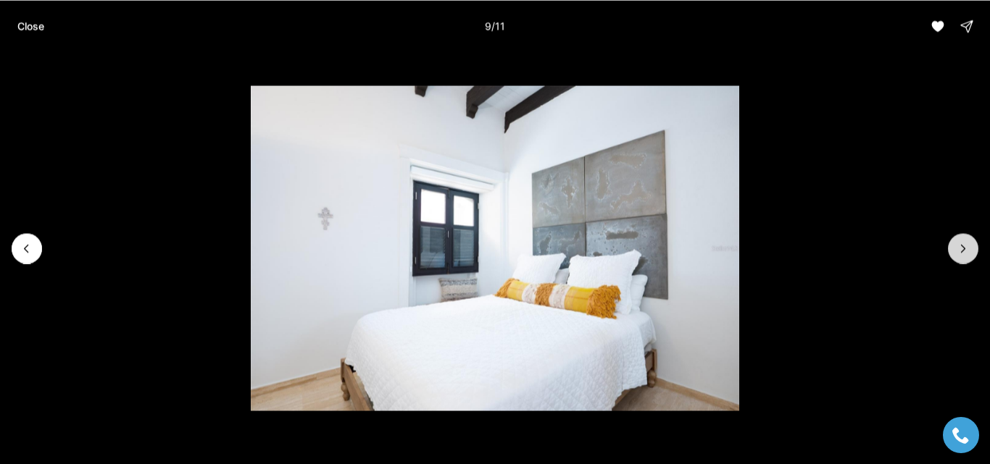
click at [965, 249] on icon "Next slide" at bounding box center [963, 248] width 14 height 14
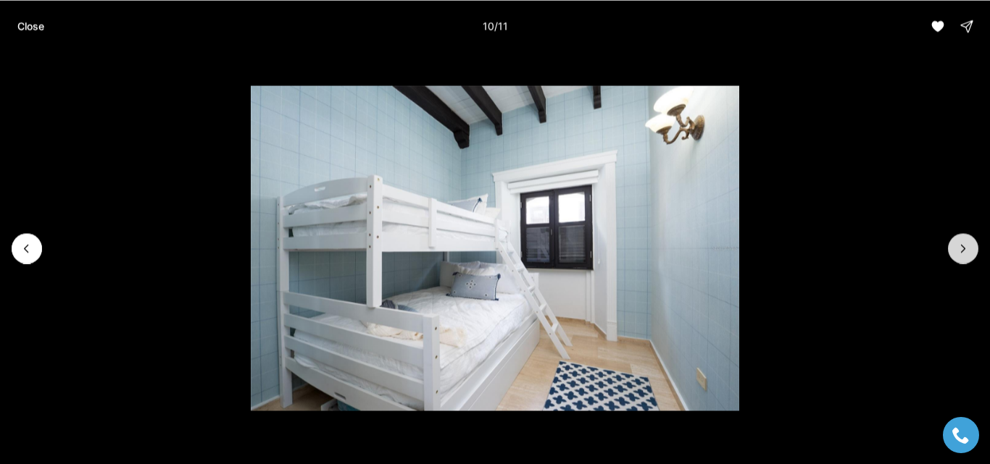
click at [965, 249] on icon "Next slide" at bounding box center [963, 248] width 14 height 14
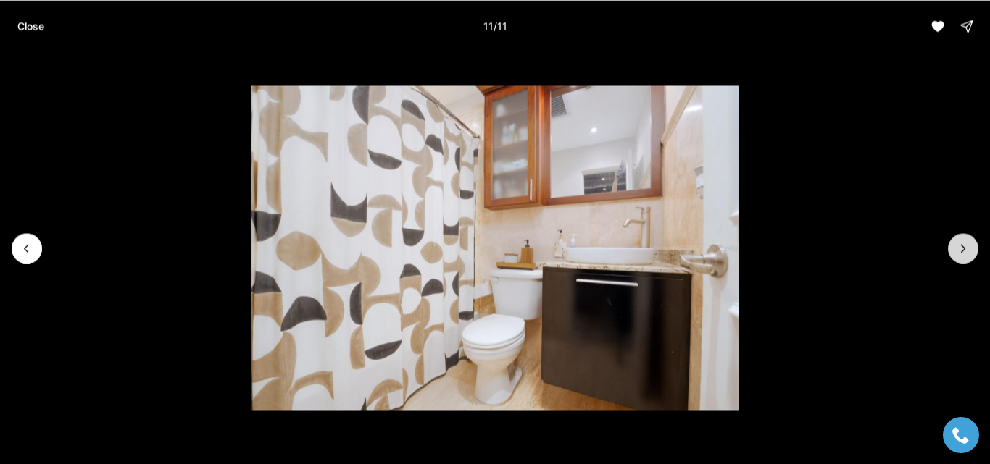
click at [965, 249] on div at bounding box center [963, 248] width 30 height 30
click at [43, 34] on button "Close" at bounding box center [31, 26] width 44 height 29
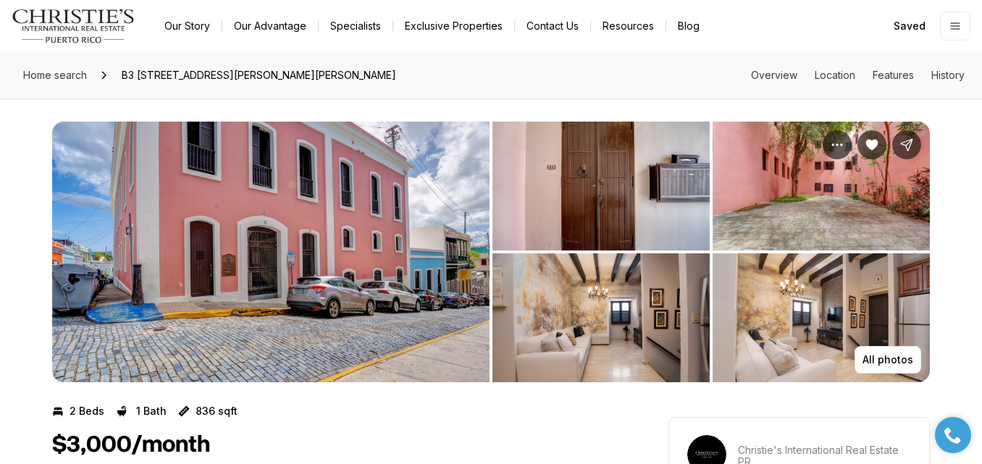
scroll to position [142, 0]
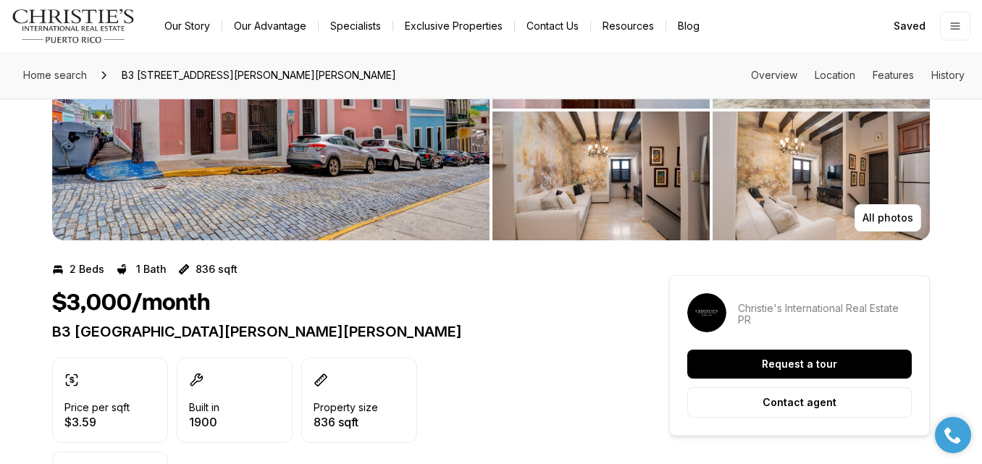
click at [609, 189] on img "View image gallery" at bounding box center [601, 176] width 217 height 129
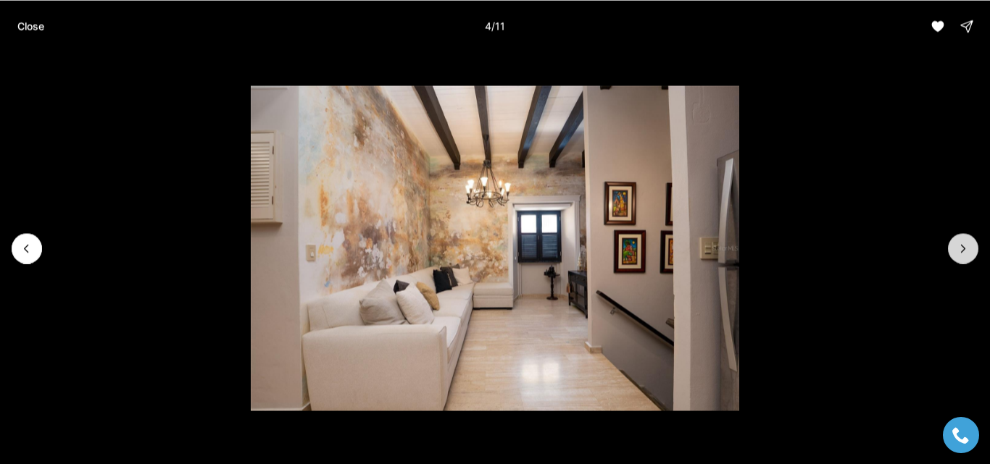
click at [969, 236] on button "Next slide" at bounding box center [963, 248] width 30 height 30
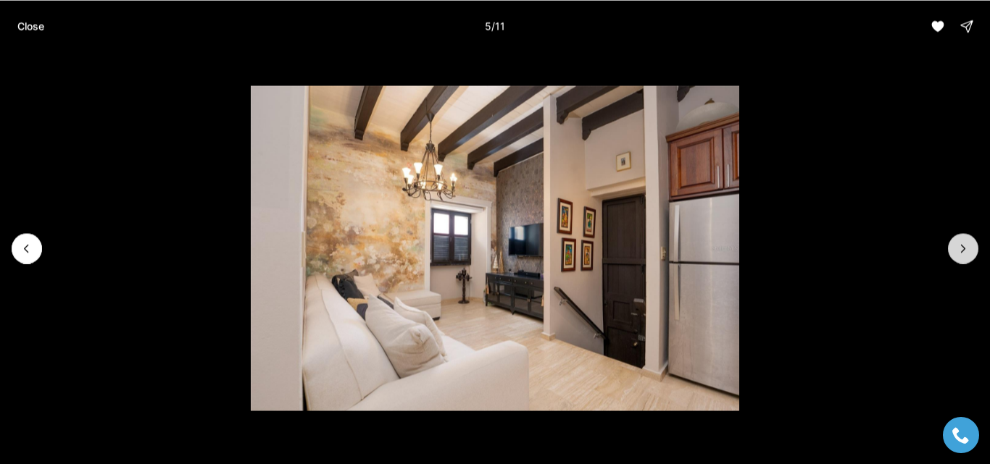
click at [969, 236] on button "Next slide" at bounding box center [963, 248] width 30 height 30
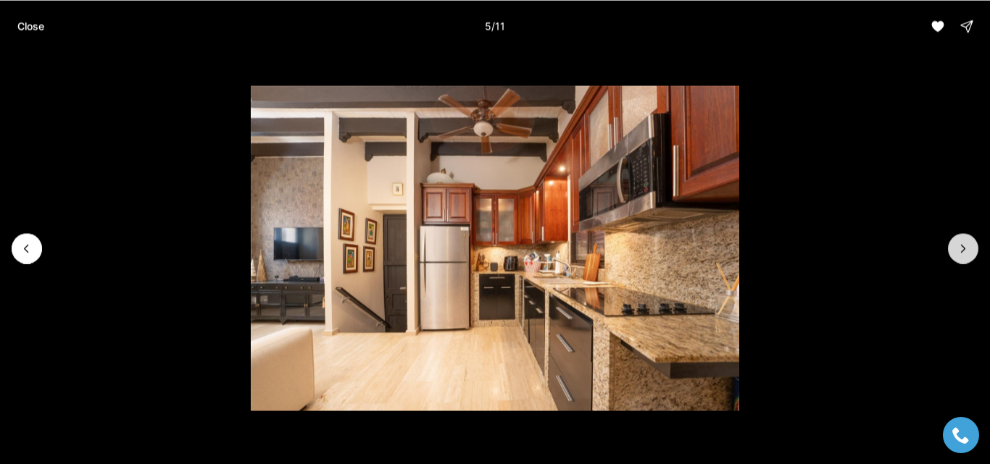
click at [969, 236] on button "Next slide" at bounding box center [963, 248] width 30 height 30
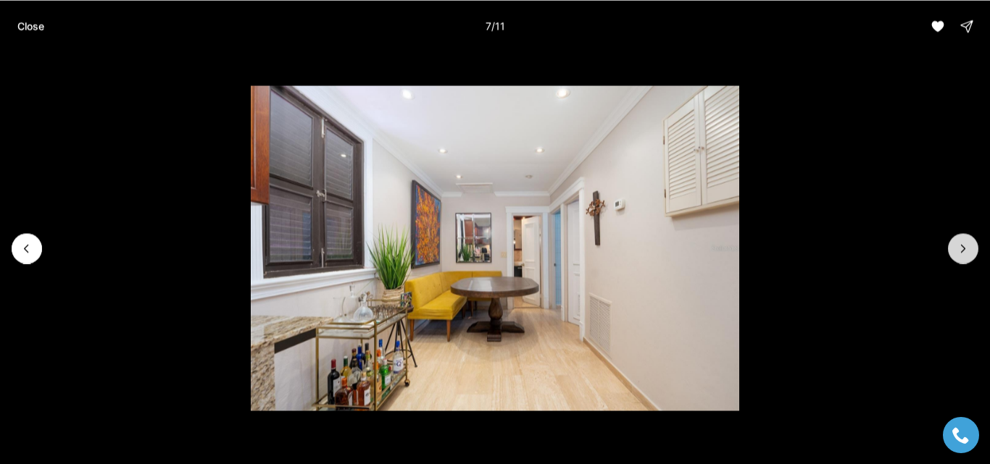
click at [969, 236] on button "Next slide" at bounding box center [963, 248] width 30 height 30
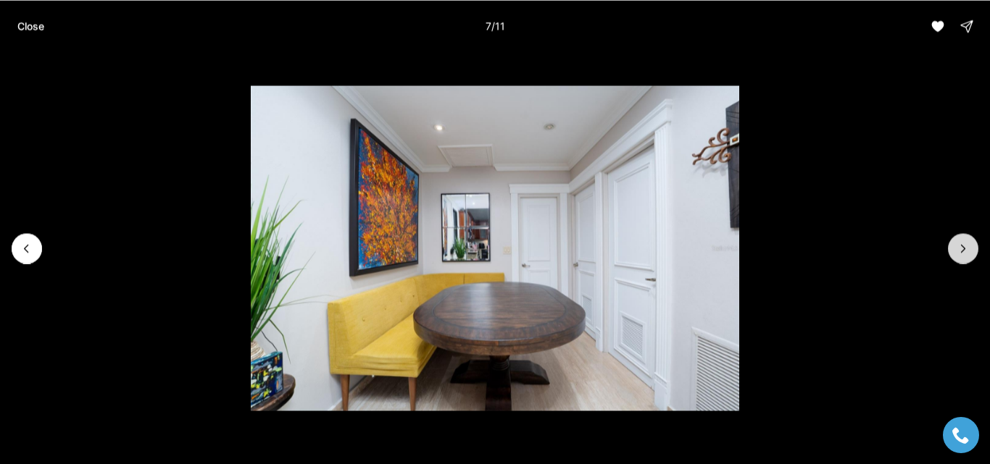
click at [969, 236] on button "Next slide" at bounding box center [963, 248] width 30 height 30
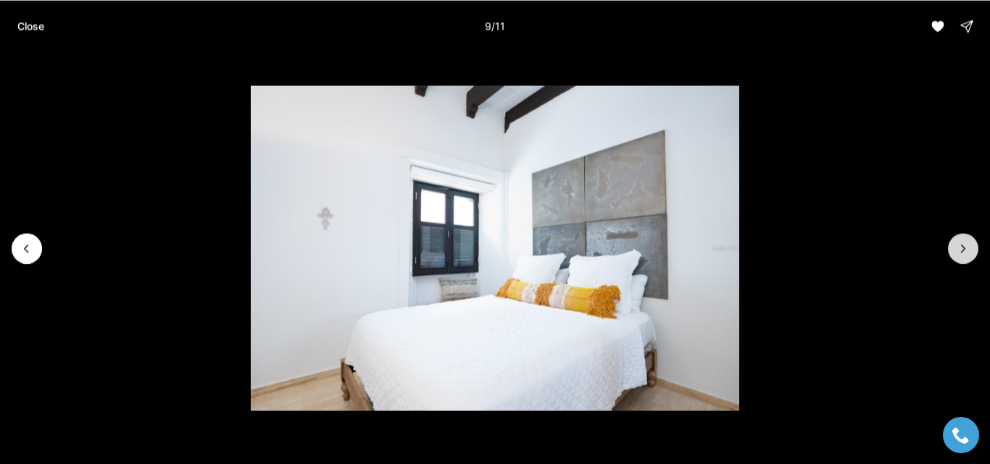
click at [969, 236] on button "Next slide" at bounding box center [963, 248] width 30 height 30
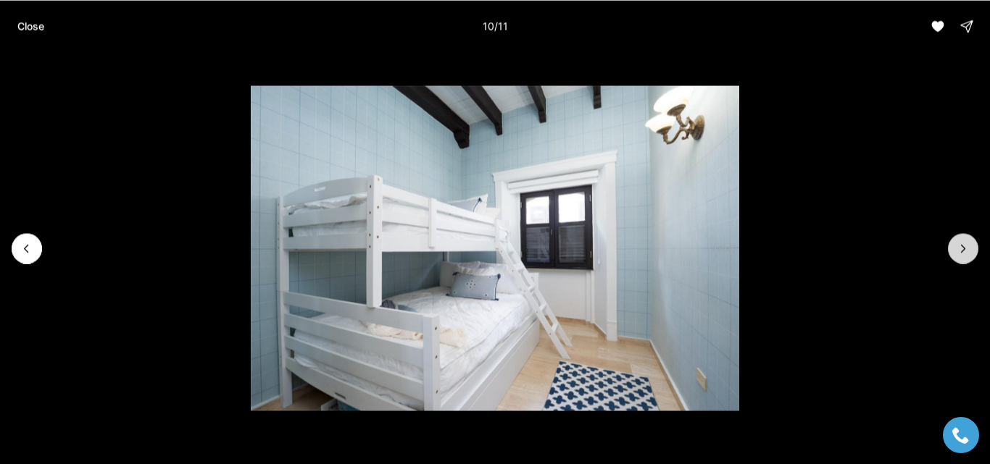
click at [964, 249] on icon "Next slide" at bounding box center [963, 248] width 4 height 7
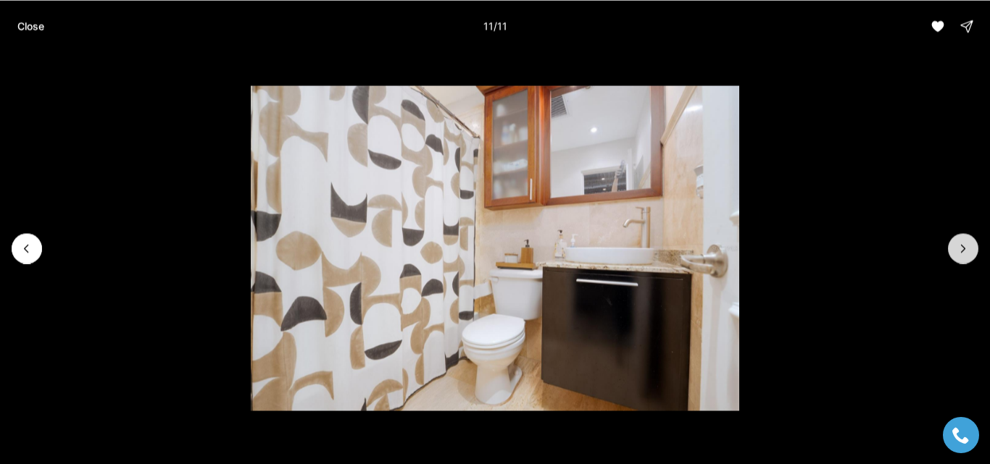
click at [964, 249] on div at bounding box center [963, 248] width 30 height 30
click at [18, 41] on button "Close" at bounding box center [31, 26] width 44 height 29
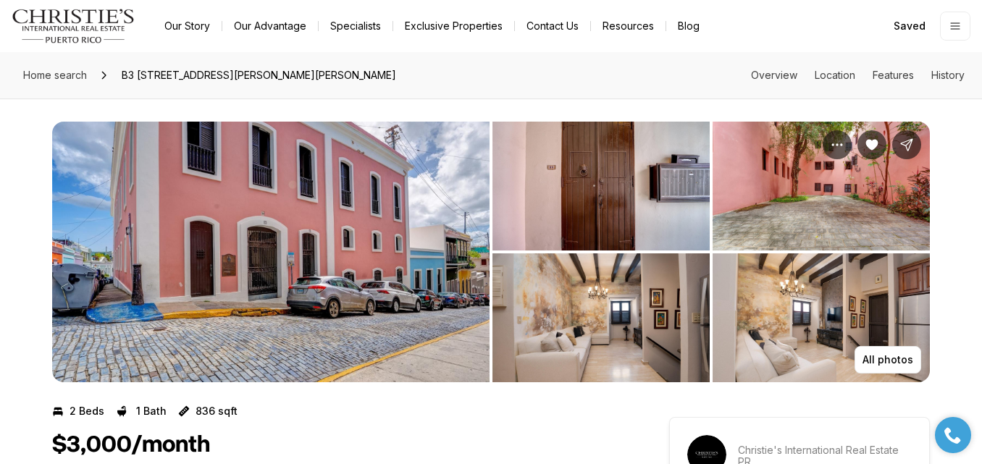
scroll to position [1, 0]
click at [917, 21] on span "Saved" at bounding box center [910, 26] width 32 height 12
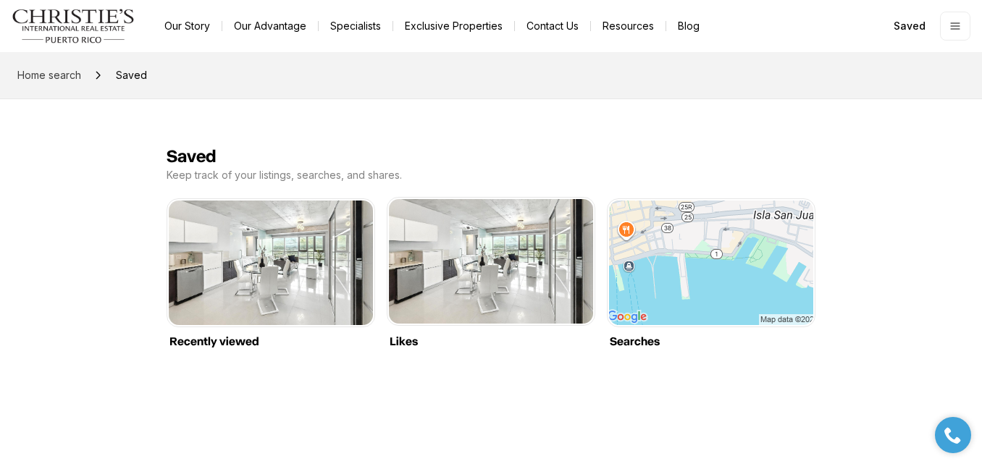
click at [523, 199] on link "Likes" at bounding box center [491, 199] width 204 height 0
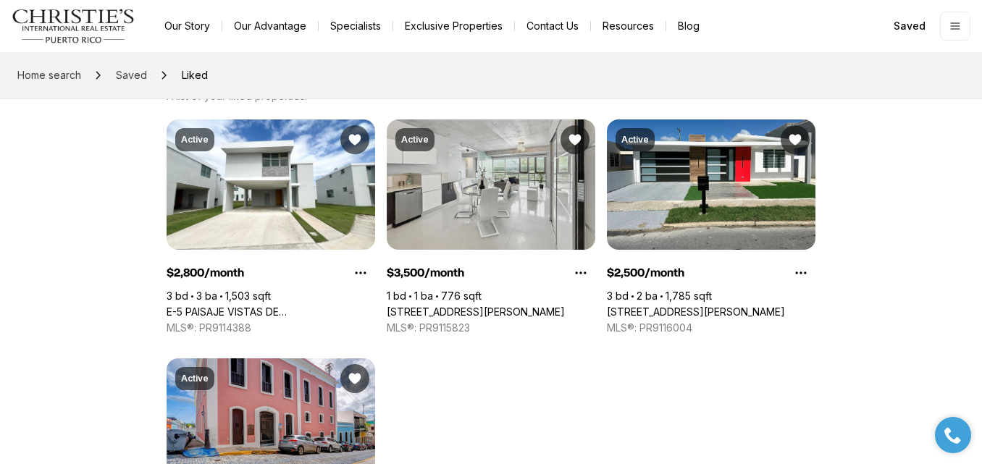
click at [487, 306] on link "404 CONSTITUCION AVE #2106, SAN JUAN PR, 00901" at bounding box center [476, 312] width 178 height 13
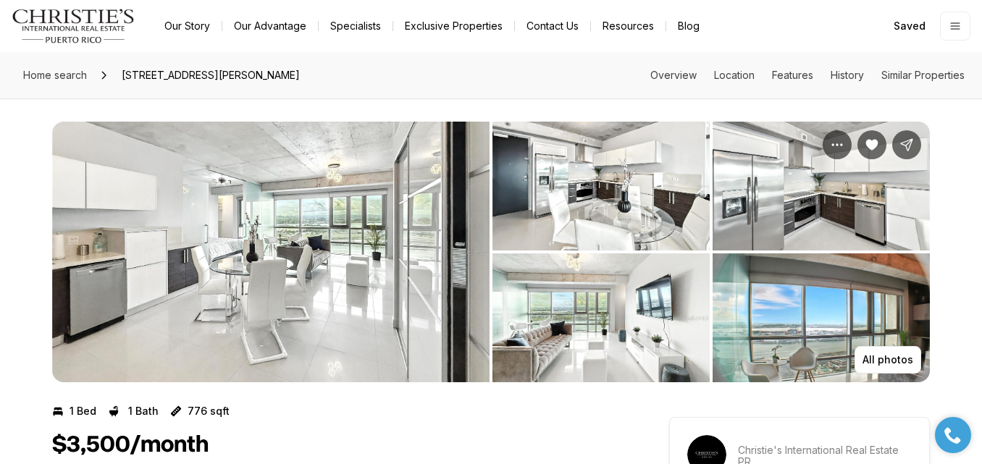
click at [325, 241] on img "View image gallery" at bounding box center [271, 252] width 438 height 261
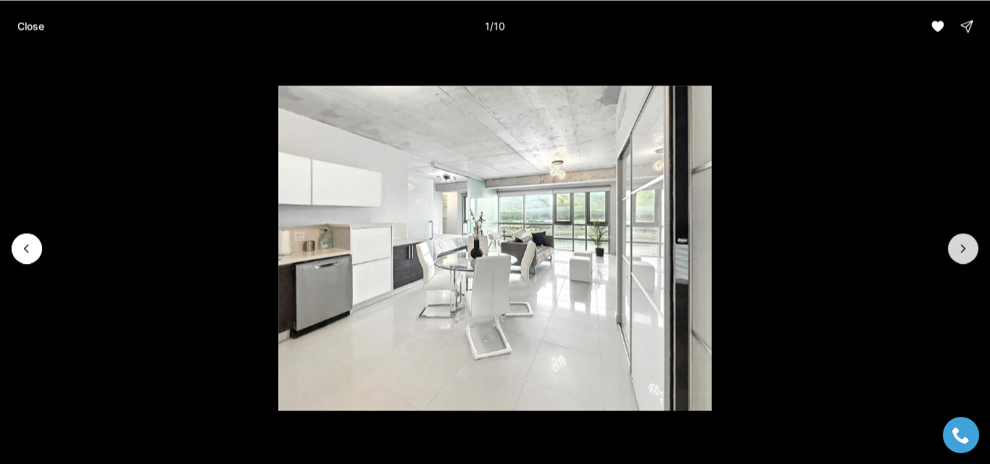
click at [961, 251] on icon "Next slide" at bounding box center [963, 248] width 4 height 7
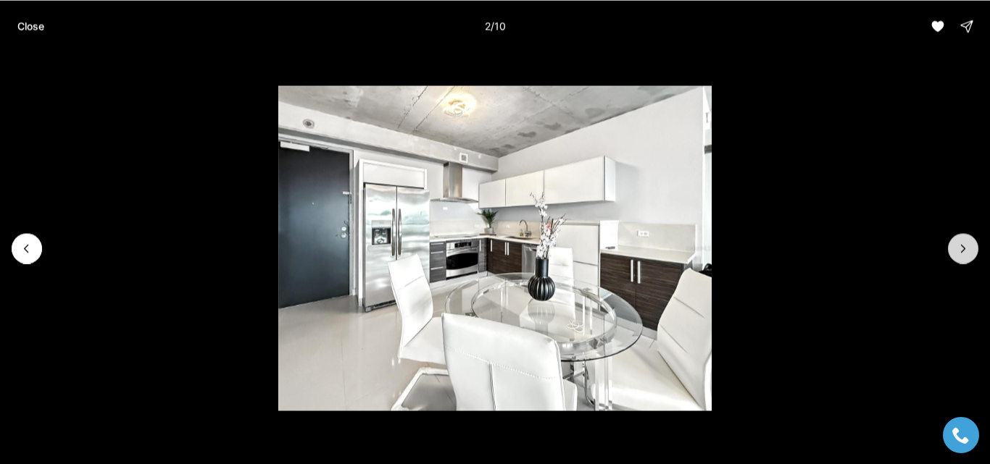
click at [961, 251] on icon "Next slide" at bounding box center [963, 248] width 4 height 7
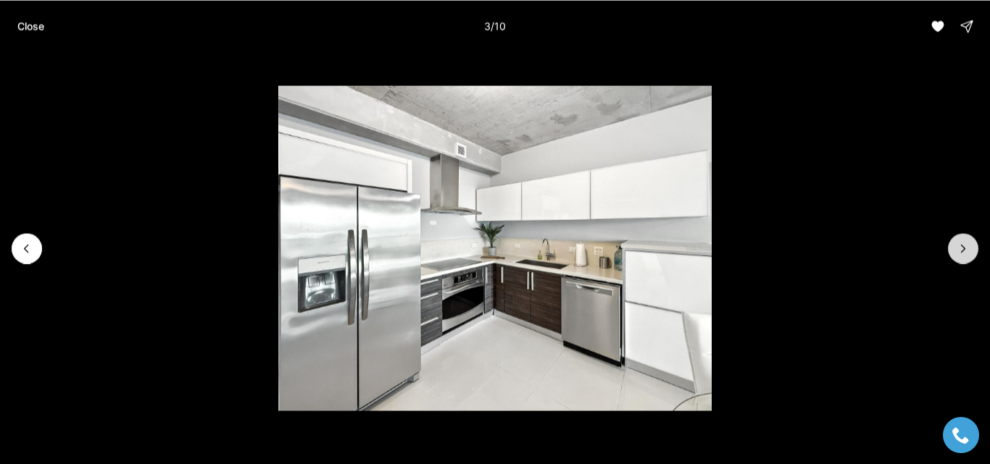
click at [961, 251] on icon "Next slide" at bounding box center [963, 248] width 4 height 7
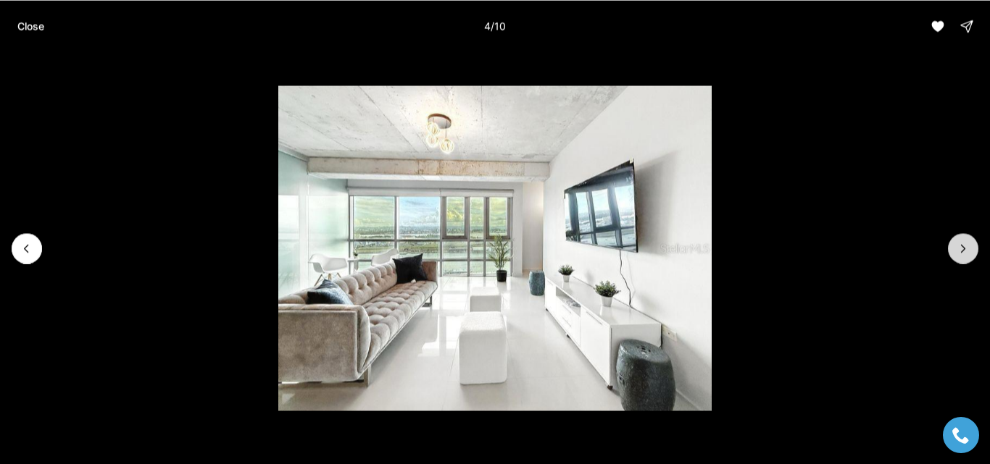
click at [961, 251] on icon "Next slide" at bounding box center [963, 248] width 4 height 7
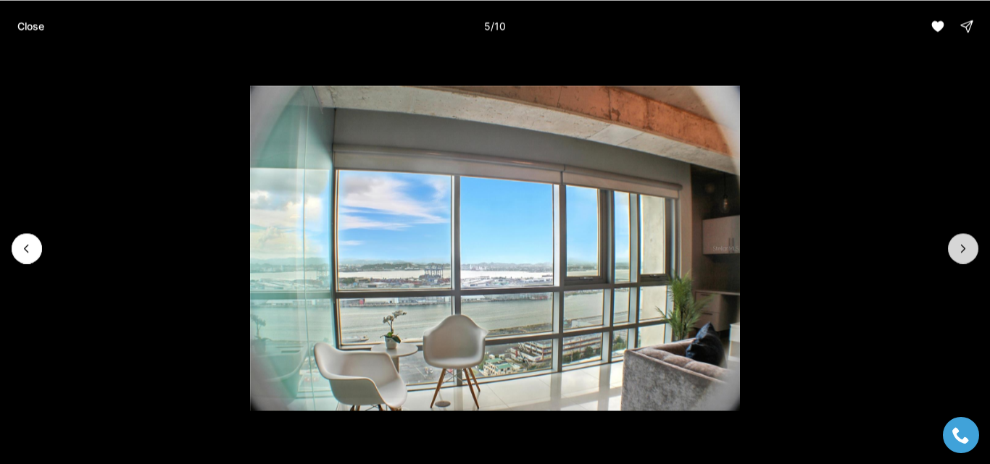
click at [961, 251] on icon "Next slide" at bounding box center [963, 248] width 4 height 7
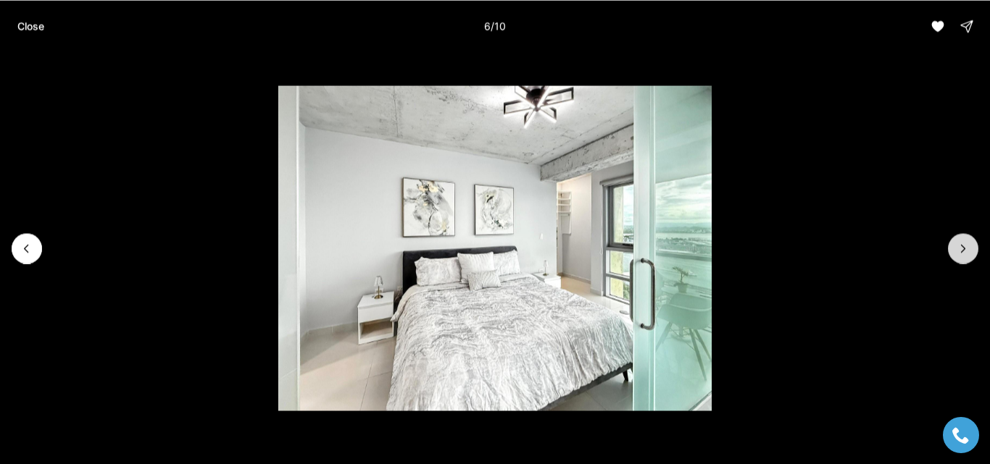
click at [961, 251] on icon "Next slide" at bounding box center [963, 248] width 4 height 7
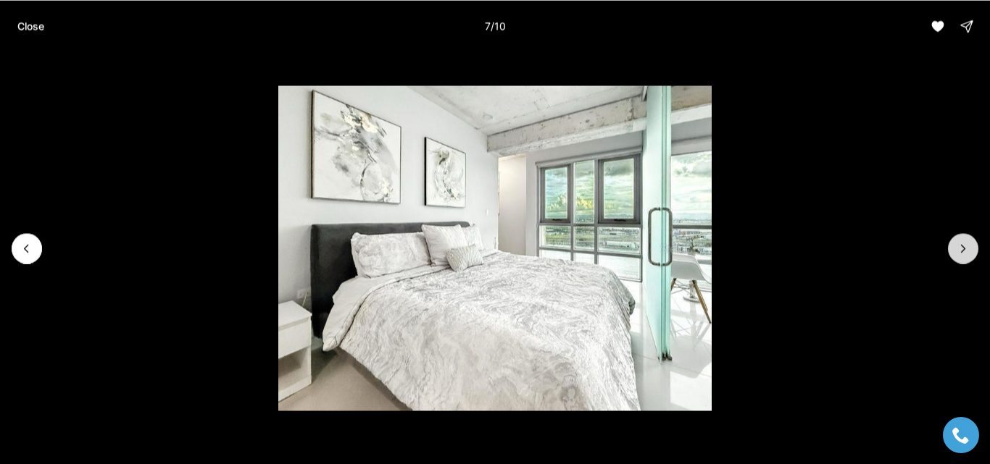
click at [961, 251] on icon "Next slide" at bounding box center [963, 248] width 4 height 7
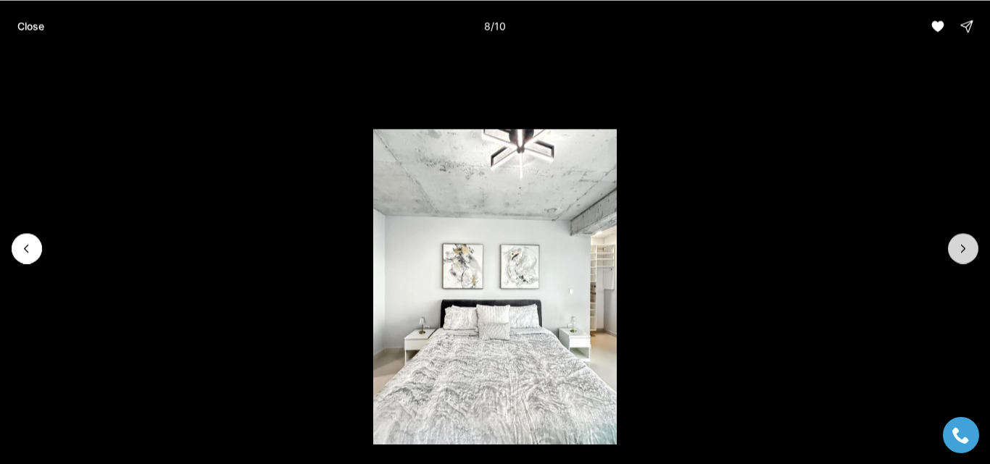
click at [961, 251] on icon "Next slide" at bounding box center [963, 248] width 4 height 7
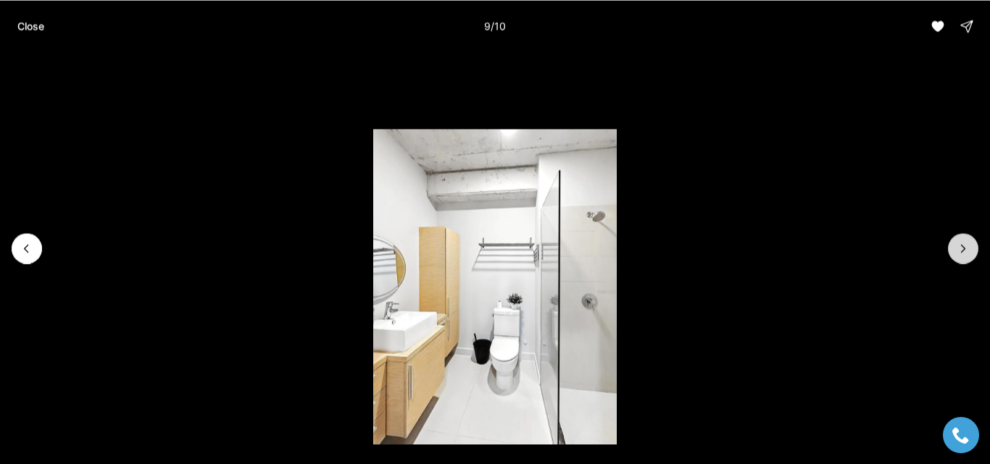
click at [961, 251] on icon "Next slide" at bounding box center [963, 248] width 4 height 7
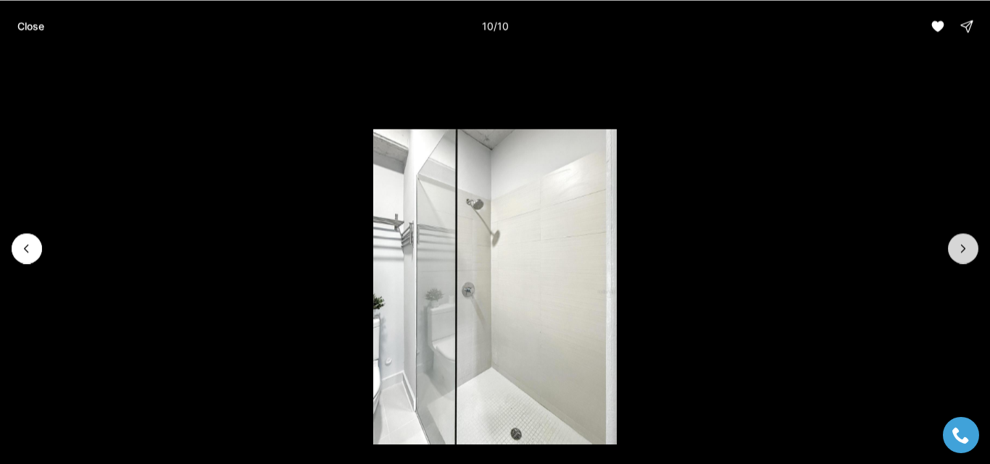
click at [961, 251] on div at bounding box center [963, 248] width 30 height 30
click at [22, 35] on button "Close" at bounding box center [31, 26] width 44 height 29
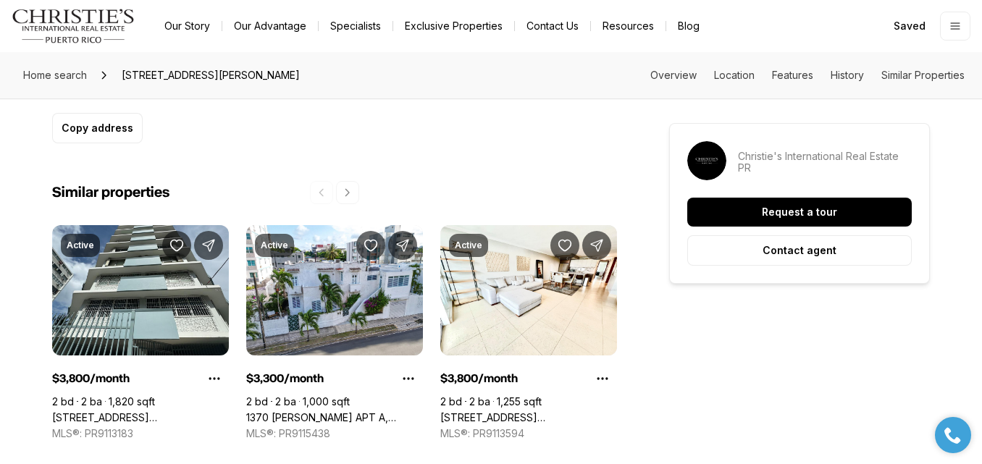
scroll to position [1093, 0]
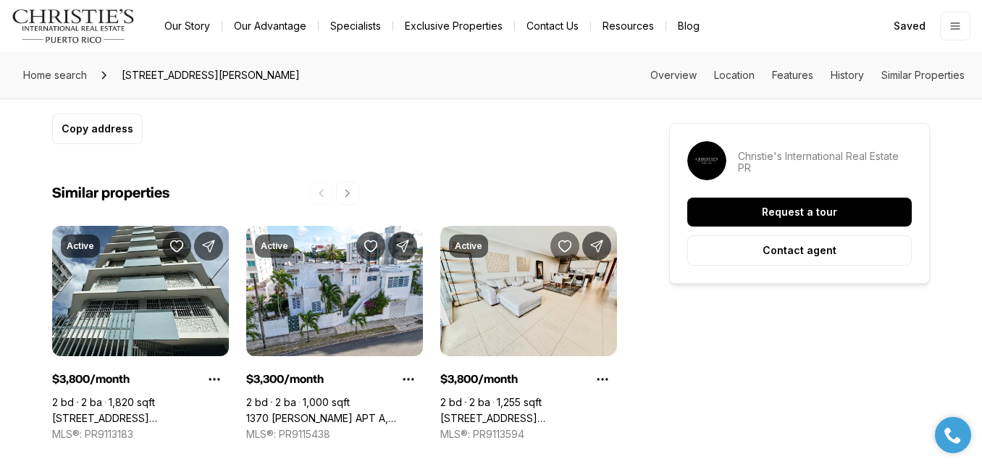
click at [569, 248] on icon "Save Property: 1418 WILSON ST" at bounding box center [565, 246] width 14 height 14
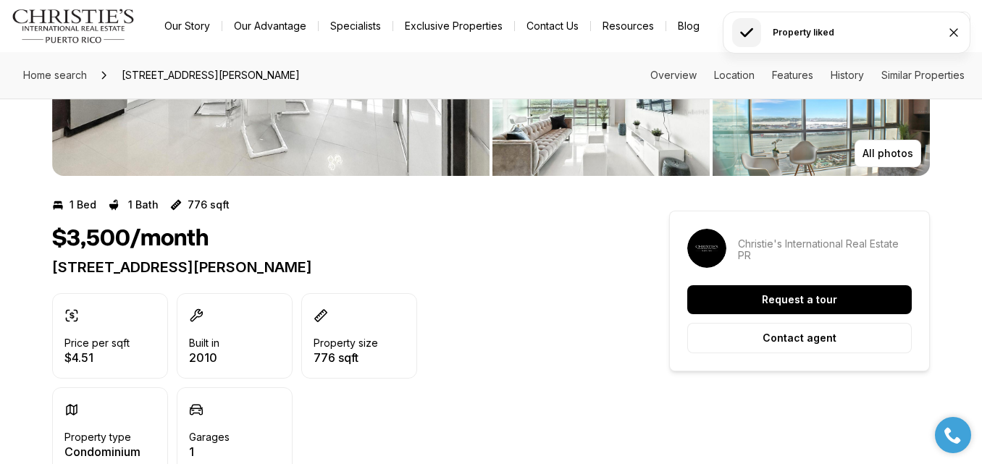
scroll to position [0, 0]
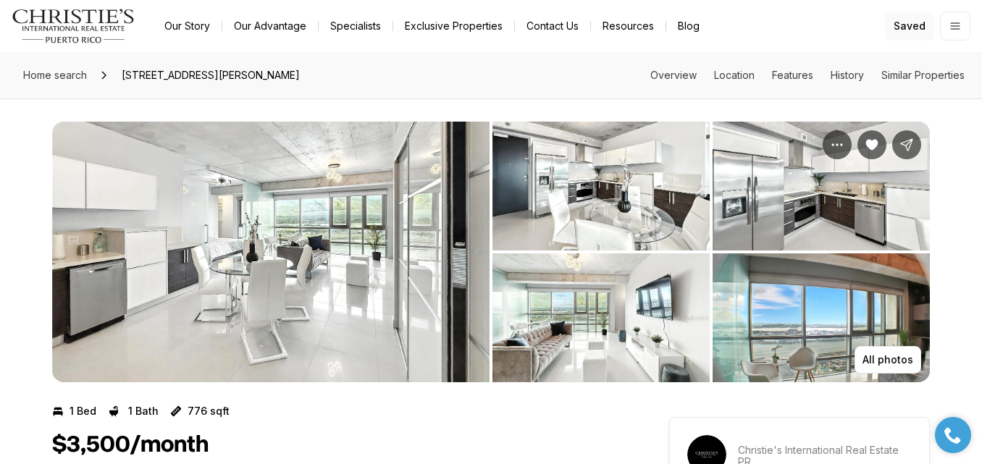
click at [909, 30] on span "Saved" at bounding box center [910, 26] width 32 height 12
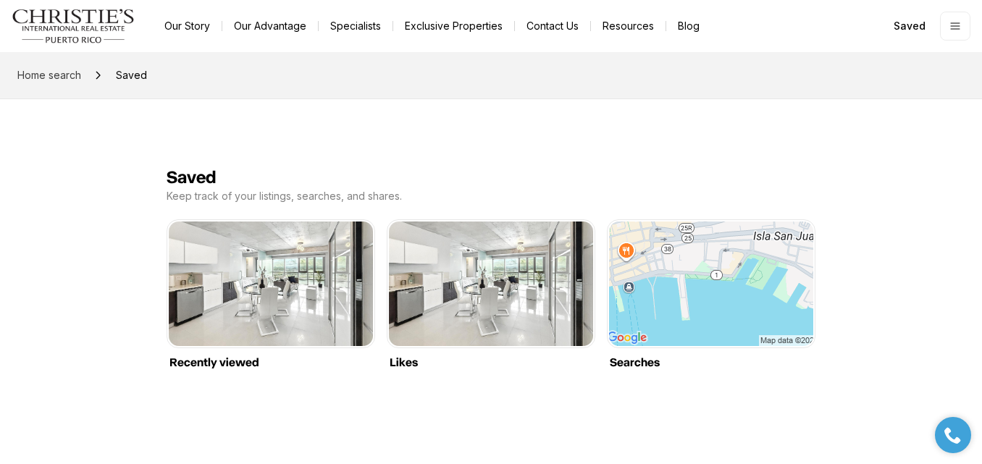
scroll to position [22, 0]
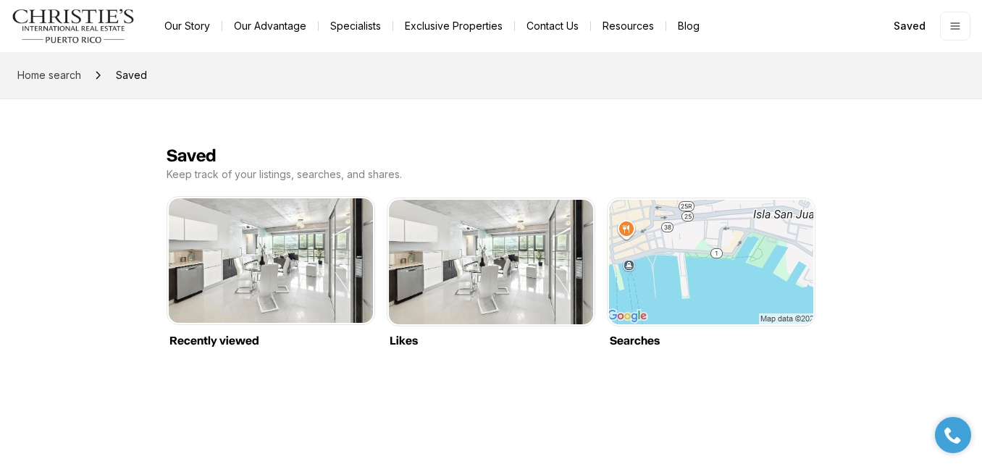
click at [275, 199] on link "Recently viewed" at bounding box center [271, 199] width 204 height 0
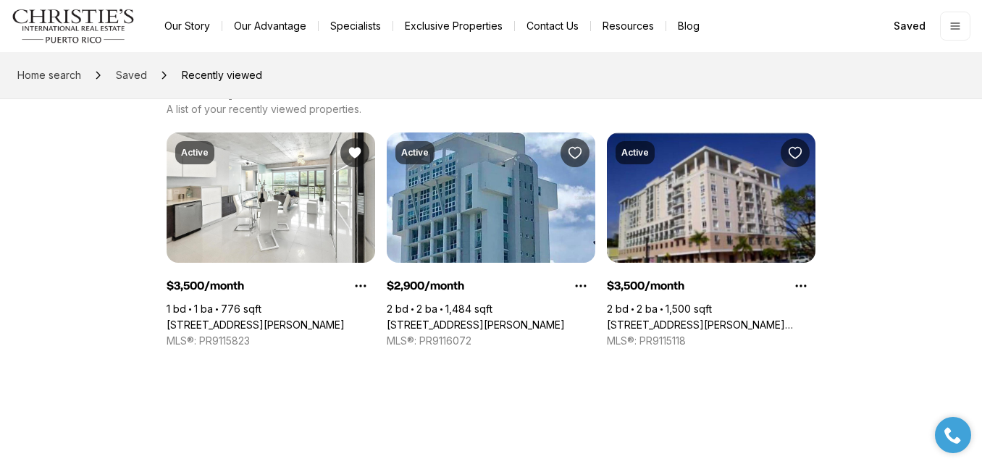
scroll to position [86, 0]
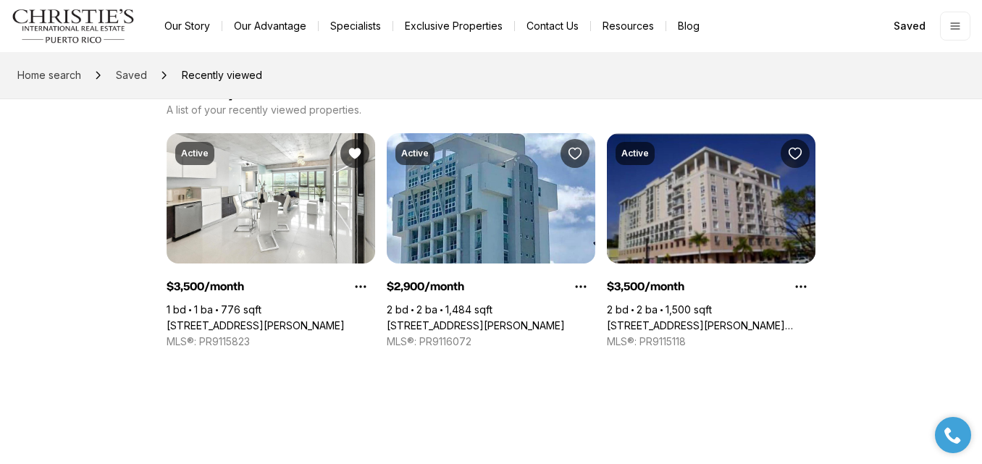
click at [666, 320] on link "[STREET_ADDRESS][PERSON_NAME][PERSON_NAME]" at bounding box center [711, 326] width 209 height 13
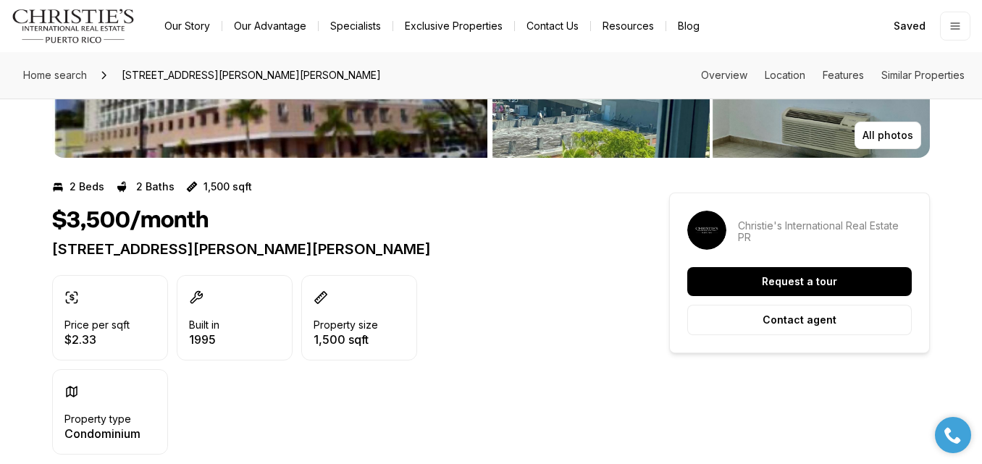
scroll to position [73, 0]
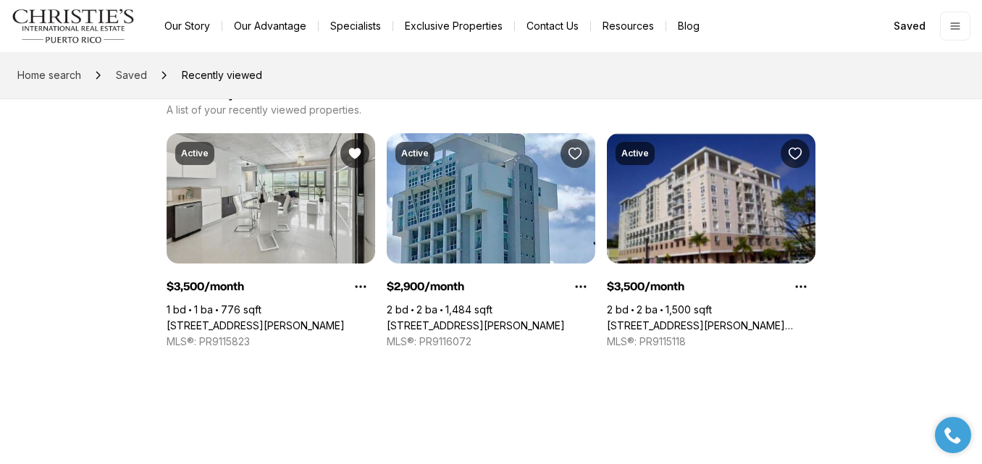
scroll to position [87, 0]
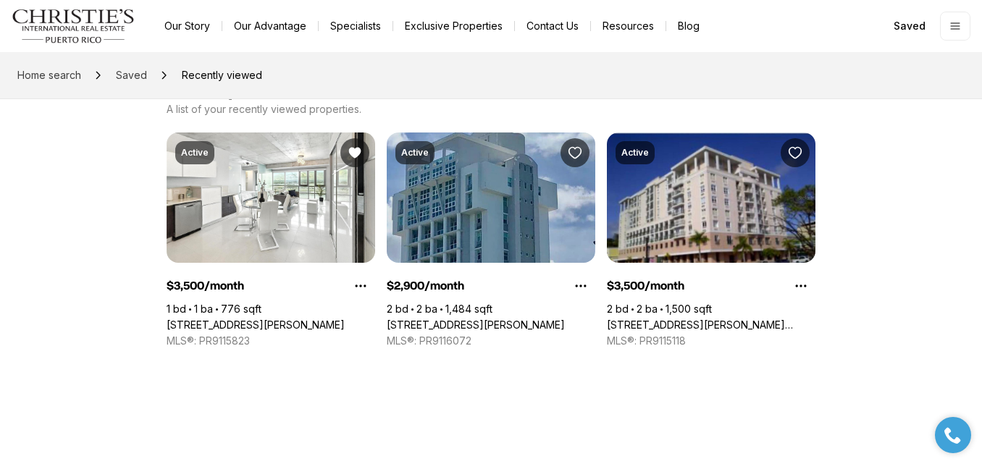
click at [428, 319] on link "[STREET_ADDRESS][PERSON_NAME]" at bounding box center [476, 325] width 178 height 13
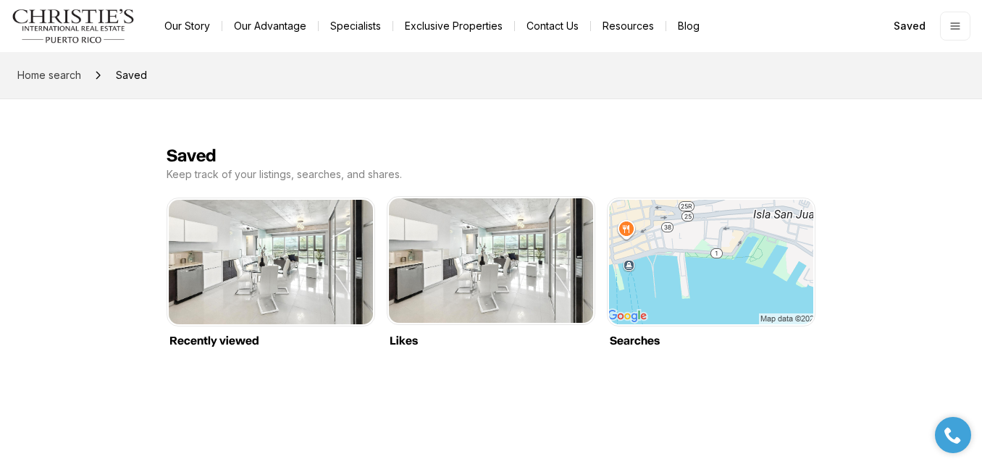
scroll to position [21, 0]
click at [496, 199] on link "Likes" at bounding box center [491, 199] width 204 height 0
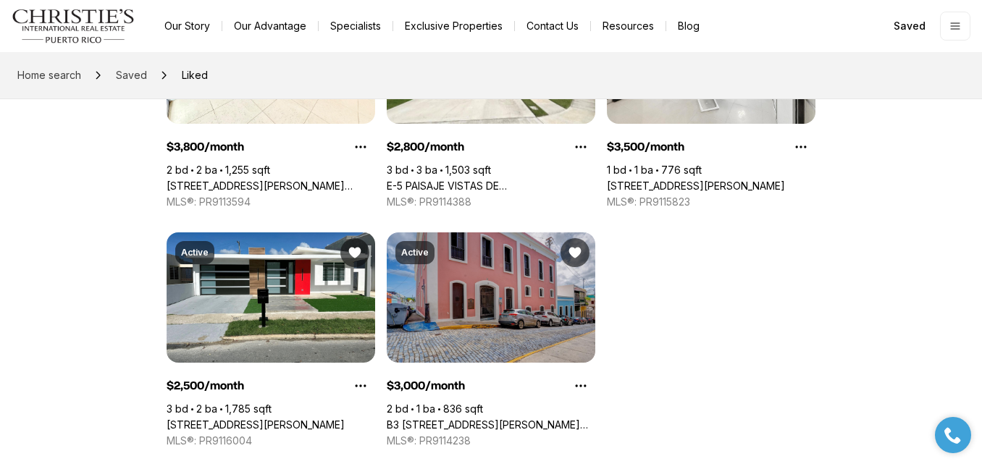
scroll to position [244, 0]
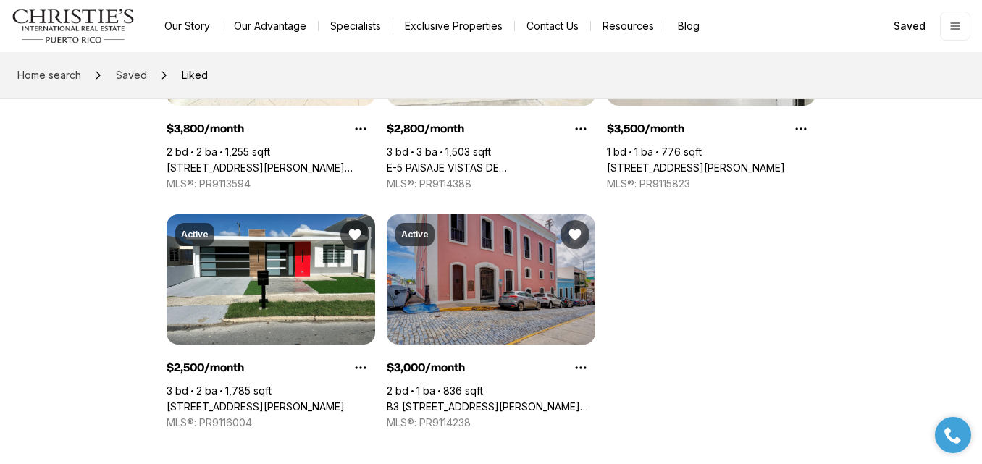
click at [461, 401] on link "B3 [STREET_ADDRESS][PERSON_NAME][PERSON_NAME]" at bounding box center [491, 407] width 209 height 13
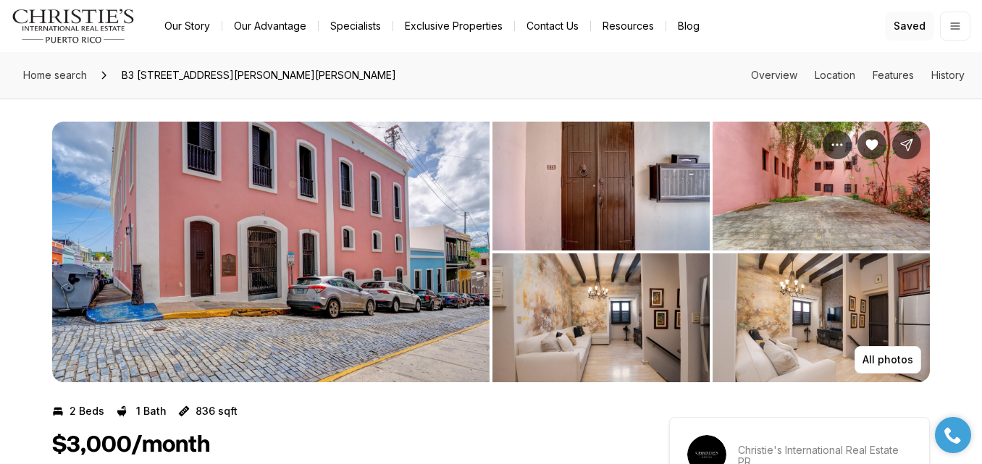
click at [898, 32] on link "Saved" at bounding box center [909, 26] width 49 height 29
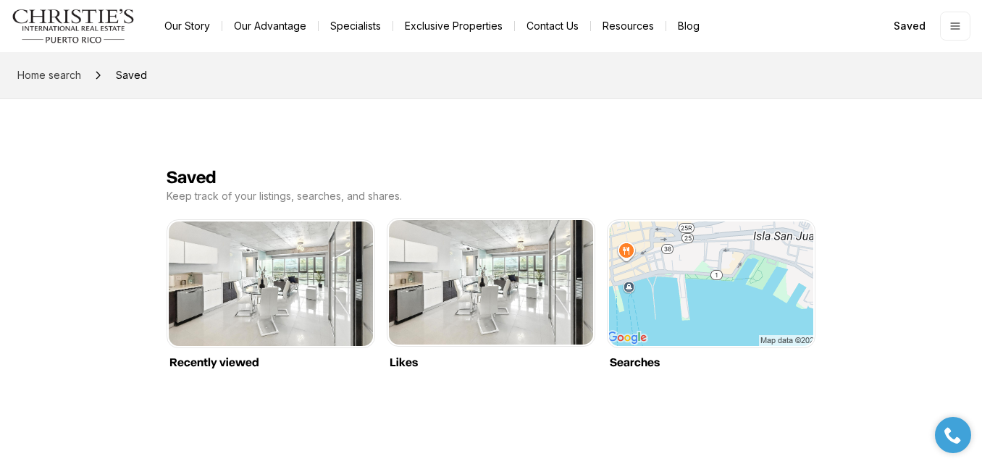
click at [519, 220] on link "Likes" at bounding box center [491, 220] width 204 height 0
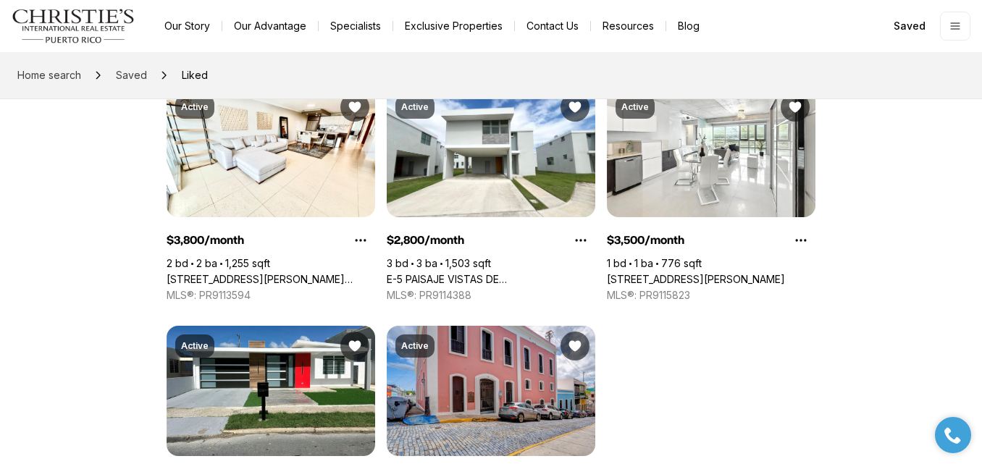
scroll to position [132, 0]
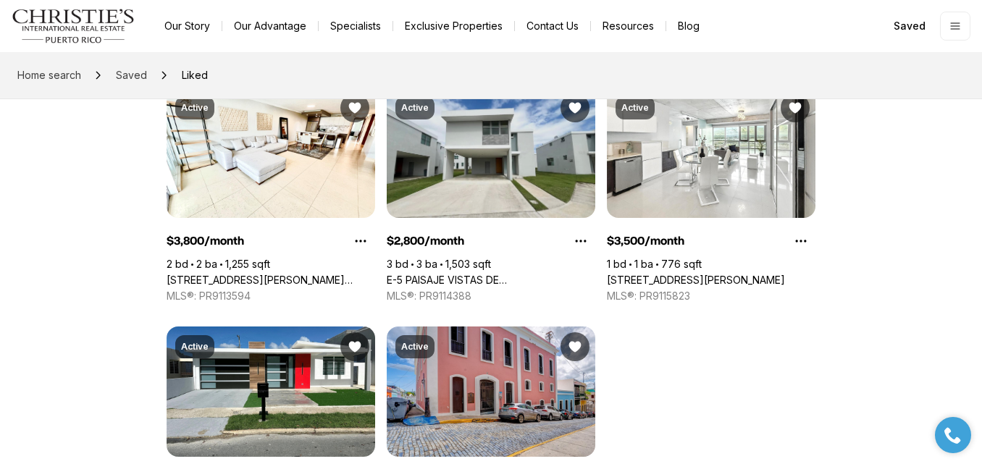
click at [520, 274] on link "E-5 PAISAJE VISTAS DE [GEOGRAPHIC_DATA][PERSON_NAME], CAGUAS PR, 00725" at bounding box center [491, 280] width 209 height 13
